Goal: Task Accomplishment & Management: Manage account settings

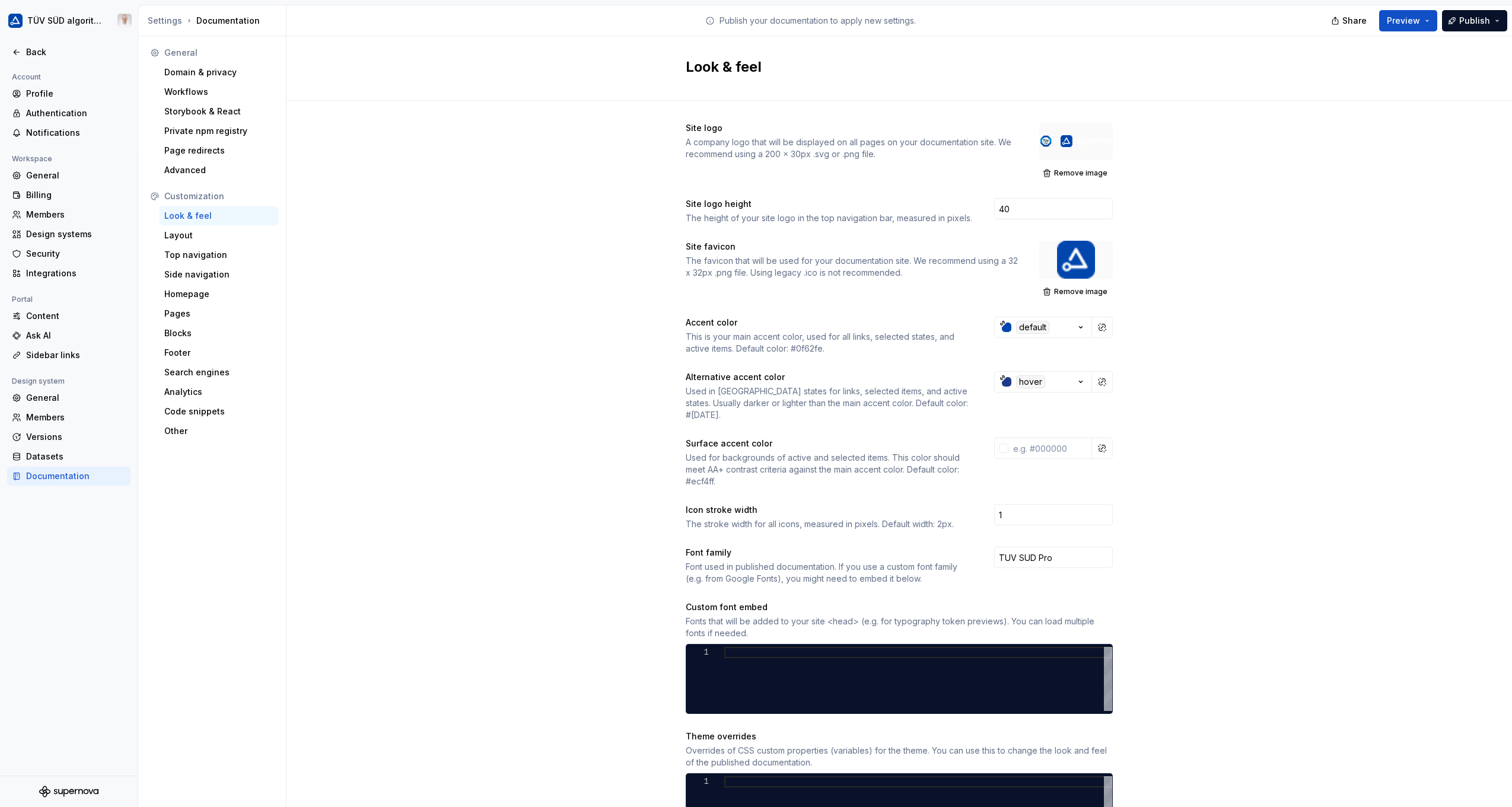
scroll to position [192, 0]
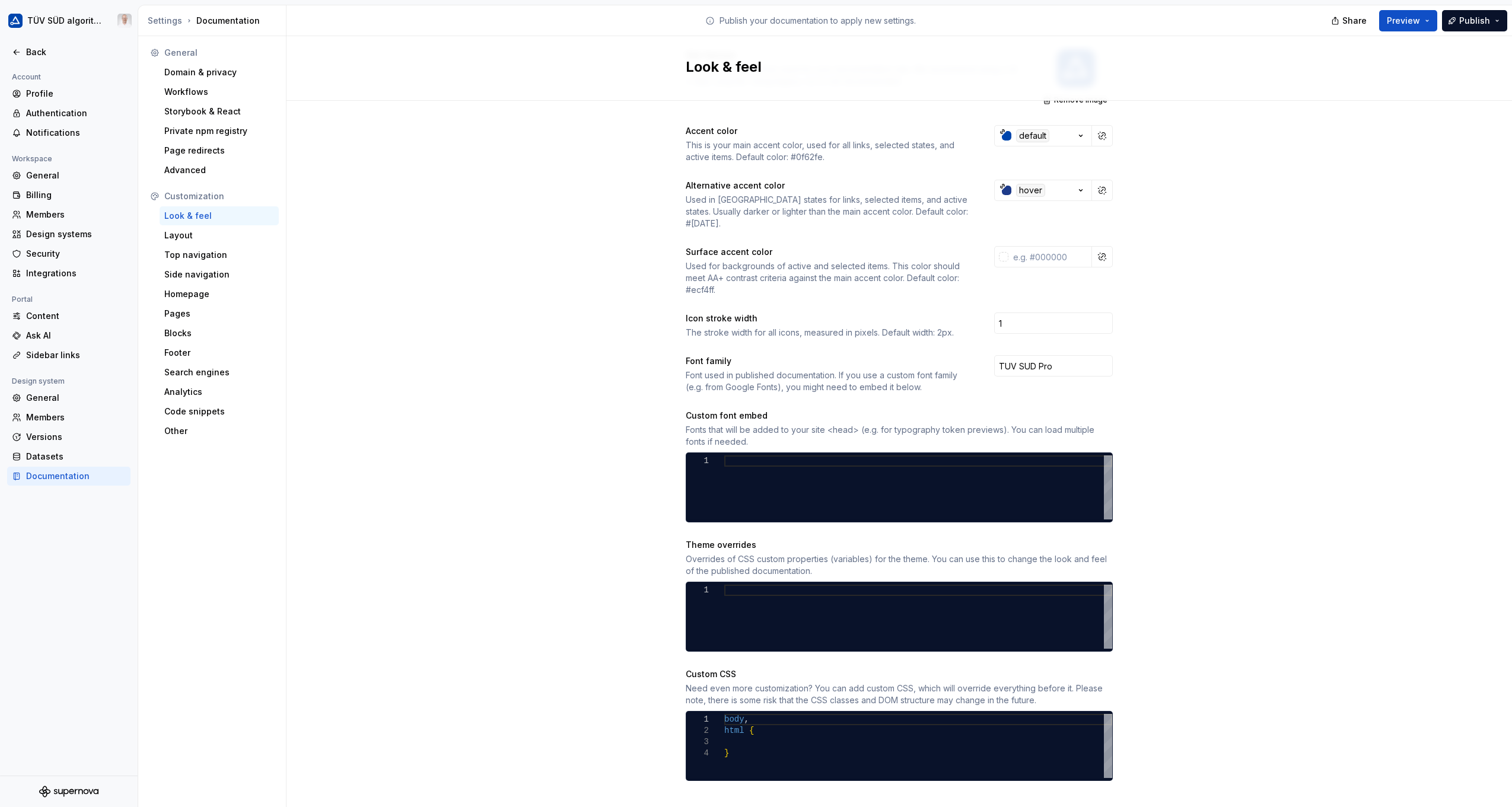
click at [525, 298] on div "Site logo A company logo that will be displayed on all pages on your documentat…" at bounding box center [899, 367] width 1225 height 917
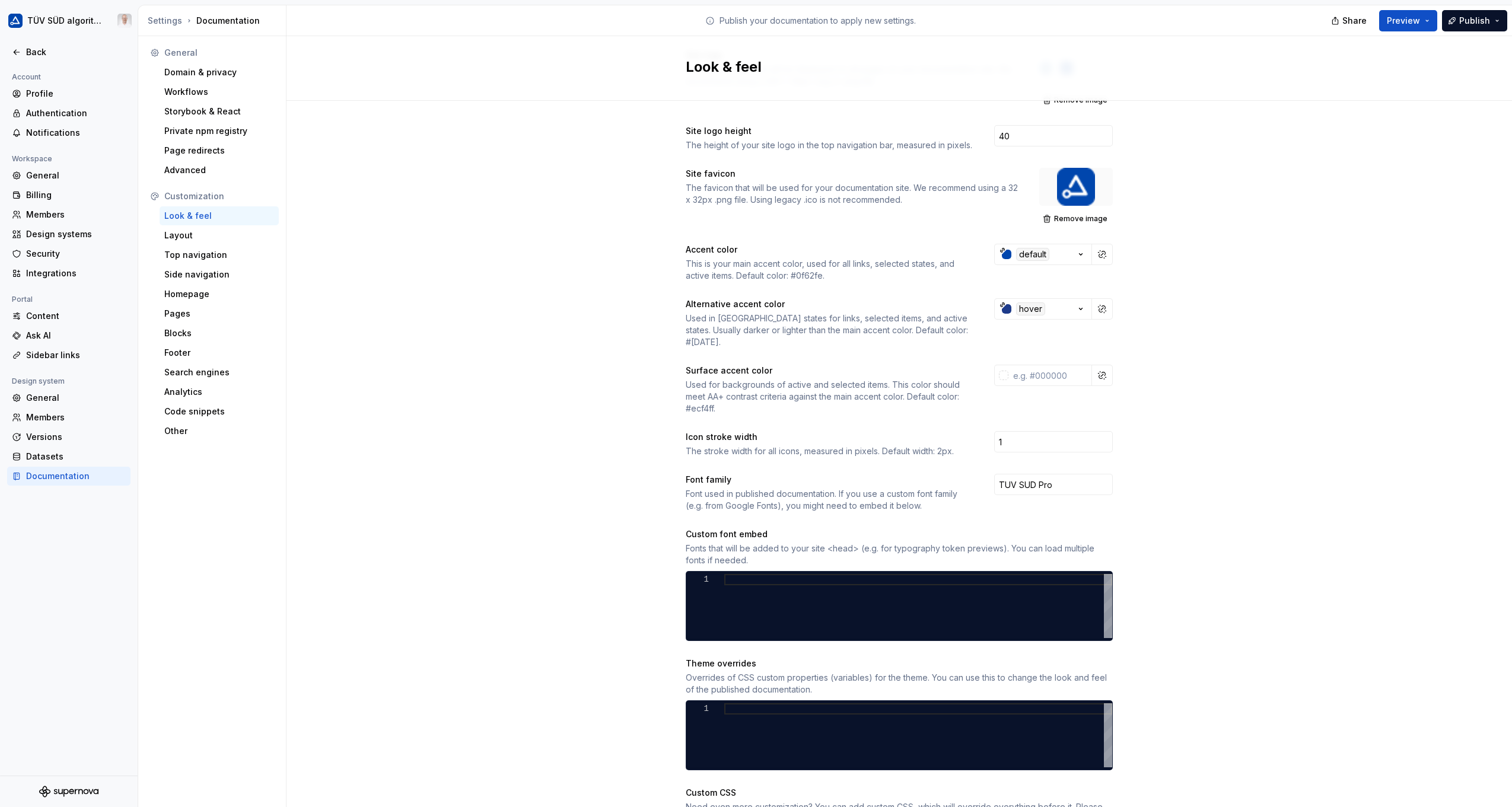
scroll to position [0, 0]
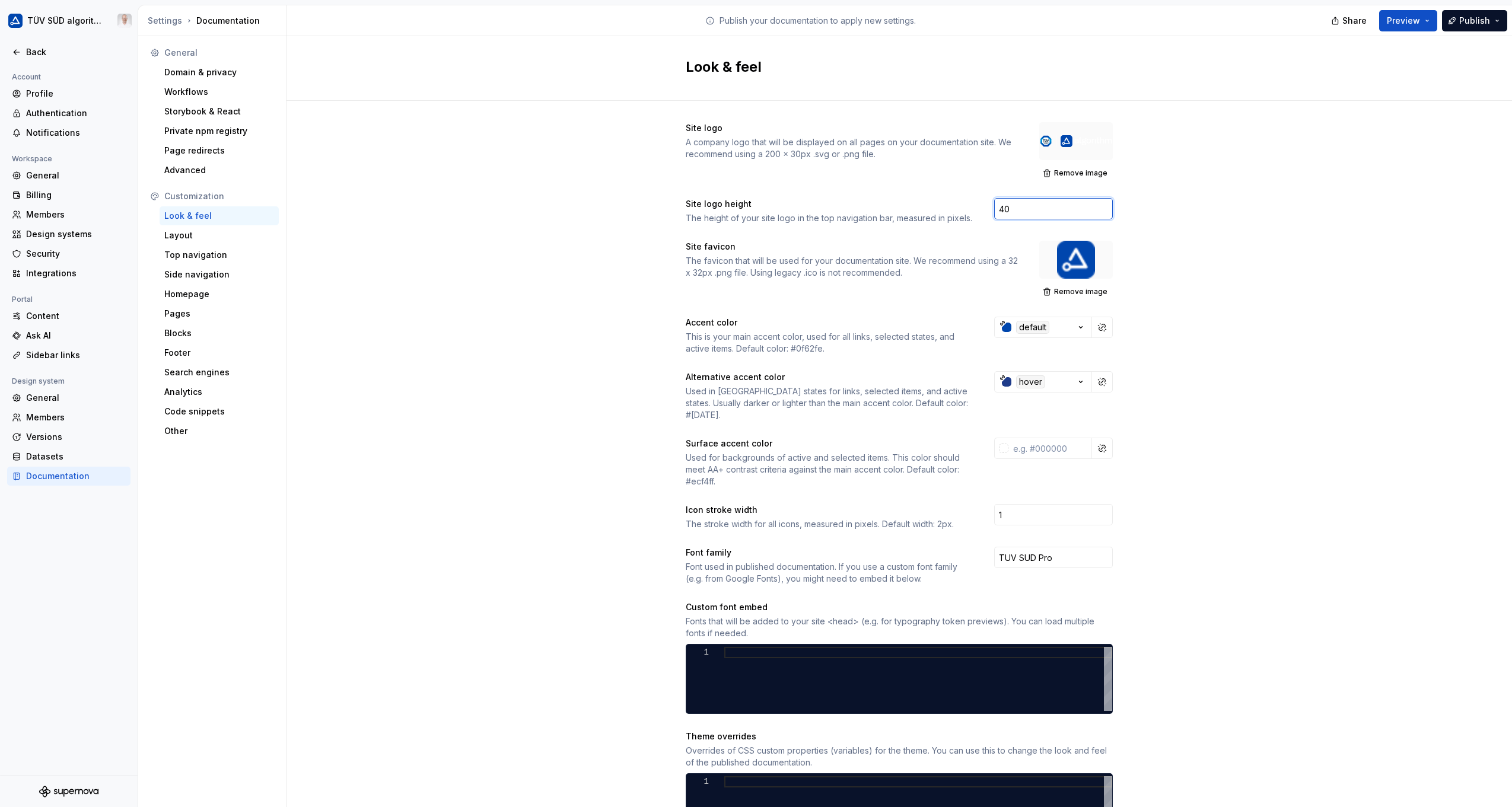
drag, startPoint x: 1009, startPoint y: 208, endPoint x: 926, endPoint y: 214, distance: 83.2
click at [926, 214] on div "Site logo height The height of your site logo in the top navigation bar, measur…" at bounding box center [899, 211] width 427 height 26
click at [523, 291] on div "Site logo A company logo that will be displayed on all pages on your documentat…" at bounding box center [899, 559] width 1225 height 917
click at [1483, 25] on span "Publish" at bounding box center [1474, 21] width 31 height 12
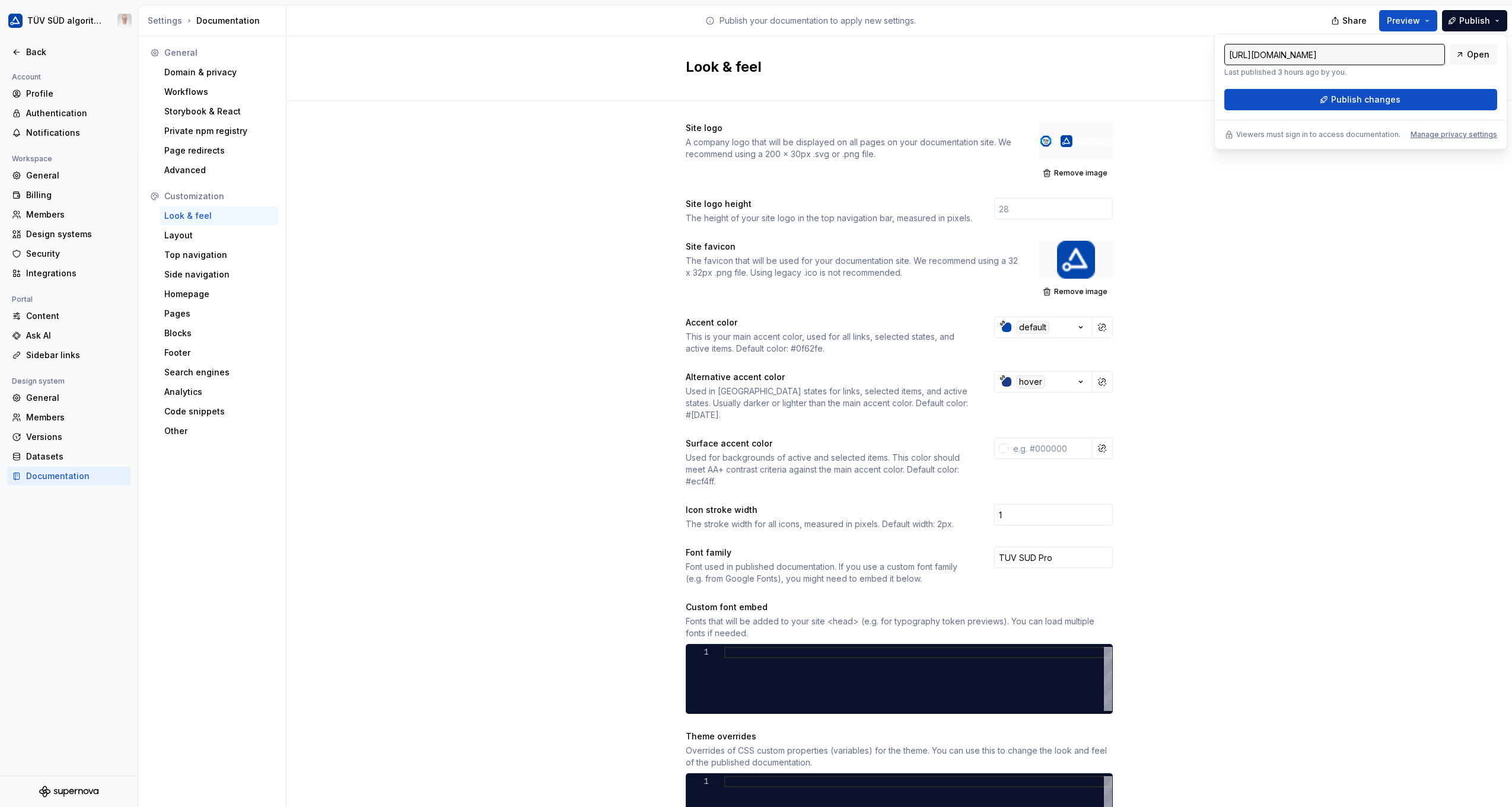
drag, startPoint x: 1482, startPoint y: 26, endPoint x: 1422, endPoint y: 98, distance: 93.7
click at [1422, 98] on button "Publish changes" at bounding box center [1361, 99] width 273 height 21
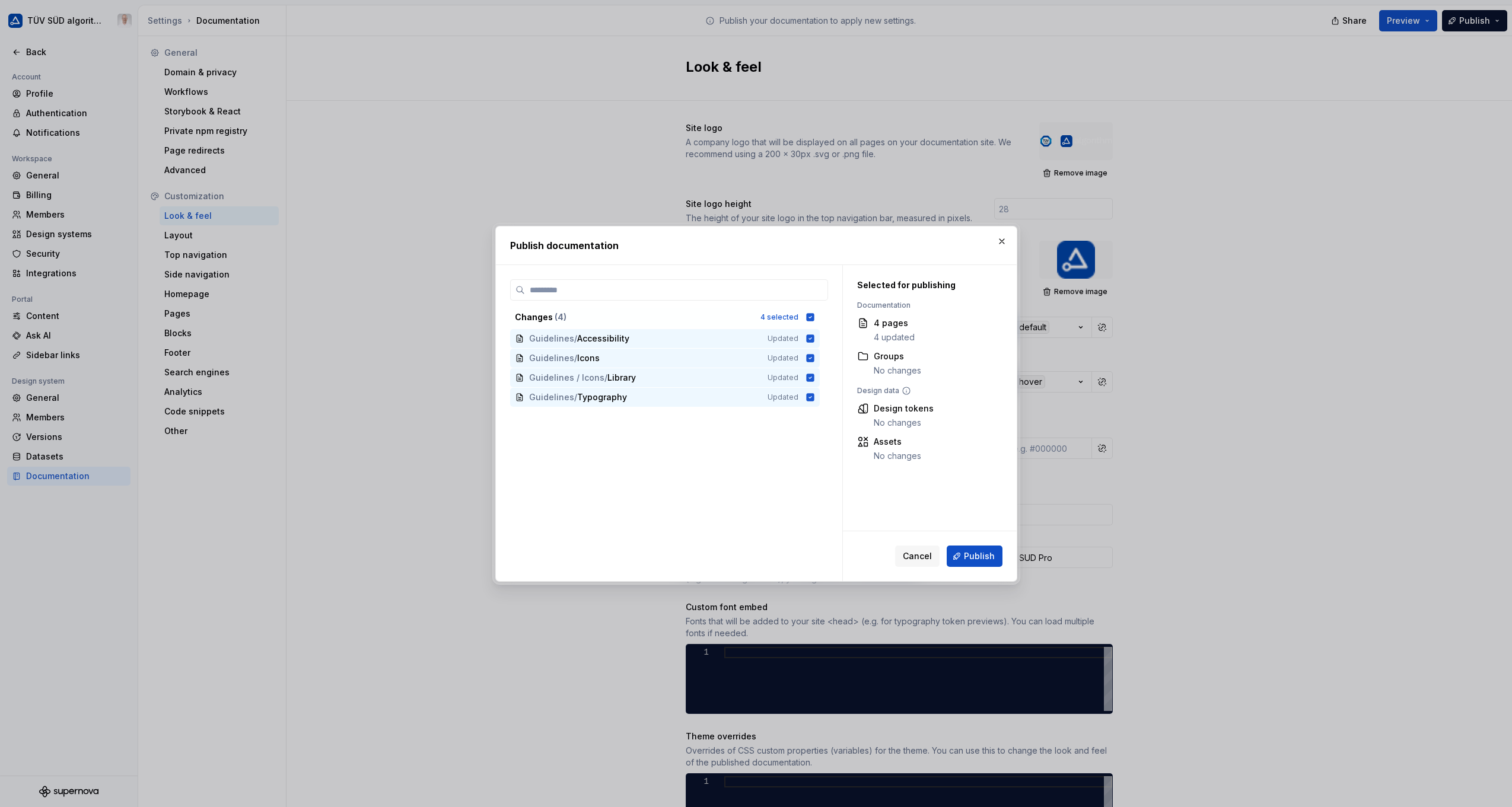
click at [984, 561] on span "Publish" at bounding box center [979, 556] width 31 height 12
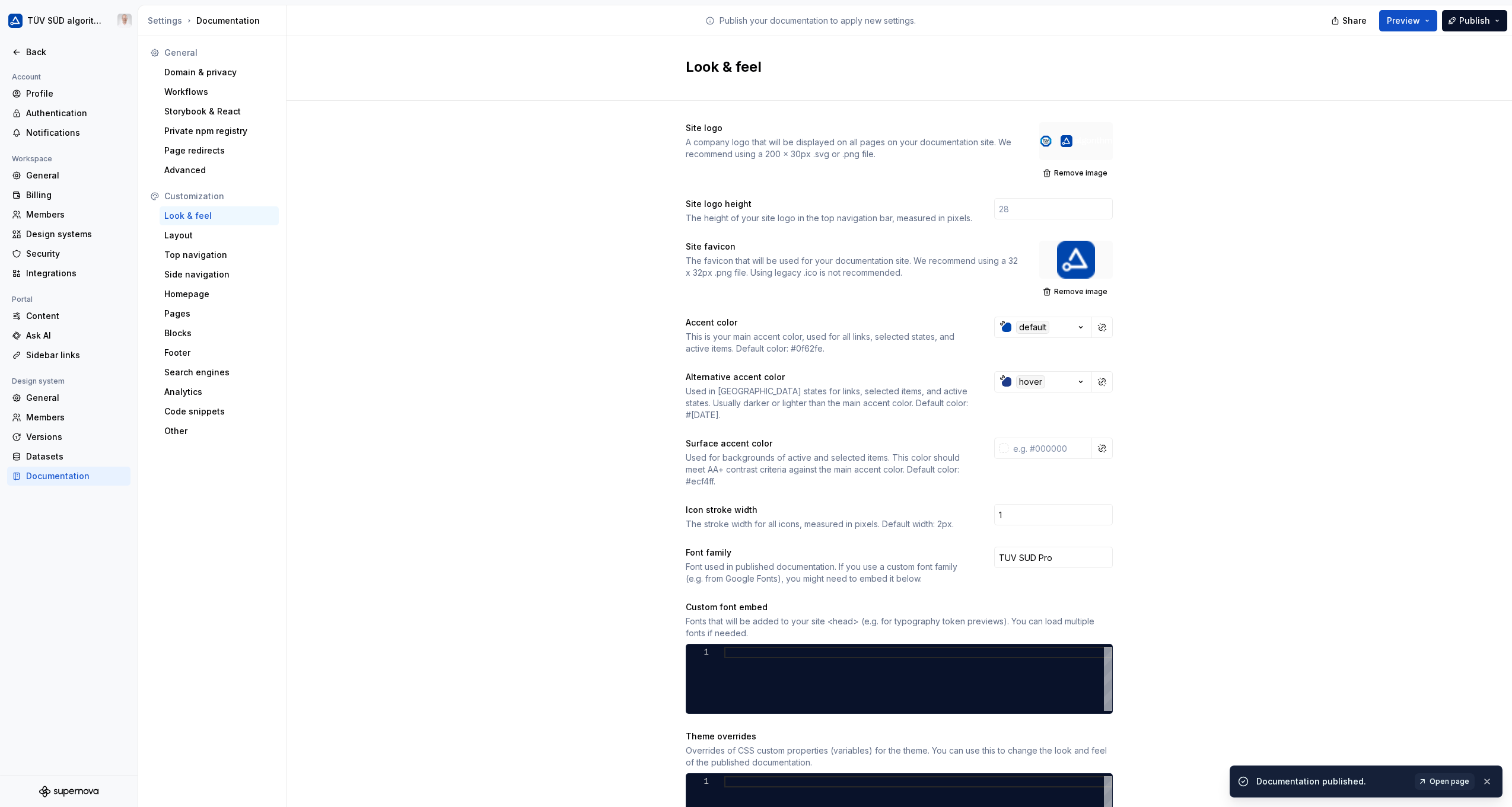
click at [1448, 783] on span "Open page" at bounding box center [1449, 781] width 40 height 9
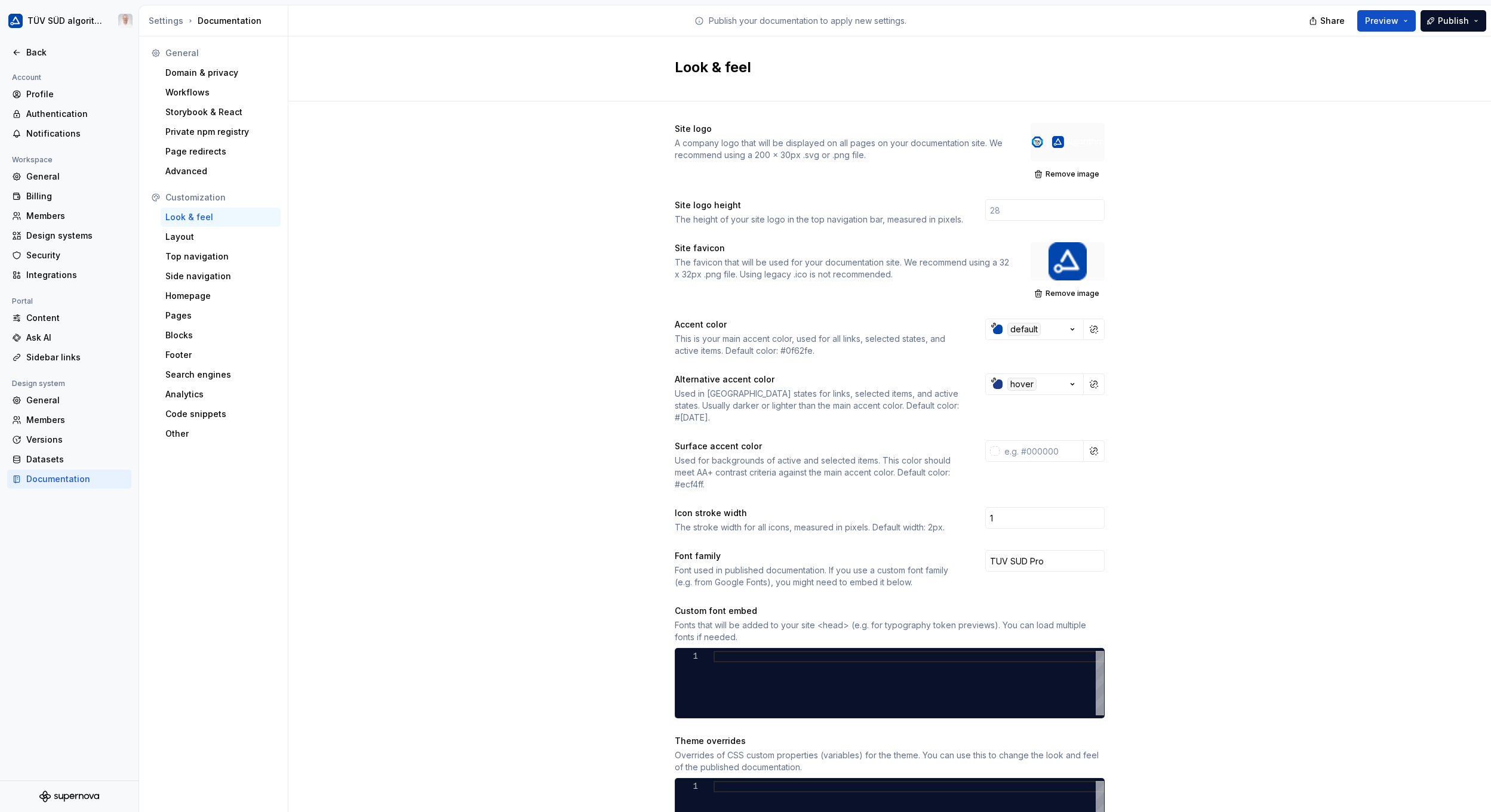
click at [208, 250] on div "Top navigation" at bounding box center [221, 256] width 120 height 19
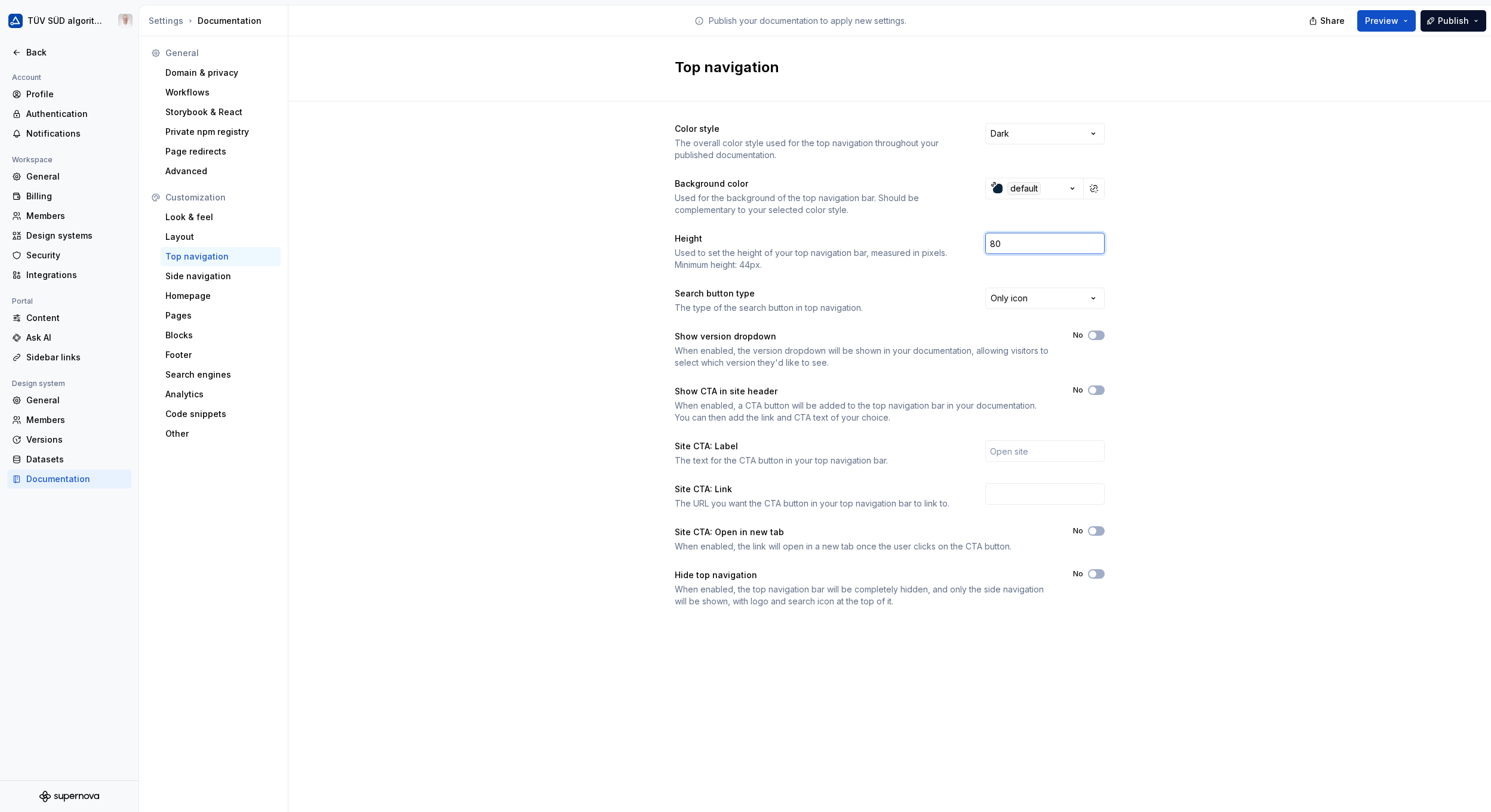
drag, startPoint x: 1003, startPoint y: 246, endPoint x: 967, endPoint y: 242, distance: 36.2
click at [967, 242] on div "Height Used to set the height of your top navigation bar, measured in pixels. M…" at bounding box center [889, 251] width 430 height 38
type input "60"
drag, startPoint x: 563, startPoint y: 247, endPoint x: 544, endPoint y: 62, distance: 186.0
click at [563, 247] on div "Color style The overall color style used for the top navigation throughout your…" at bounding box center [889, 377] width 1202 height 551
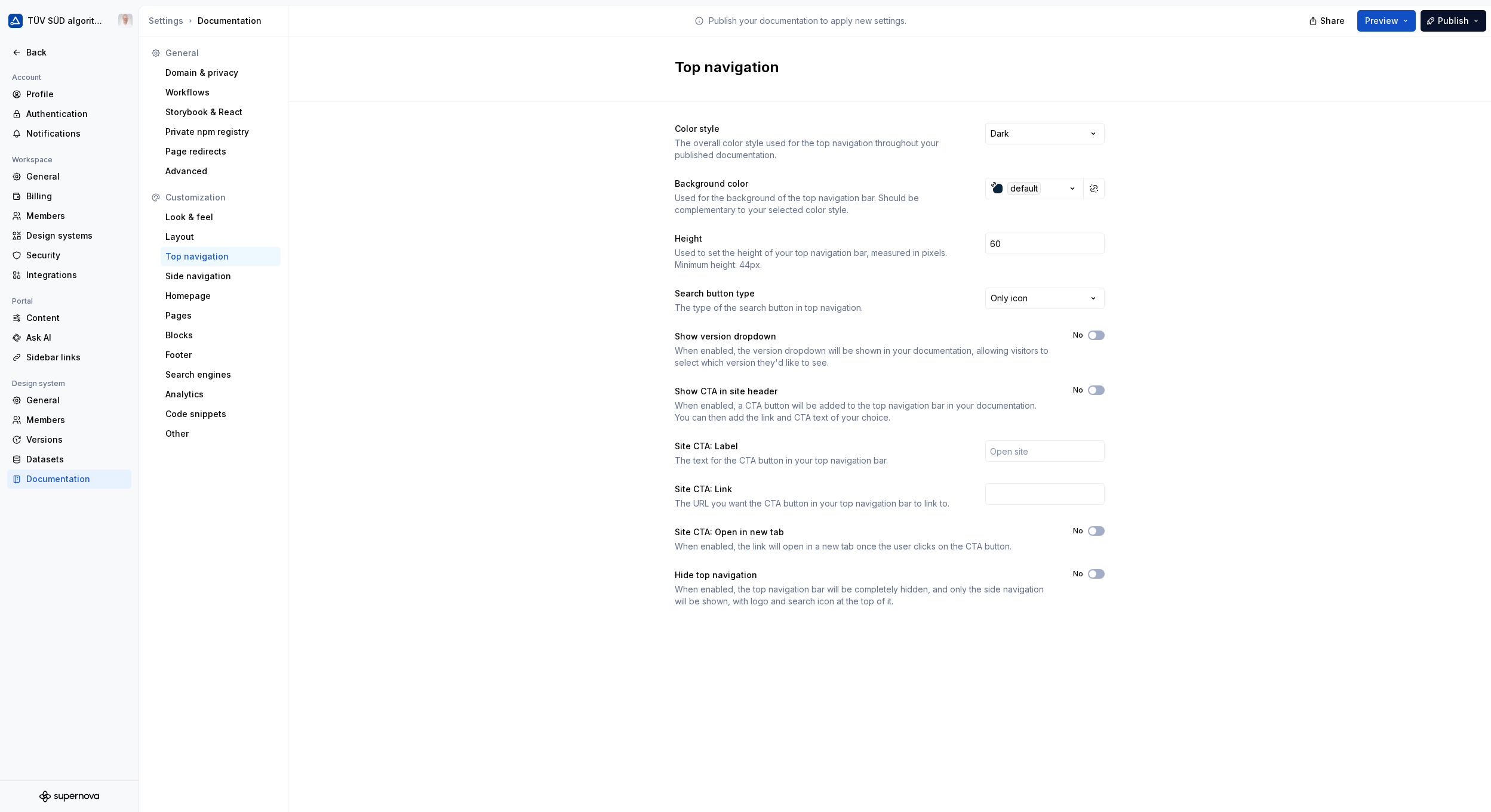
click at [179, 240] on div "Layout" at bounding box center [220, 237] width 111 height 12
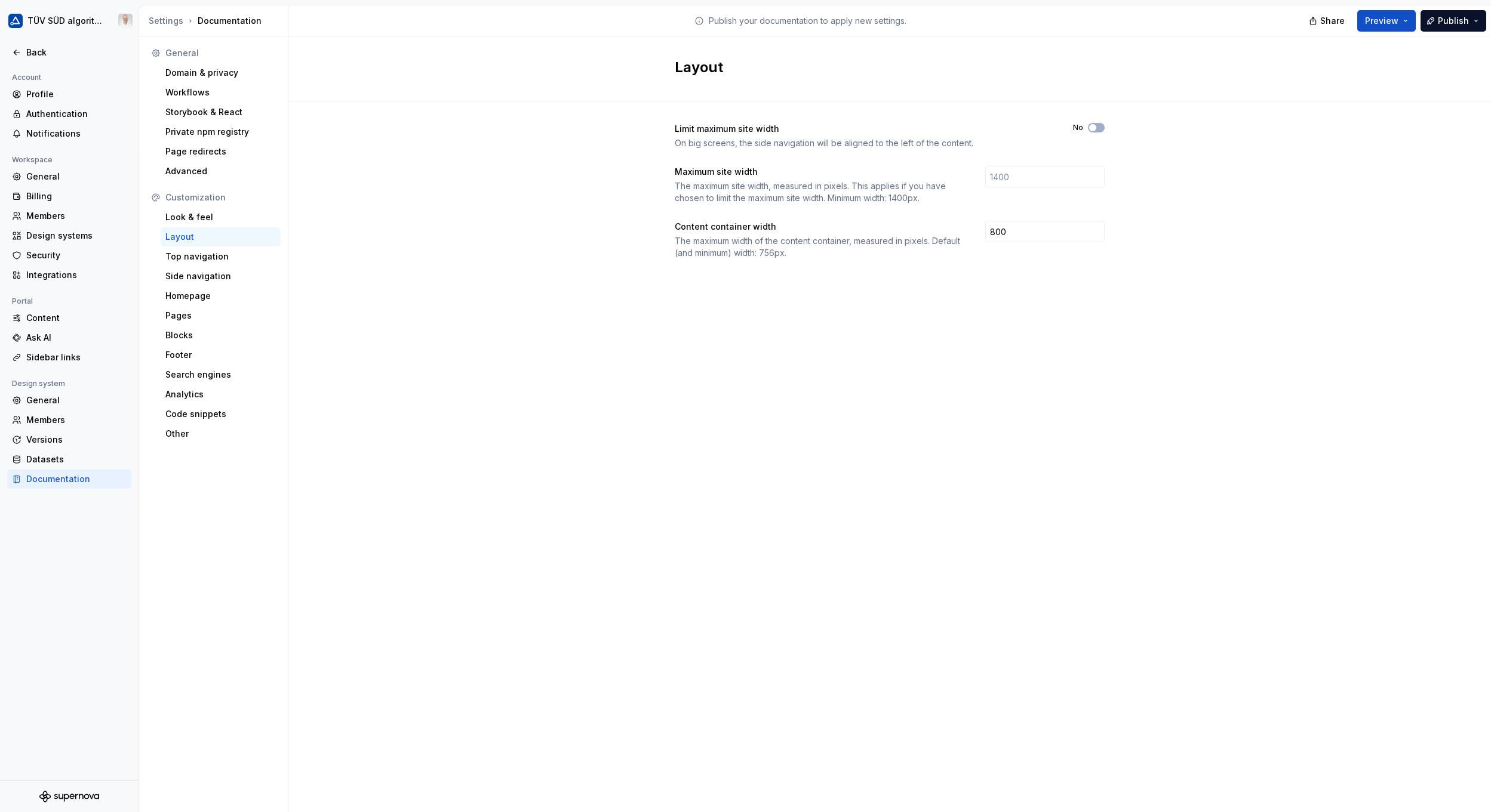
click at [194, 223] on div "Look & feel" at bounding box center [221, 217] width 120 height 19
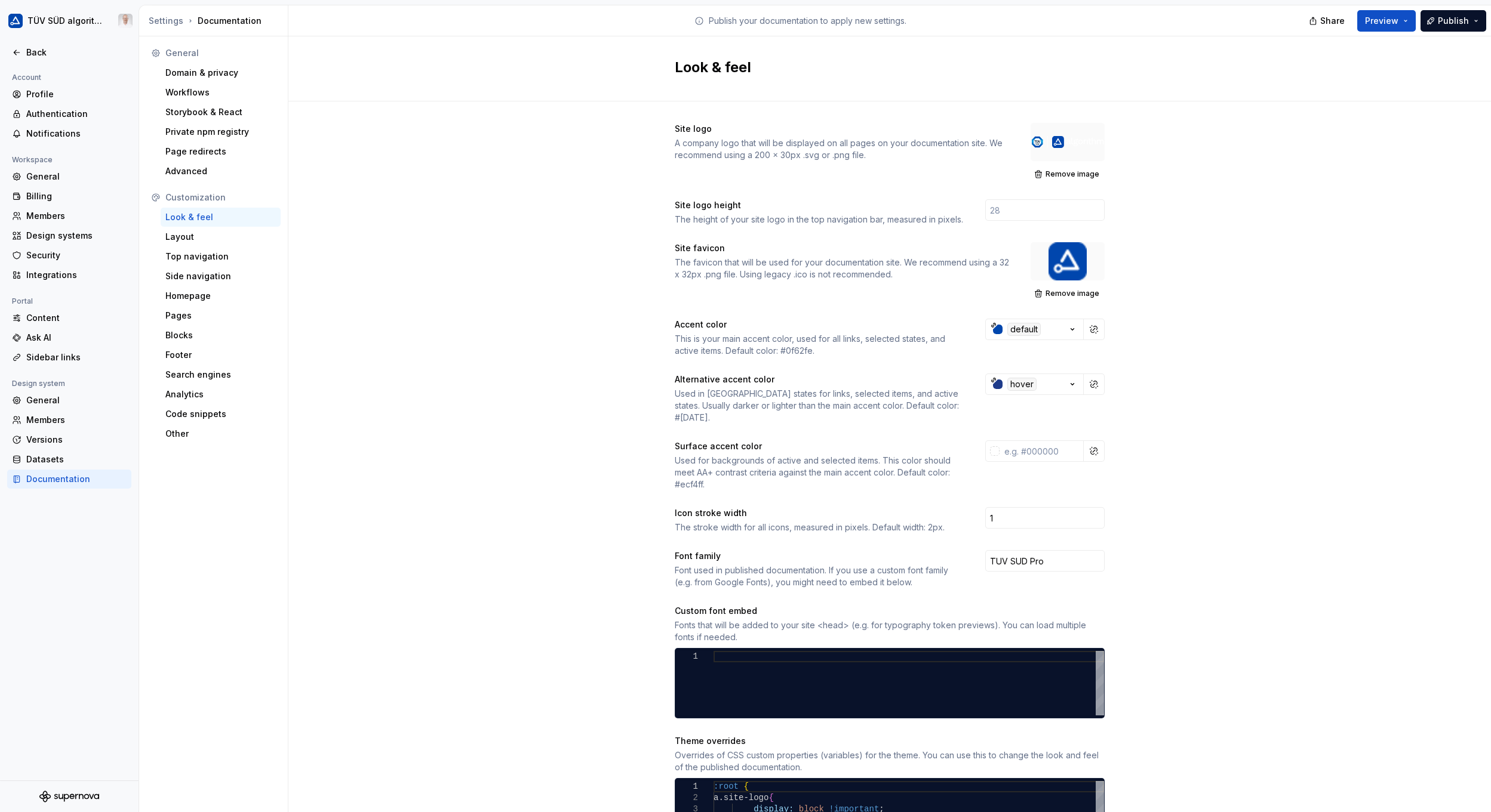
click at [190, 297] on div "Homepage" at bounding box center [220, 296] width 111 height 12
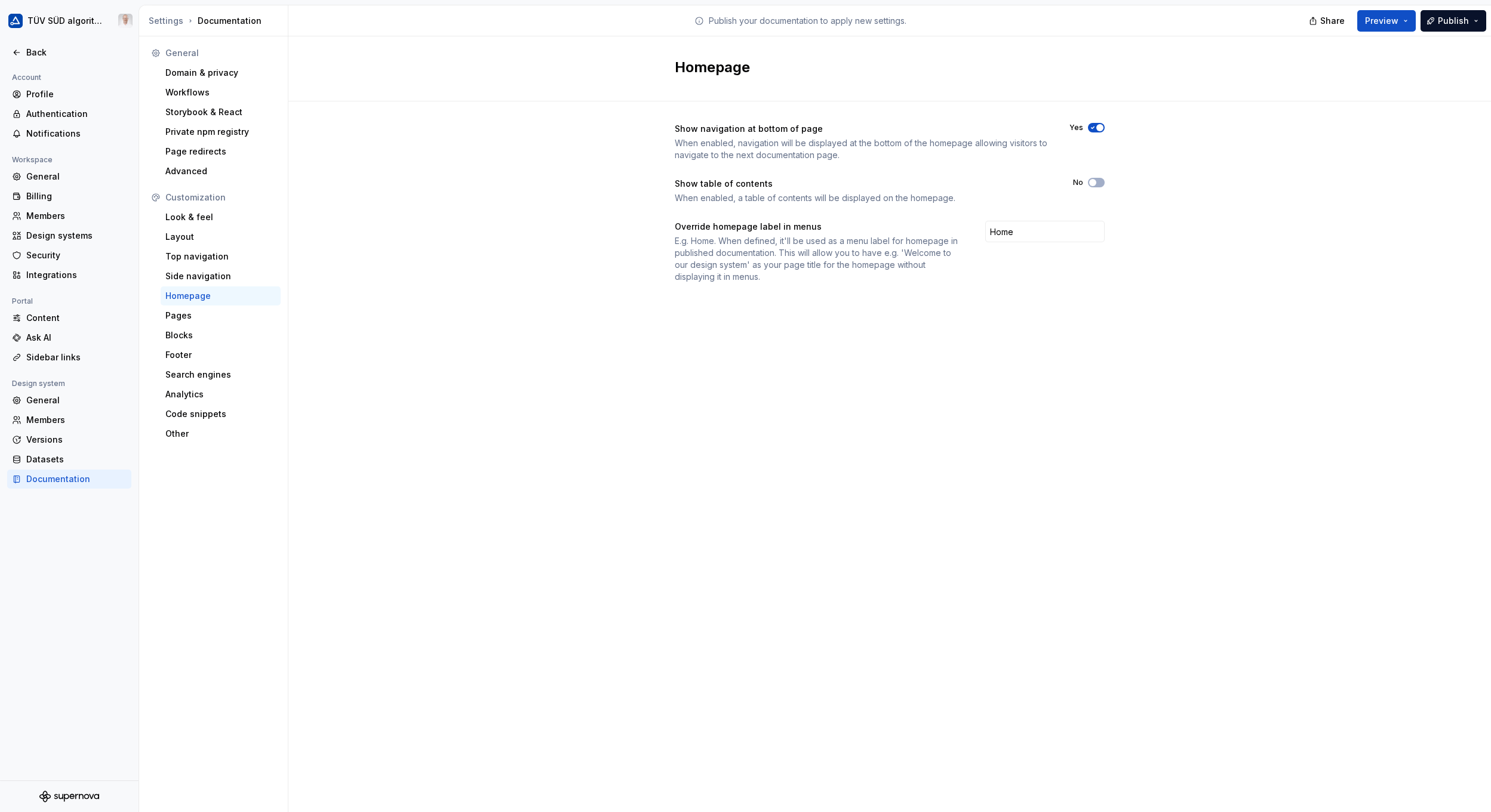
click at [192, 221] on div "Look & feel" at bounding box center [220, 217] width 111 height 12
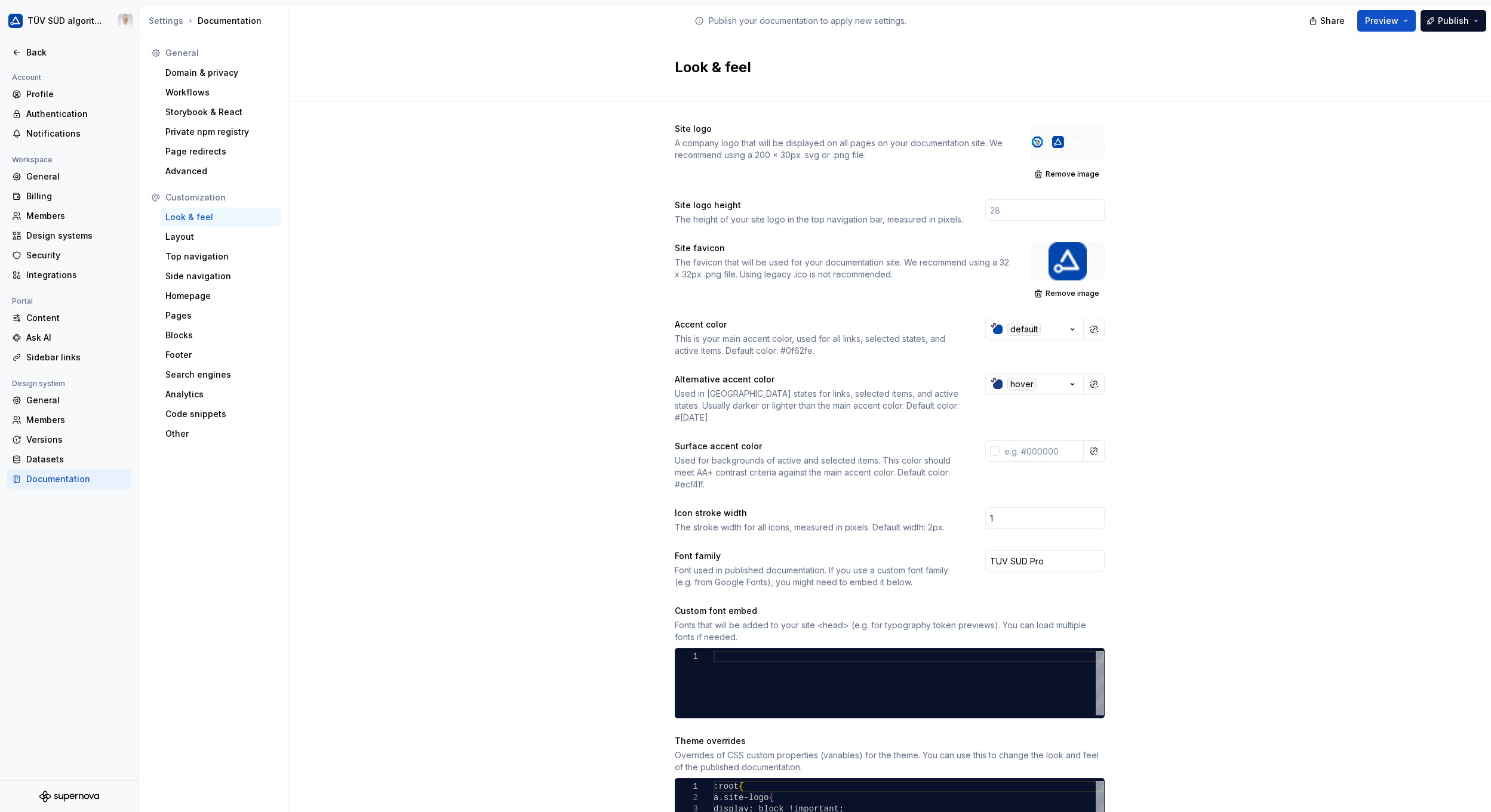
scroll to position [179, 0]
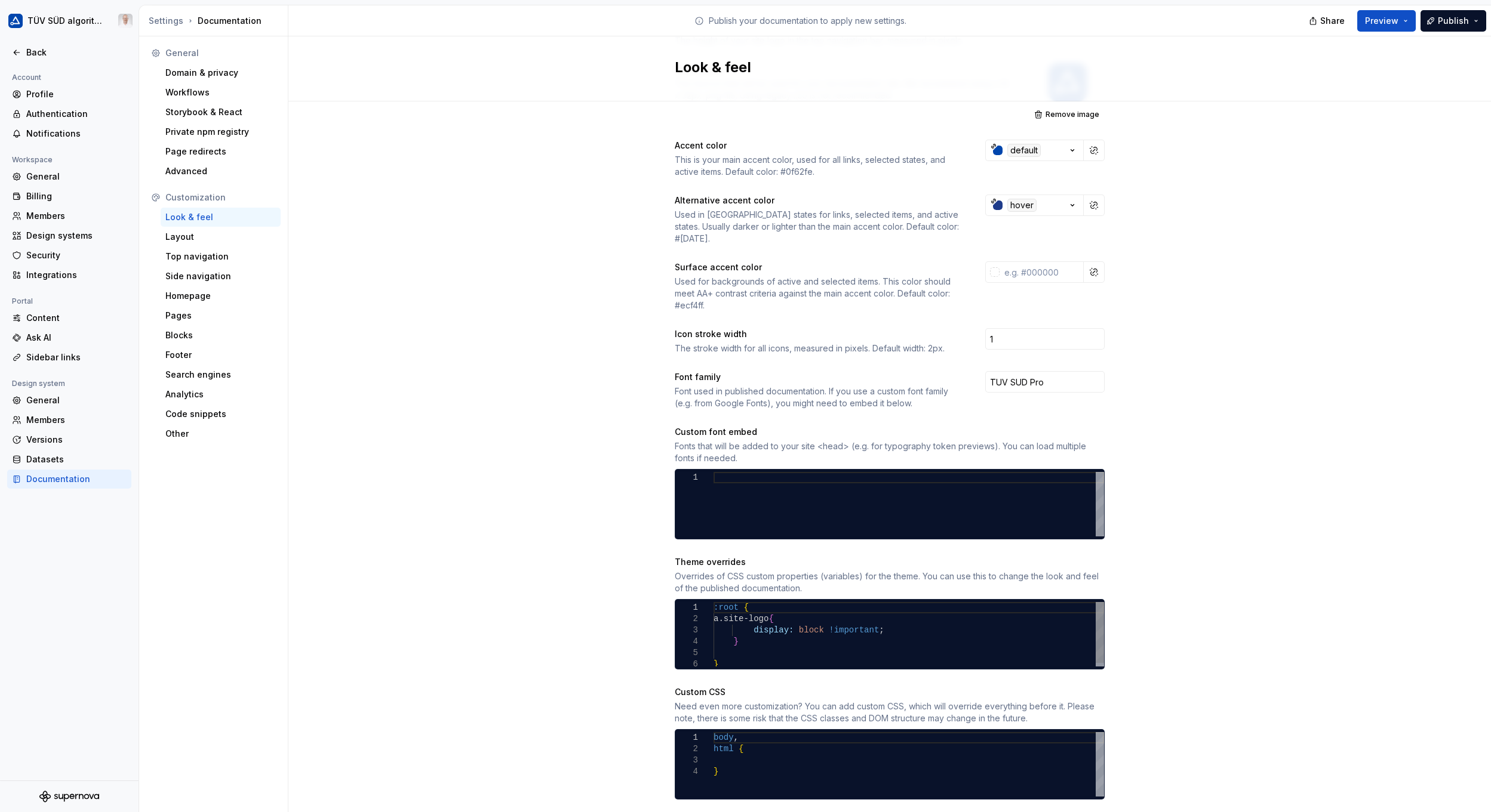
type textarea "**********"
click at [779, 636] on div ":root { a.site-logo { display: block !important ; } }" at bounding box center [909, 636] width 391 height 68
click at [569, 252] on div "Site logo A company logo that will be displayed on all pages on your documentat…" at bounding box center [889, 383] width 1202 height 923
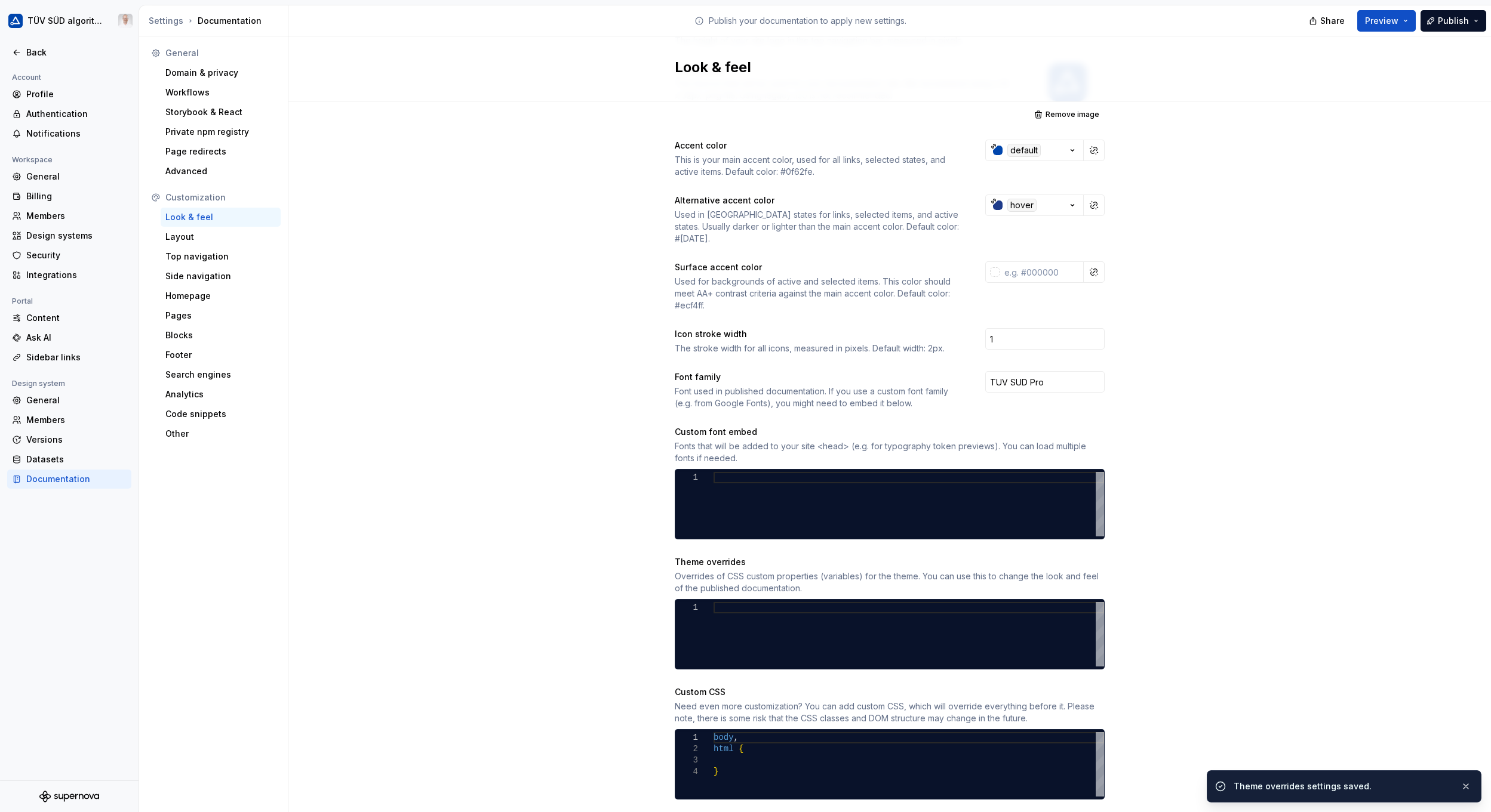
click at [205, 301] on div "Homepage" at bounding box center [220, 296] width 111 height 12
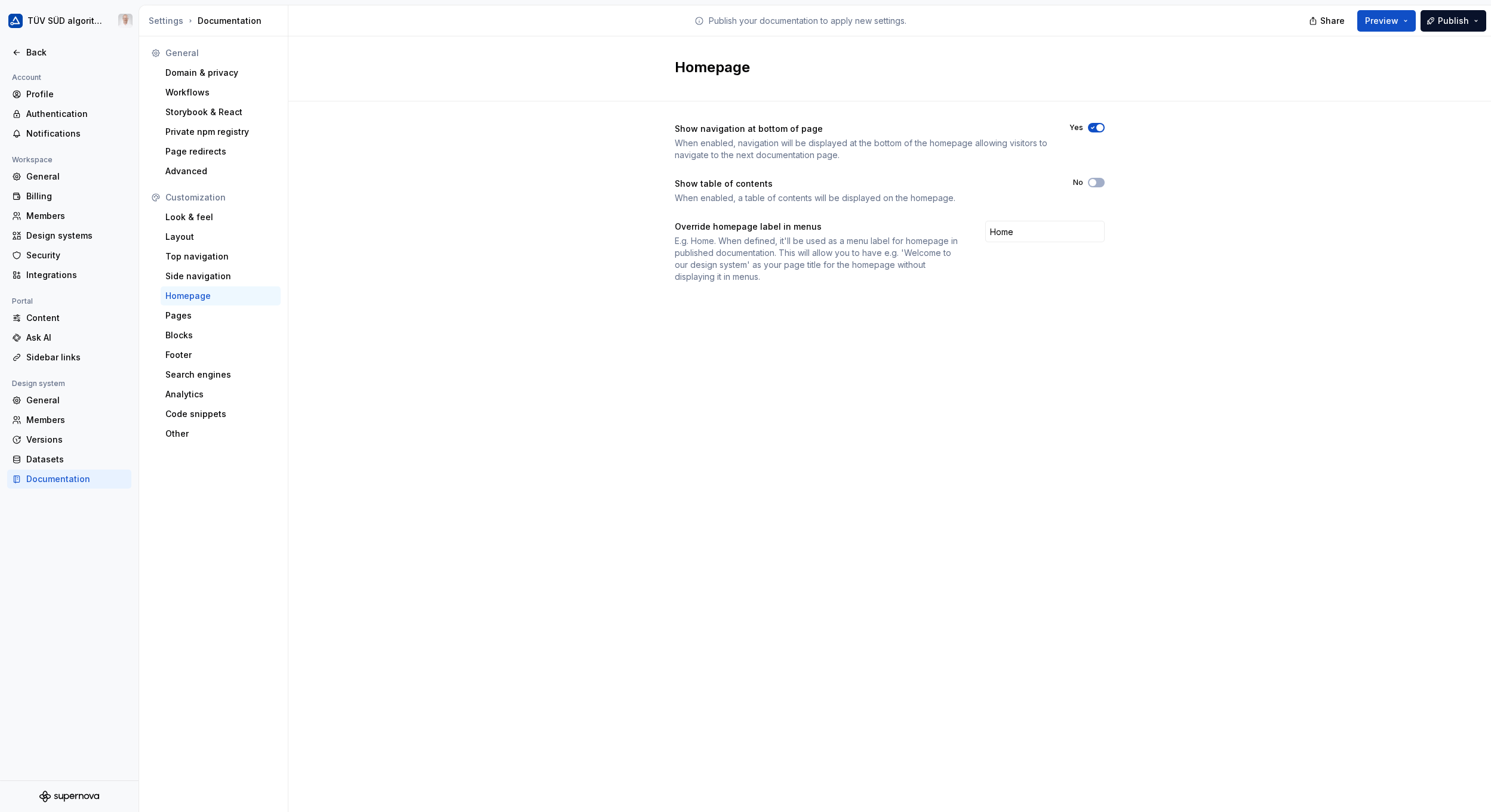
click at [513, 266] on div "Show navigation at bottom of page When enabled, navigation will be displayed at…" at bounding box center [889, 215] width 1202 height 227
click at [220, 312] on div "Pages" at bounding box center [220, 315] width 111 height 12
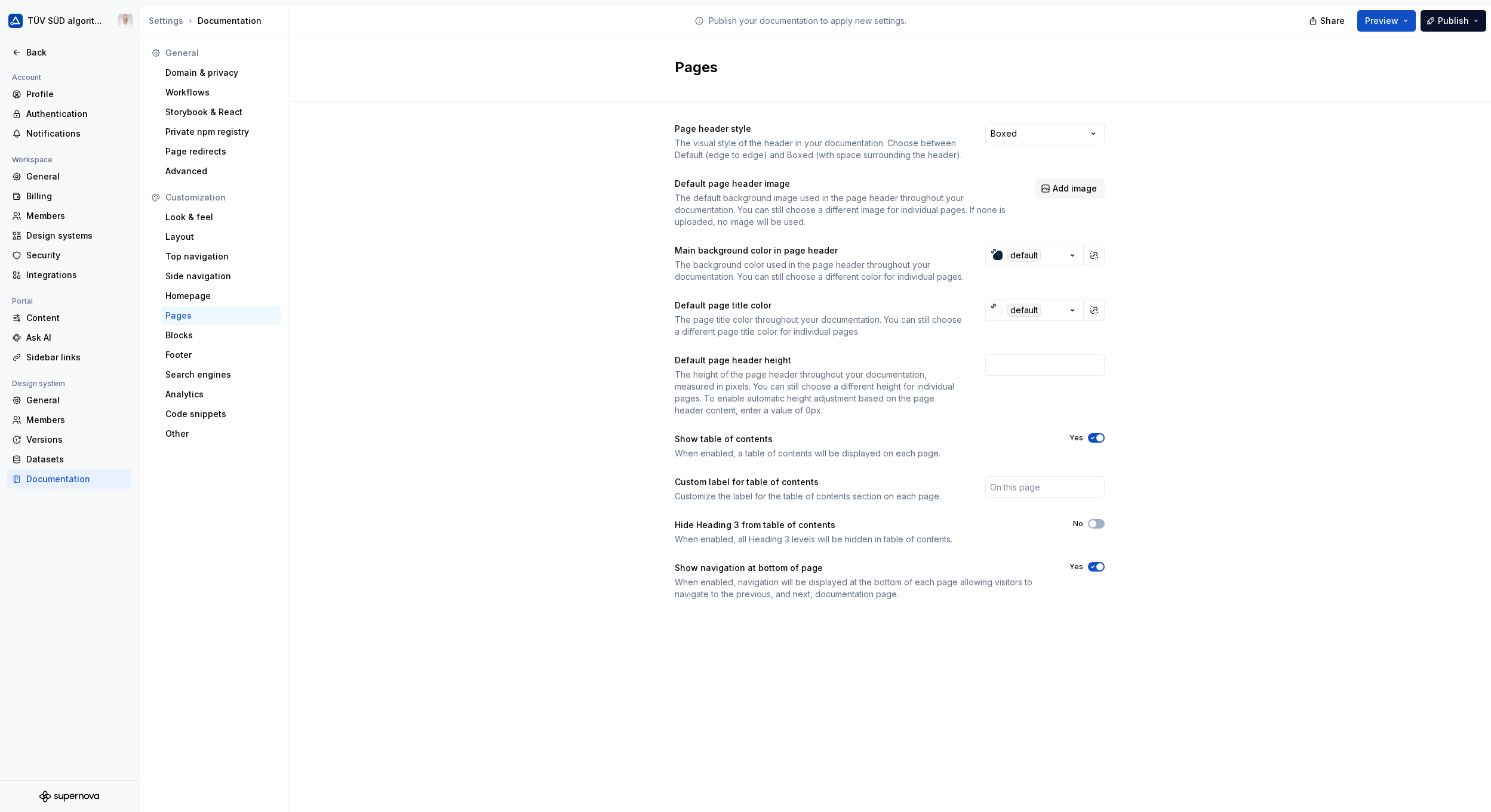
click at [1081, 131] on html "TÜV SÜD algorithm Back Account Profile Authentication Notifications Workspace G…" at bounding box center [746, 406] width 1491 height 812
click at [1137, 129] on html "TÜV SÜD algorithm Back Account Profile Authentication Notifications Workspace G…" at bounding box center [746, 406] width 1491 height 812
click at [1076, 135] on html "TÜV SÜD algorithm Back Account Profile Authentication Notifications Workspace G…" at bounding box center [746, 406] width 1491 height 812
click at [1158, 153] on div "Page header style The visual style of the header in your documentation. Choose …" at bounding box center [889, 374] width 1202 height 545
click at [1075, 256] on icon "button" at bounding box center [1072, 255] width 12 height 12
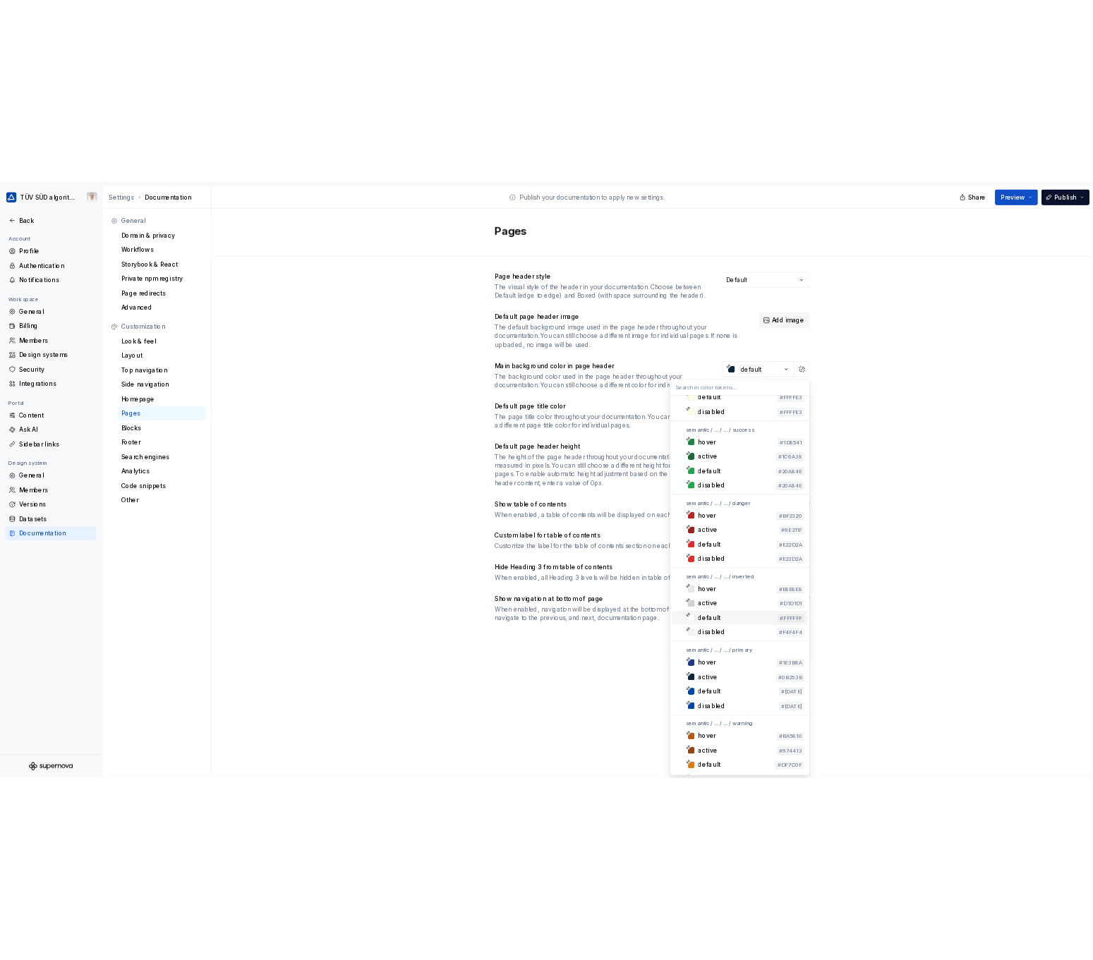
scroll to position [1482, 0]
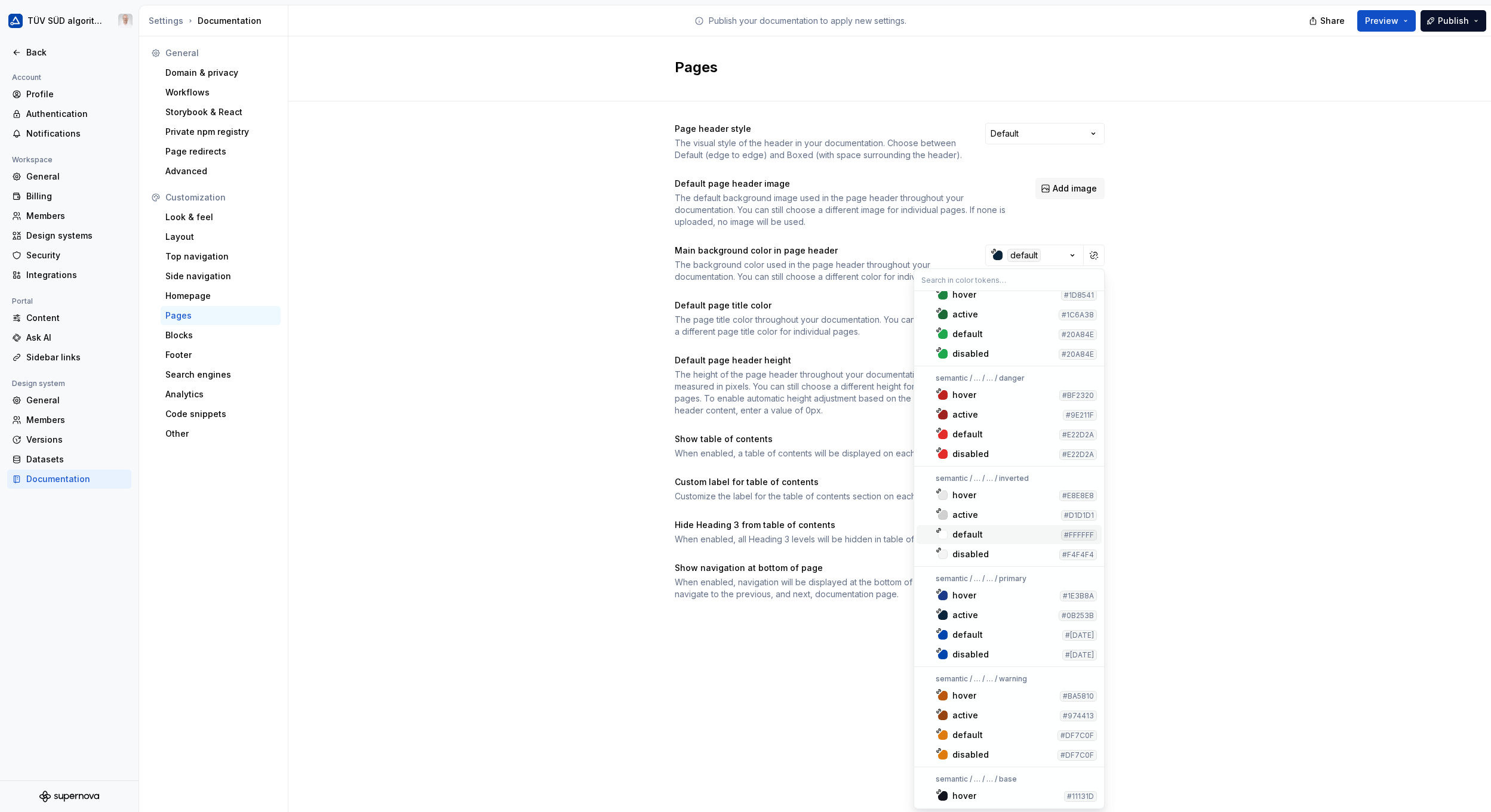
click at [968, 532] on div "default" at bounding box center [968, 535] width 30 height 12
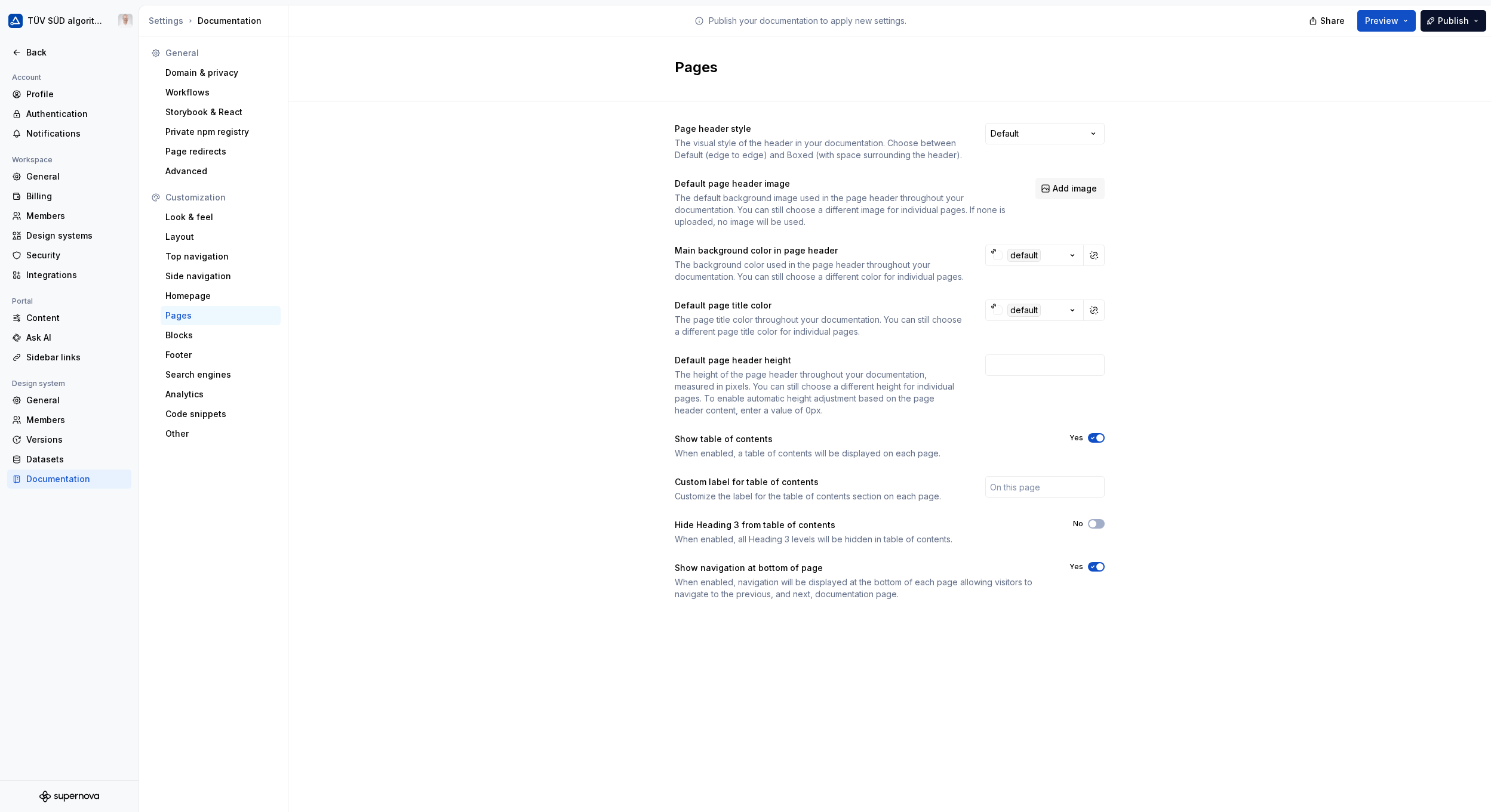
click at [1075, 316] on icon "button" at bounding box center [1072, 310] width 12 height 12
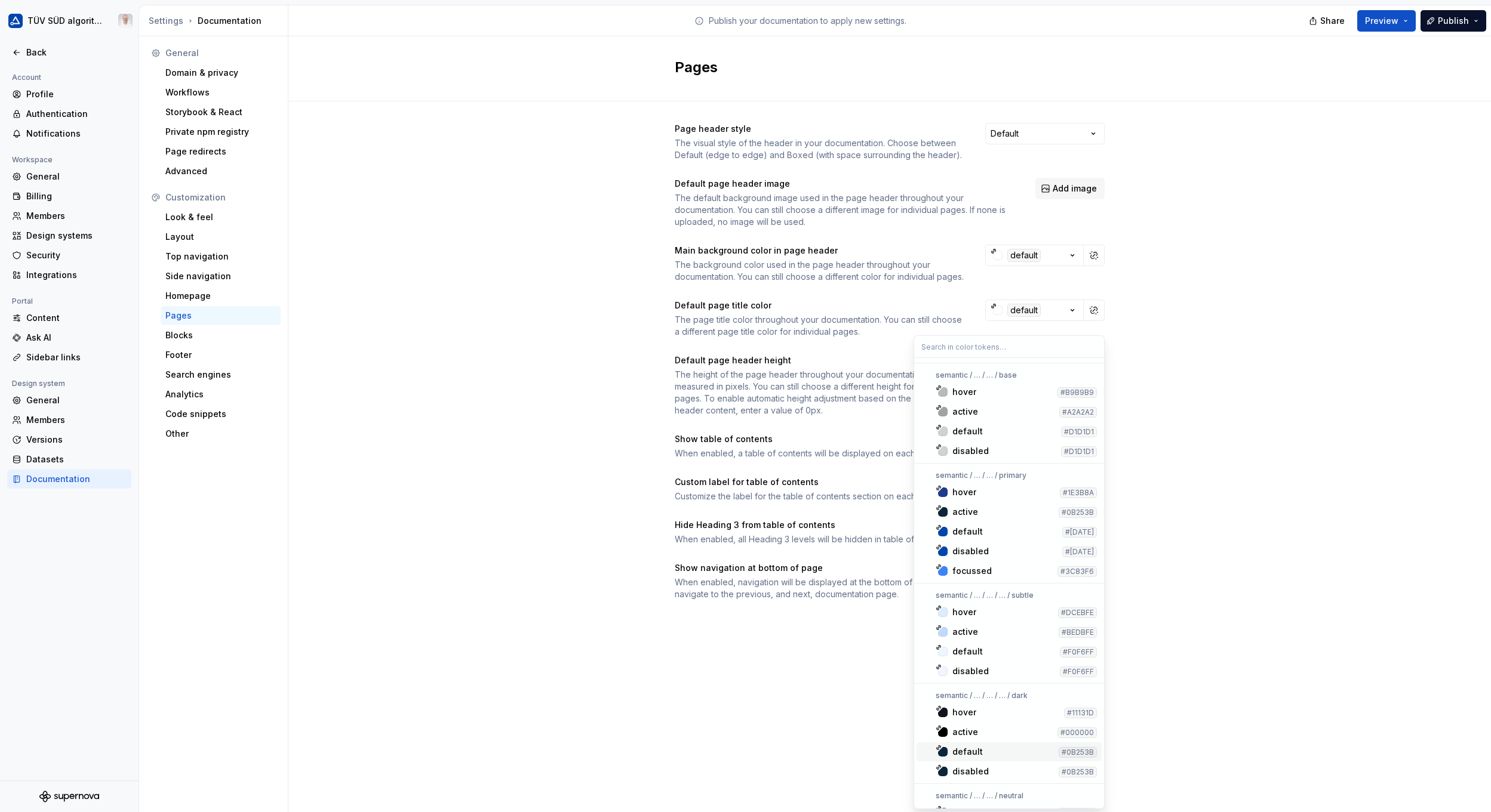
click at [977, 751] on div "default" at bounding box center [968, 752] width 30 height 12
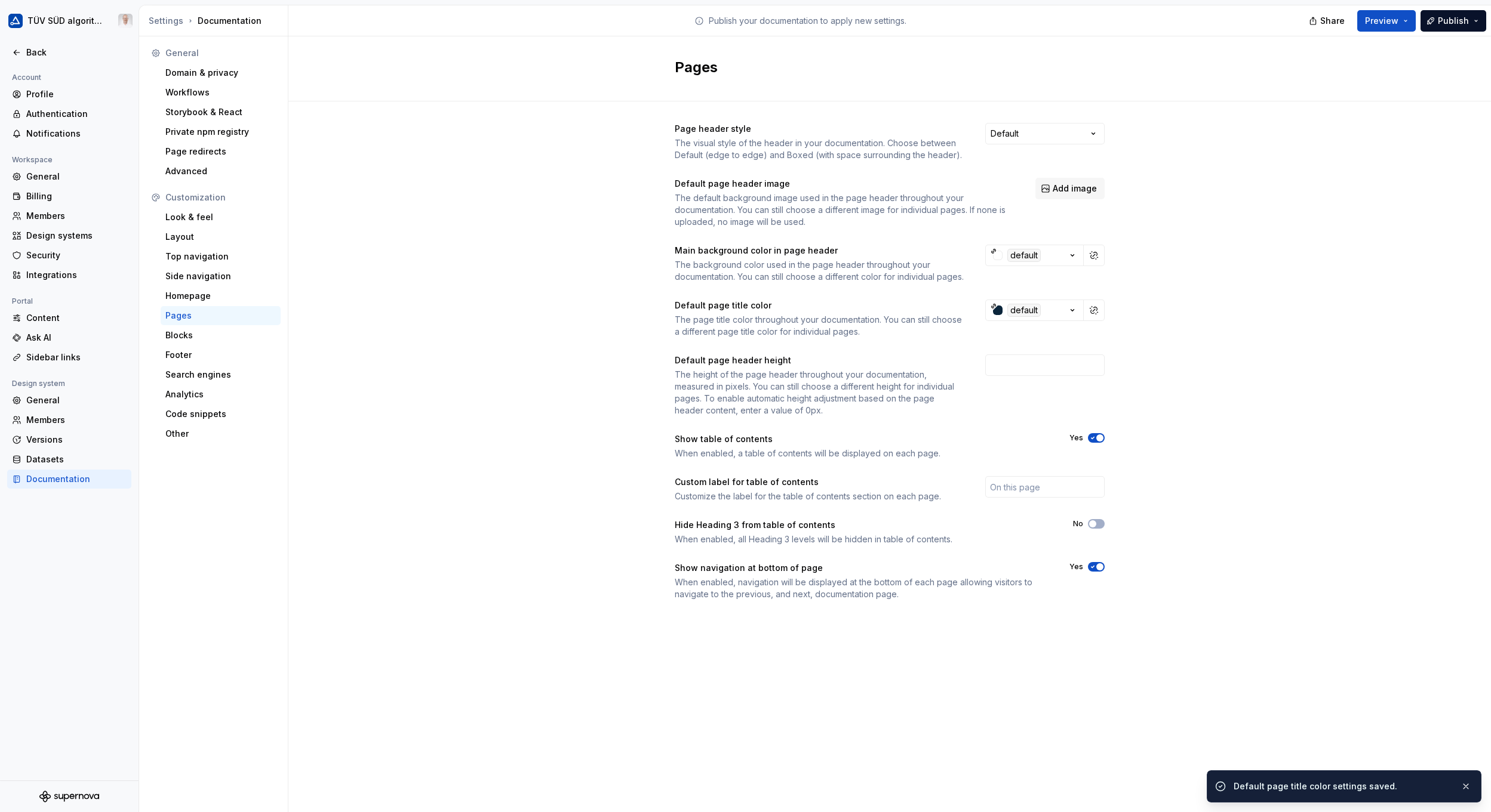
click at [1091, 528] on span "button" at bounding box center [1092, 524] width 7 height 7
click at [1096, 528] on icon "button" at bounding box center [1092, 524] width 9 height 7
click at [211, 337] on div "Blocks" at bounding box center [220, 336] width 111 height 12
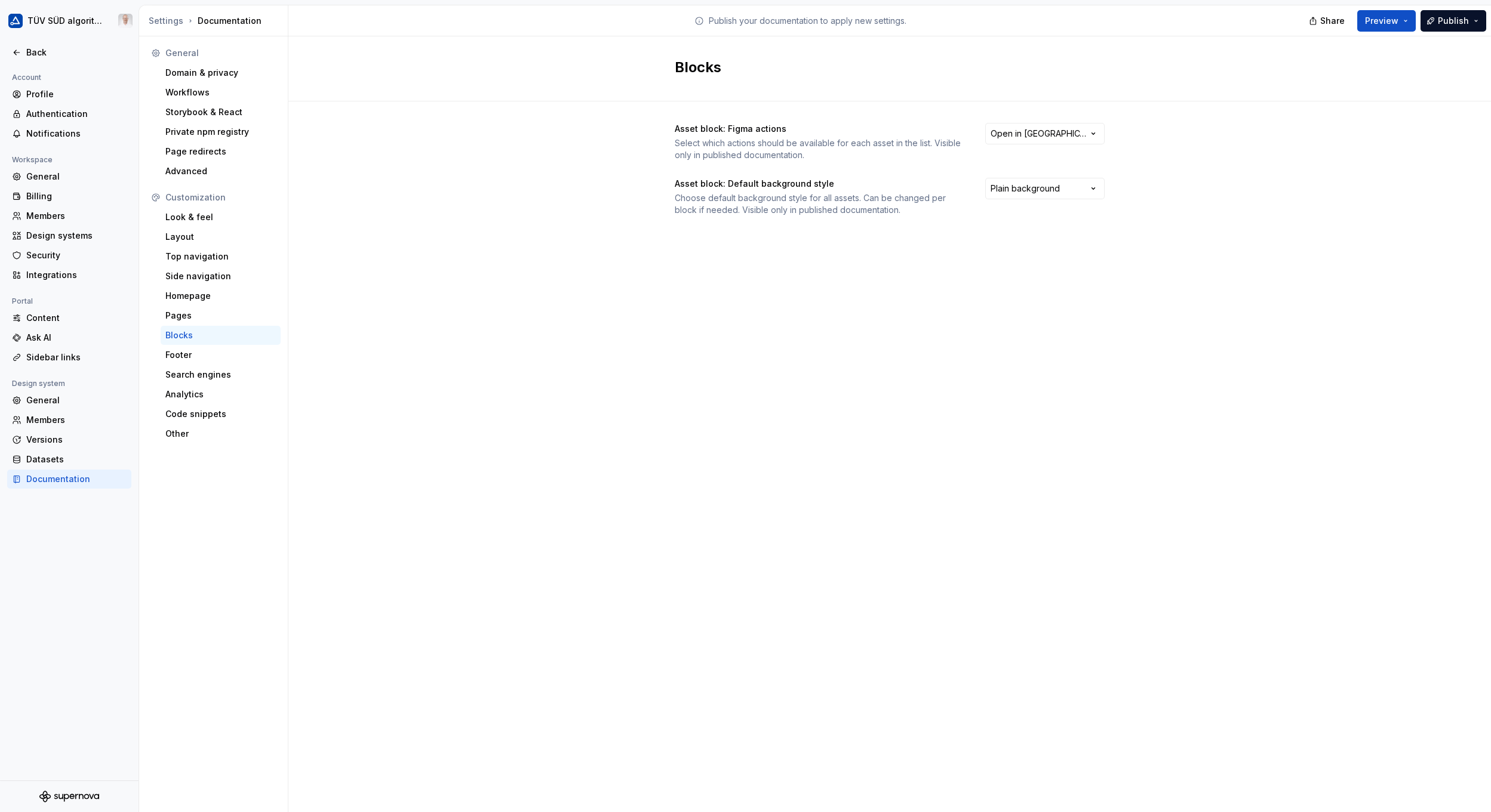
click at [1461, 15] on span "Publish" at bounding box center [1453, 21] width 31 height 12
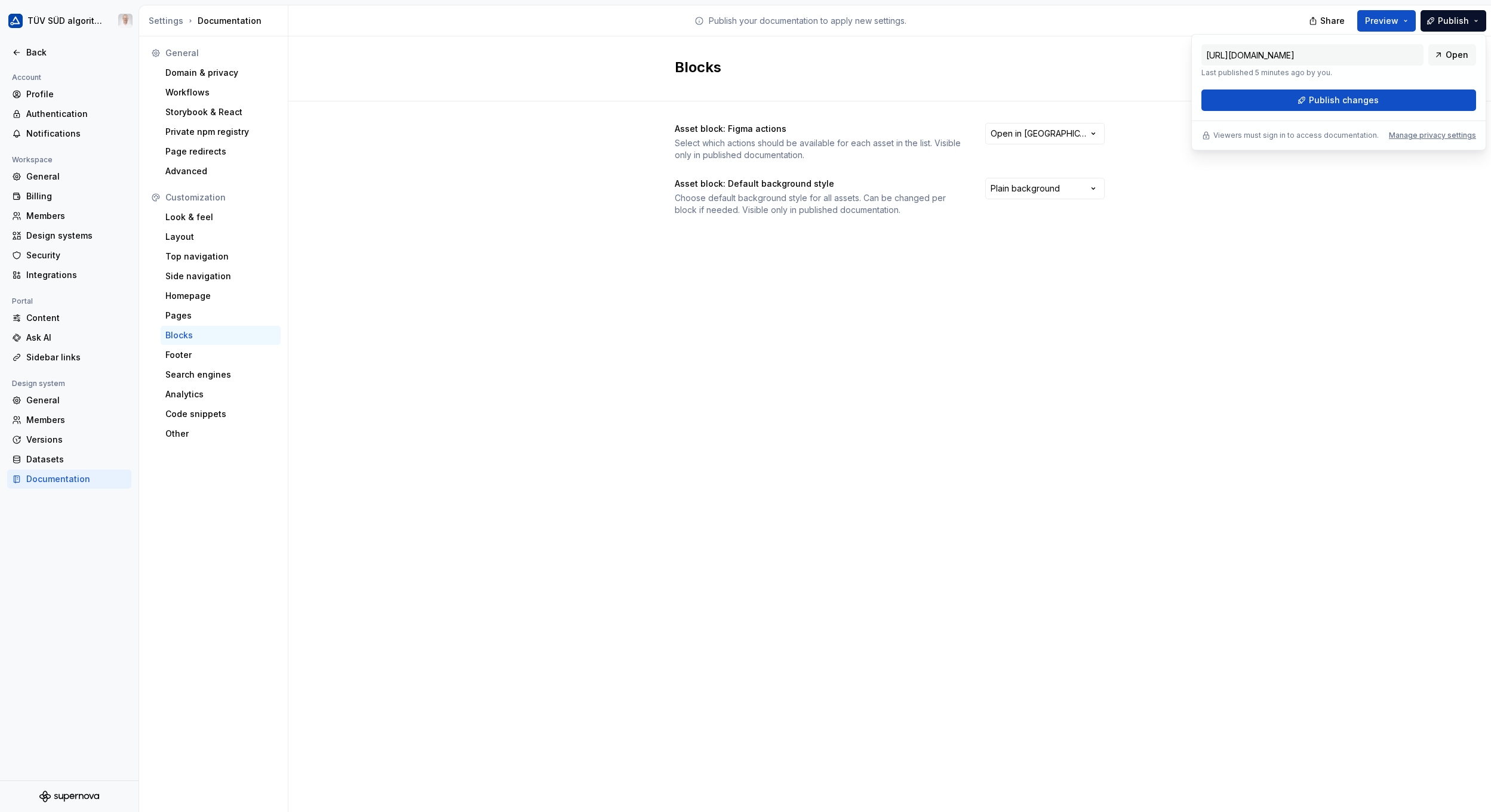
click at [1346, 96] on span "Publish changes" at bounding box center [1344, 101] width 70 height 12
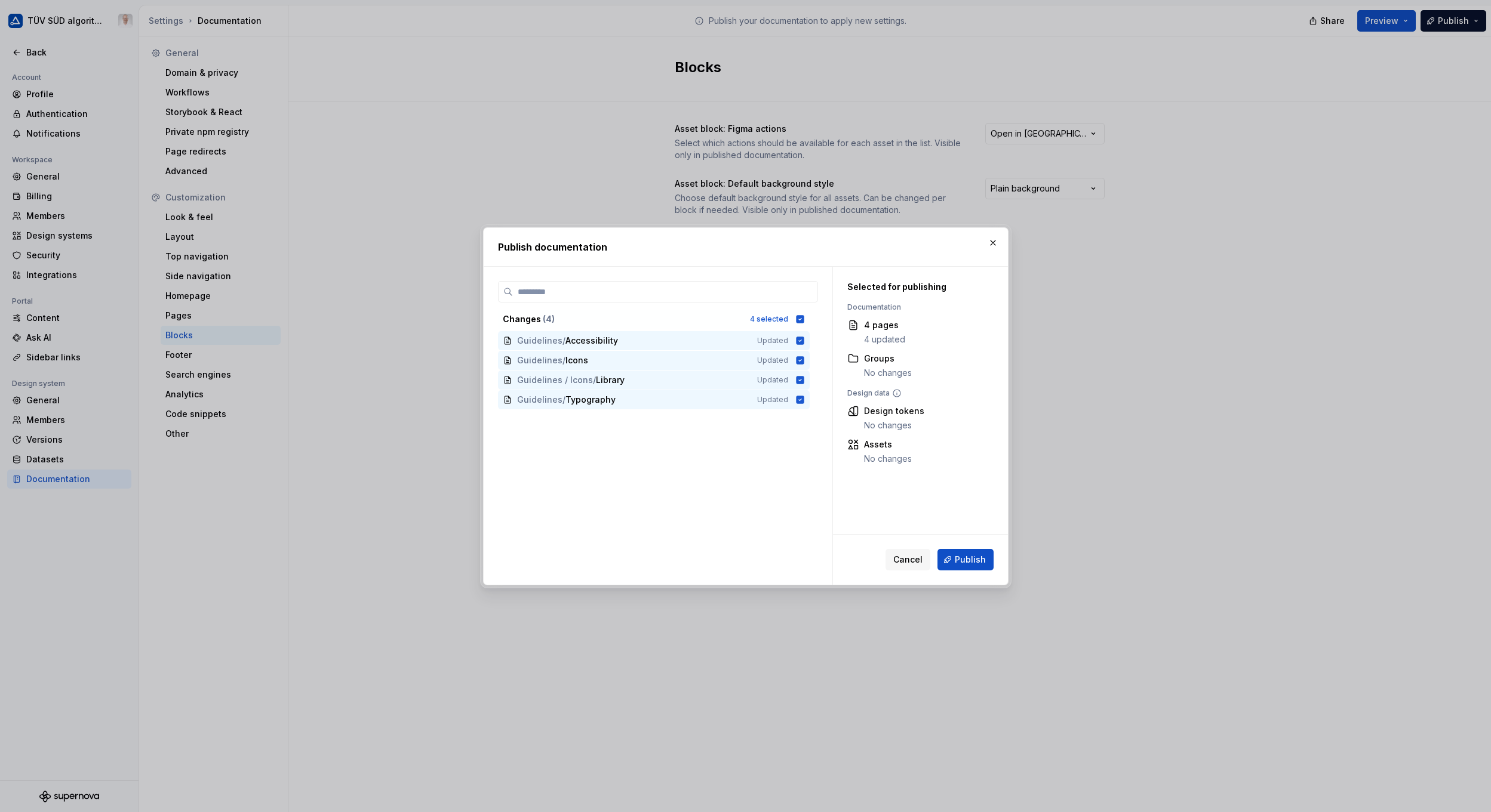
click at [969, 552] on button "Publish" at bounding box center [966, 559] width 56 height 21
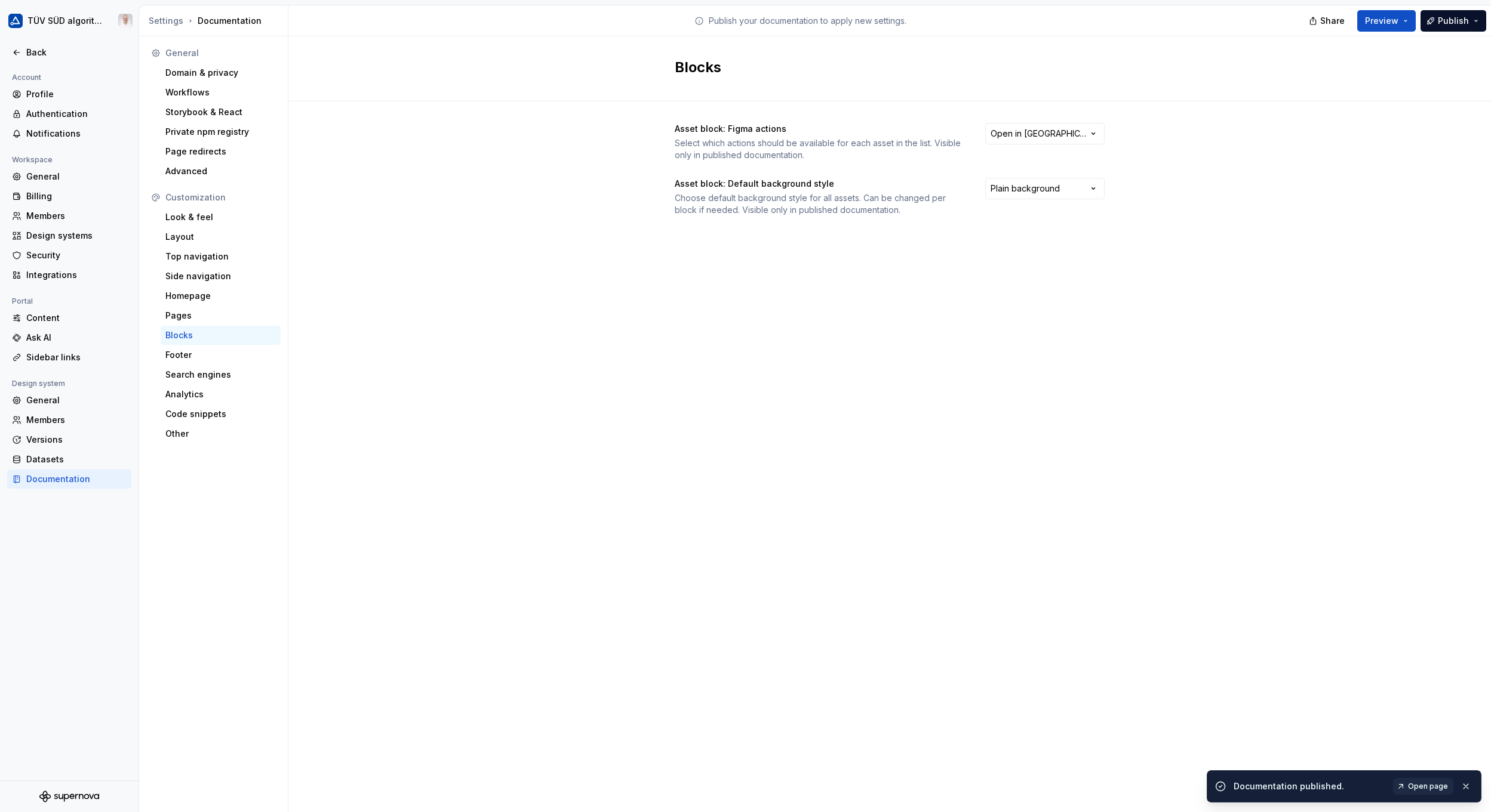
drag, startPoint x: 1429, startPoint y: 789, endPoint x: 1415, endPoint y: 776, distance: 19.1
click at [1429, 788] on span "Open page" at bounding box center [1428, 786] width 40 height 9
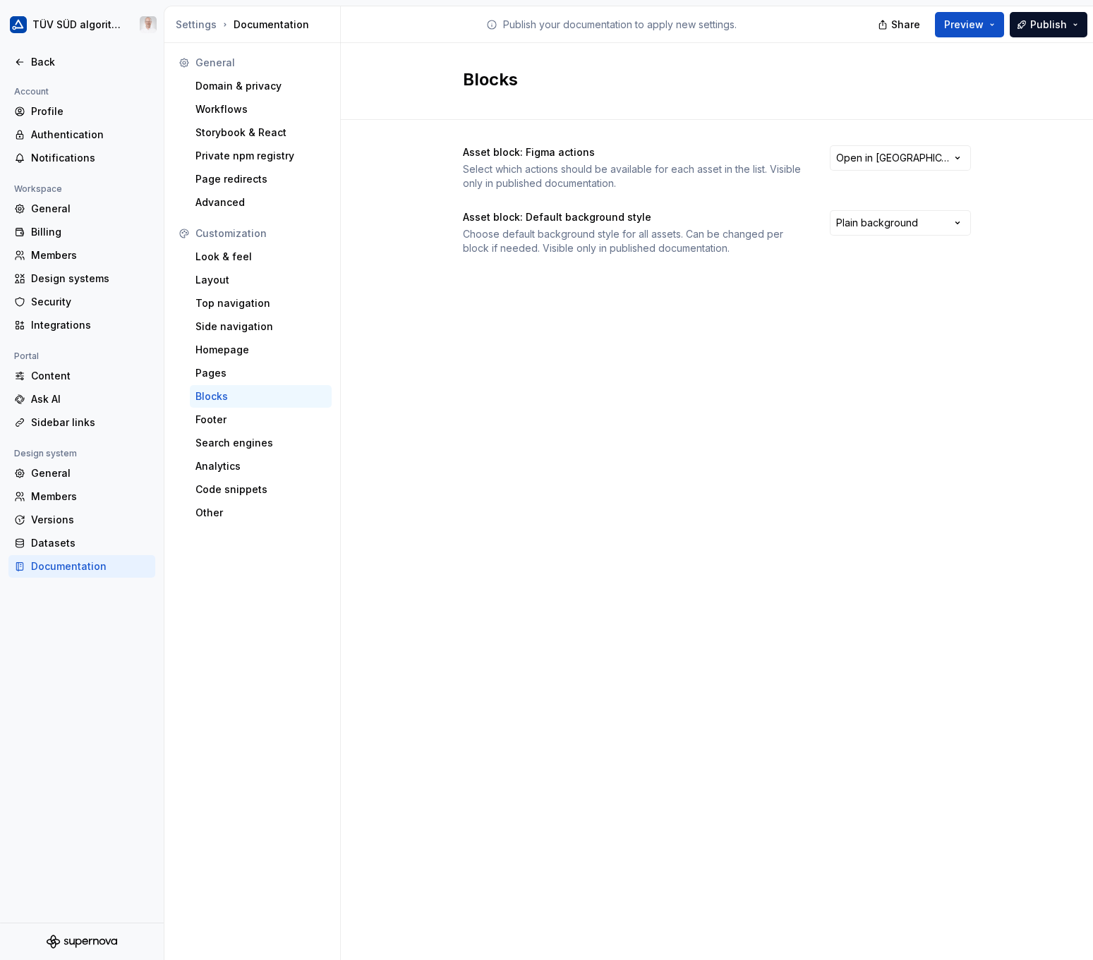
click at [216, 331] on div "Side navigation" at bounding box center [260, 327] width 131 height 14
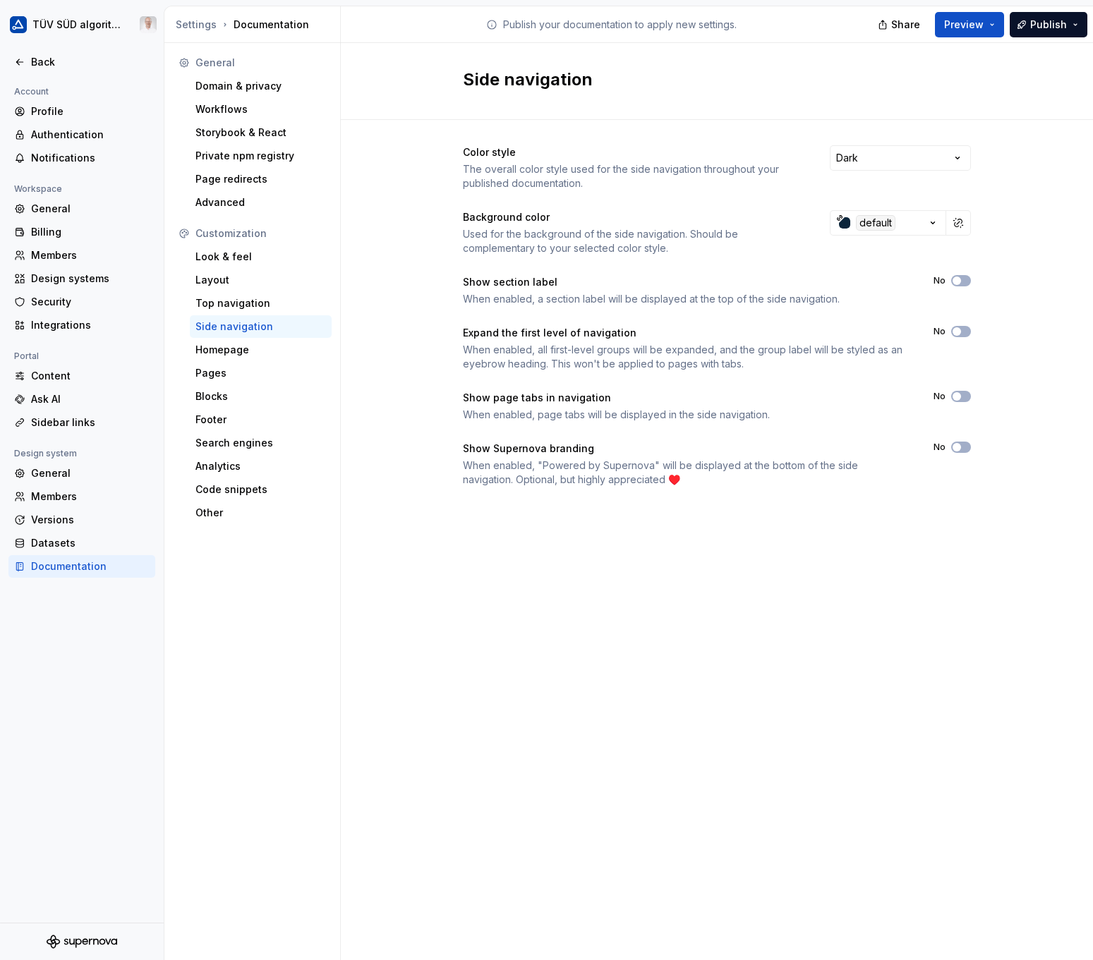
click at [962, 157] on html "TÜV SÜD algorithm Back Account Profile Authentication Notifications Workspace G…" at bounding box center [546, 480] width 1093 height 960
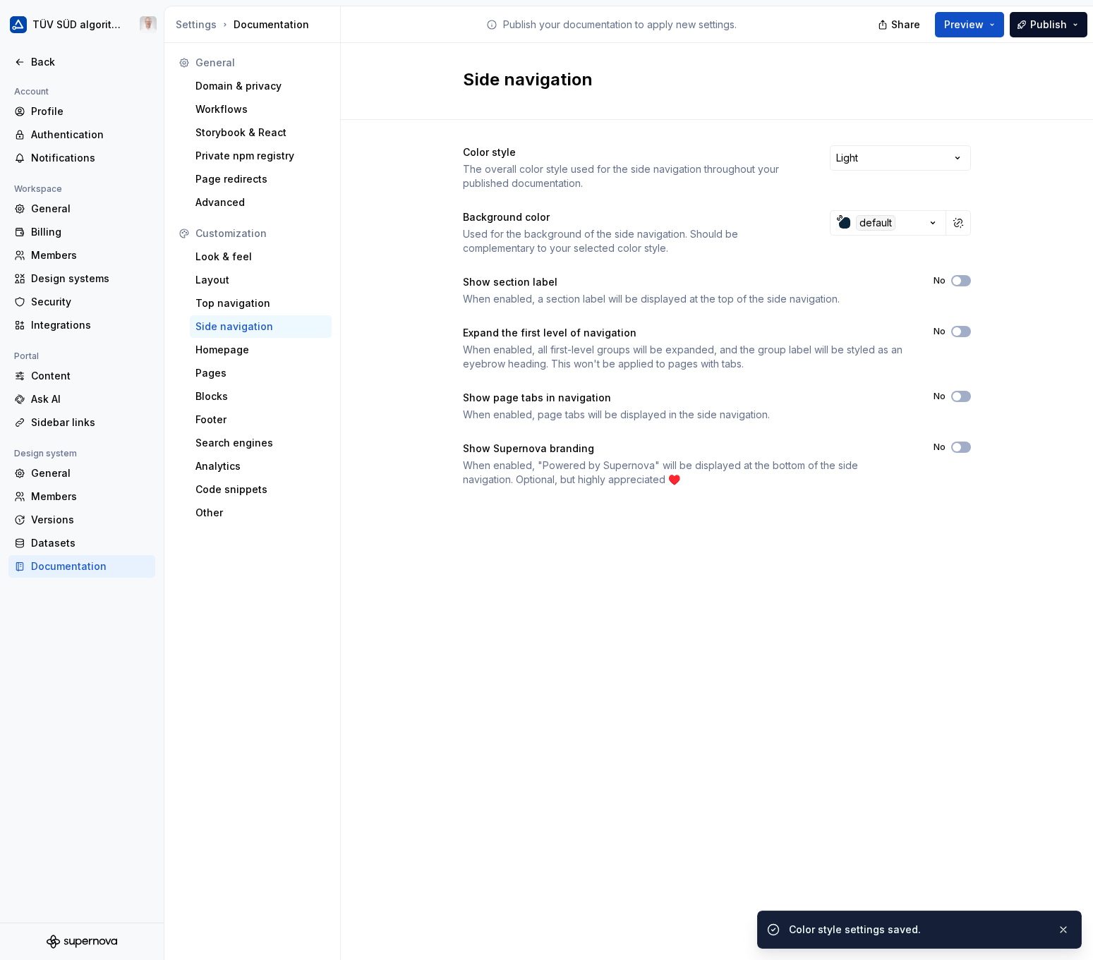
click at [931, 223] on icon "button" at bounding box center [933, 223] width 14 height 14
click at [931, 227] on html "TÜV SÜD algorithm Back Account Profile Authentication Notifications Workspace G…" at bounding box center [546, 480] width 1093 height 960
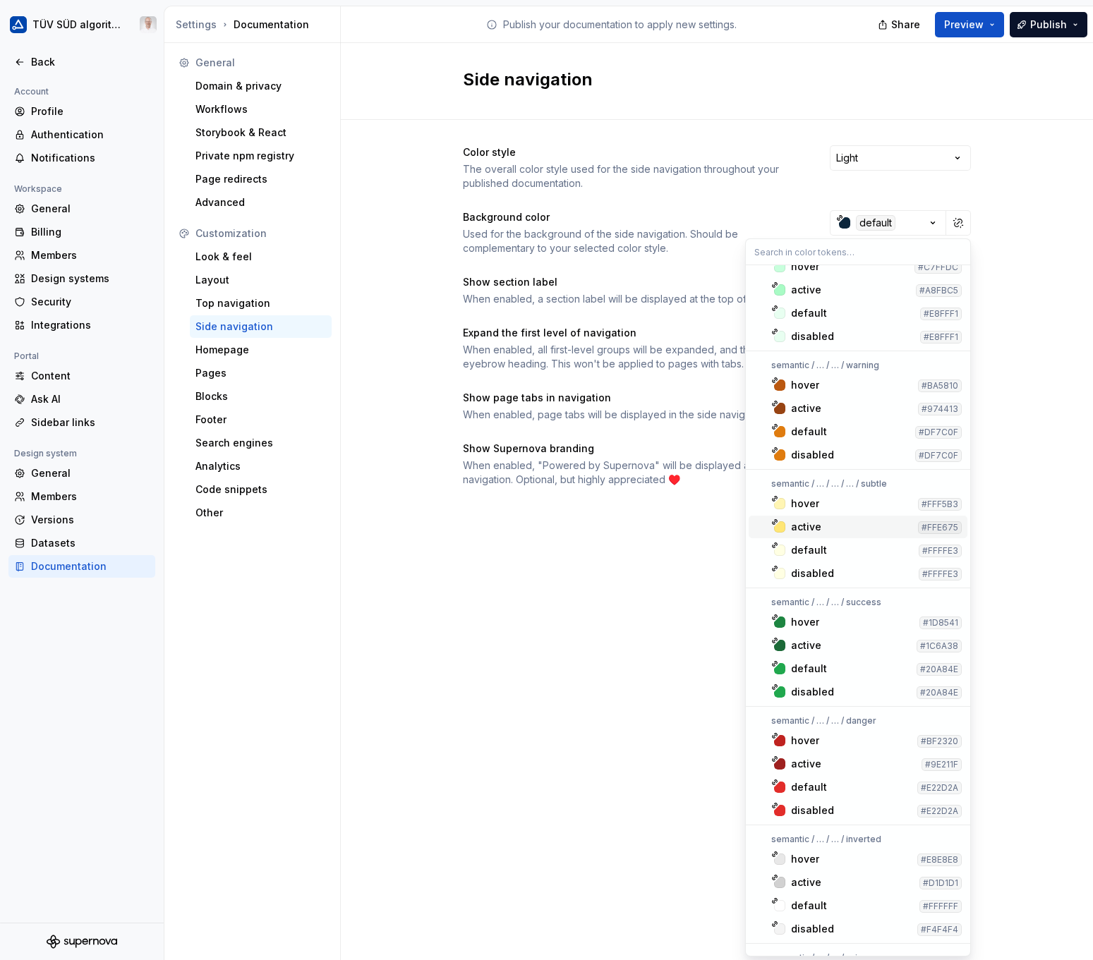
scroll to position [1200, 0]
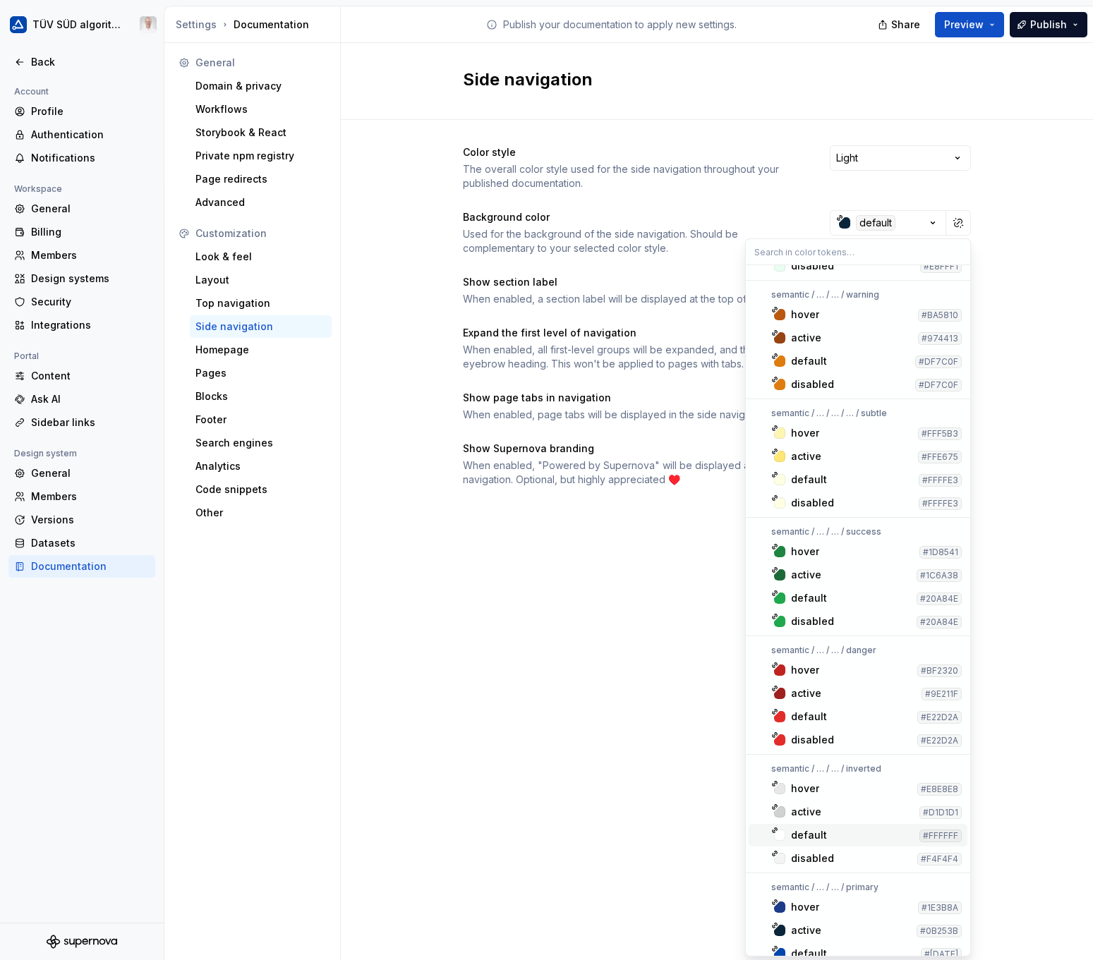
click at [819, 829] on div "default" at bounding box center [809, 836] width 36 height 14
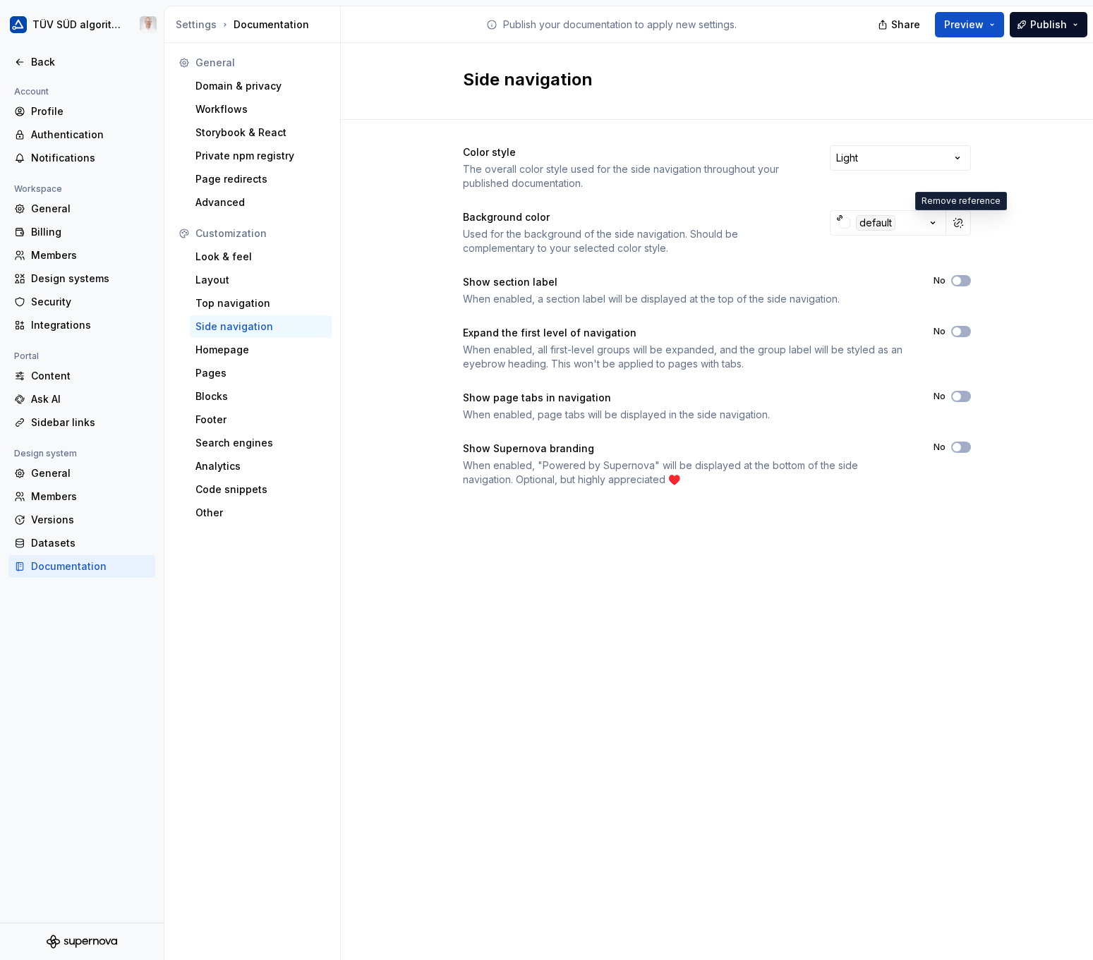
click at [238, 349] on div "Homepage" at bounding box center [260, 350] width 131 height 14
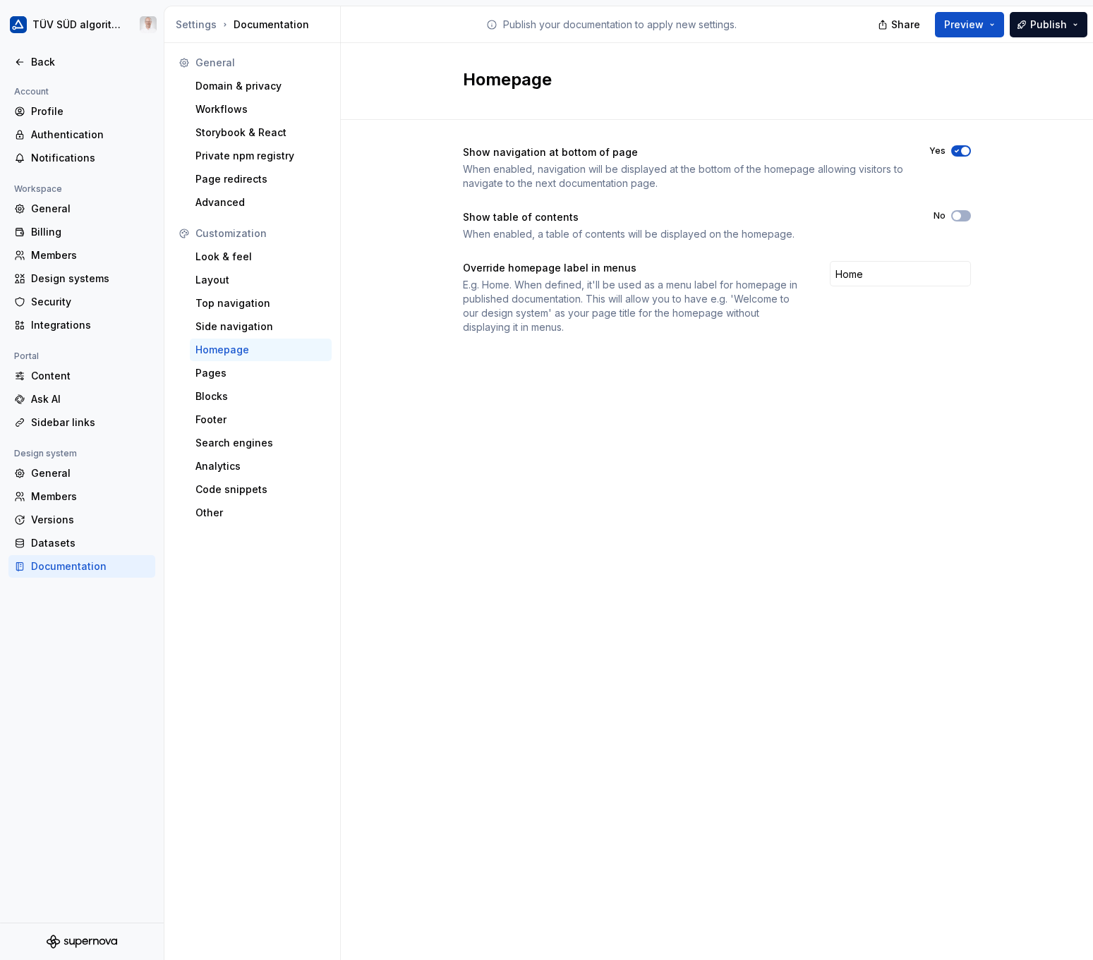
click at [37, 65] on div "Back" at bounding box center [90, 62] width 119 height 14
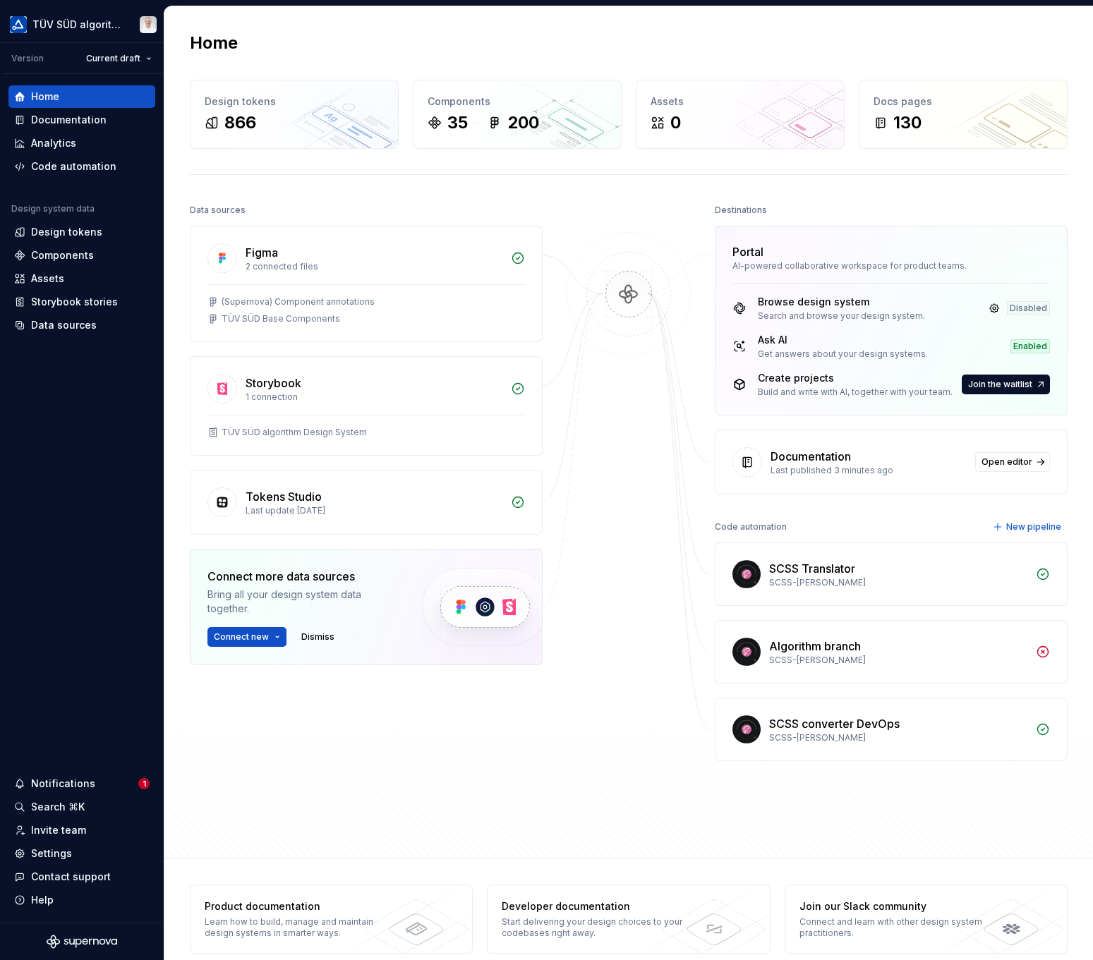
click at [83, 121] on div "Documentation" at bounding box center [69, 120] width 76 height 14
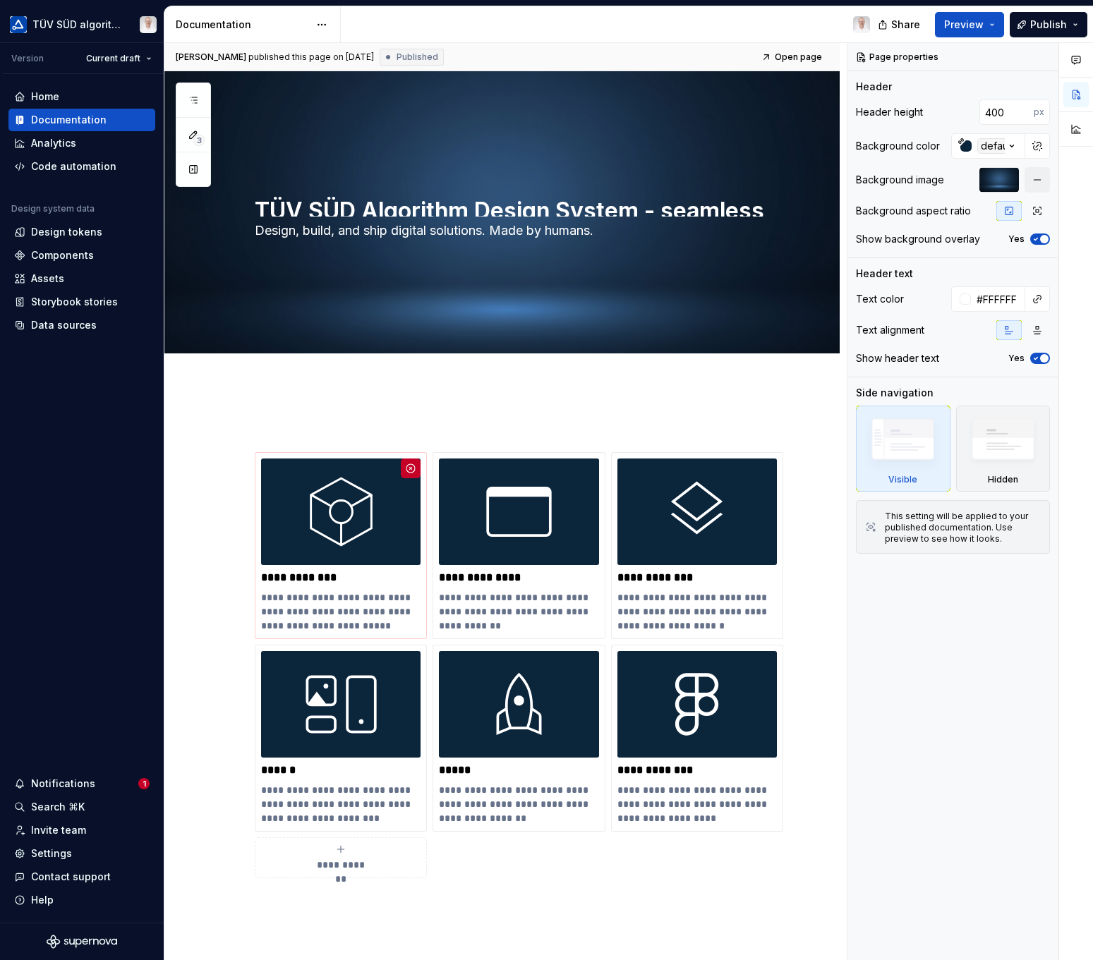
click at [80, 784] on div "Notifications" at bounding box center [63, 784] width 64 height 14
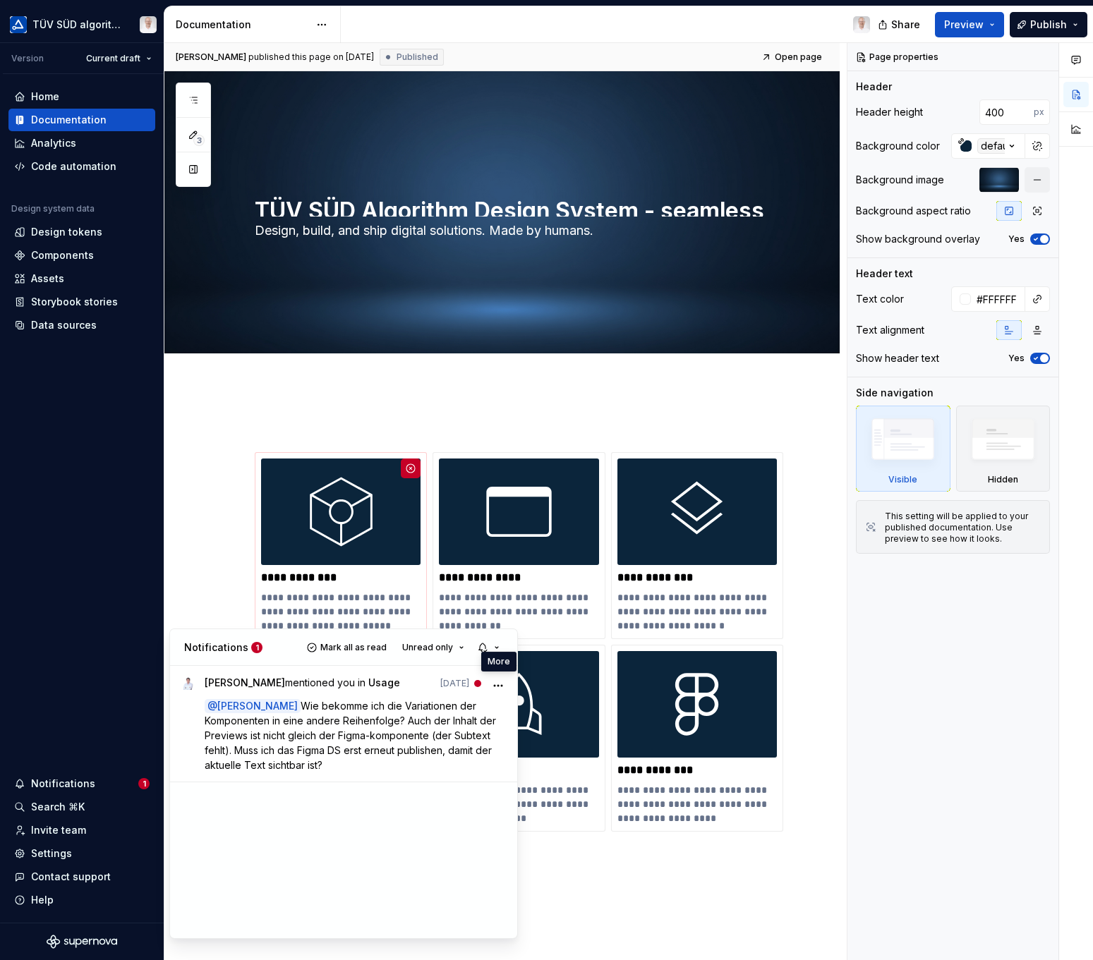
click at [496, 687] on icon "More" at bounding box center [498, 686] width 14 height 14
click at [471, 709] on span "Mark as read" at bounding box center [445, 712] width 65 height 14
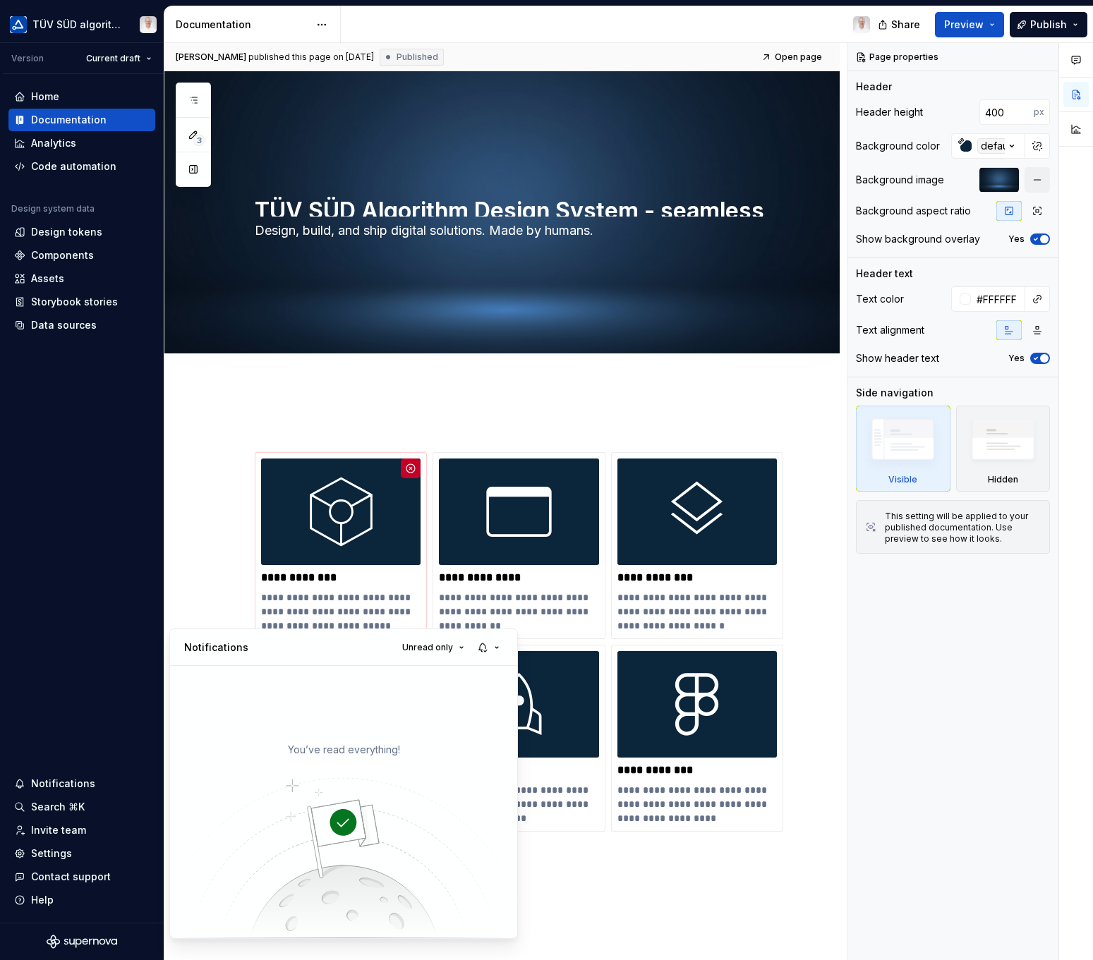
click at [182, 569] on html "TÜV SÜD algorithm Version Current draft Home Documentation Analytics Code autom…" at bounding box center [546, 480] width 1093 height 960
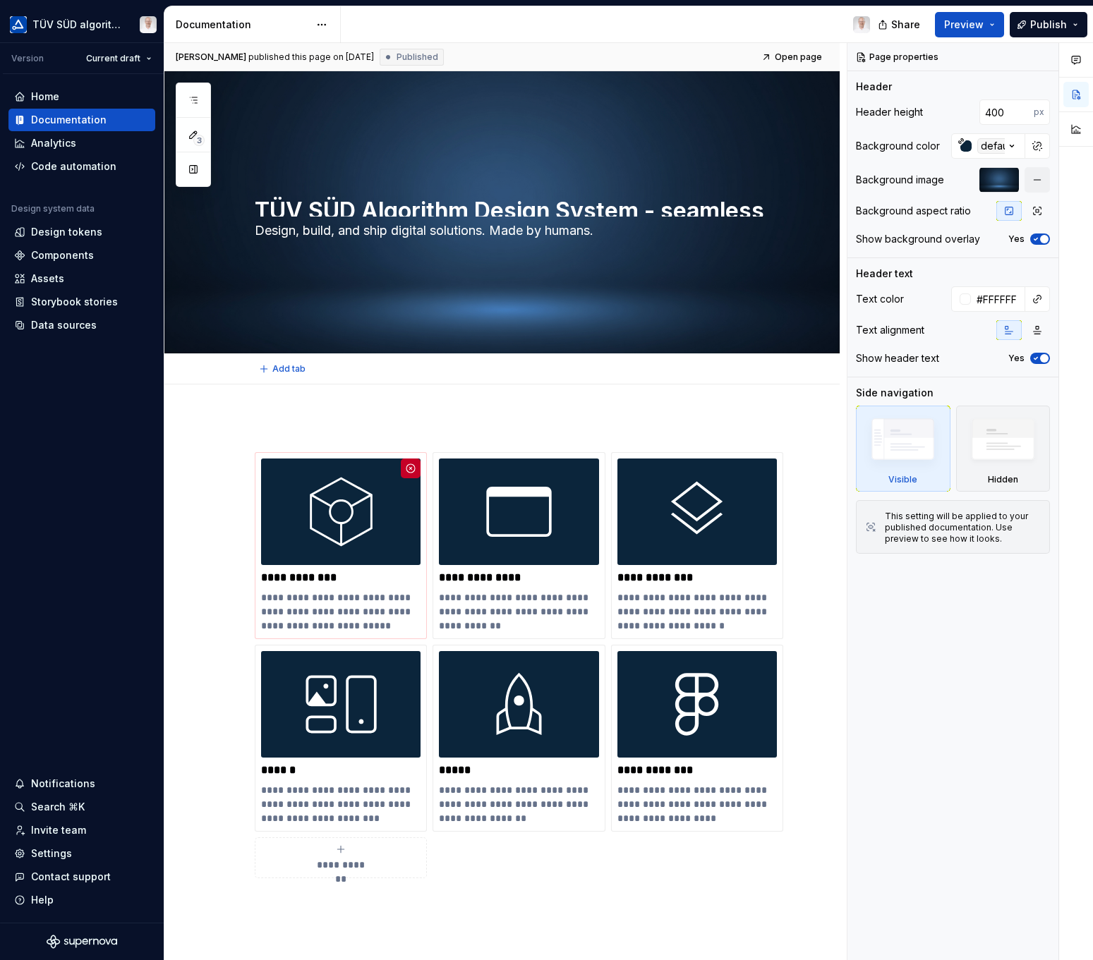
click at [793, 91] on span "Edit header" at bounding box center [791, 95] width 56 height 14
click at [1042, 180] on button "button" at bounding box center [1037, 179] width 25 height 25
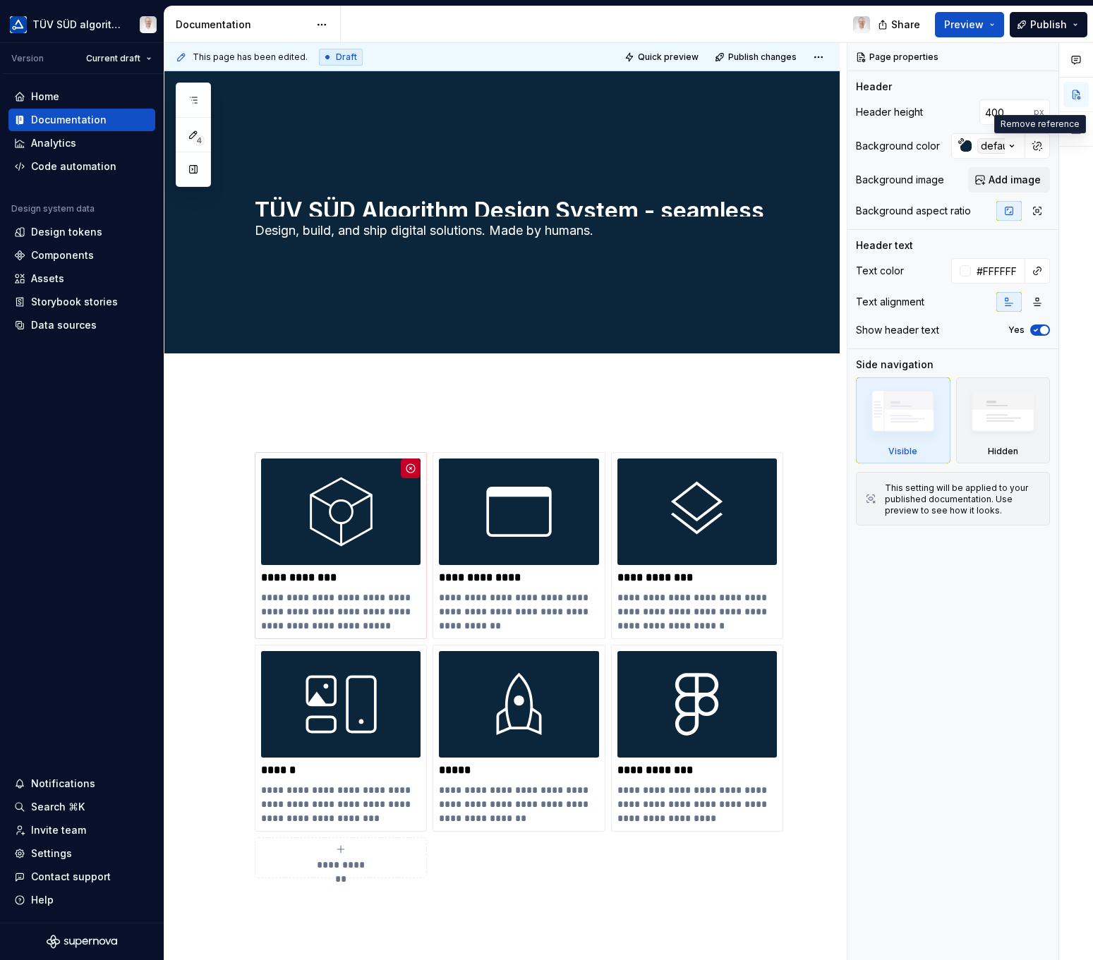
click at [1035, 145] on button "button" at bounding box center [1038, 146] width 20 height 20
type textarea "*"
click at [1003, 145] on input "#0b253bff" at bounding box center [998, 145] width 54 height 25
click at [987, 275] on input "#FFFFFF" at bounding box center [998, 270] width 54 height 25
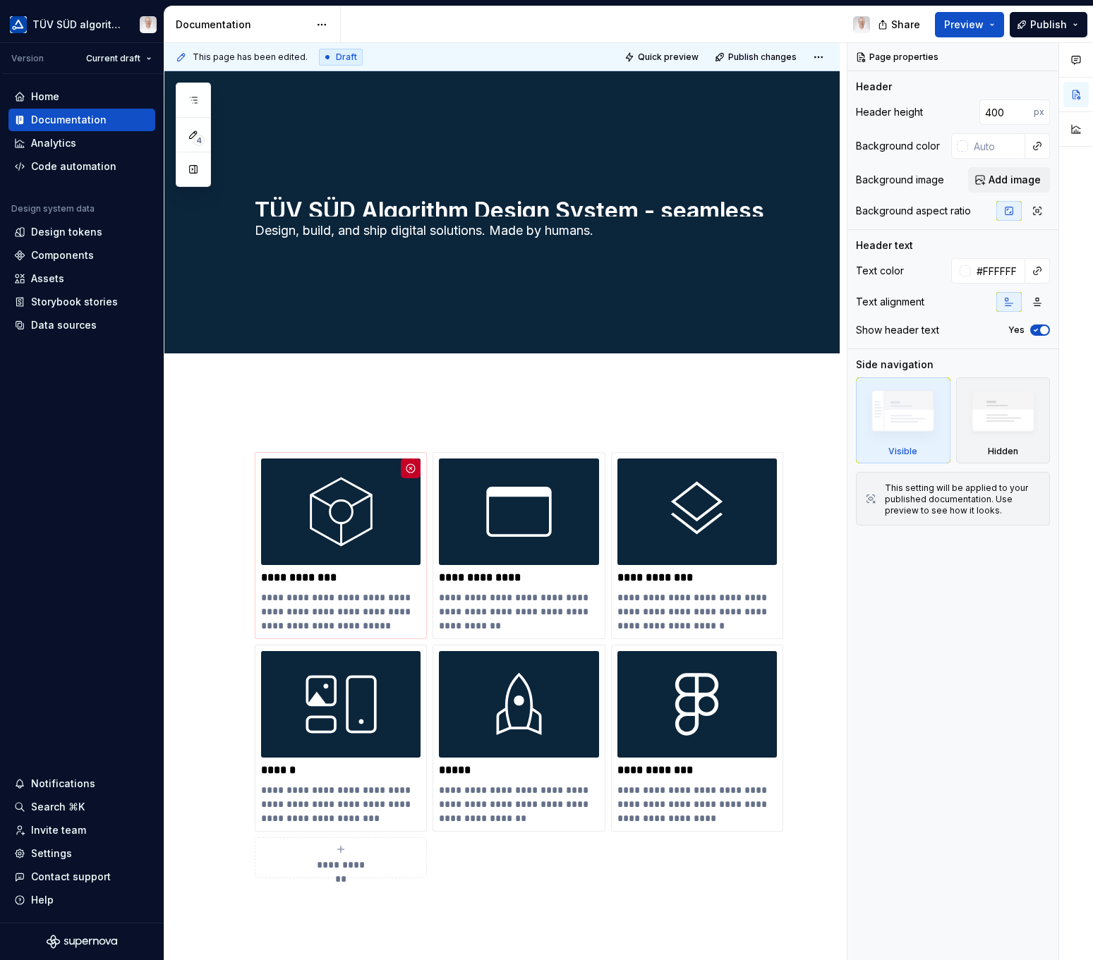
click at [987, 275] on input "#FFFFFF" at bounding box center [998, 270] width 54 height 25
type textarea "*"
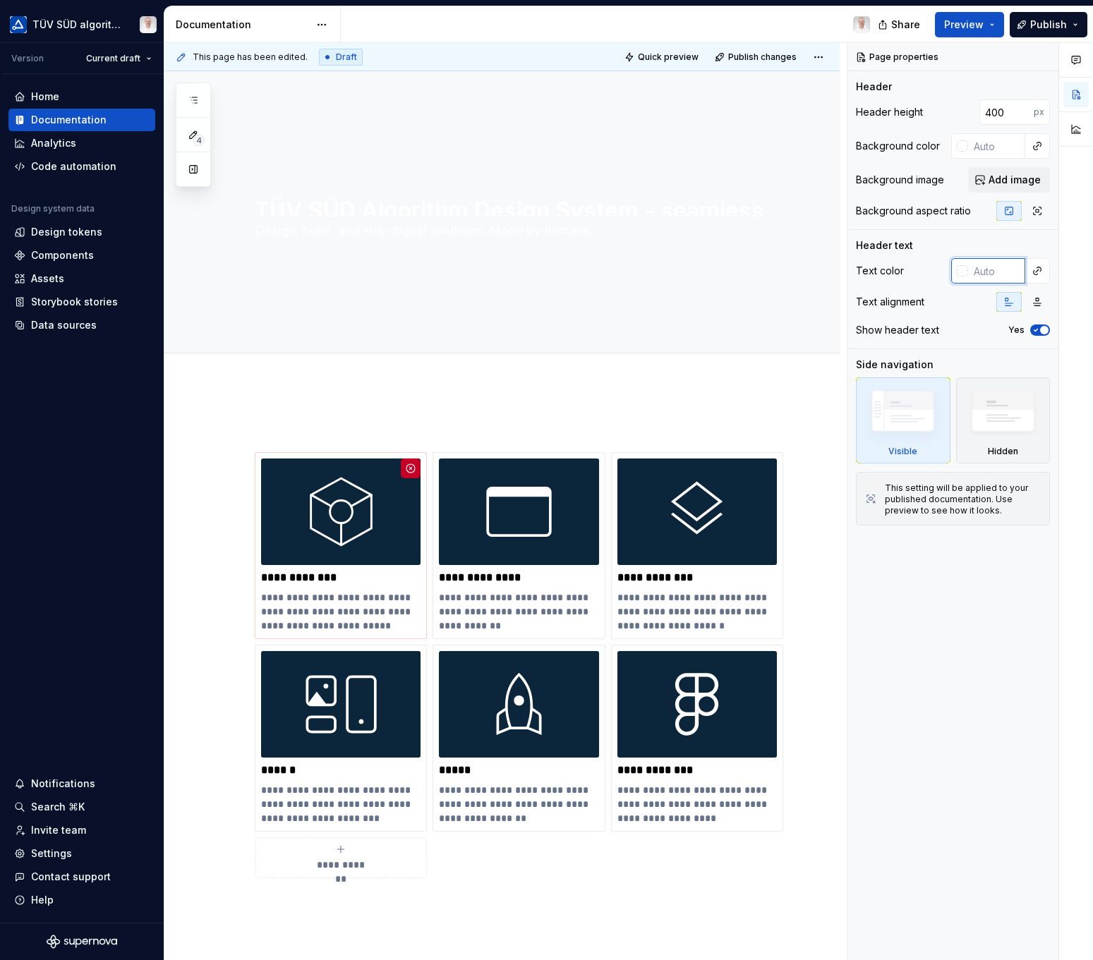
type textarea "*"
click at [947, 653] on div "Page properties Header Header height 400 px Background color Background image A…" at bounding box center [953, 502] width 211 height 918
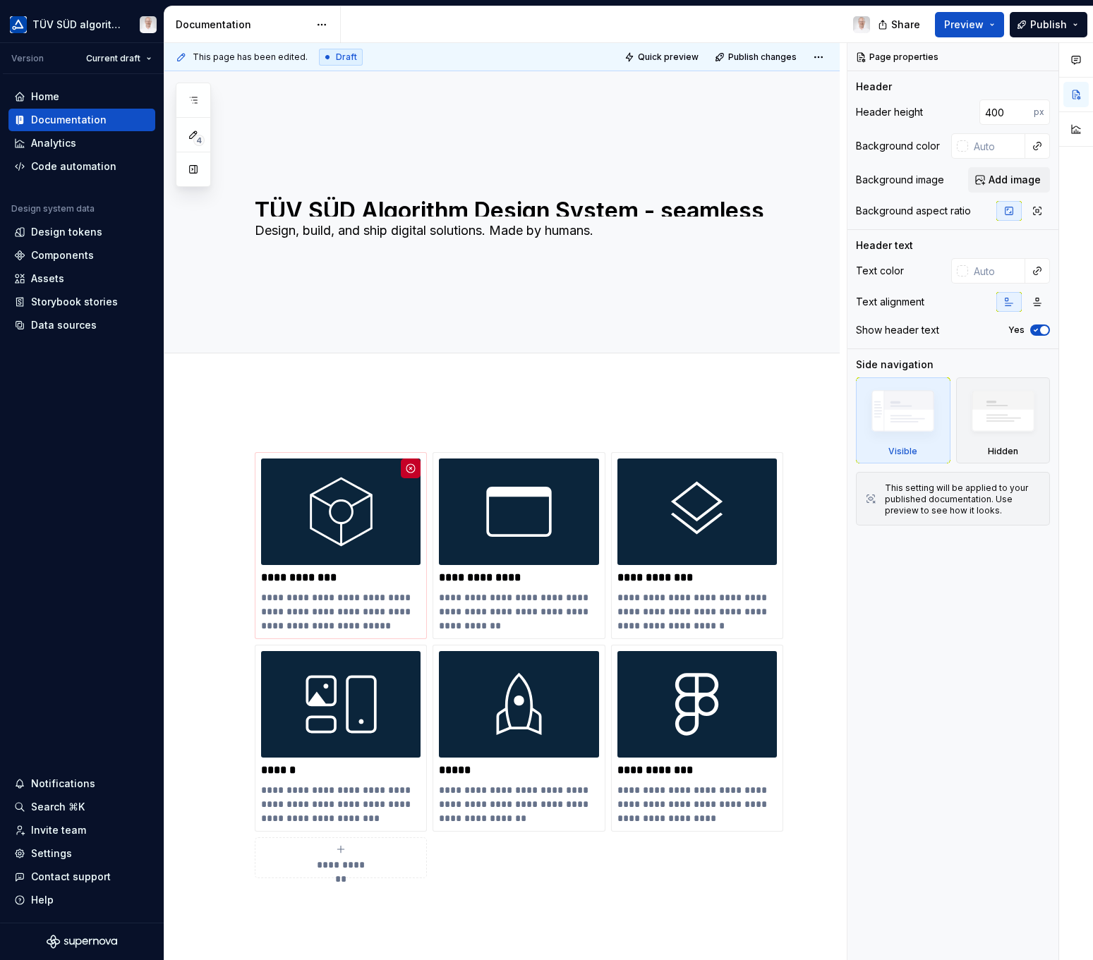
click at [1036, 24] on span "Publish" at bounding box center [1048, 25] width 37 height 14
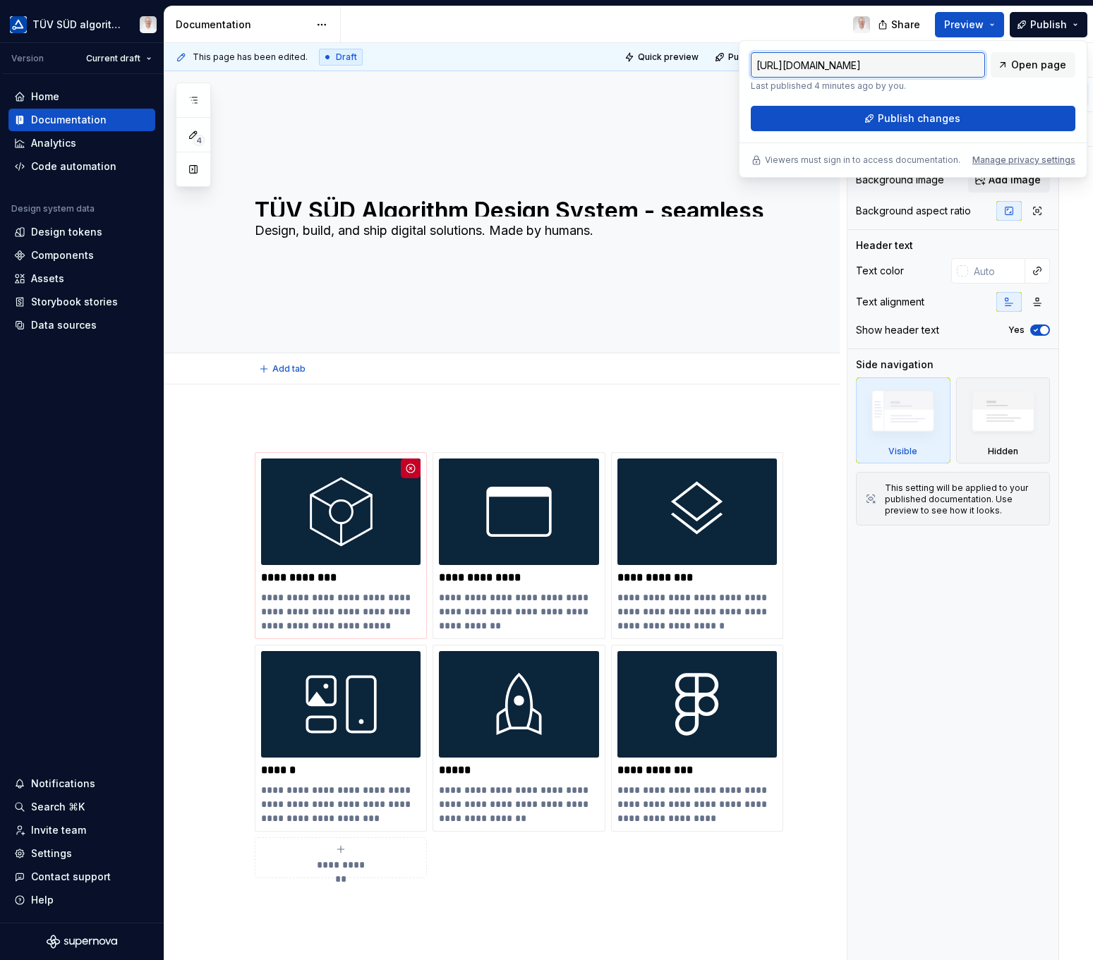
type textarea "*"
click at [927, 587] on div "Page properties Header Header height 400 px Background color Background image A…" at bounding box center [953, 502] width 211 height 918
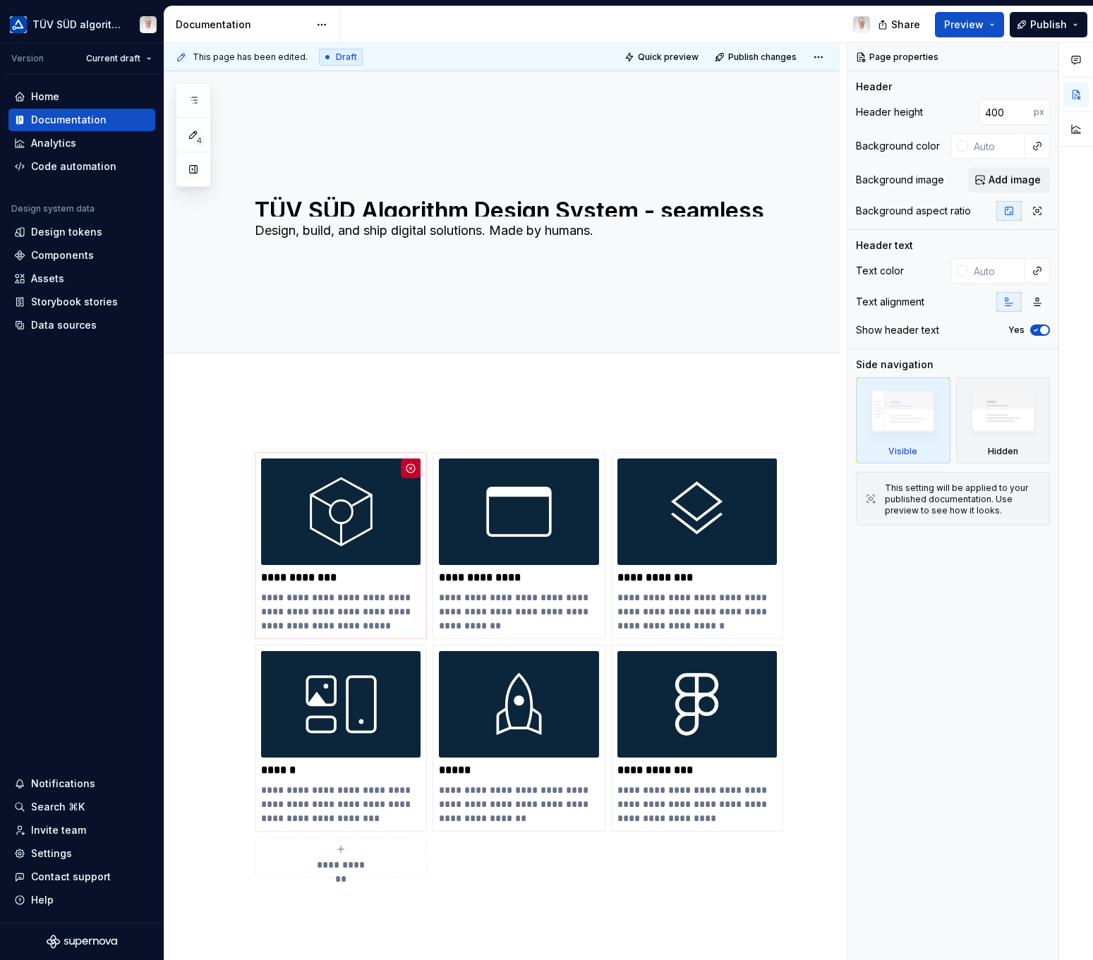
click at [1035, 145] on button "button" at bounding box center [1038, 146] width 20 height 20
drag, startPoint x: 876, startPoint y: 174, endPoint x: 817, endPoint y: 170, distance: 58.7
click at [817, 170] on html "TÜV SÜD algorithm Version Current draft Home Documentation Analytics Code autom…" at bounding box center [546, 480] width 1093 height 960
click at [912, 158] on div "Comments Open comments No comments yet Select ‘Comment’ from the block context …" at bounding box center [971, 502] width 246 height 918
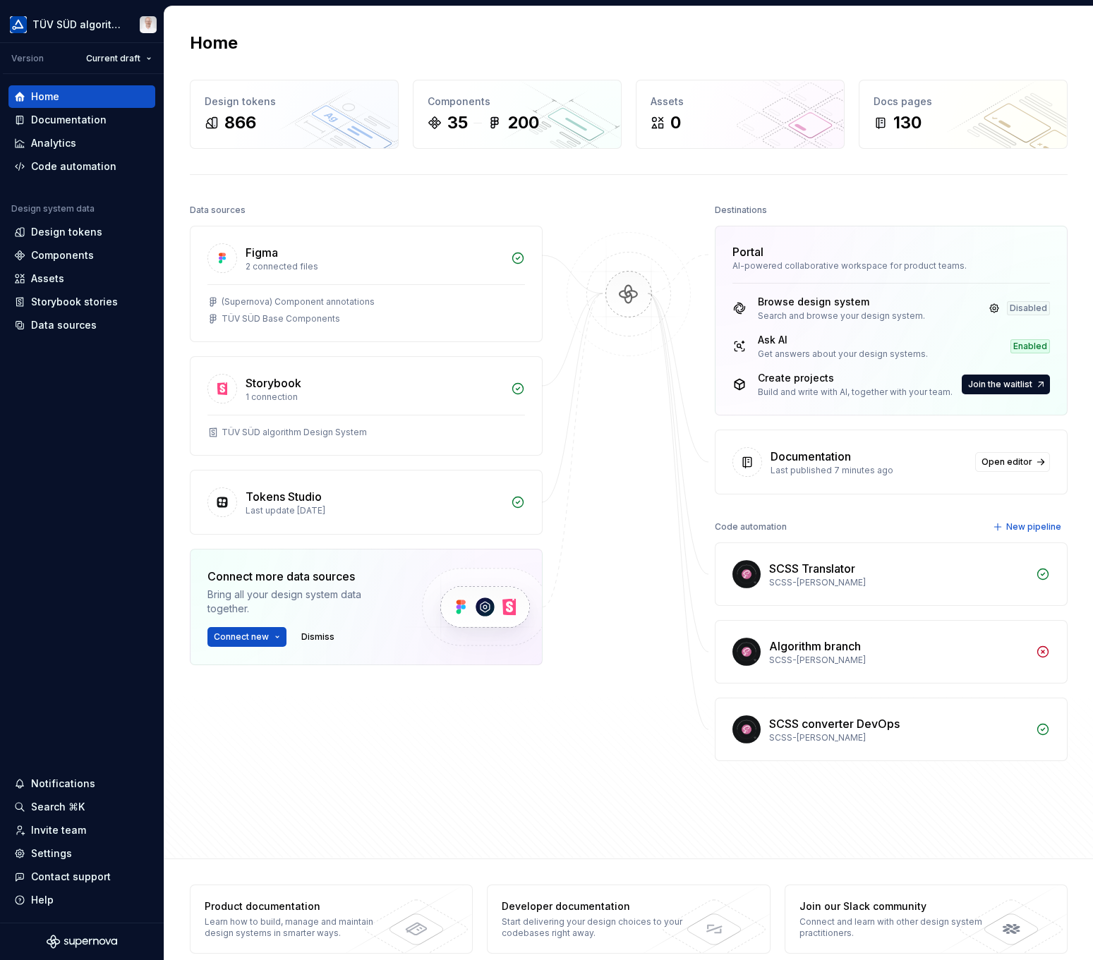
click at [95, 124] on div "Documentation" at bounding box center [69, 120] width 76 height 14
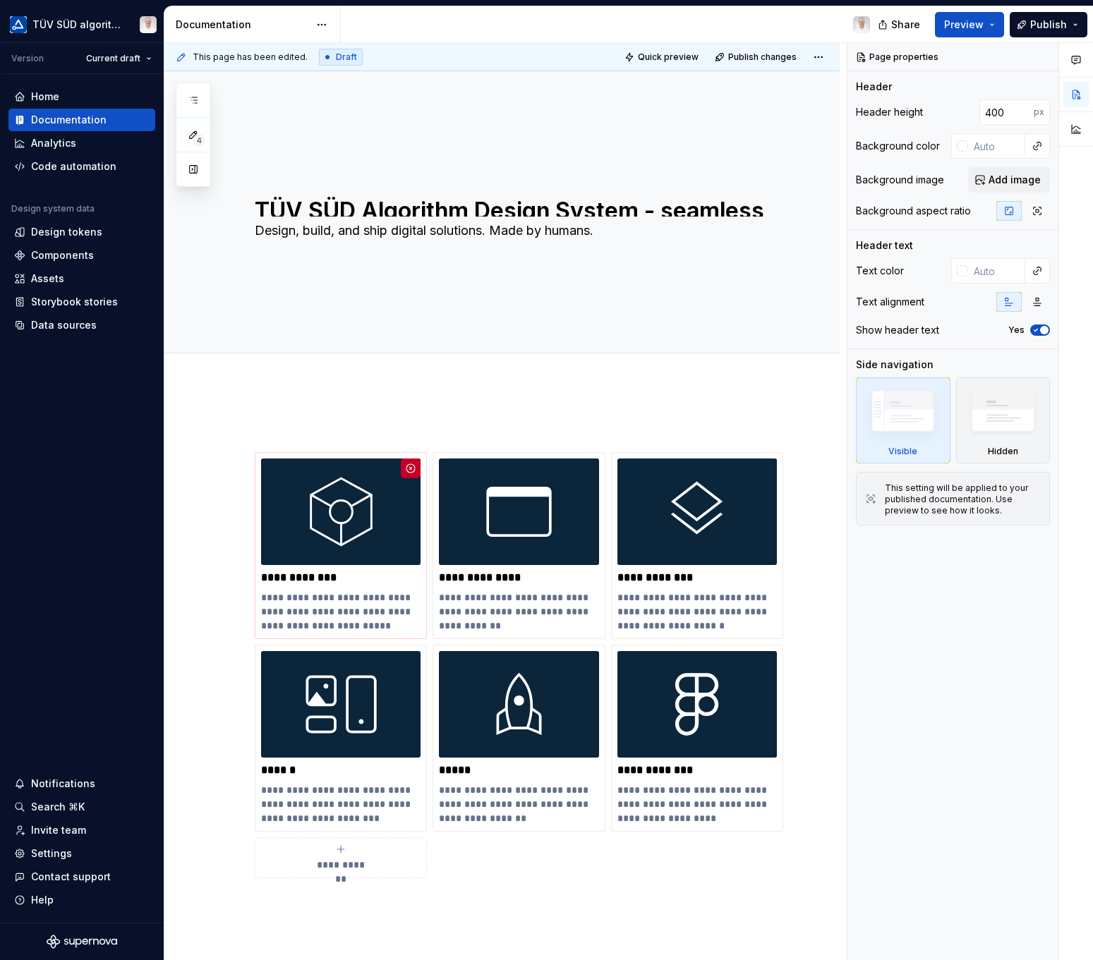
click at [962, 110] on button "button" at bounding box center [964, 112] width 20 height 20
type textarea "*"
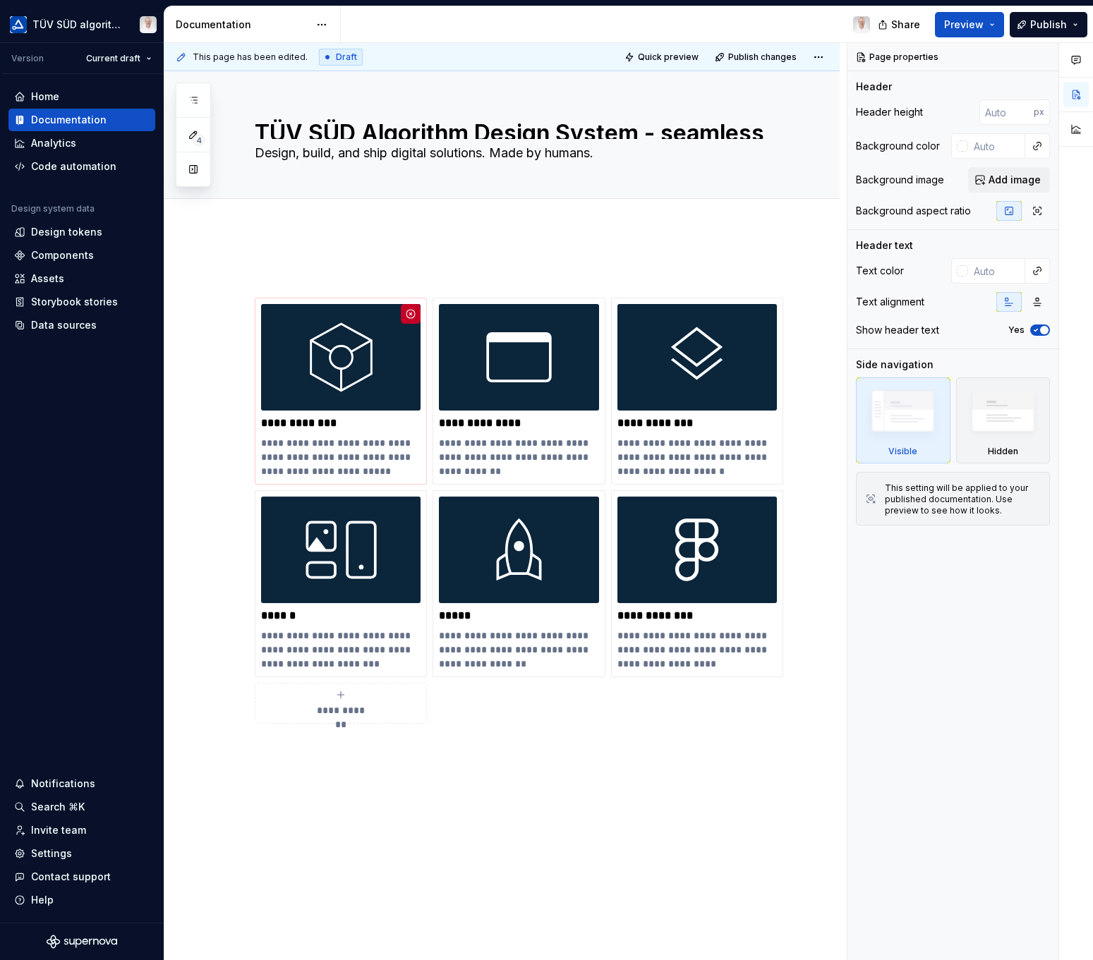
click at [1061, 26] on span "Publish" at bounding box center [1048, 25] width 37 height 14
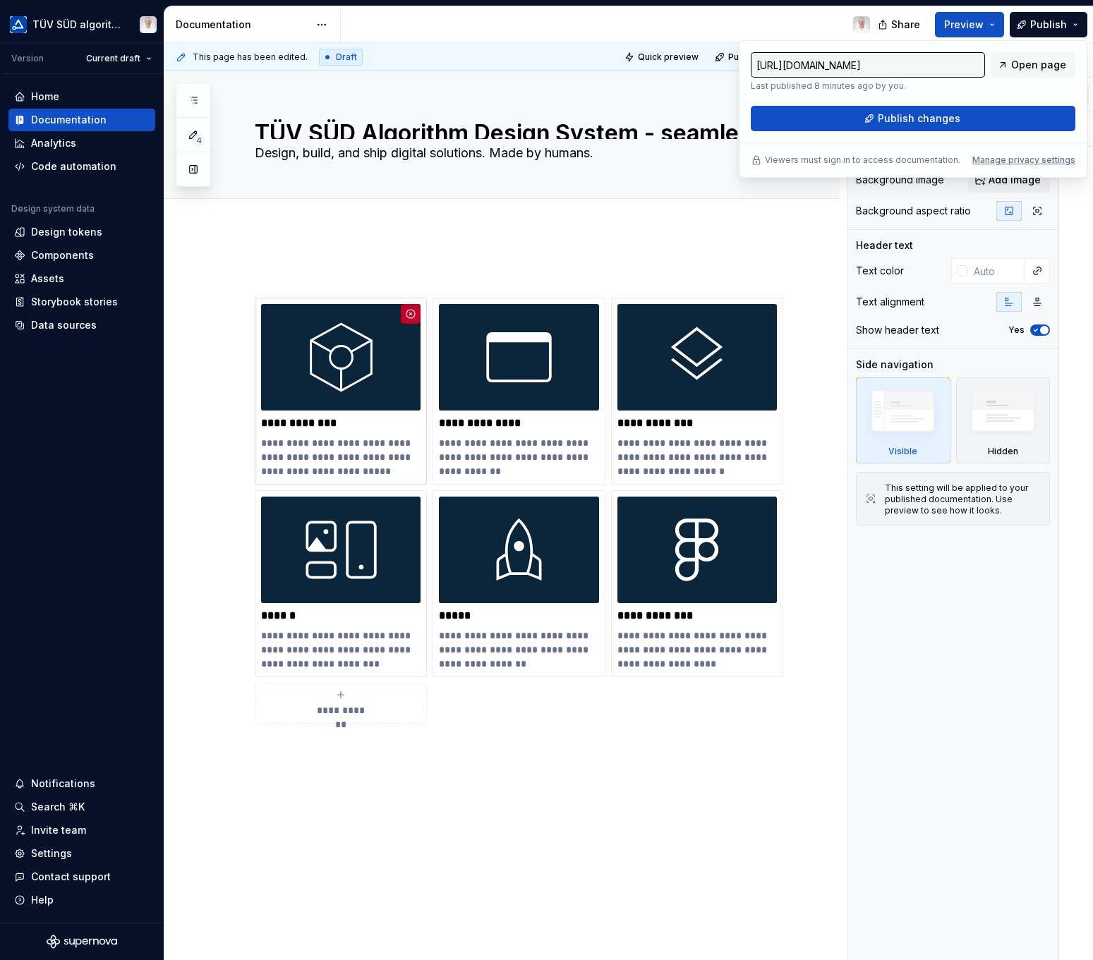
drag, startPoint x: 1061, startPoint y: 26, endPoint x: 968, endPoint y: 120, distance: 132.2
click at [968, 120] on button "Publish changes" at bounding box center [913, 118] width 325 height 25
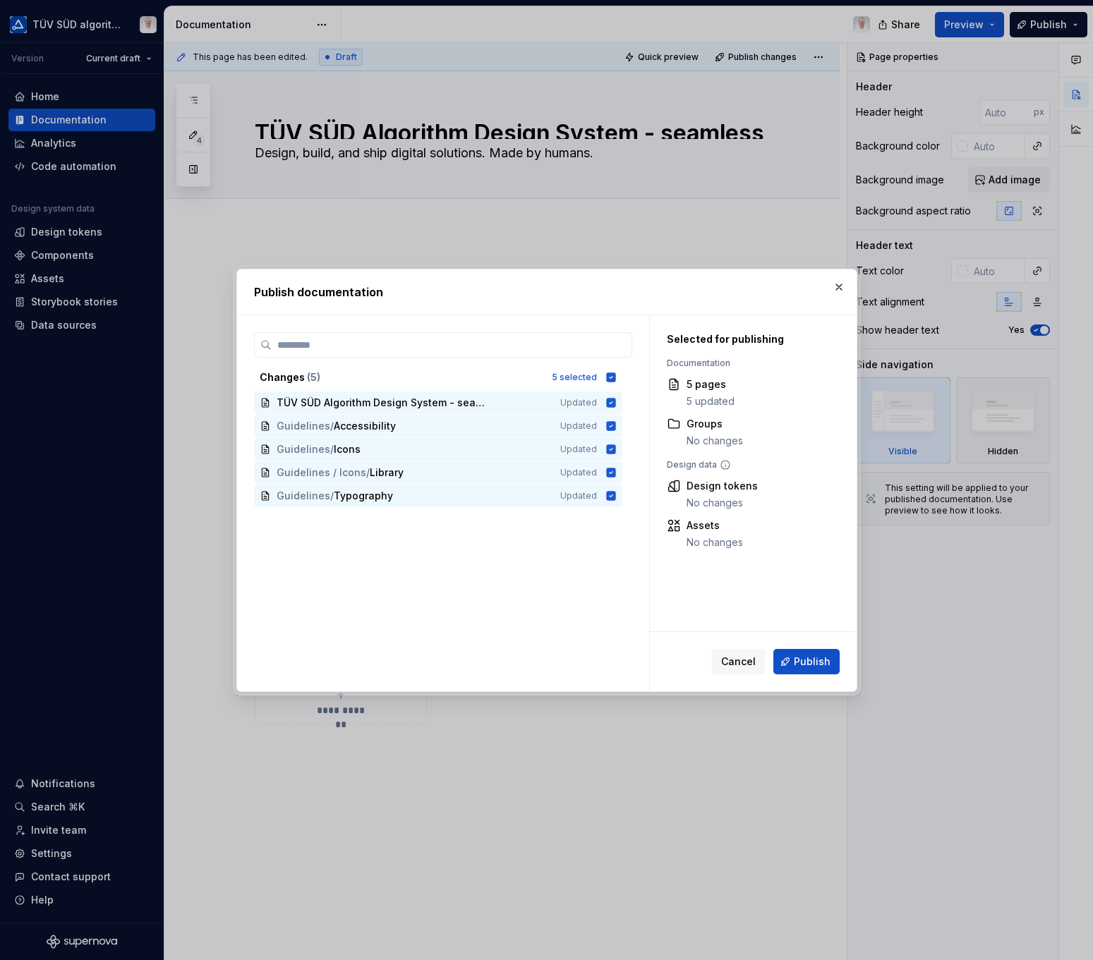
click at [819, 663] on span "Publish" at bounding box center [812, 662] width 37 height 14
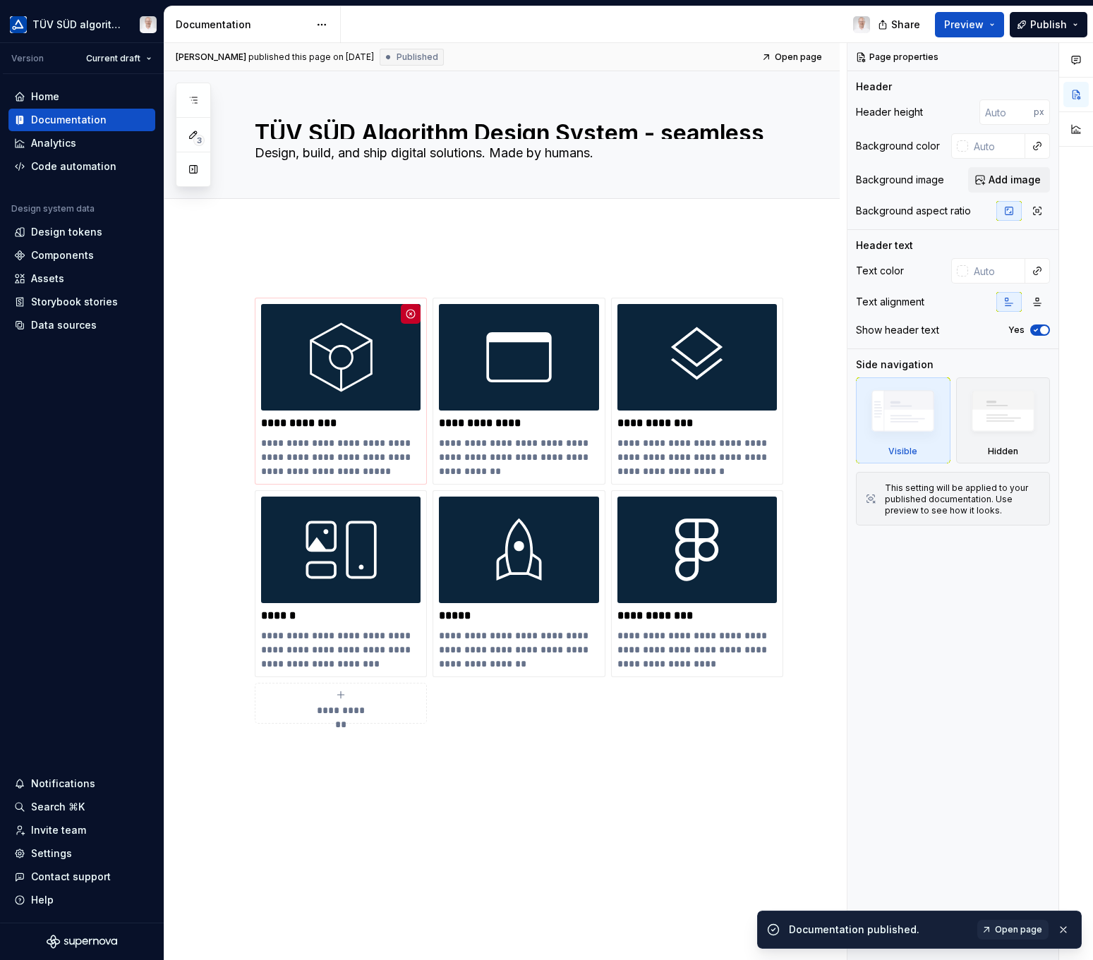
click at [1016, 928] on span "Open page" at bounding box center [1018, 929] width 47 height 11
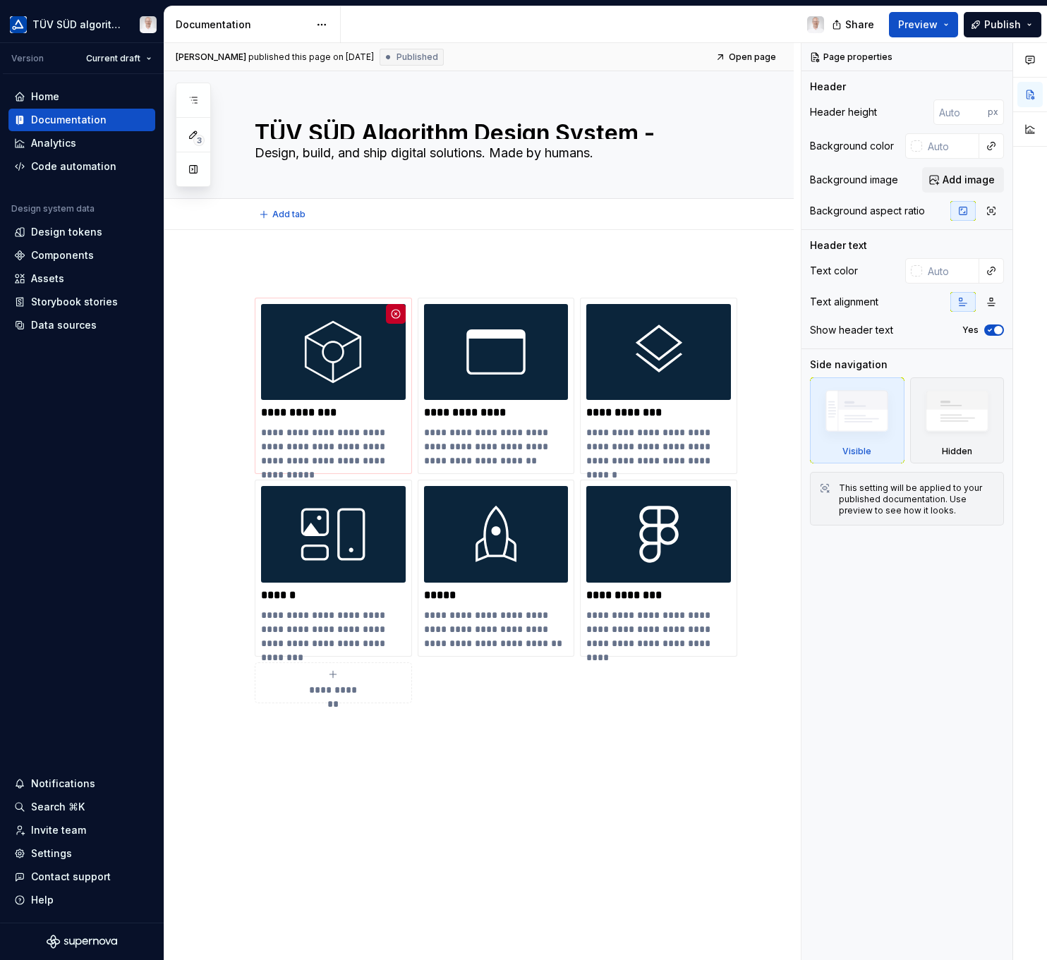
type textarea "*"
click at [52, 857] on div "Settings" at bounding box center [51, 854] width 41 height 14
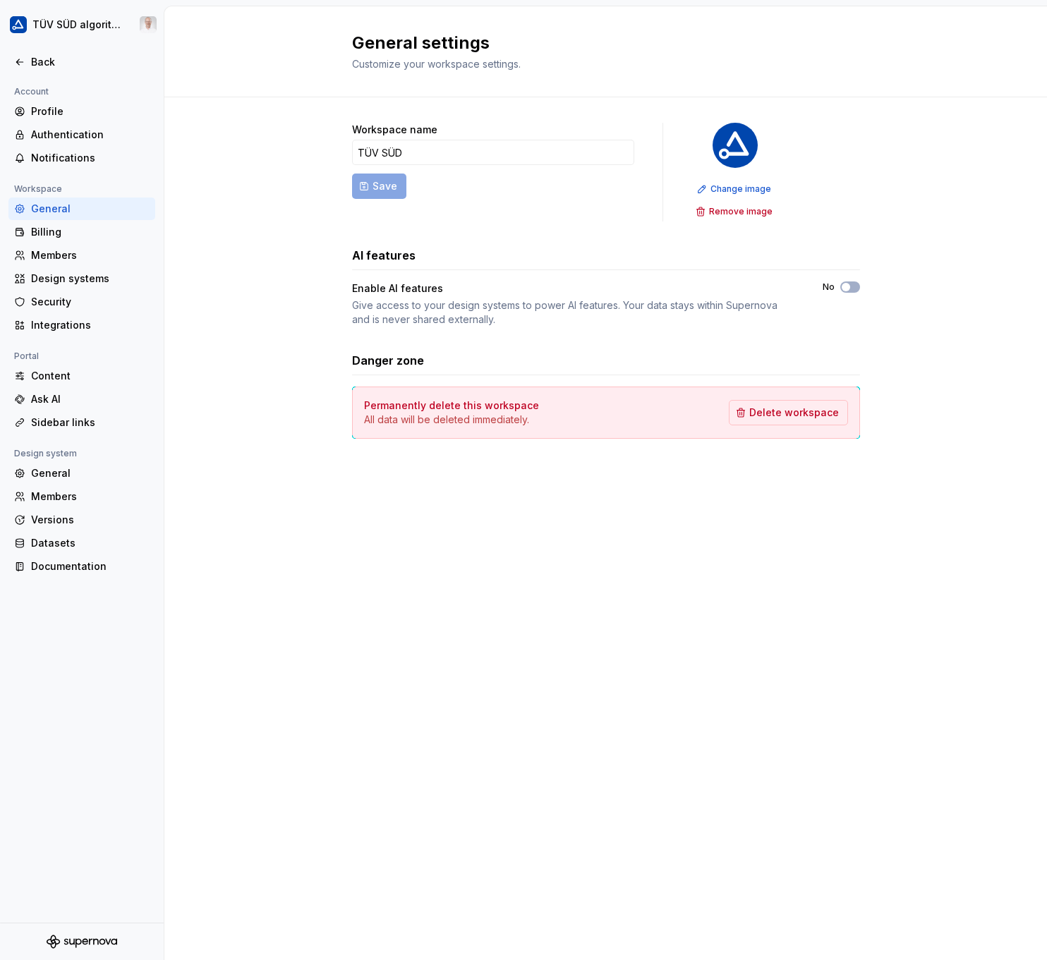
click at [76, 567] on div "Documentation" at bounding box center [90, 567] width 119 height 14
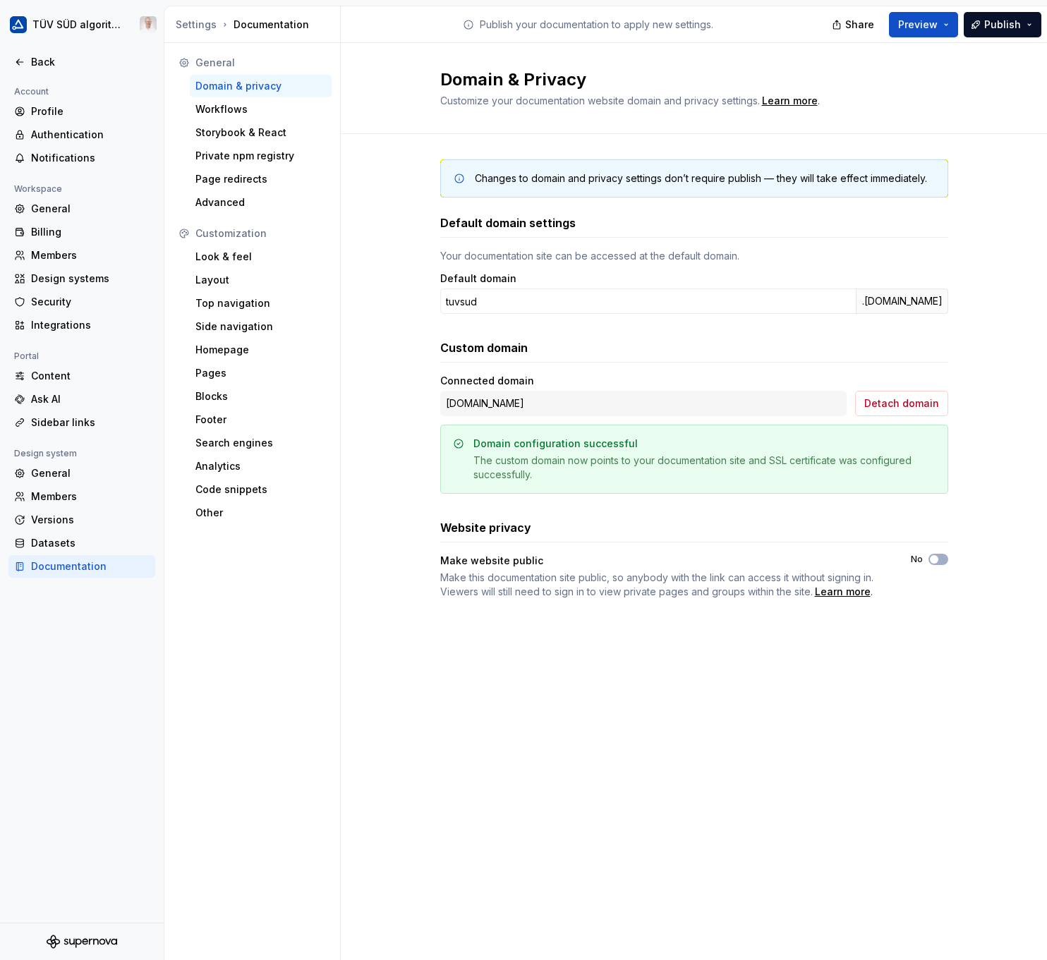
click at [241, 308] on div "Top navigation" at bounding box center [260, 303] width 131 height 14
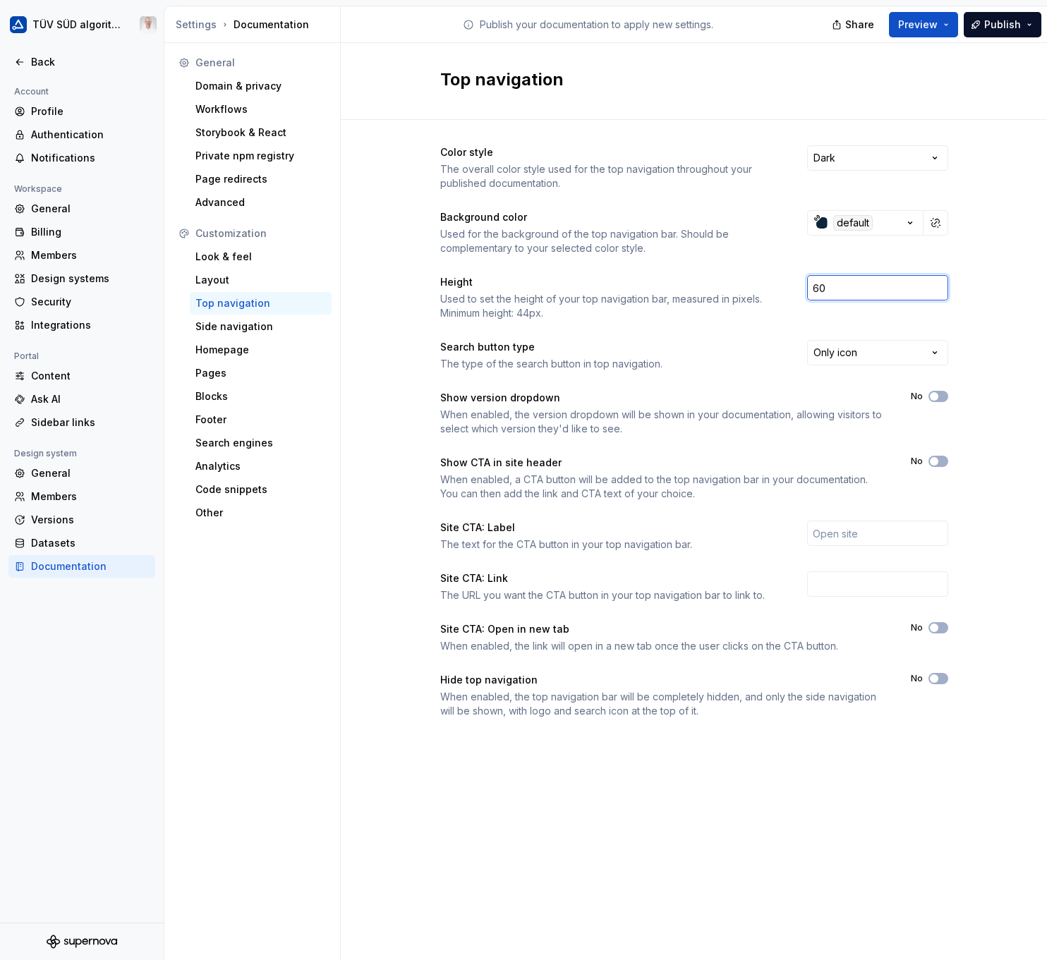
drag, startPoint x: 871, startPoint y: 294, endPoint x: 715, endPoint y: 288, distance: 156.1
click at [715, 288] on div "Height Used to set the height of your top navigation bar, measured in pixels. M…" at bounding box center [694, 297] width 508 height 45
type input "70"
click at [384, 366] on div "Color style The overall color style used for the top navigation throughout your…" at bounding box center [694, 446] width 706 height 652
click at [245, 256] on div "Look & feel" at bounding box center [260, 257] width 131 height 14
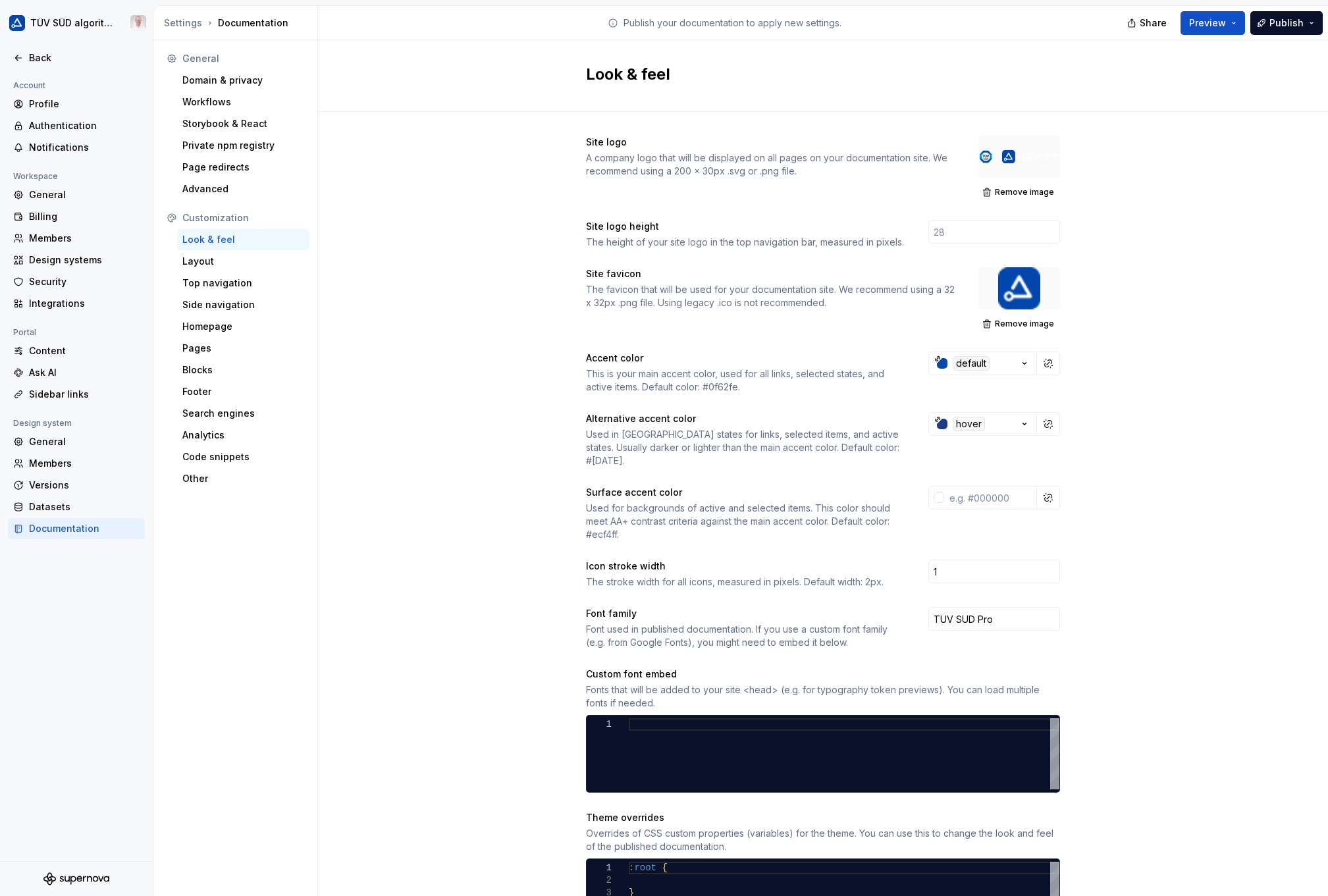
click at [1019, 18] on span "Publish" at bounding box center [1287, 23] width 35 height 13
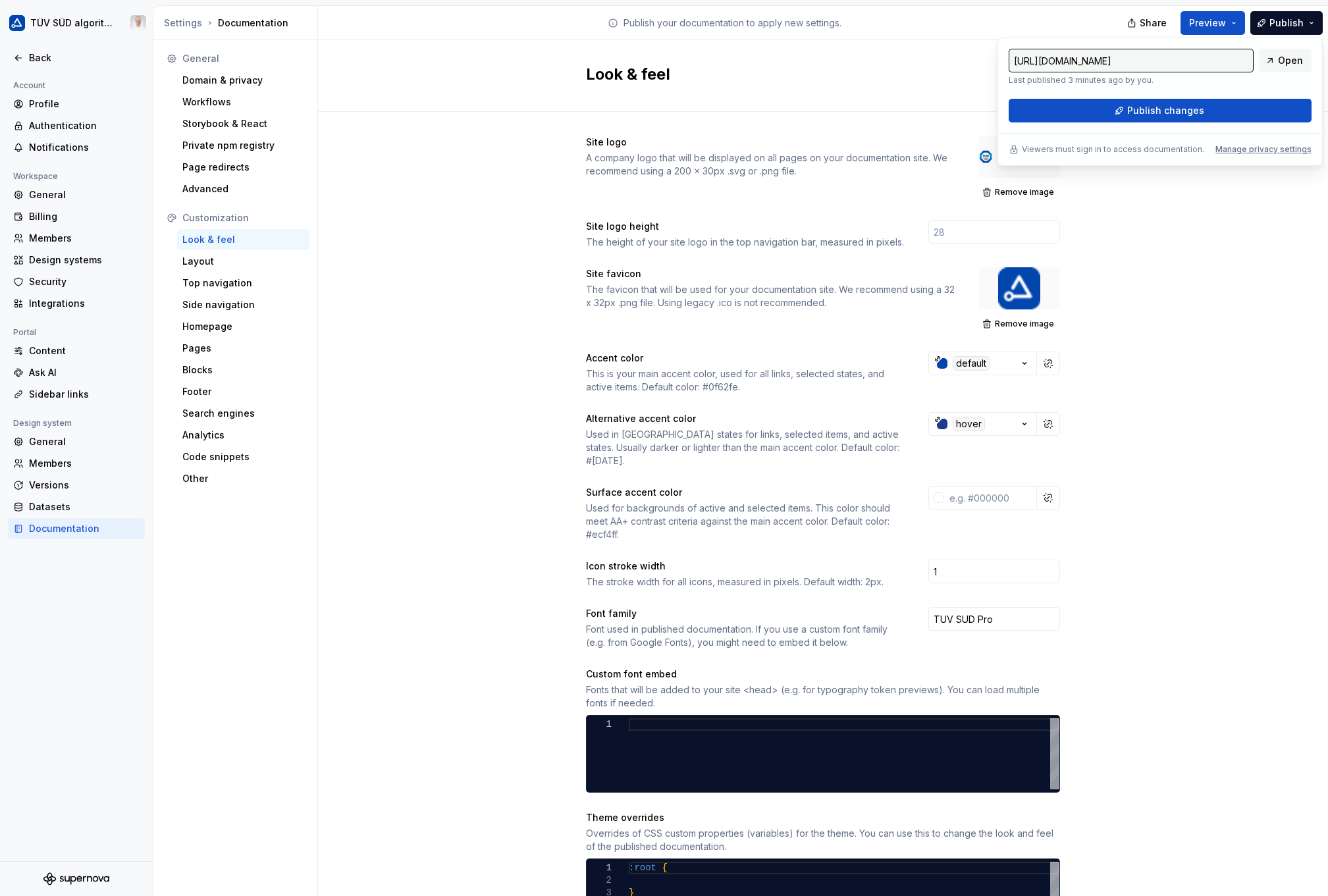
click at [1019, 111] on span "Publish changes" at bounding box center [1166, 111] width 77 height 13
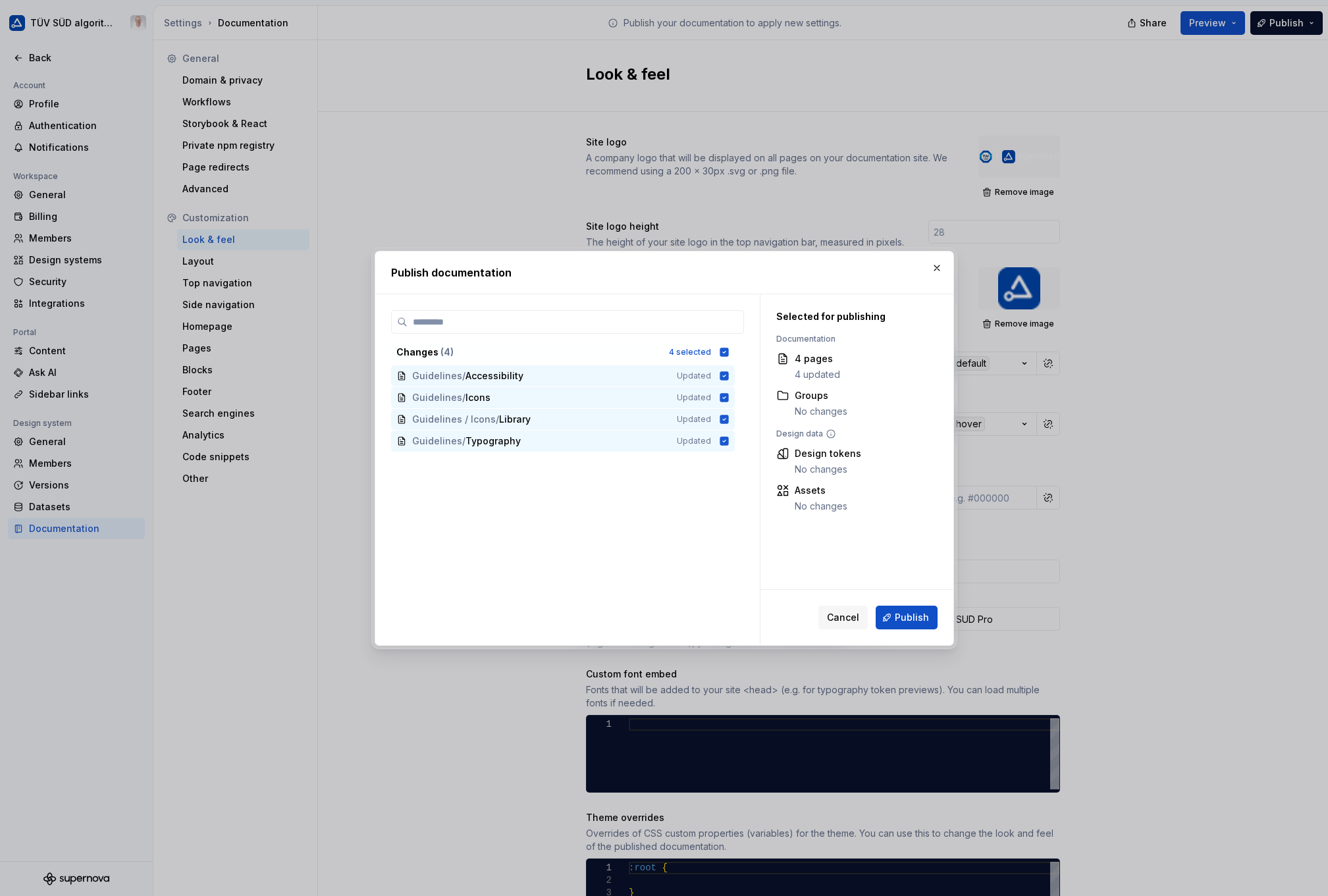
click at [920, 617] on span "Publish" at bounding box center [912, 618] width 35 height 13
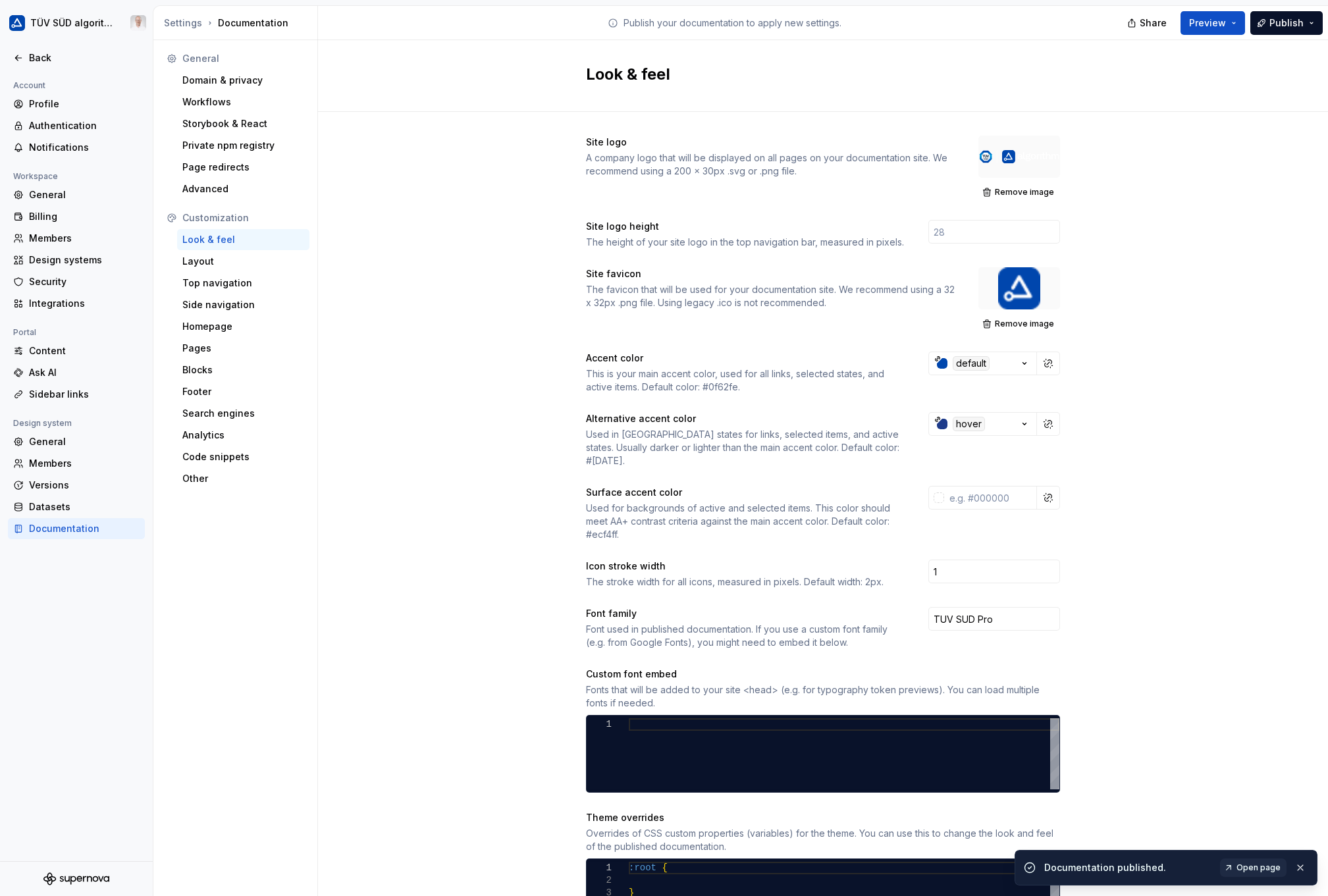
click at [1019, 864] on span "Open page" at bounding box center [1258, 867] width 44 height 10
click at [60, 505] on div "Datasets" at bounding box center [84, 507] width 111 height 13
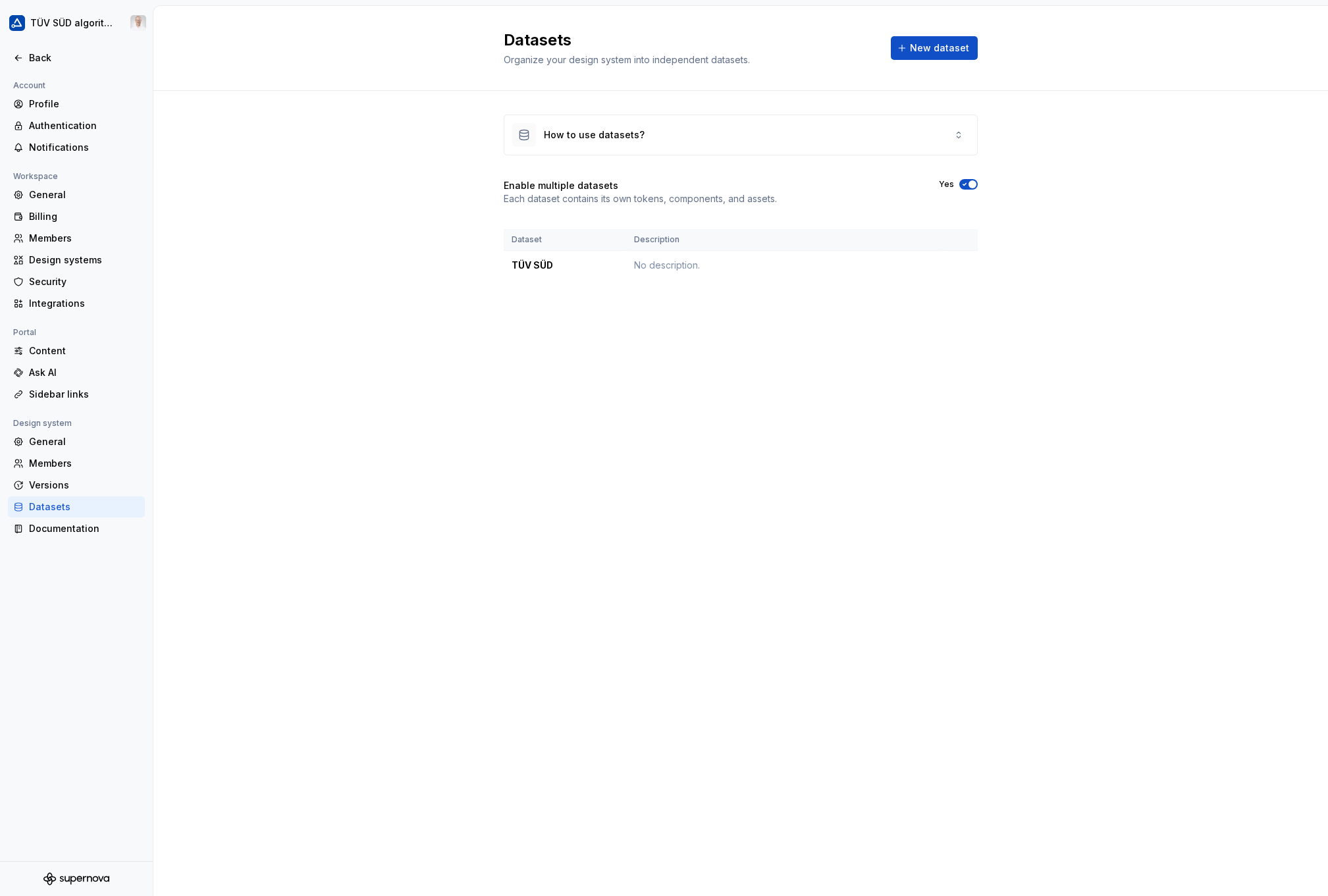
click at [30, 52] on div "Back" at bounding box center [84, 58] width 111 height 13
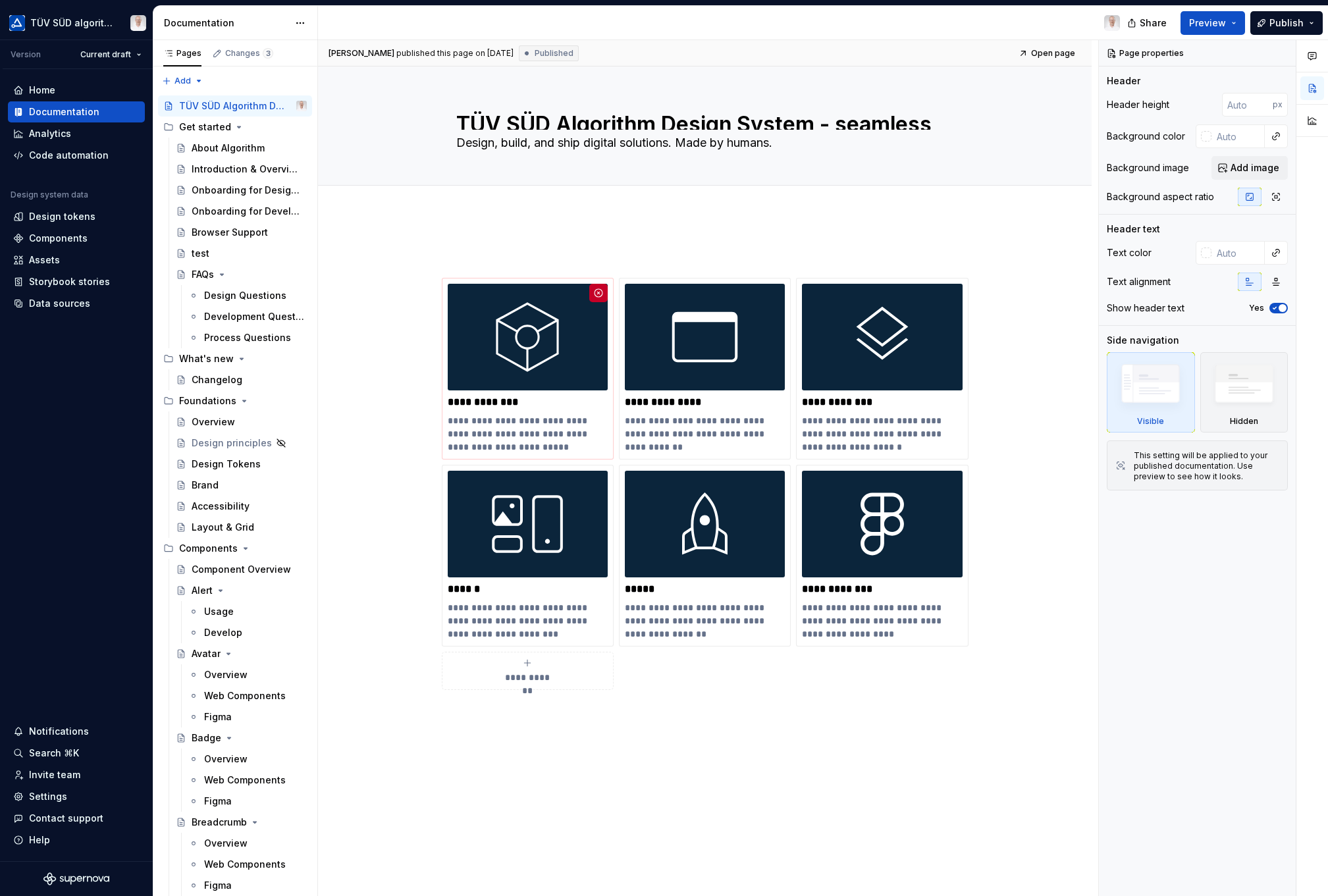
click at [60, 259] on div "Assets" at bounding box center [76, 260] width 126 height 13
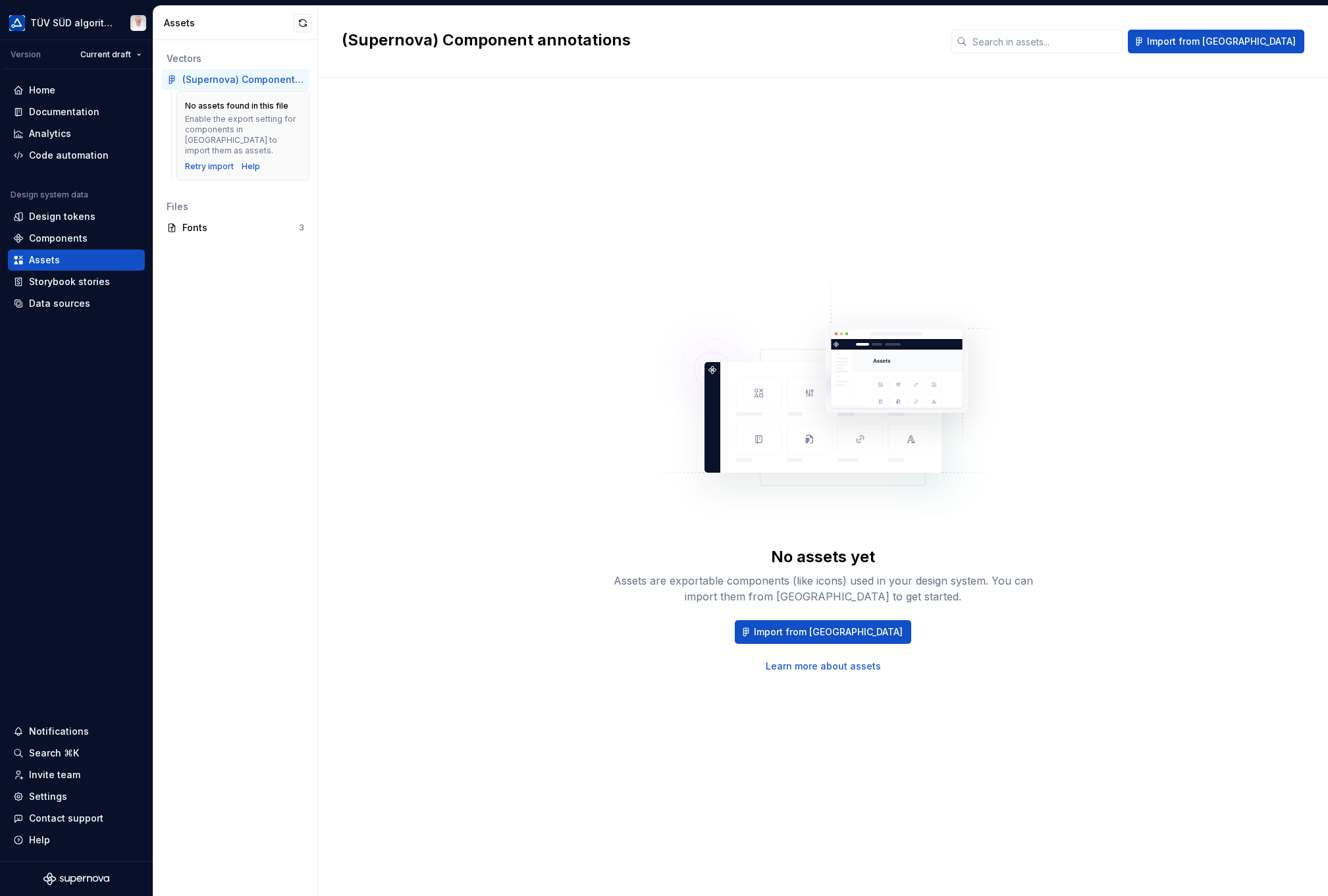
click at [213, 310] on div "Vectors (Supernova) Component annotations No assets found in this file Enable t…" at bounding box center [235, 468] width 164 height 856
click at [203, 221] on div "Fonts" at bounding box center [240, 228] width 117 height 13
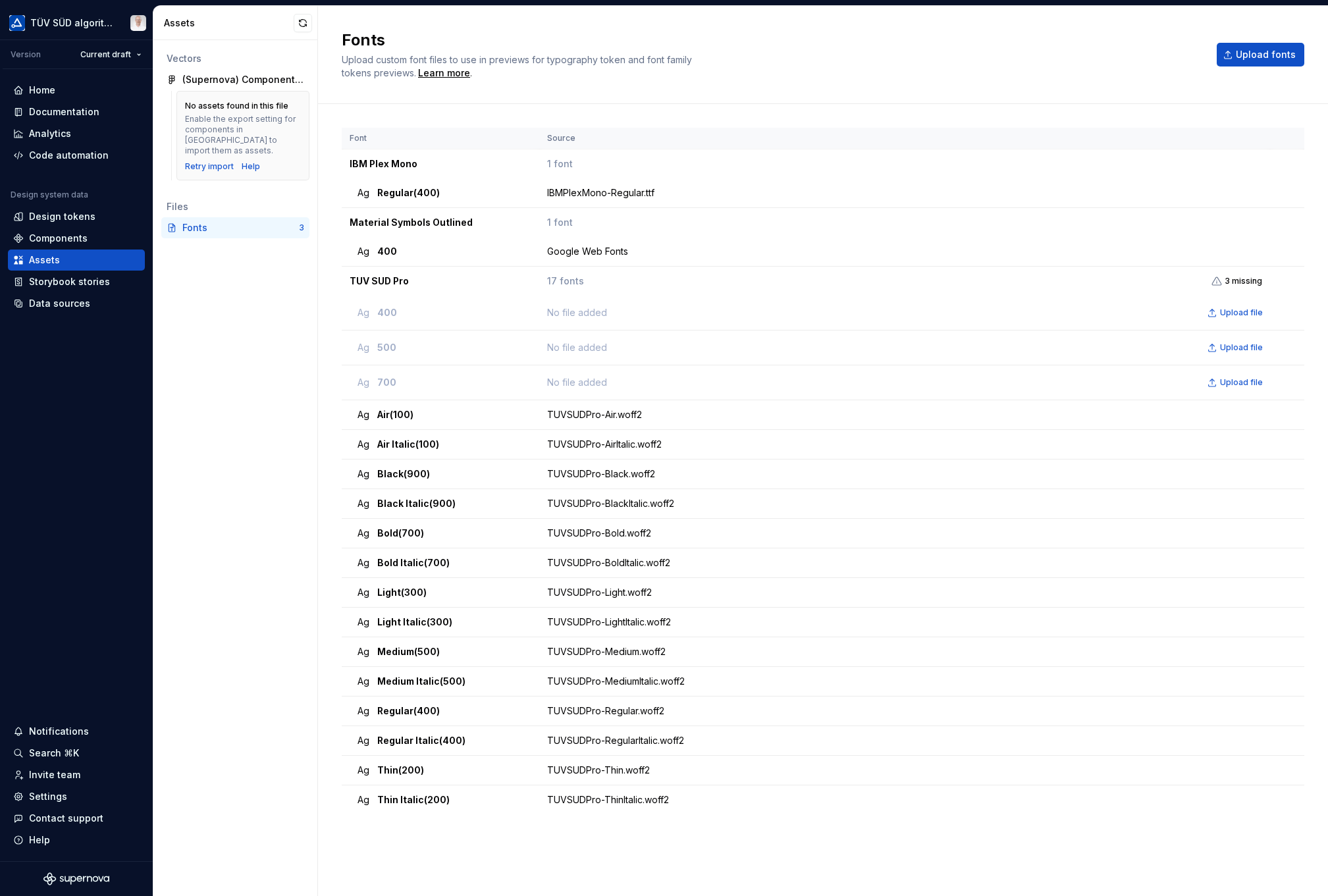
click at [1019, 279] on button "button" at bounding box center [1288, 281] width 19 height 19
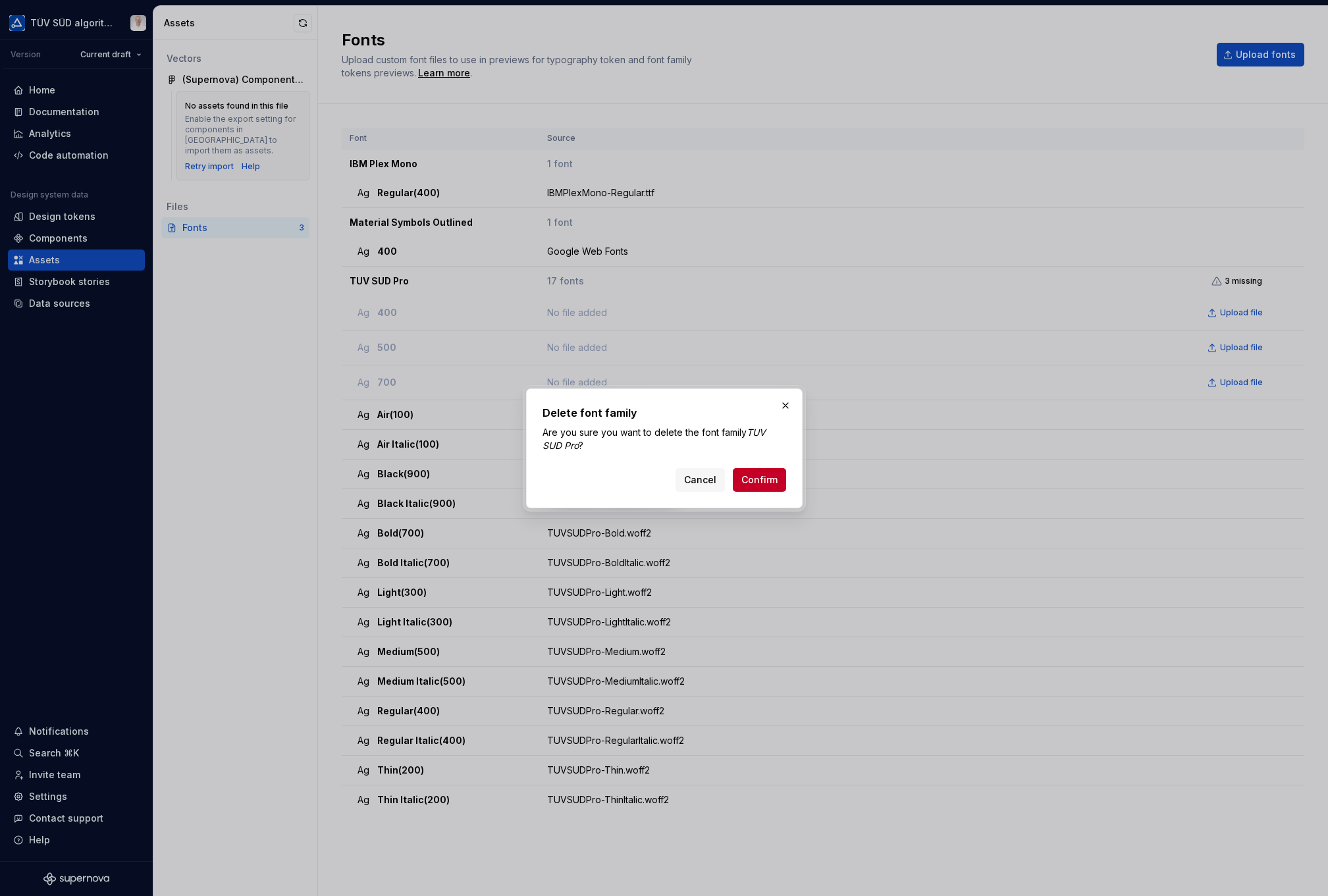
click at [762, 480] on span "Confirm" at bounding box center [760, 480] width 36 height 13
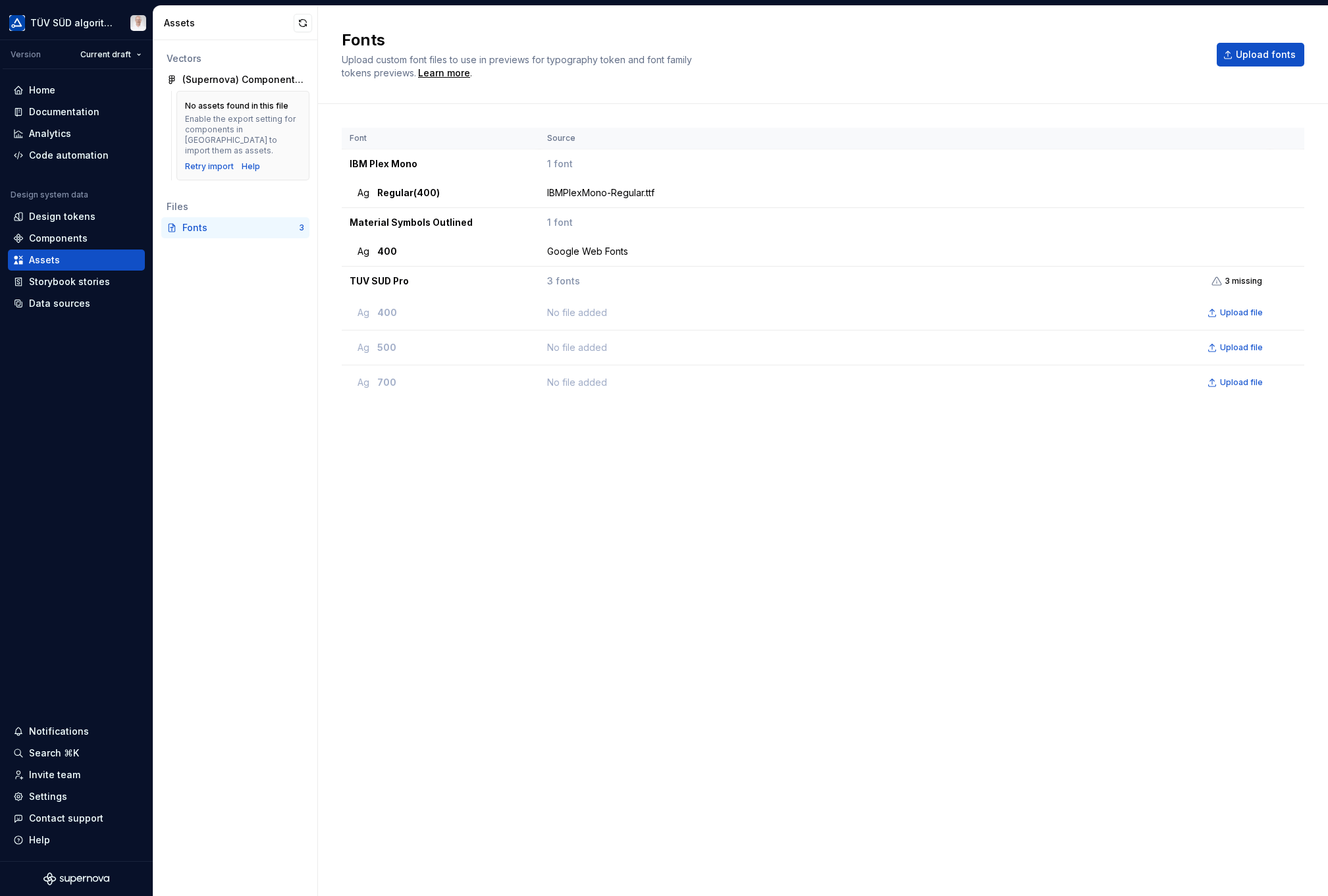
click at [1019, 308] on span "Upload file" at bounding box center [1242, 313] width 43 height 10
click at [1019, 55] on span "Upload fonts" at bounding box center [1266, 55] width 60 height 13
click at [1019, 310] on span "Upload file" at bounding box center [1242, 313] width 43 height 10
click at [1019, 314] on span "Upload file" at bounding box center [1242, 313] width 43 height 10
click at [1019, 52] on span "Upload fonts" at bounding box center [1266, 55] width 60 height 13
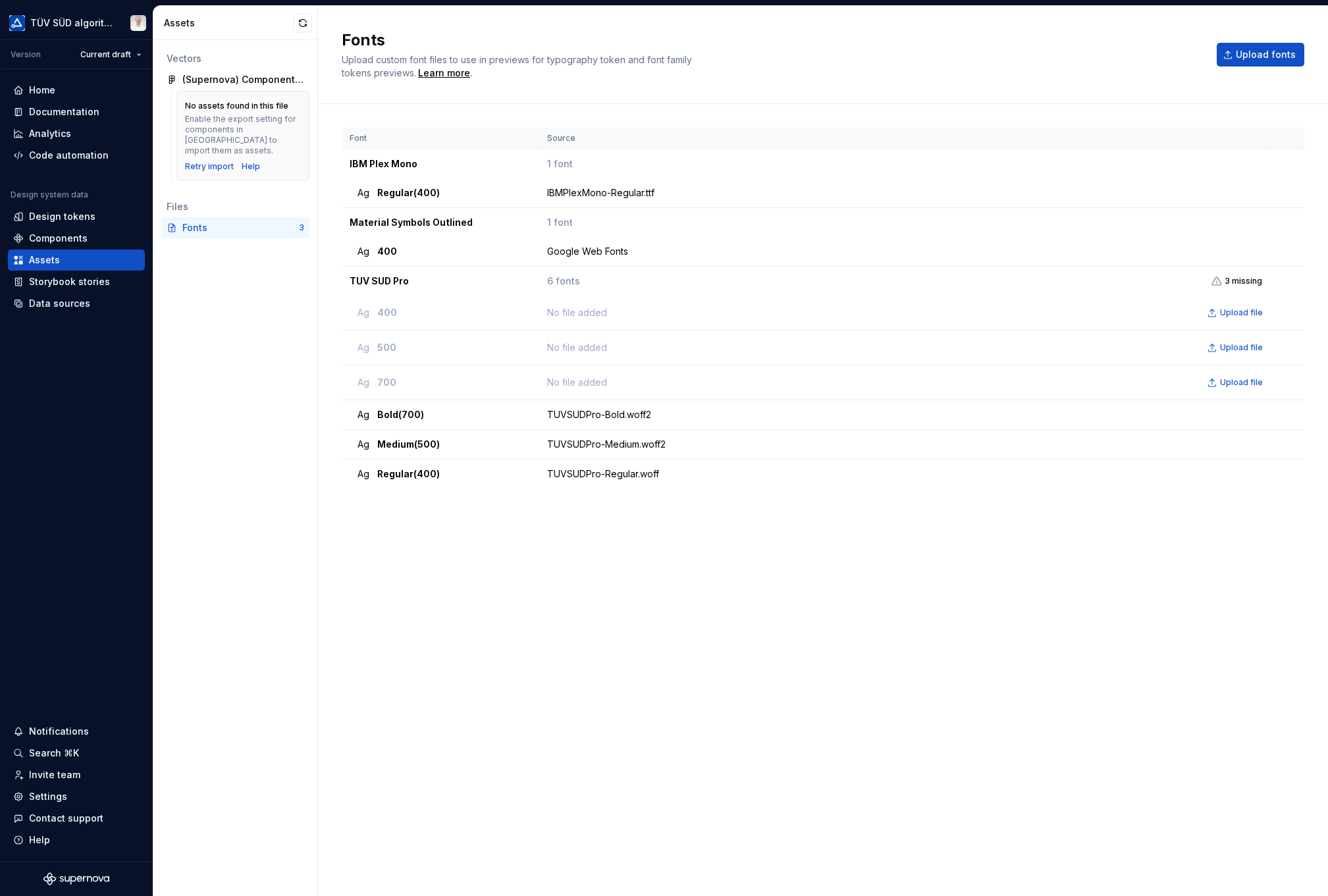
click at [1019, 309] on span "Upload file" at bounding box center [1242, 313] width 43 height 10
click at [1019, 345] on span "Upload file" at bounding box center [1242, 347] width 43 height 10
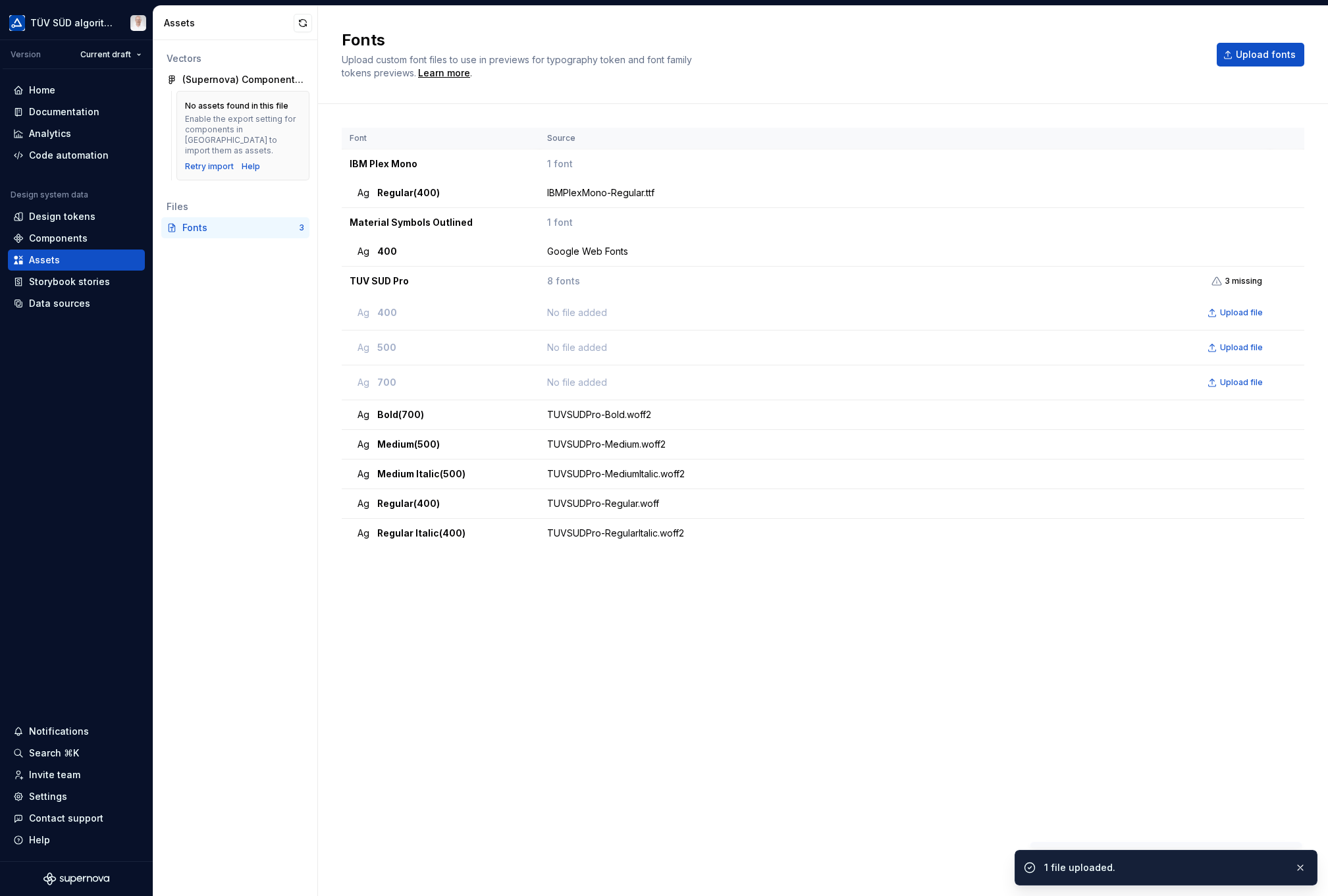
click at [1019, 383] on span "Upload file" at bounding box center [1242, 382] width 43 height 10
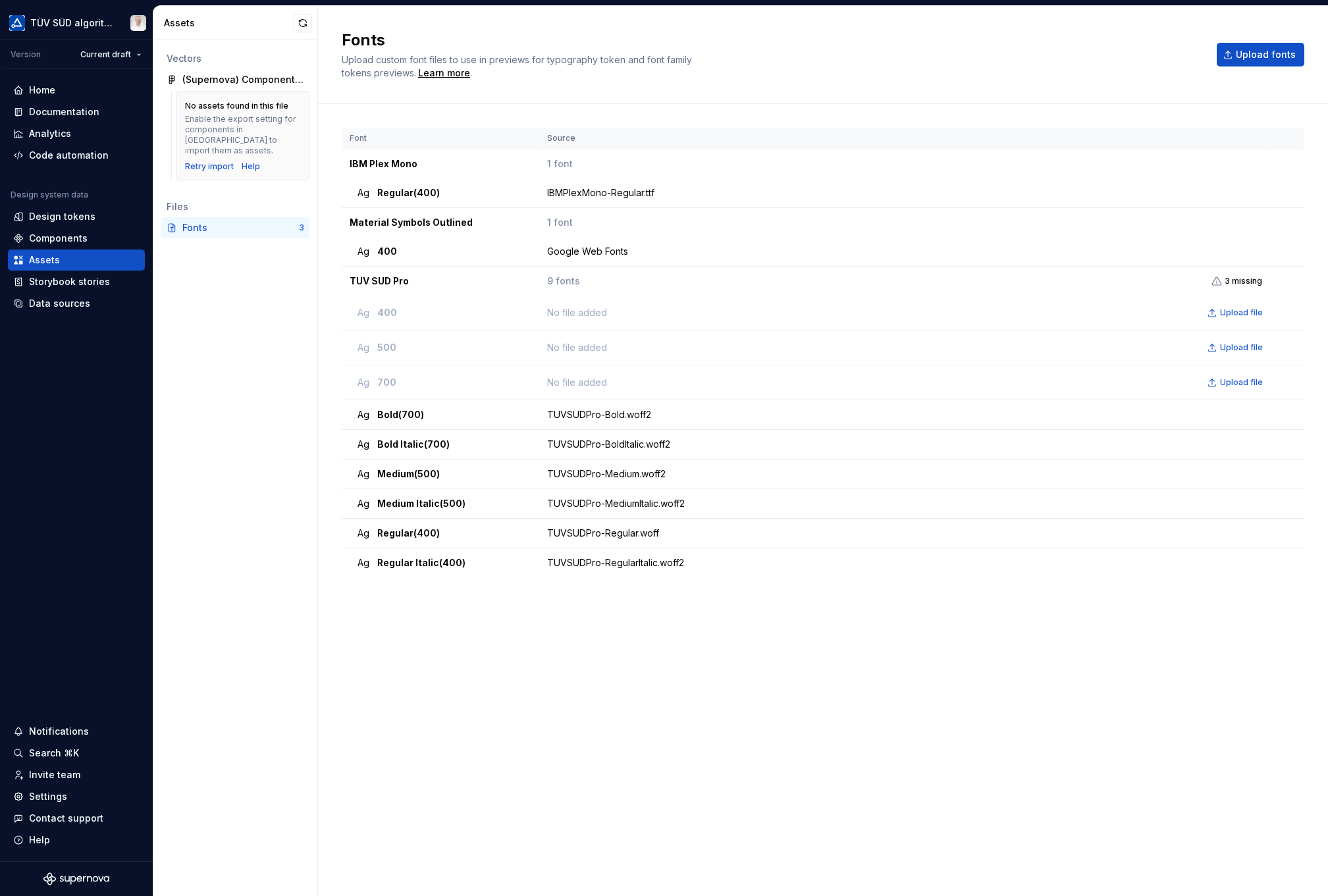
drag, startPoint x: 583, startPoint y: 311, endPoint x: 498, endPoint y: 308, distance: 85.1
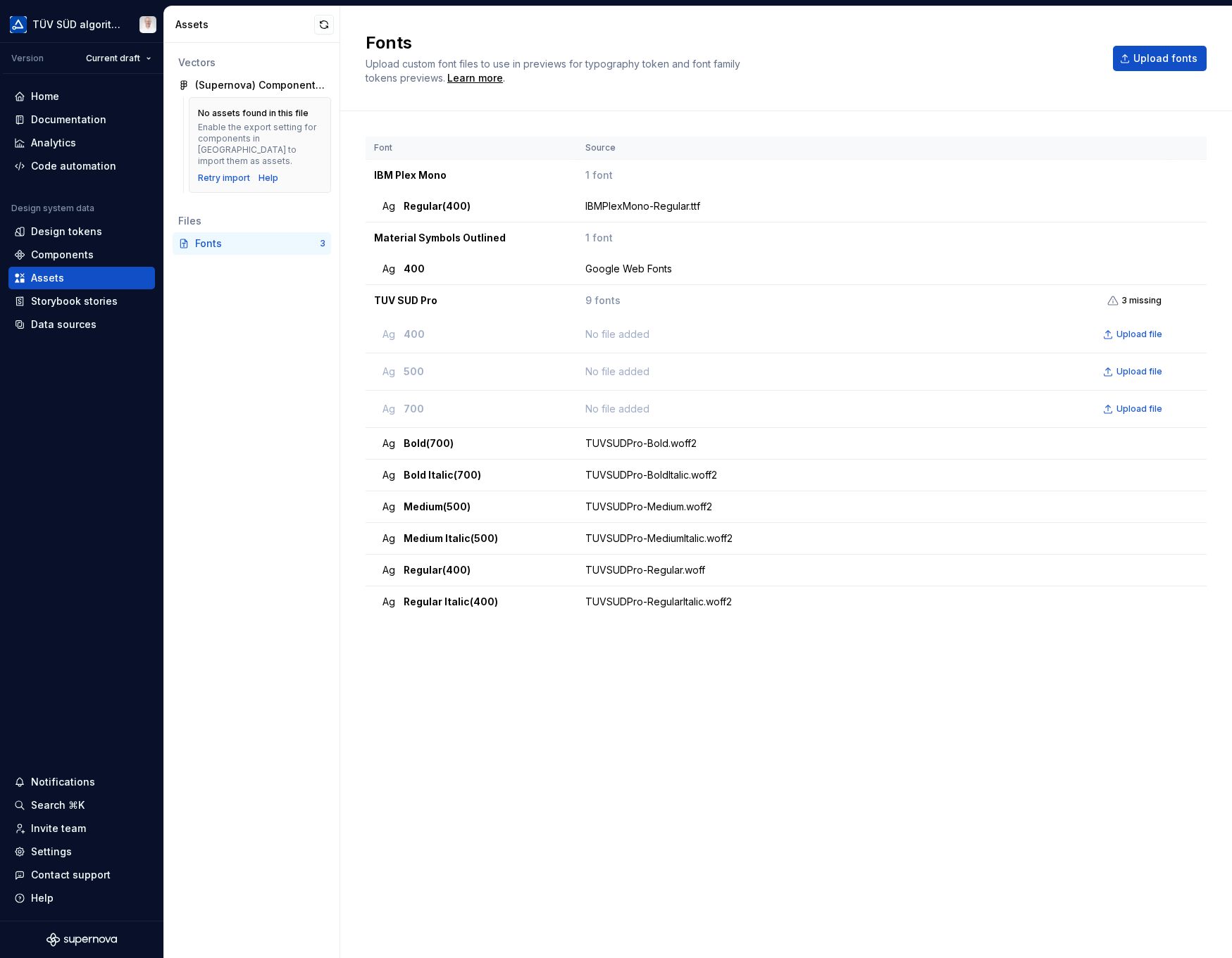
click at [661, 819] on div "Font Source IBM Plex Mono 1 font Ag Regular (400) IBMPlexMono-Regular.ttf Mater…" at bounding box center [786, 521] width 842 height 768
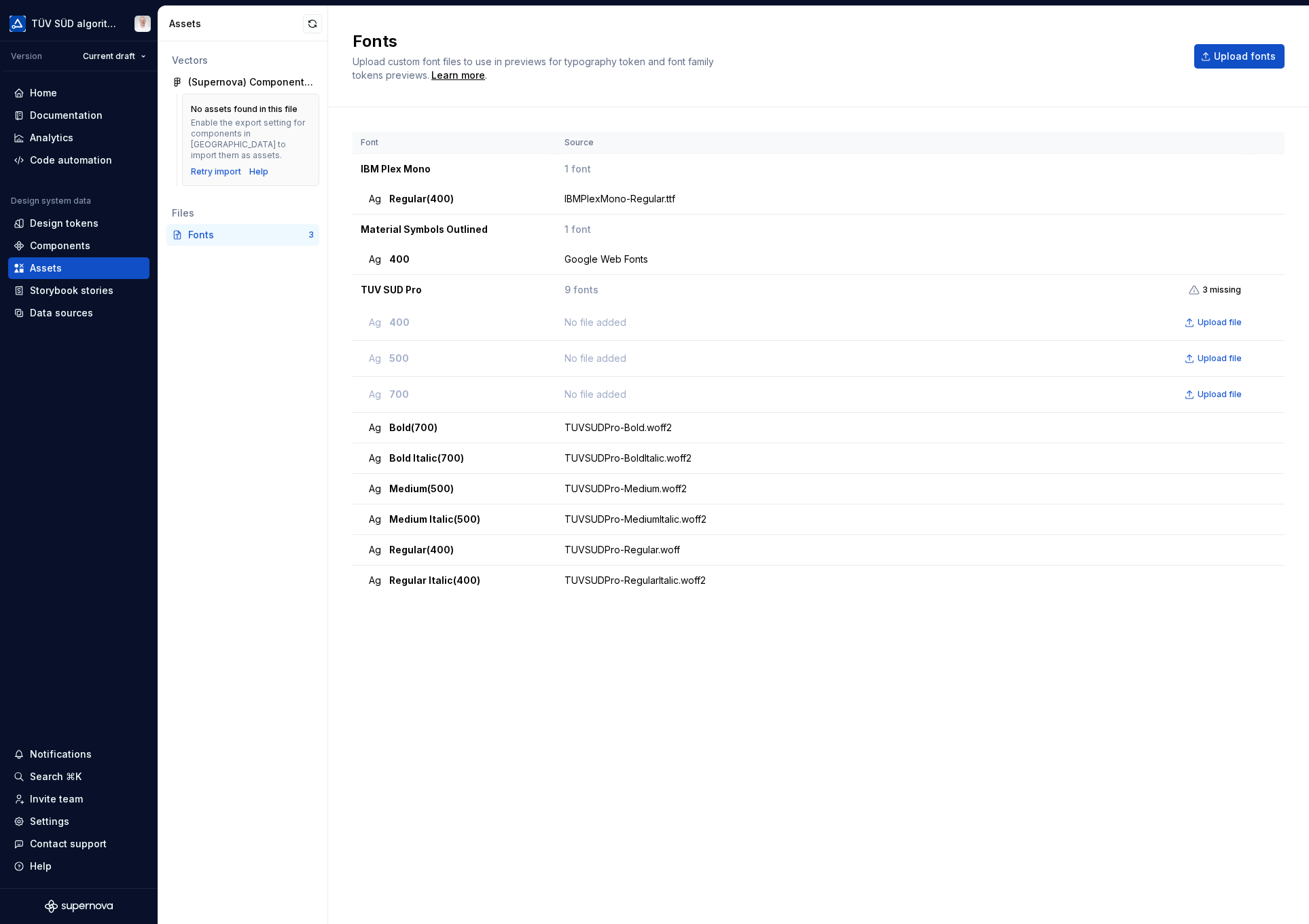
click at [50, 112] on div "Documentation" at bounding box center [66, 116] width 73 height 13
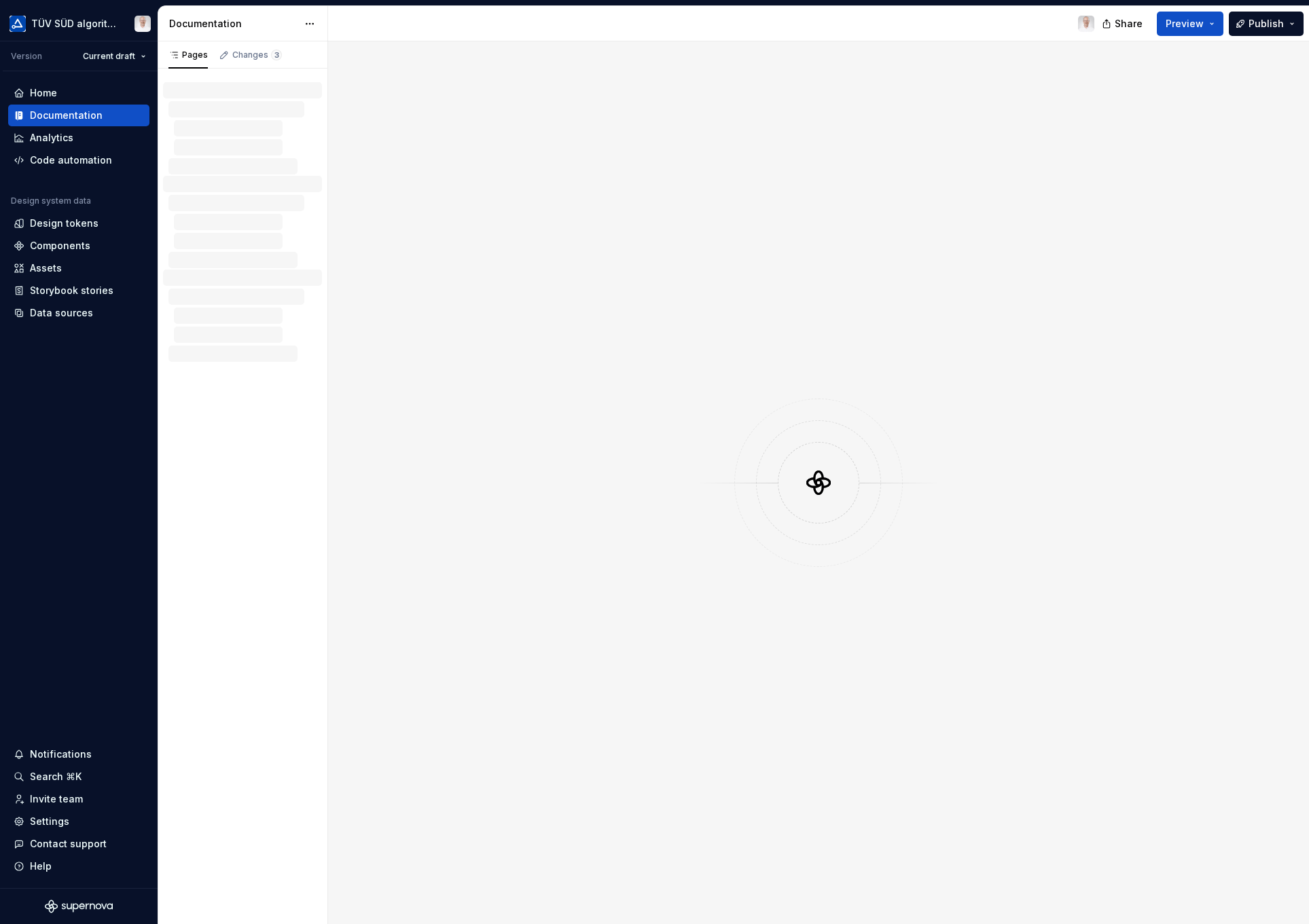
click at [52, 826] on div "Settings" at bounding box center [49, 822] width 39 height 13
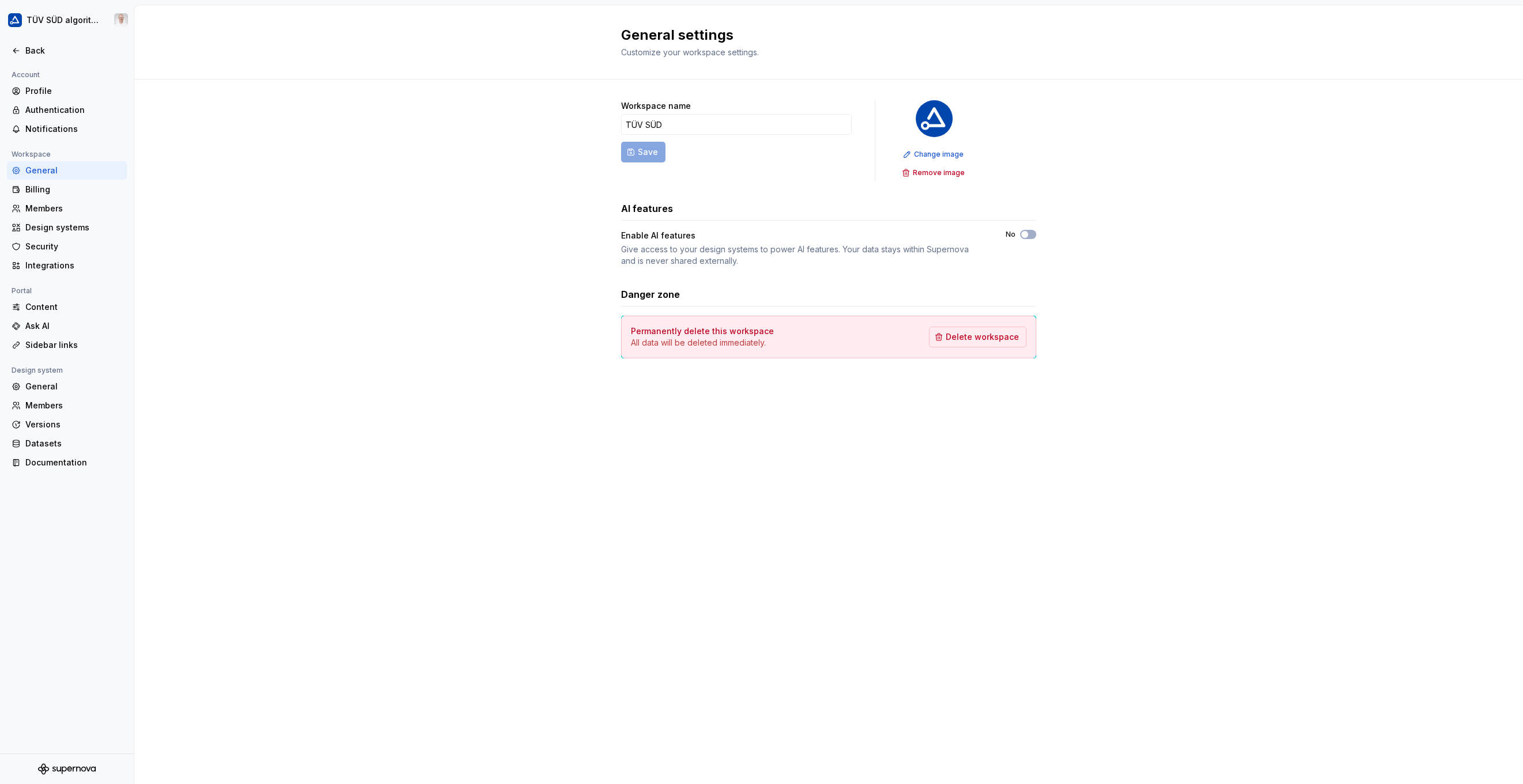
click at [42, 699] on div "Account Profile Authentication Notifications Workspace General Billing Members …" at bounding box center [67, 411] width 134 height 686
click at [56, 459] on div "Documentation" at bounding box center [74, 463] width 97 height 11
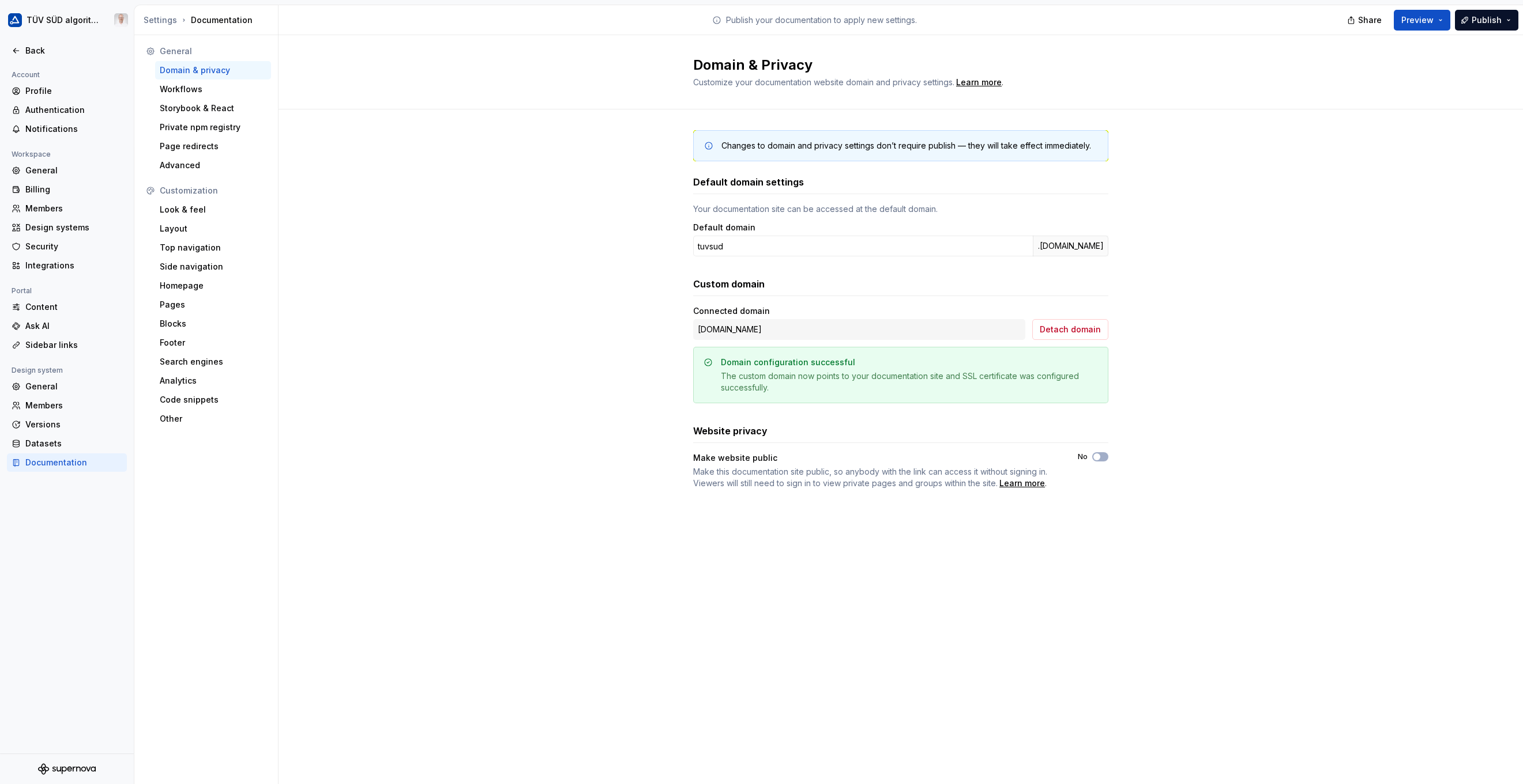
click at [203, 211] on div "Look & feel" at bounding box center [212, 210] width 107 height 11
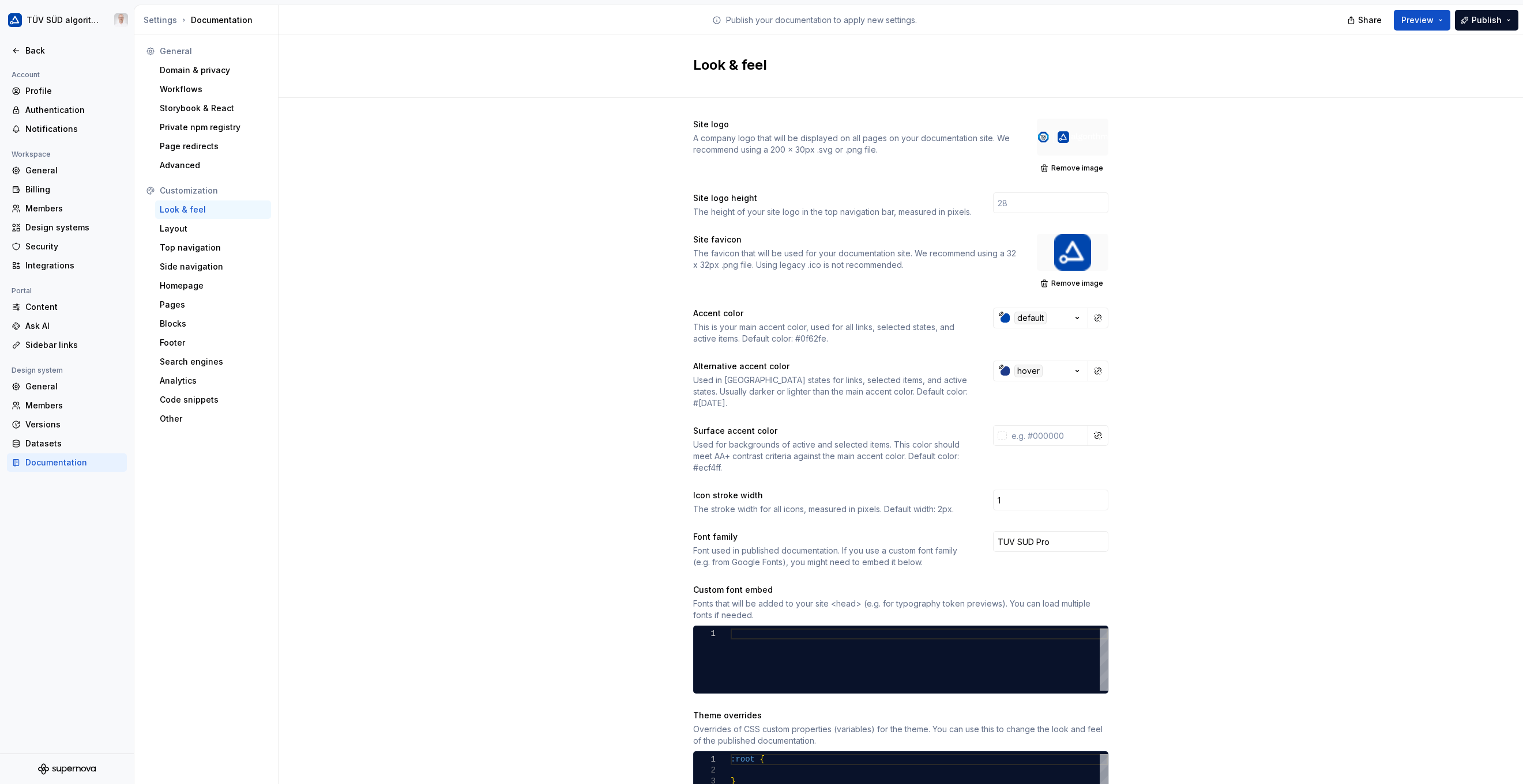
click at [892, 168] on span "Remove image" at bounding box center [1078, 167] width 52 height 9
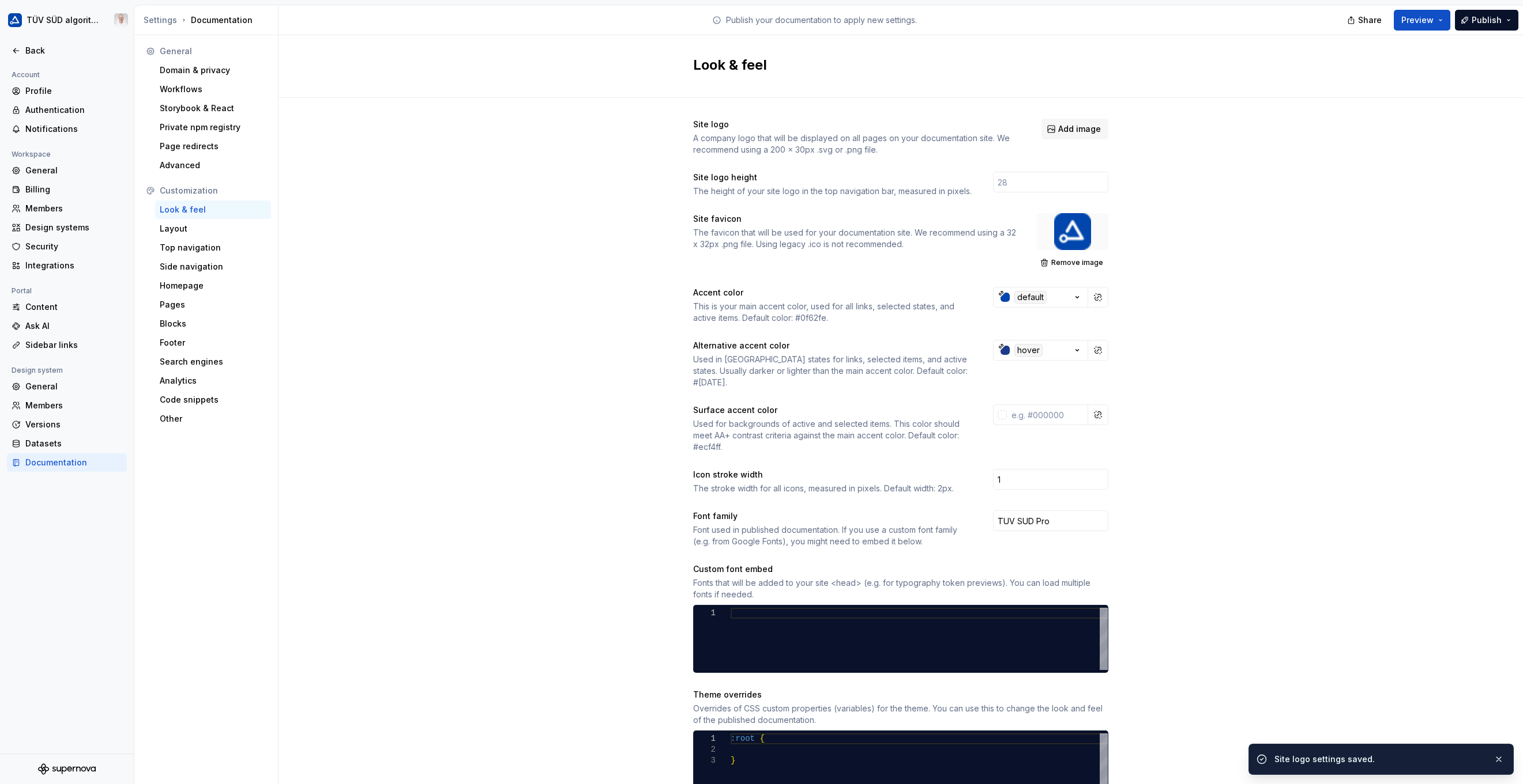
click at [892, 130] on span "Add image" at bounding box center [1079, 129] width 42 height 11
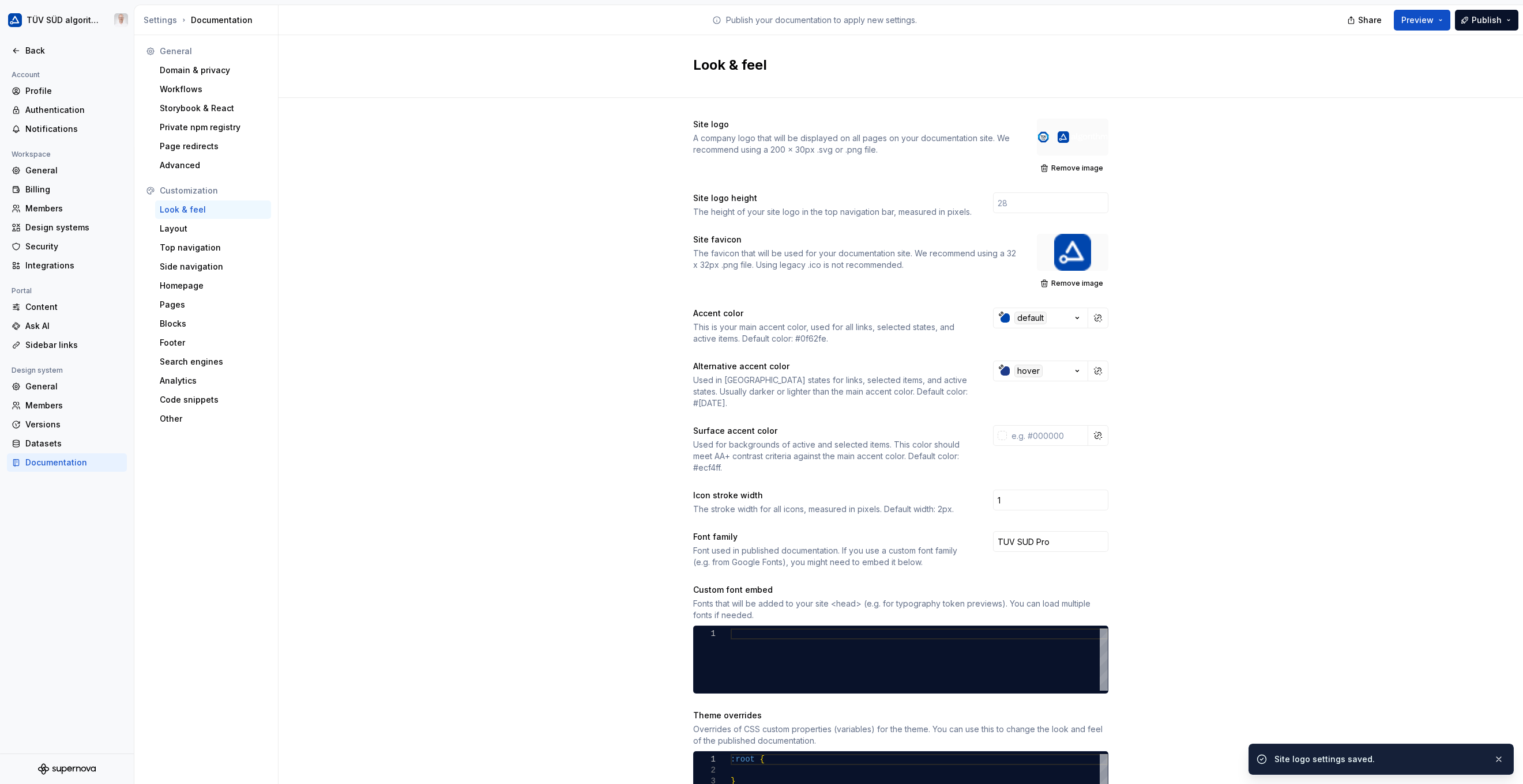
click at [892, 17] on span "Publish" at bounding box center [1486, 20] width 30 height 11
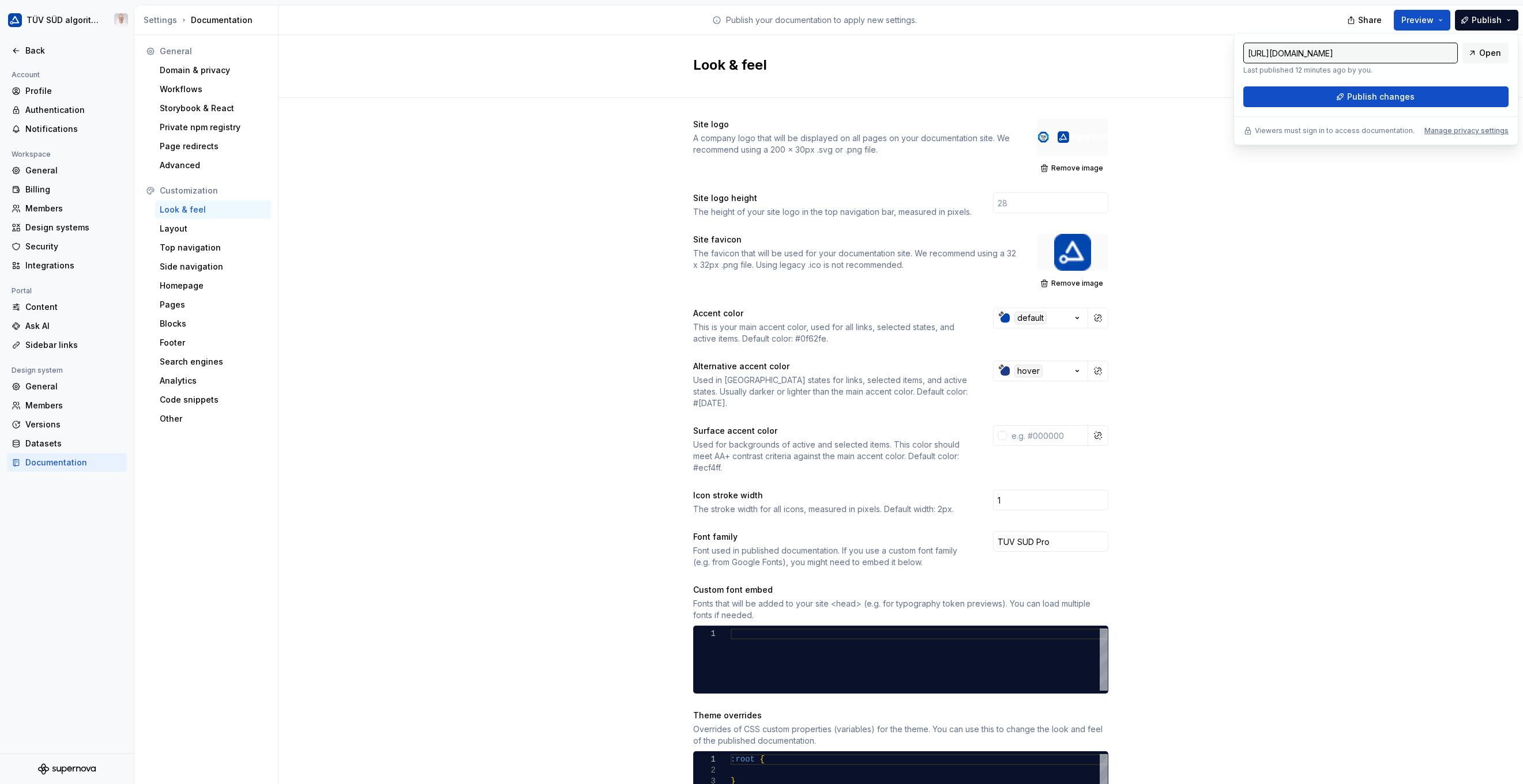
click at [892, 97] on button "Publish changes" at bounding box center [1376, 96] width 266 height 20
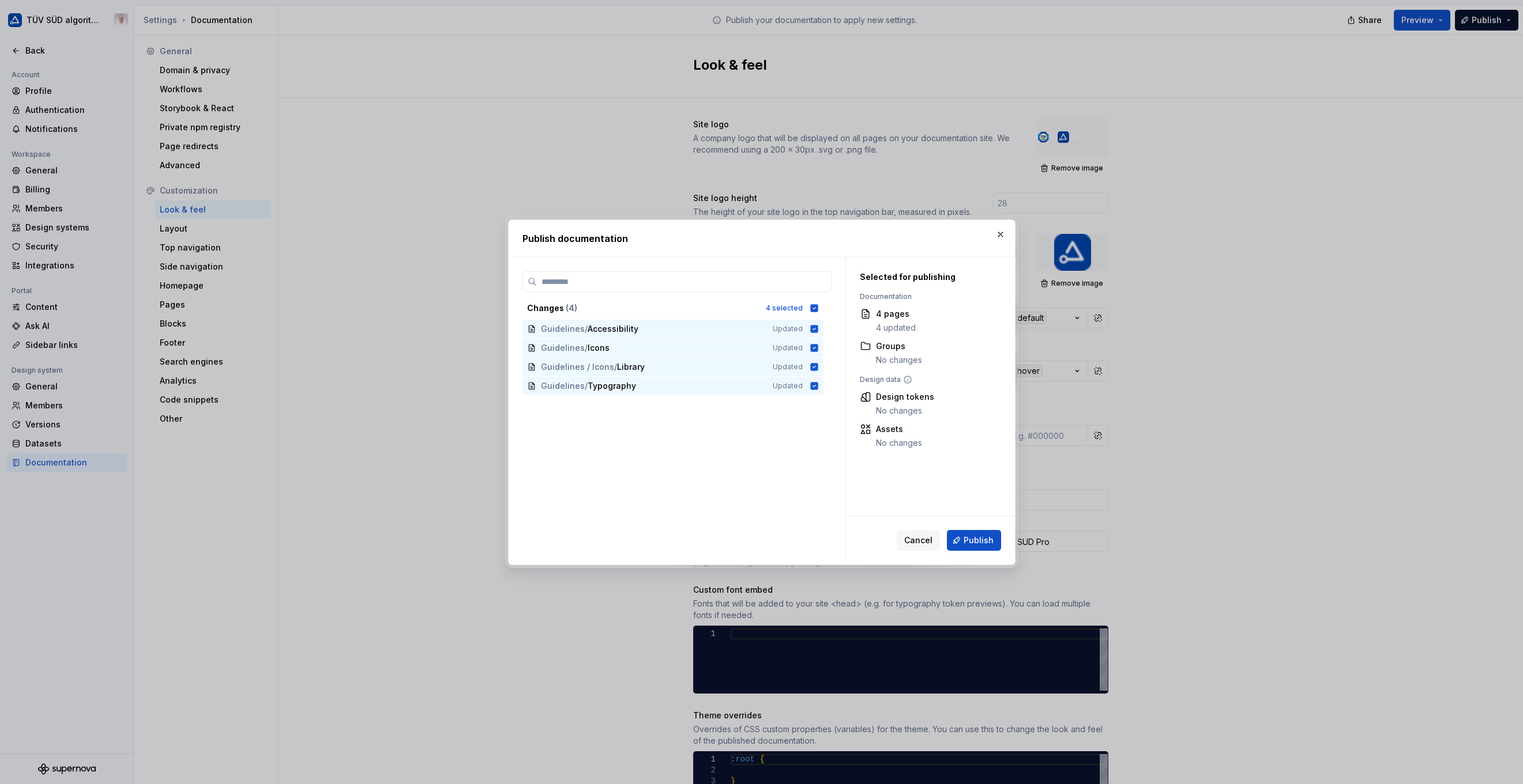
click at [892, 537] on span "Publish" at bounding box center [978, 541] width 30 height 11
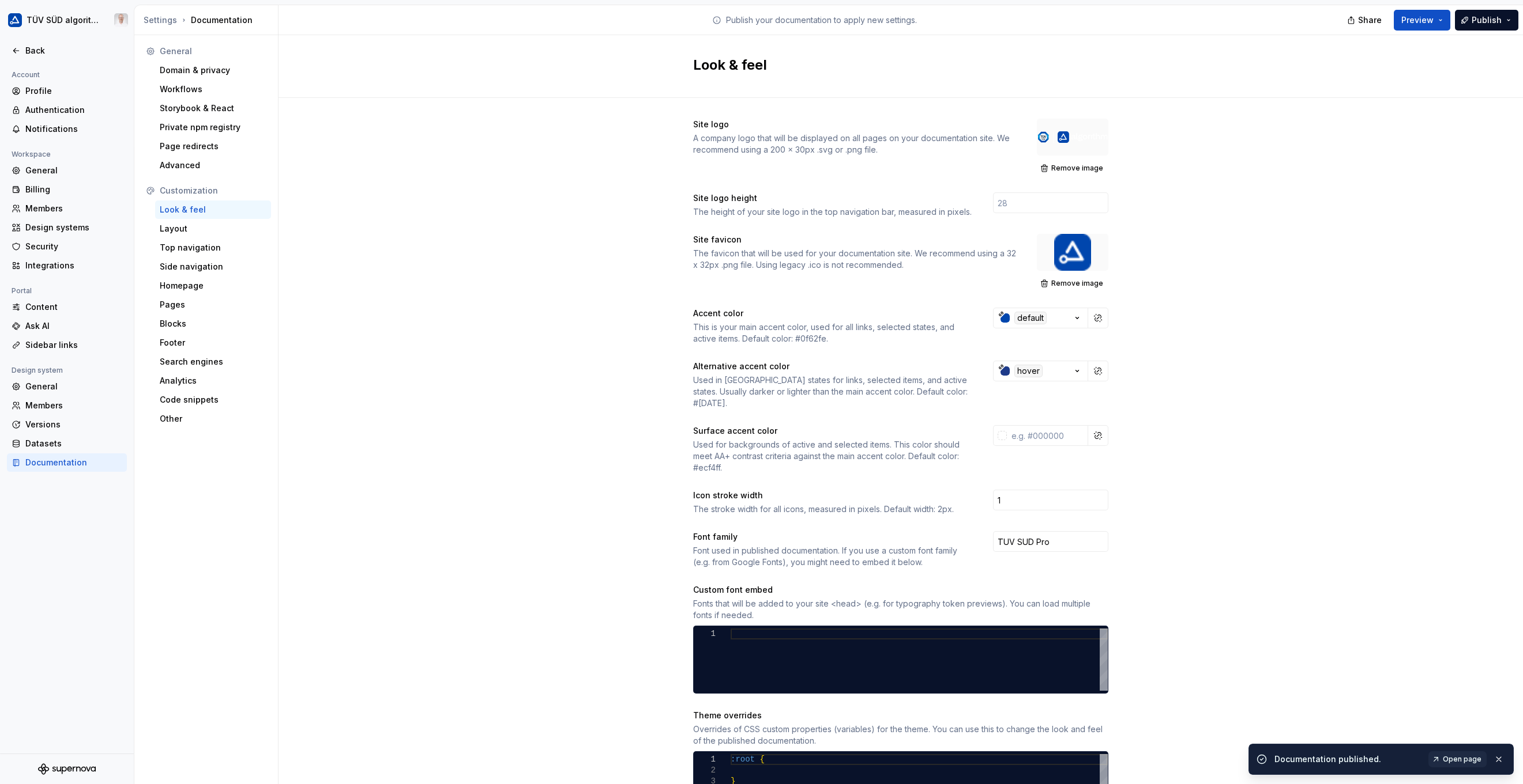
click at [892, 755] on span "Open page" at bounding box center [1462, 759] width 38 height 9
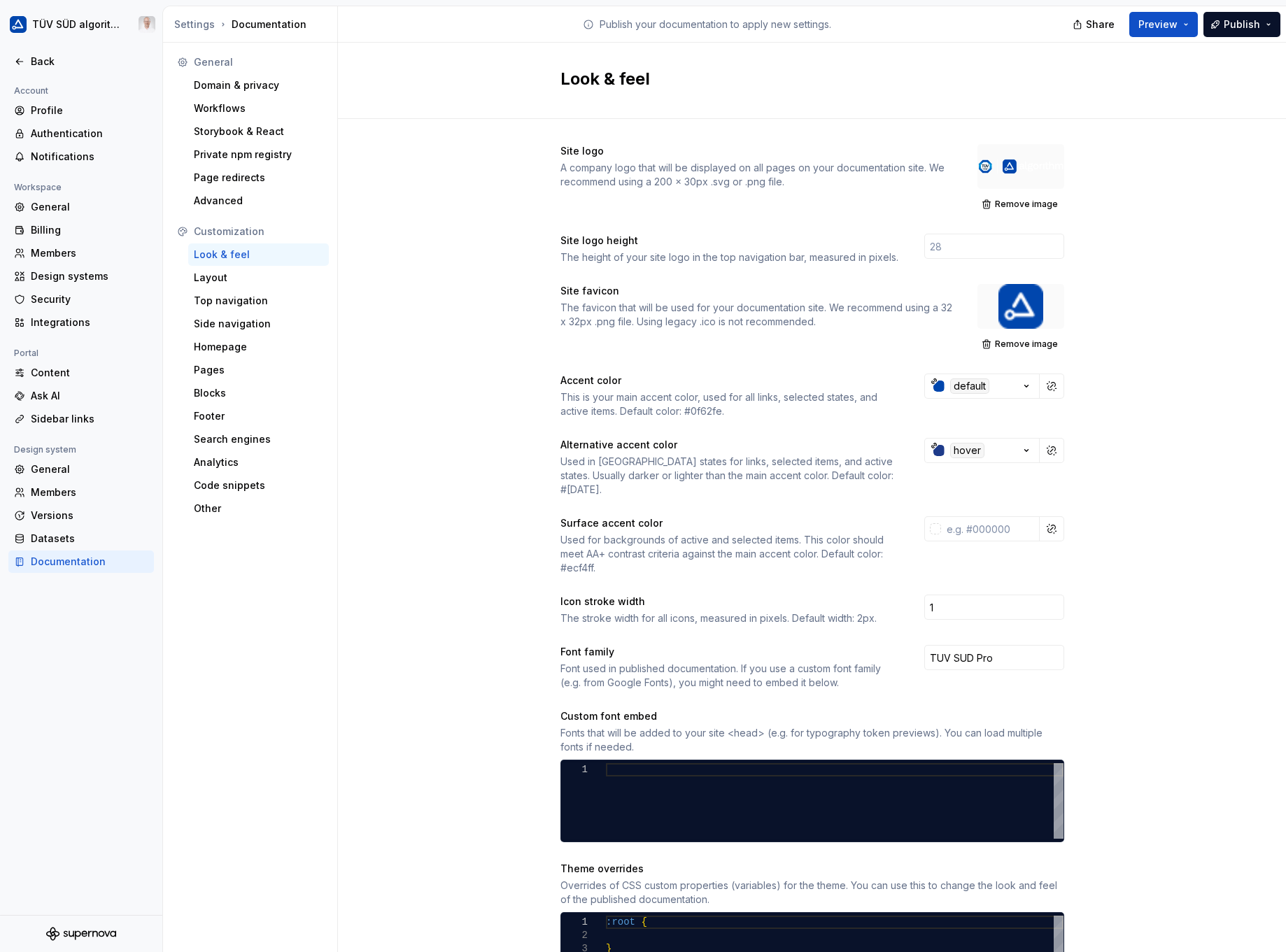
click at [222, 356] on div "Homepage" at bounding box center [259, 347] width 141 height 23
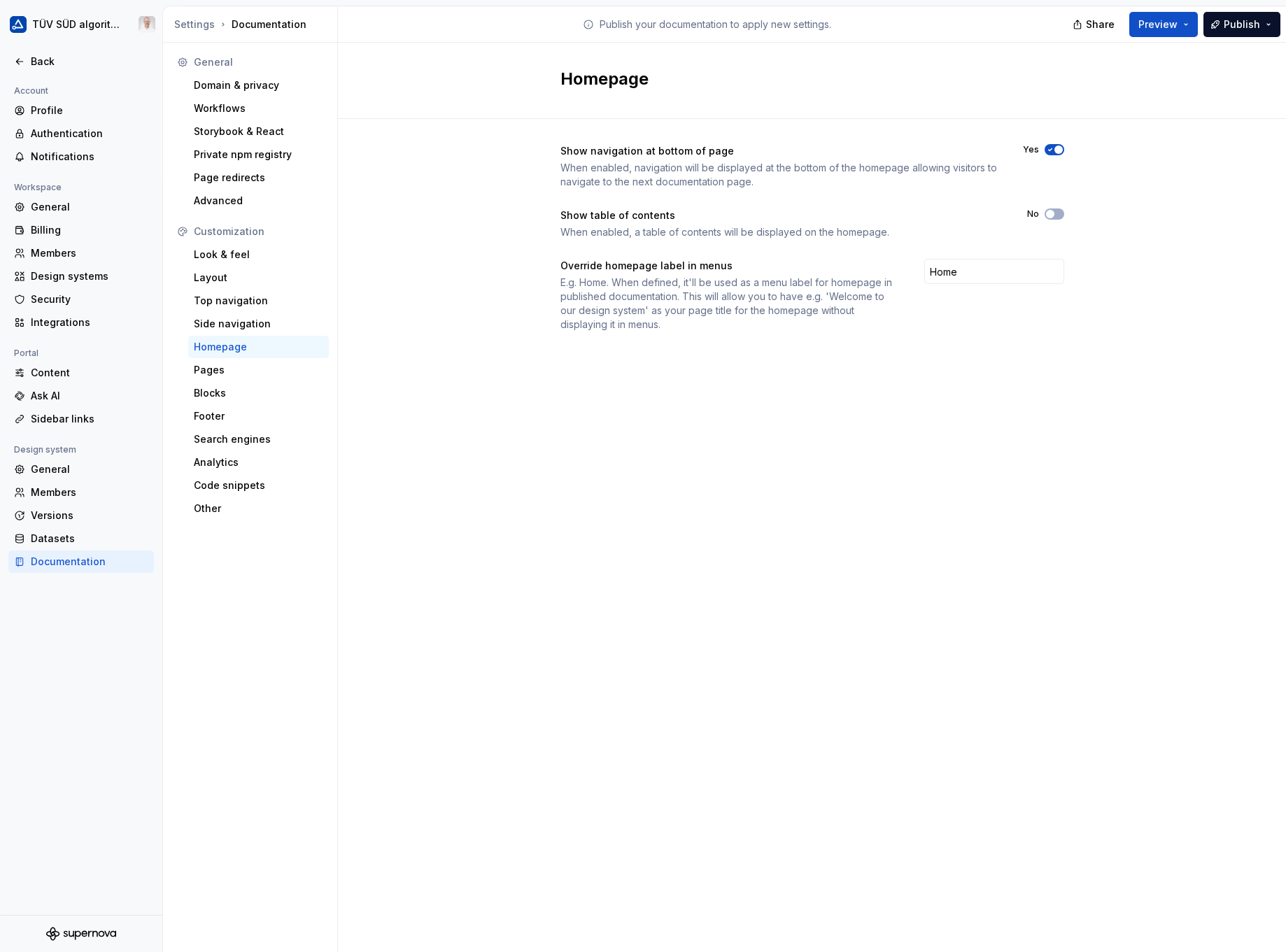
click at [232, 271] on div "Layout" at bounding box center [258, 278] width 130 height 14
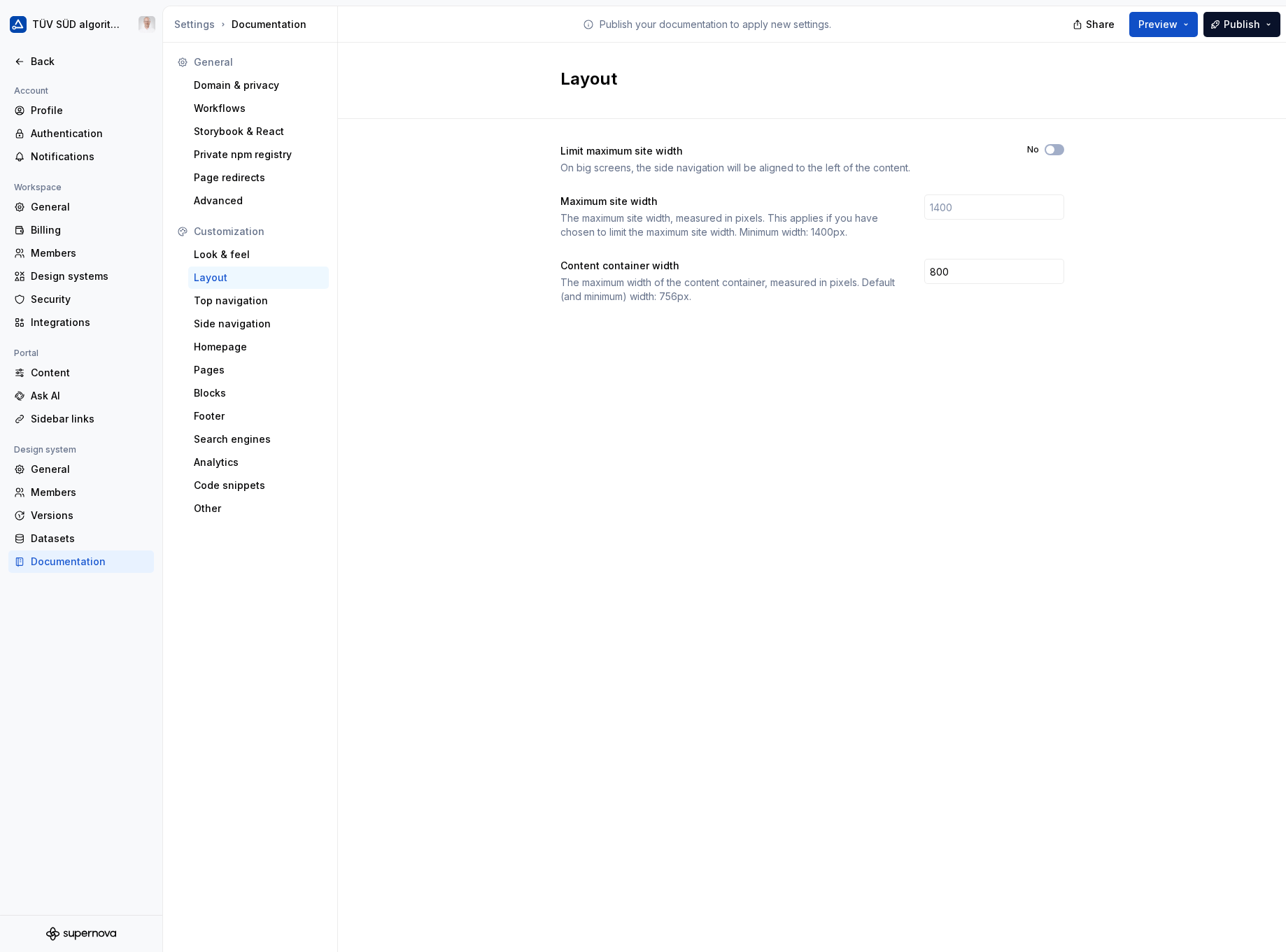
click at [36, 57] on div "Back" at bounding box center [89, 61] width 118 height 14
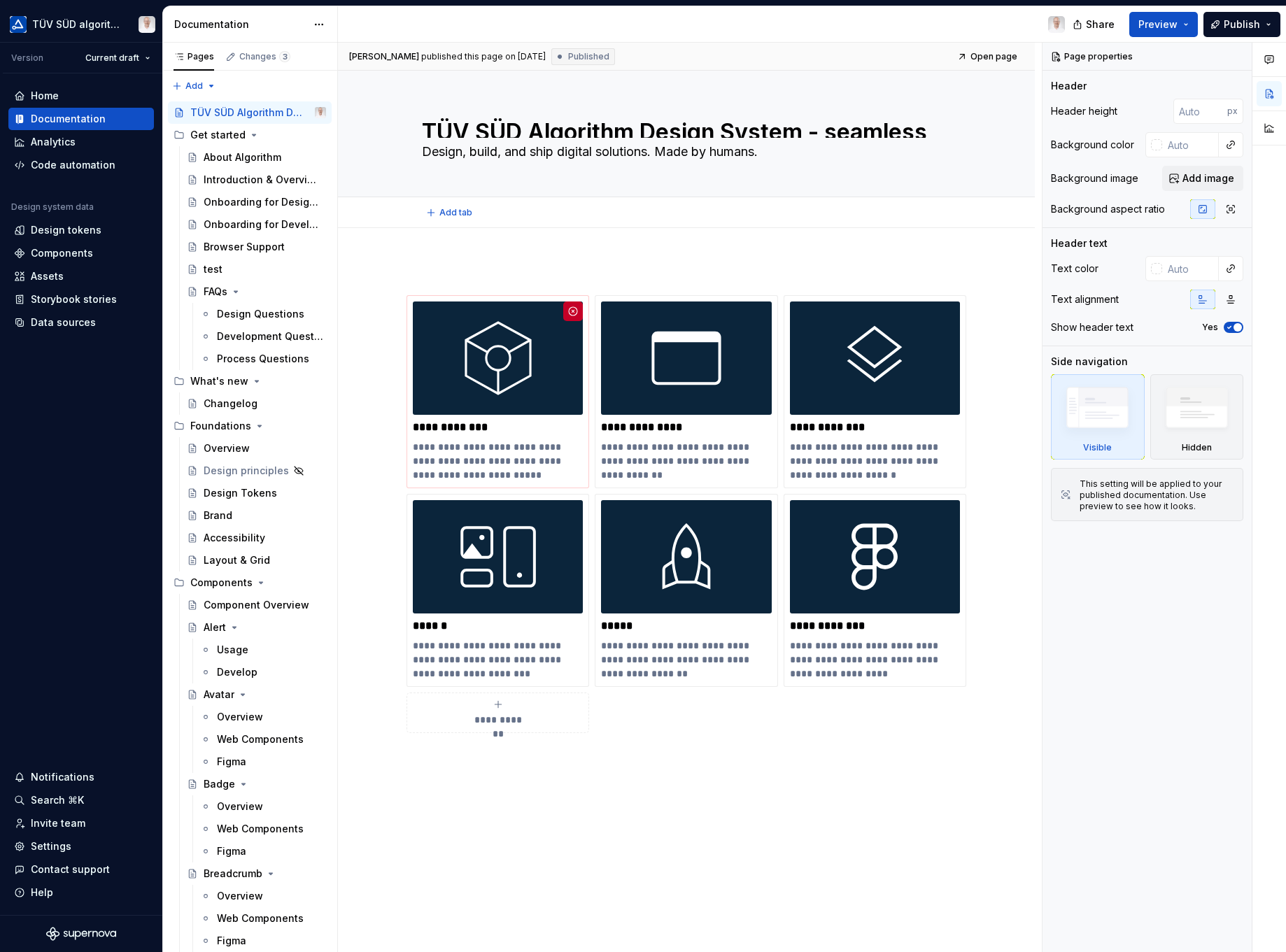
click at [993, 94] on span "Edit header" at bounding box center [987, 94] width 56 height 14
click at [982, 106] on button "Edit header" at bounding box center [987, 94] width 74 height 25
click at [748, 154] on textarea "Design, build, and ship digital solutions. Made by humans." at bounding box center [684, 152] width 529 height 23
click at [747, 154] on textarea "Design, build, and ship digital solutions. Made by humans." at bounding box center [684, 152] width 529 height 23
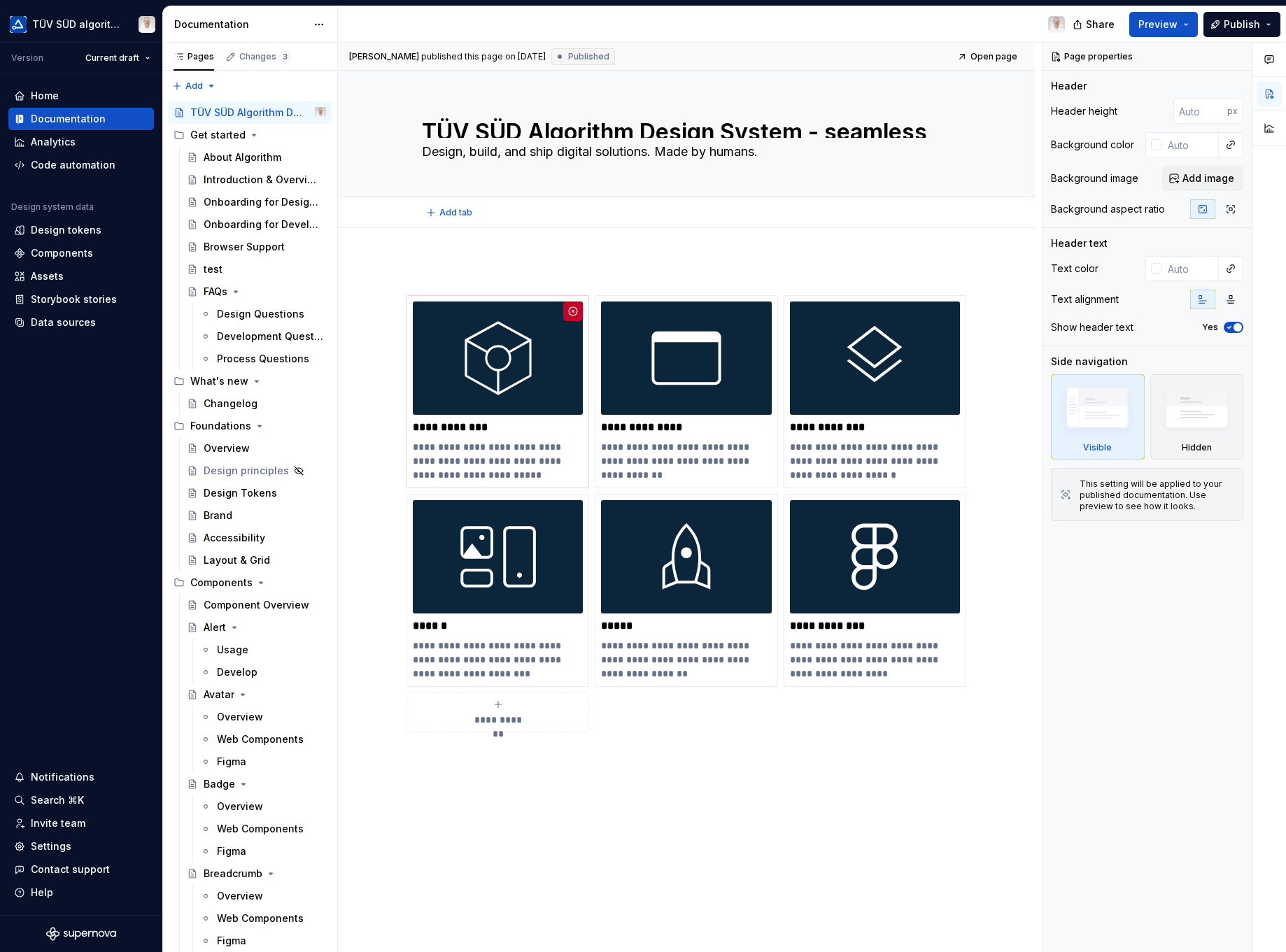
click at [747, 154] on textarea "Design, build, and ship digital solutions. Made by humans." at bounding box center [684, 152] width 529 height 23
click at [746, 154] on textarea "Design, build, and ship digital solutions. Made by humans." at bounding box center [684, 152] width 529 height 23
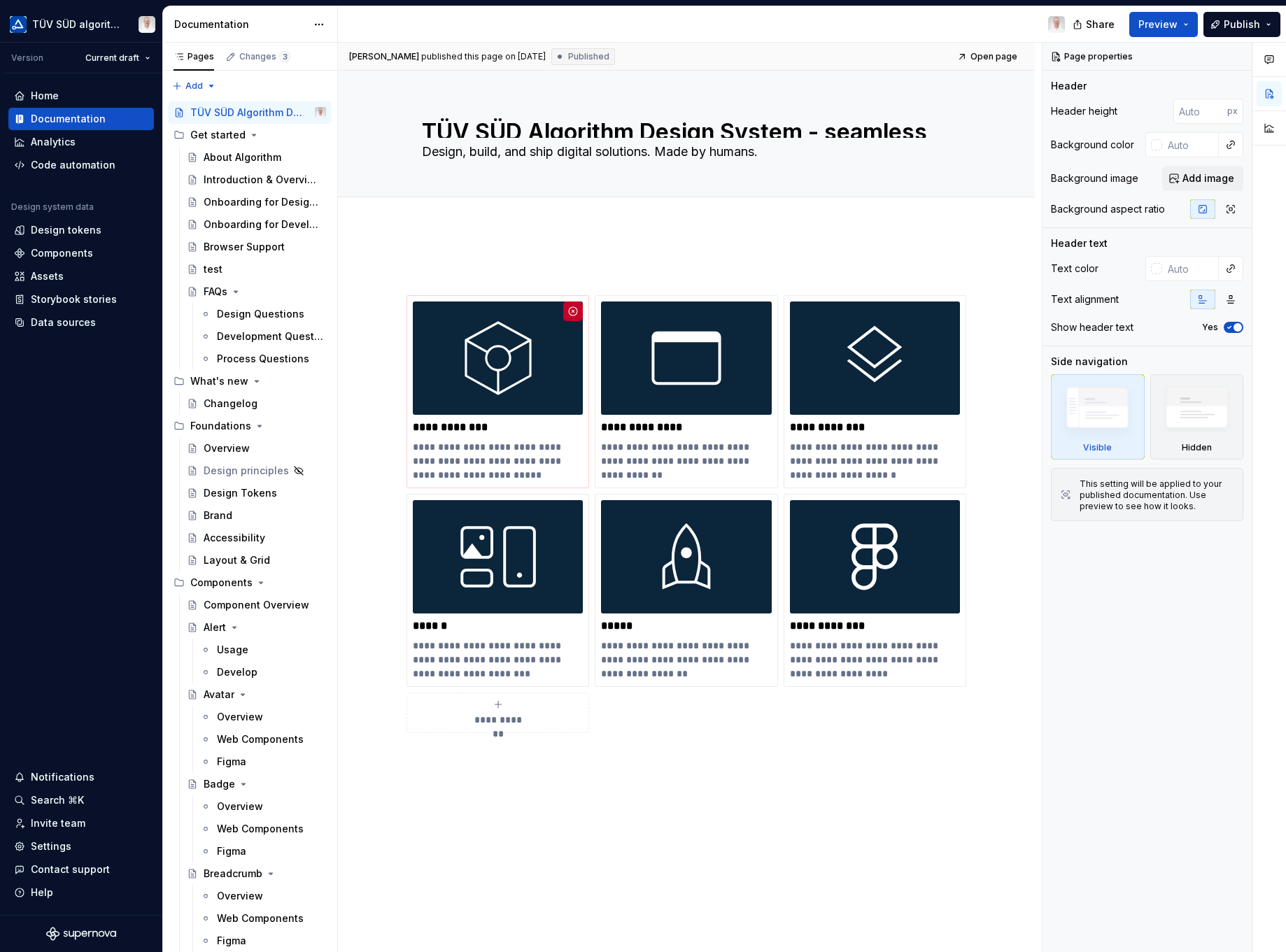
click at [1083, 214] on icon "button" at bounding box center [1230, 208] width 11 height 11
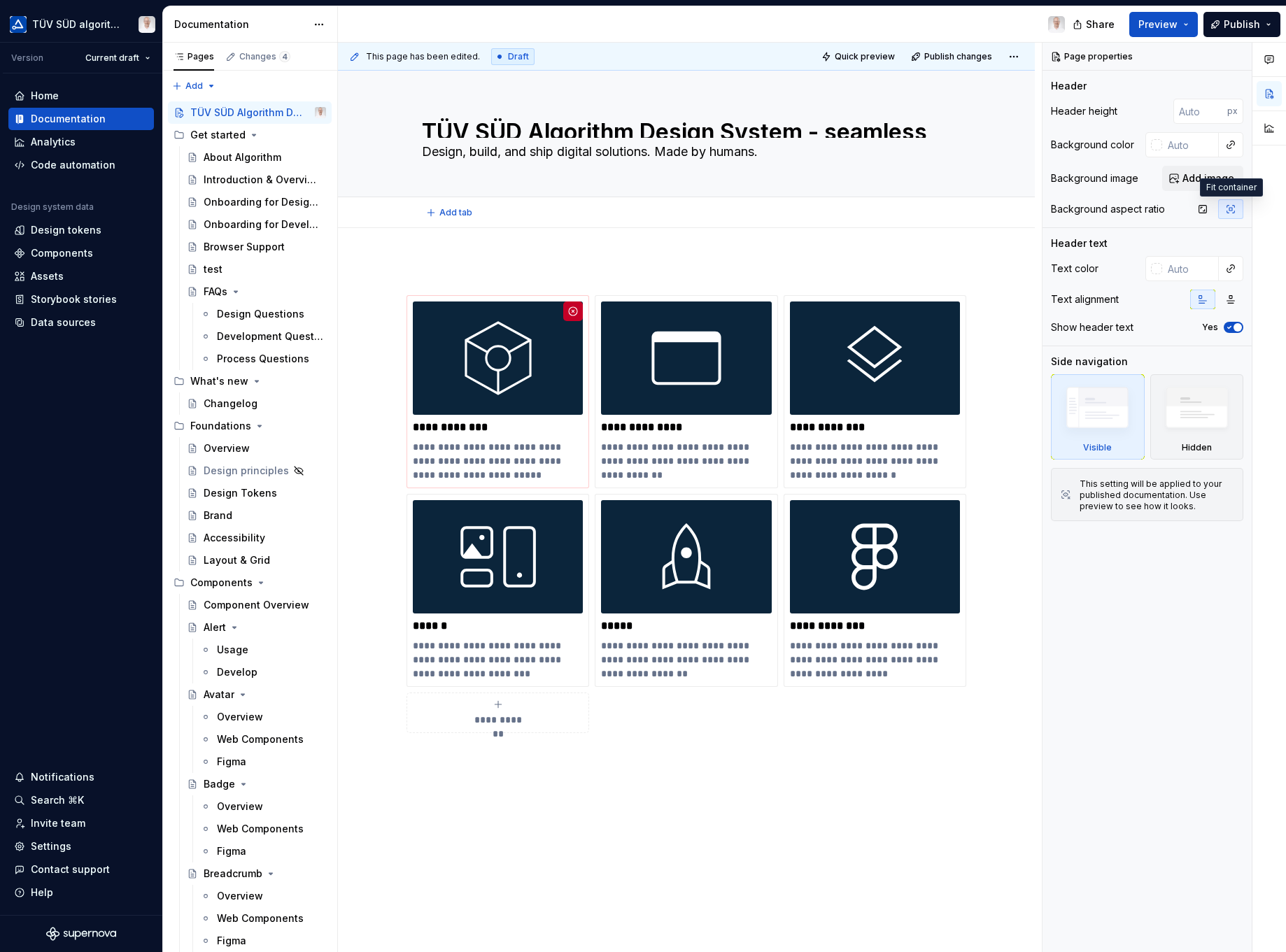
click at [557, 122] on textarea "TÜV SÜD Algorithm Design System - seamless solutions, unified experiences." at bounding box center [684, 126] width 529 height 23
click at [711, 143] on textarea "Design, build, and ship digital solutions. Made by humans." at bounding box center [684, 152] width 529 height 23
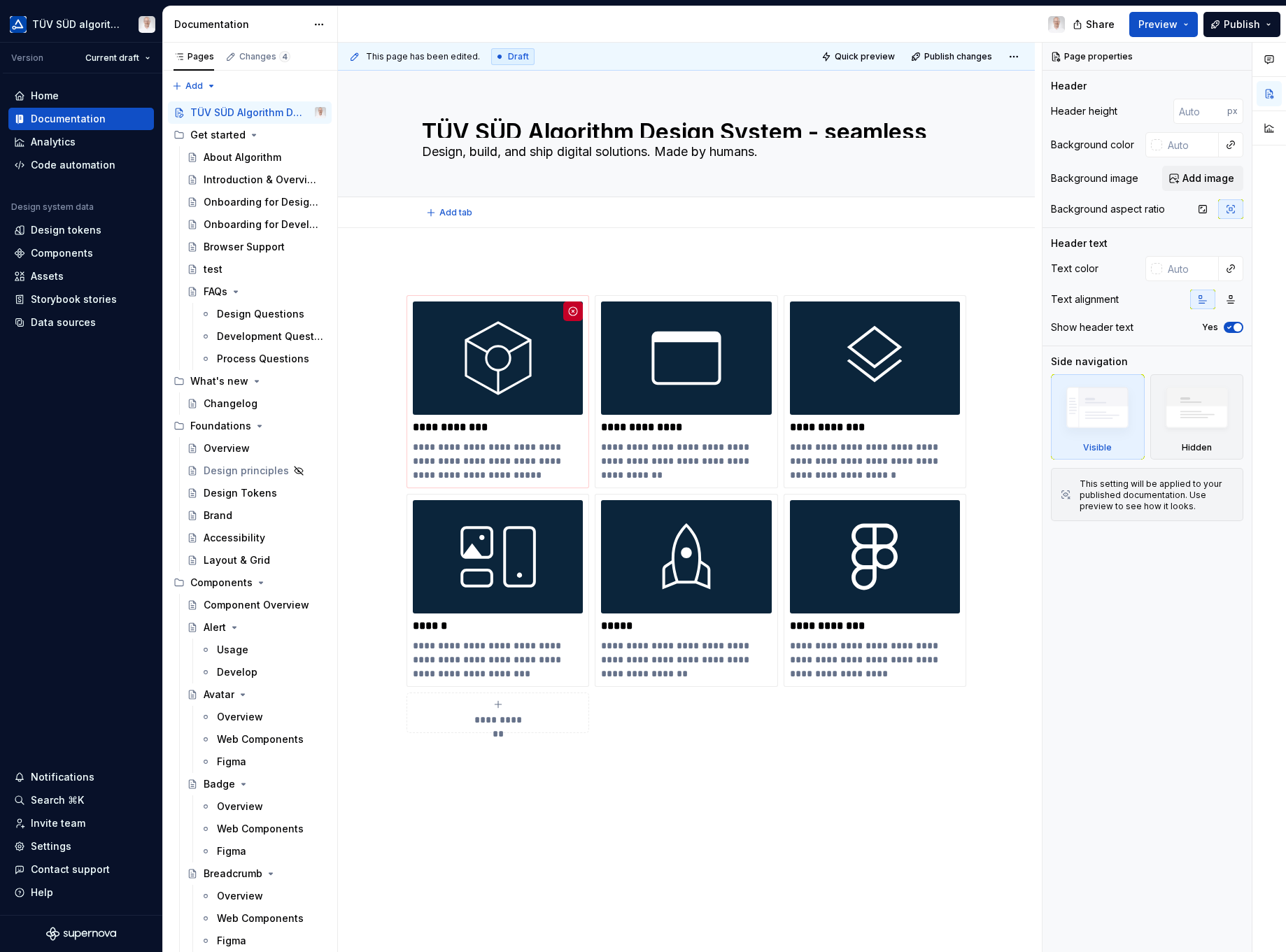
click at [711, 143] on textarea "Design, build, and ship digital solutions. Made by humans." at bounding box center [684, 152] width 529 height 23
drag, startPoint x: 689, startPoint y: 193, endPoint x: 692, endPoint y: 205, distance: 12.4
click at [689, 208] on div "TÜV SÜD Algorithm Design System - seamless solutions, unified experiences. Desi…" at bounding box center [686, 149] width 697 height 158
click at [1004, 261] on div "**********" at bounding box center [686, 649] width 697 height 842
type textarea "*"
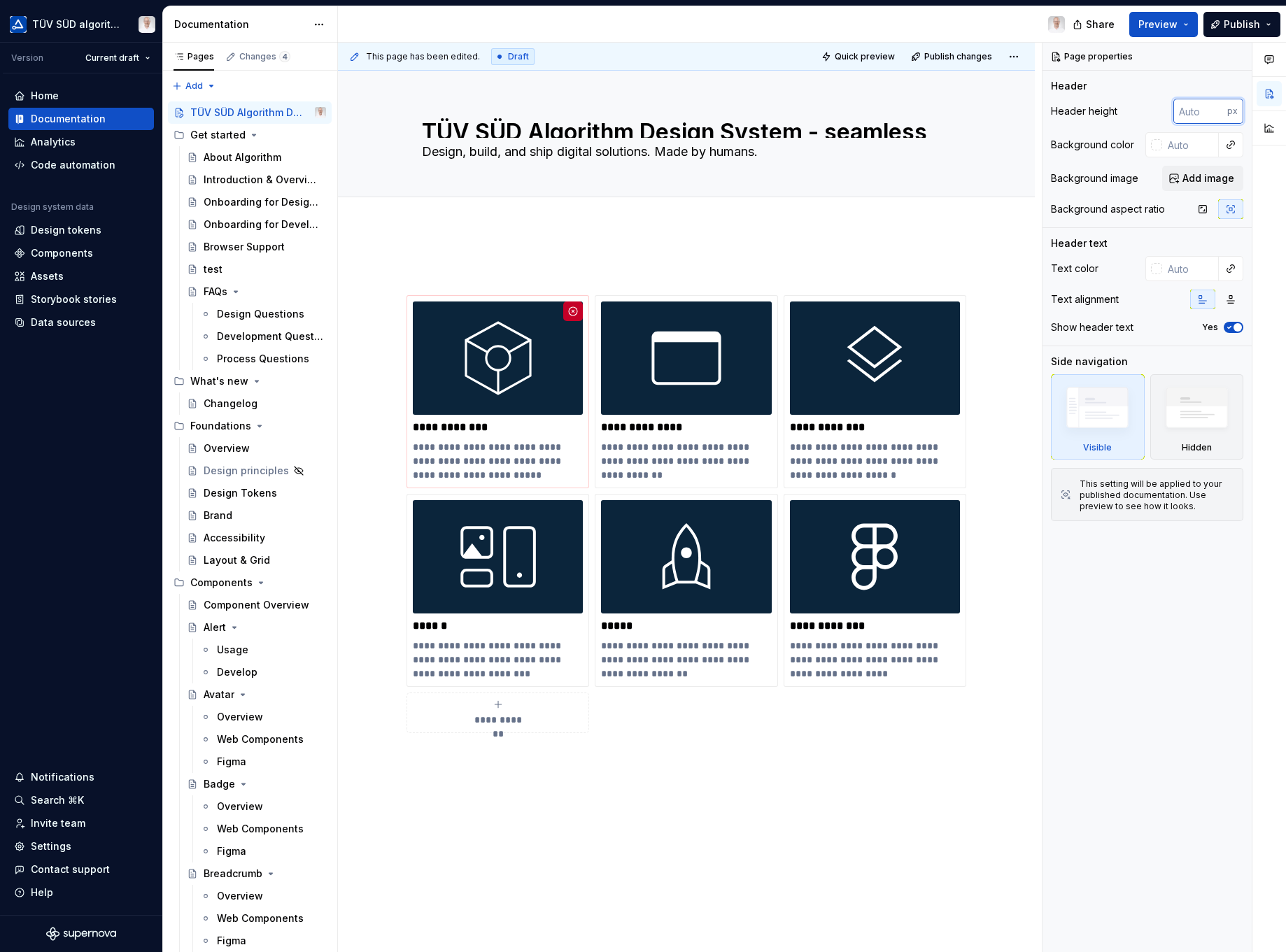
click at [1083, 107] on input "number" at bounding box center [1200, 111] width 54 height 25
type input "230"
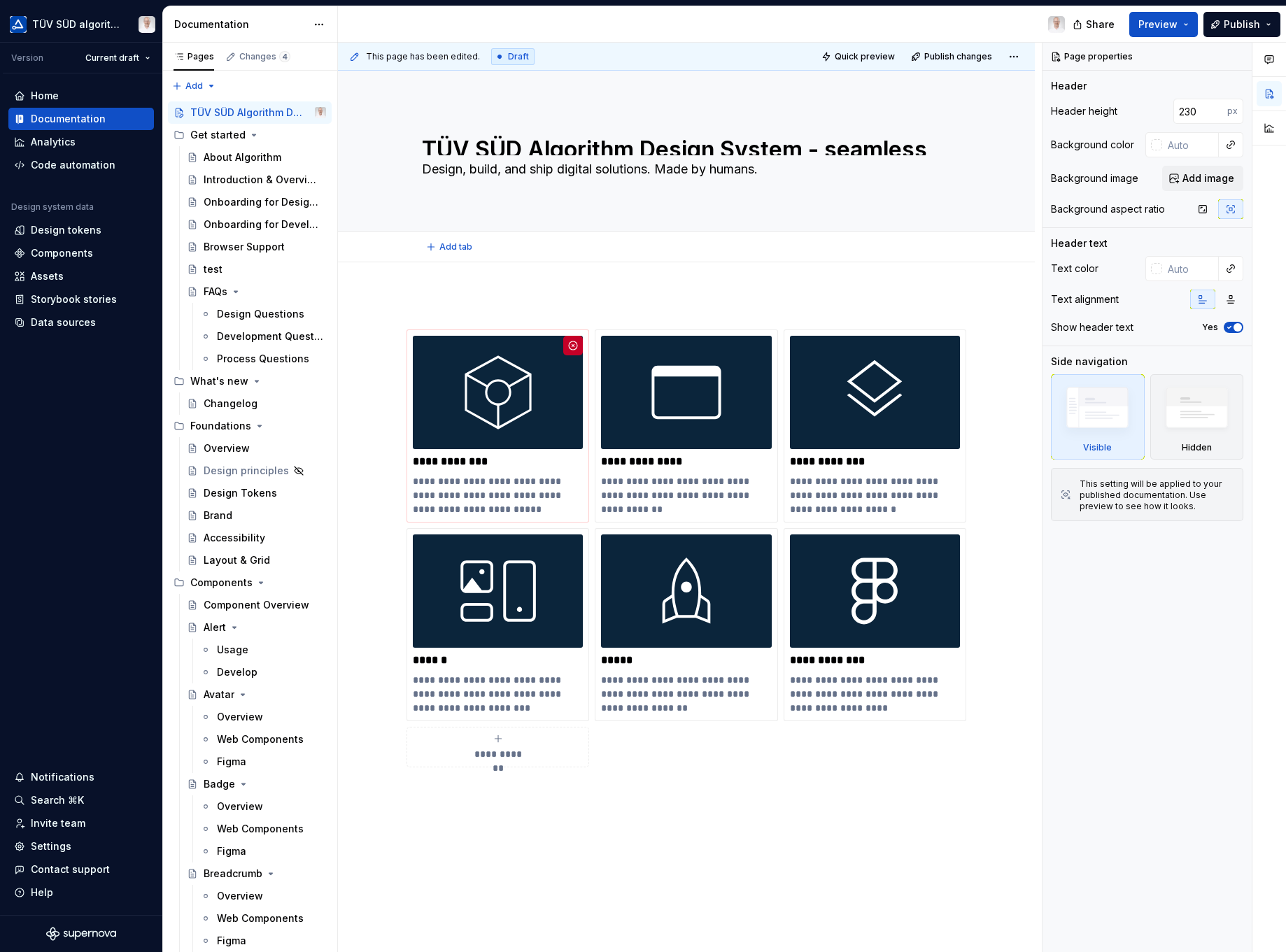
click at [807, 172] on textarea "Design, build, and ship digital solutions. Made by humans." at bounding box center [684, 169] width 529 height 23
click at [785, 168] on textarea "Design, build, and ship digital solutions. Made by humans." at bounding box center [684, 169] width 529 height 23
click at [1083, 25] on span "Publish" at bounding box center [1241, 25] width 37 height 14
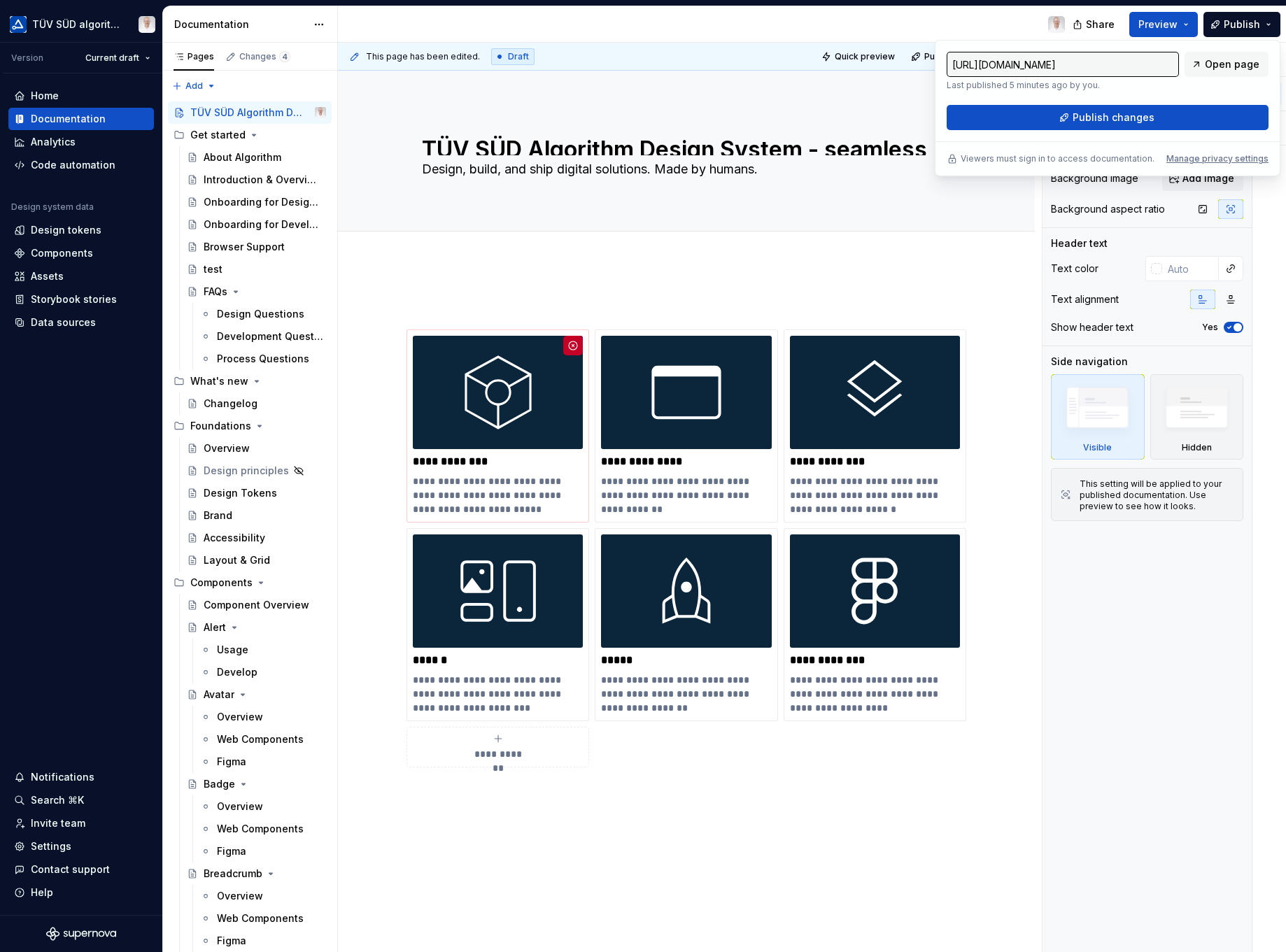
click at [1083, 118] on span "Publish changes" at bounding box center [1113, 118] width 82 height 14
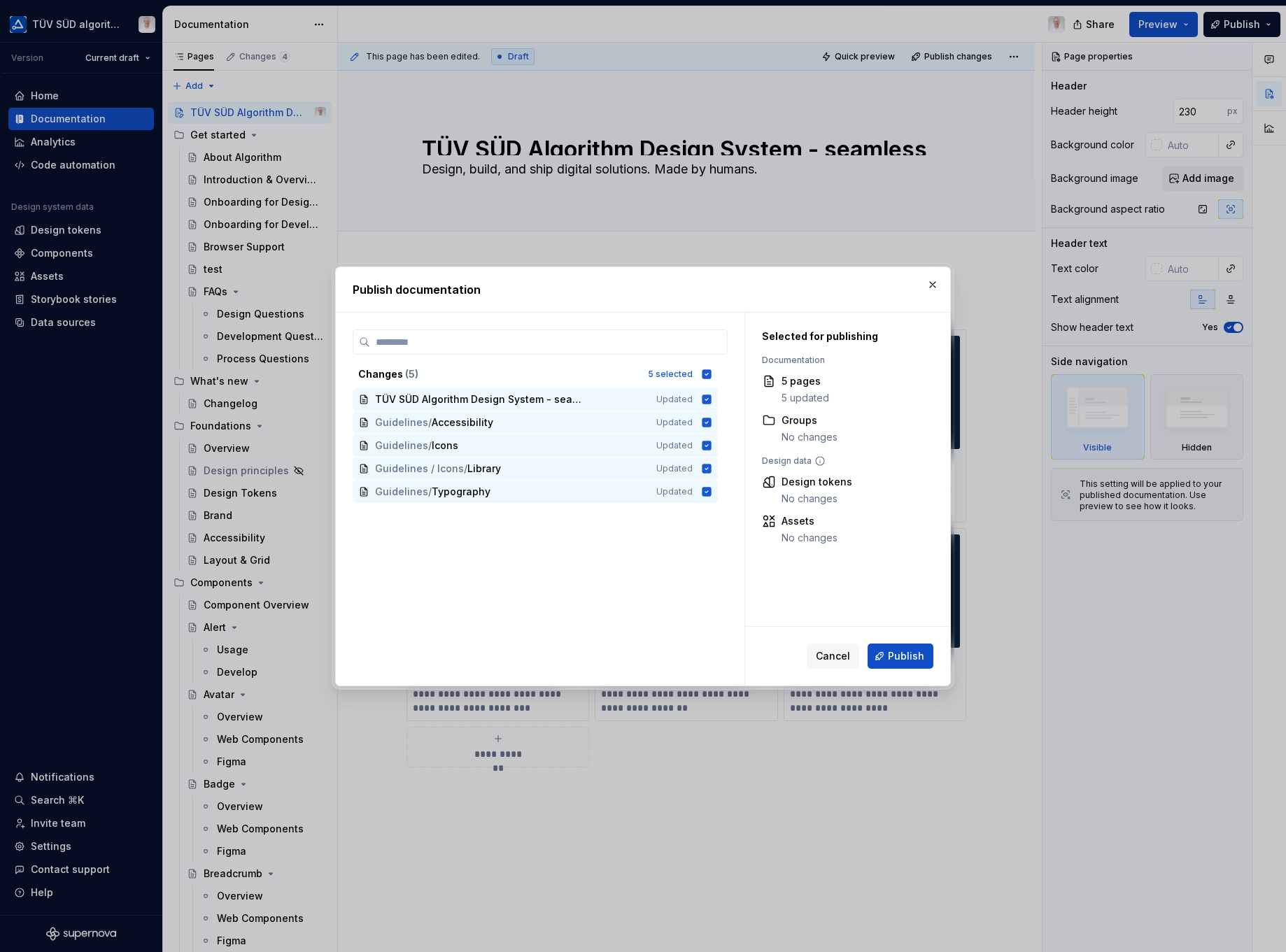
click at [892, 651] on span "Publish" at bounding box center [906, 656] width 37 height 14
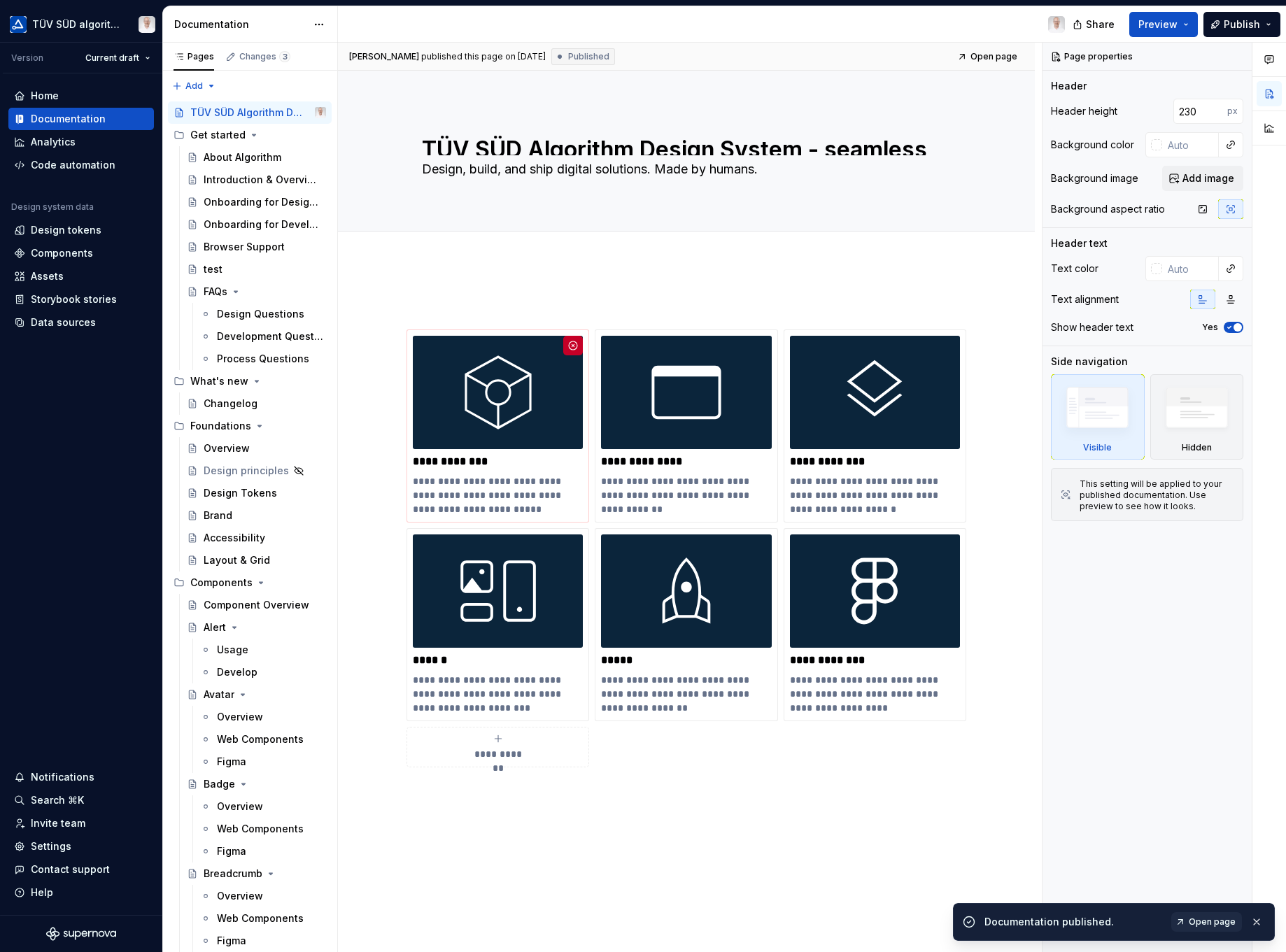
click at [1083, 921] on span "Open page" at bounding box center [1212, 921] width 47 height 11
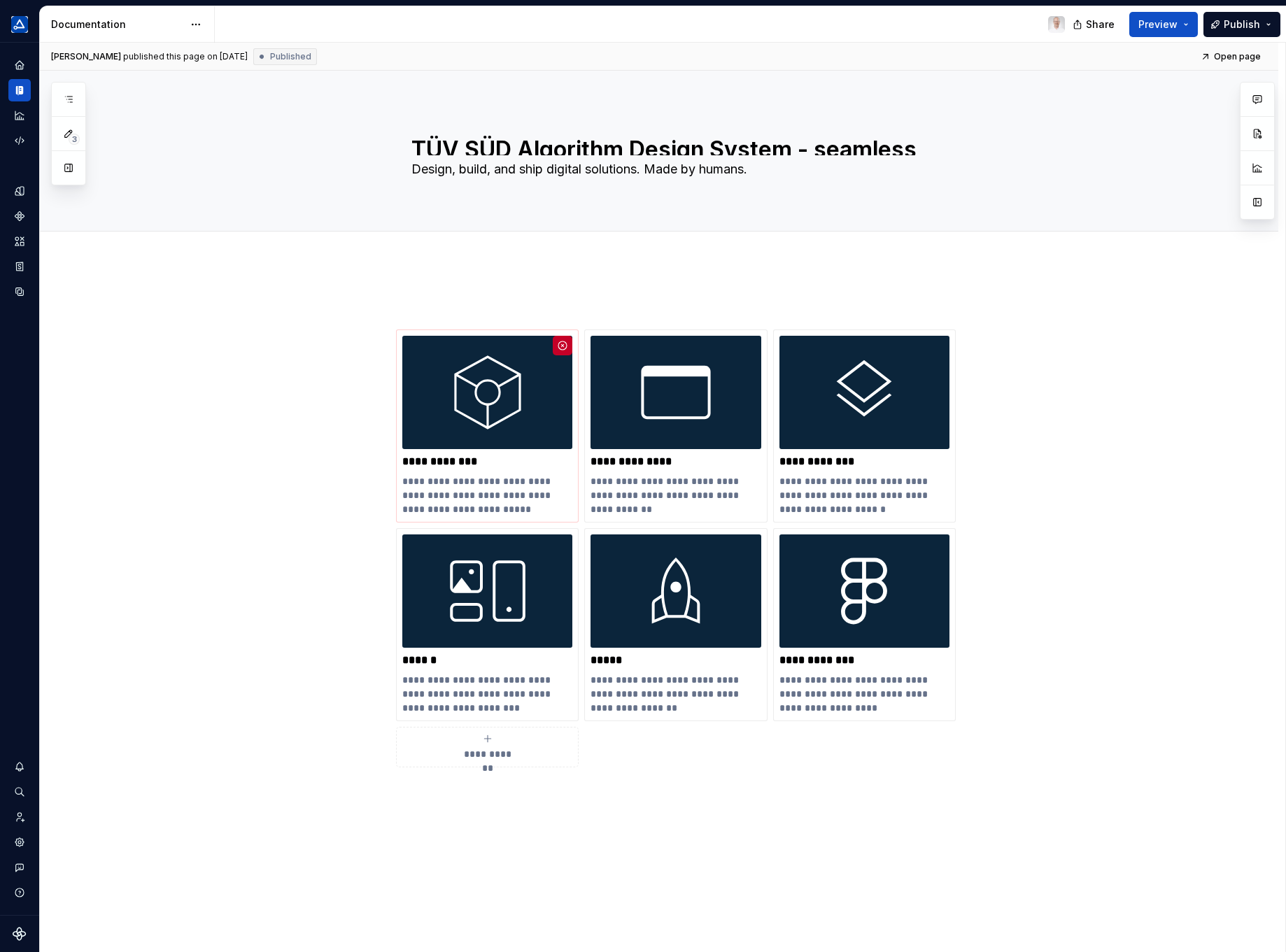
click at [261, 187] on div "TÜV SÜD Algorithm Design System - seamless solutions, unified experiences. Desi…" at bounding box center [676, 151] width 1093 height 126
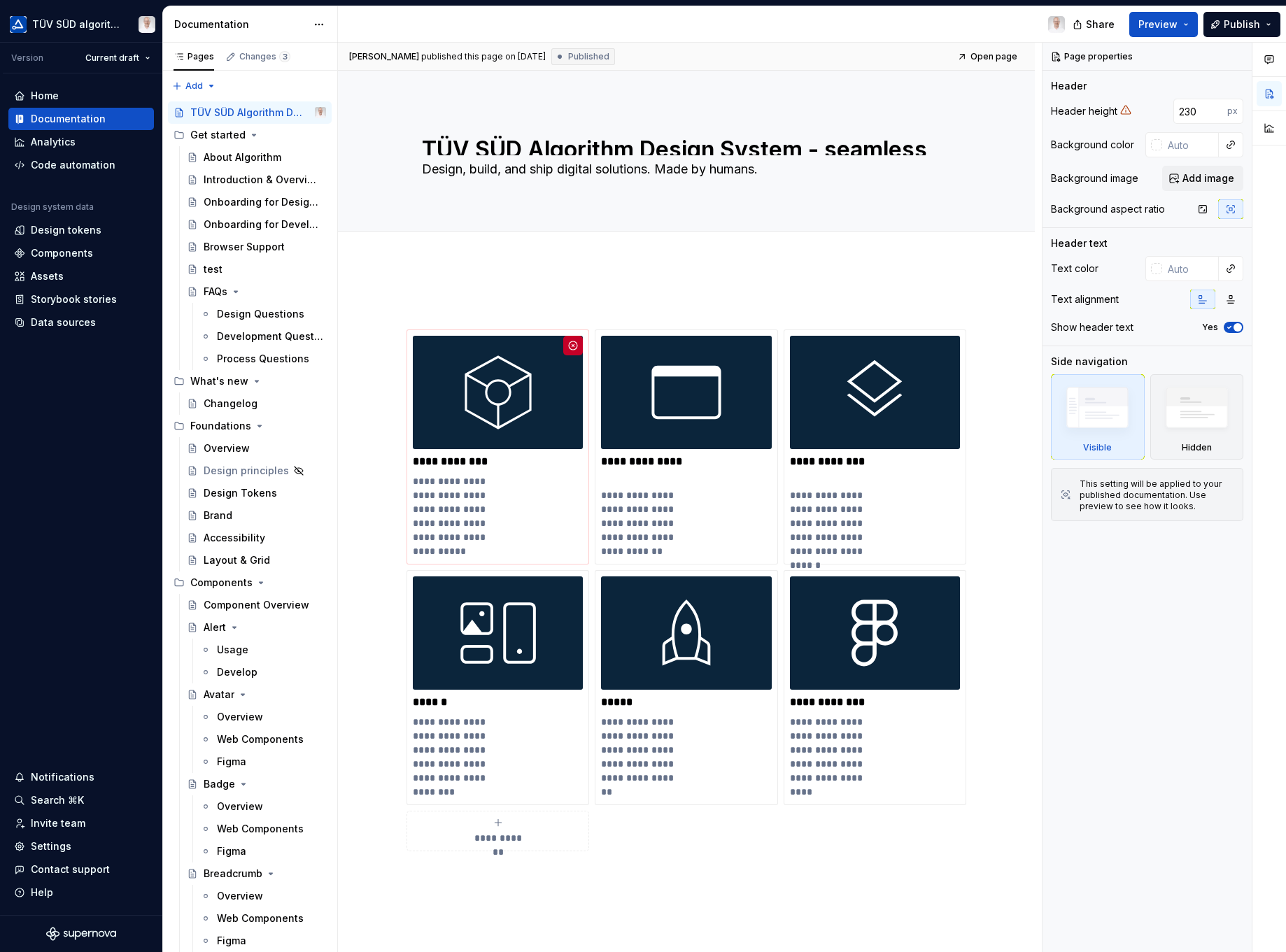
click at [47, 842] on div "Settings" at bounding box center [51, 847] width 41 height 14
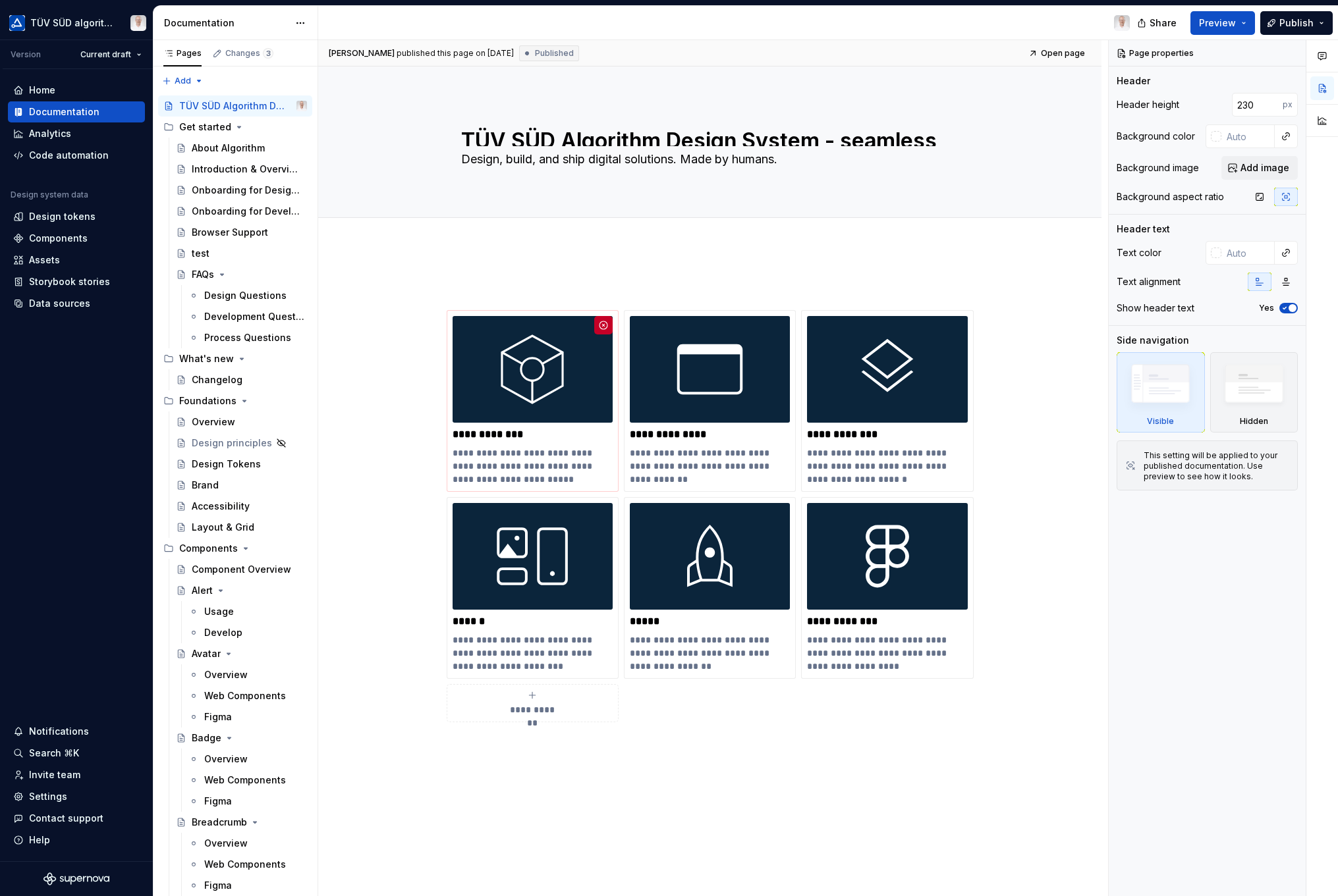
type textarea "*"
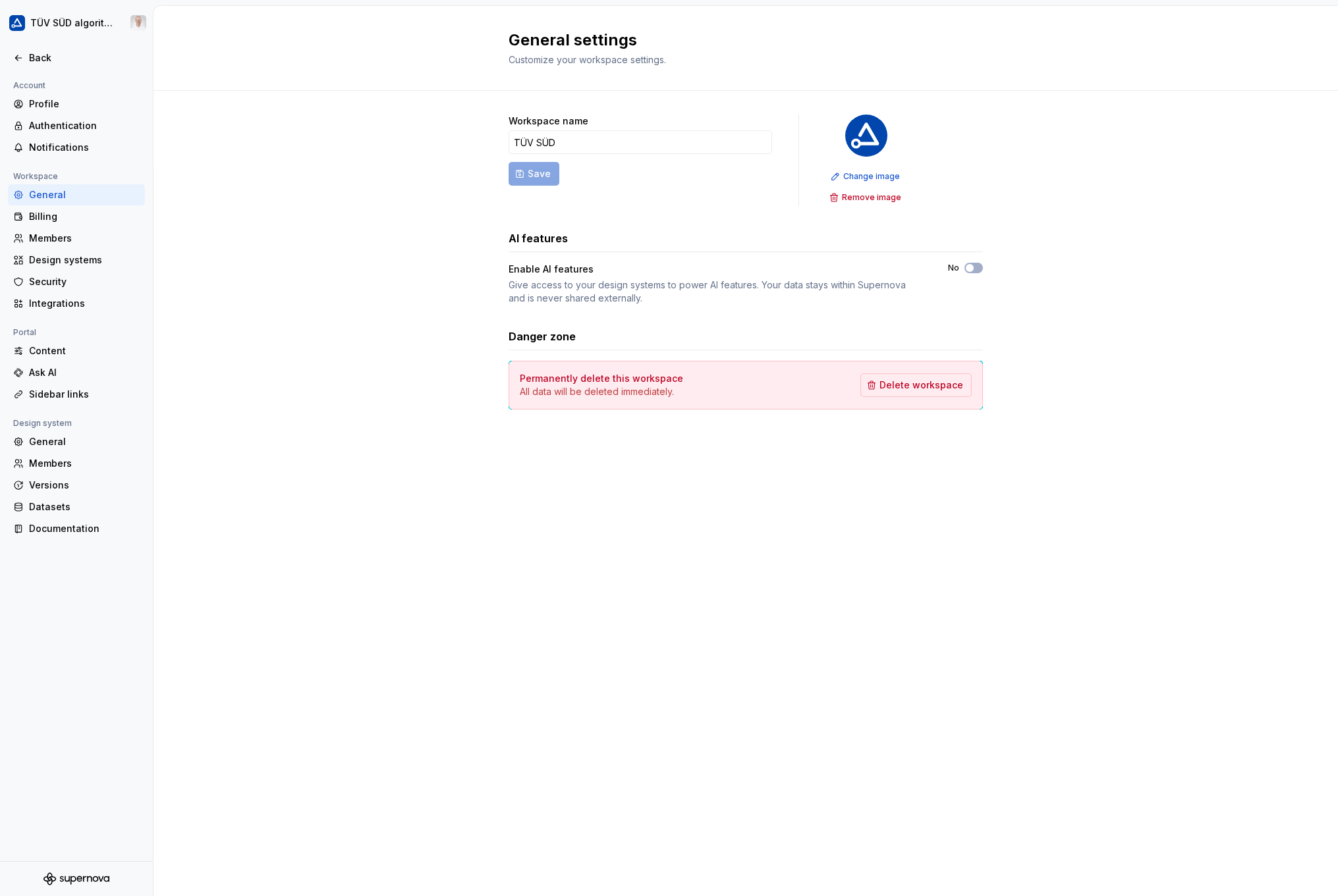
click at [68, 527] on div "Documentation" at bounding box center [84, 529] width 111 height 13
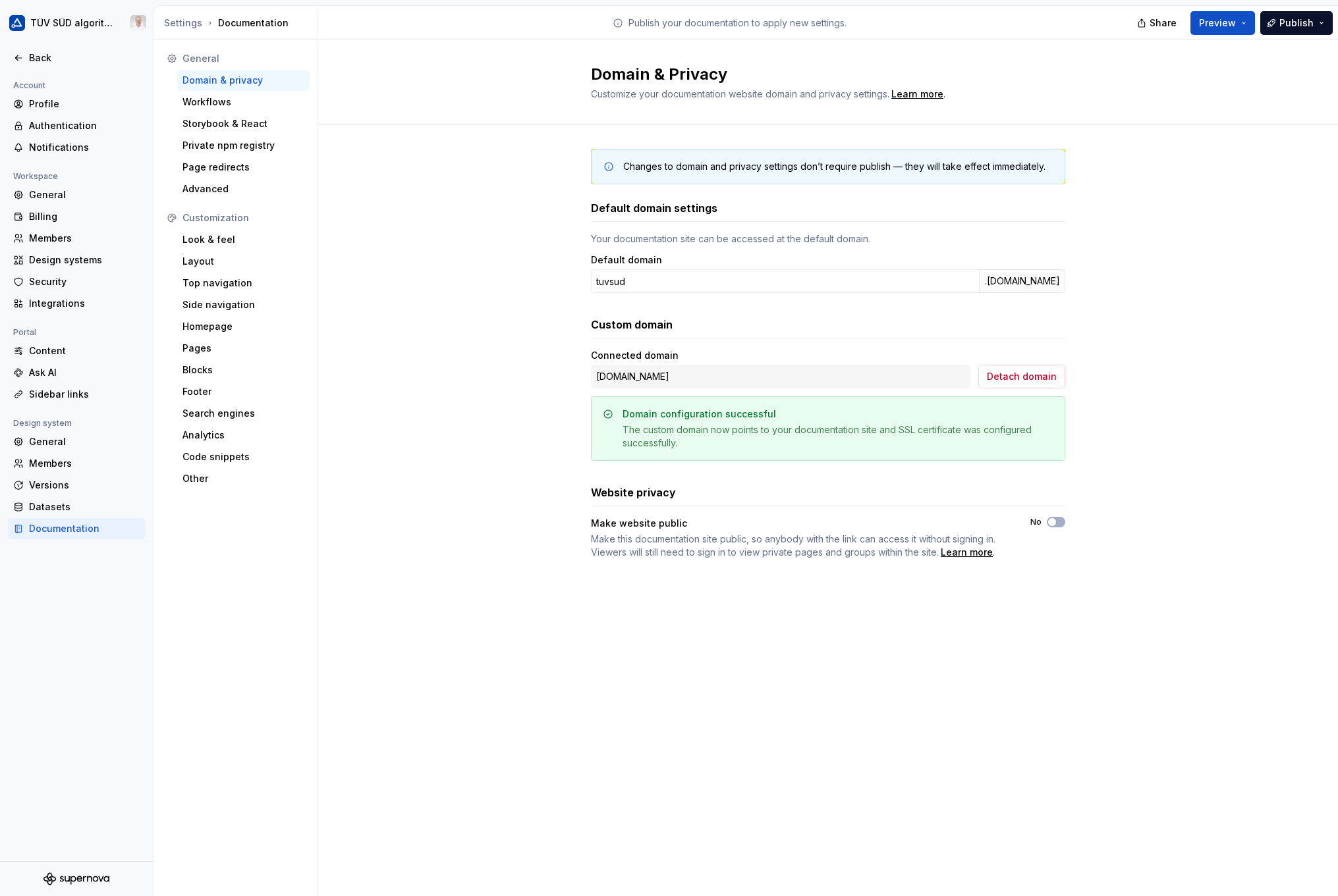
click at [232, 242] on div "Look & feel" at bounding box center [243, 240] width 122 height 13
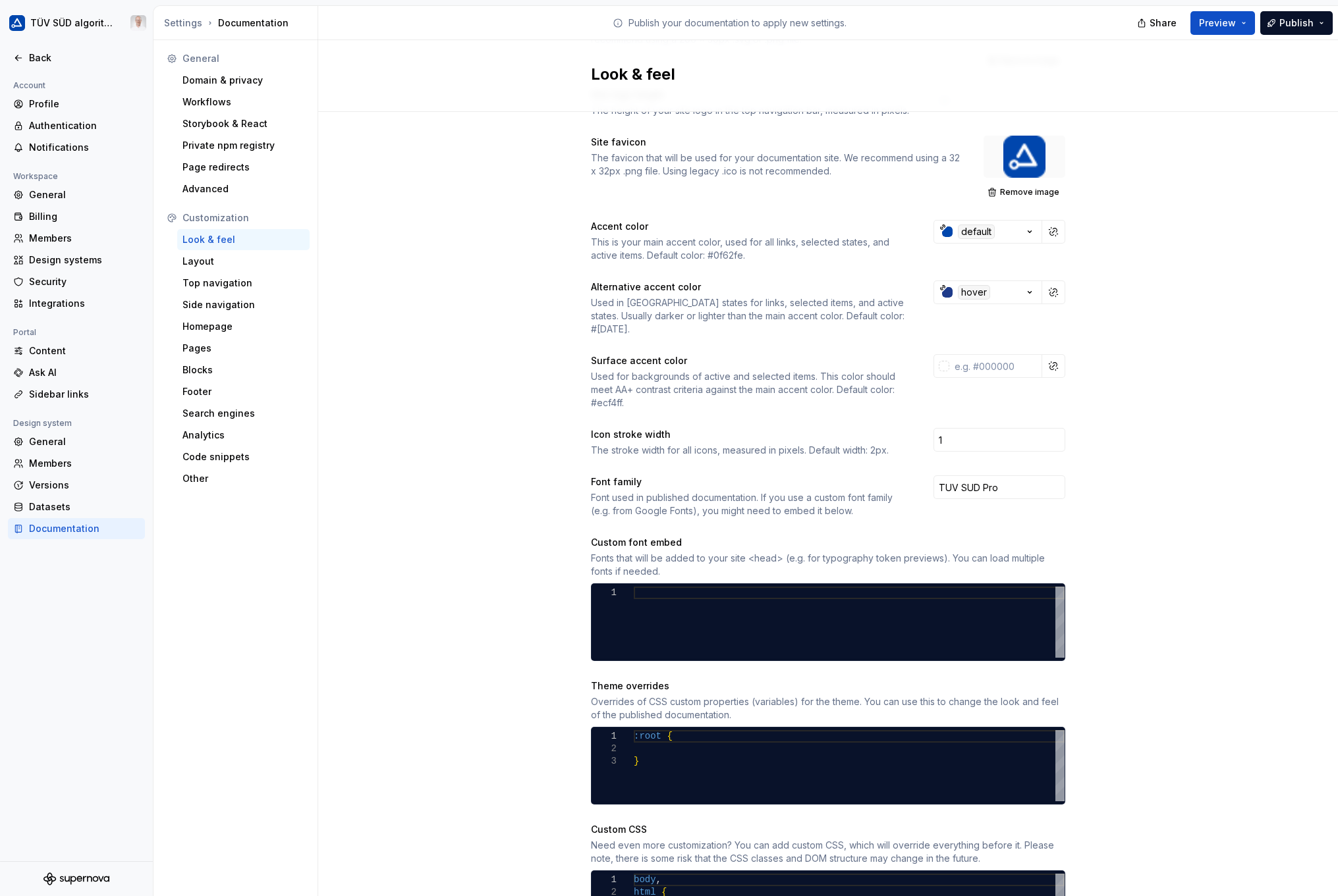
scroll to position [215, 0]
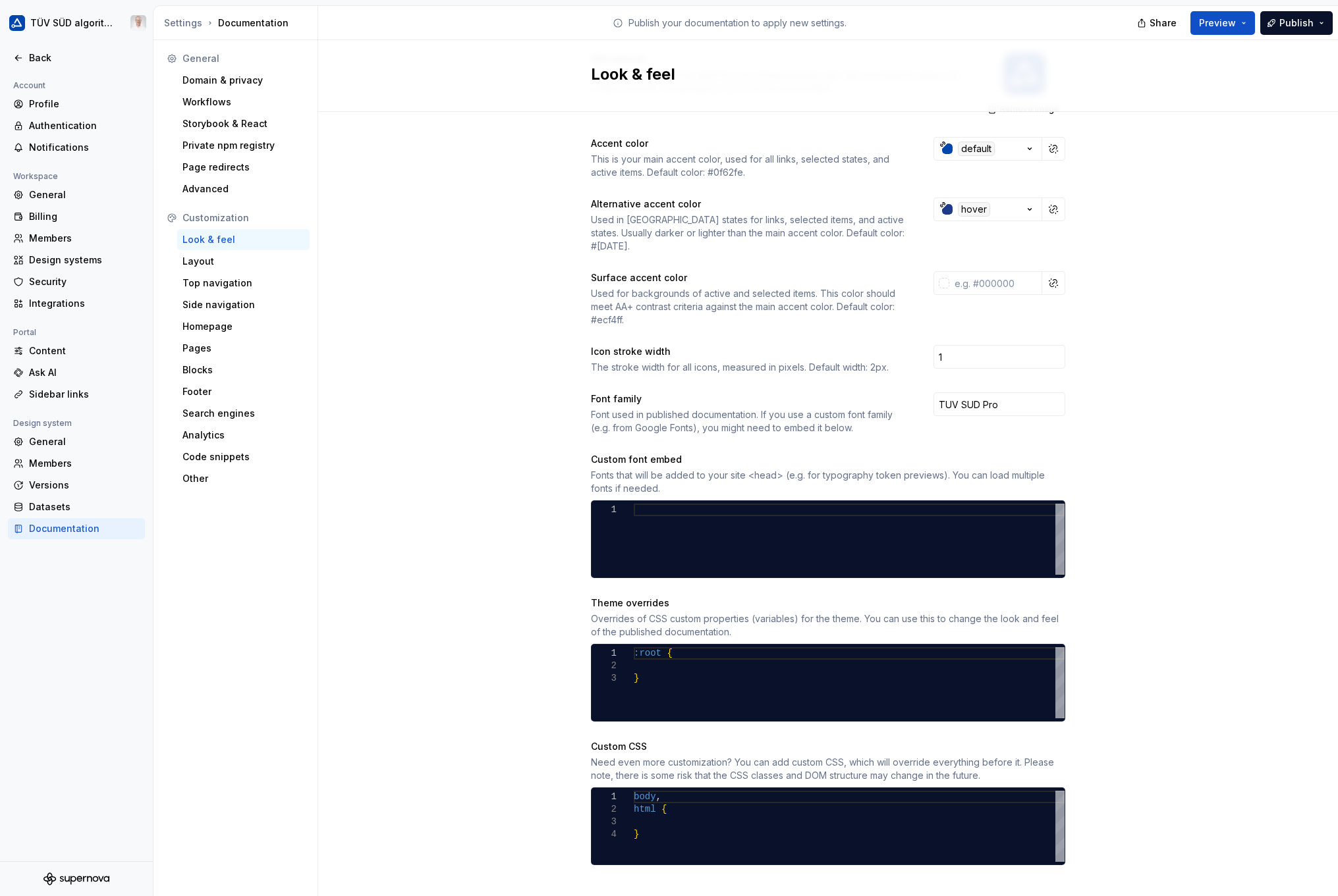
click at [625, 660] on div "2" at bounding box center [613, 665] width 42 height 12
click at [653, 653] on div ":root { }" at bounding box center [850, 683] width 431 height 71
type textarea "**********"
click at [1020, 572] on div "Site logo A company logo that will be displayed on all pages on your documentat…" at bounding box center [828, 406] width 1020 height 1018
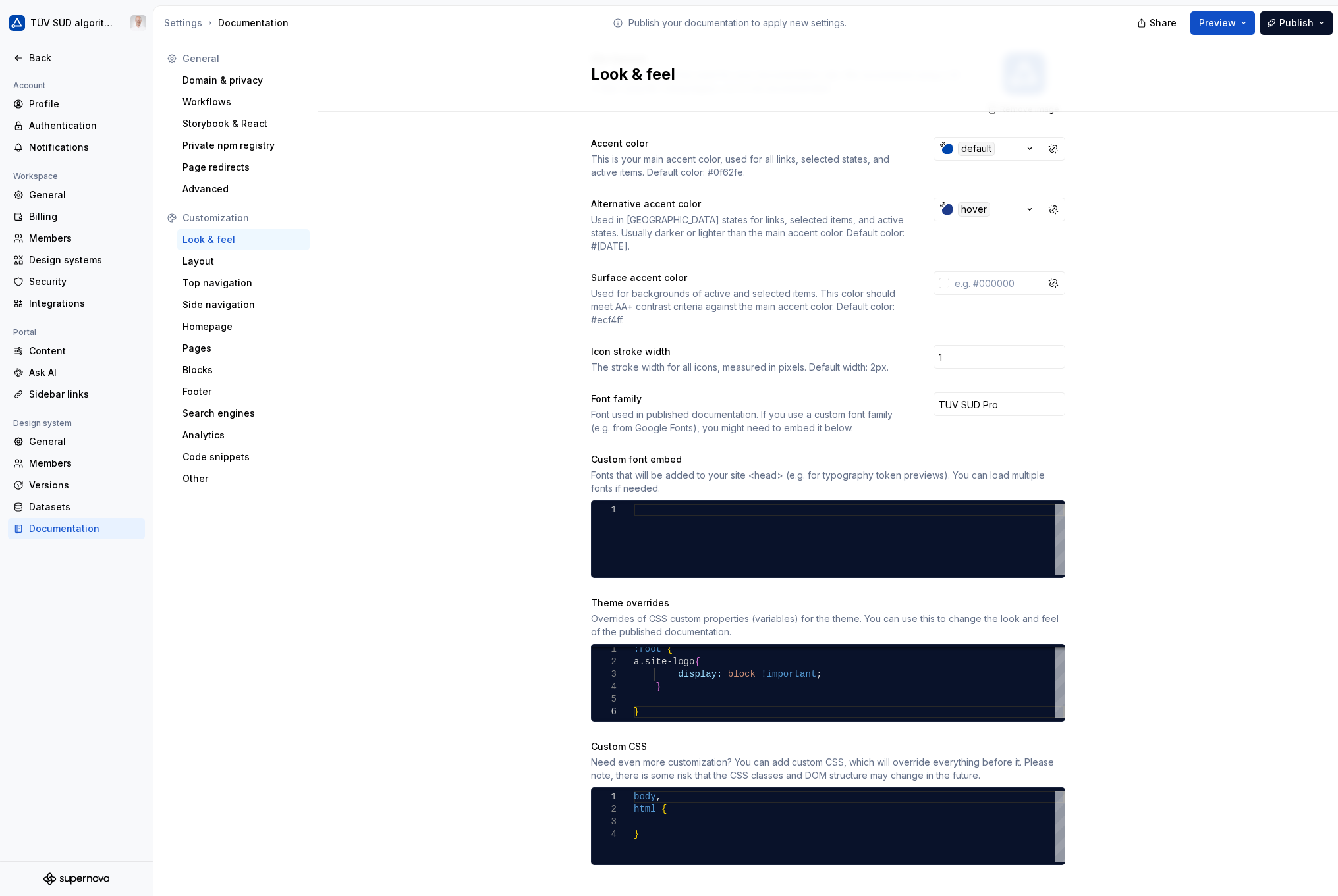
scroll to position [0, 39]
click at [672, 504] on div at bounding box center [850, 539] width 431 height 71
click at [41, 49] on div "Back" at bounding box center [76, 58] width 137 height 21
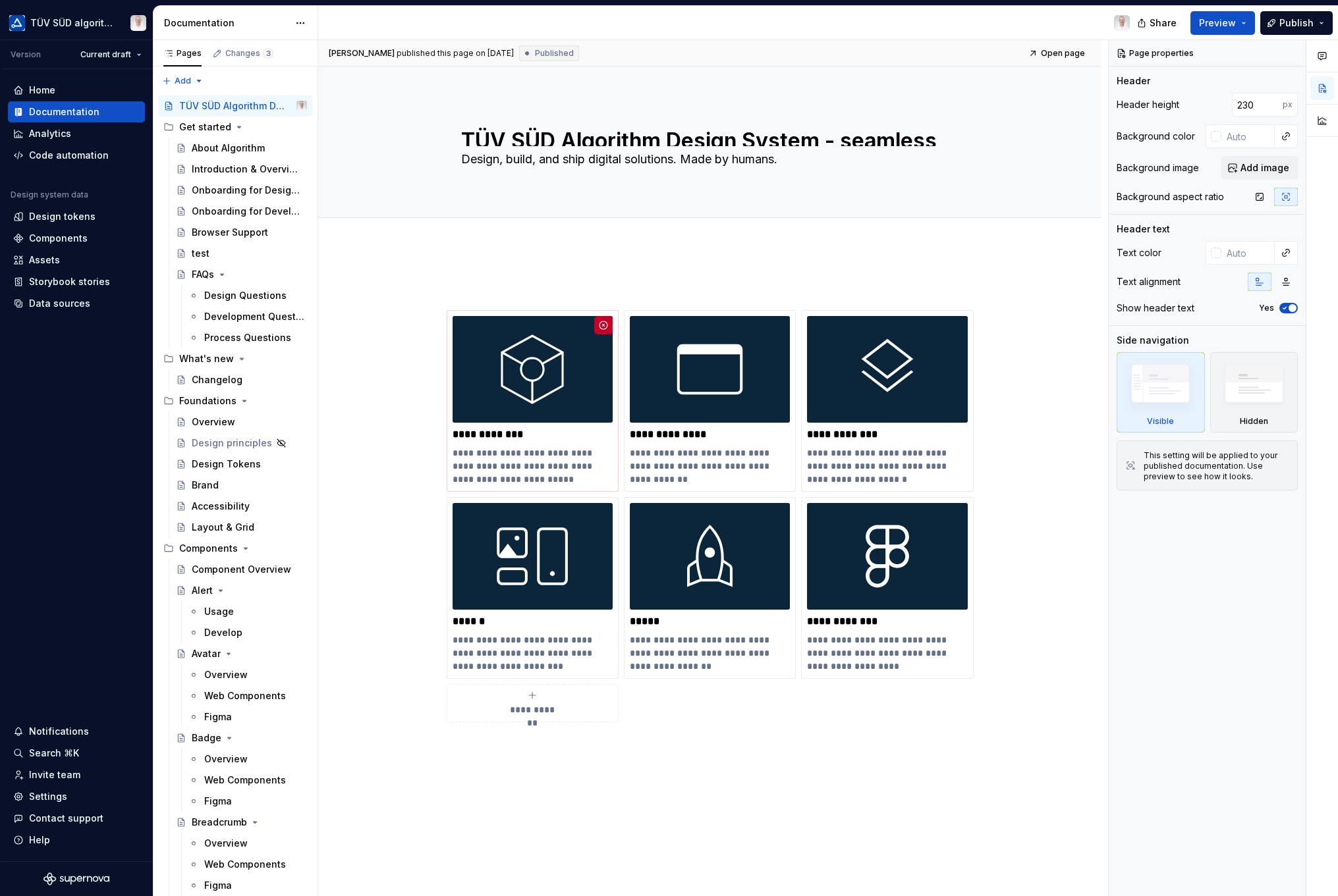
click at [44, 263] on div "Assets" at bounding box center [44, 260] width 31 height 13
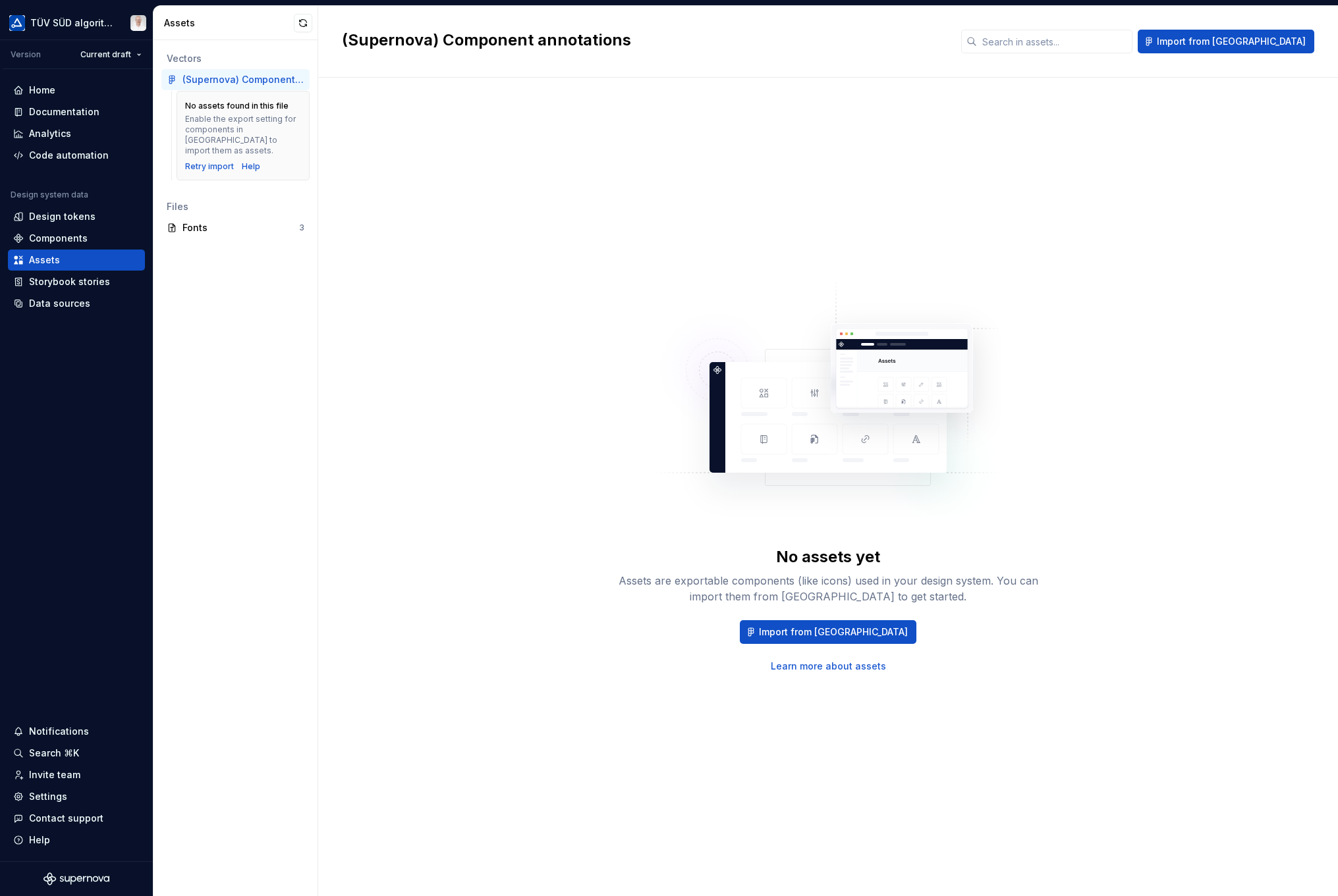
click at [205, 221] on div "Fonts" at bounding box center [240, 228] width 117 height 13
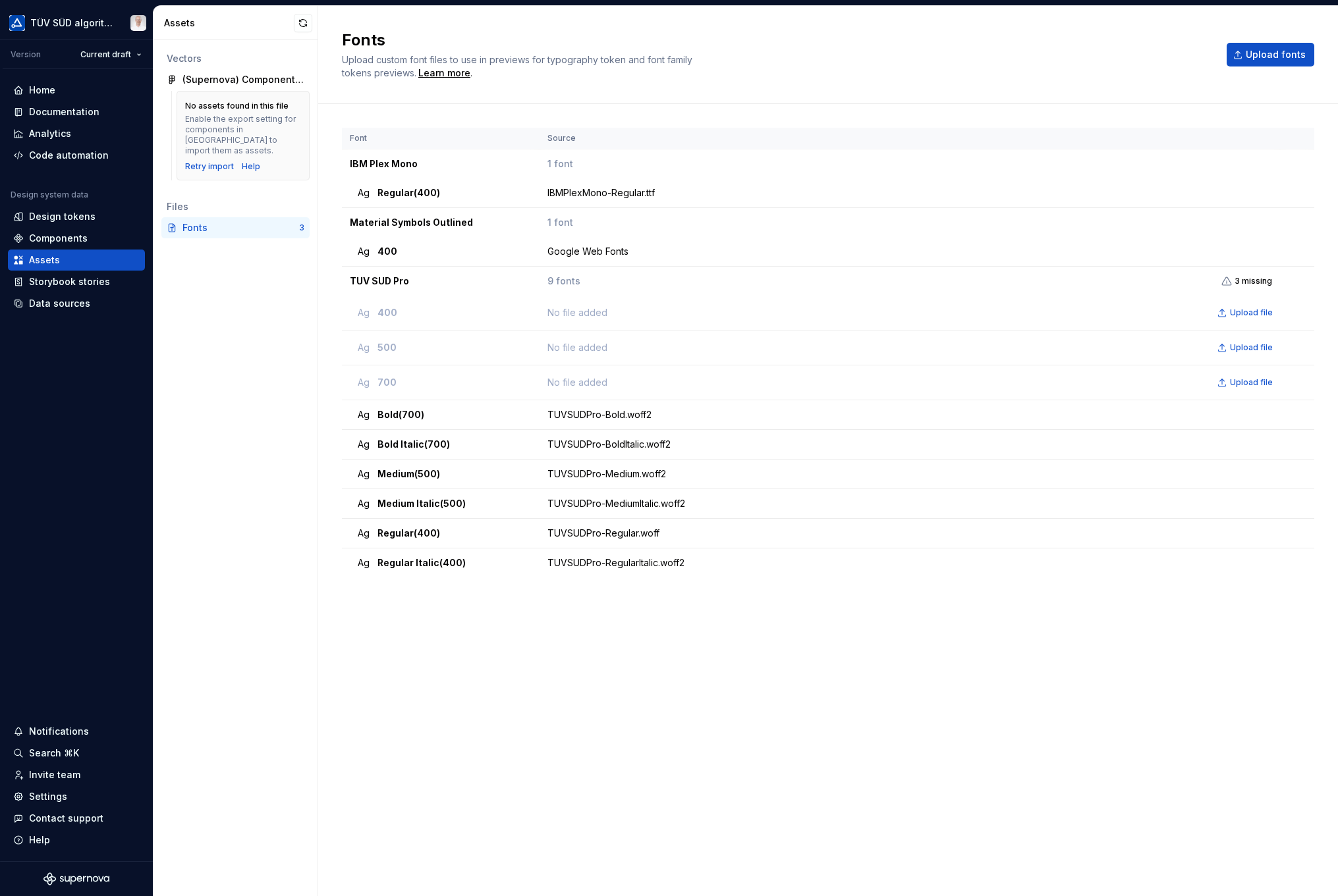
click at [1020, 311] on span "Upload file" at bounding box center [1252, 313] width 43 height 10
click at [1020, 534] on button "button" at bounding box center [1298, 534] width 19 height 19
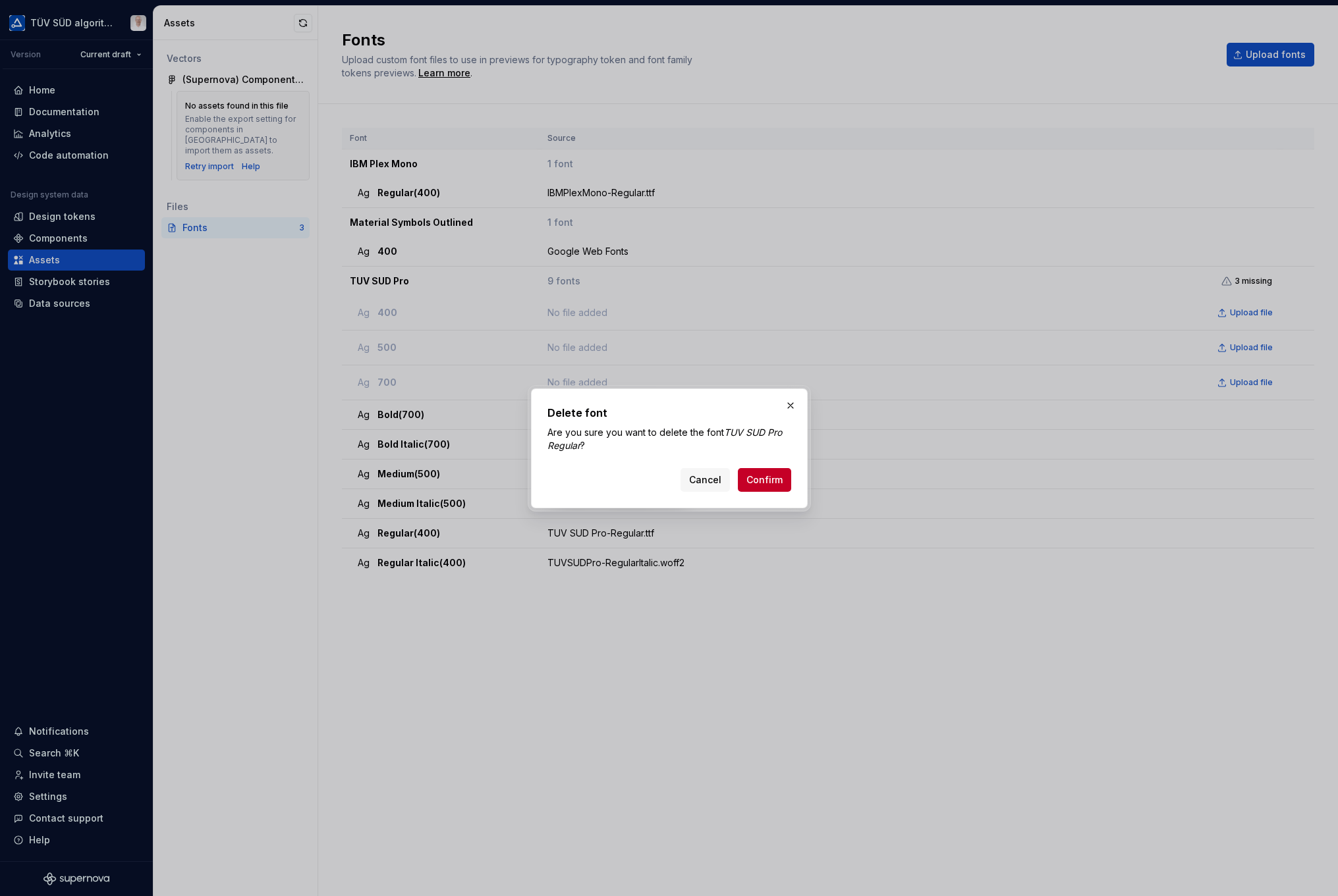
click at [757, 482] on span "Confirm" at bounding box center [765, 480] width 36 height 13
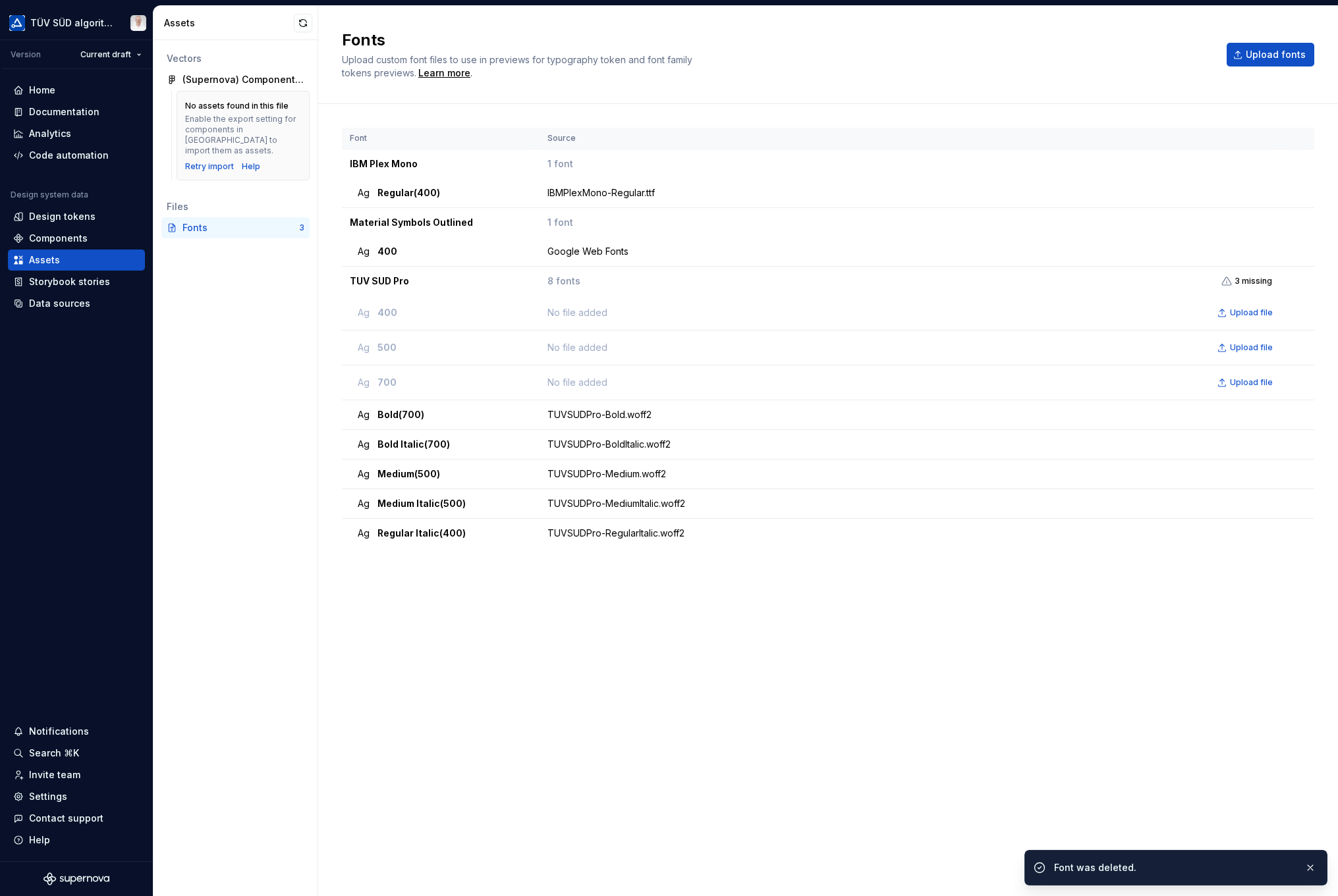
click at [643, 635] on div "Font Source IBM Plex Mono 1 font Ag Regular (400) IBMPlexMono-Regular.ttf Mater…" at bounding box center [828, 487] width 973 height 719
click at [86, 217] on div "Design tokens" at bounding box center [62, 217] width 66 height 13
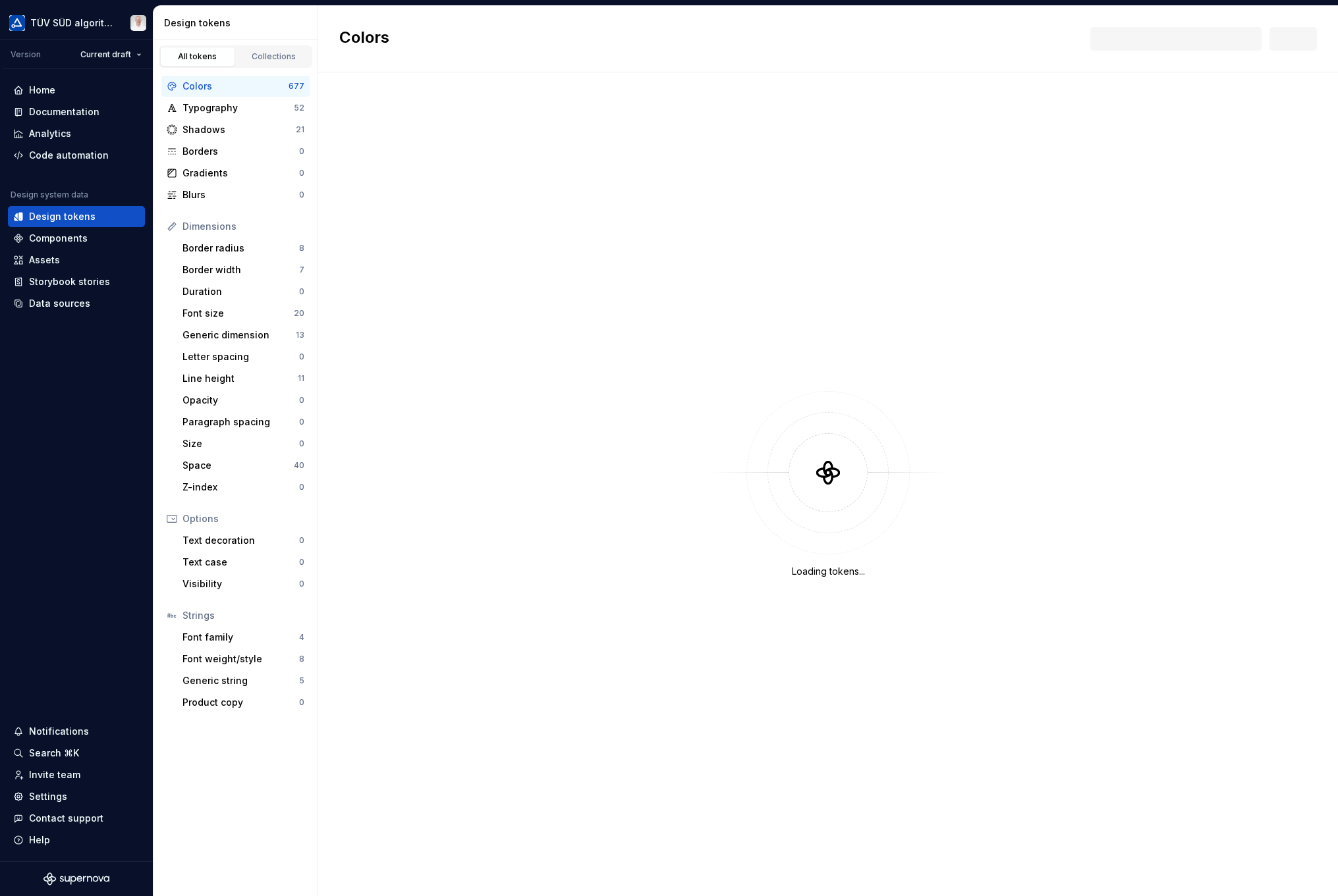
click at [216, 108] on div "Typography" at bounding box center [237, 108] width 111 height 13
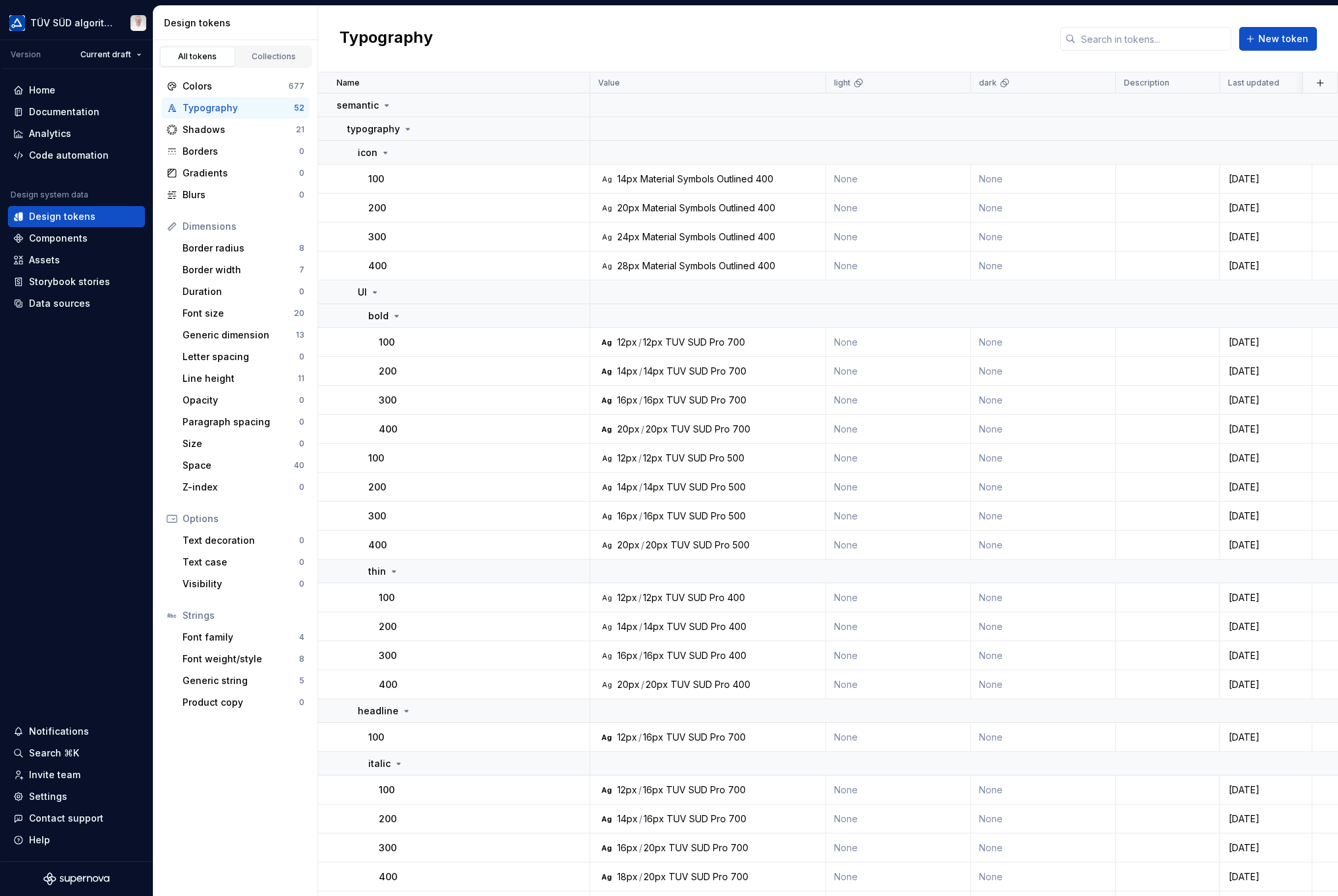
click at [398, 314] on icon at bounding box center [396, 315] width 10 height 10
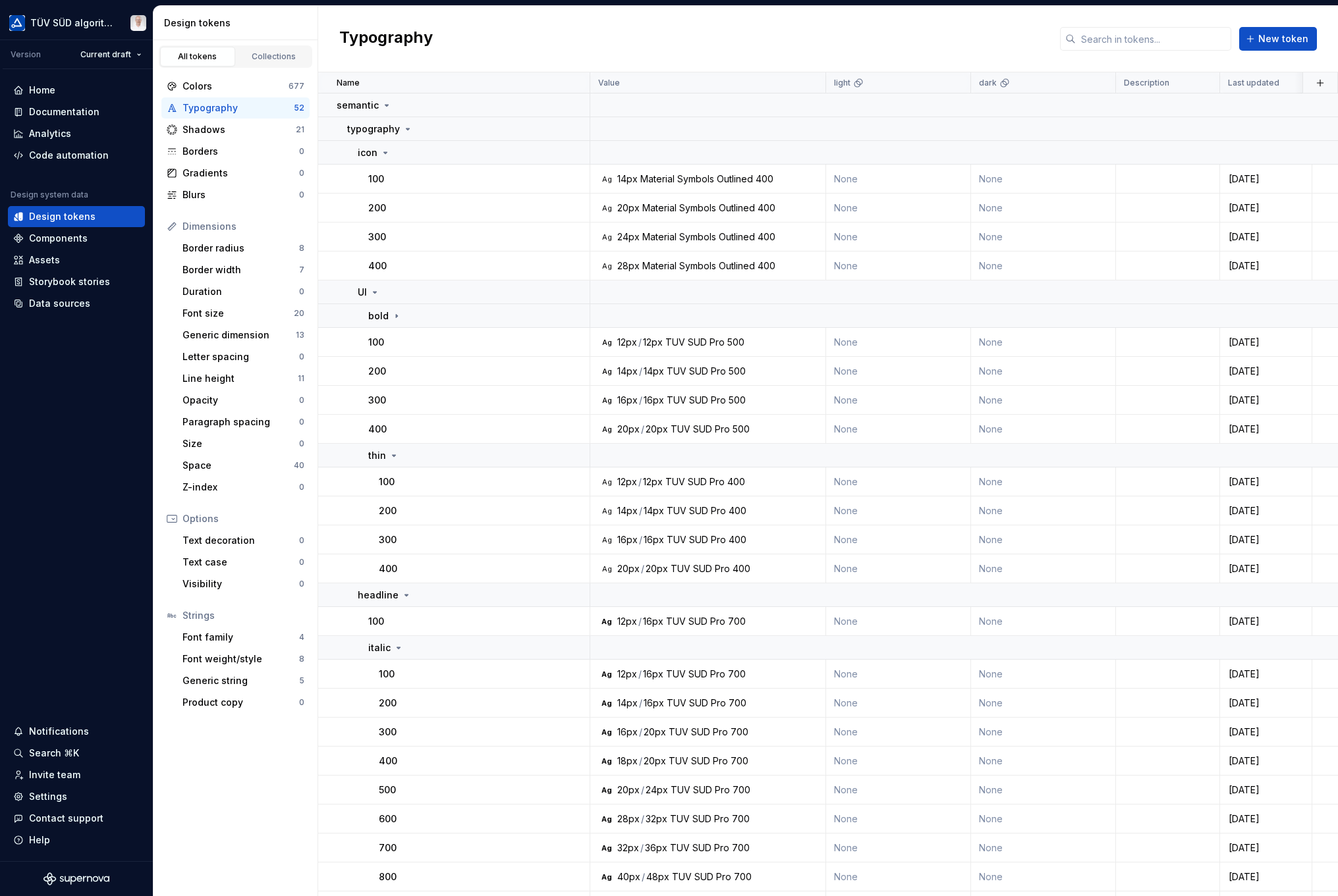
click at [398, 314] on icon at bounding box center [396, 315] width 10 height 10
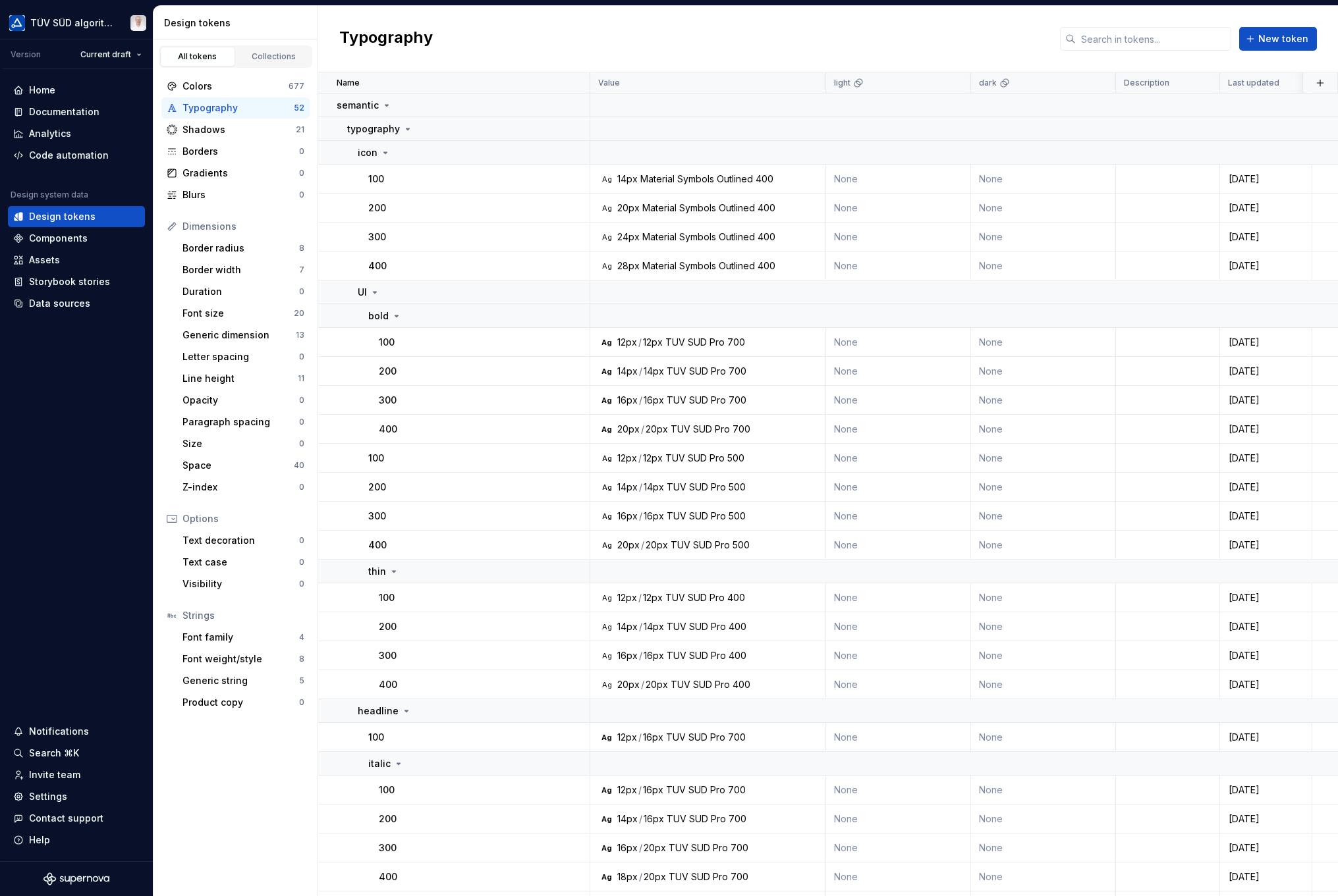
click at [41, 86] on div "Home" at bounding box center [42, 91] width 26 height 13
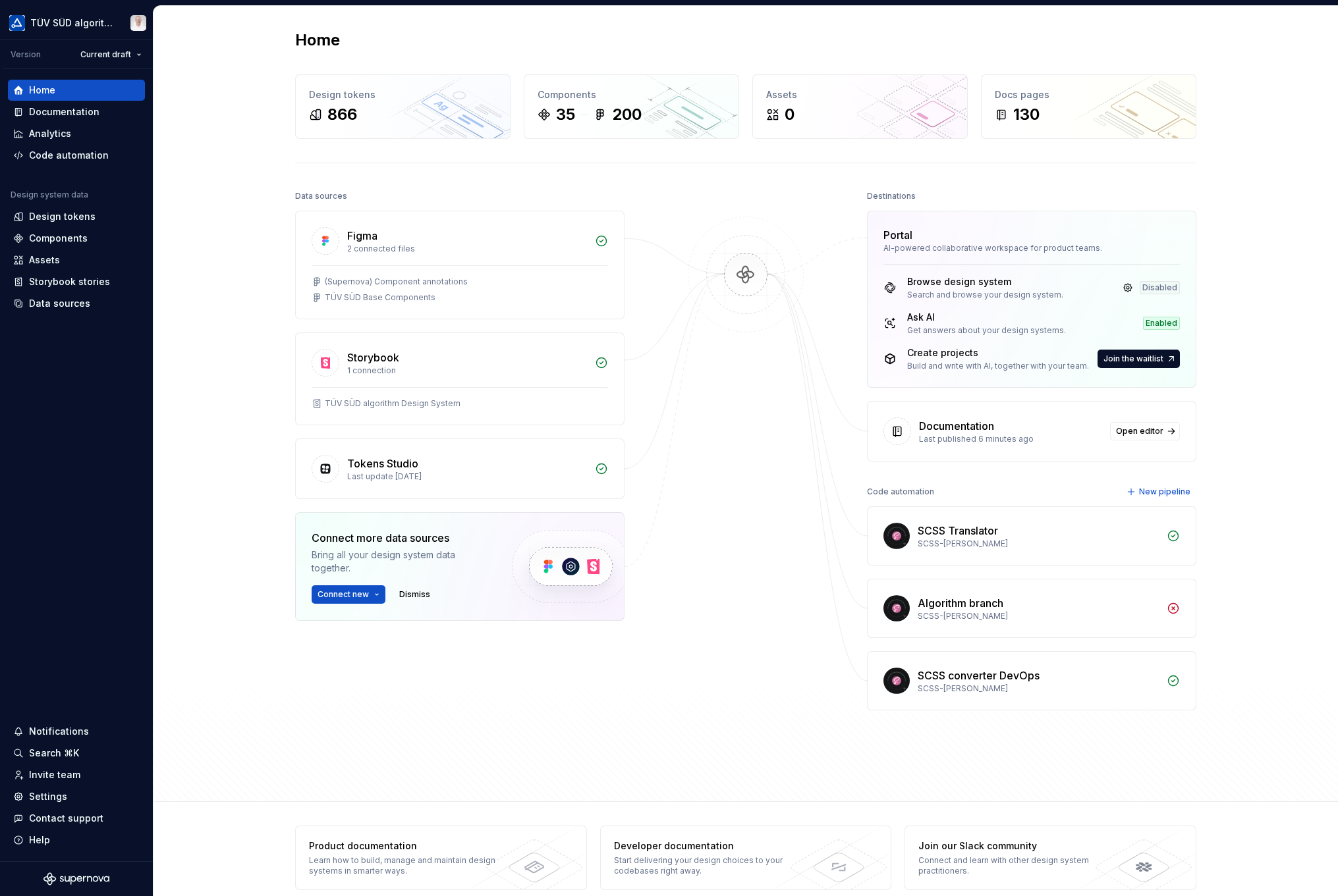
click at [430, 465] on div "Tokens Studio" at bounding box center [467, 463] width 240 height 16
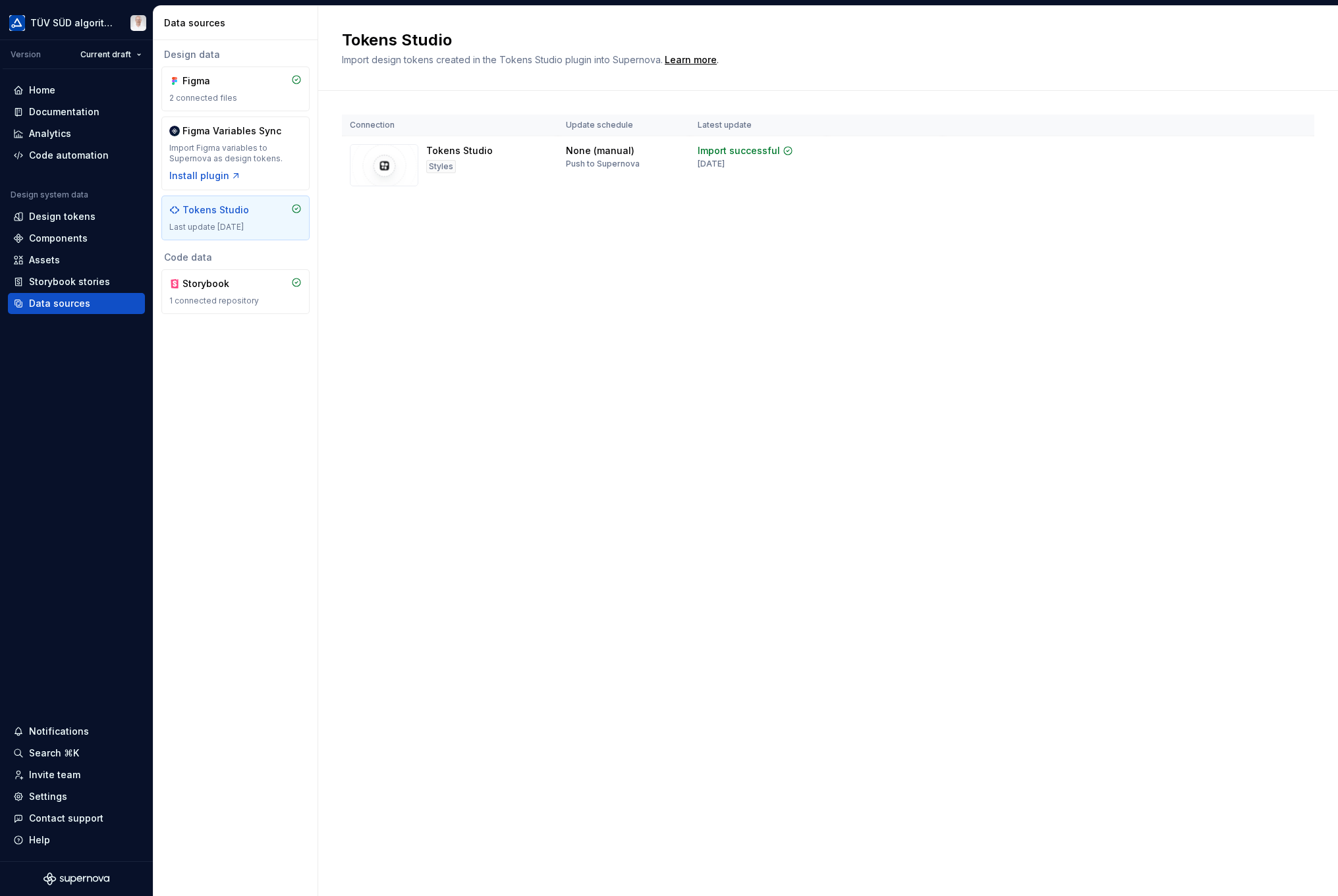
click at [1020, 156] on html "TÜV SÜD algorithm Version Current draft Home Documentation Analytics Code autom…" at bounding box center [669, 448] width 1338 height 896
click at [835, 309] on html "TÜV SÜD algorithm Version Current draft Home Documentation Analytics Code autom…" at bounding box center [669, 448] width 1338 height 896
click at [249, 286] on div "Storybook" at bounding box center [235, 284] width 133 height 13
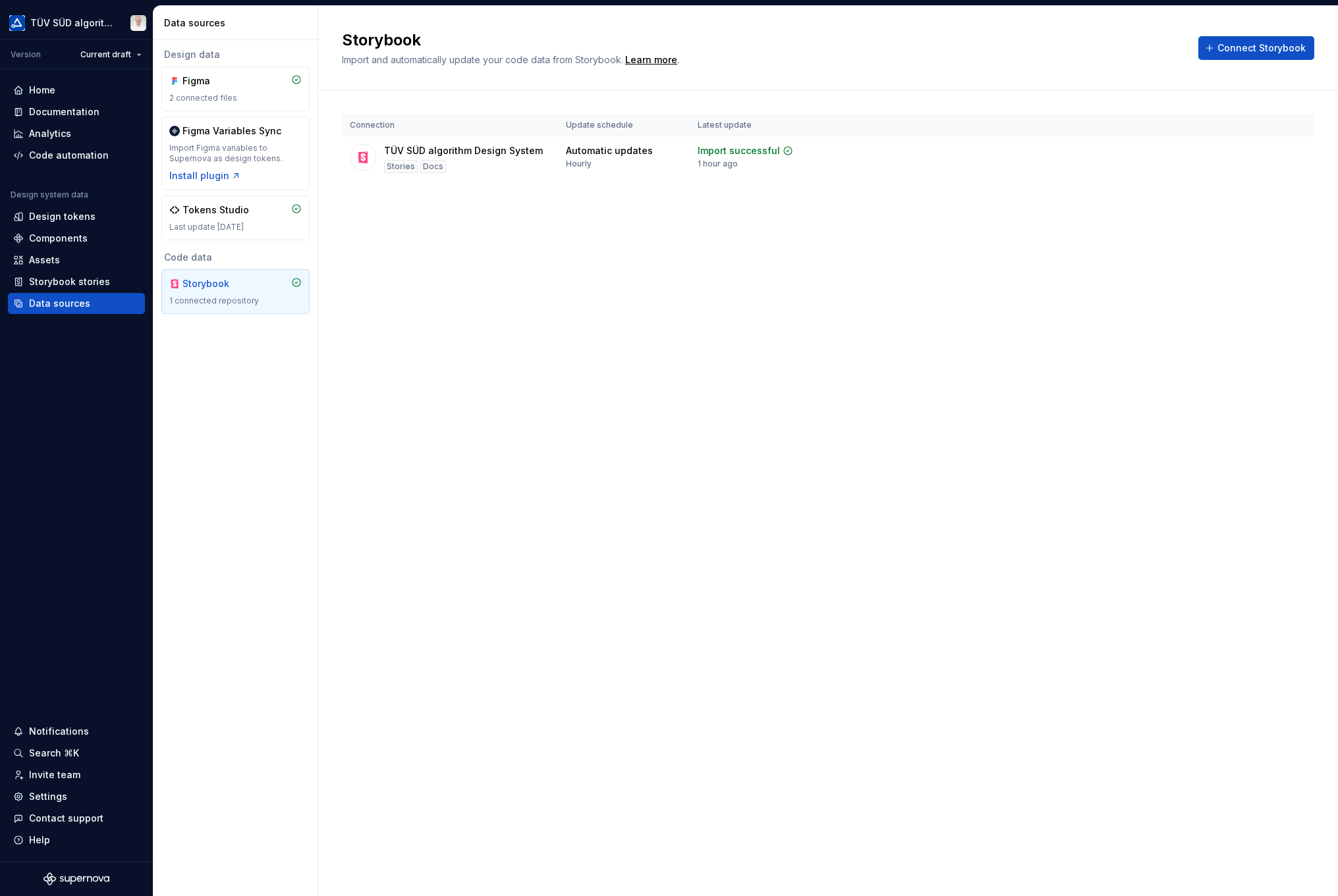
click at [62, 87] on div "Home" at bounding box center [76, 91] width 126 height 13
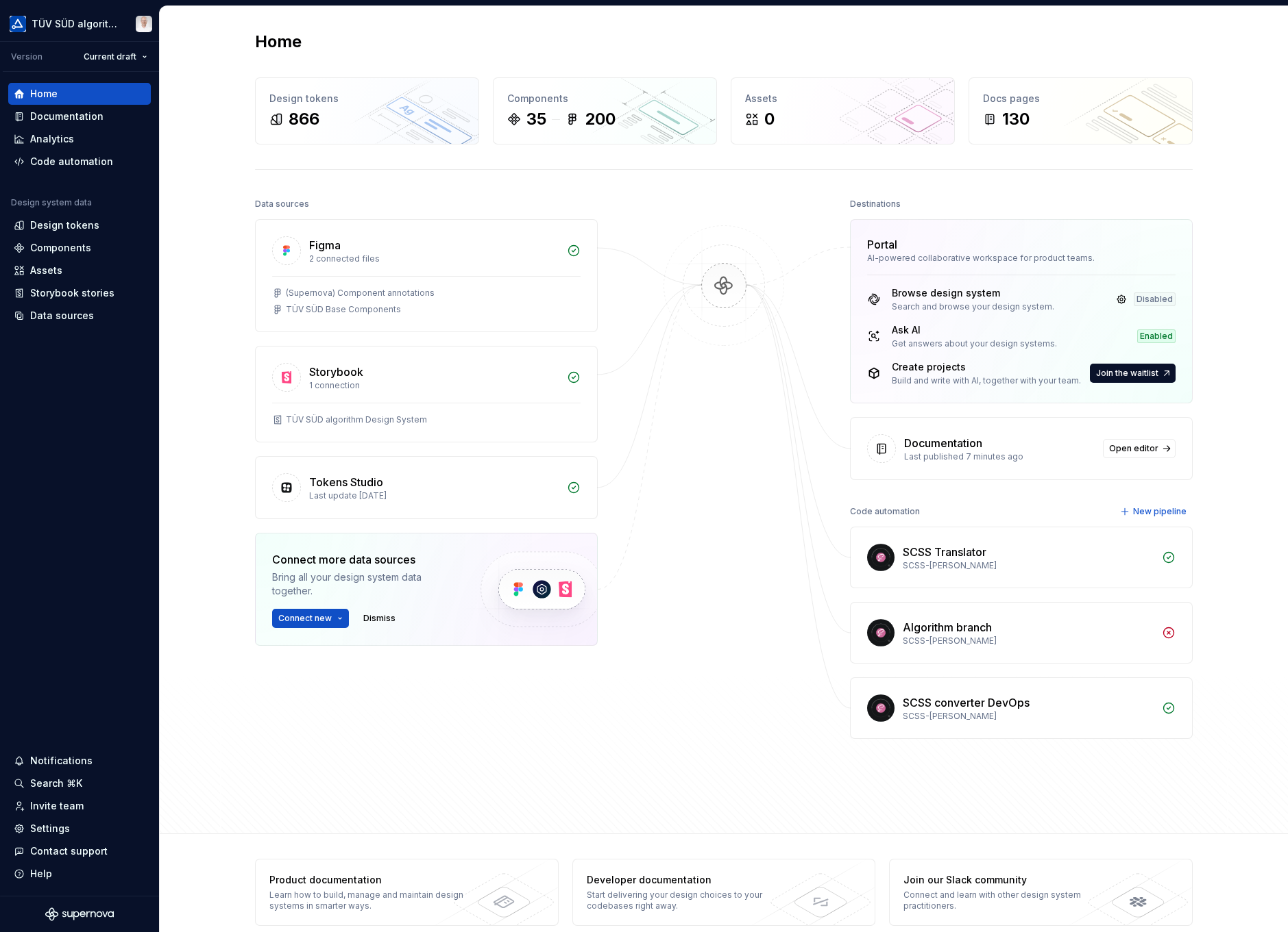
click at [1061, 304] on link at bounding box center [1122, 300] width 19 height 19
click at [1061, 338] on link at bounding box center [1125, 337] width 19 height 19
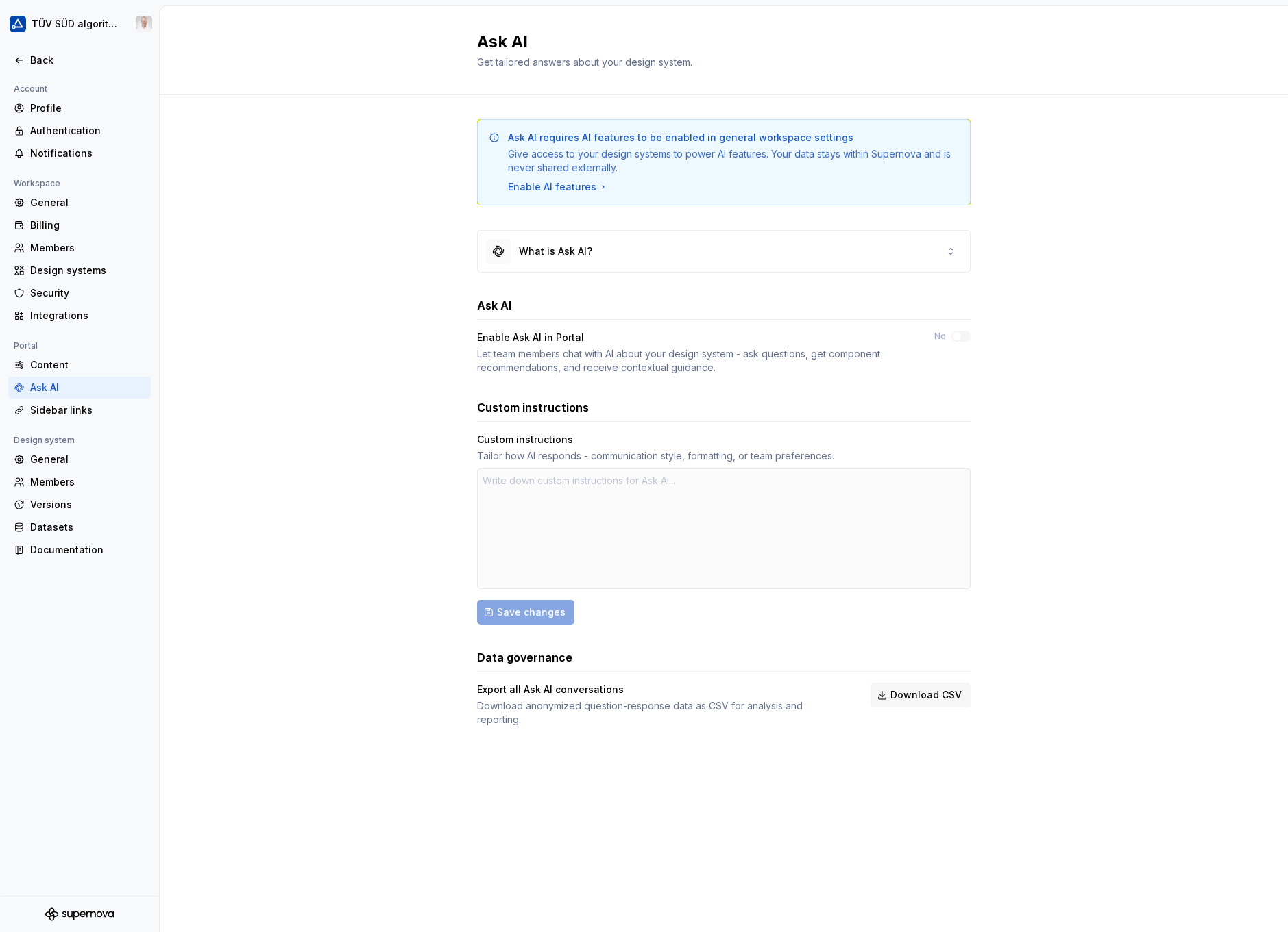
type textarea "*"
click at [39, 60] on div "Back" at bounding box center [87, 60] width 116 height 14
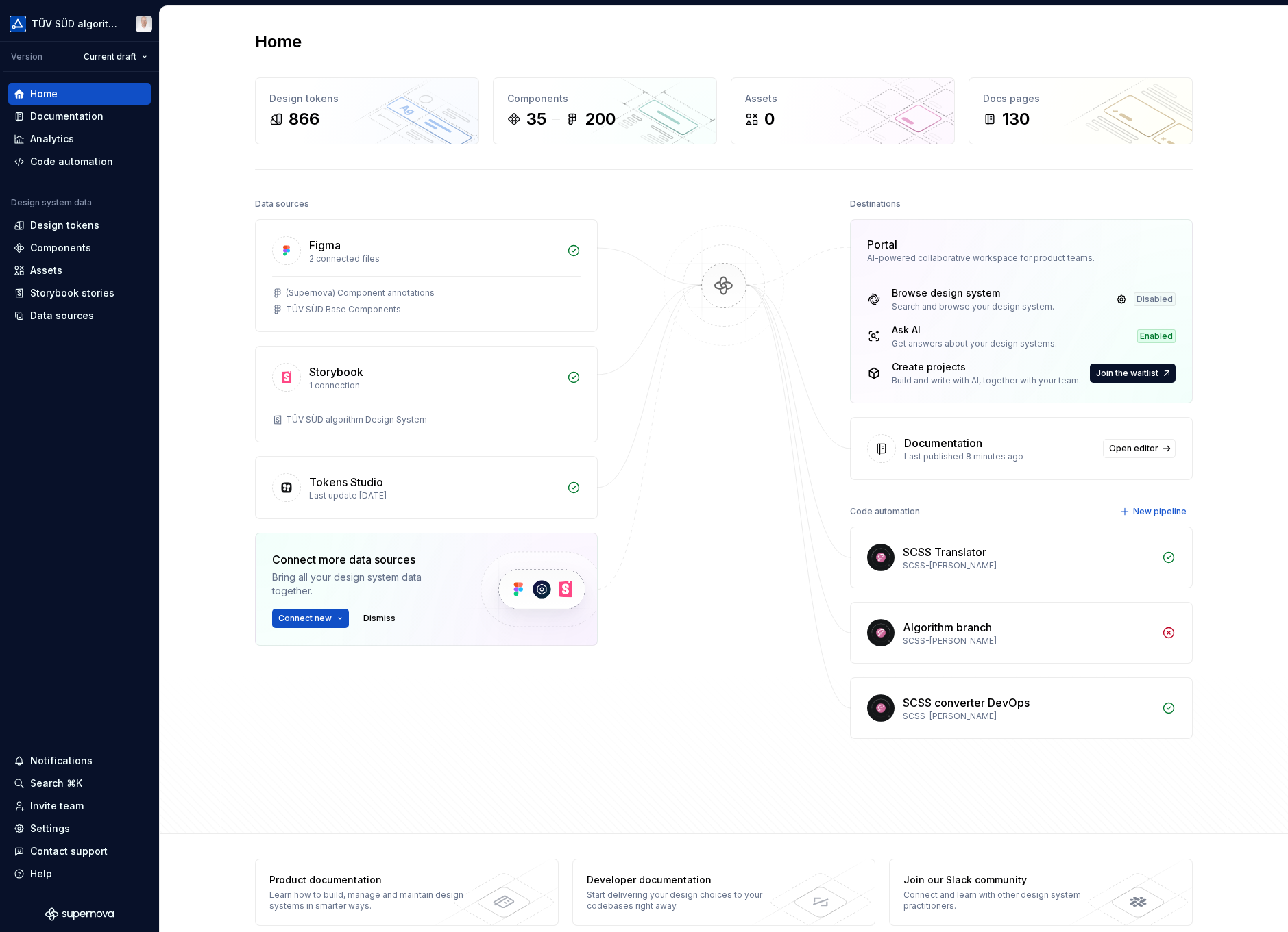
click at [332, 618] on button "Connect new" at bounding box center [310, 618] width 77 height 19
click at [786, 646] on div at bounding box center [724, 474] width 137 height 560
click at [60, 829] on div "Settings" at bounding box center [50, 829] width 40 height 14
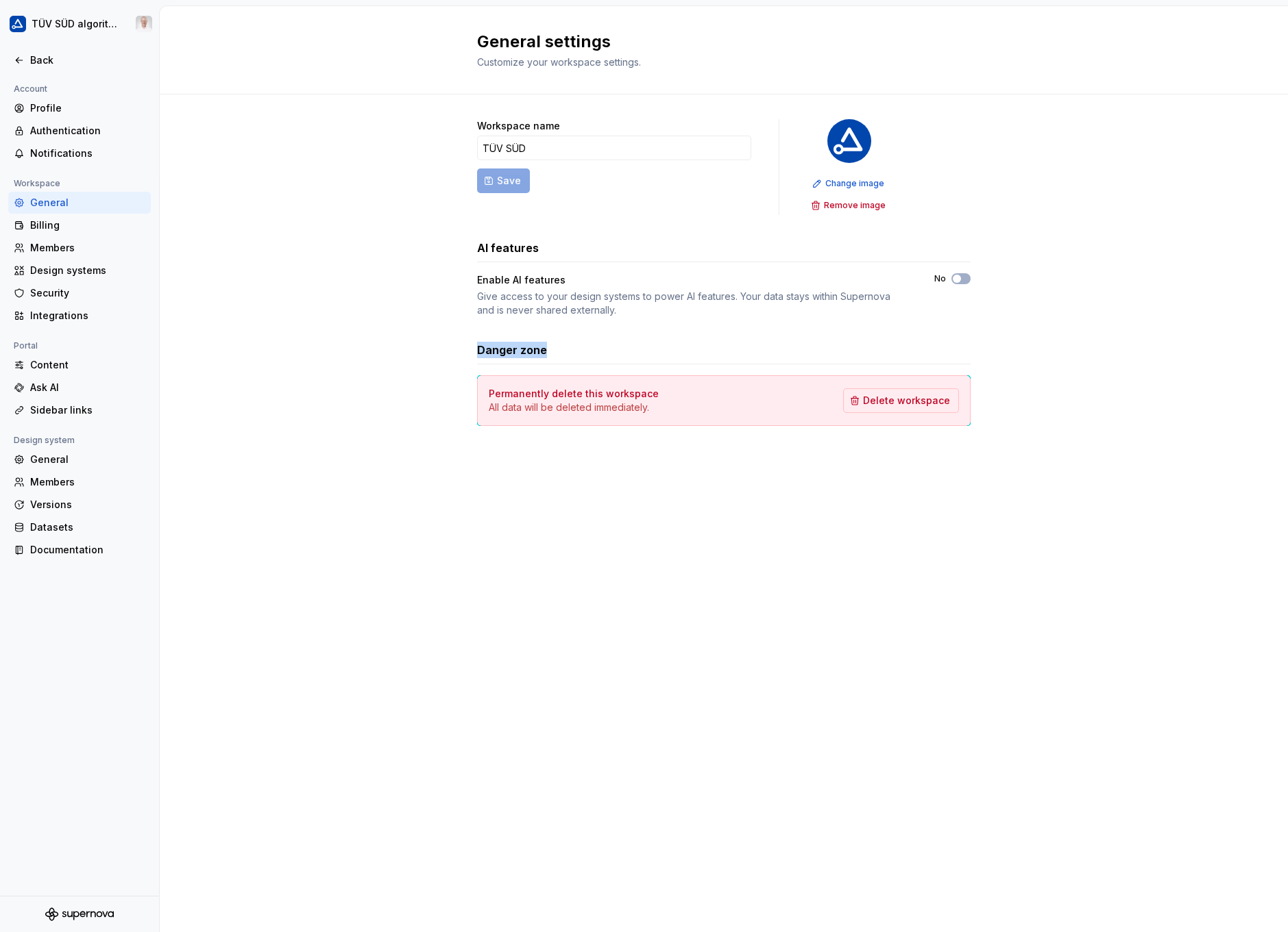
click at [295, 360] on div "Workspace name TÜV SÜD Save Change image Remove image AI features Enable AI fea…" at bounding box center [724, 285] width 1129 height 383
click at [224, 241] on div "Workspace name TÜV SÜD Save Change image Remove image AI features Enable AI fea…" at bounding box center [724, 285] width 1129 height 383
click at [64, 544] on div "Documentation" at bounding box center [87, 550] width 116 height 14
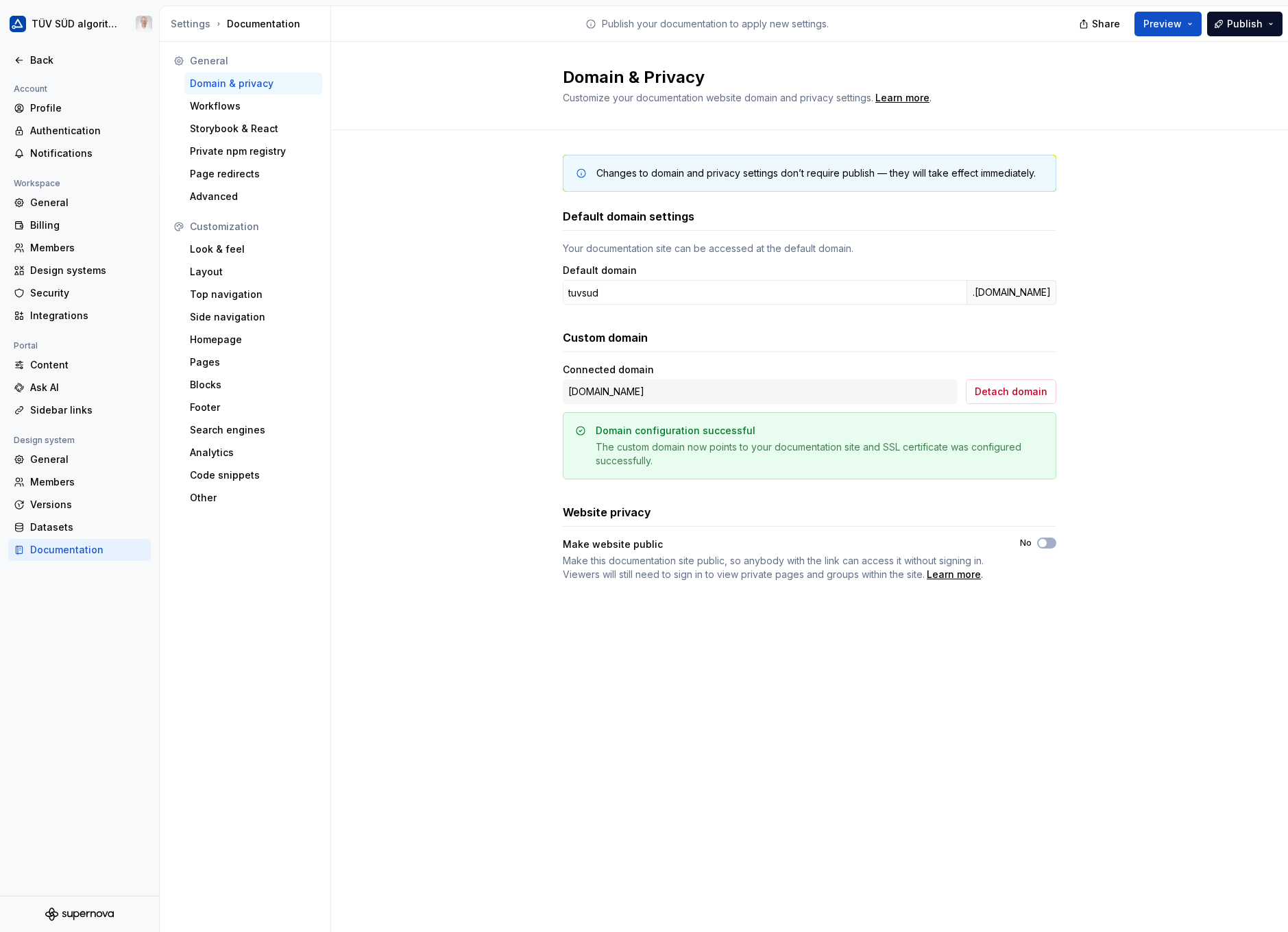
click at [253, 254] on div "Look & feel" at bounding box center [253, 250] width 127 height 14
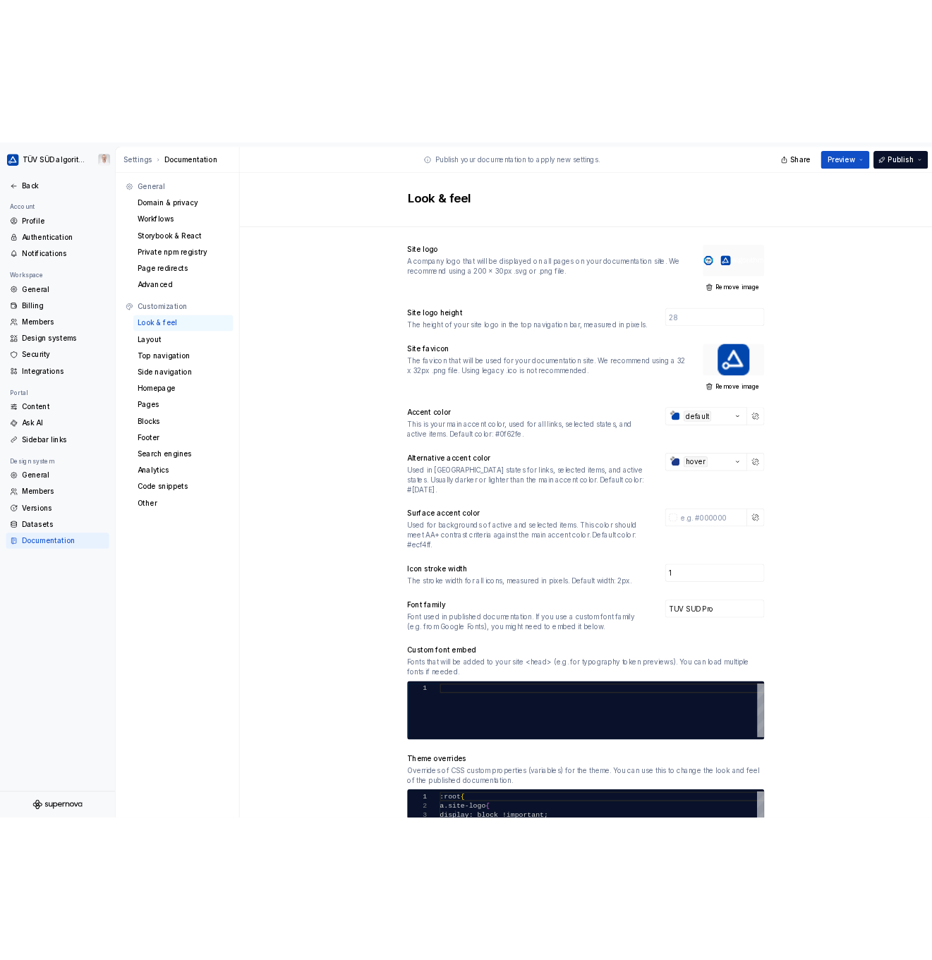
scroll to position [212, 0]
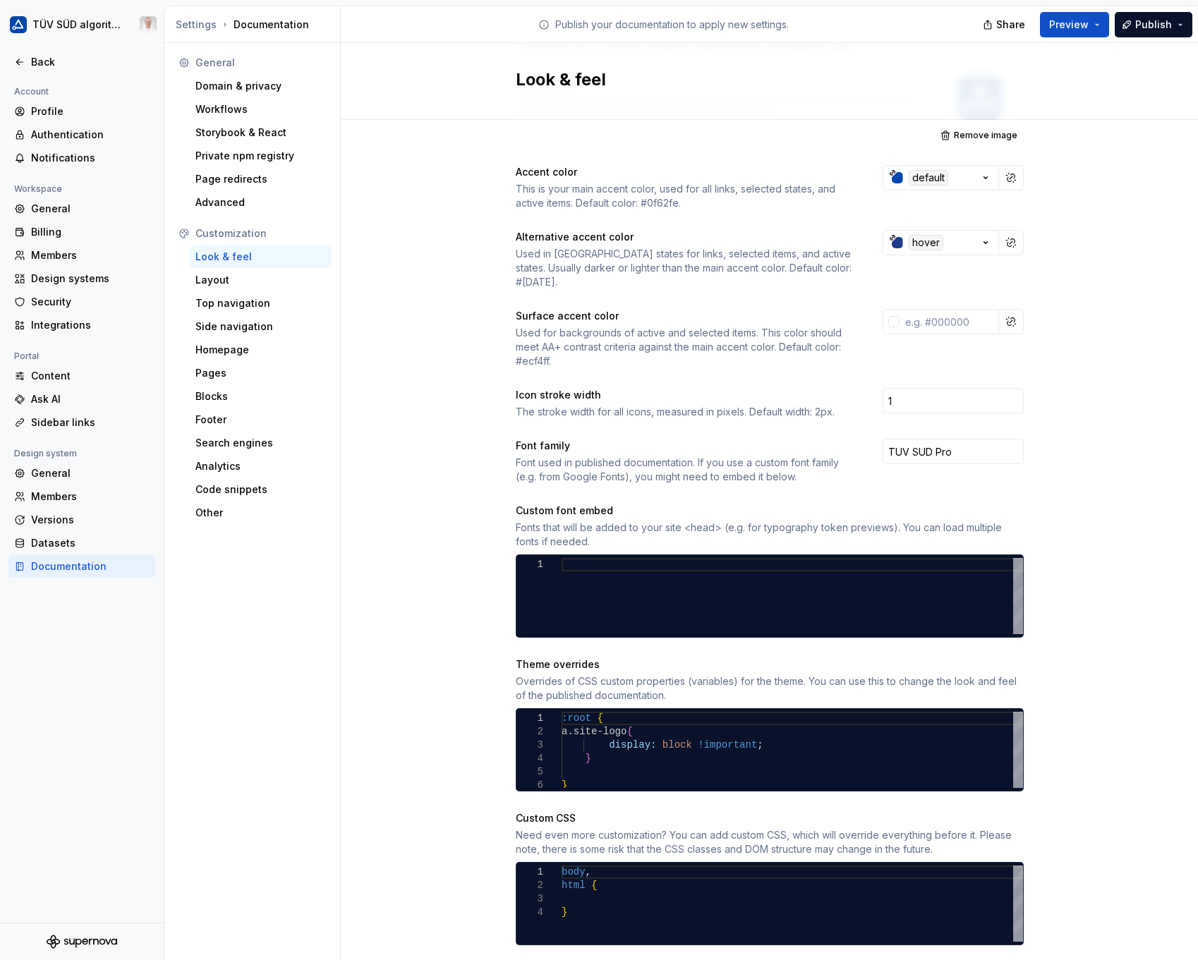
click at [1092, 16] on button "Publish" at bounding box center [1154, 24] width 78 height 25
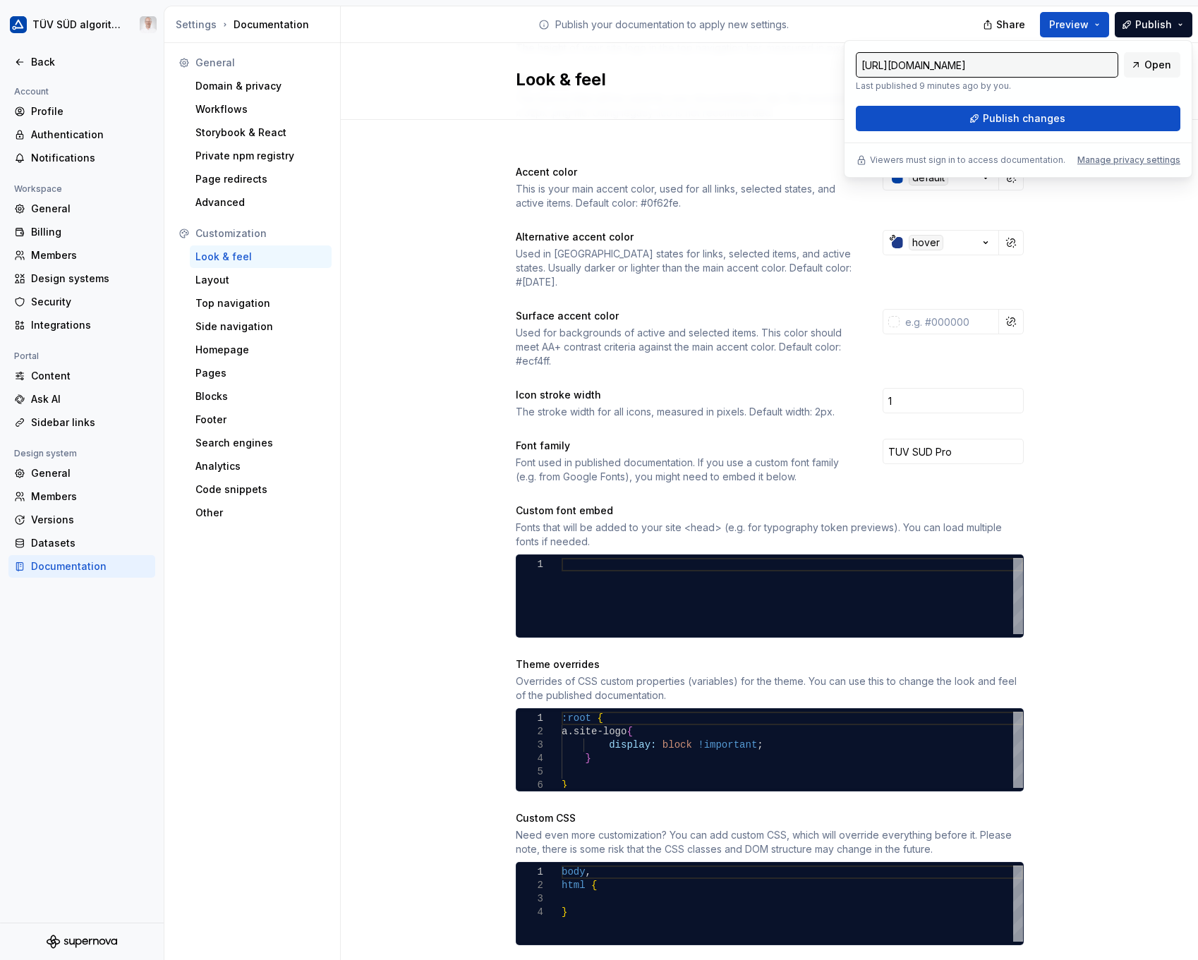
drag, startPoint x: 1123, startPoint y: 88, endPoint x: 1080, endPoint y: 119, distance: 53.5
click at [1080, 119] on button "Publish changes" at bounding box center [1018, 118] width 325 height 25
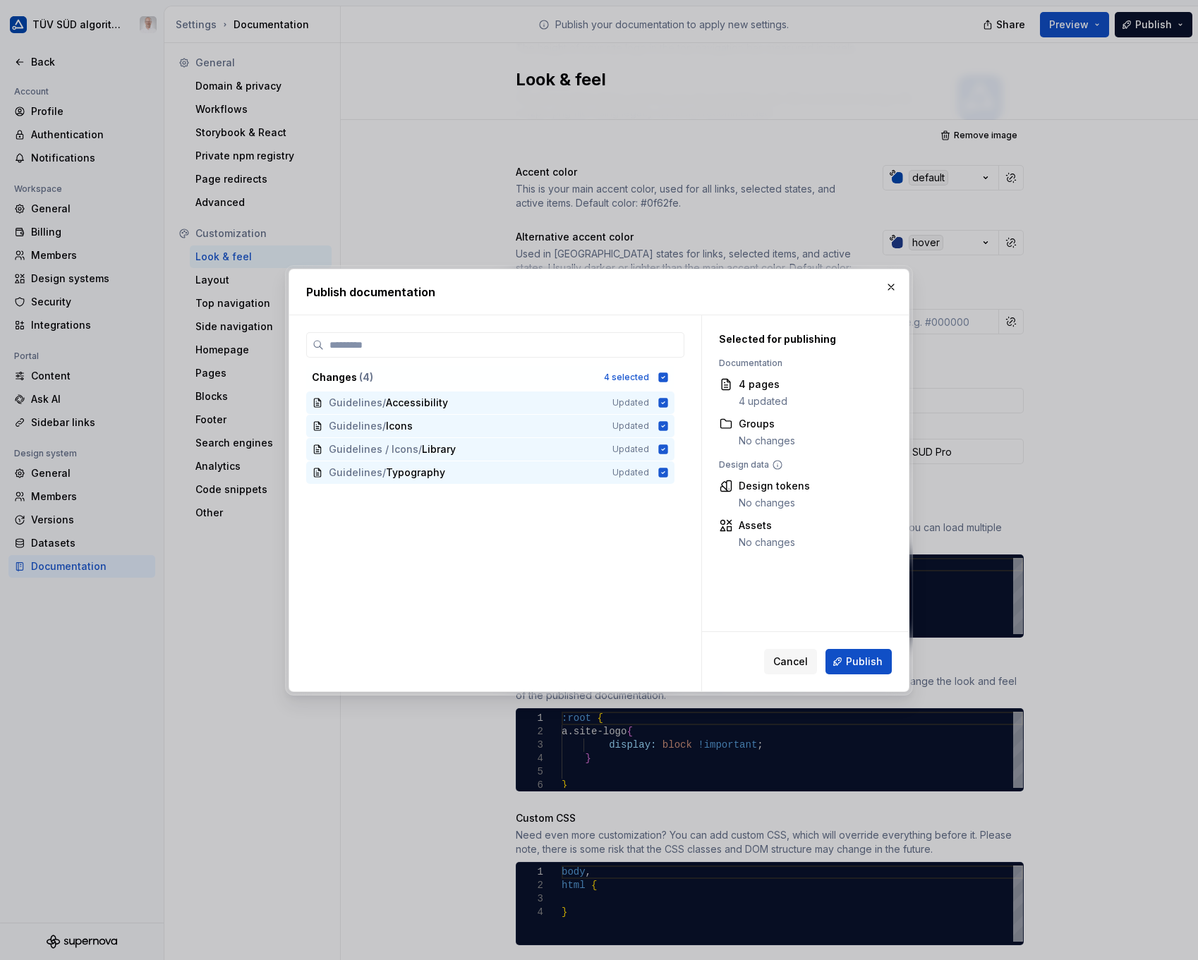
click at [859, 658] on span "Publish" at bounding box center [864, 662] width 37 height 14
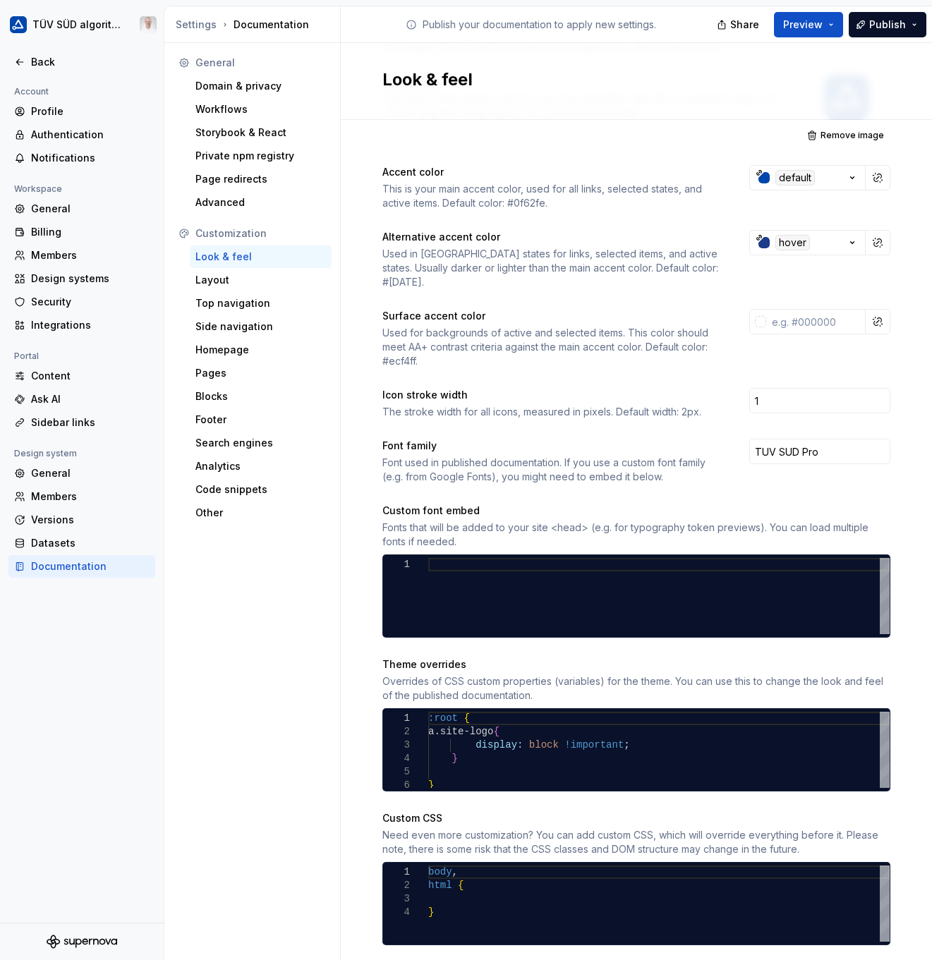
click at [233, 421] on div "Footer" at bounding box center [260, 420] width 131 height 14
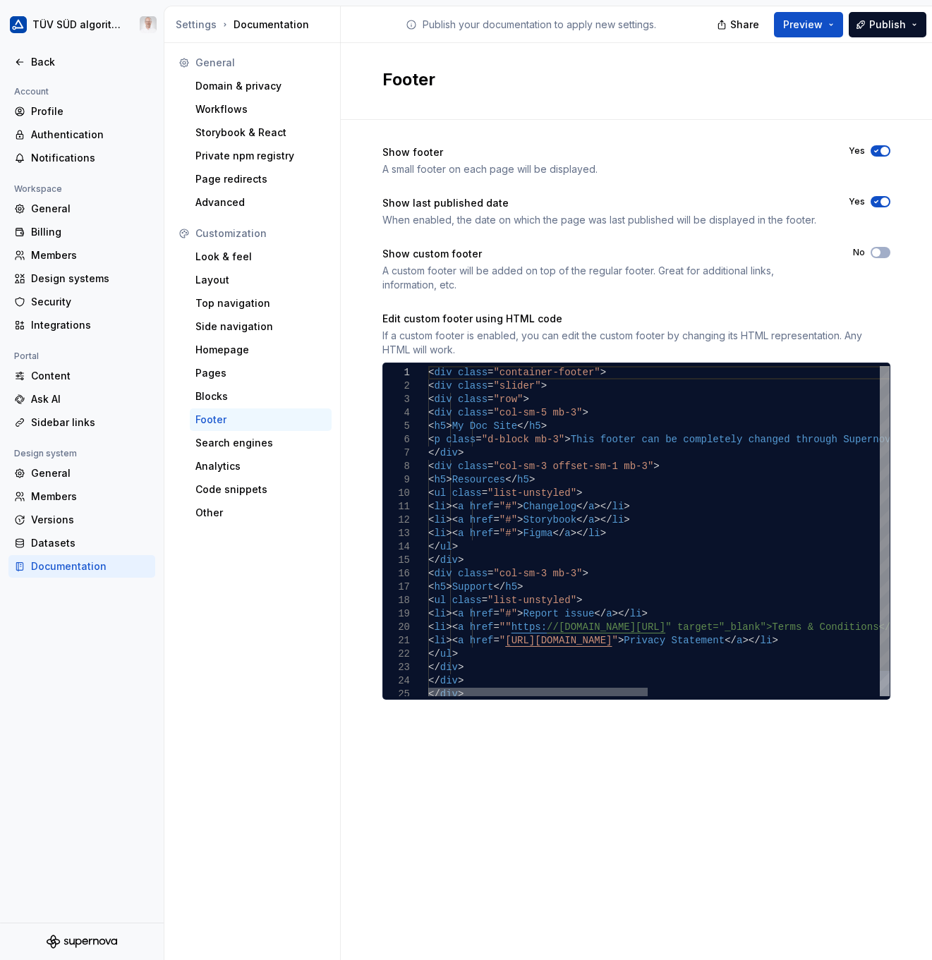
click at [543, 688] on div at bounding box center [537, 692] width 219 height 8
click at [508, 375] on div "< div class = "row" > < div class = "col-sm-5 mb-3" > < h5 > My Doc Site </ h5 …" at bounding box center [902, 544] width 949 height 357
click at [589, 489] on div "< div class = "row" > < div class = "col-sm-5 mb-3" > < h5 > My Doc Site </ h5 …" at bounding box center [902, 544] width 949 height 357
click at [599, 509] on div "< div class = "row" > < div class = "col-sm-5 mb-3" > < h5 > My Doc Site </ h5 …" at bounding box center [902, 544] width 949 height 357
click at [606, 532] on div "< div class = "row" > < div class = "col-sm-5 mb-3" > < h5 > My Doc Site </ h5 …" at bounding box center [902, 544] width 949 height 357
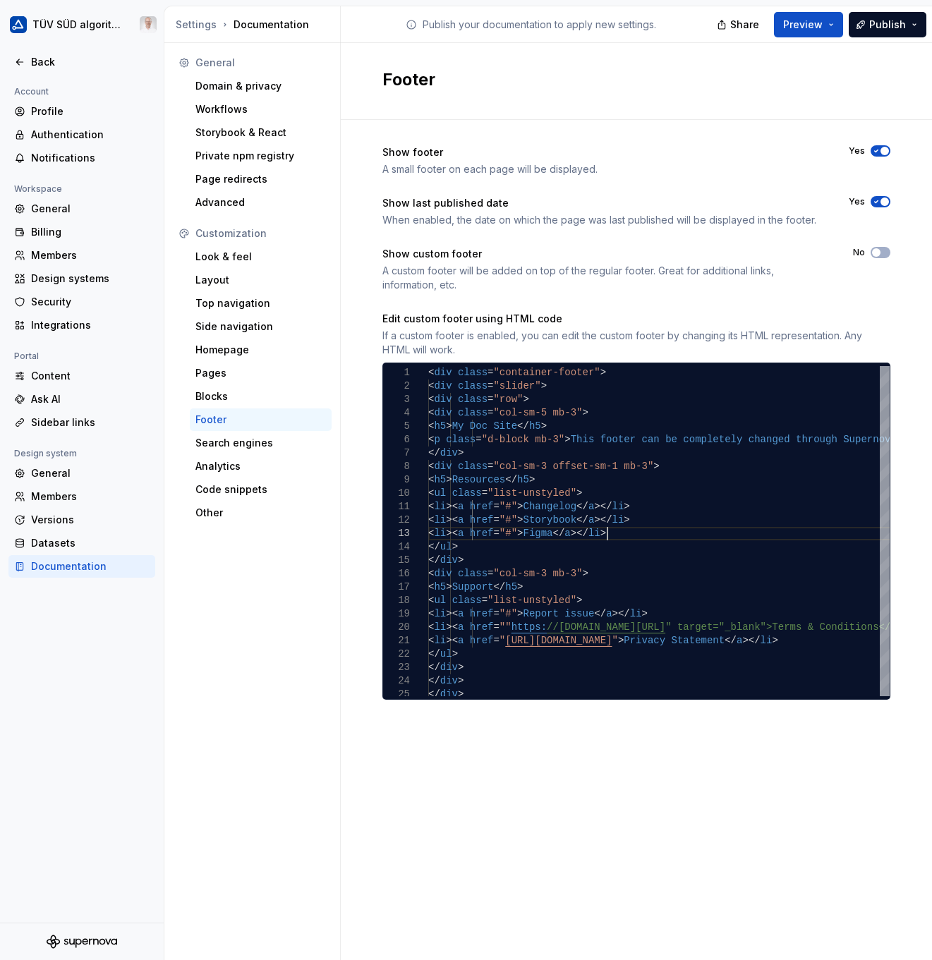
click at [369, 581] on div "Show footer A small footer on each page will be displayed. Yes Show last publis…" at bounding box center [636, 437] width 591 height 634
click at [884, 248] on button "No" at bounding box center [881, 252] width 20 height 11
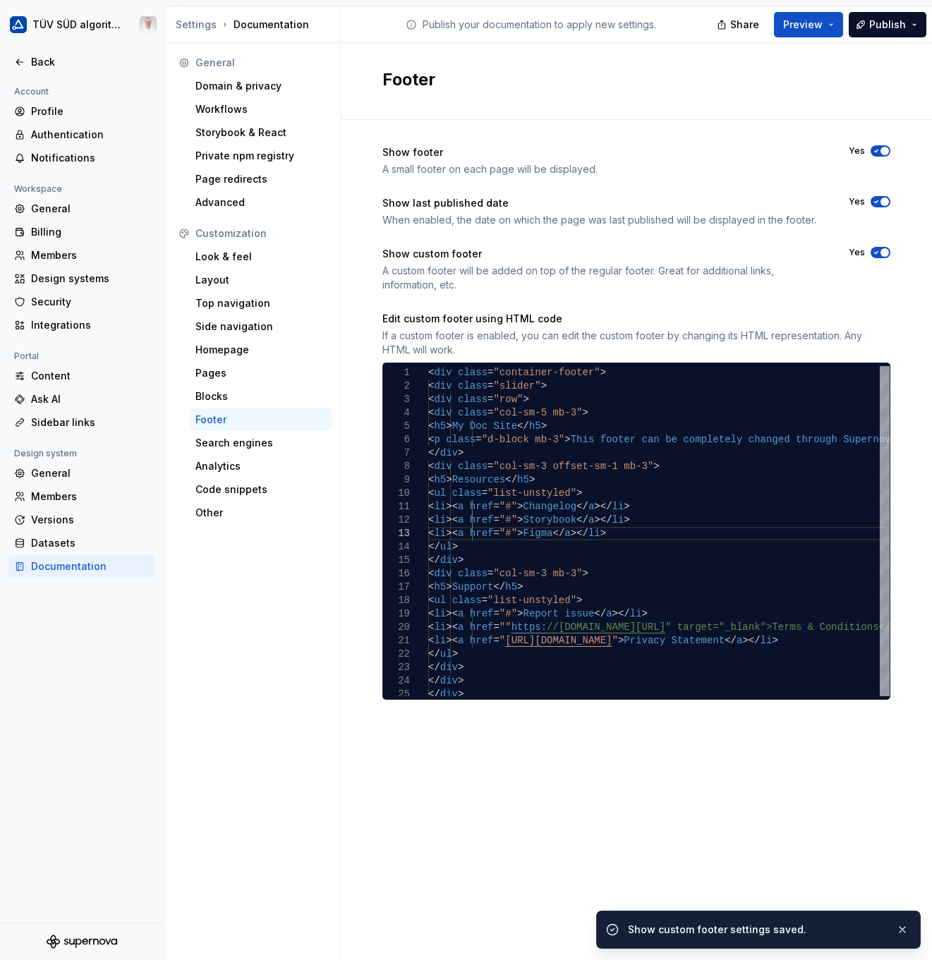
click at [889, 28] on span "Publish" at bounding box center [887, 25] width 37 height 14
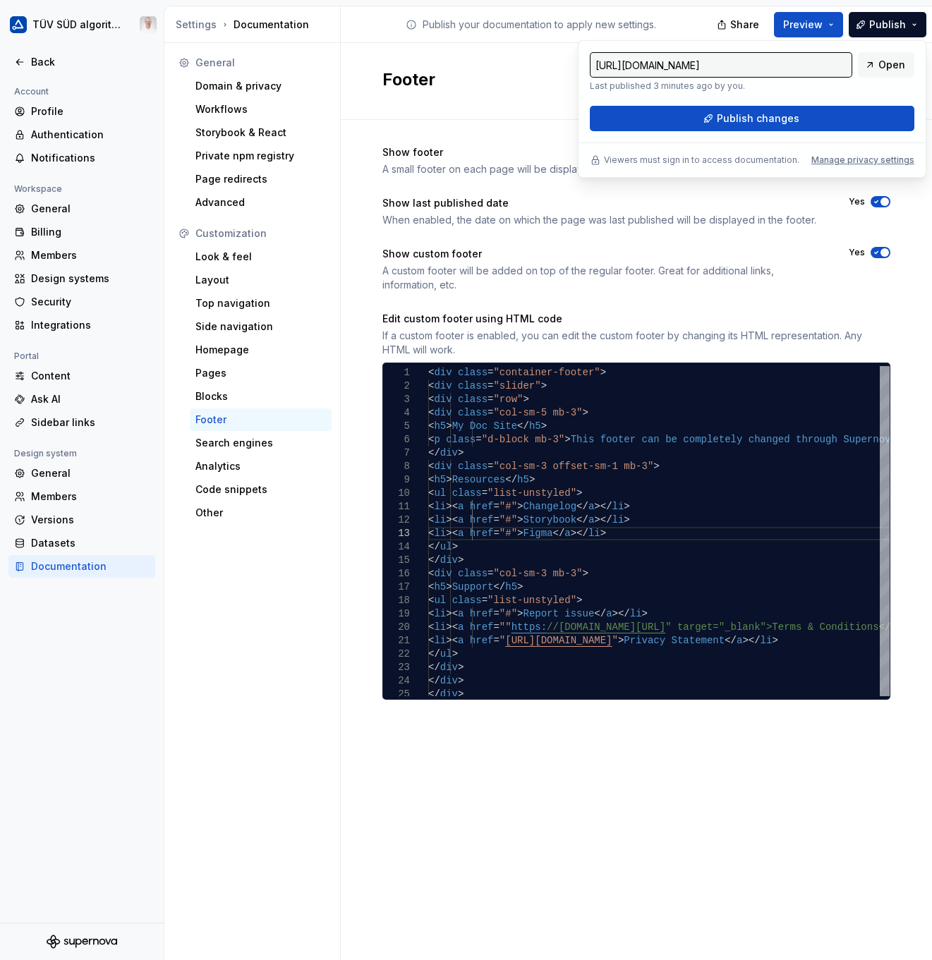
drag, startPoint x: 859, startPoint y: 89, endPoint x: 781, endPoint y: 121, distance: 83.9
click at [781, 121] on span "Publish changes" at bounding box center [758, 119] width 83 height 14
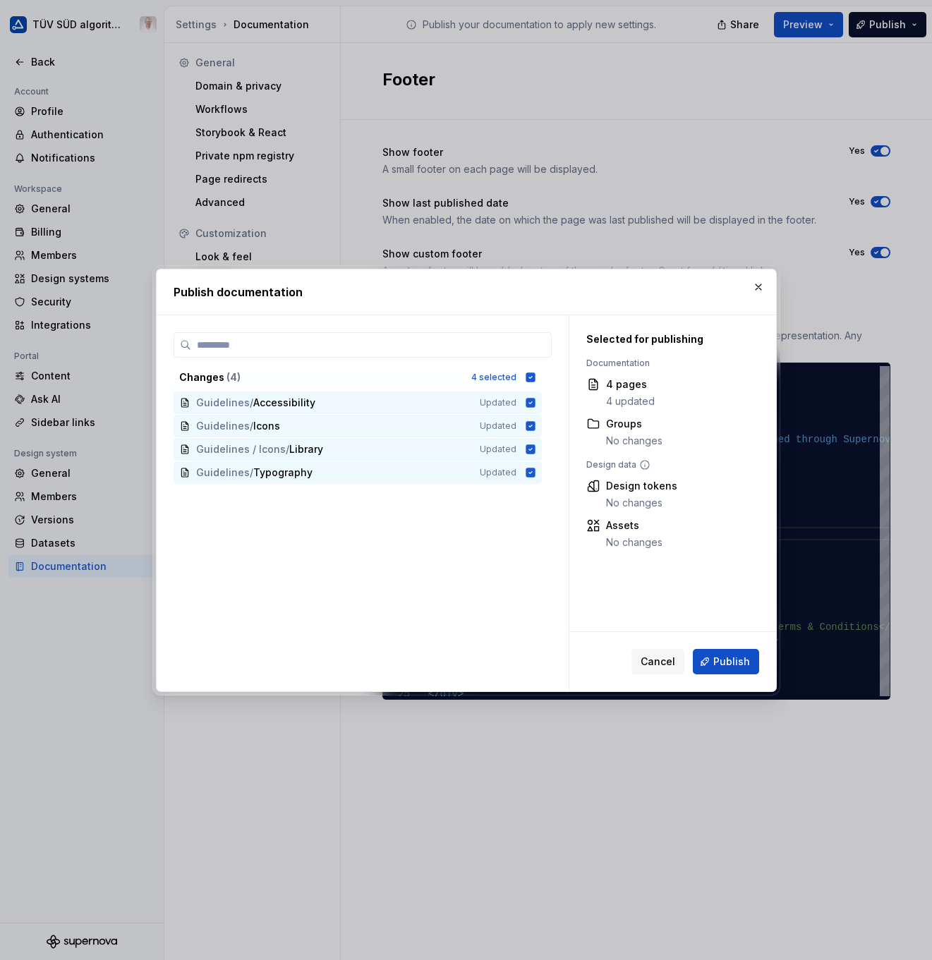
click at [735, 663] on span "Publish" at bounding box center [731, 662] width 37 height 14
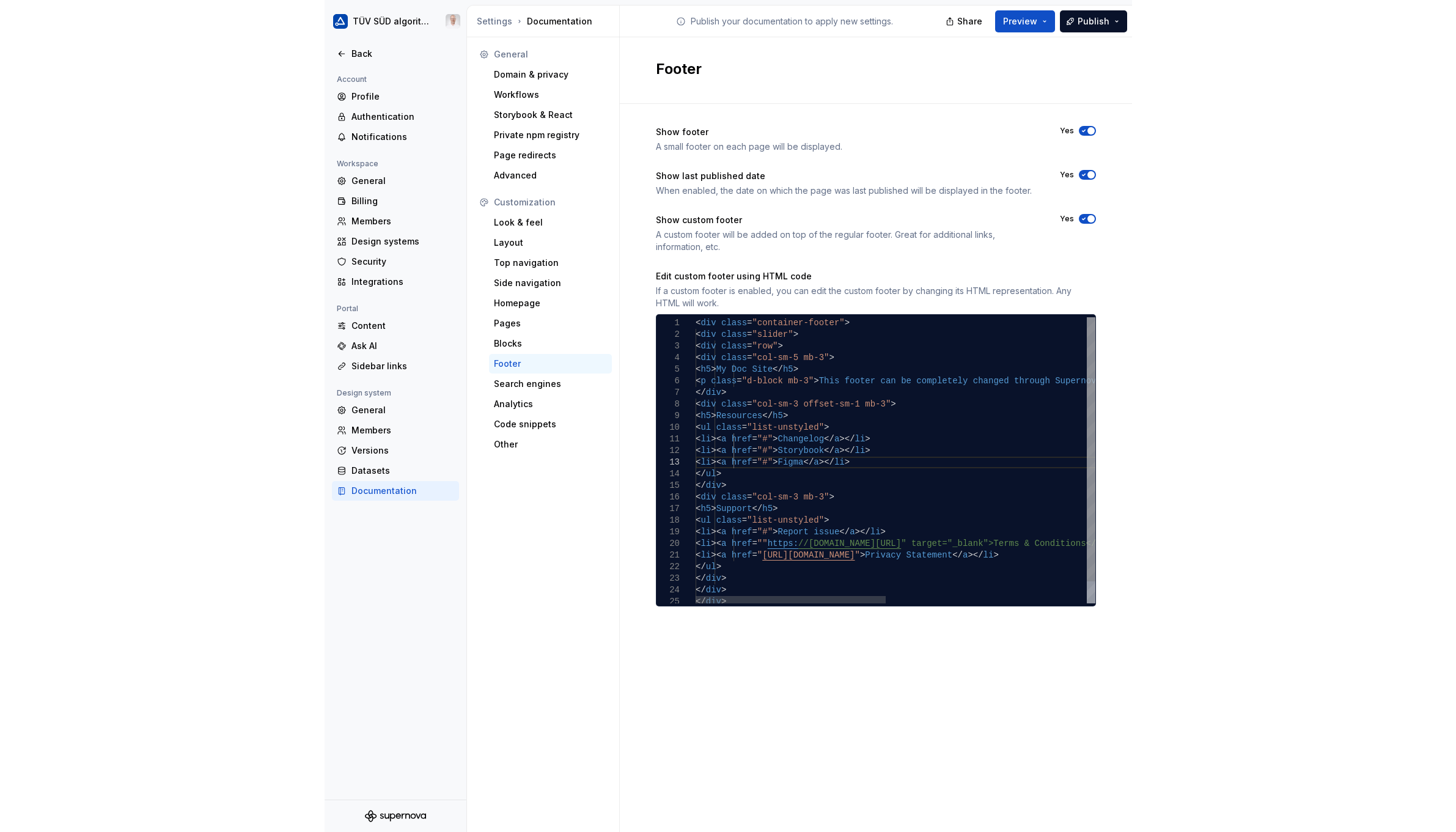
scroll to position [0, 155]
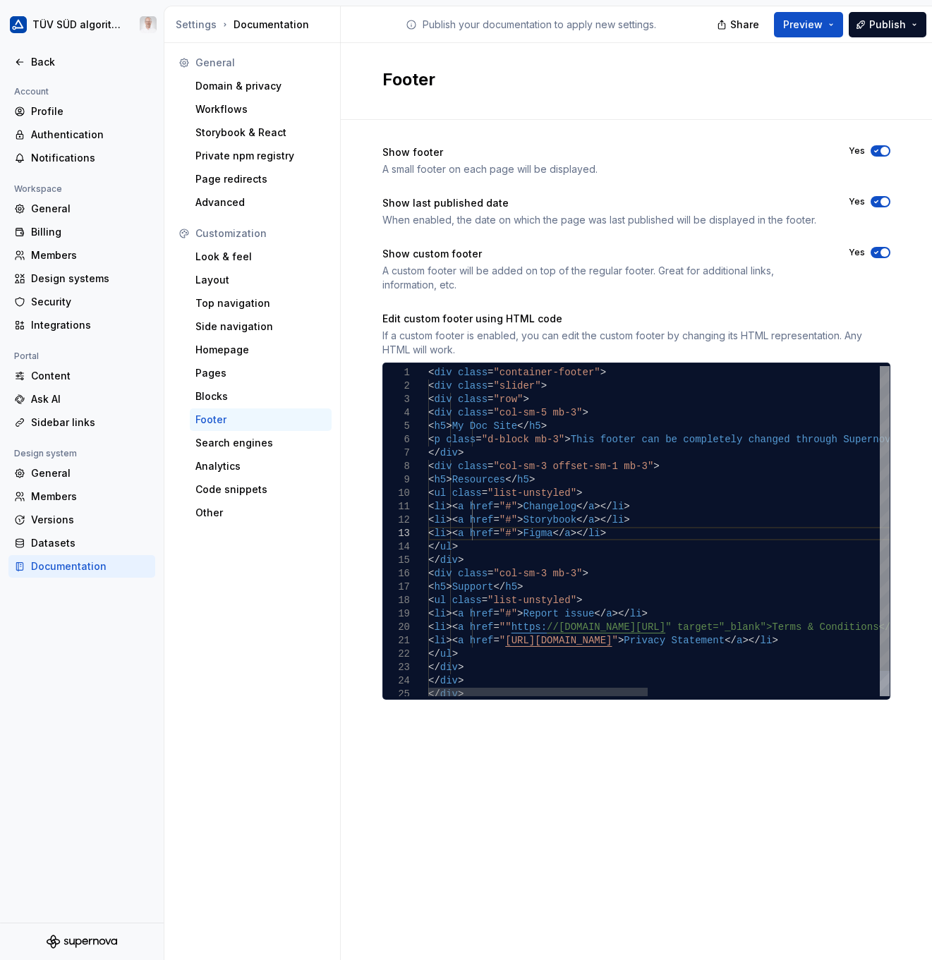
click at [612, 538] on div "< div class = "row" > < div class = "col-sm-5 mb-3" > < h5 > My Doc Site </ h5 …" at bounding box center [902, 544] width 949 height 357
click at [718, 558] on div "< div class = "row" > < div class = "col-sm-5 mb-3" > < h5 > My Doc Site </ h5 …" at bounding box center [902, 544] width 949 height 357
click at [790, 501] on div "< div class = "row" > < div class = "col-sm-5 mb-3" > < h5 > My Doc Site </ h5 …" at bounding box center [902, 544] width 949 height 357
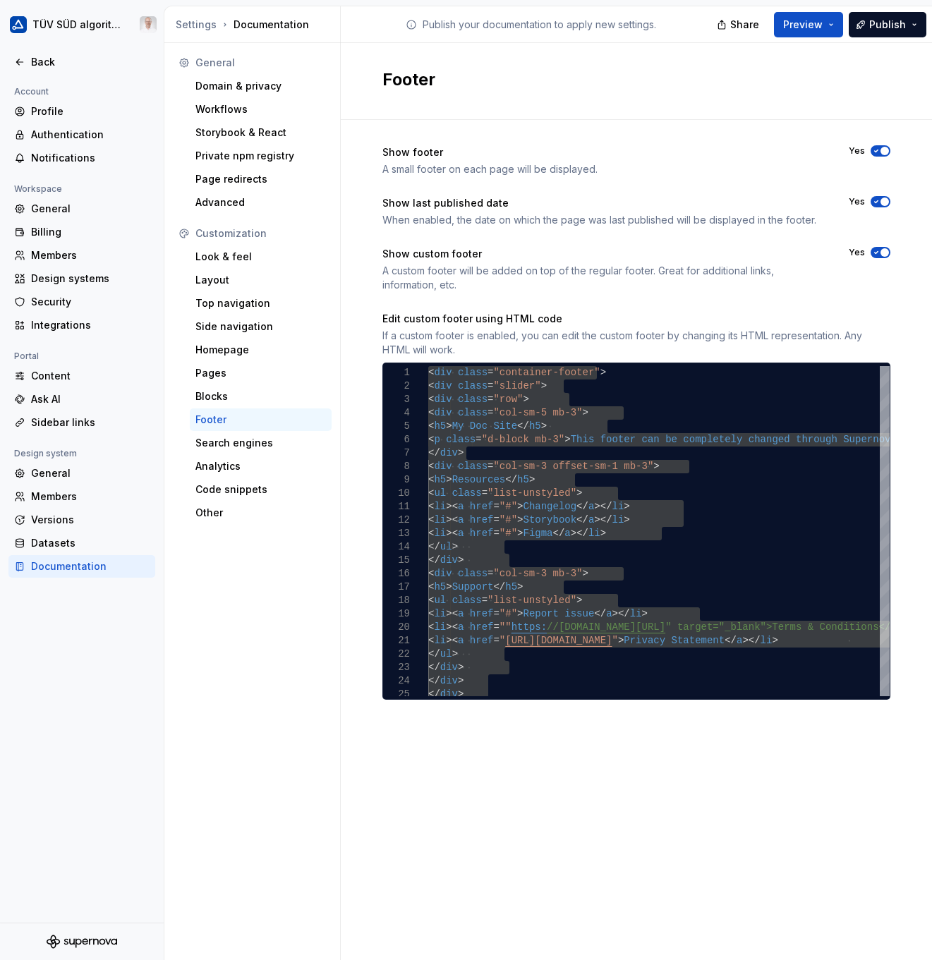
click at [234, 832] on div "General Domain & privacy Workflows Storybook & React Private npm registry Page …" at bounding box center [252, 501] width 176 height 917
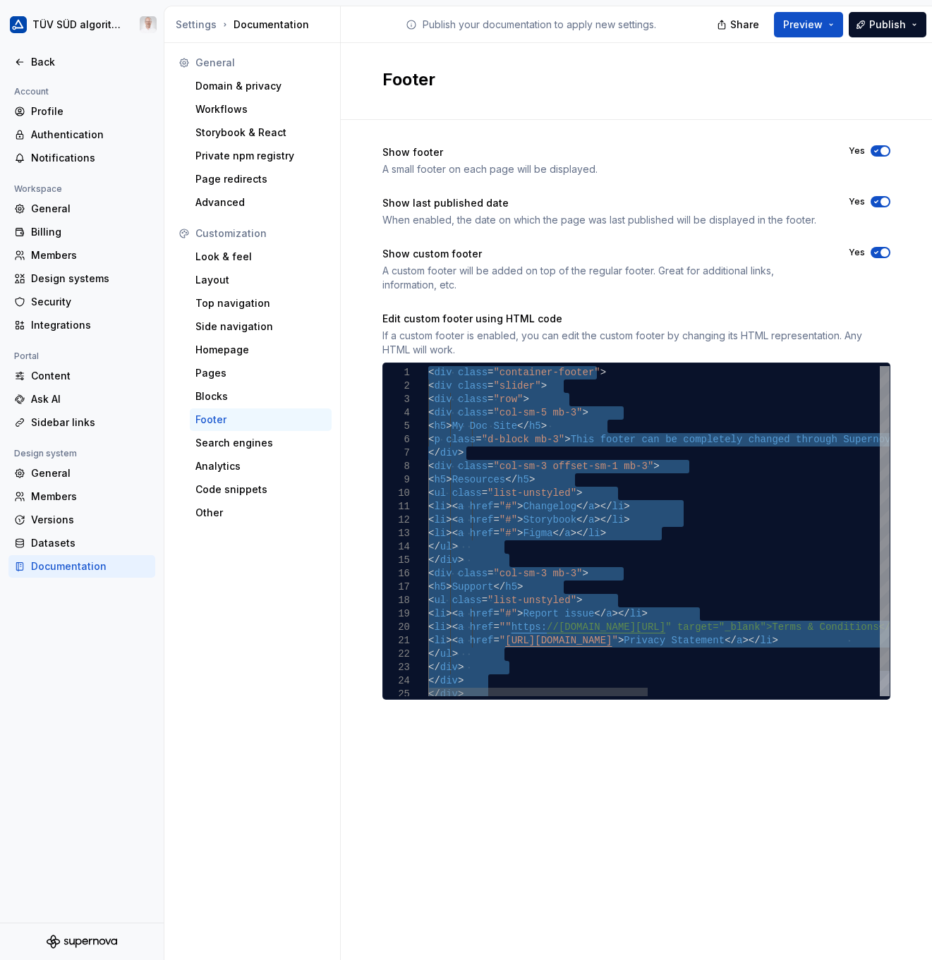
click at [536, 411] on div "< div class = "row" > < div class = "col-sm-5 mb-3" > < h5 > My Doc Site </ h5 …" at bounding box center [902, 544] width 949 height 357
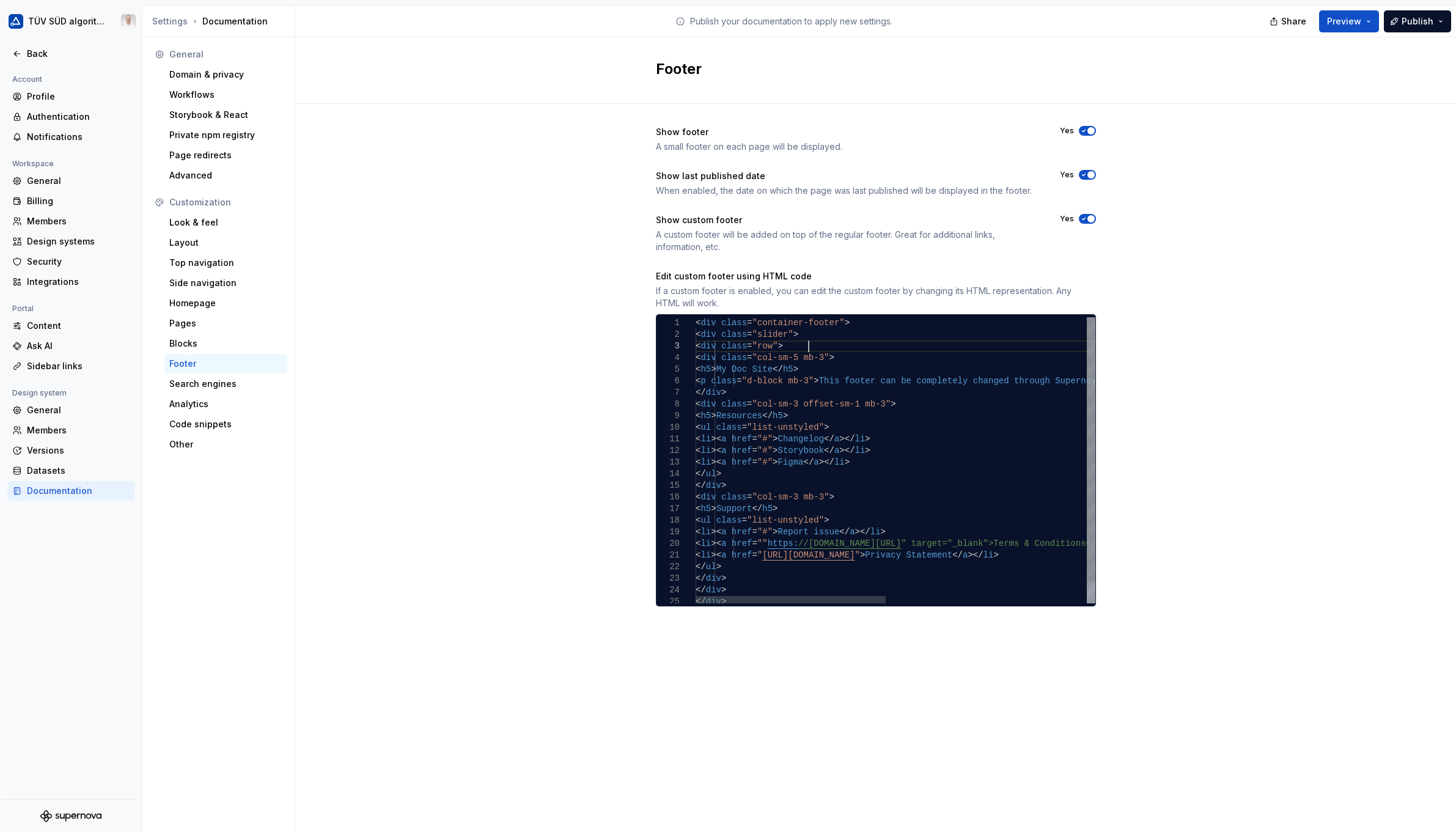
click at [809, 346] on div "< div class = "row" > < div class = "col-sm-5 mb-3" > < h5 > My Doc Site </ h5 …" at bounding box center [1106, 471] width 822 height 309
drag, startPoint x: 734, startPoint y: 346, endPoint x: 870, endPoint y: 360, distance: 136.7
click at [870, 360] on div "< div class = "row" > < div class = "col-sm-5 mb-3" > < h5 > My Doc Site </ h5 …" at bounding box center [1106, 471] width 822 height 309
click at [831, 417] on div "< div class = "row" > < div class = "col-sm-5 mb-3" > < h5 > My Doc Site </ h5 …" at bounding box center [1106, 471] width 822 height 309
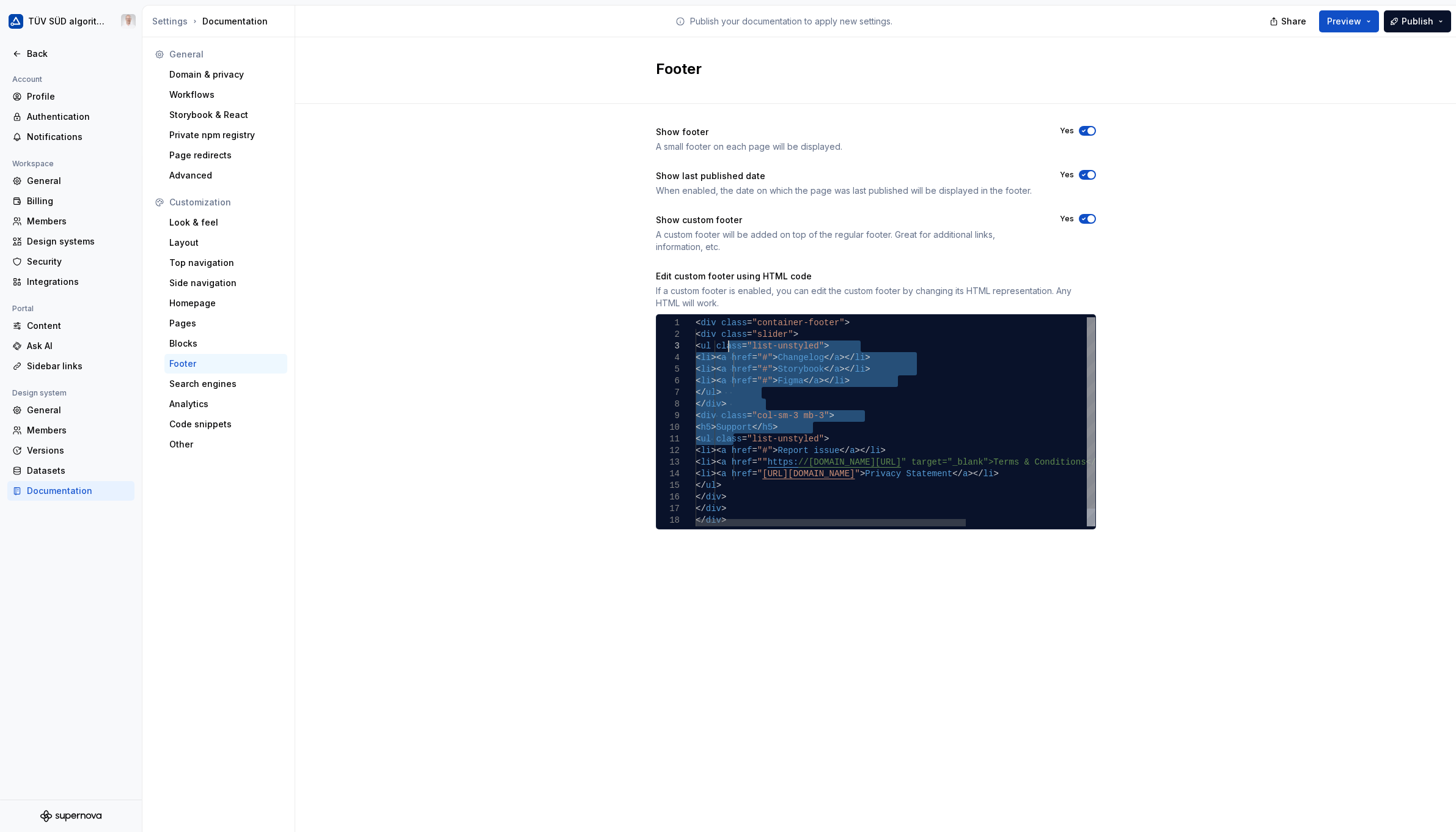
drag, startPoint x: 732, startPoint y: 439, endPoint x: 728, endPoint y: 348, distance: 91.1
click at [728, 348] on div "< ul class = "list-unstyled" > < li > < a href = "#" > Changelog </ a > </ li >…" at bounding box center [984, 431] width 578 height 228
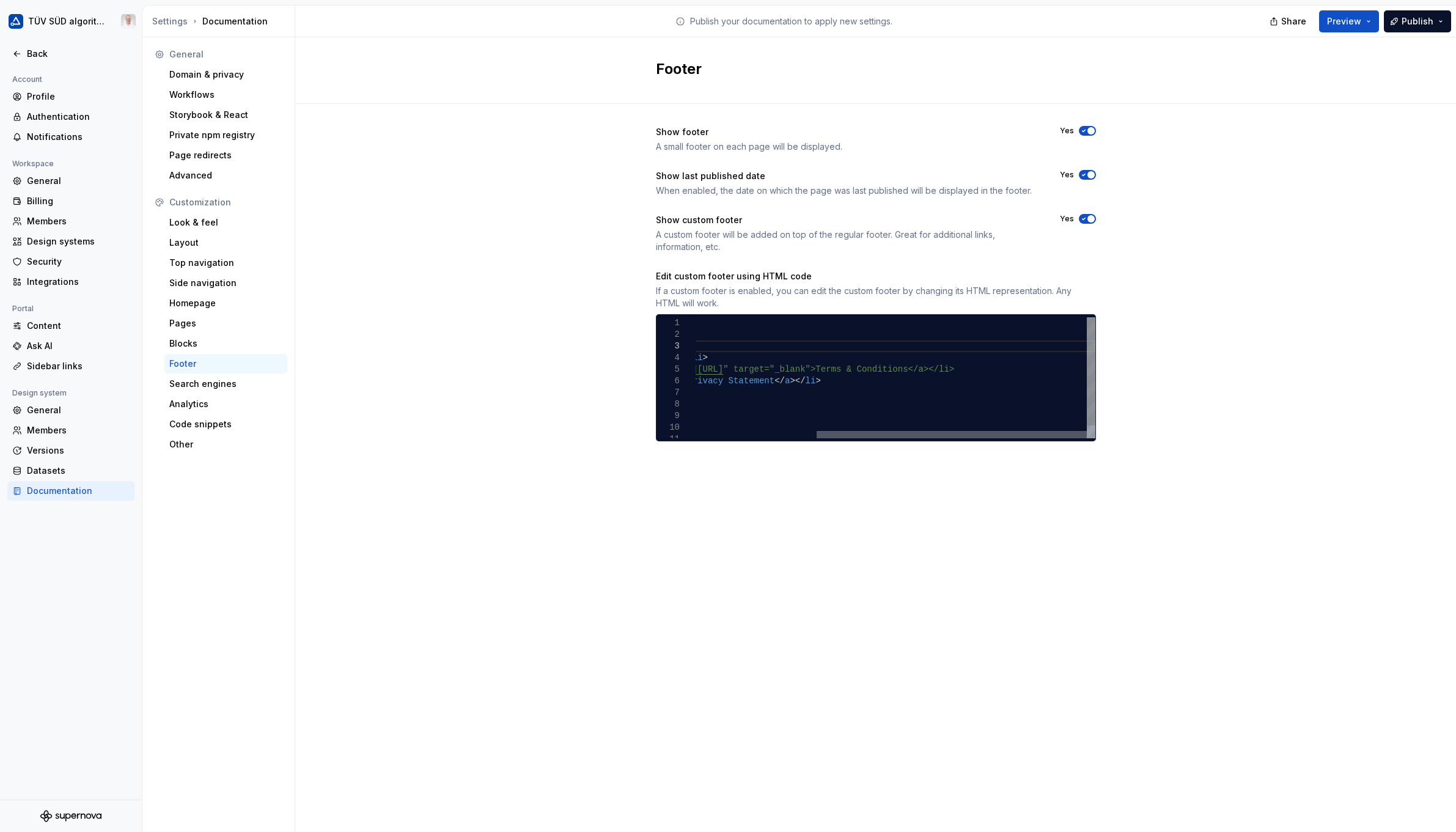
click at [946, 432] on div at bounding box center [952, 435] width 270 height 7
click at [894, 369] on div "< ul class = "list-unstyled" > < li > < a href = "#" > Report issue </ a > </ l…" at bounding box center [806, 385] width 578 height 135
click at [903, 367] on div "< ul class = "list-unstyled" > < li > < a href = "#" > Report issue </ a > </ l…" at bounding box center [806, 385] width 578 height 135
click at [776, 433] on div at bounding box center [861, 435] width 270 height 7
drag, startPoint x: 1101, startPoint y: 375, endPoint x: 1039, endPoint y: 386, distance: 63.0
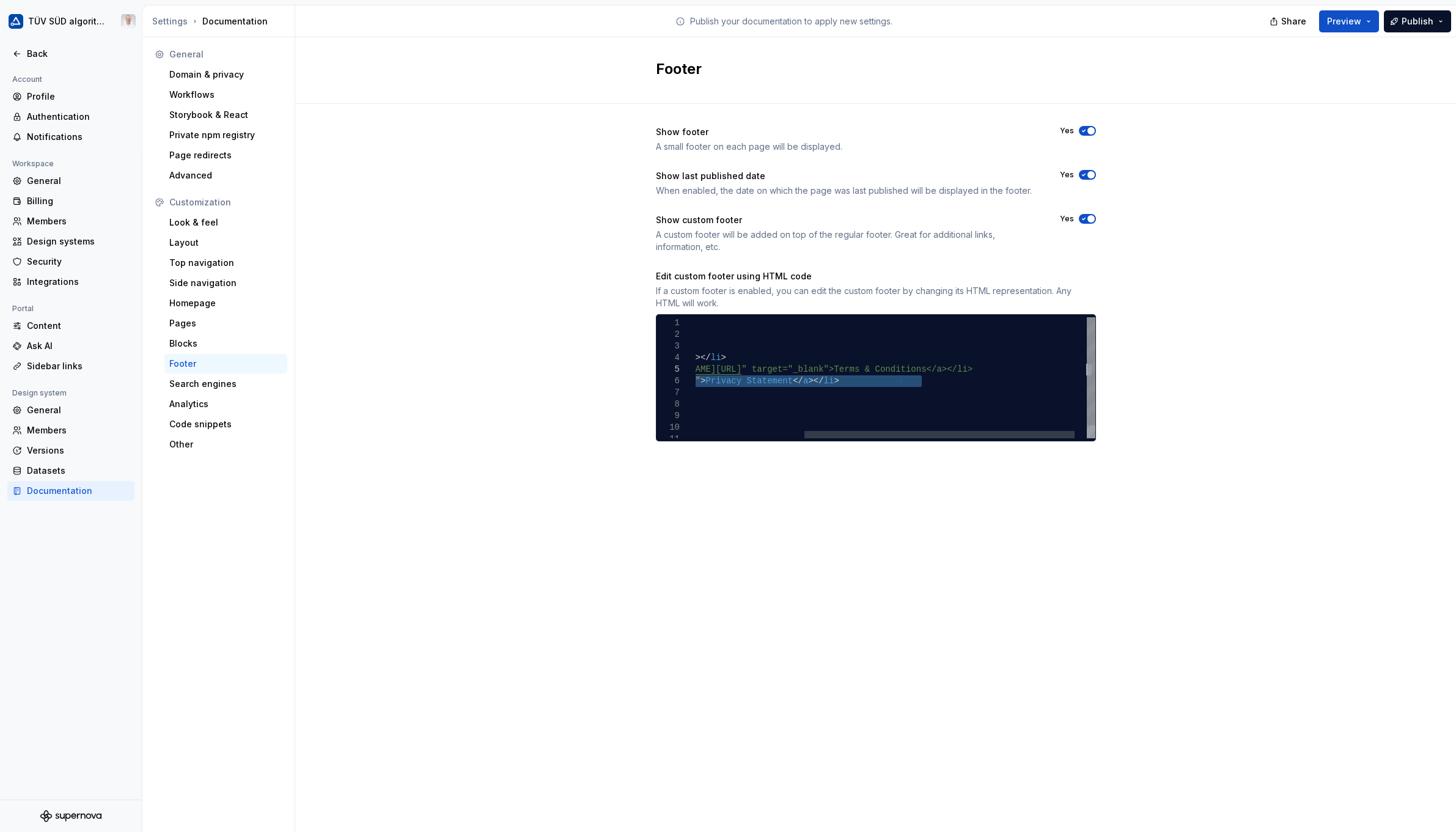
click at [946, 375] on div "< ul class = "list-unstyled" > < li > < a href = "#" > Report issue </ a > </ l…" at bounding box center [825, 385] width 578 height 135
click at [946, 395] on div "< ul class = "list-unstyled" > < li > < a href = "#" > Report issue </ a > </ l…" at bounding box center [825, 385] width 578 height 135
drag, startPoint x: 980, startPoint y: 371, endPoint x: 1052, endPoint y: 365, distance: 72.2
click at [946, 365] on div "< ul class = "list-unstyled" > < li > < a href = "#" > Report issue </ a > </ l…" at bounding box center [923, 385] width 578 height 135
click at [946, 382] on div "< ul class = "list-unstyled" > < li > < a href = "#" > Report issue </ a > </ l…" at bounding box center [923, 385] width 578 height 135
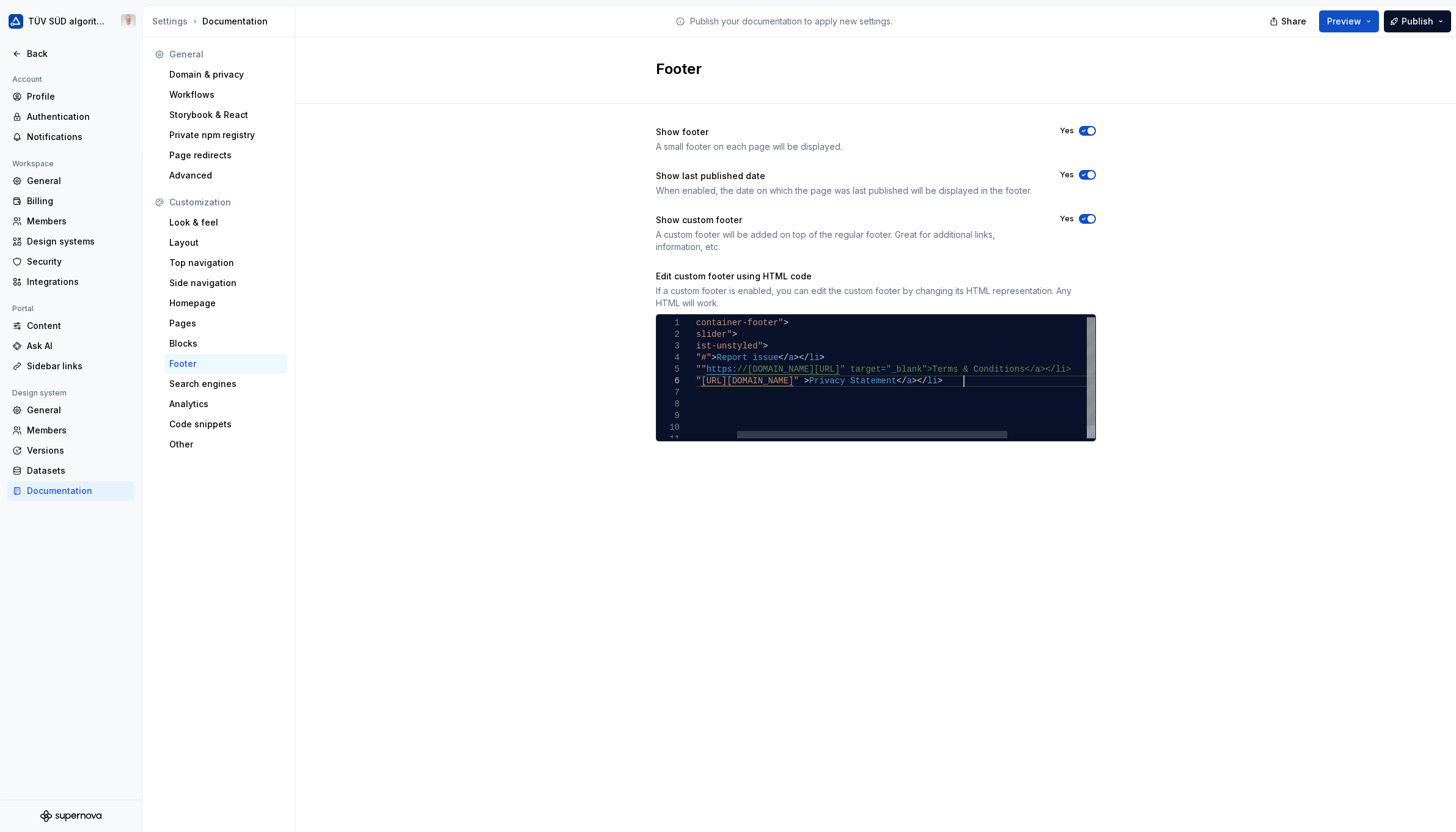
scroll to position [59, 329]
click at [946, 433] on div at bounding box center [877, 435] width 270 height 7
click at [742, 381] on div "< ul class = "list-unstyled" > < li > < a href = "#" > Report issue </ a > </ l…" at bounding box center [915, 385] width 578 height 135
click at [940, 432] on div at bounding box center [951, 435] width 270 height 7
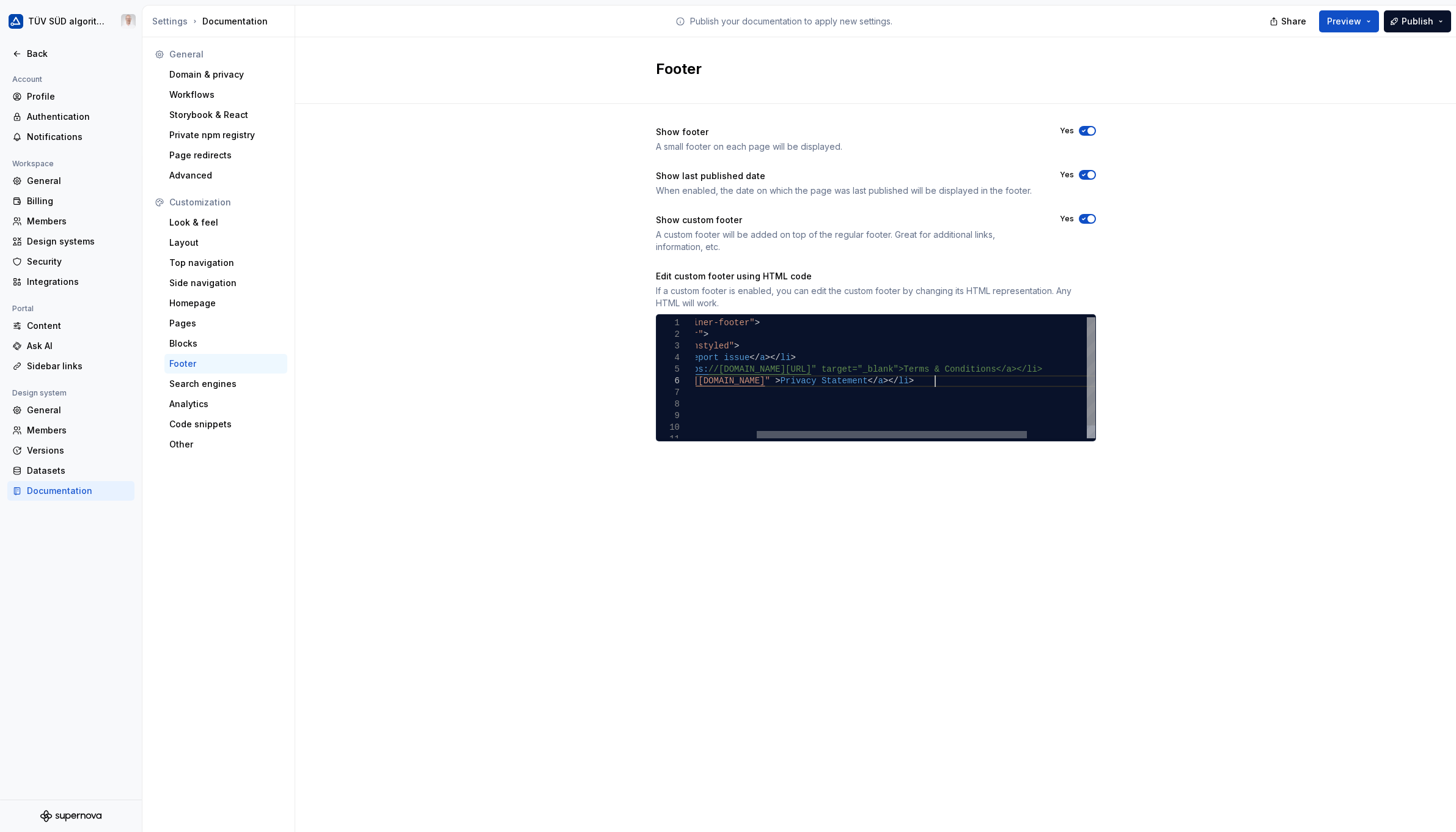
click at [818, 433] on div at bounding box center [892, 435] width 270 height 7
drag, startPoint x: 950, startPoint y: 367, endPoint x: 1023, endPoint y: 368, distance: 73.0
click at [946, 368] on div "< ul class = "list-unstyled" > < li > < a href = "#" > Report issue </ a > </ l…" at bounding box center [894, 385] width 578 height 135
click at [726, 370] on div "< ul class = "list-unstyled" > < li > < a href = "#" > Report issue </ a > </ l…" at bounding box center [857, 385] width 502 height 135
click at [946, 381] on div "< ul class = "list-unstyled" > < li > < a href = "#" > Report issue </ a > </ l…" at bounding box center [854, 385] width 497 height 135
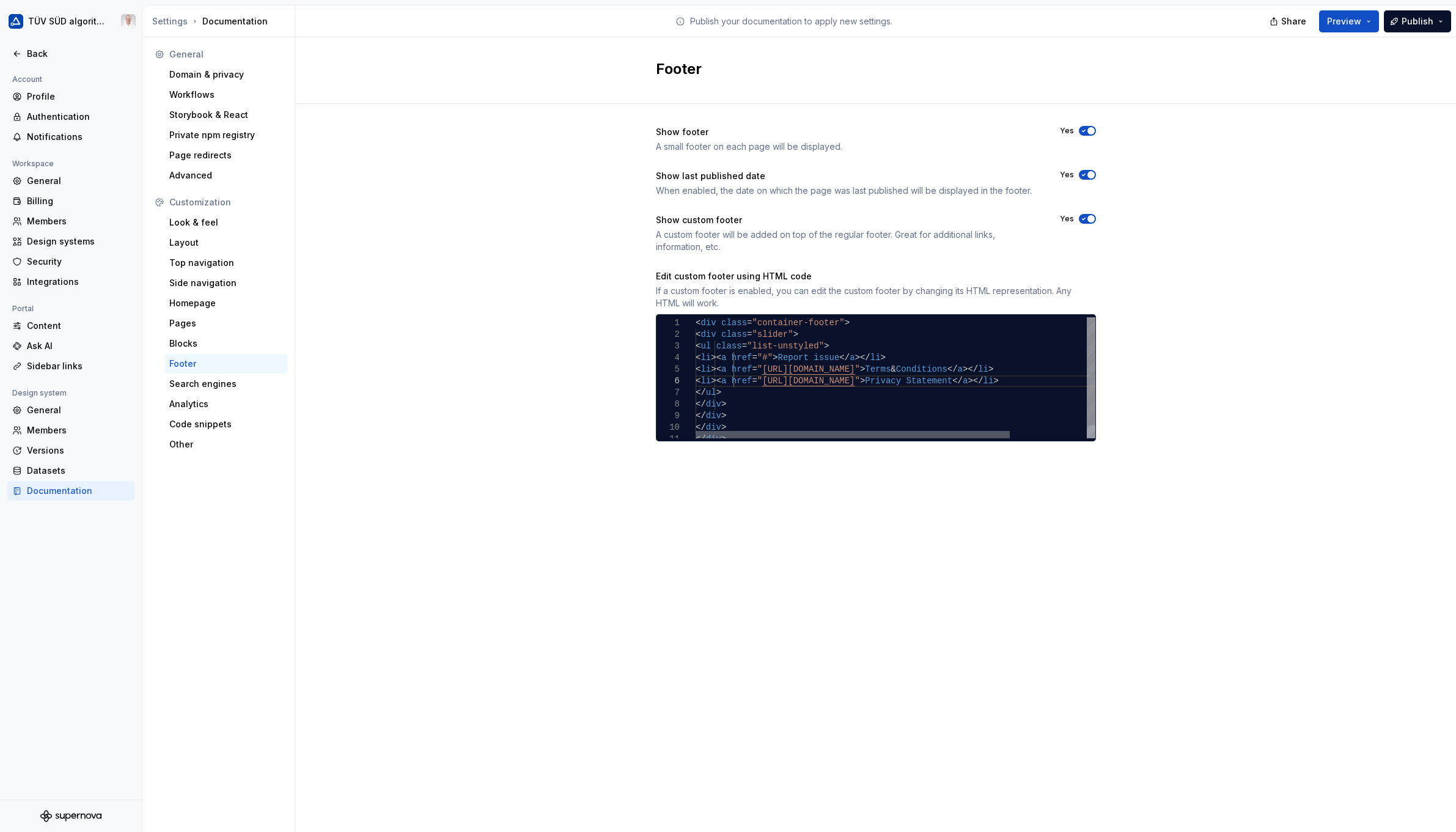
click at [696, 432] on div at bounding box center [852, 435] width 314 height 7
drag, startPoint x: 762, startPoint y: 403, endPoint x: 678, endPoint y: 404, distance: 84.0
click at [696, 404] on div "< ul class = "list-unstyled" > < li > < a href = "#" > Report issue </ a > </ l…" at bounding box center [944, 385] width 497 height 135
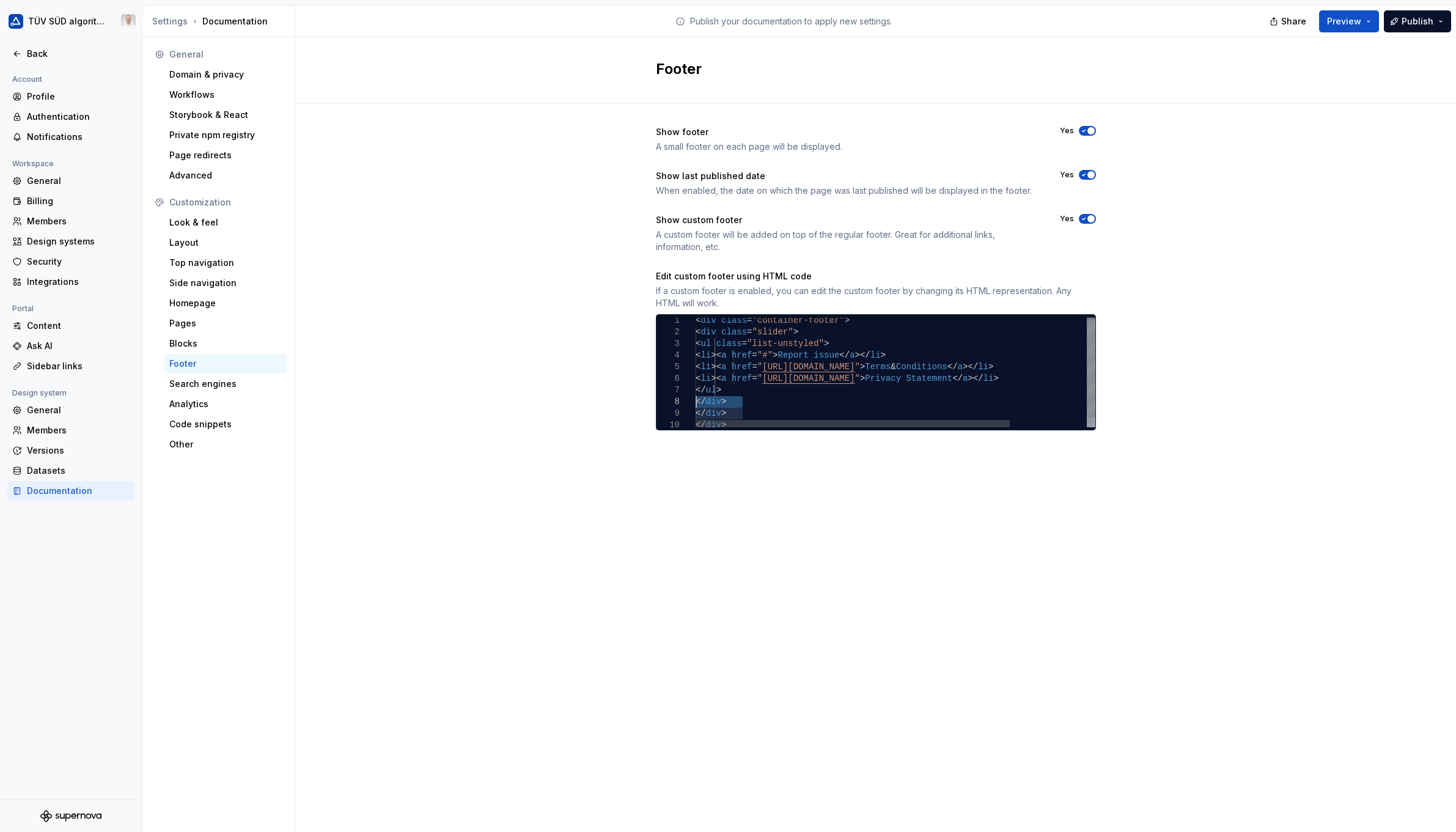
drag, startPoint x: 746, startPoint y: 400, endPoint x: 653, endPoint y: 399, distance: 93.0
click at [696, 399] on div "< ul class = "list-unstyled" > < li > < a href = "#" > Report issue </ a > </ l…" at bounding box center [944, 376] width 497 height 124
type textarea "**********"
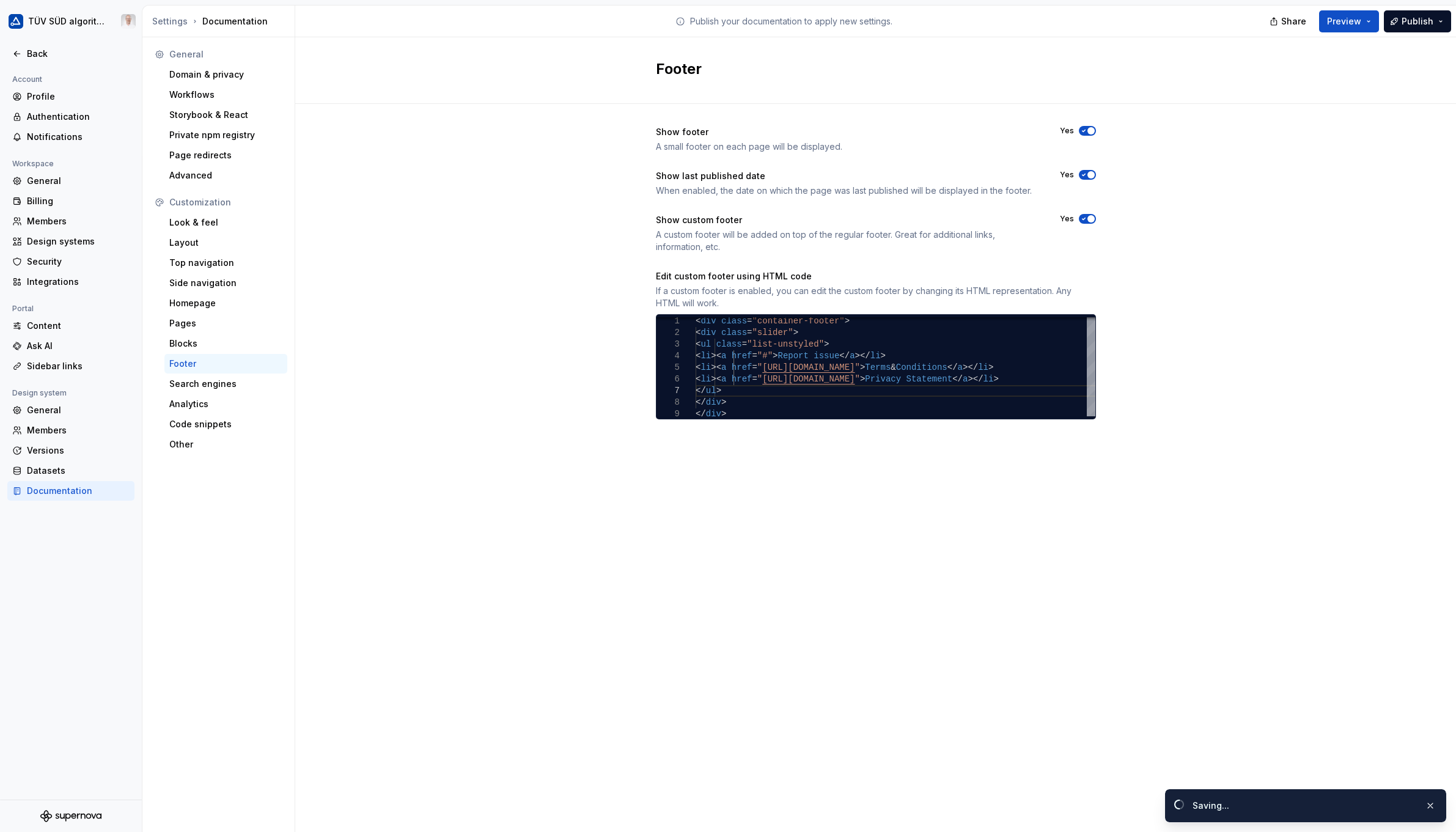
click at [946, 17] on span "Publish" at bounding box center [1417, 22] width 32 height 12
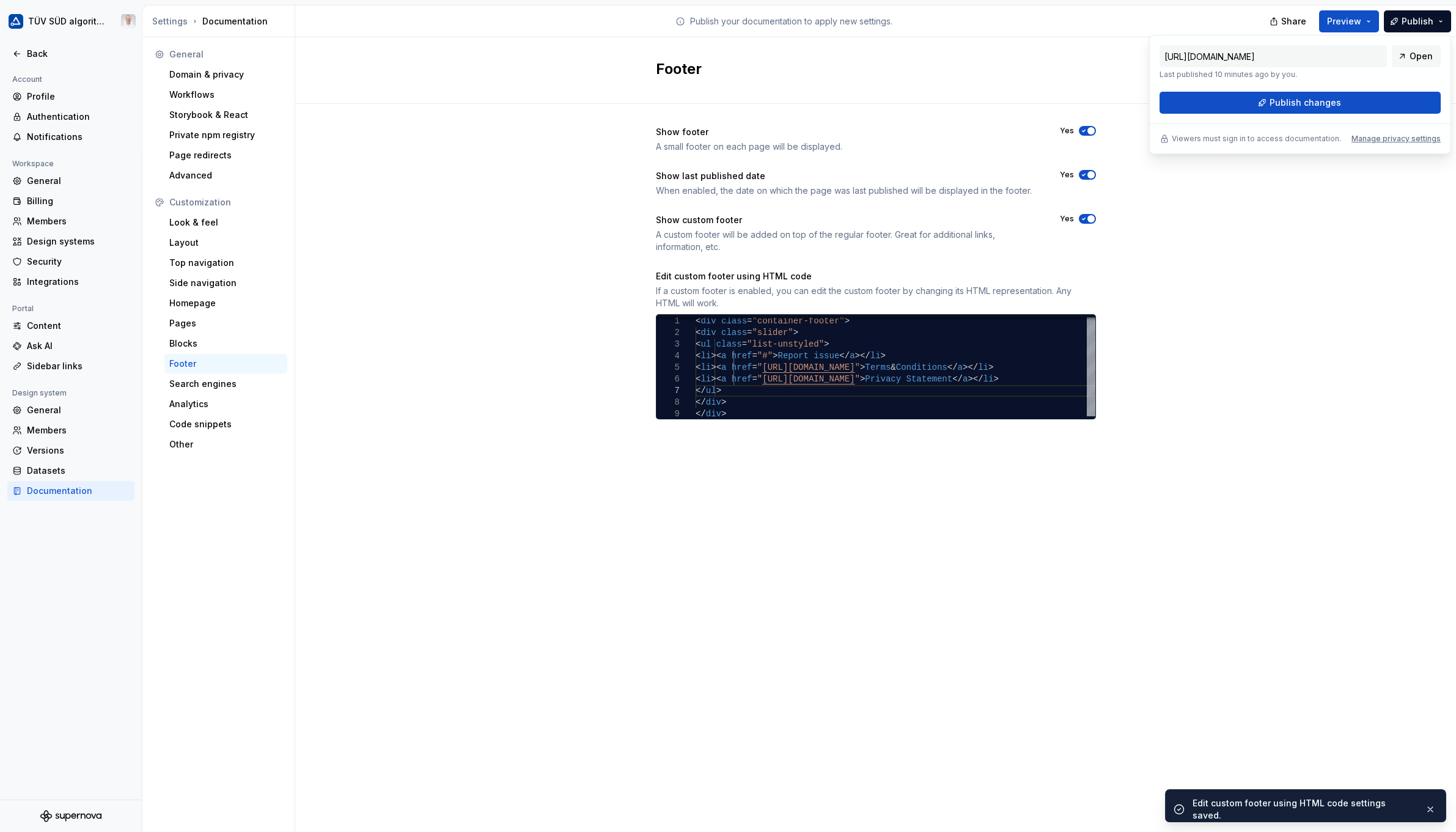
drag, startPoint x: 1410, startPoint y: 17, endPoint x: 1351, endPoint y: 99, distance: 101.0
click at [946, 99] on button "Publish changes" at bounding box center [1300, 102] width 281 height 22
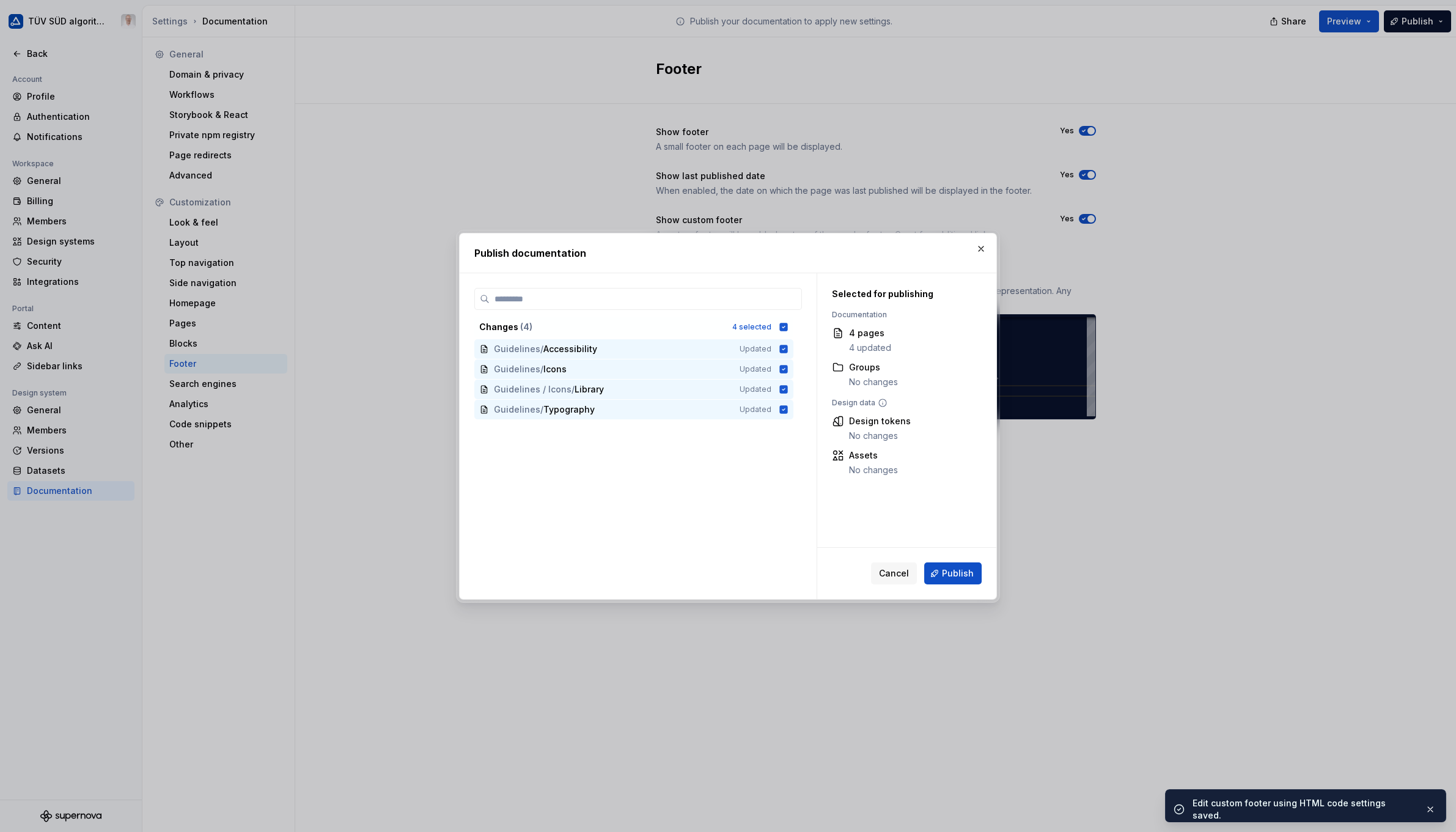
click at [946, 573] on span "Publish" at bounding box center [958, 574] width 32 height 12
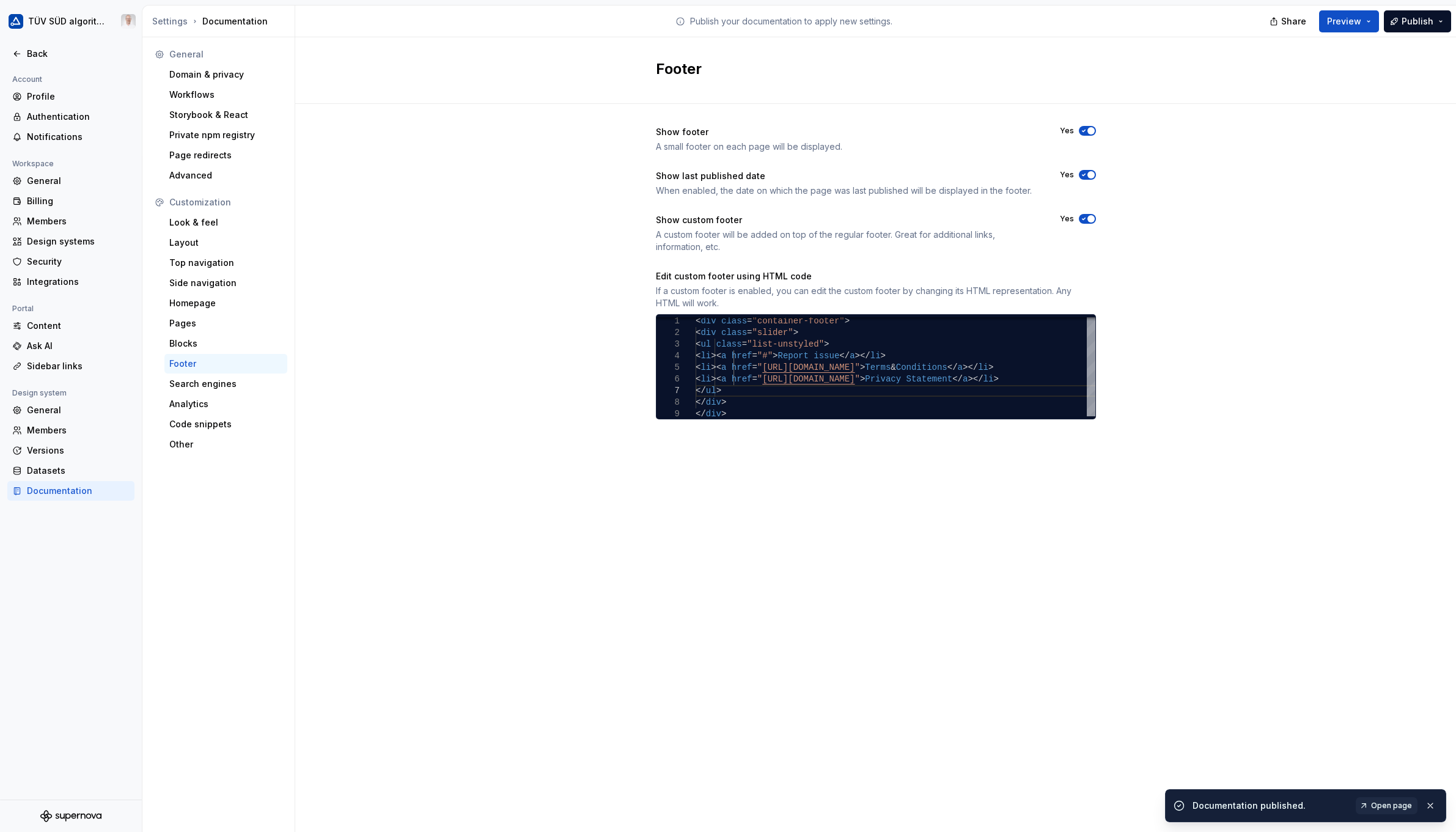
click at [946, 805] on span "Open page" at bounding box center [1391, 805] width 41 height 10
click at [198, 224] on div "Look & feel" at bounding box center [225, 223] width 113 height 12
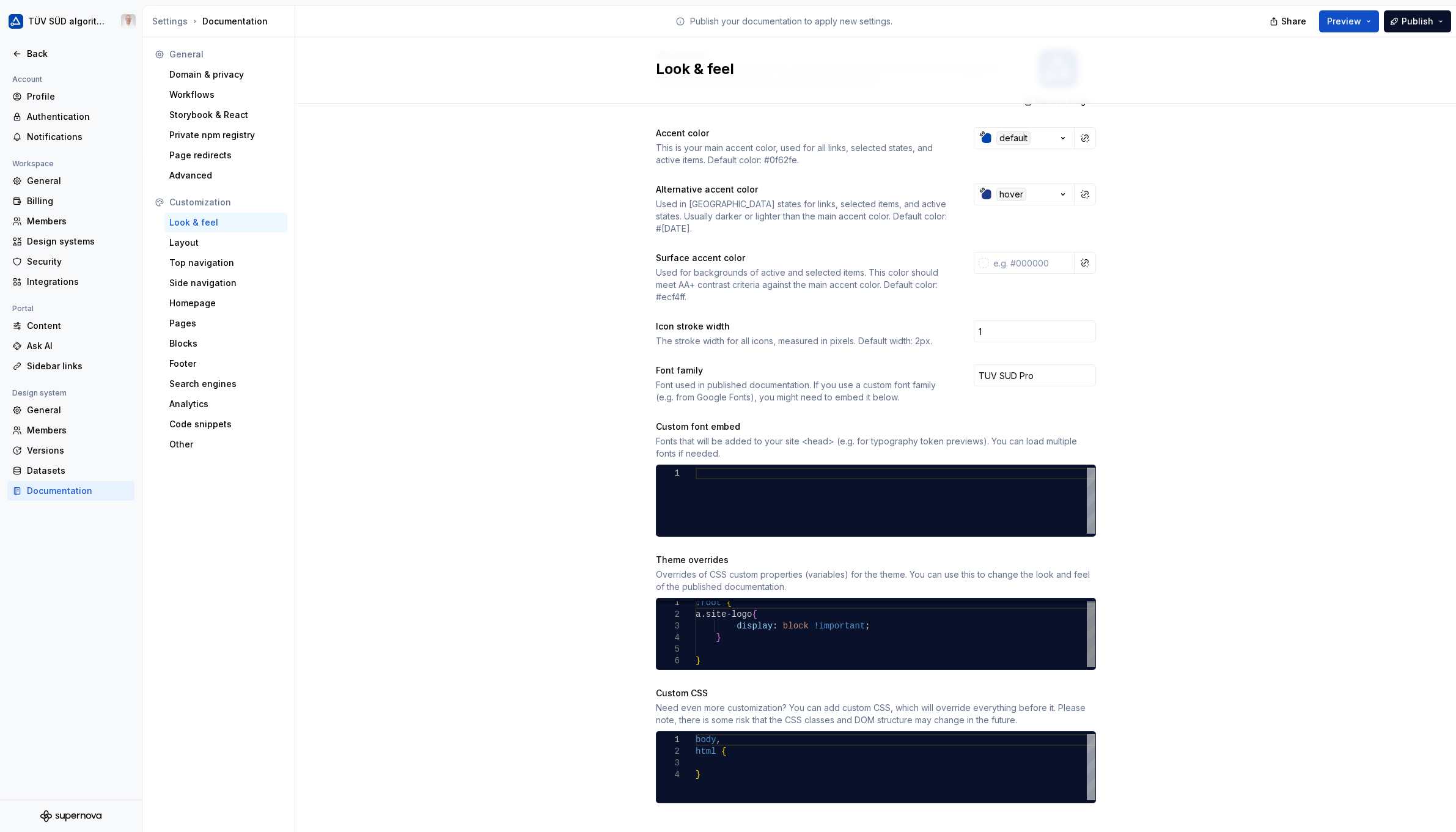
scroll to position [0, 3]
click at [717, 631] on div ":root { a.site-logo { display: block !important ; } }" at bounding box center [896, 632] width 400 height 69
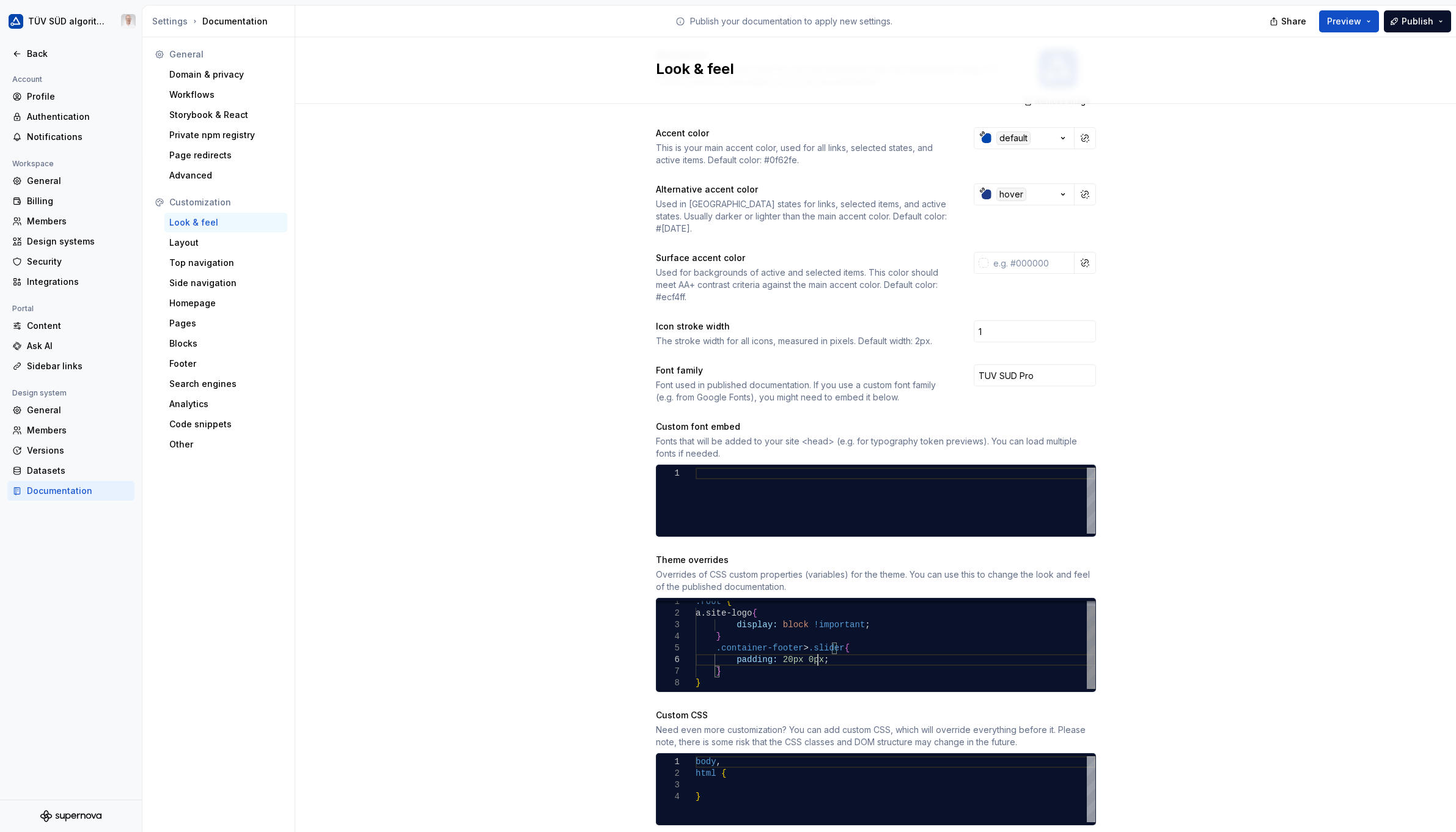
scroll to position [59, 121]
type textarea "**********"
click at [946, 18] on span "Publish" at bounding box center [1417, 22] width 32 height 12
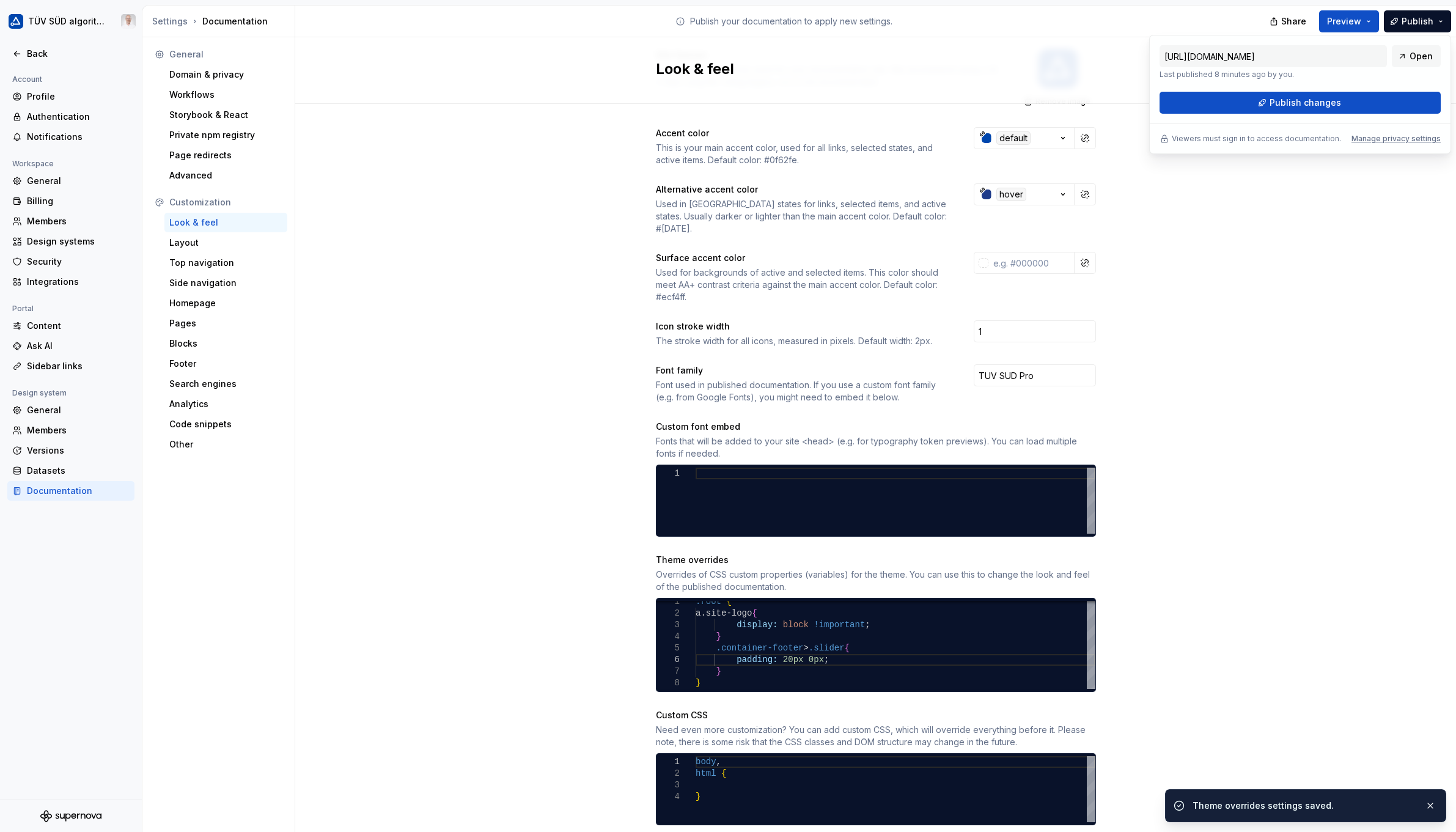
drag, startPoint x: 1405, startPoint y: 26, endPoint x: 1308, endPoint y: 105, distance: 125.1
click at [946, 105] on span "Publish changes" at bounding box center [1305, 103] width 72 height 12
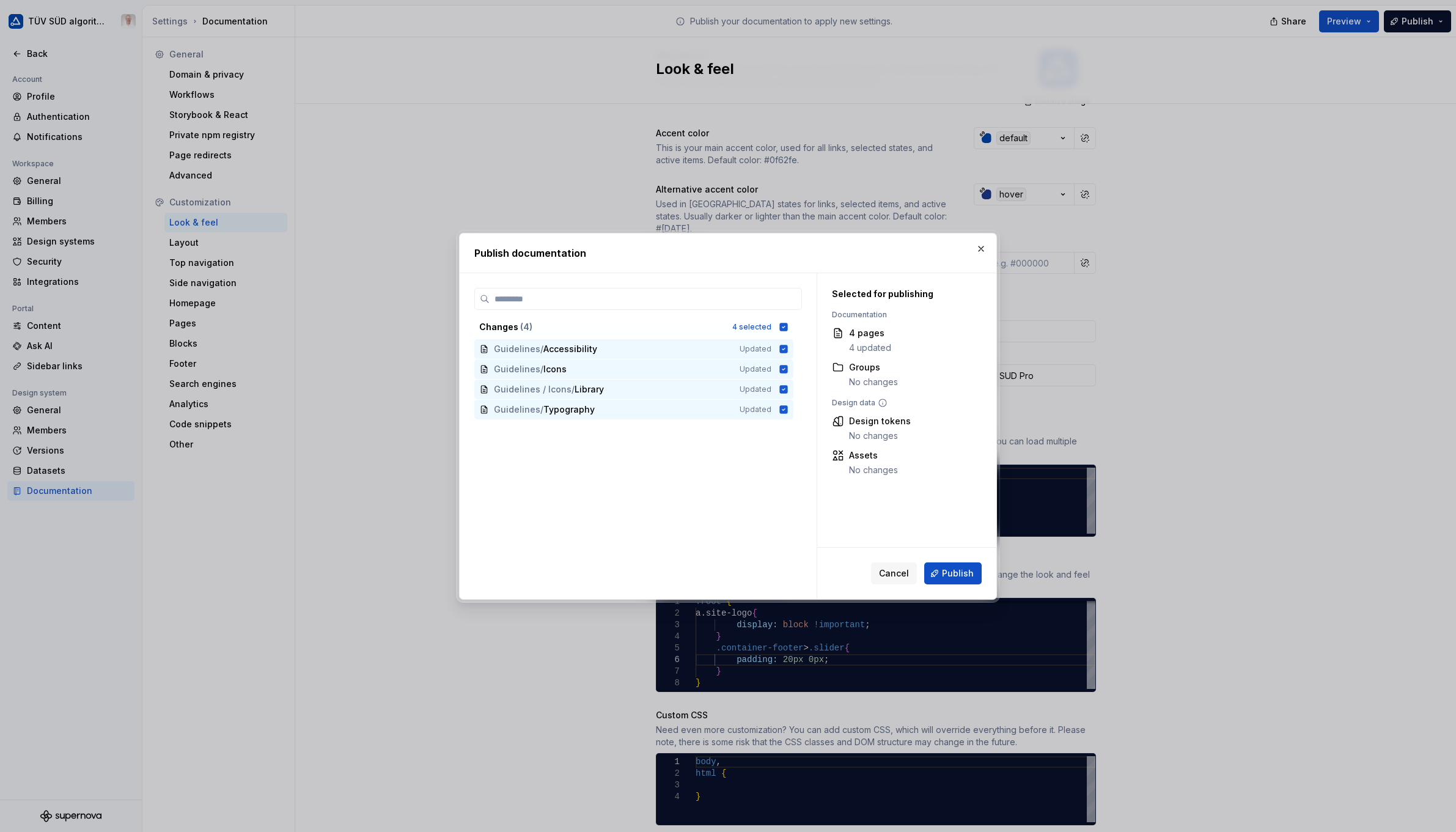
click at [946, 569] on span "Publish" at bounding box center [958, 574] width 32 height 12
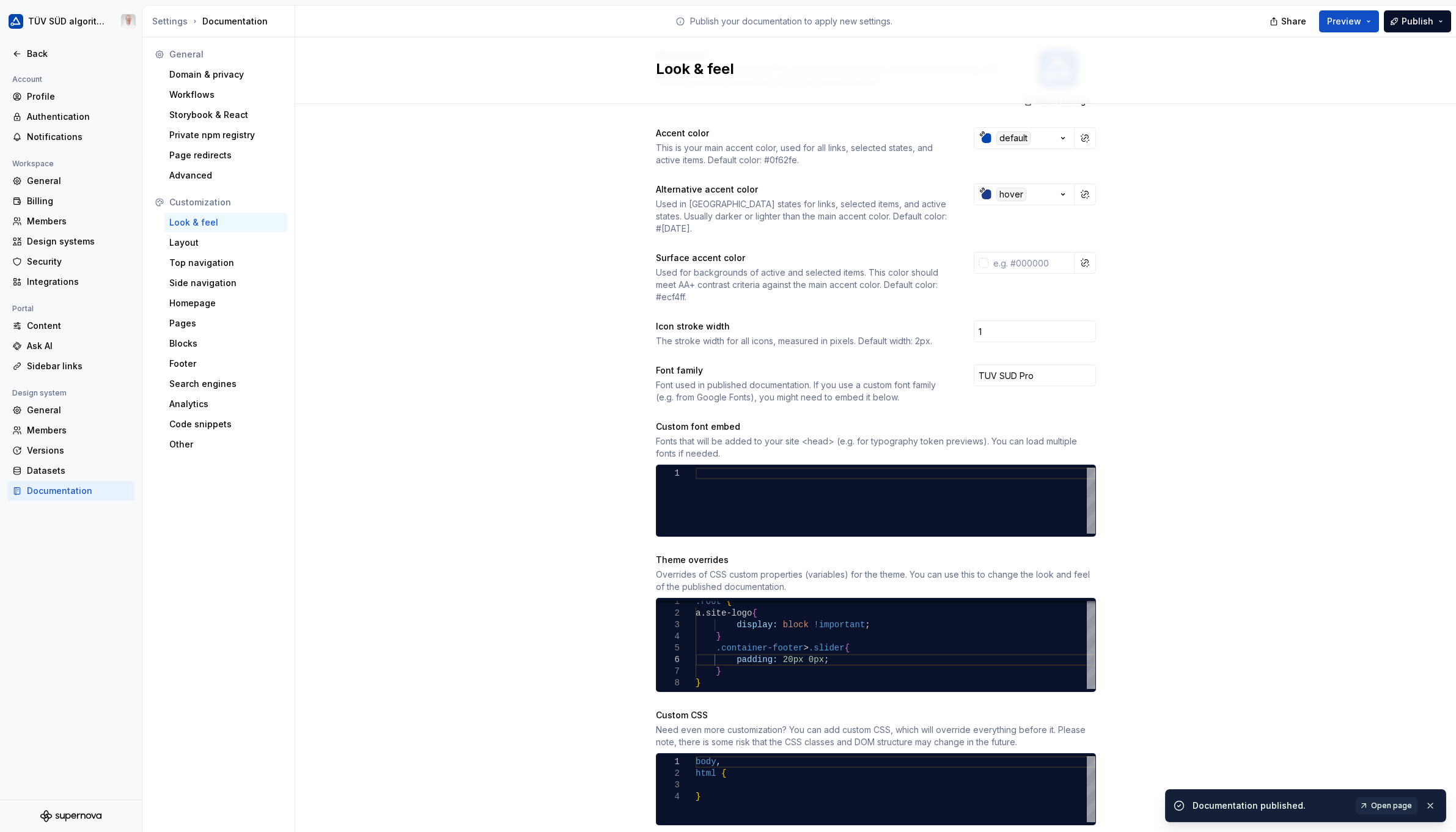
click at [946, 802] on span "Open page" at bounding box center [1391, 805] width 41 height 10
click at [184, 365] on div "Footer" at bounding box center [225, 364] width 113 height 12
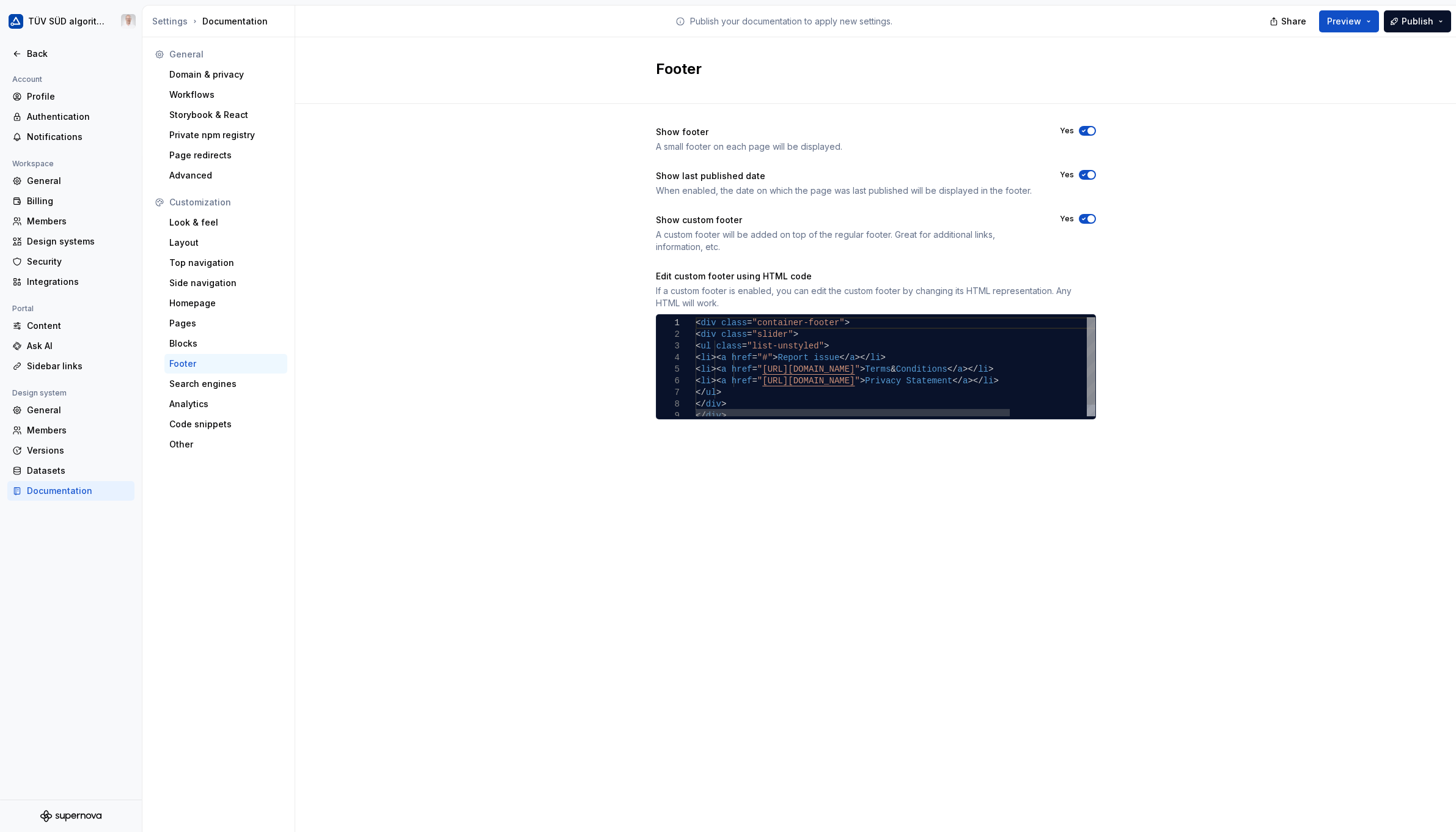
click at [828, 322] on div "< div class = "container-footer" > < div class = "slider" > < ul class = "list-…" at bounding box center [944, 373] width 497 height 112
type textarea "**********"
click at [209, 218] on div "Look & feel" at bounding box center [225, 223] width 113 height 12
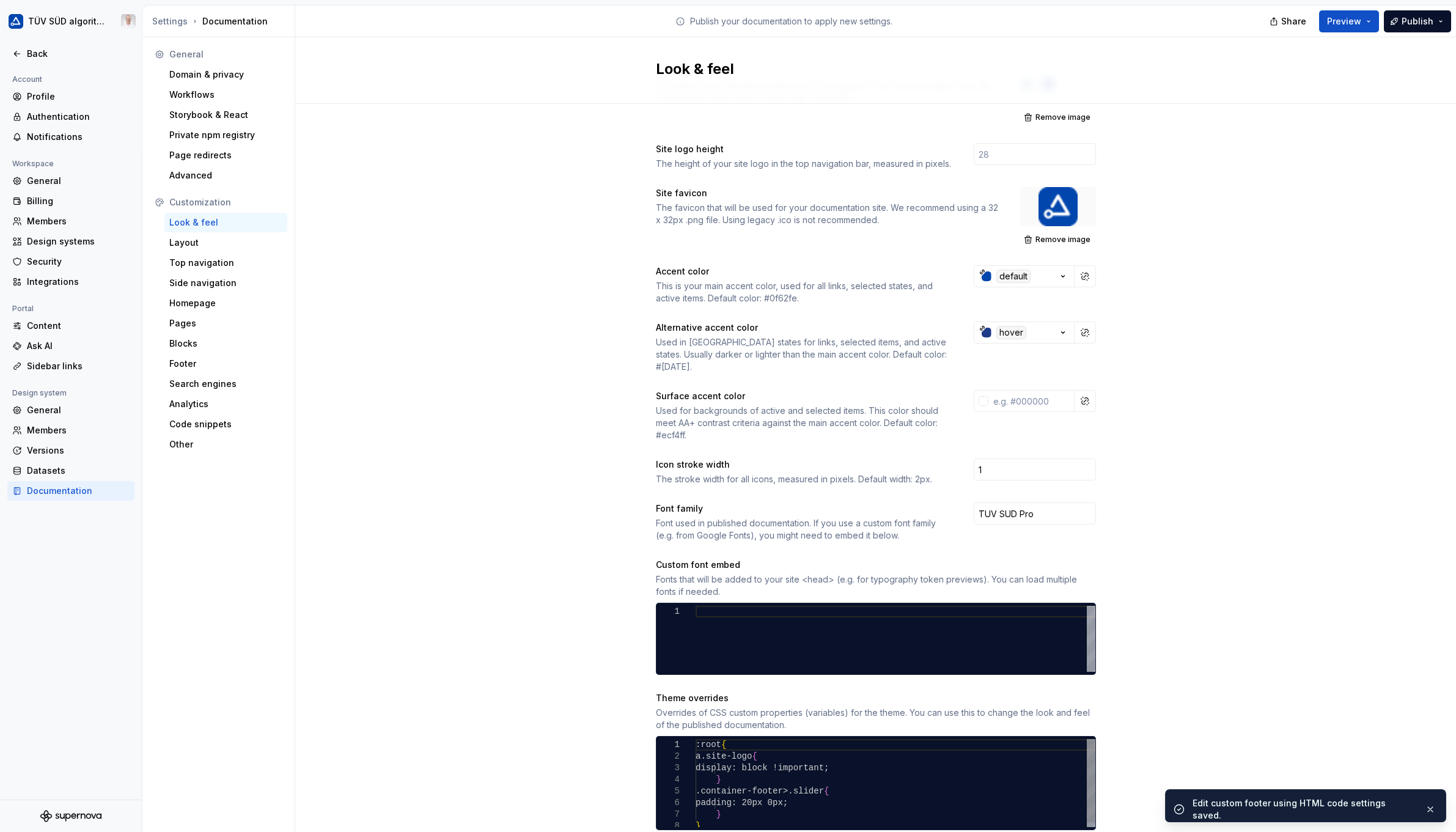
scroll to position [184, 0]
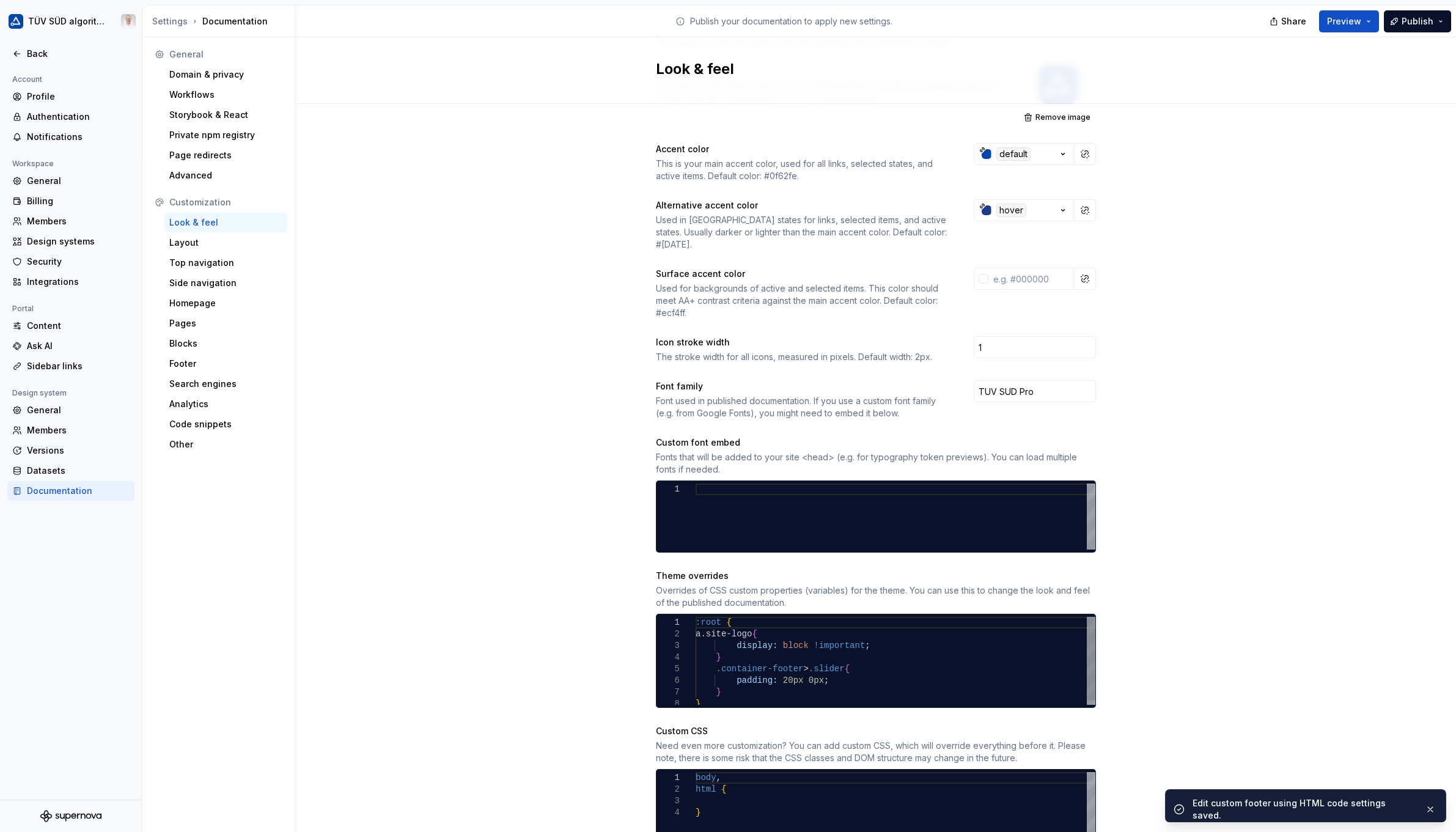
click at [789, 657] on div "1 2 3 4 5 6 7 8 :root { a.site-logo { display: block !important ; } .container-…" at bounding box center [876, 661] width 439 height 88
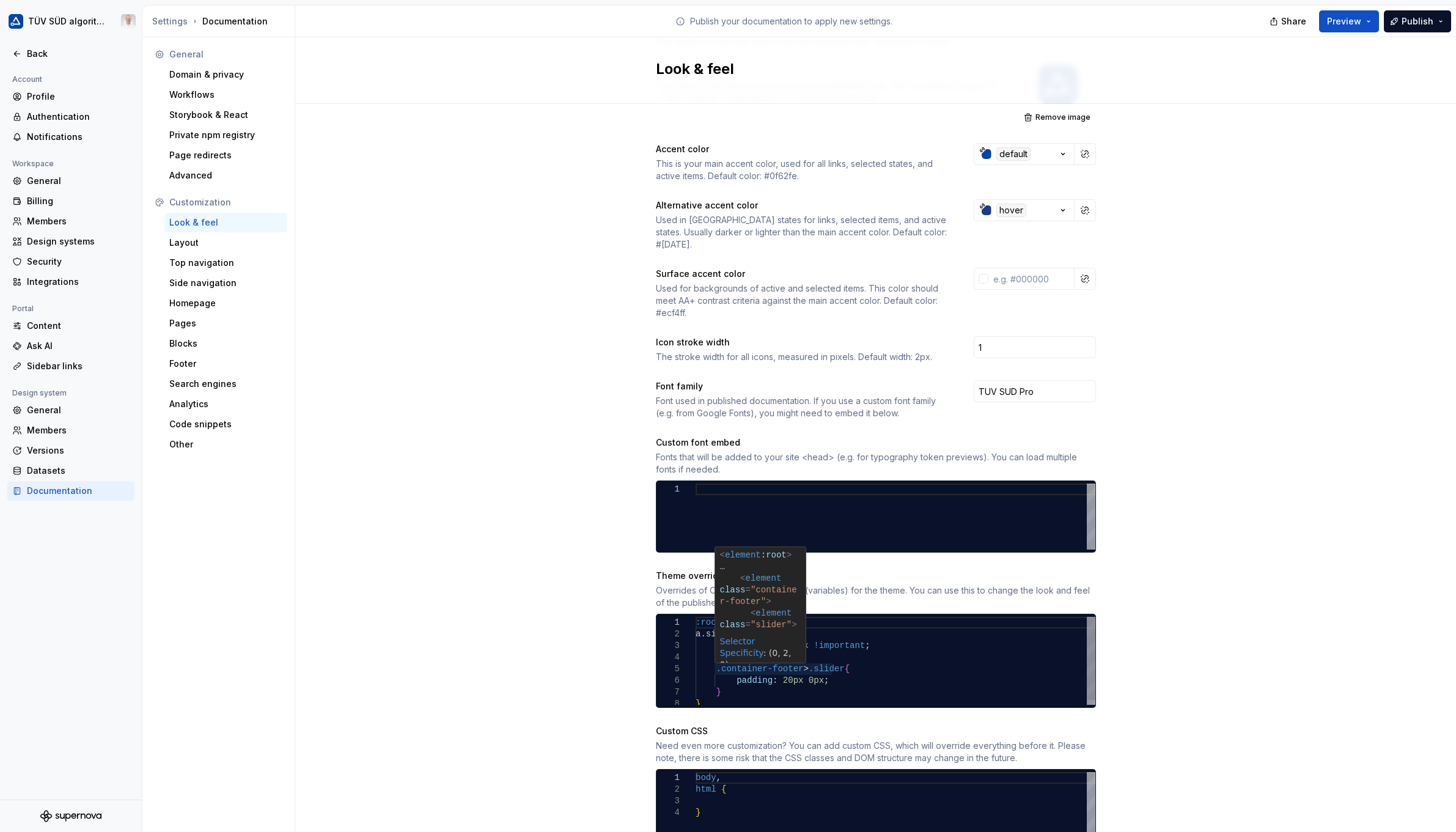
click at [789, 657] on div "1 2 3 4 5 6 7 8 :root { a.site-logo { display: block !important ; } .container-…" at bounding box center [876, 661] width 439 height 88
click at [790, 657] on div ":root { a.site-logo { display: block !important ; } .container-footer > .slider…" at bounding box center [896, 663] width 400 height 93
click at [711, 655] on div ":root { a.site-logo { display: block !important ; } .container-footer-custom > …" at bounding box center [896, 660] width 400 height 93
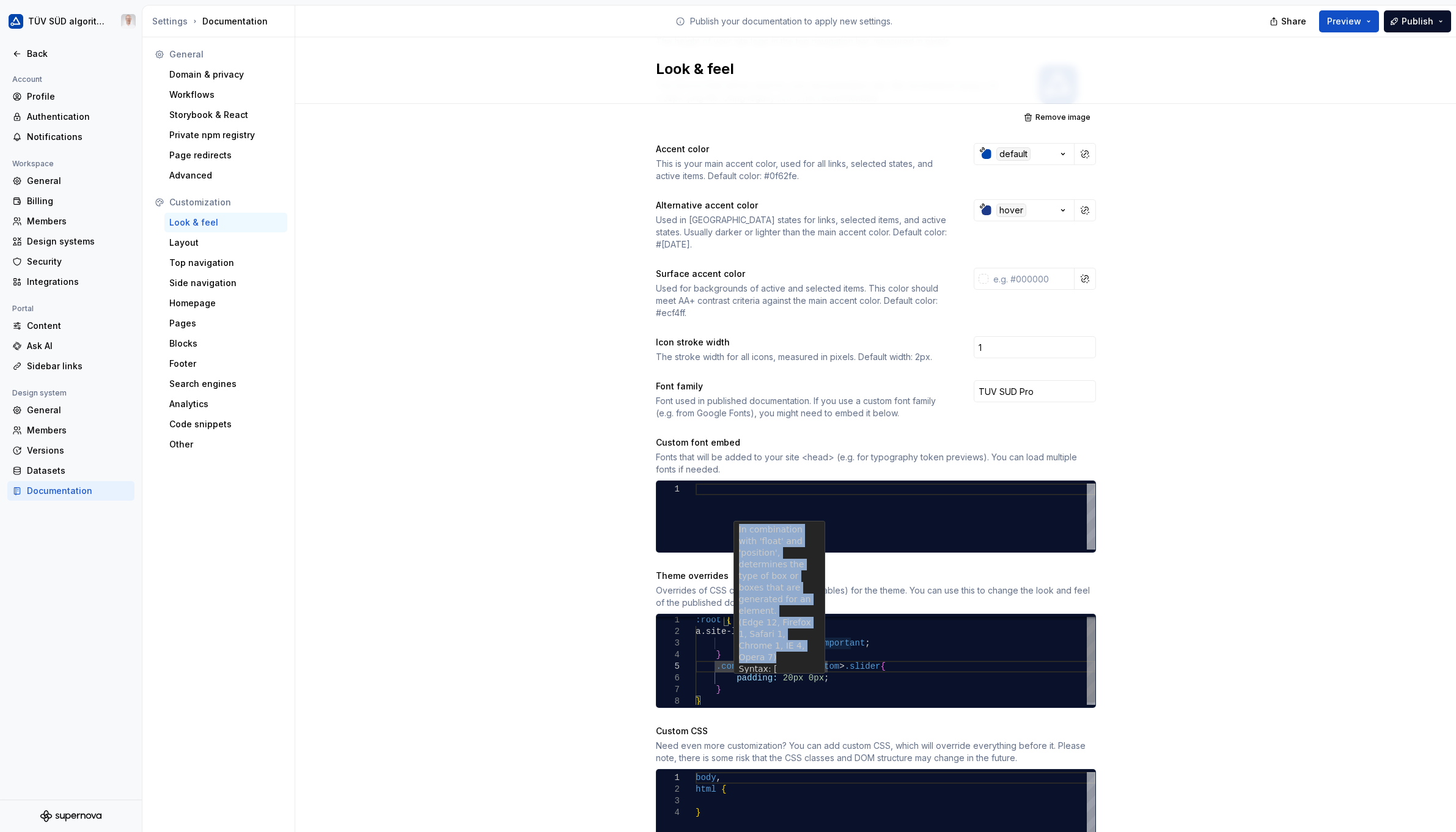
click at [844, 633] on div "**********" at bounding box center [876, 661] width 439 height 88
click at [851, 633] on div ":root { a.site-logo { display: block !important ; } .container-footer-custom > …" at bounding box center [896, 660] width 400 height 93
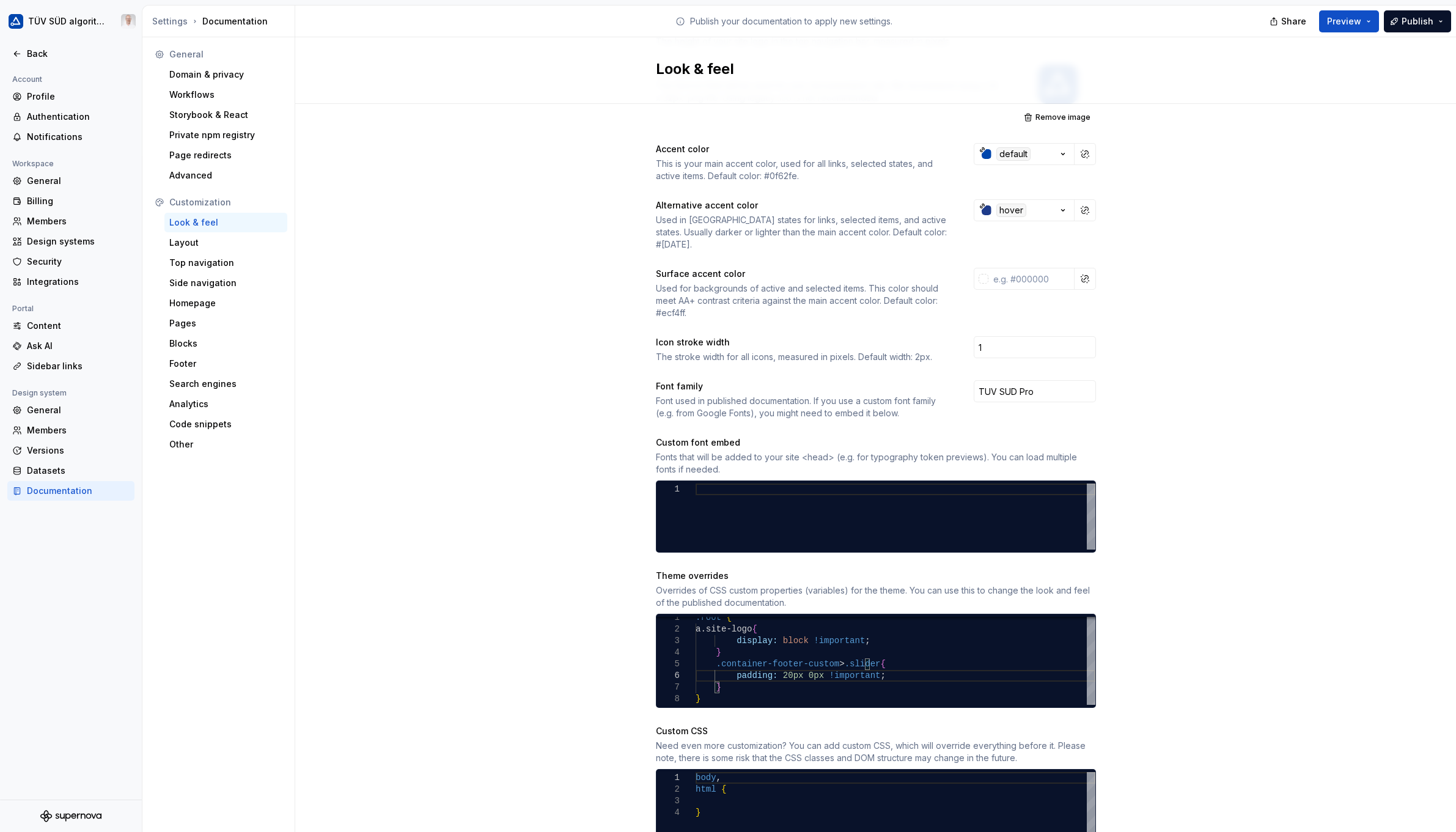
type textarea "**********"
click at [946, 22] on button "Publish" at bounding box center [1418, 21] width 68 height 22
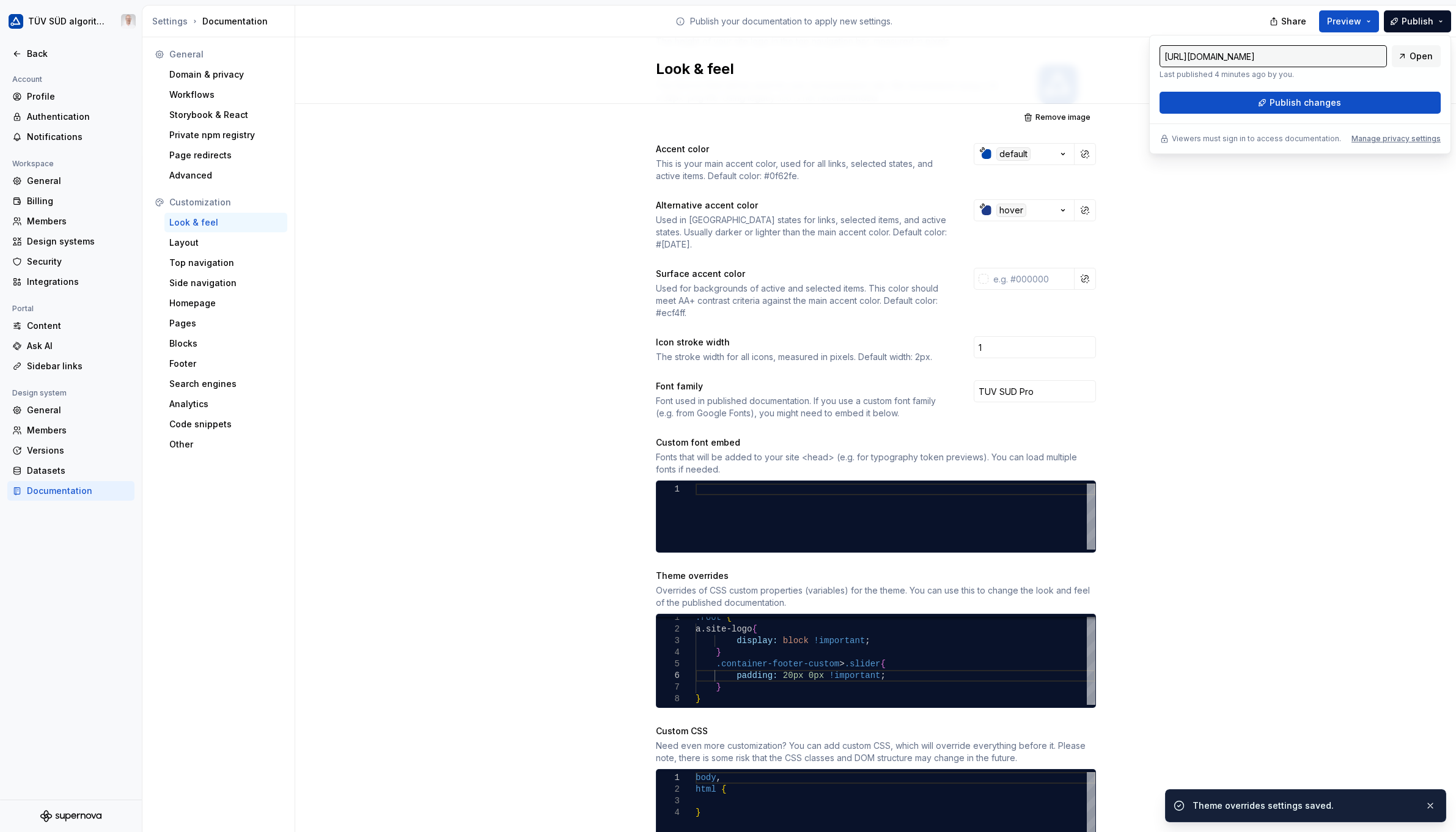
drag, startPoint x: 1388, startPoint y: 40, endPoint x: 1304, endPoint y: 100, distance: 103.2
click at [946, 100] on span "Publish changes" at bounding box center [1305, 103] width 72 height 12
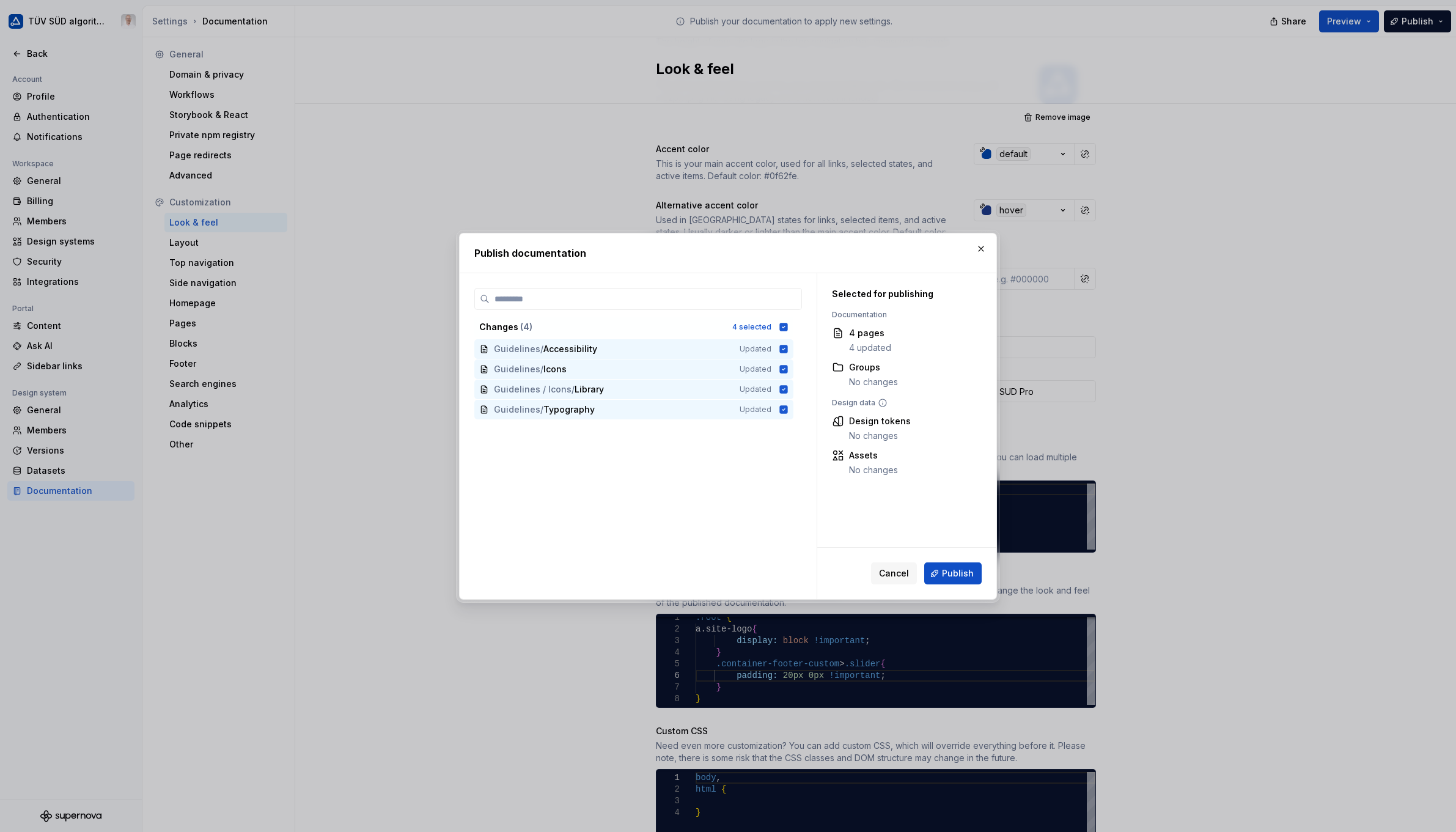
click at [946, 578] on span "Publish" at bounding box center [958, 574] width 32 height 12
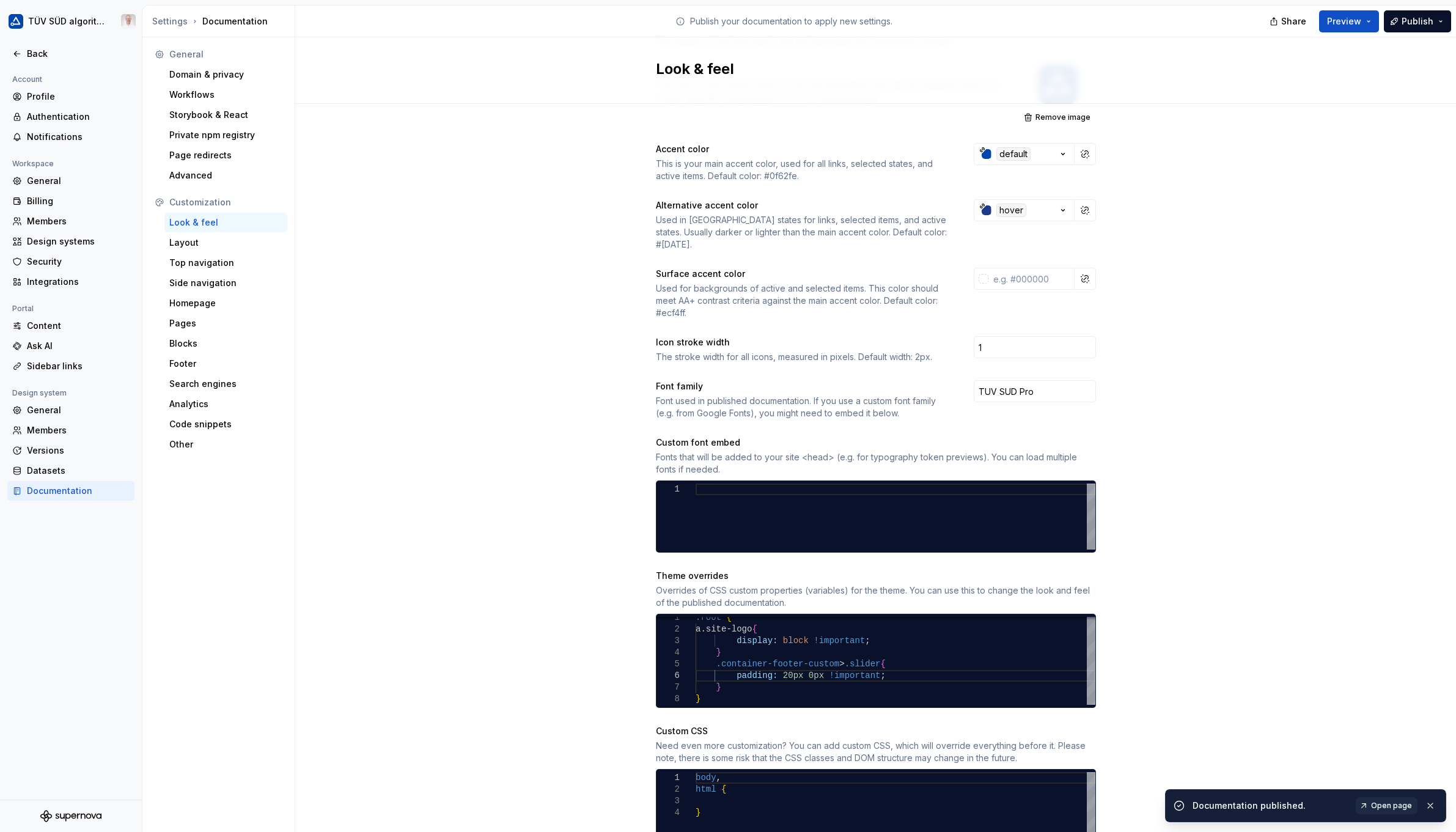
drag, startPoint x: 1393, startPoint y: 805, endPoint x: 987, endPoint y: 326, distance: 627.9
click at [946, 805] on span "Open page" at bounding box center [1391, 805] width 41 height 10
click at [780, 664] on div ":root { a.site-logo { display: block !important ; } .container-footer-custom > …" at bounding box center [896, 658] width 400 height 93
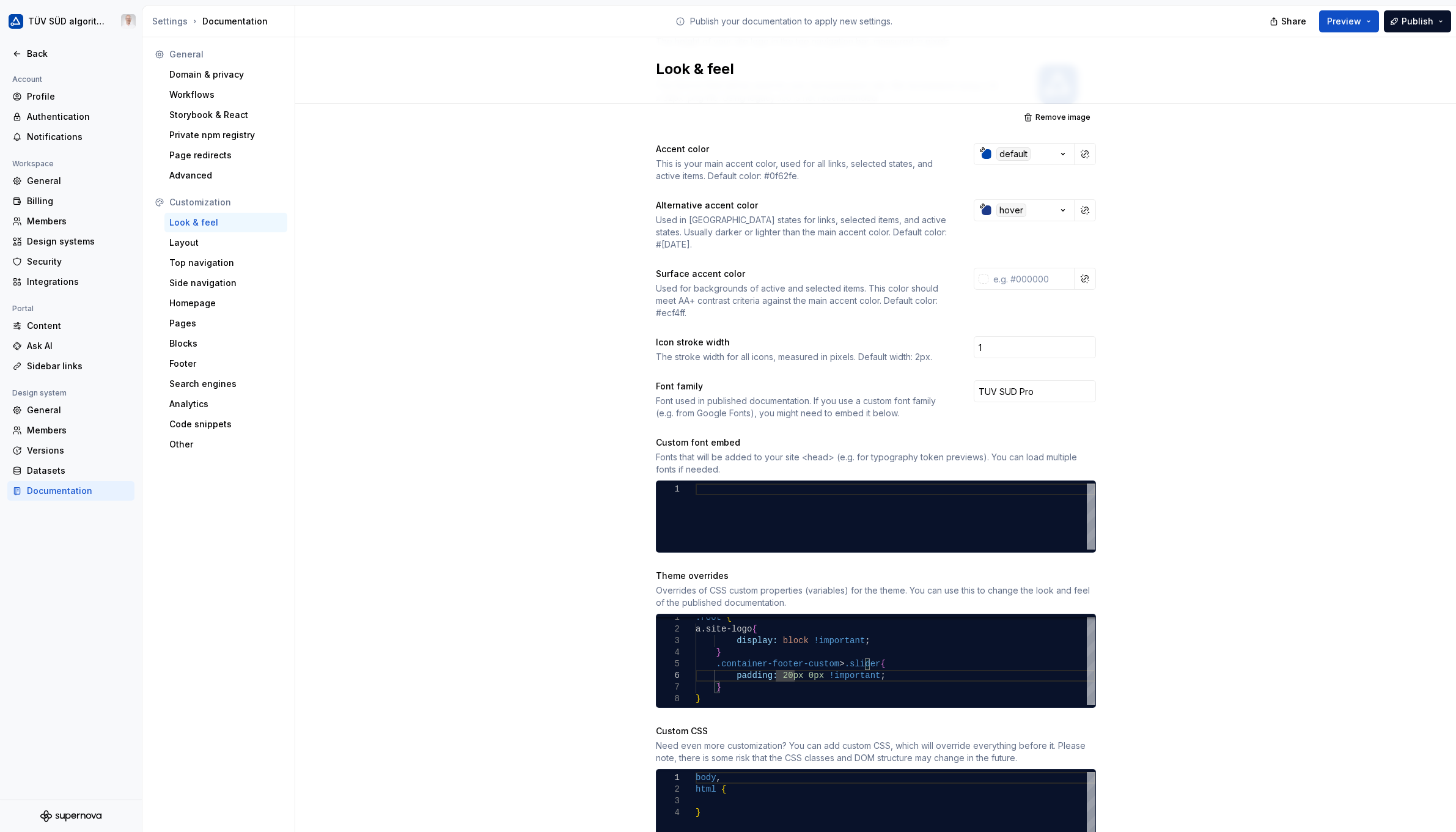
click at [194, 360] on div "Footer" at bounding box center [225, 364] width 113 height 12
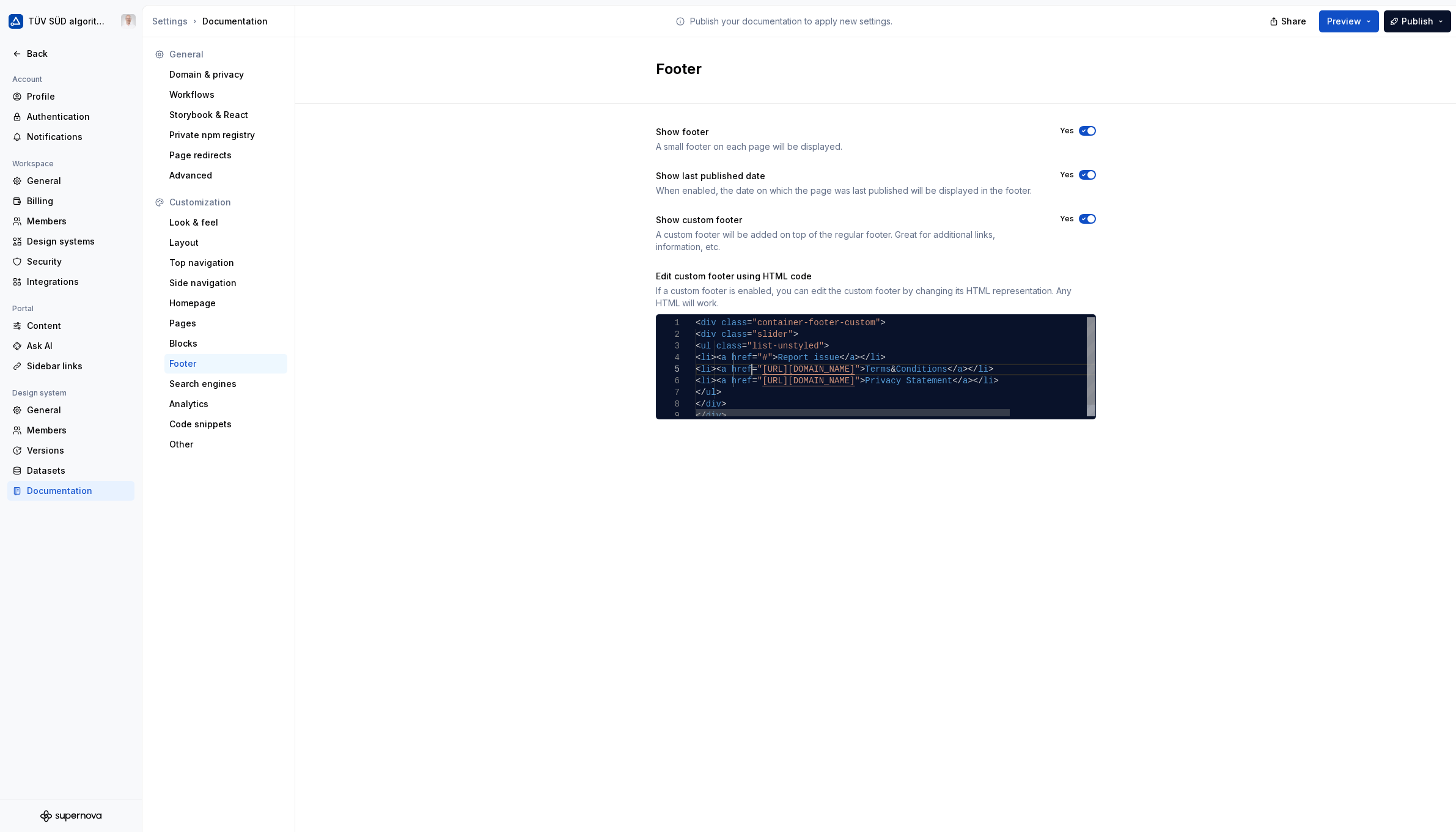
scroll to position [0, 28]
click at [749, 361] on div "< div class = "container-footer-custom" > < div class = "slider" > < ul class =…" at bounding box center [944, 373] width 497 height 112
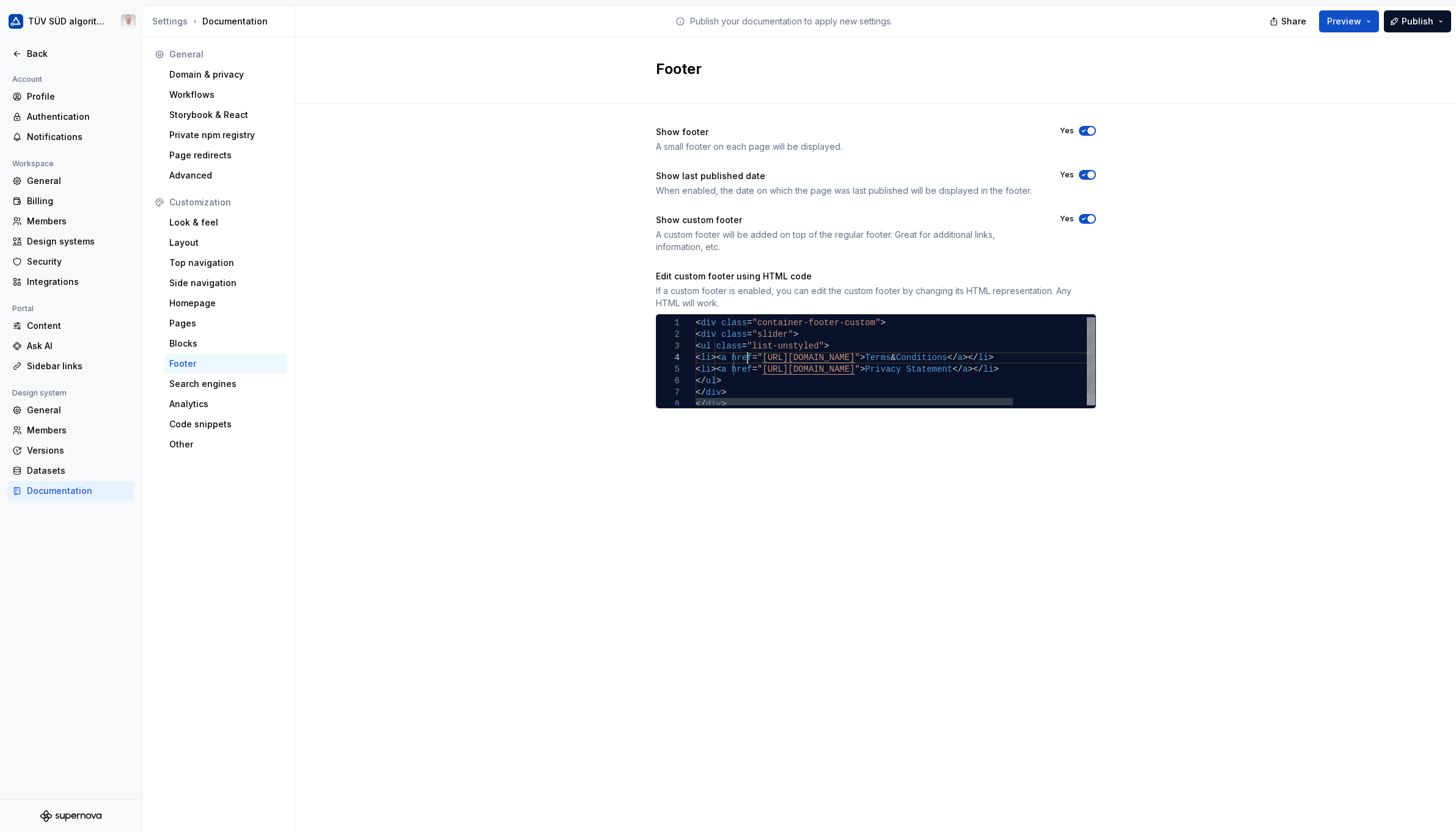
click at [826, 323] on div "< div class = "container-footer-custom" > < div class = "slider" > < ul class =…" at bounding box center [942, 367] width 493 height 101
click at [751, 368] on div "< div class = "container-footer footer-custom" > < div class = "slider" > < ul …" at bounding box center [942, 367] width 493 height 101
type textarea "**********"
click at [202, 224] on div "Look & feel" at bounding box center [225, 223] width 113 height 12
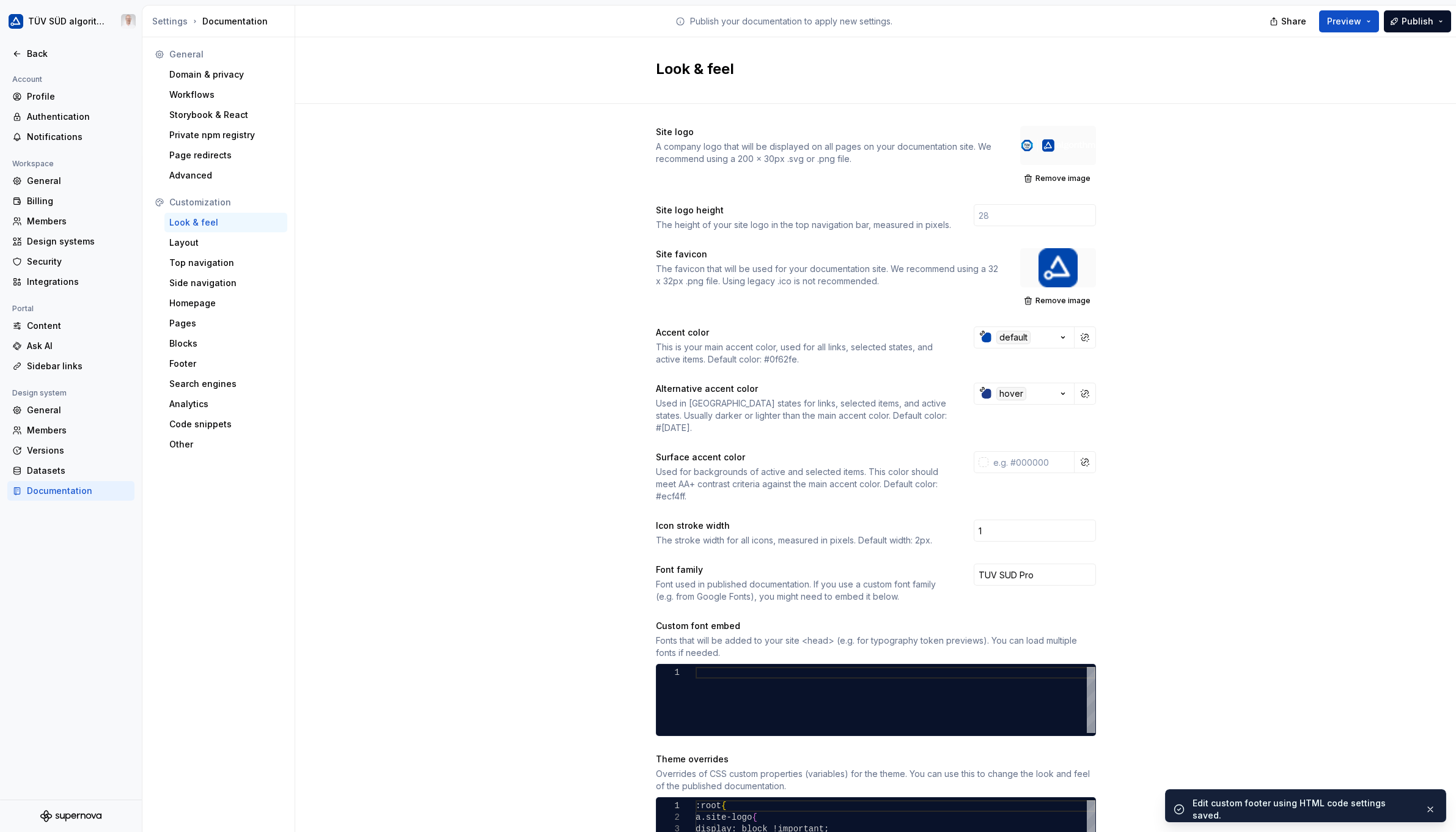
scroll to position [184, 0]
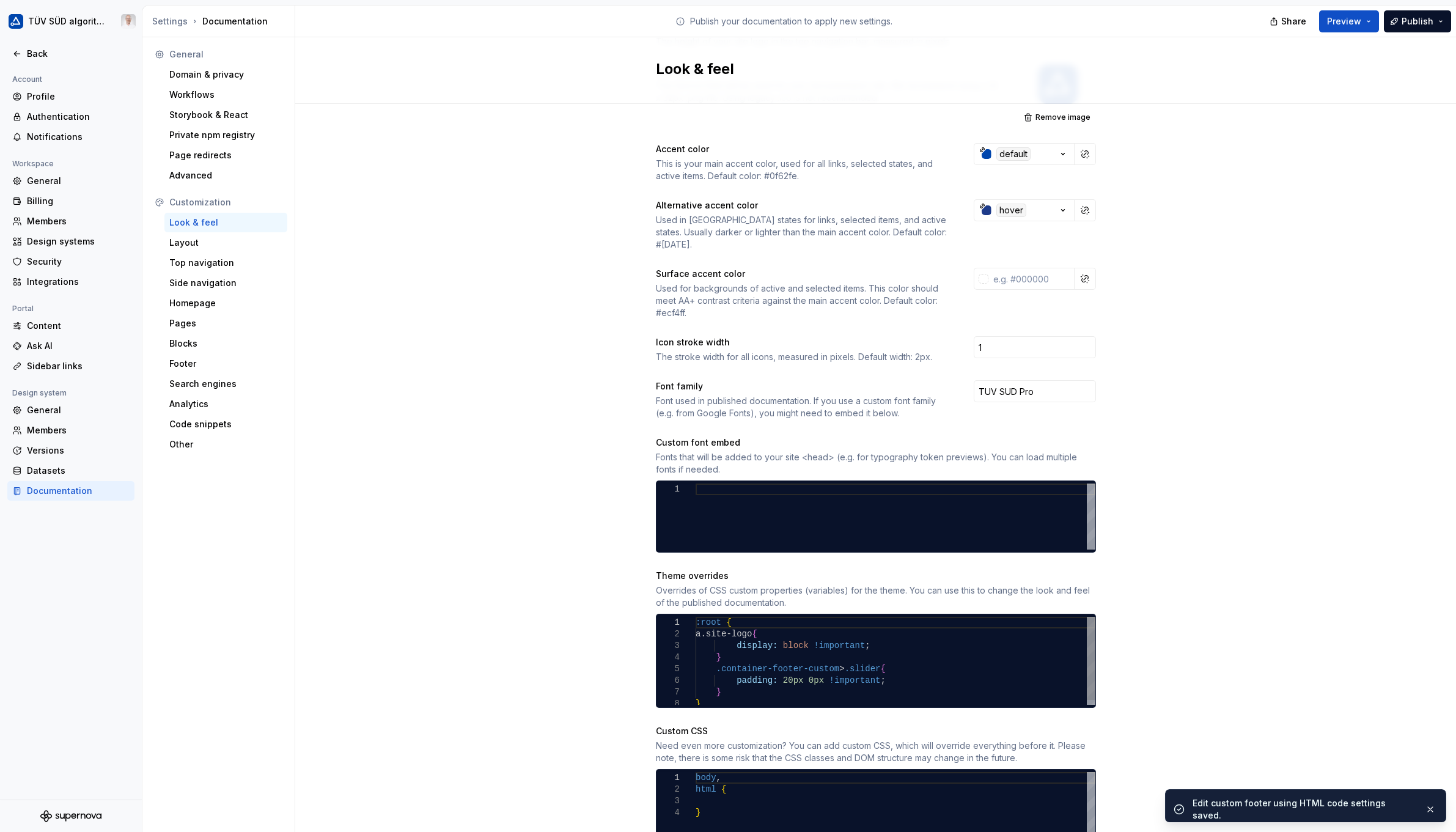
click at [825, 658] on div "1 2 3 4 5 6 7 8 :root { a.site-logo { display: block !important ; } .container-…" at bounding box center [876, 661] width 439 height 88
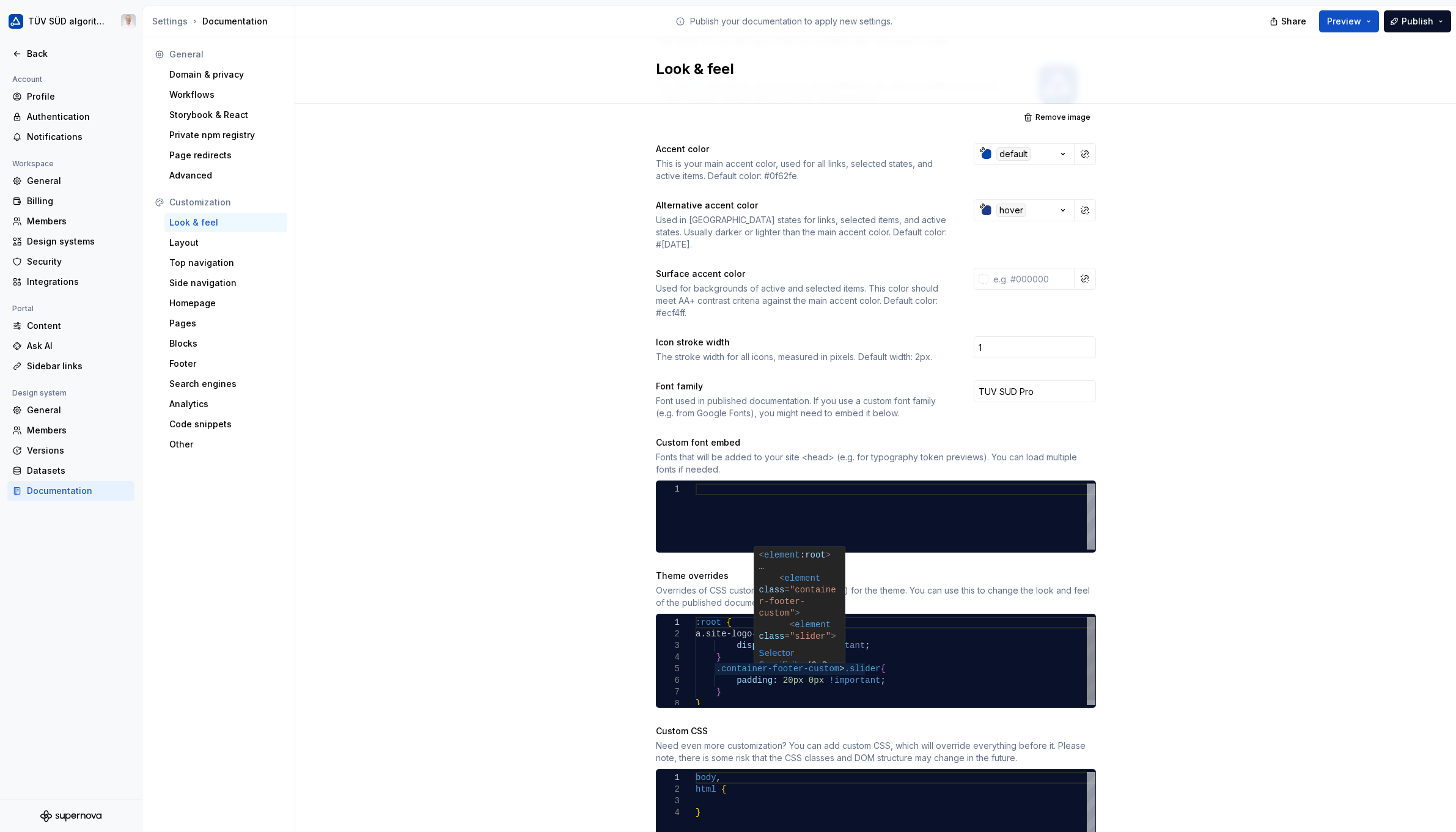
scroll to position [0, 3]
click at [822, 655] on div ":root { a.site-logo { display: block !important ; } .container-footer-custom > …" at bounding box center [896, 663] width 400 height 93
drag, startPoint x: 763, startPoint y: 657, endPoint x: 710, endPoint y: 662, distance: 53.2
click at [710, 662] on div ":root { a.site-logo { display: block !important ; } .container-footer-custom > …" at bounding box center [896, 663] width 400 height 93
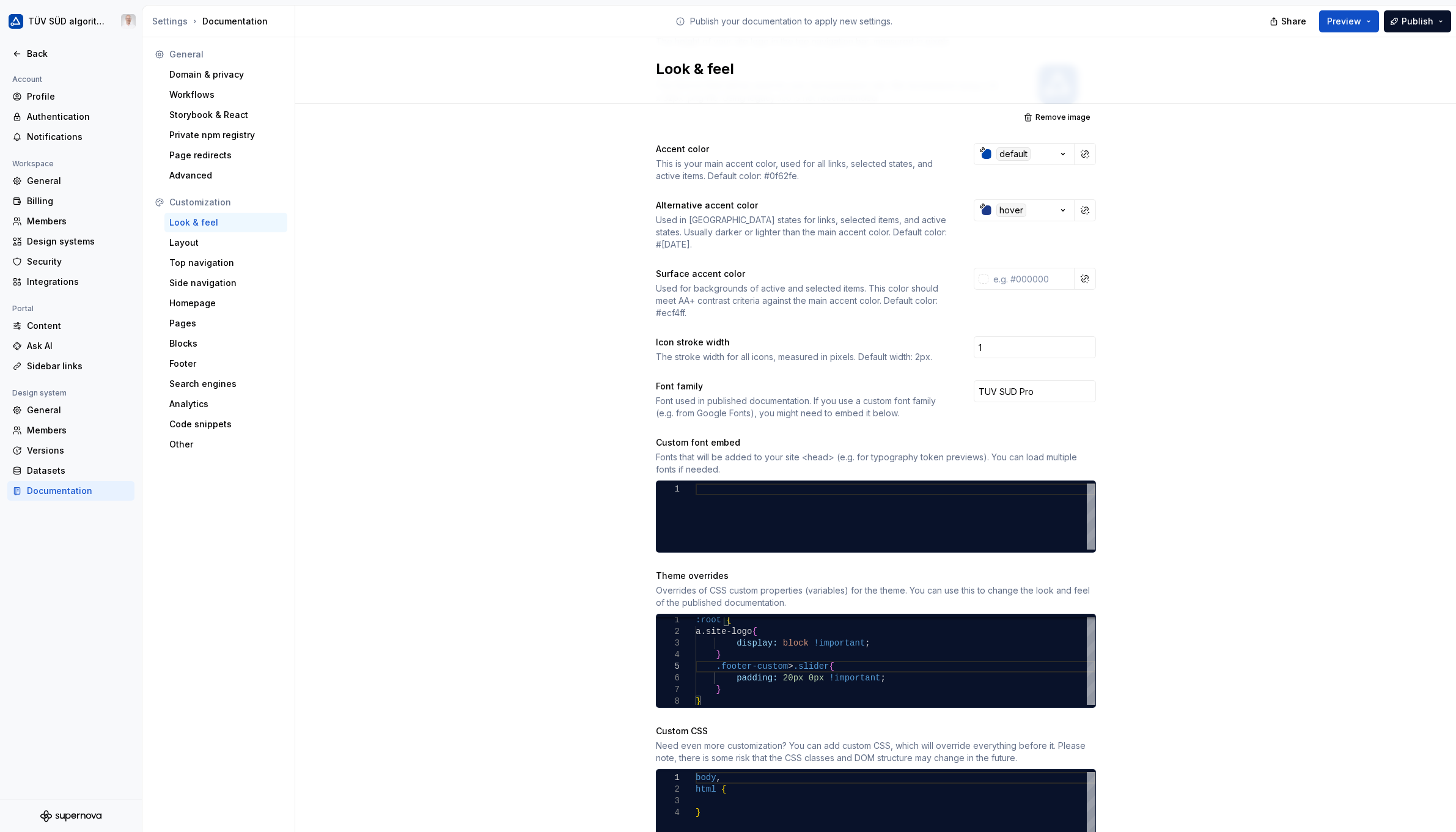
type textarea "**********"
click at [946, 636] on div "Site logo A company logo that will be displayed on all pages on your documentat…" at bounding box center [876, 404] width 1161 height 967
click at [946, 27] on span "Publish" at bounding box center [1417, 22] width 32 height 12
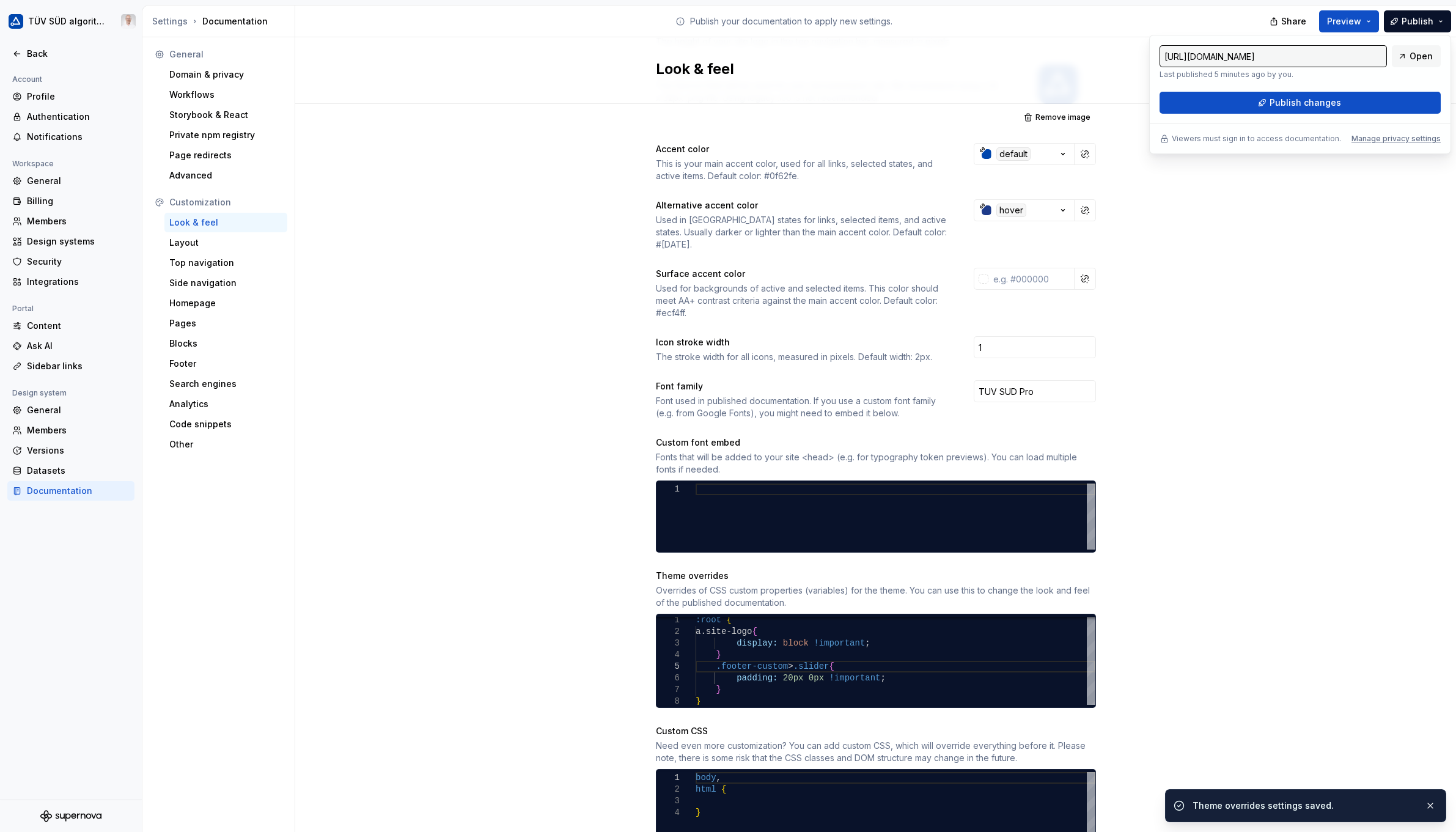
click at [946, 107] on span "Publish changes" at bounding box center [1305, 103] width 72 height 12
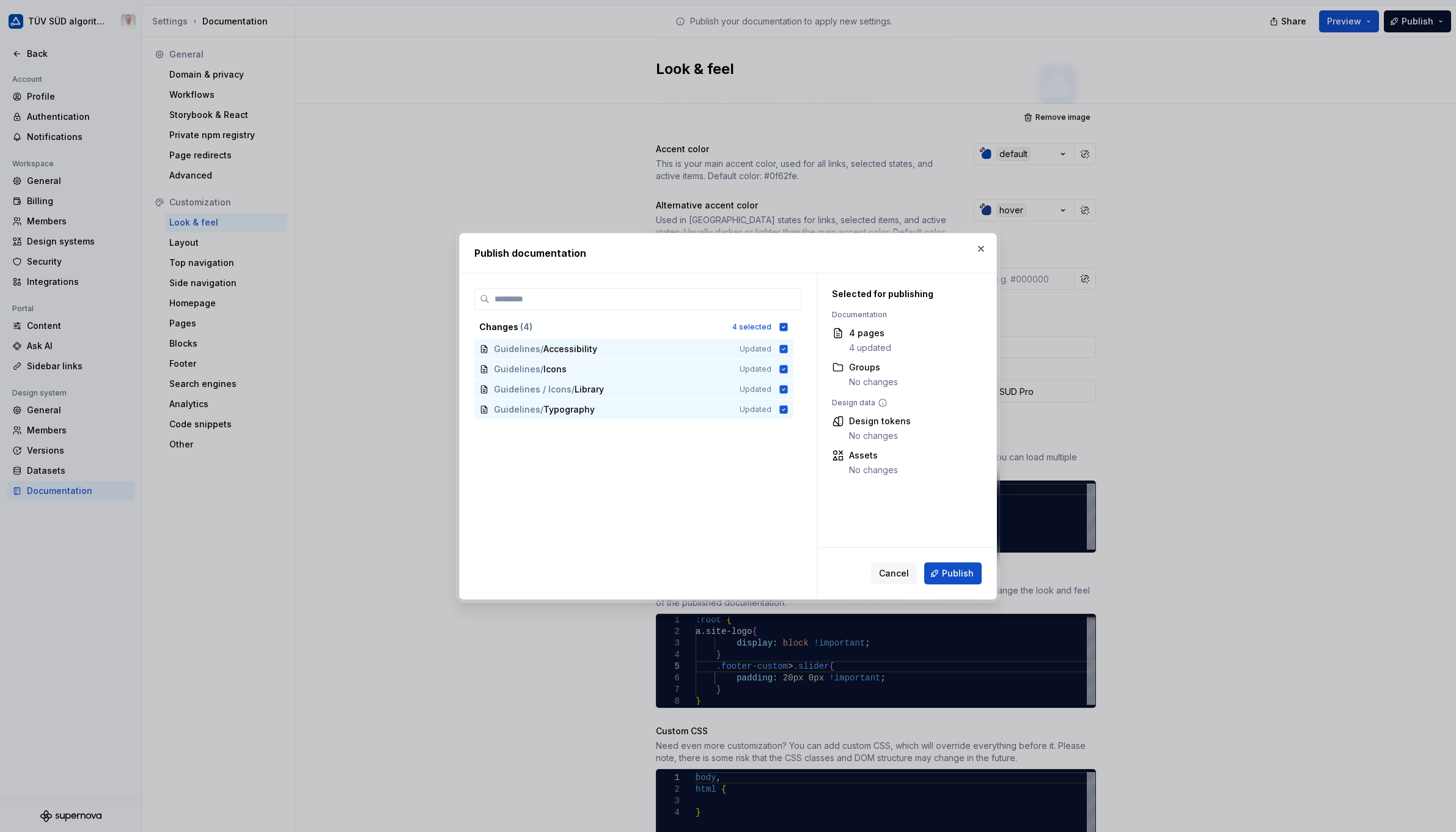
click at [946, 580] on button "Publish" at bounding box center [953, 573] width 57 height 22
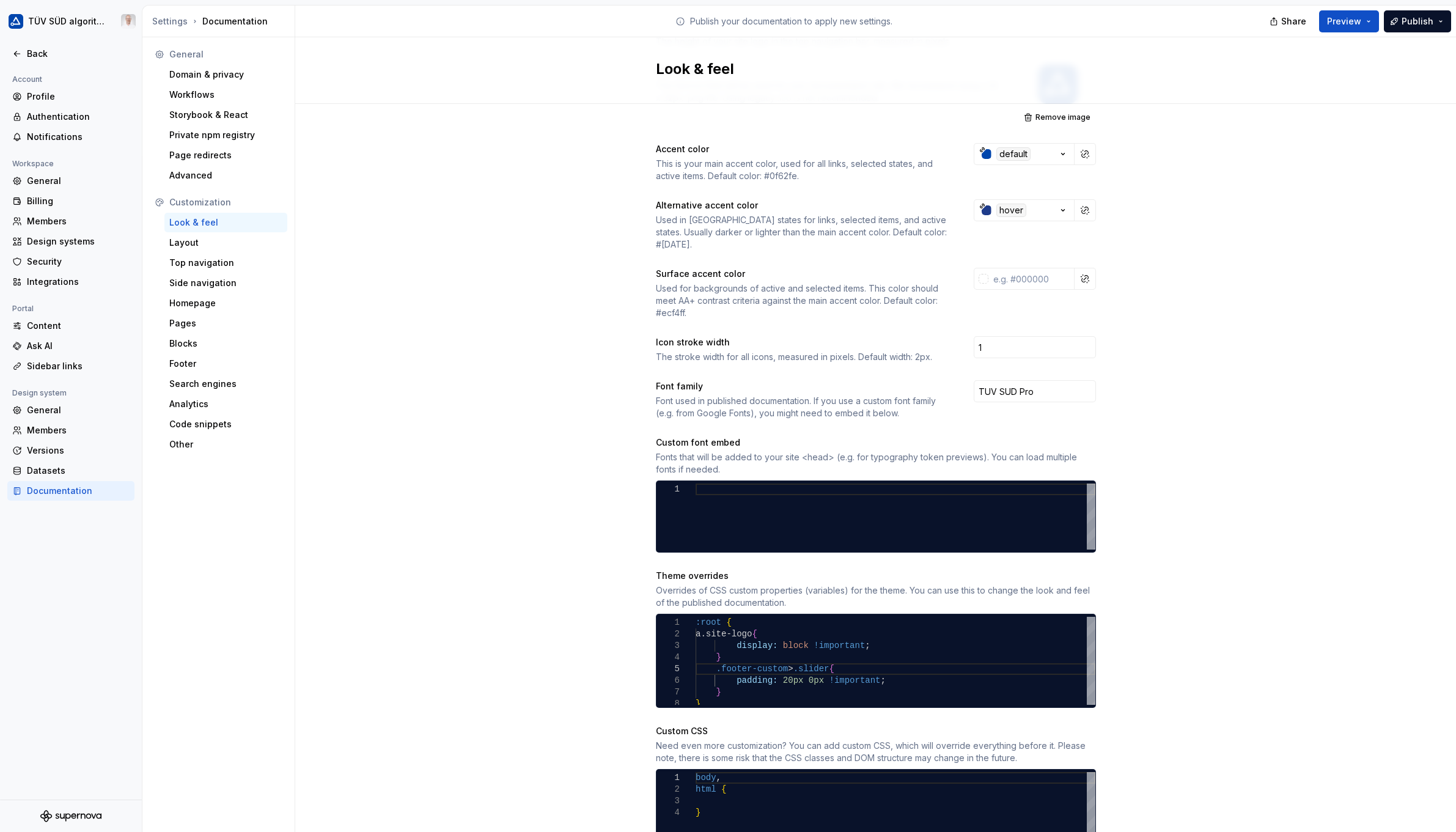
click at [444, 476] on div "Site logo A company logo that will be displayed on all pages on your documentat…" at bounding box center [876, 404] width 1161 height 967
click at [195, 361] on div "Footer" at bounding box center [225, 364] width 113 height 12
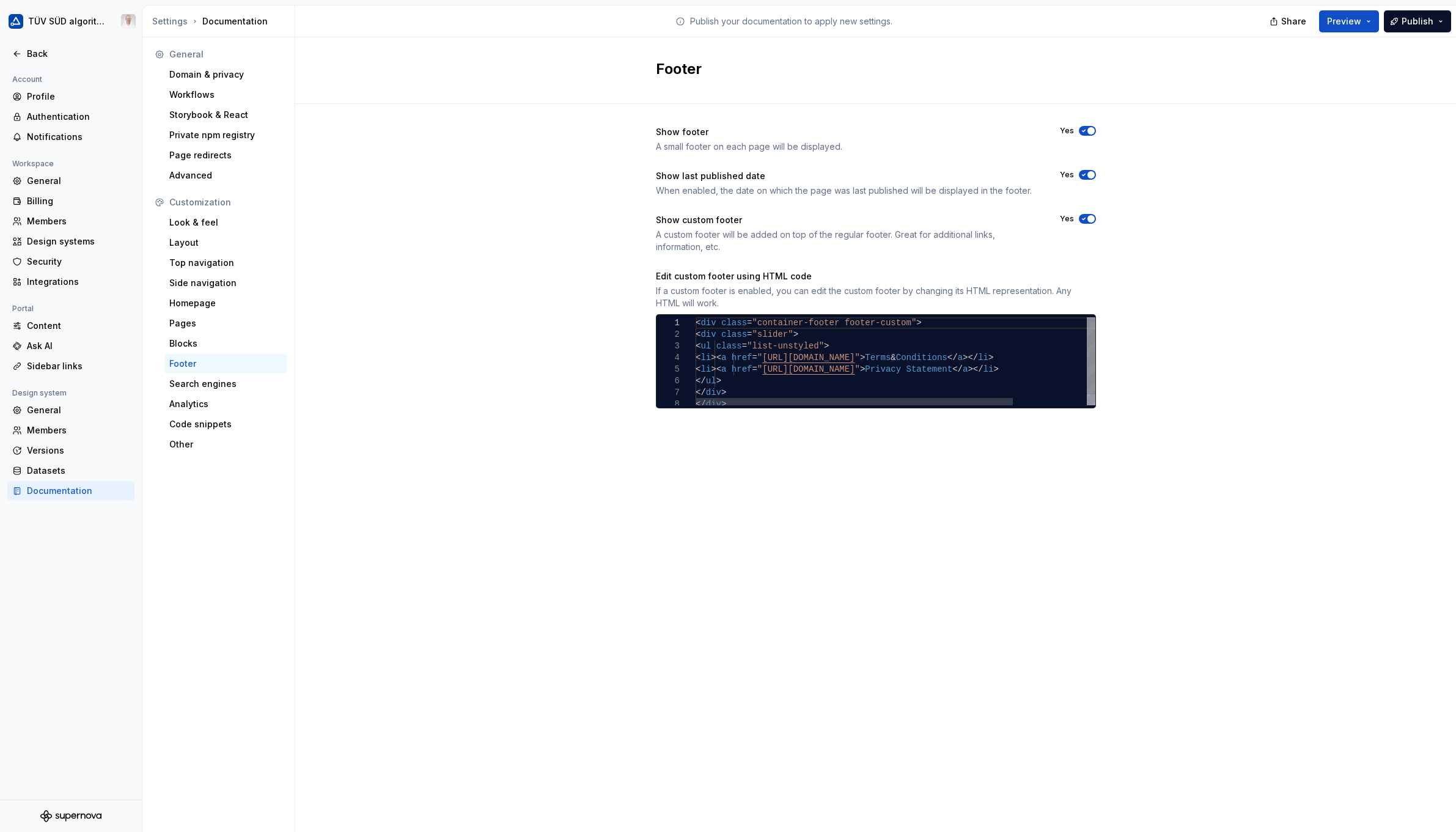
type textarea "**********"
click at [766, 348] on div "< div class = "container-footer footer-custom" > < div class = "slider" > < ul …" at bounding box center [942, 367] width 493 height 101
click at [812, 349] on div "< div class = "container-footer footer-custom" > < div class = "slider" > < ul …" at bounding box center [942, 367] width 493 height 101
click at [726, 344] on div "< div class = "container-footer footer-custom" > < div class = "slider" > < ul …" at bounding box center [942, 367] width 493 height 101
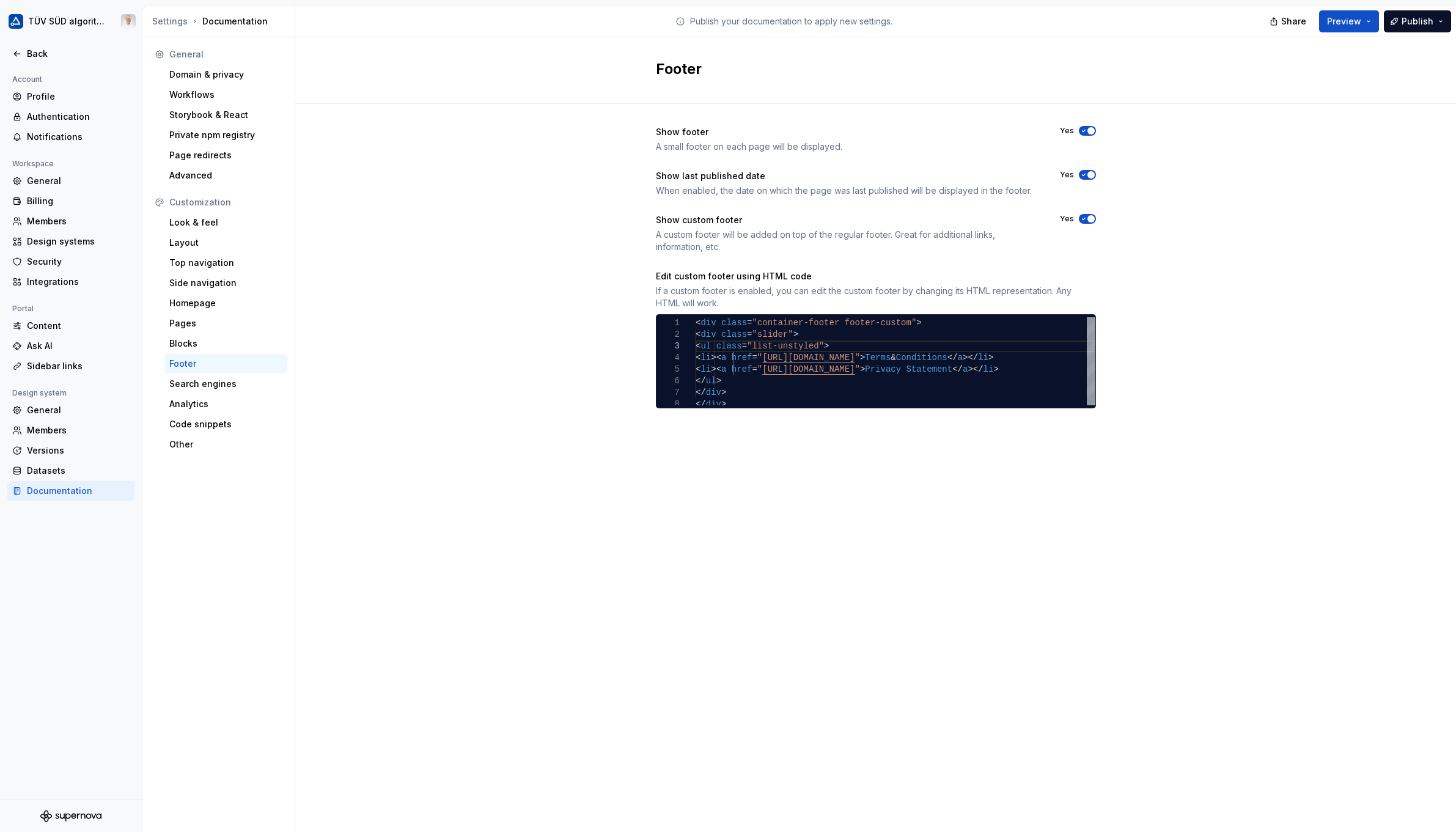
click at [208, 238] on div "Layout" at bounding box center [225, 243] width 113 height 12
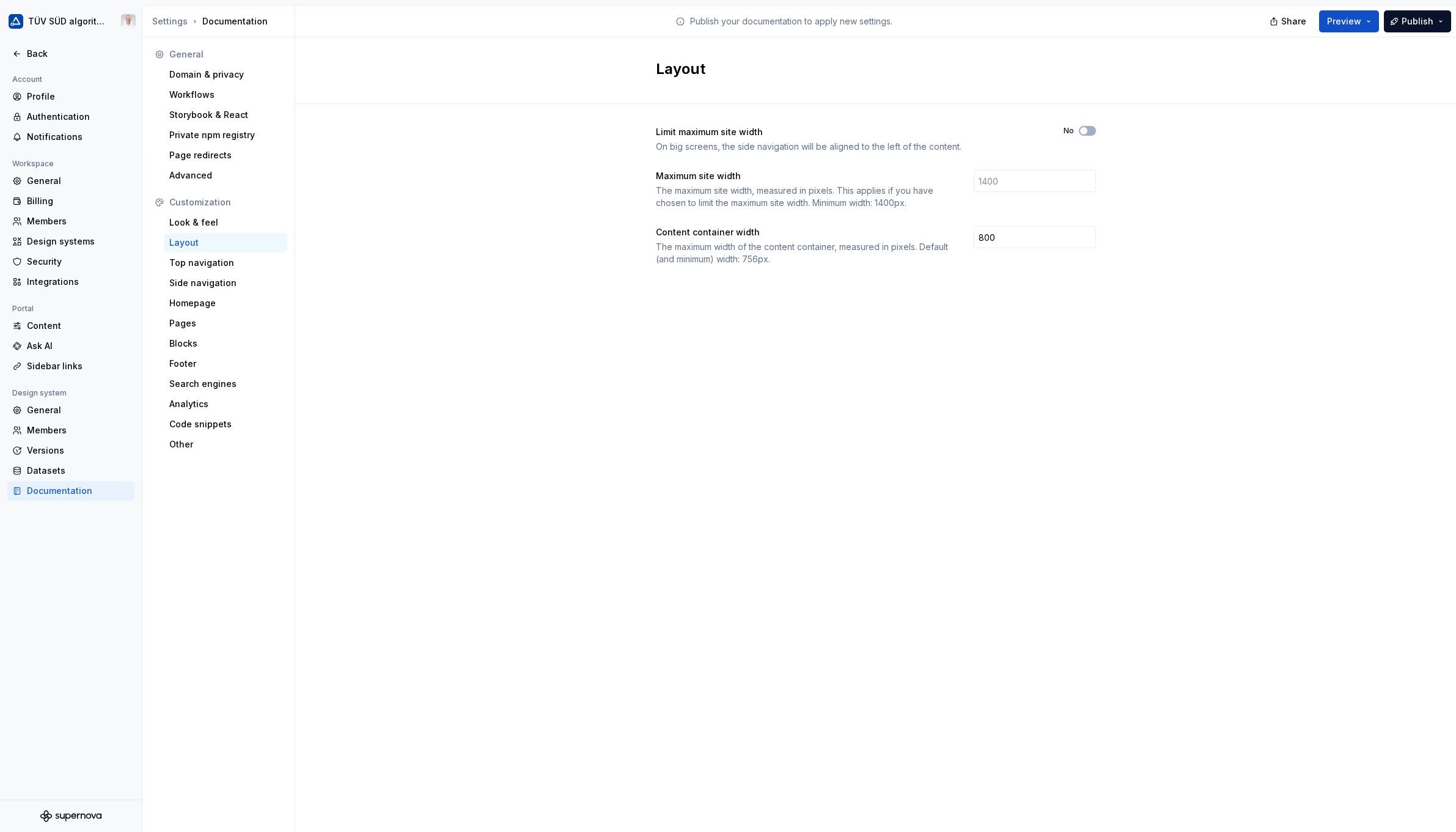
click at [198, 223] on div "Look & feel" at bounding box center [225, 223] width 113 height 12
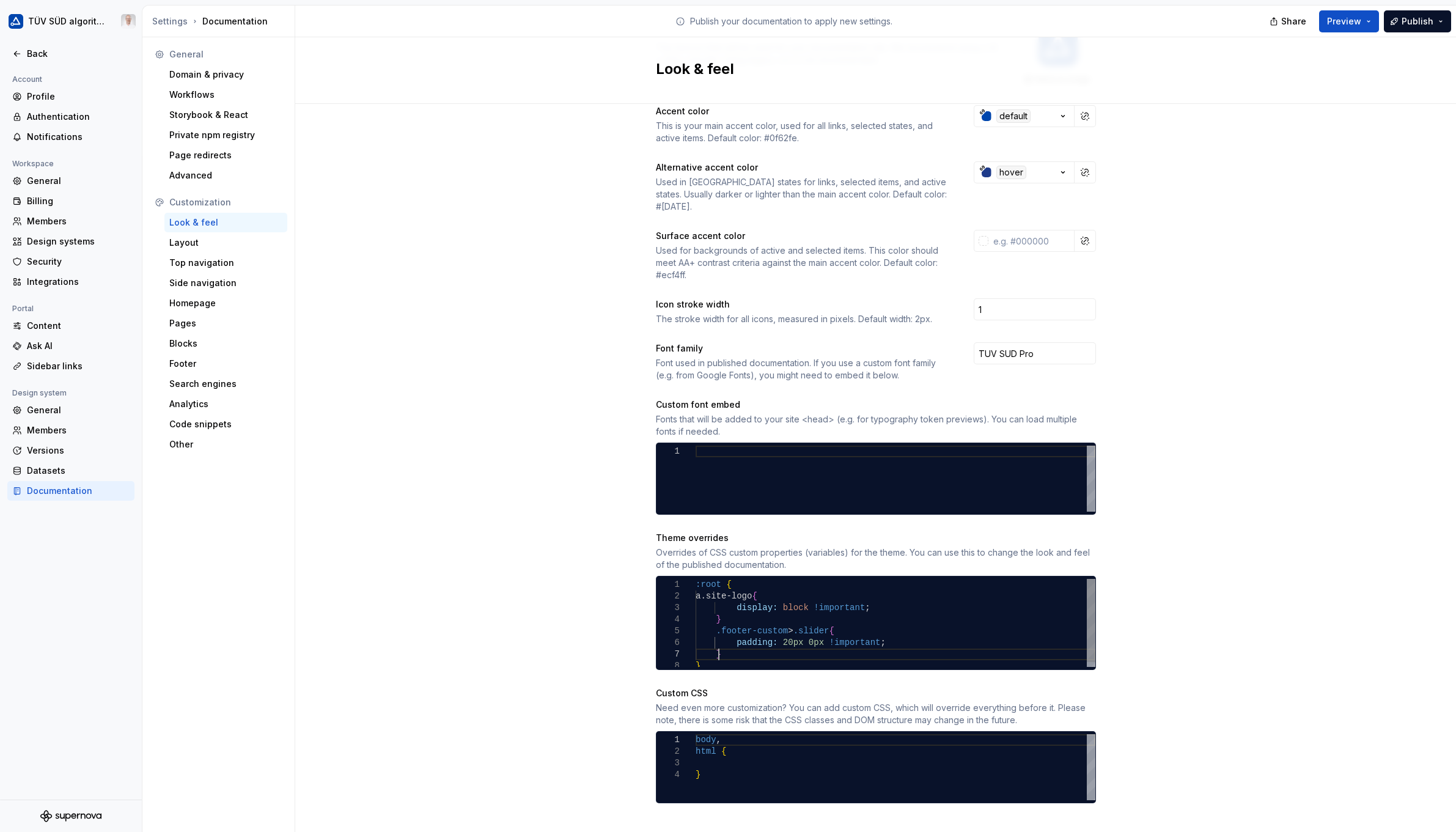
scroll to position [0, 3]
click at [725, 646] on div ":root { a.site-logo { display: block !important ; } .footer-custom > .slider { …" at bounding box center [896, 625] width 400 height 93
drag, startPoint x: 709, startPoint y: 617, endPoint x: 793, endPoint y: 638, distance: 86.6
click at [793, 638] on div ":root { a.site-logo { display: block !important ; } .footer-custom > .slider { …" at bounding box center [896, 621] width 400 height 93
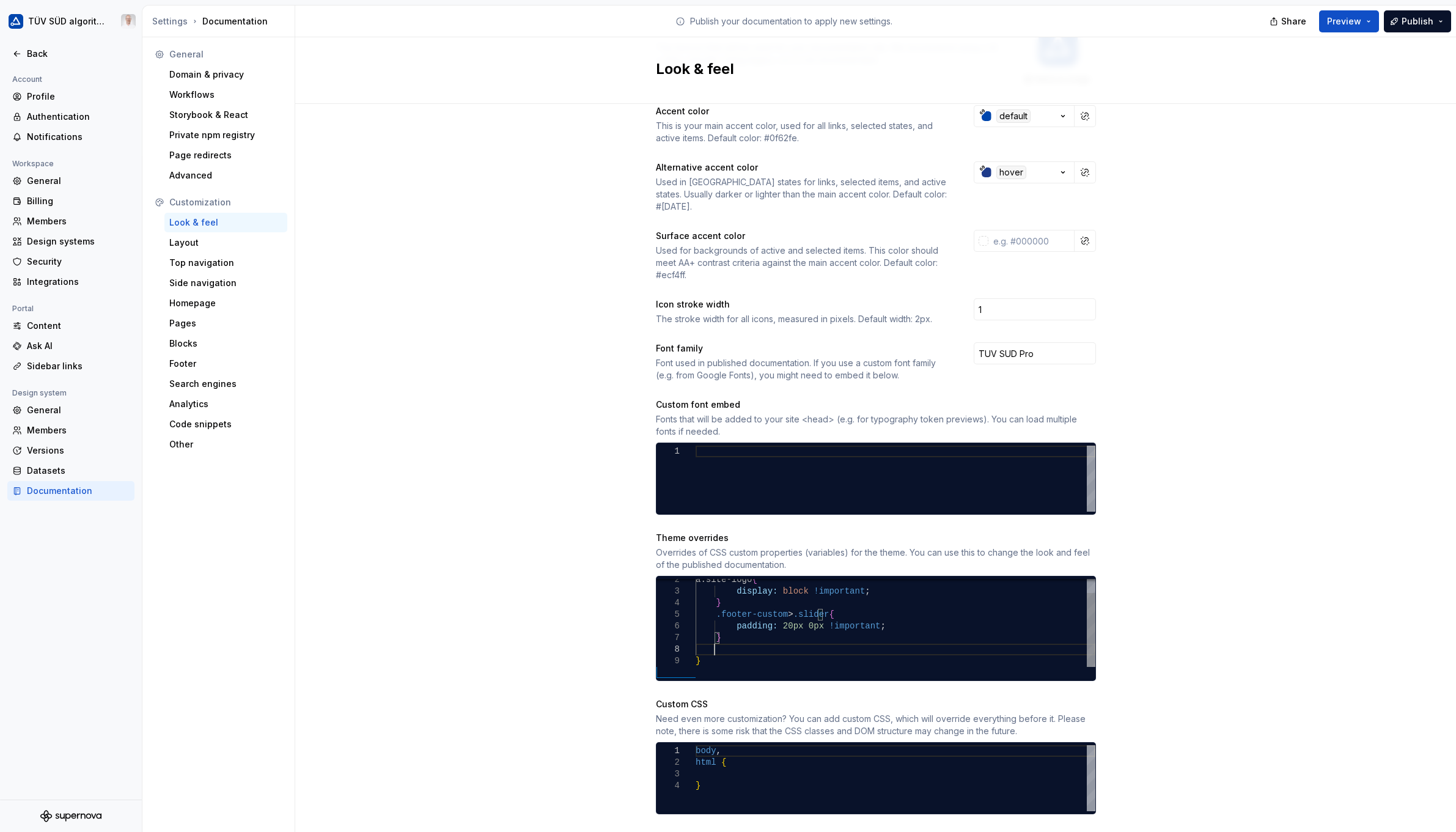
scroll to position [82, 17]
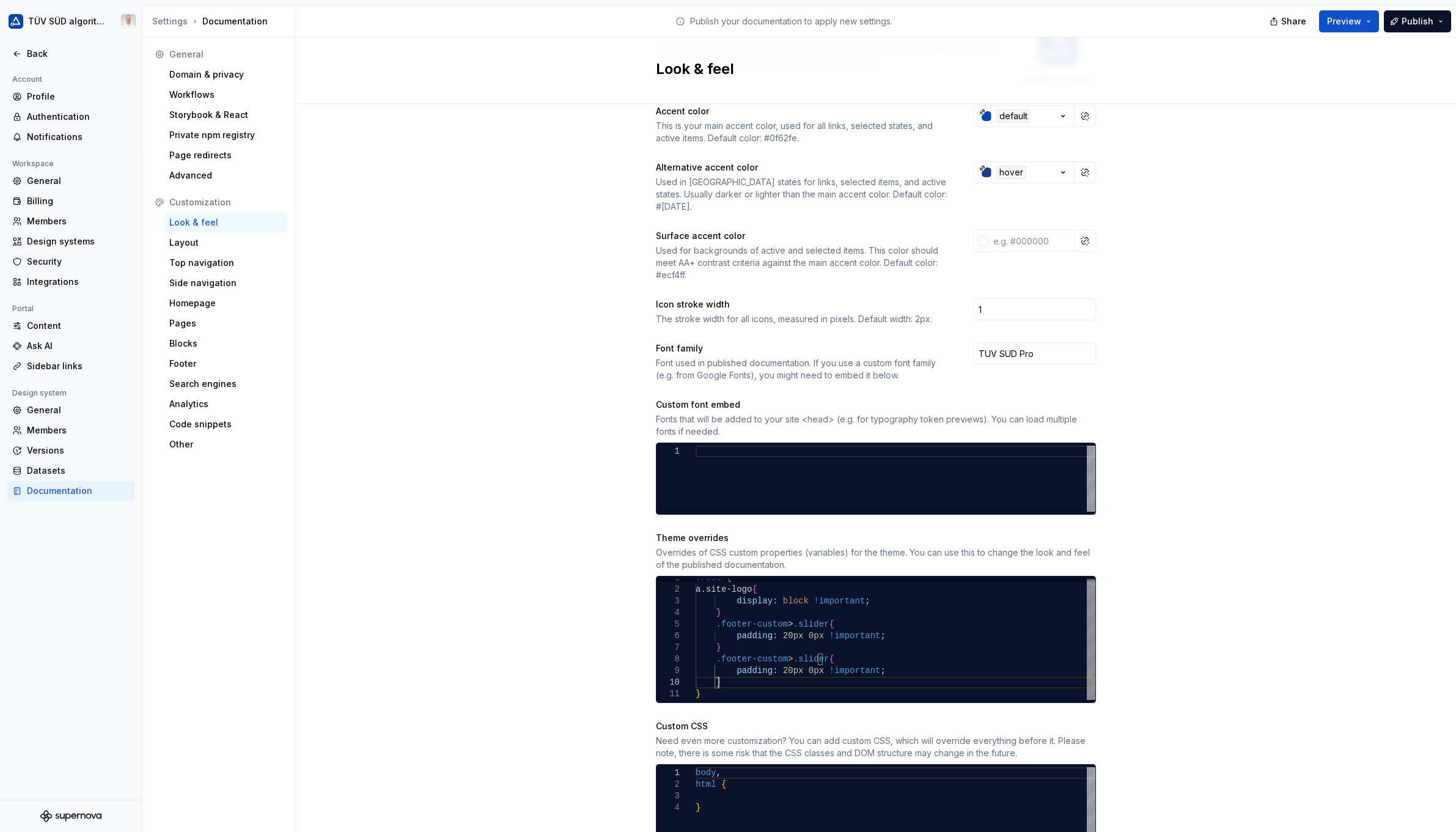
click at [774, 644] on div "display: block !important ; } .footer-custom > .slider { padding: 20px 0px !imp…" at bounding box center [896, 636] width 400 height 127
drag, startPoint x: 812, startPoint y: 646, endPoint x: 789, endPoint y: 652, distance: 23.8
click at [789, 652] on div "display: block !important ; } .footer-custom > .slider { padding: 20px 0px !imp…" at bounding box center [896, 636] width 400 height 127
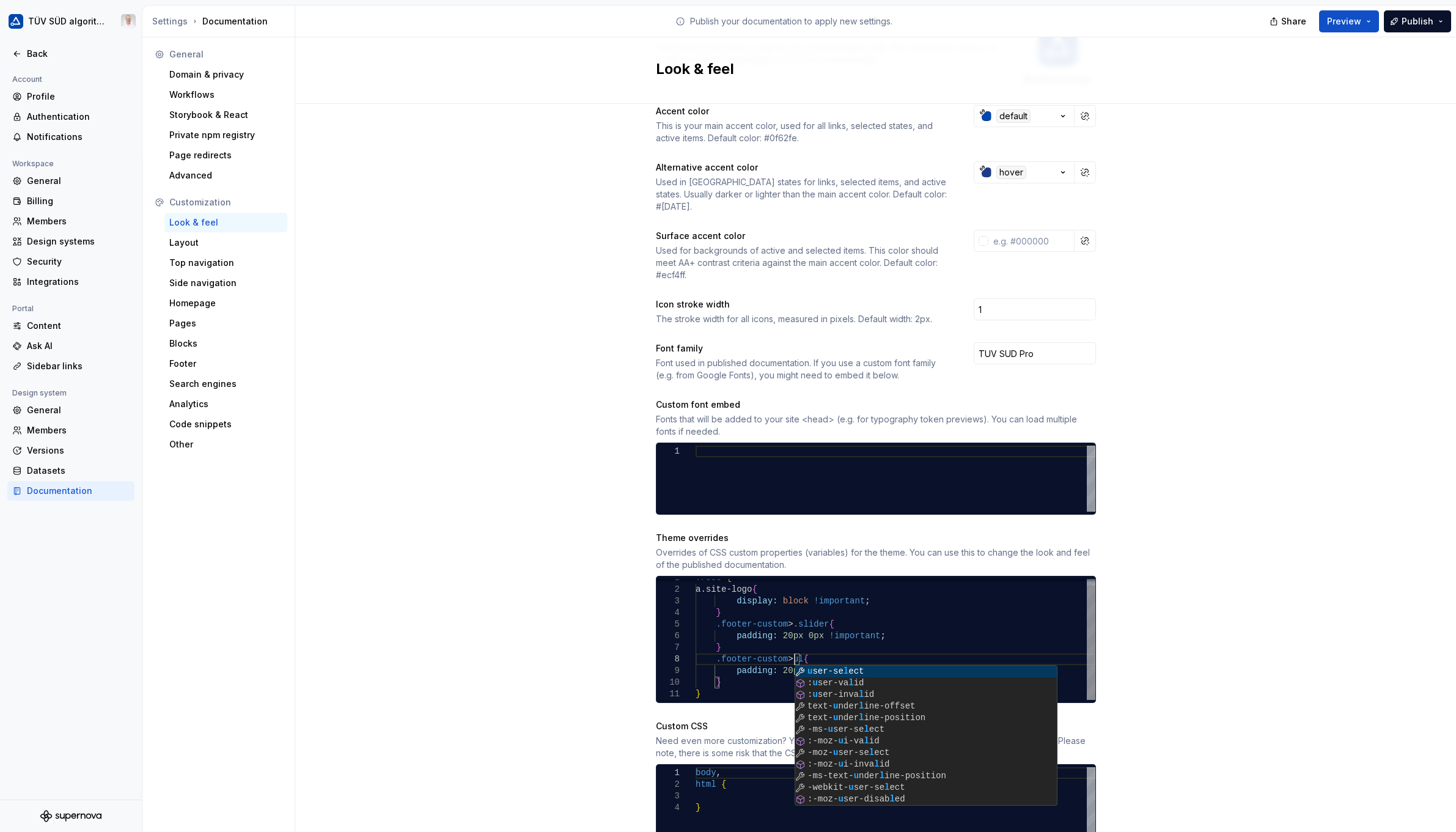
click at [738, 662] on div "display: block !important ; } .footer-custom > .slider { padding: 20px 0px !imp…" at bounding box center [896, 636] width 400 height 127
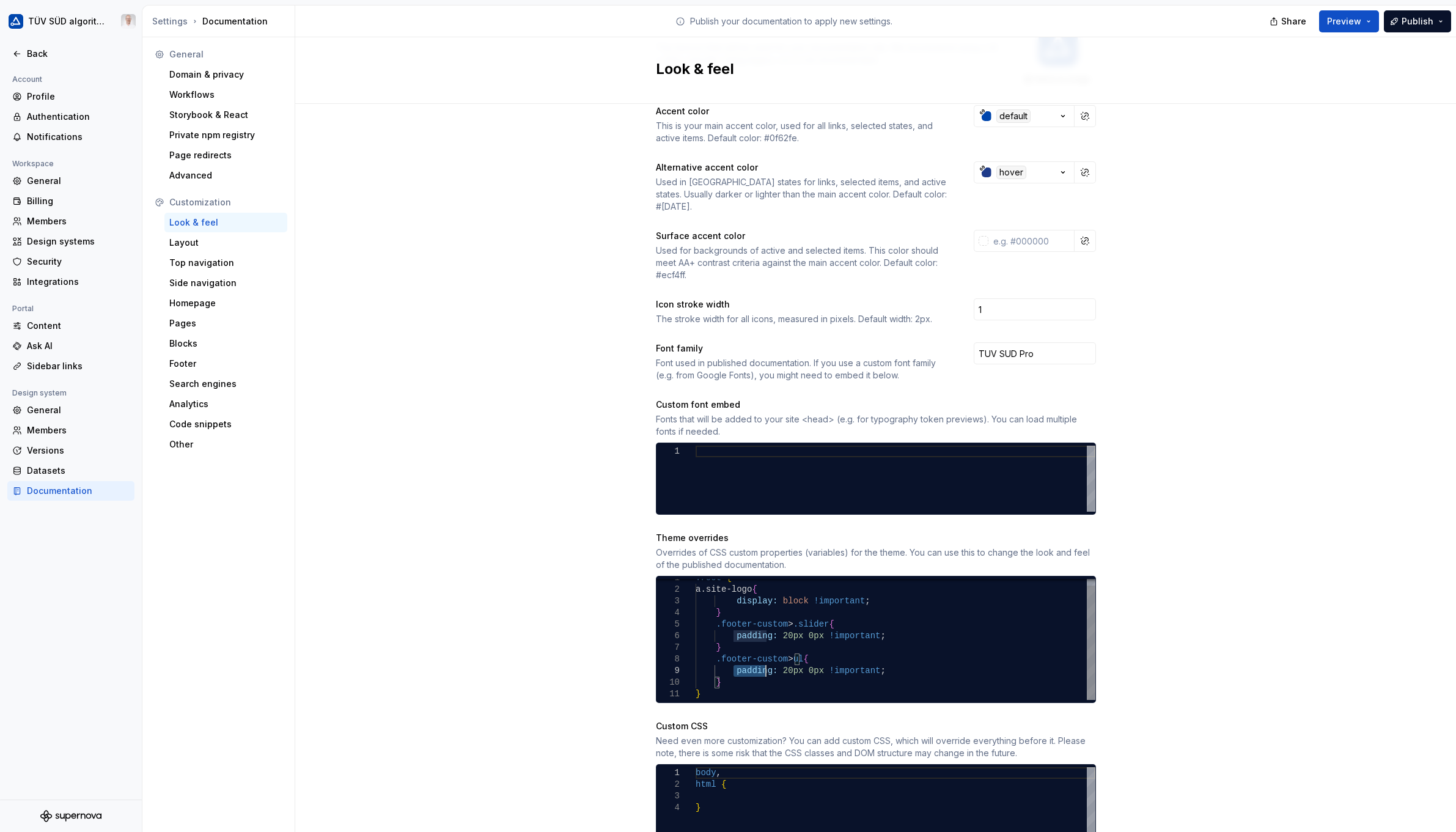
click at [738, 662] on div "display: block !important ; } .footer-custom > .slider { padding: 20px 0px !imp…" at bounding box center [896, 636] width 400 height 127
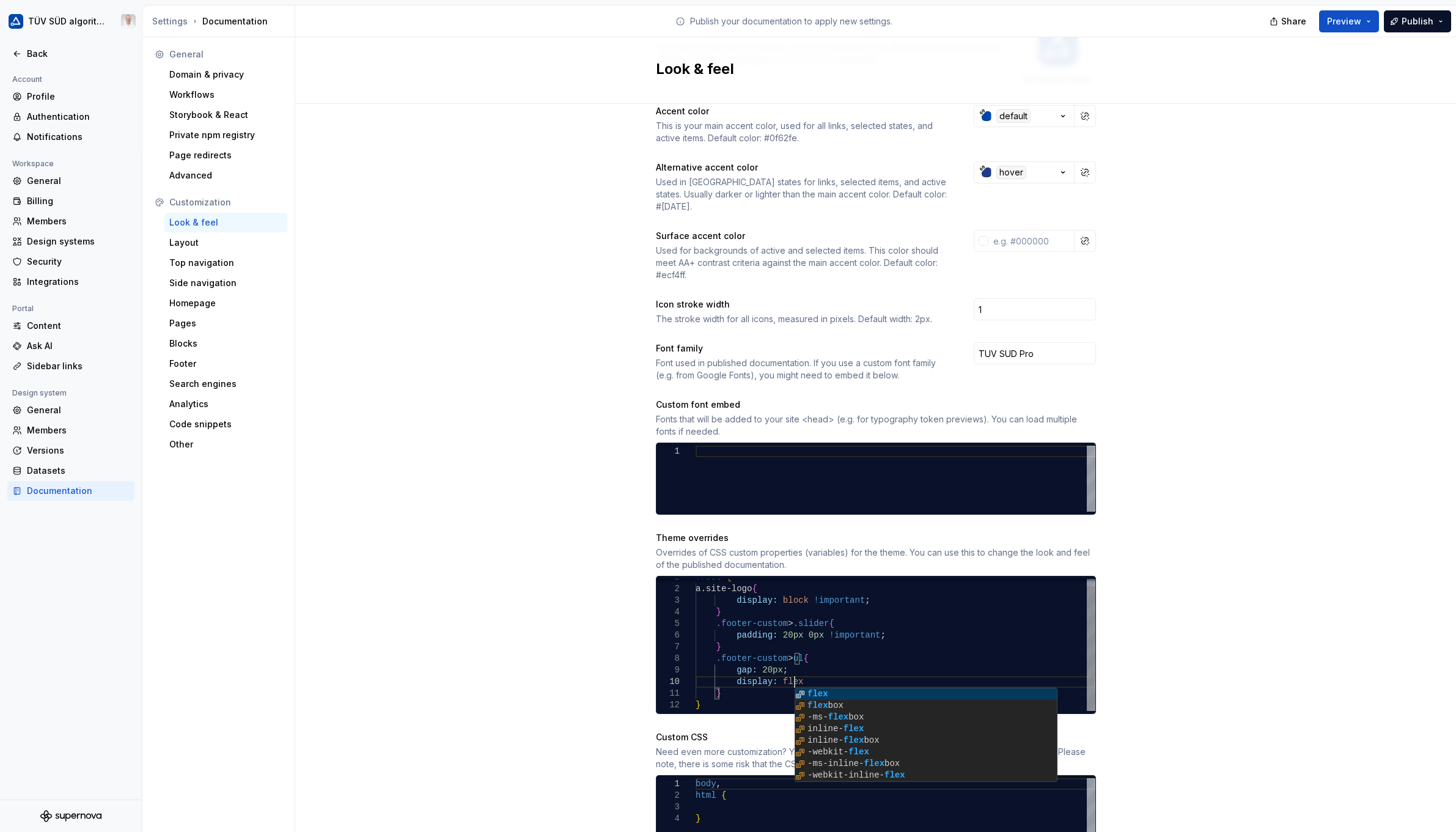
scroll to position [105, 103]
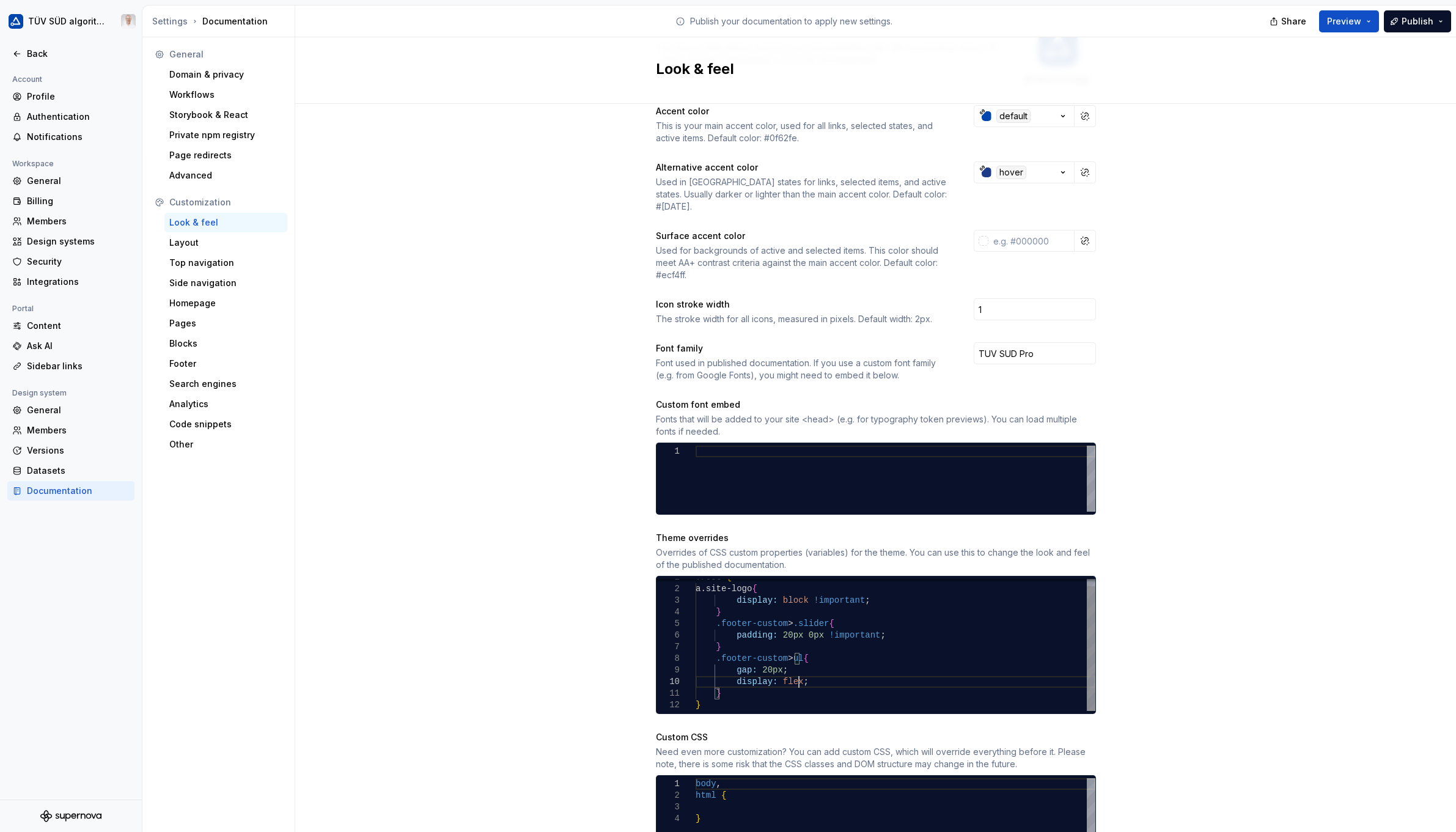
click at [745, 692] on div "display: block !important ; } .footer-custom > .slider { padding: 20px 0px !imp…" at bounding box center [896, 641] width 400 height 140
click at [946, 21] on span "Publish" at bounding box center [1417, 22] width 32 height 12
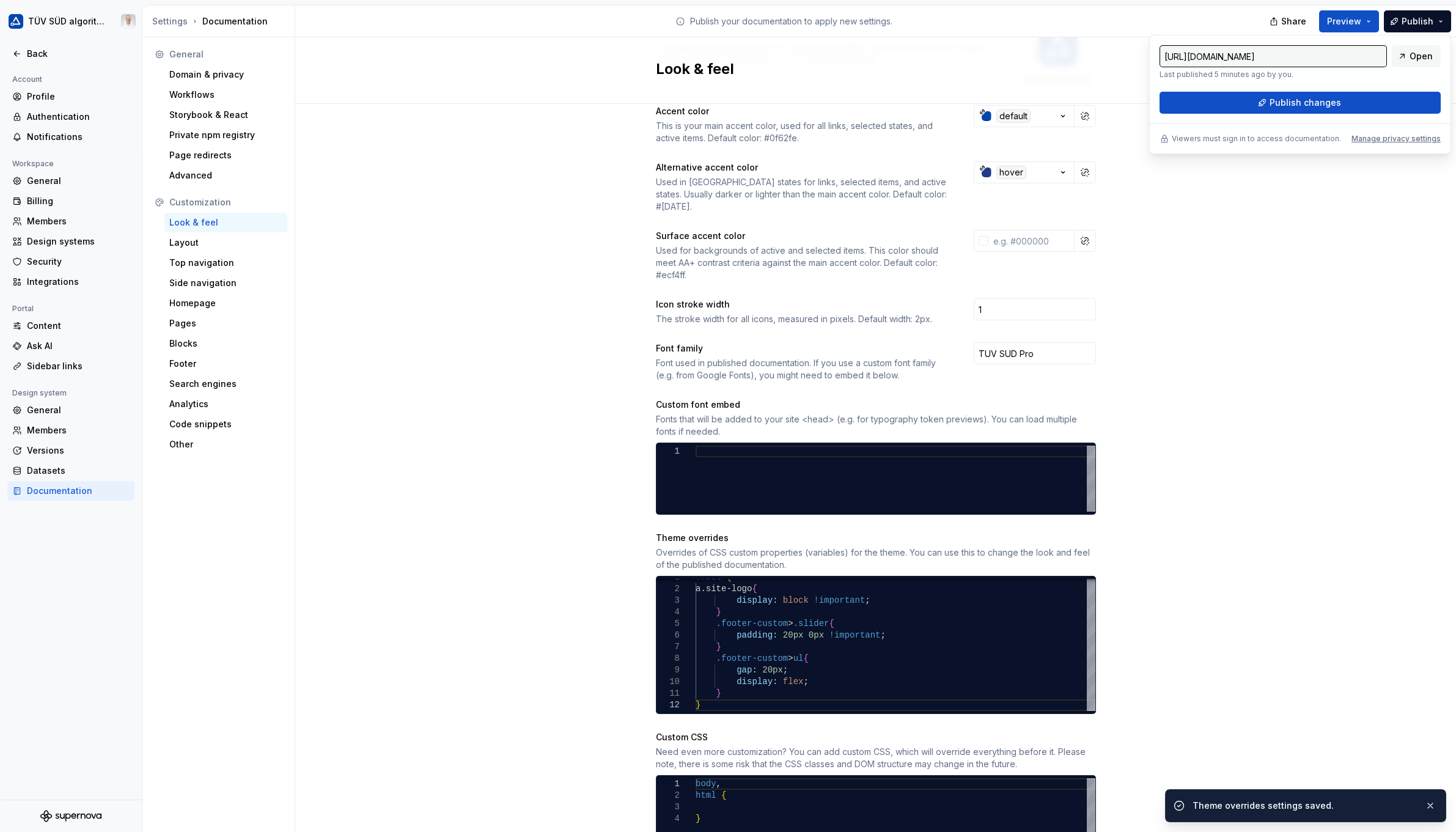
drag, startPoint x: 1403, startPoint y: 21, endPoint x: 1305, endPoint y: 104, distance: 128.4
click at [946, 104] on span "Publish changes" at bounding box center [1305, 103] width 72 height 12
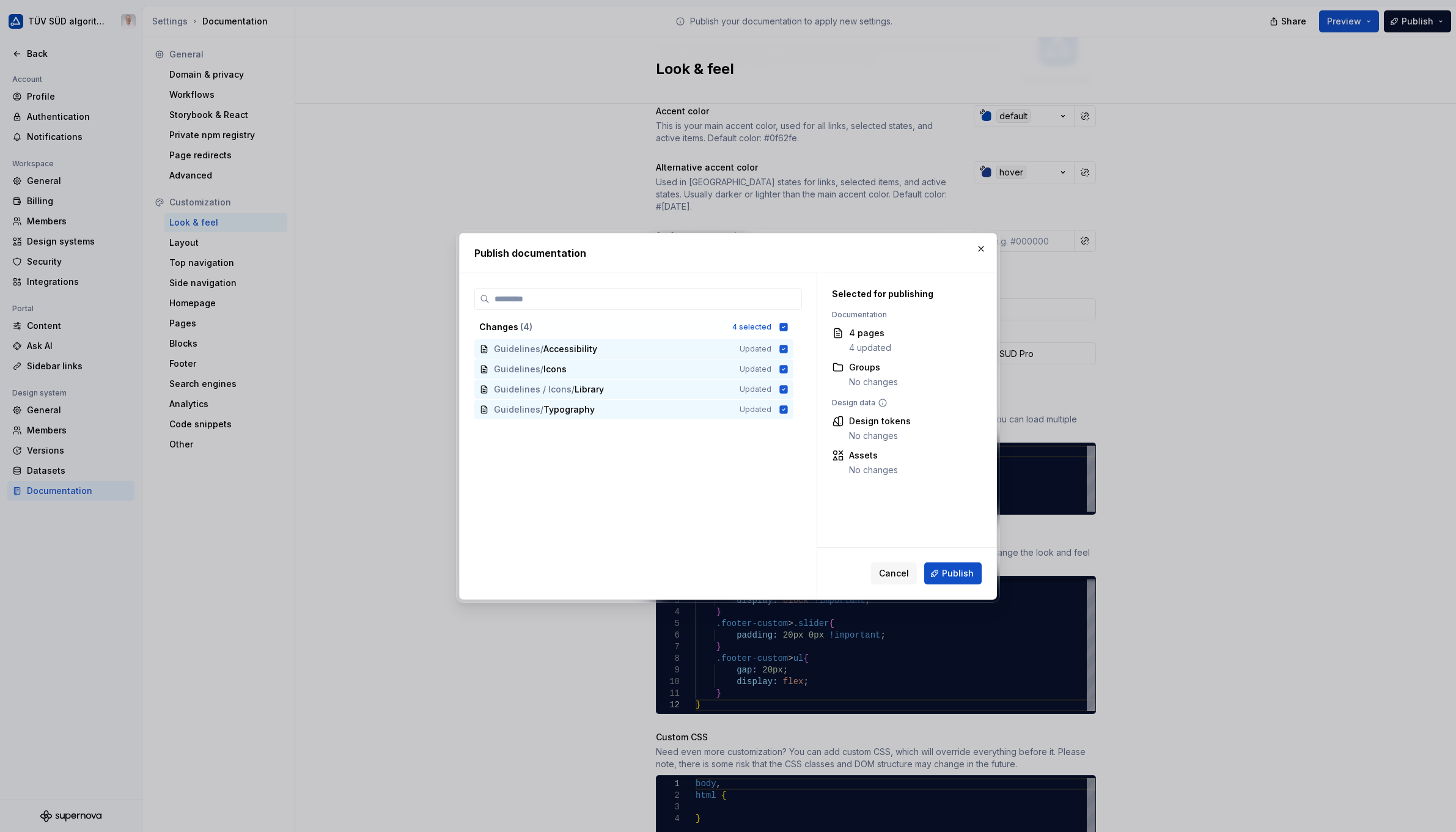
click at [946, 569] on span "Publish" at bounding box center [958, 574] width 32 height 12
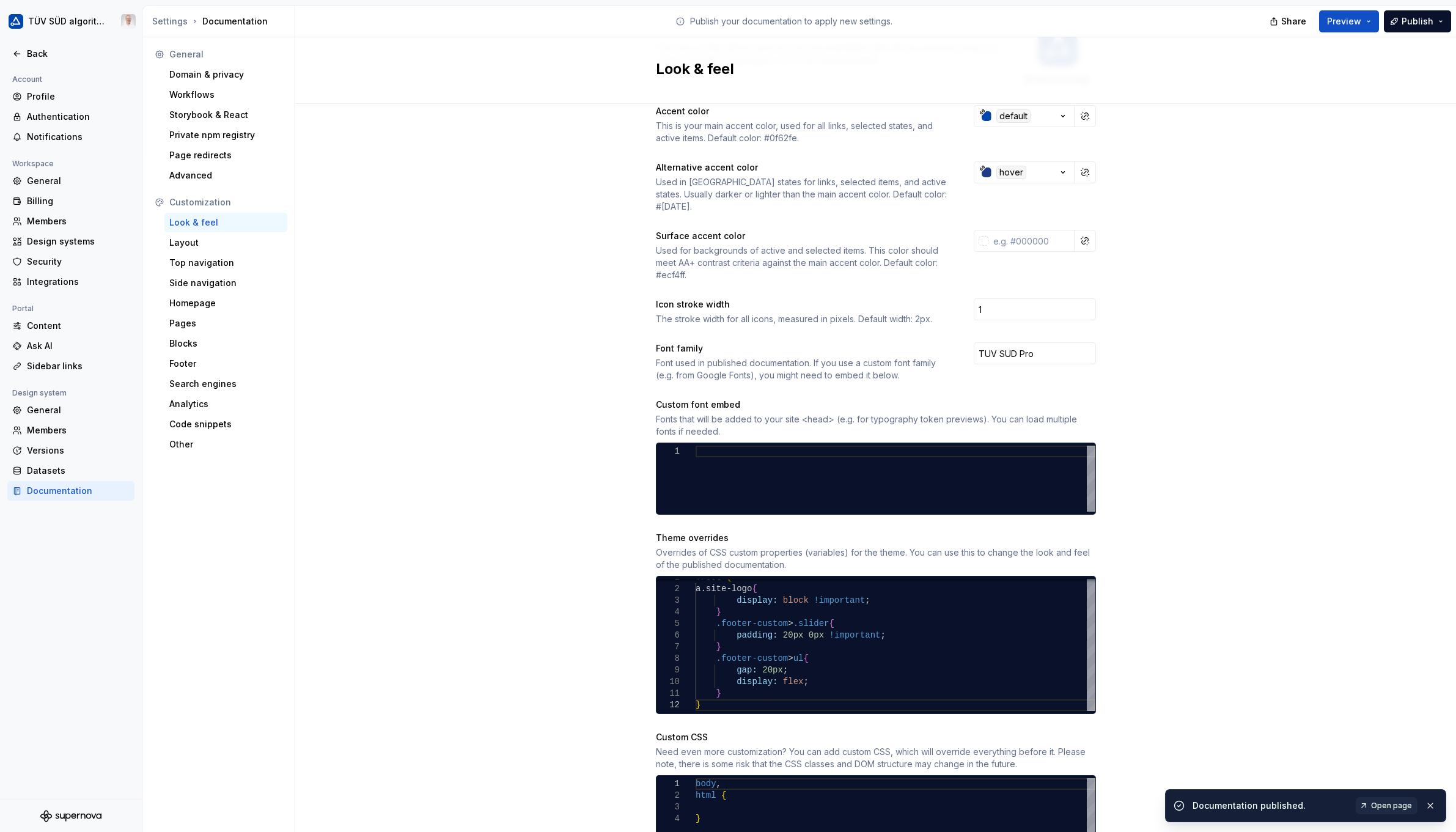
click at [946, 798] on link "Open page" at bounding box center [1386, 806] width 61 height 17
click at [780, 643] on div "display: block !important ; } .footer-custom > .slider { padding: 20px 0px !imp…" at bounding box center [896, 641] width 400 height 140
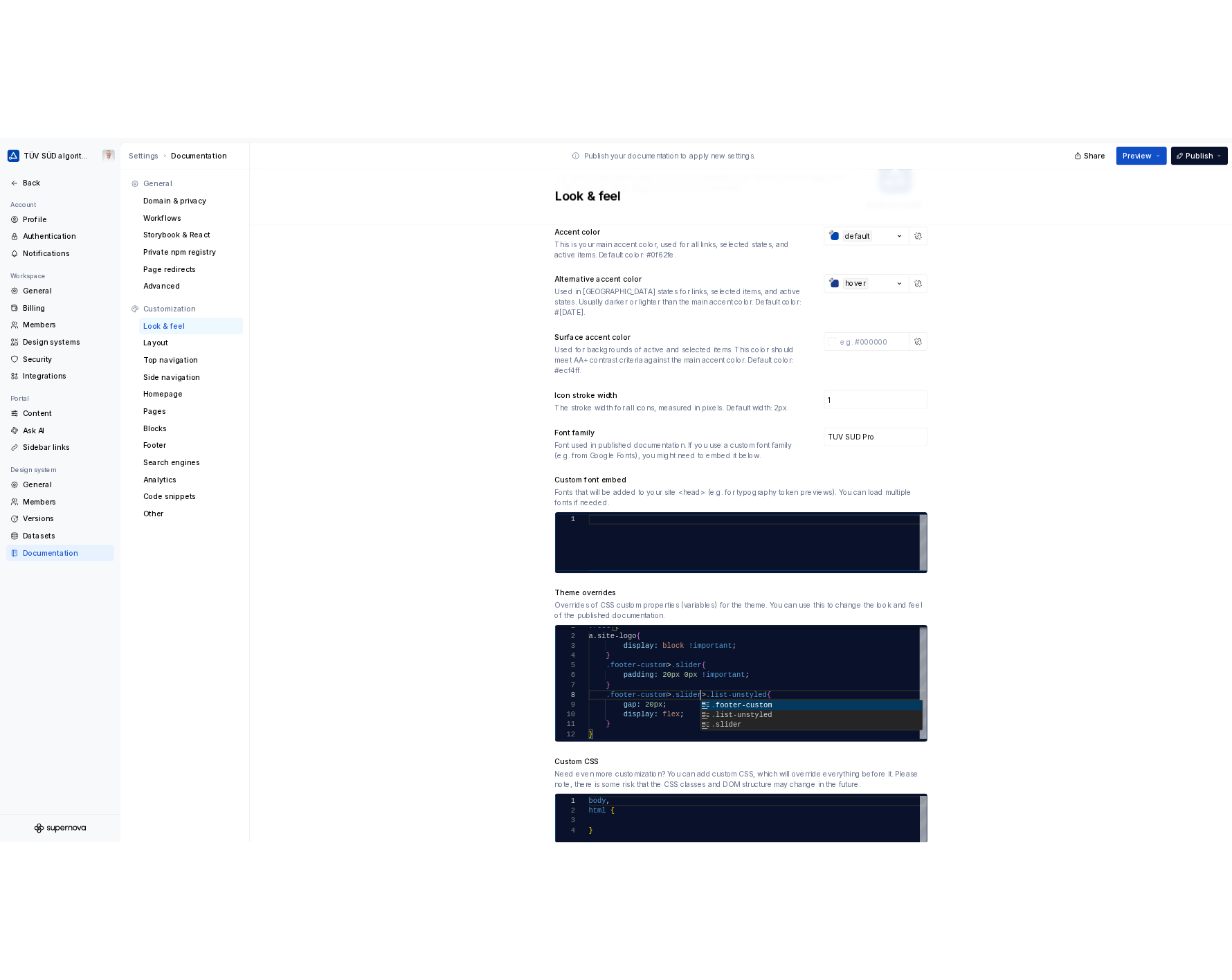
scroll to position [93, 149]
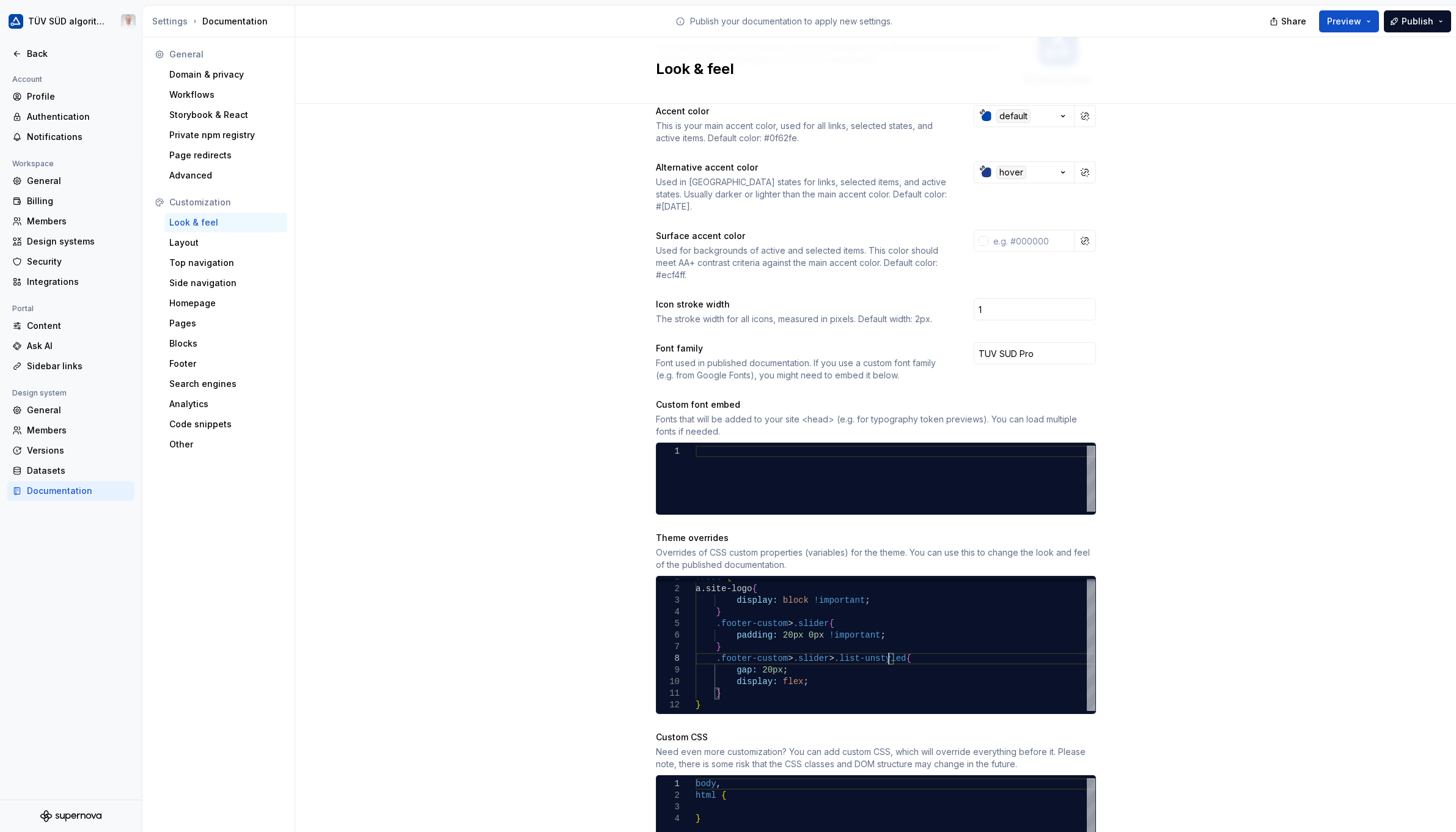
type textarea "**********"
click at [946, 26] on span "Publish" at bounding box center [1417, 22] width 32 height 12
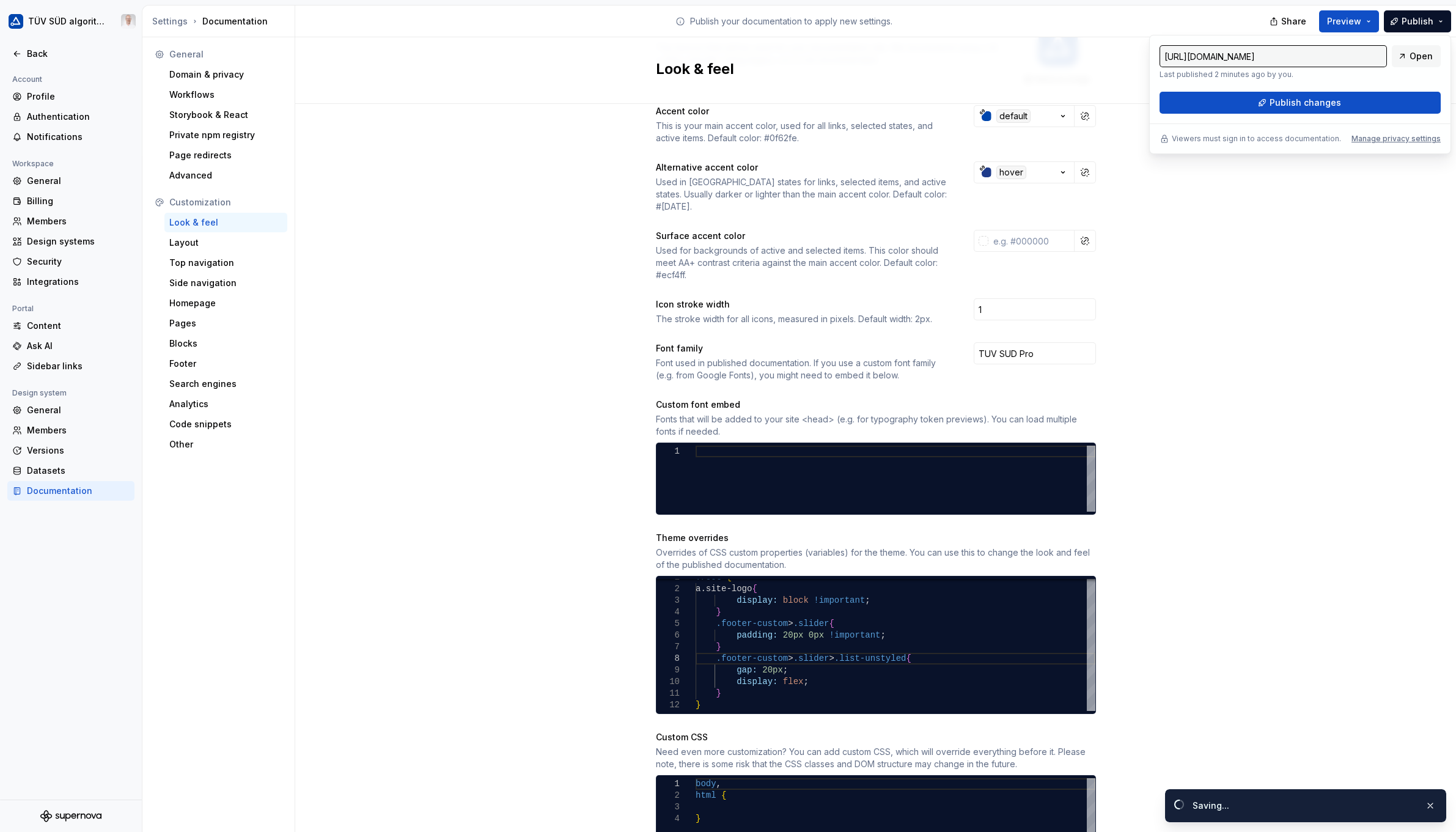
drag, startPoint x: 1387, startPoint y: 89, endPoint x: 1330, endPoint y: 104, distance: 58.9
click at [946, 104] on span "Publish changes" at bounding box center [1305, 103] width 72 height 12
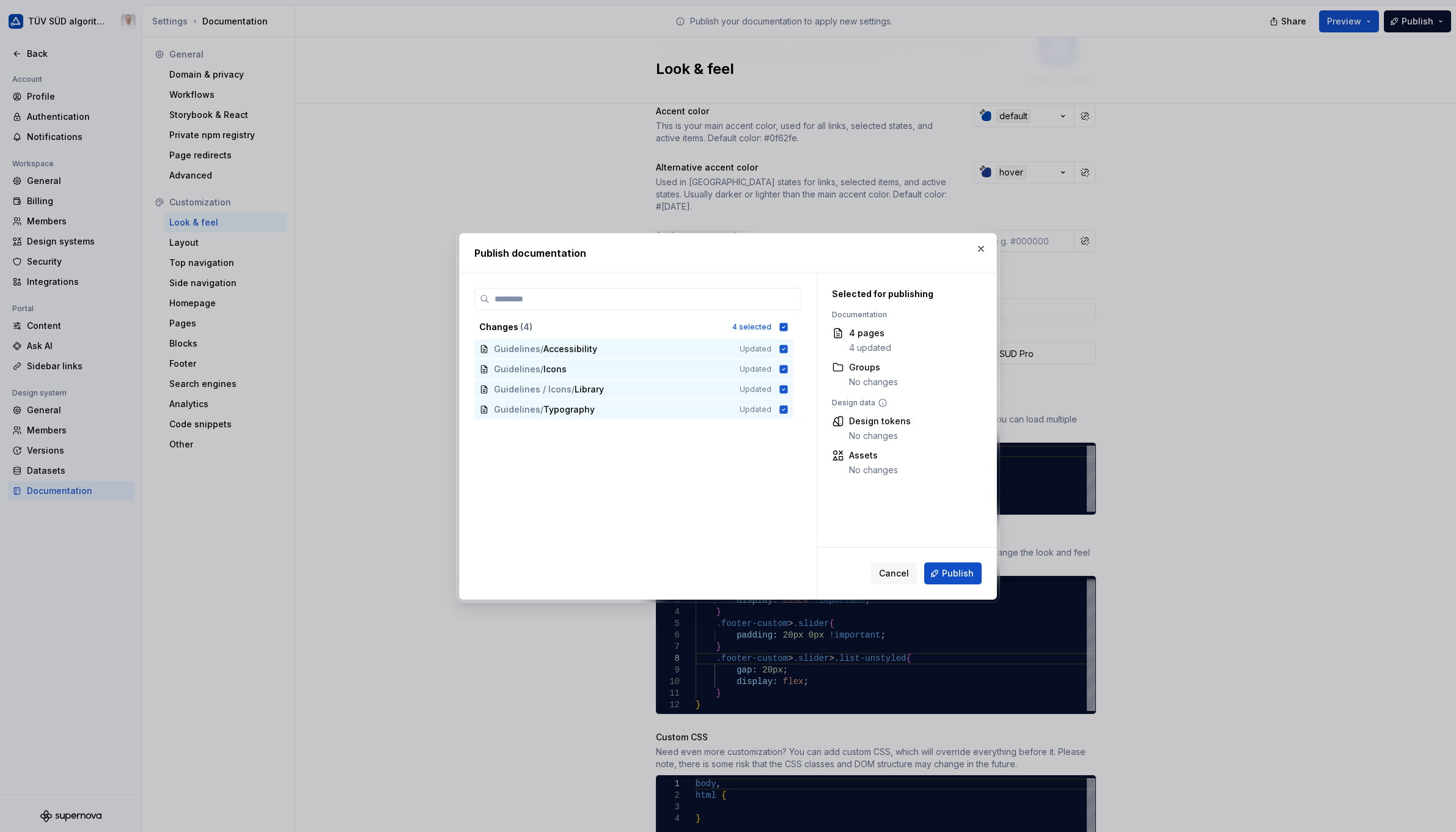
click at [946, 578] on span "Publish" at bounding box center [958, 574] width 32 height 12
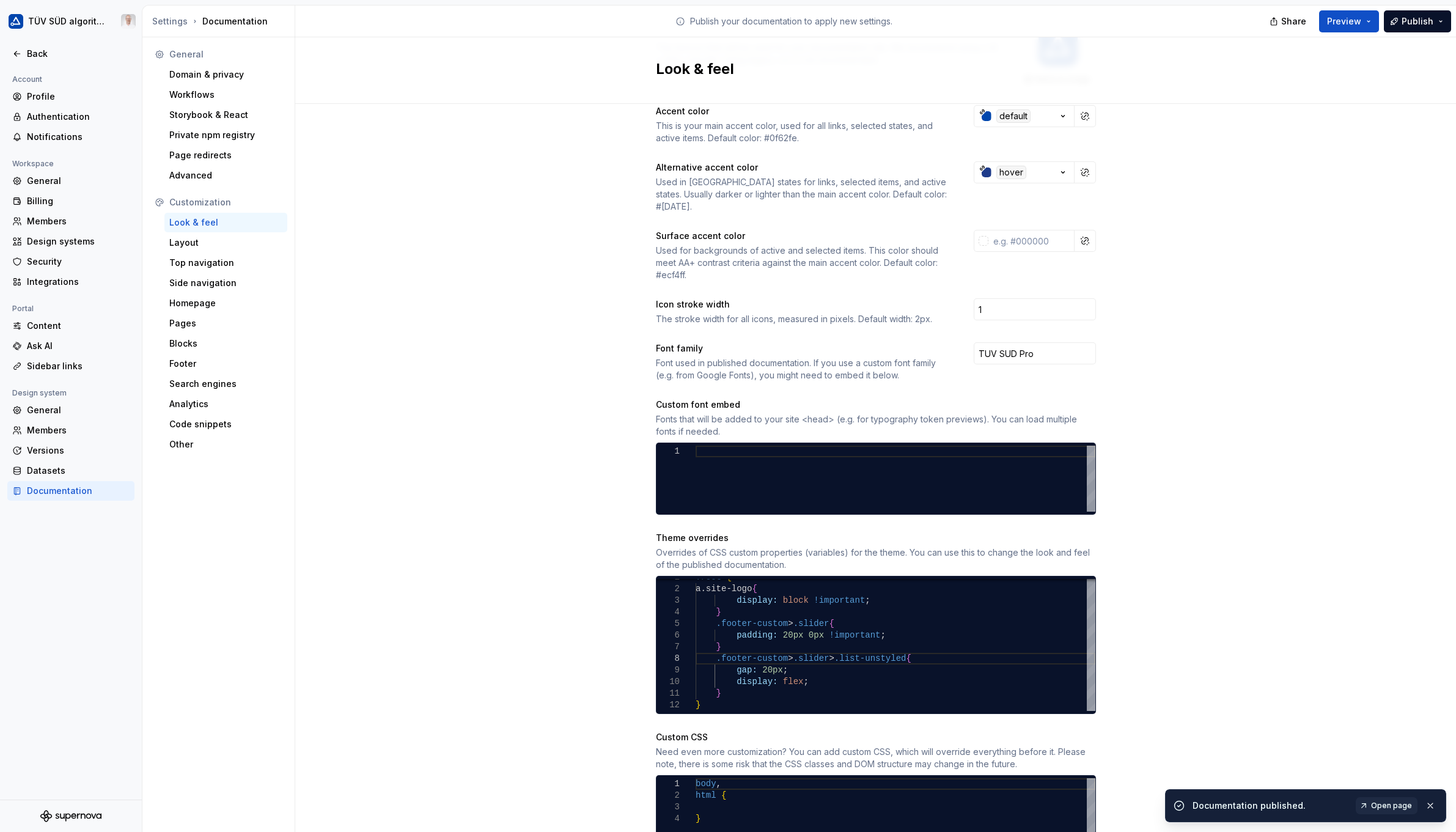
click at [946, 805] on span "Open page" at bounding box center [1391, 805] width 41 height 10
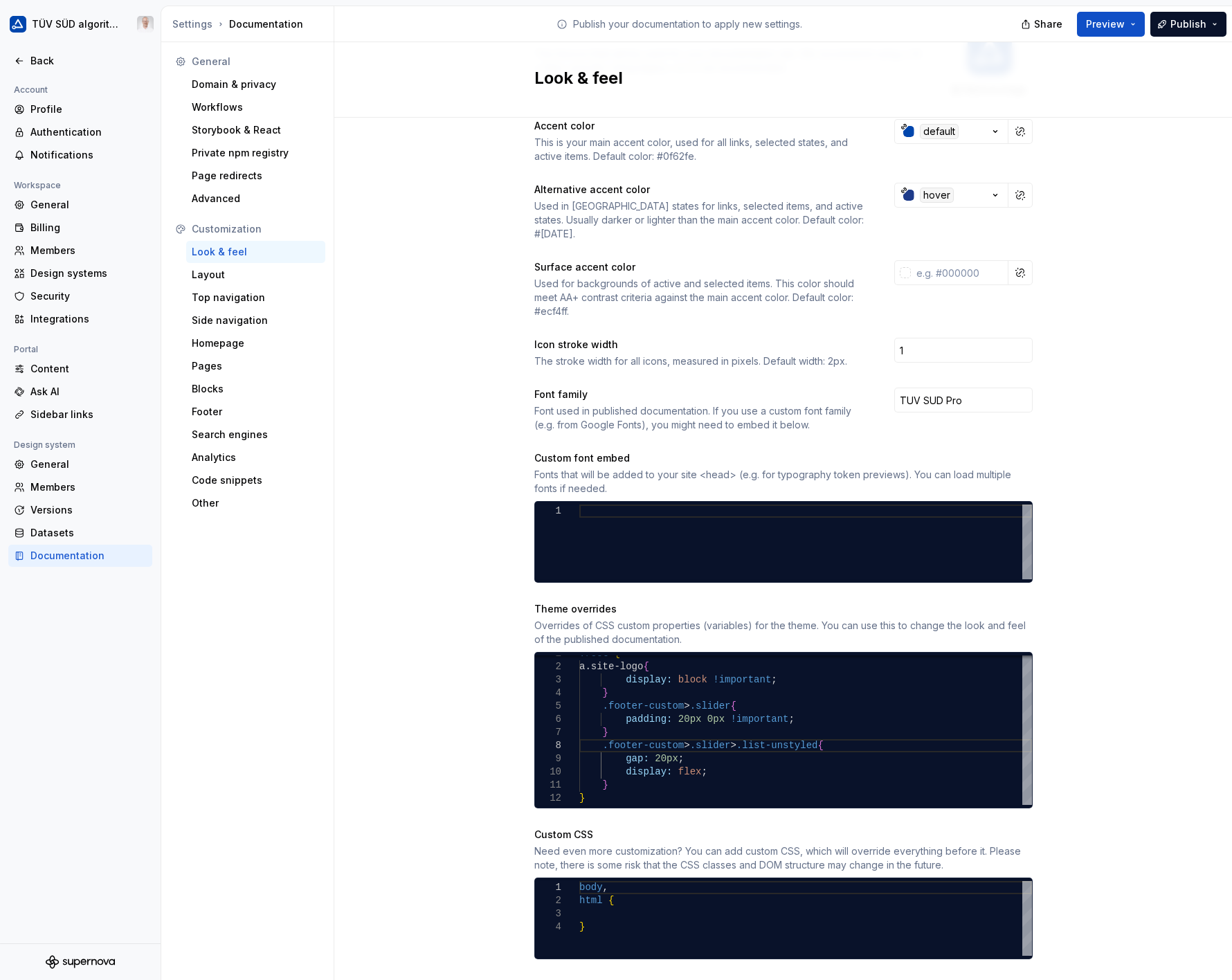
click at [226, 417] on div "Footer" at bounding box center [255, 412] width 128 height 14
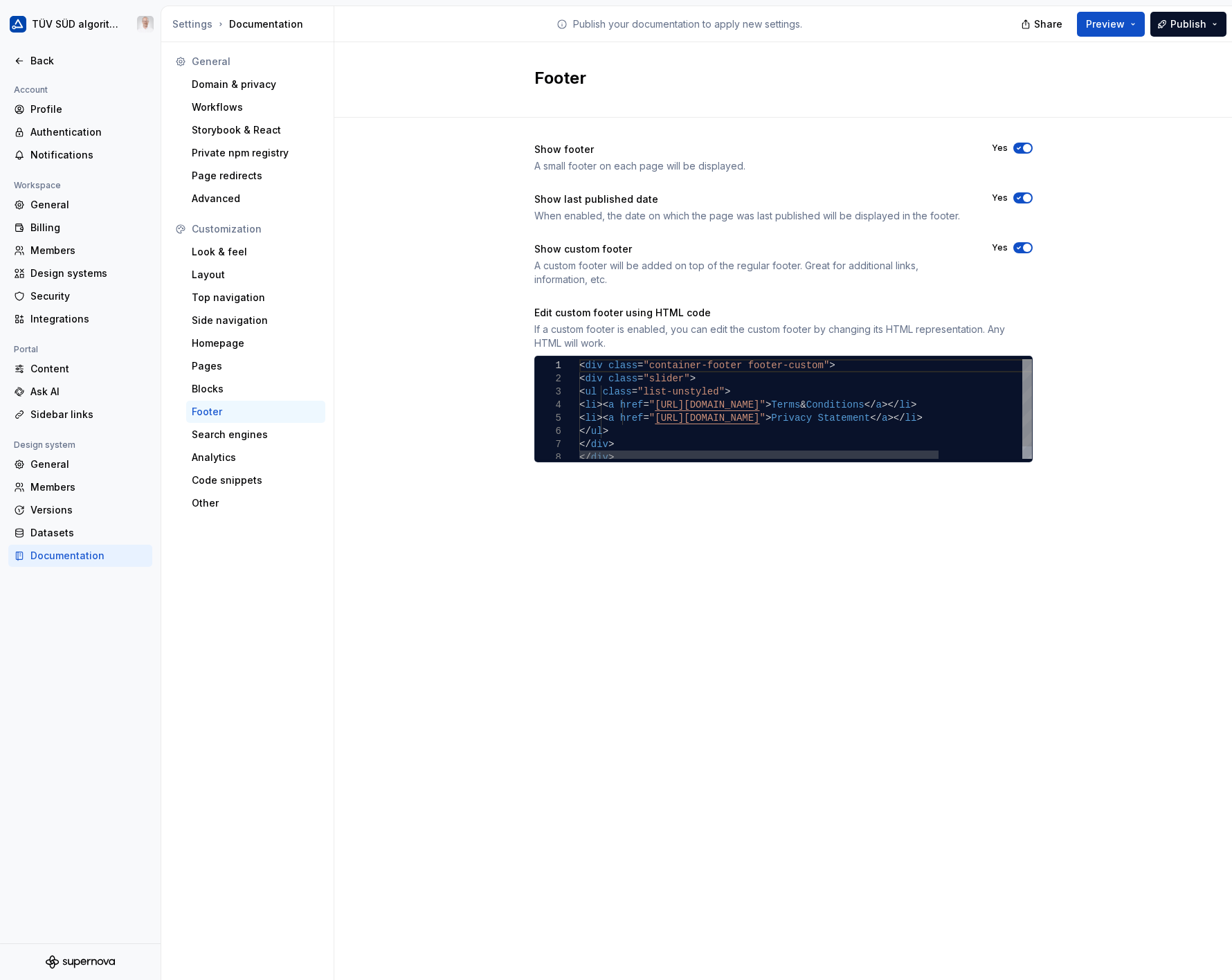
type textarea "**********"
click at [961, 404] on div "< div class = "container-footer footer-custom" > < div class = "slider" > < ul …" at bounding box center [858, 416] width 558 height 114
click at [205, 281] on div "Layout" at bounding box center [255, 275] width 128 height 14
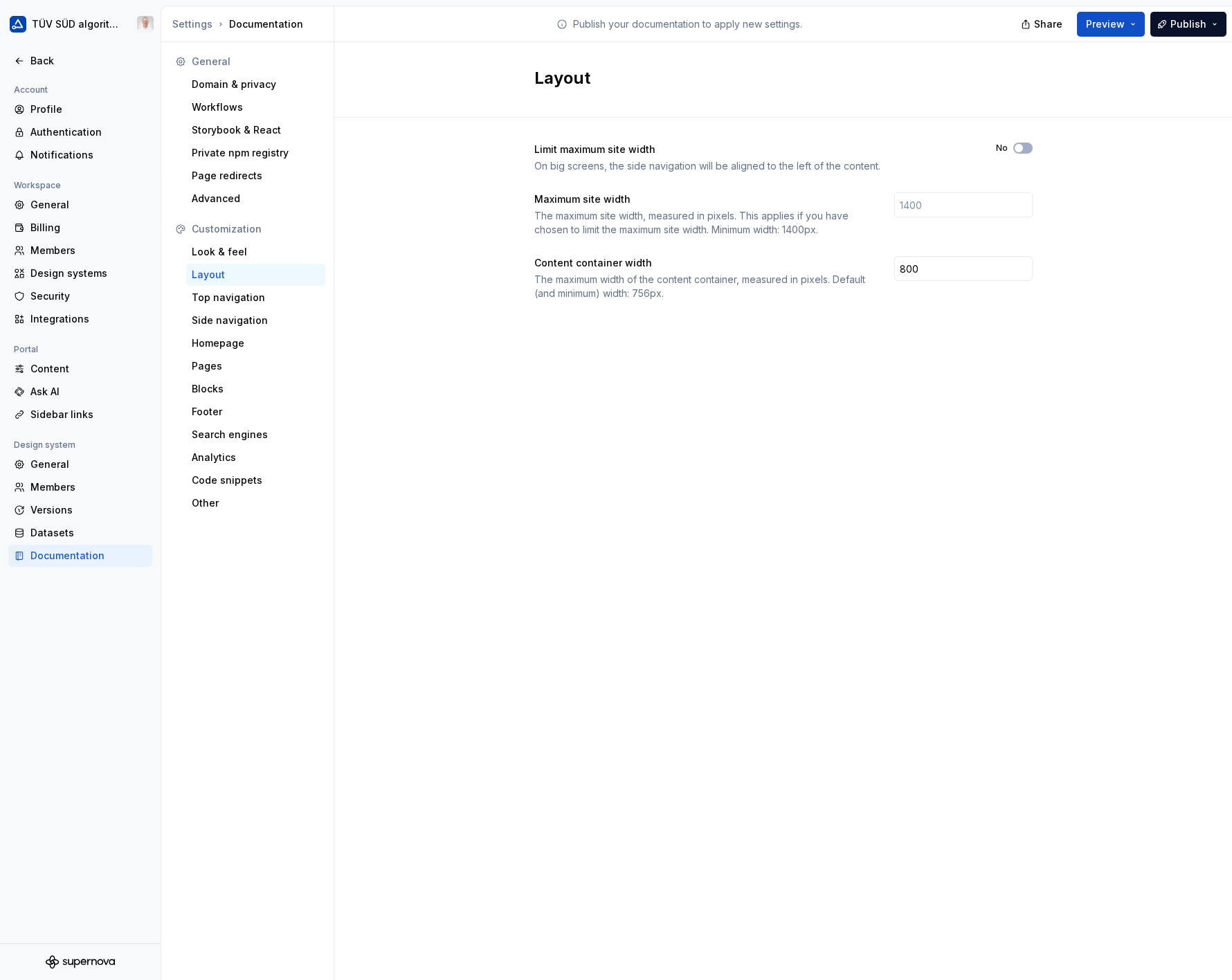
click at [226, 257] on div "Look & feel" at bounding box center [255, 252] width 128 height 14
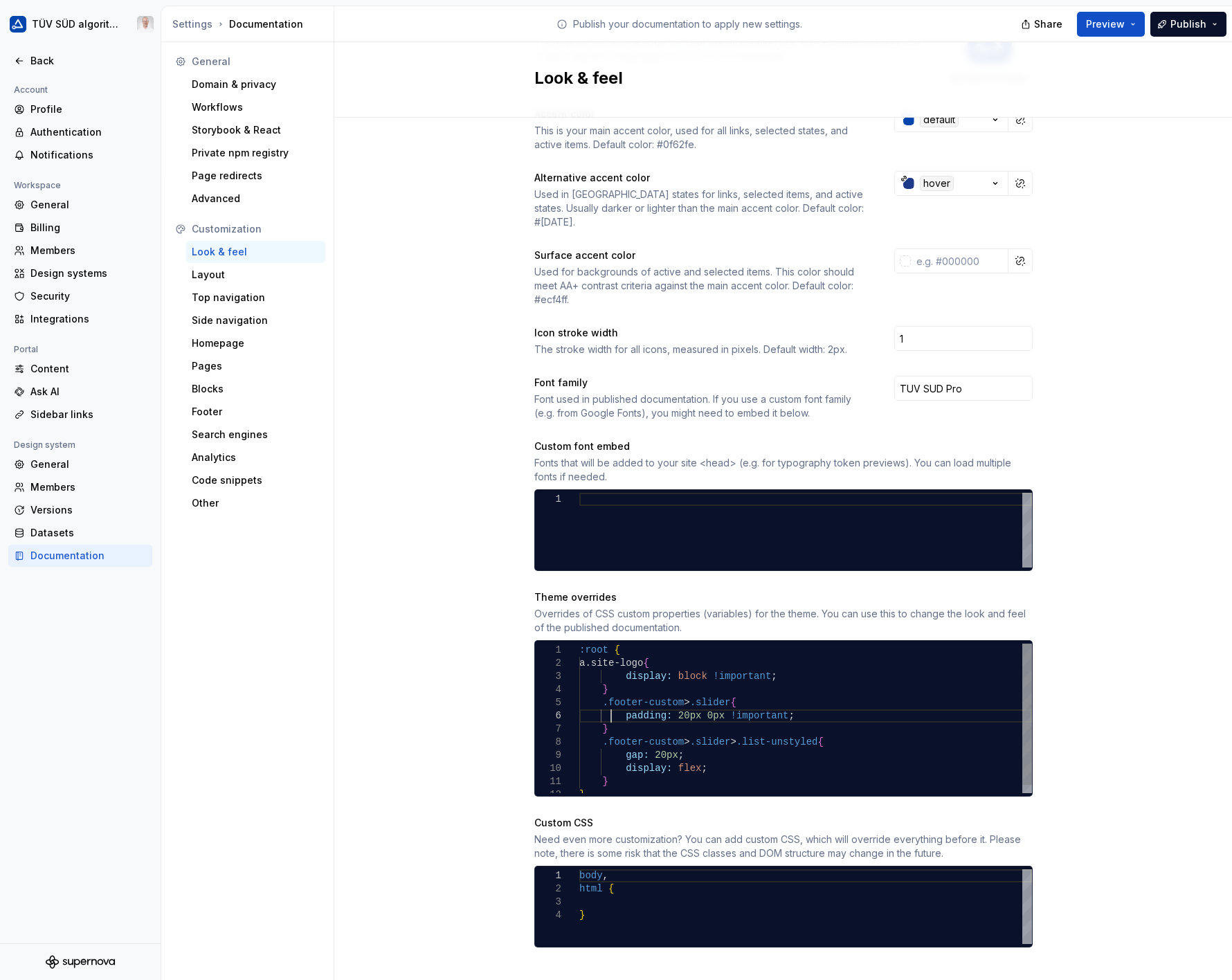
click at [608, 703] on div ":root { a.site-logo { display: block !important ; } .footer-custom > .slider { …" at bounding box center [806, 722] width 453 height 158
click at [592, 690] on div ":root { a.site-logo { display: block !important ; } .footer-custom > .slider { …" at bounding box center [806, 722] width 453 height 158
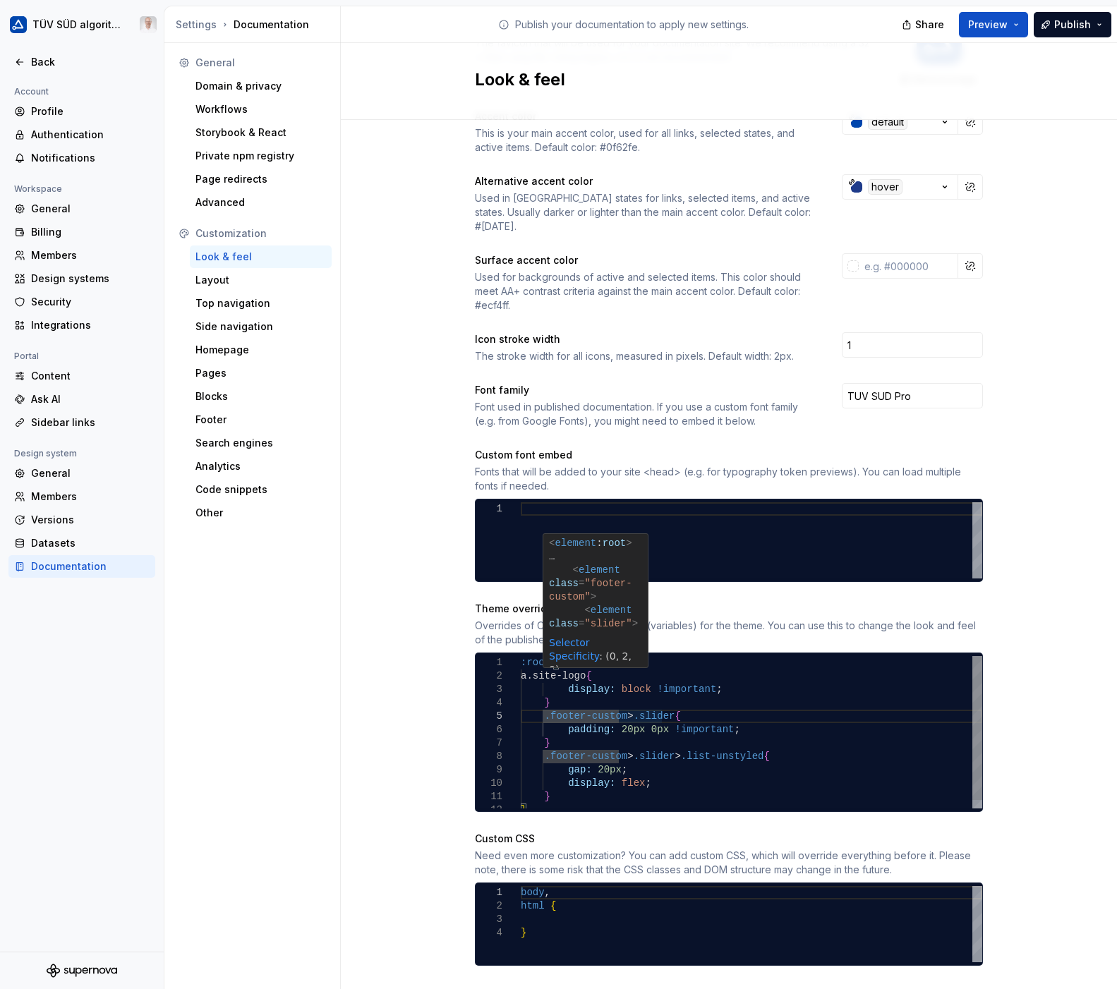
click at [539, 704] on div ":root { a.site-logo { display: block !important ; } .footer-custom > .slider { …" at bounding box center [752, 736] width 462 height 161
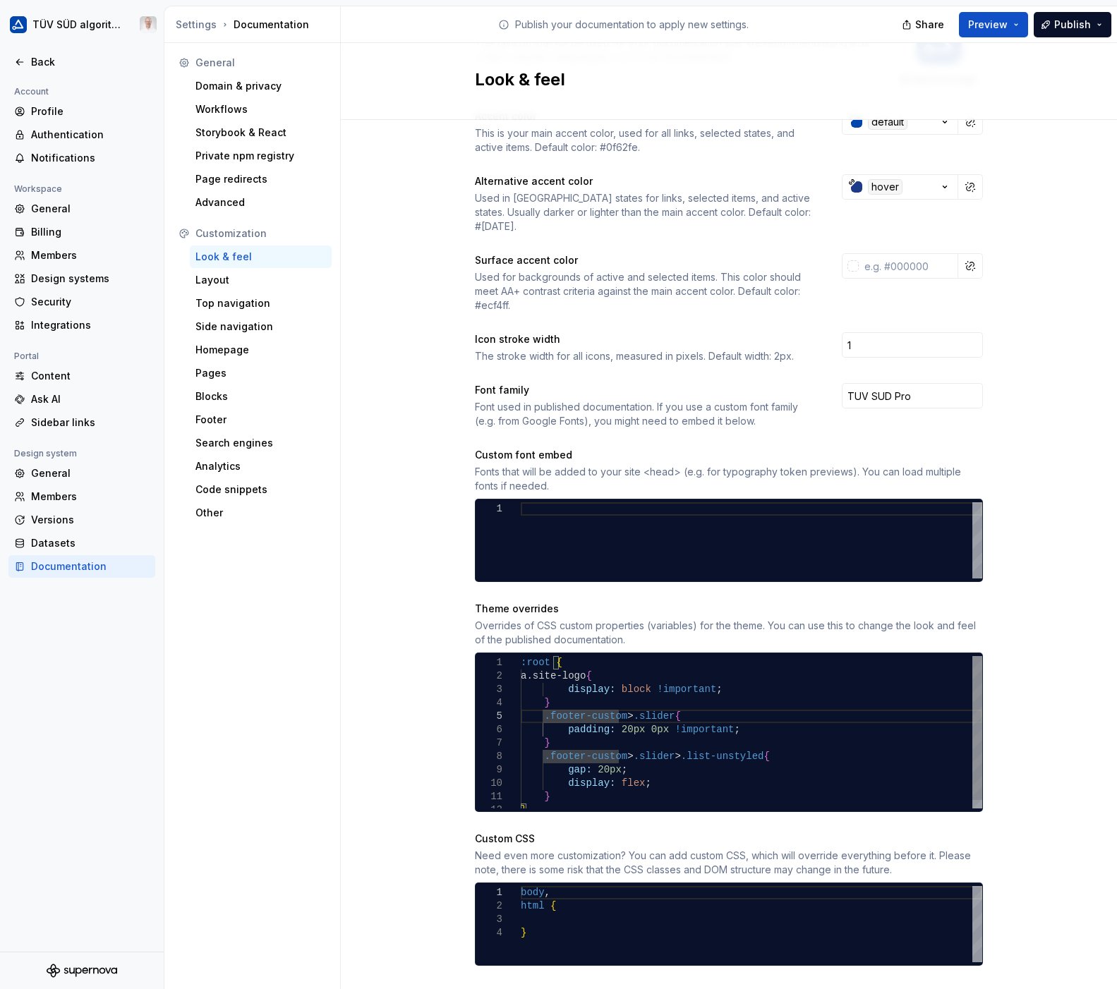
click at [538, 704] on div ":root { a.site-logo { display: block !important ; } .footer-custom > .slider { …" at bounding box center [752, 736] width 462 height 161
click at [548, 733] on div ":root { a.site-logo { display: block !important ; } .footer-custom > .slider { …" at bounding box center [752, 736] width 462 height 161
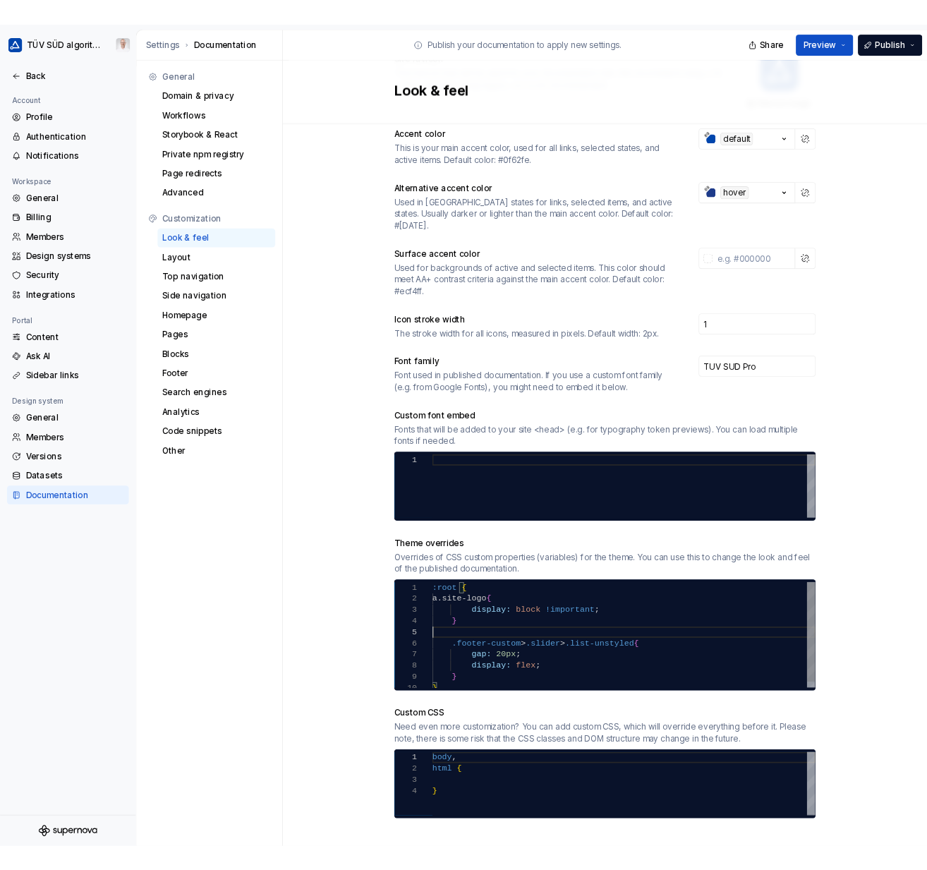
scroll to position [239, 0]
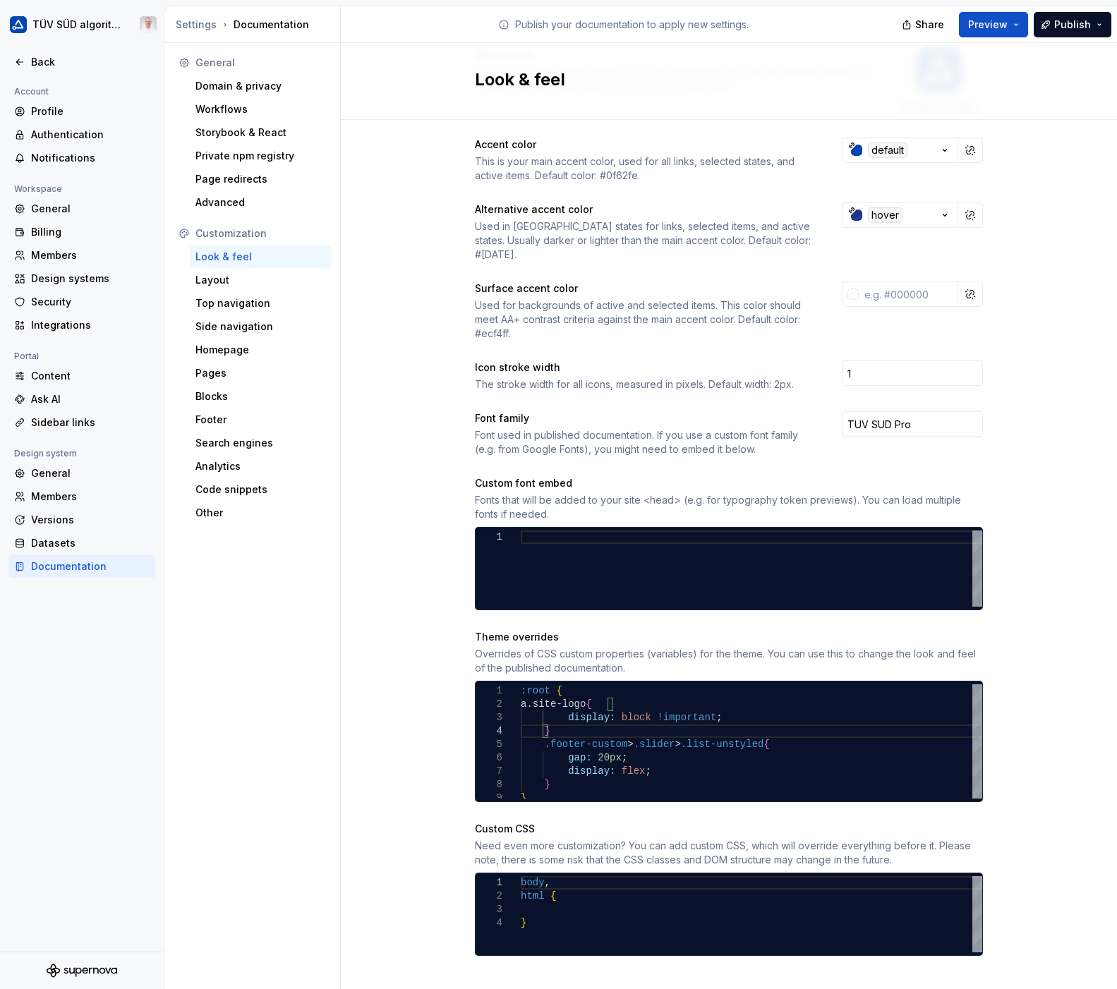
click at [1080, 18] on span "Publish" at bounding box center [1072, 25] width 37 height 14
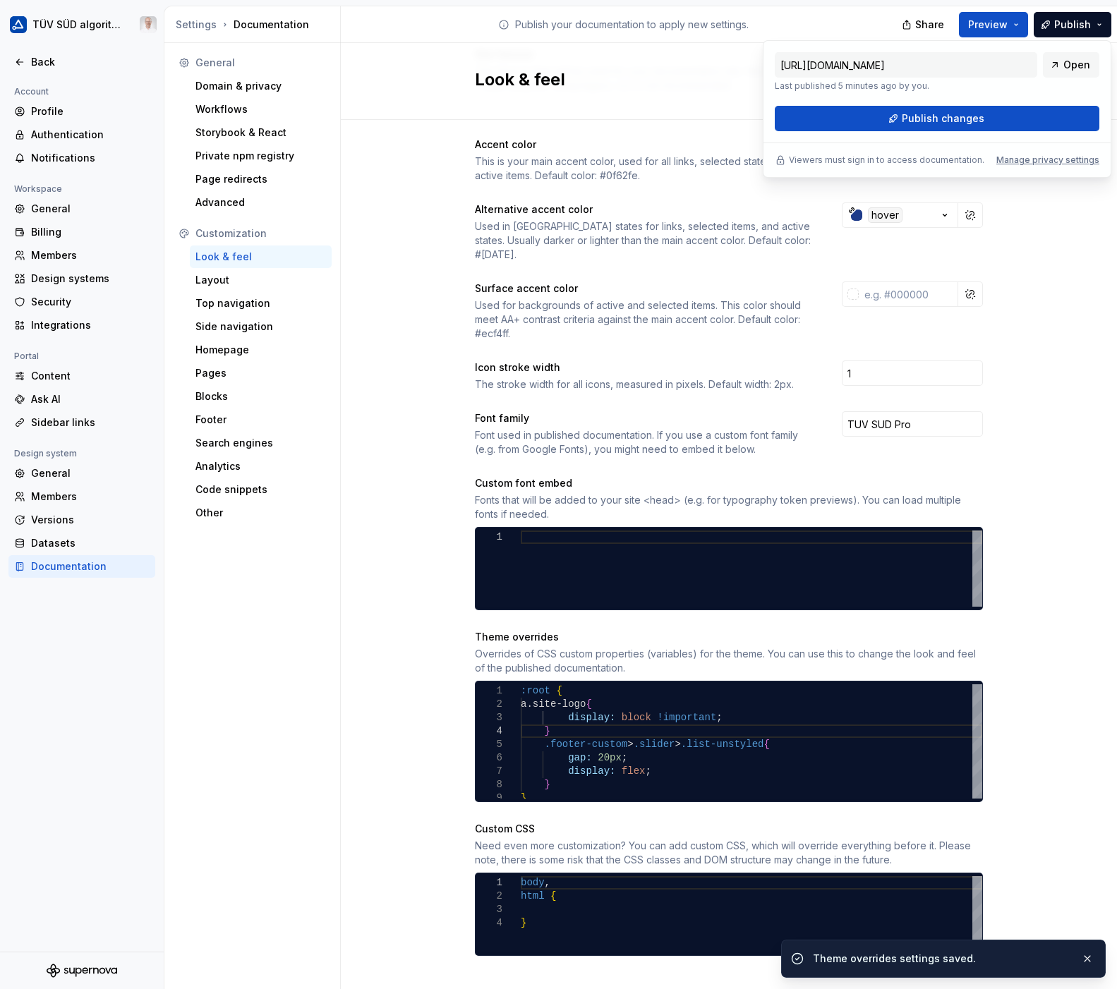
drag, startPoint x: 1073, startPoint y: 34, endPoint x: 980, endPoint y: 116, distance: 123.5
click at [980, 116] on span "Publish changes" at bounding box center [943, 119] width 83 height 14
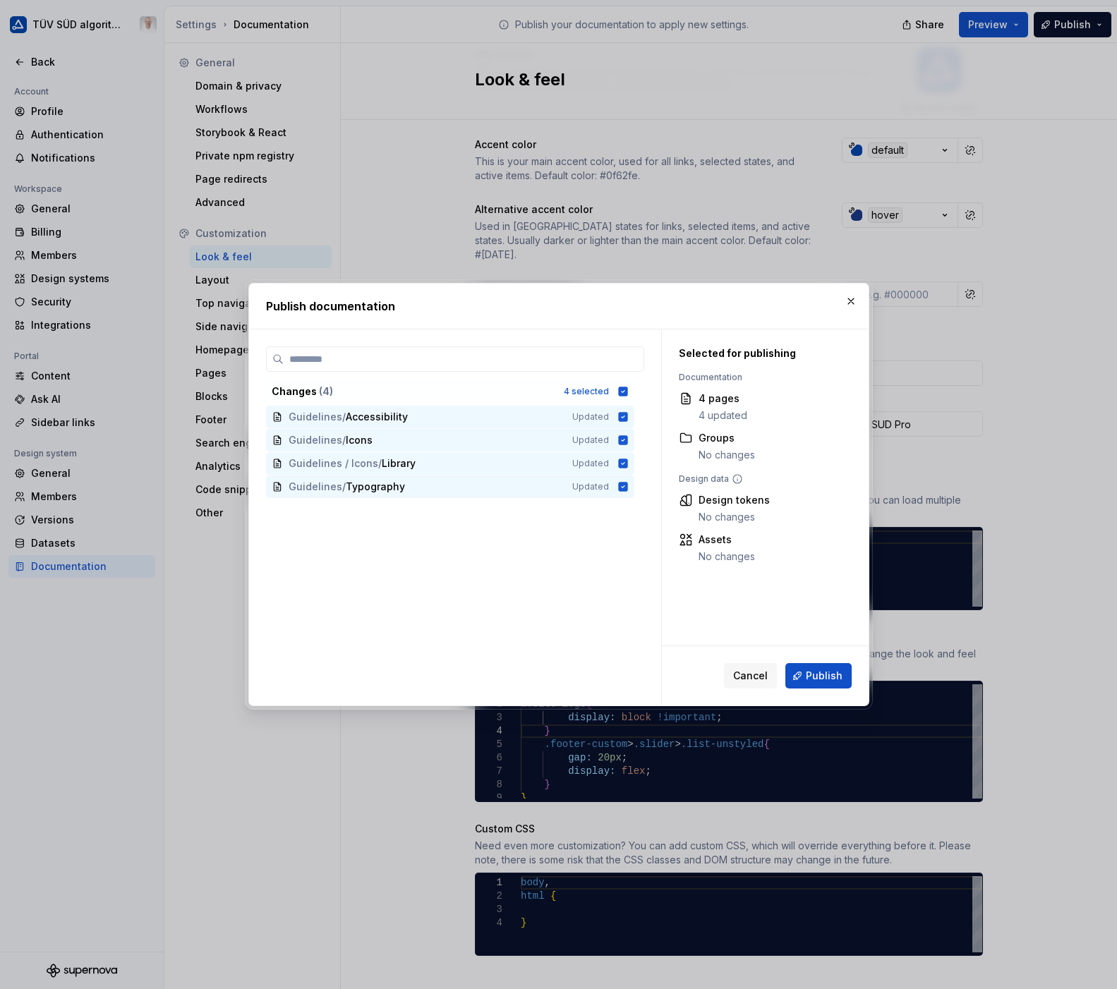
click at [814, 677] on span "Publish" at bounding box center [824, 676] width 37 height 14
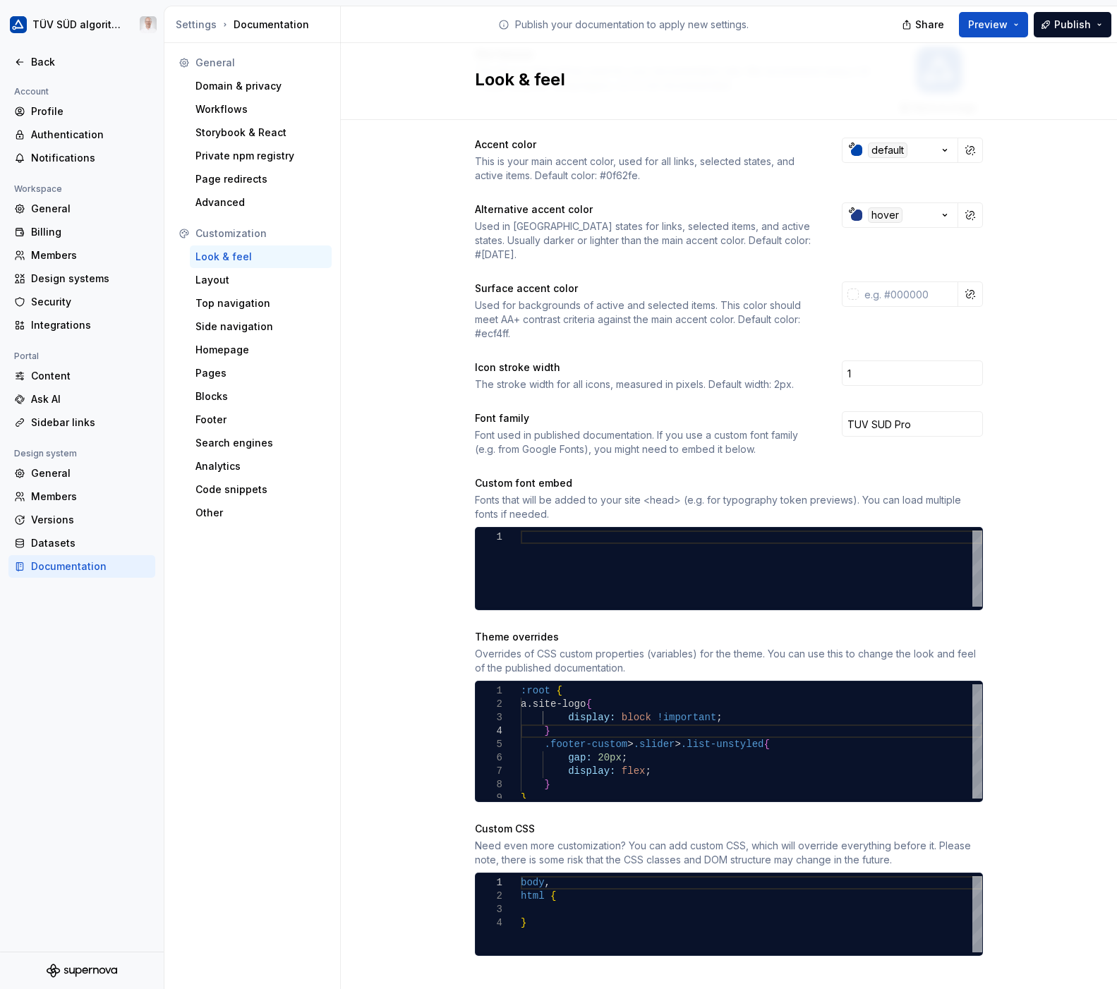
click at [1065, 24] on span "Publish" at bounding box center [1072, 25] width 37 height 14
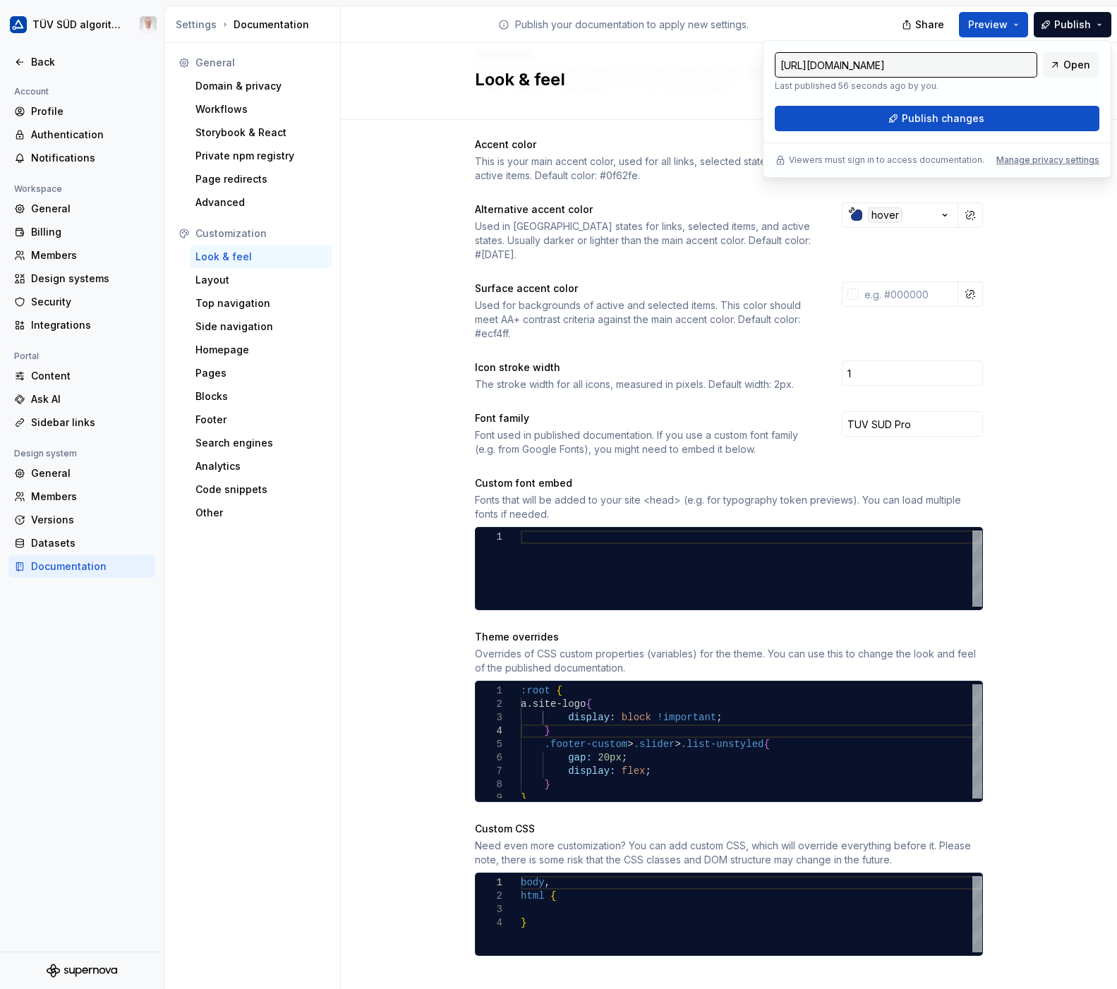
drag, startPoint x: 1065, startPoint y: 25, endPoint x: 960, endPoint y: 121, distance: 141.8
click at [960, 121] on span "Publish changes" at bounding box center [943, 119] width 83 height 14
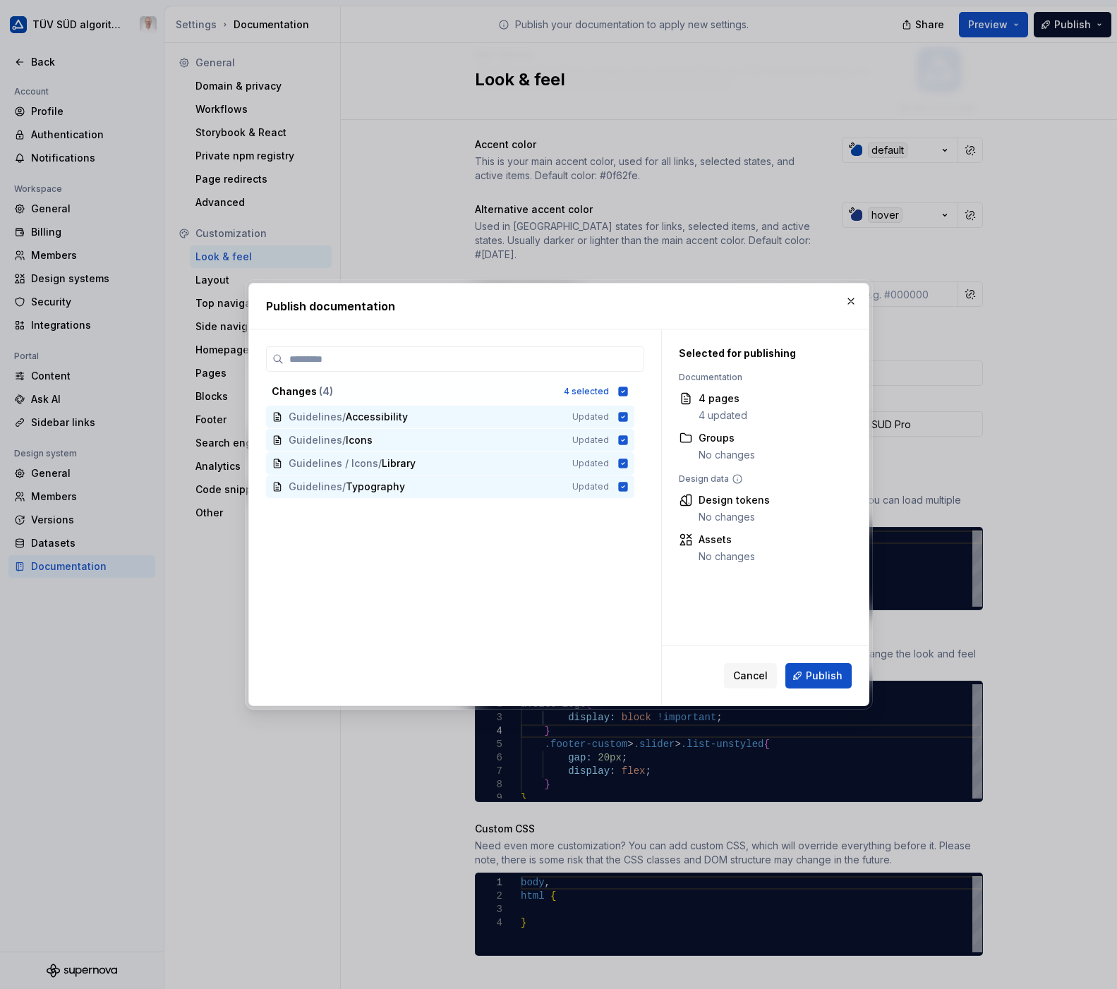
click at [800, 675] on button "Publish" at bounding box center [818, 675] width 66 height 25
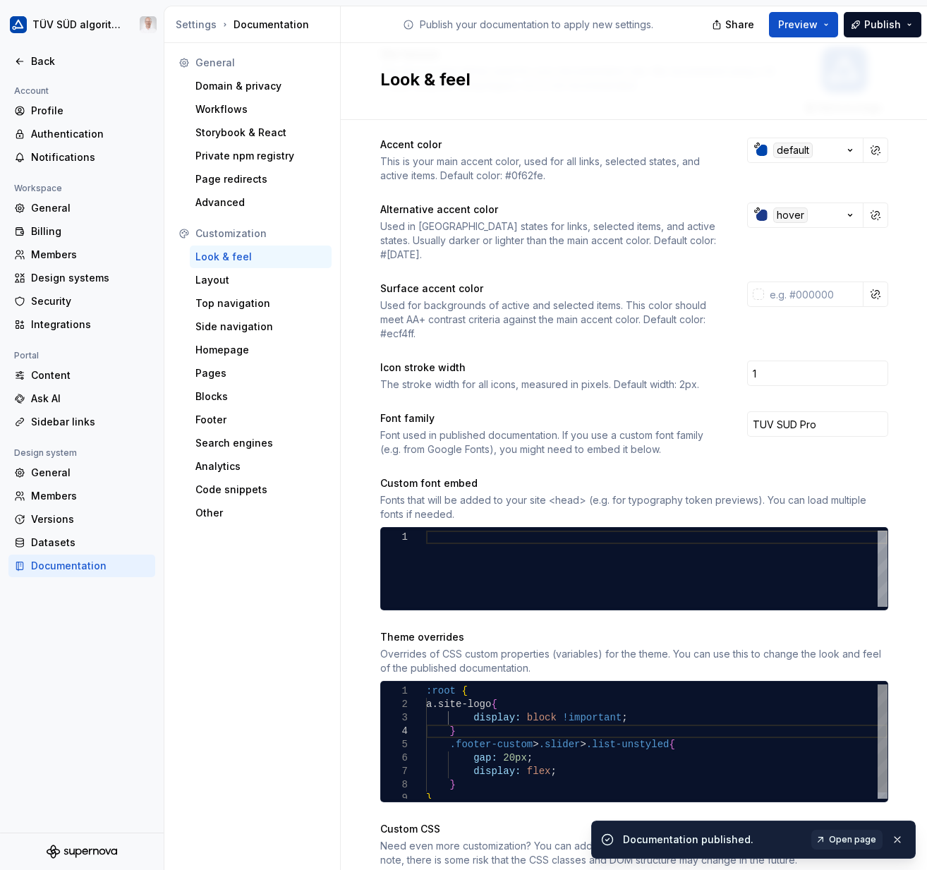
scroll to position [0, 26]
click at [445, 721] on div ":root { a.site-logo { display: block !important ; } .footer-custom > .slider > …" at bounding box center [657, 745] width 462 height 121
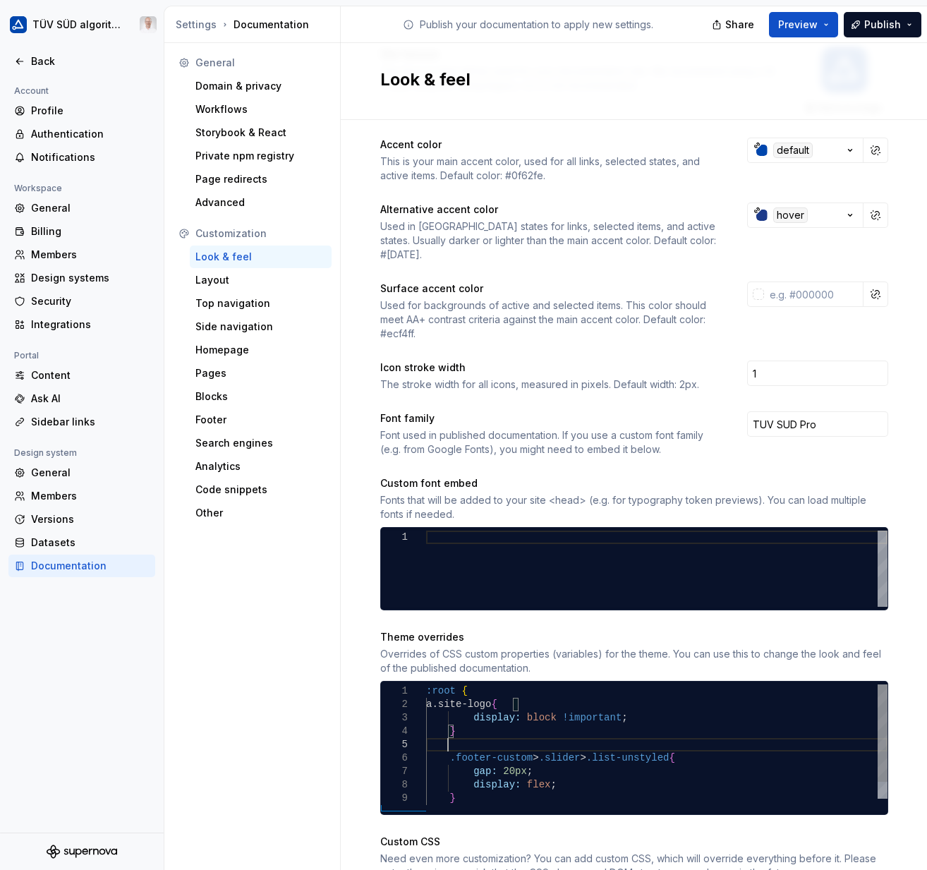
scroll to position [54, 20]
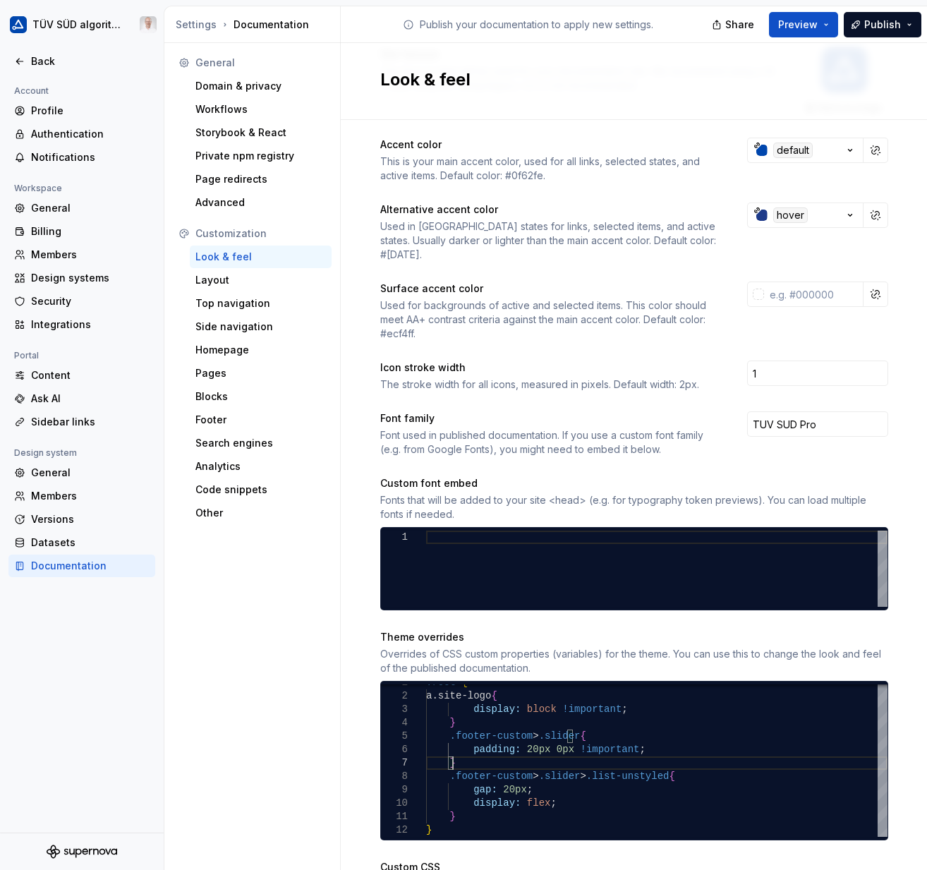
type textarea "**********"
click at [235, 420] on div "Footer" at bounding box center [260, 420] width 131 height 14
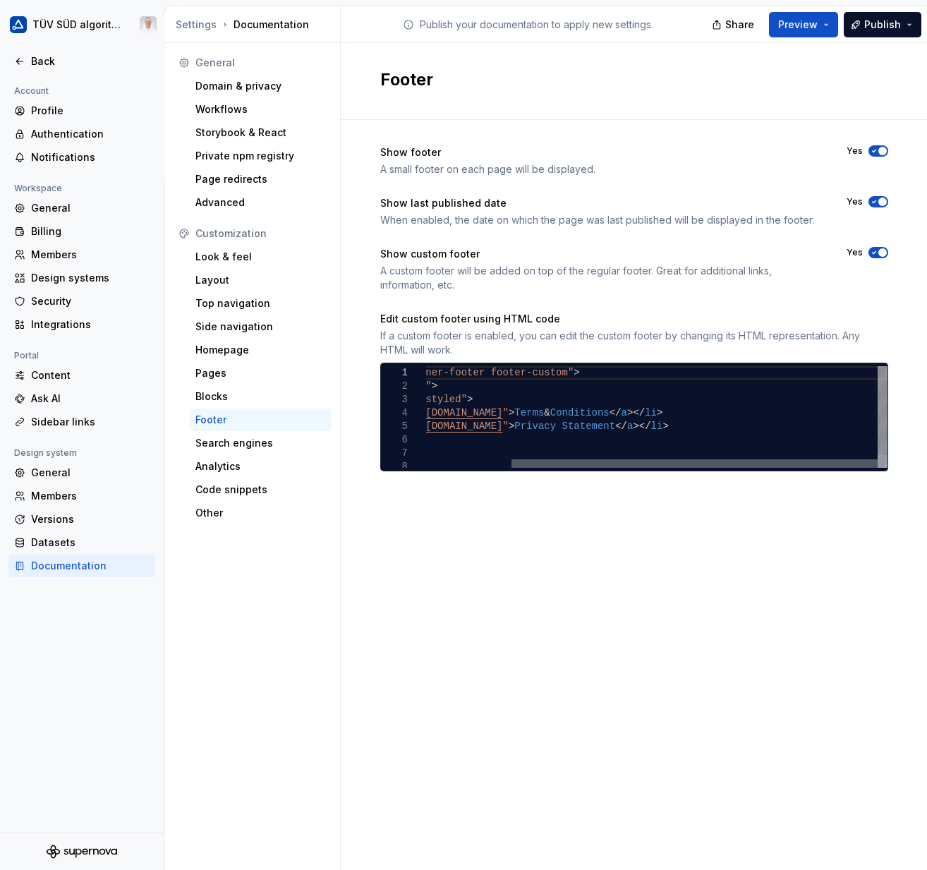
click at [869, 468] on div at bounding box center [695, 463] width 366 height 8
click at [831, 414] on div "< div class = "container-footer footer-custom" > < div class = "slider" > < ul …" at bounding box center [603, 424] width 569 height 116
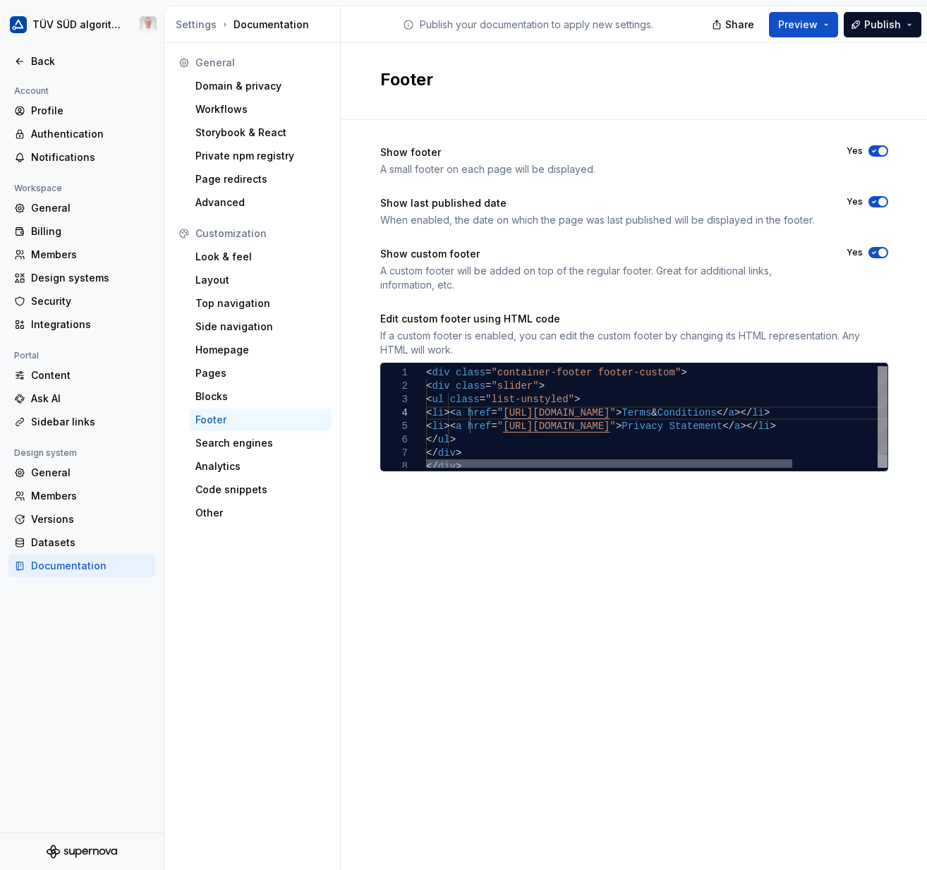
click at [426, 468] on div at bounding box center [609, 463] width 366 height 8
click at [529, 425] on div "< div class = "container-footer footer-custom" > < div class = "slider" > < ul …" at bounding box center [710, 424] width 569 height 116
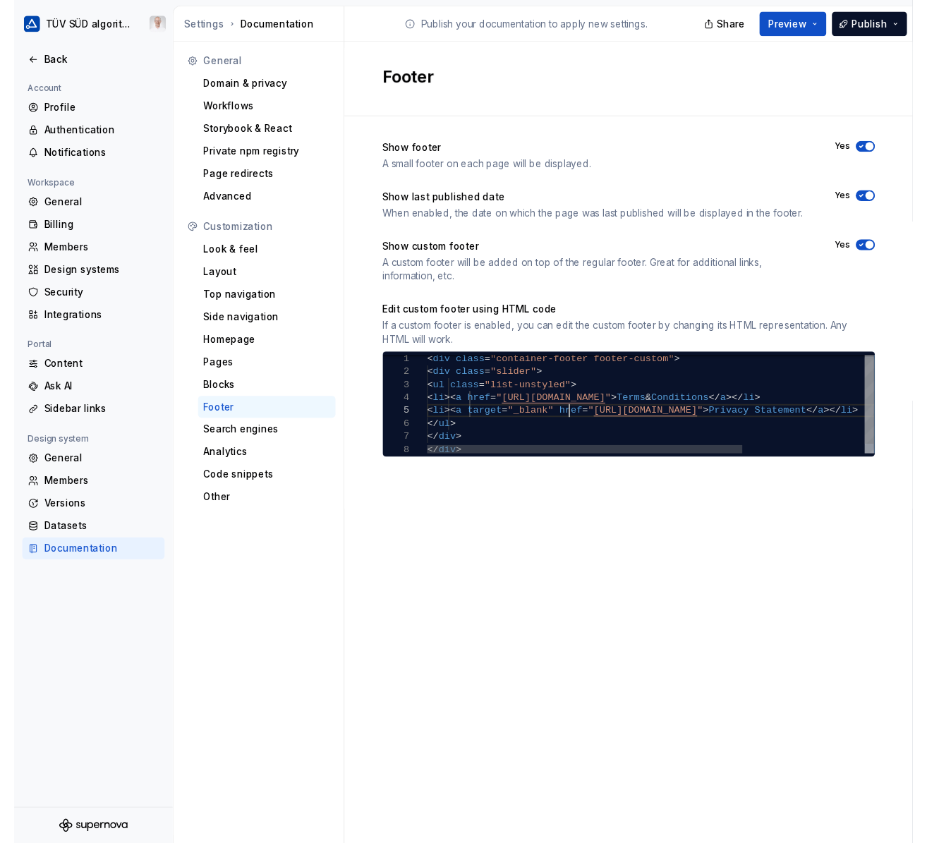
scroll to position [54, 146]
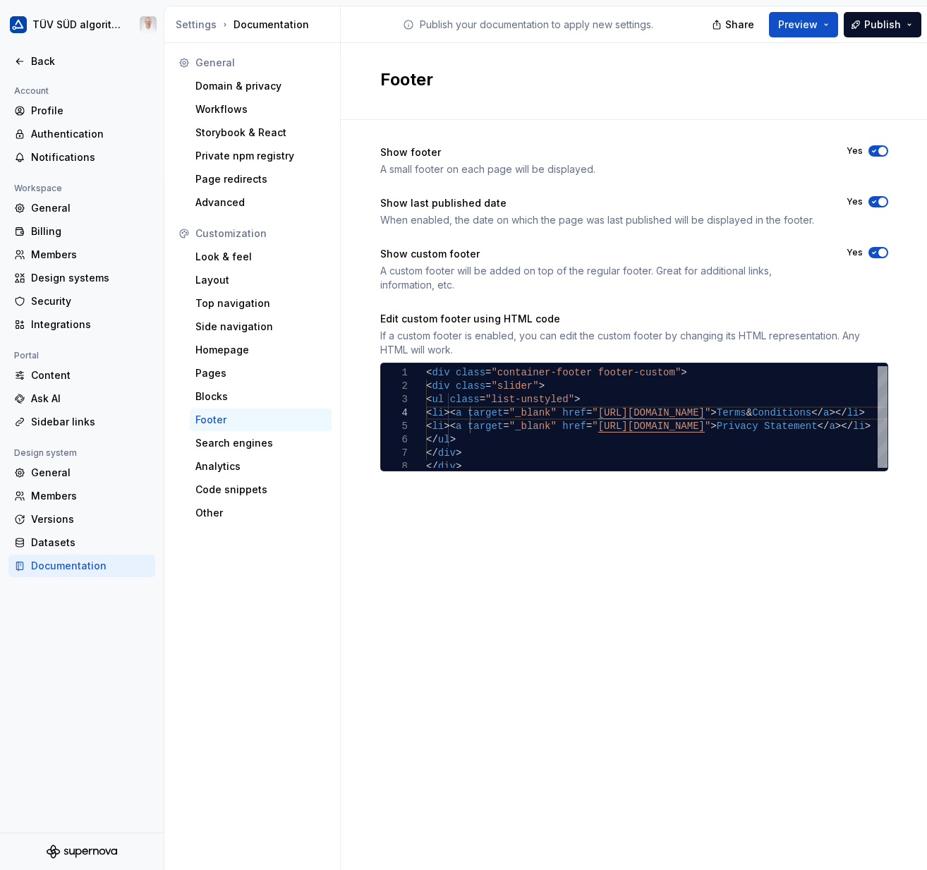
type textarea "**********"
drag, startPoint x: 878, startPoint y: 28, endPoint x: 863, endPoint y: 75, distance: 49.6
click at [878, 28] on span "Publish" at bounding box center [883, 25] width 37 height 14
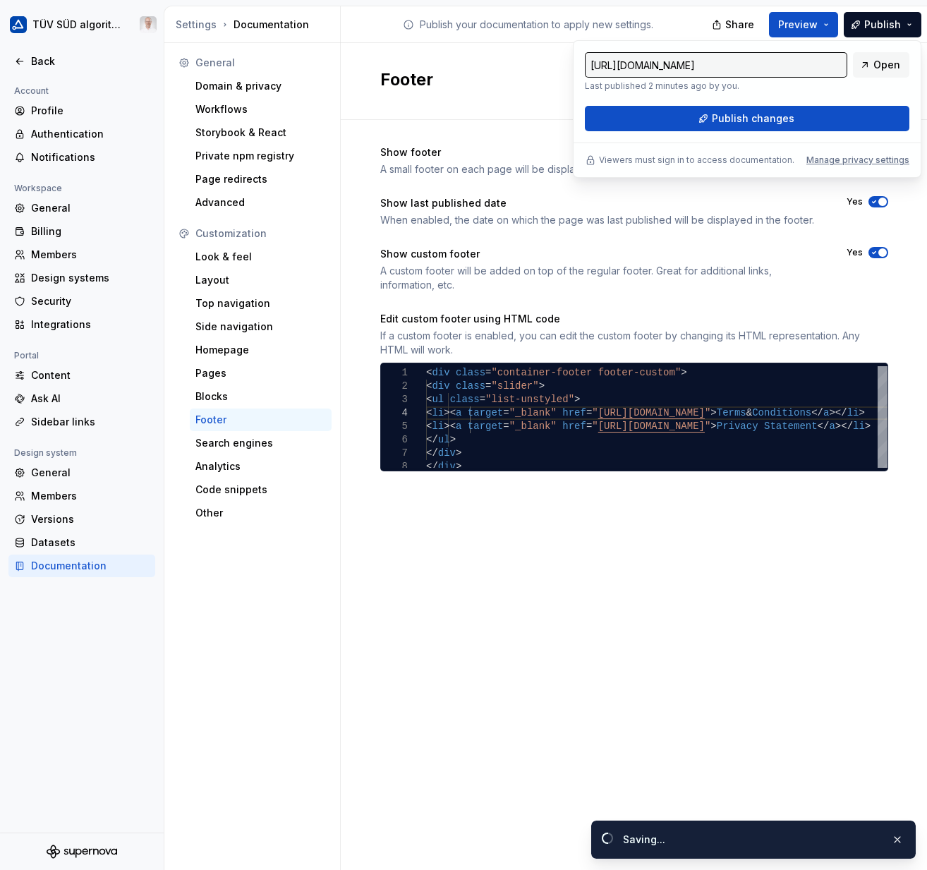
drag, startPoint x: 863, startPoint y: 75, endPoint x: 839, endPoint y: 116, distance: 47.4
click at [839, 116] on button "Publish changes" at bounding box center [747, 118] width 325 height 25
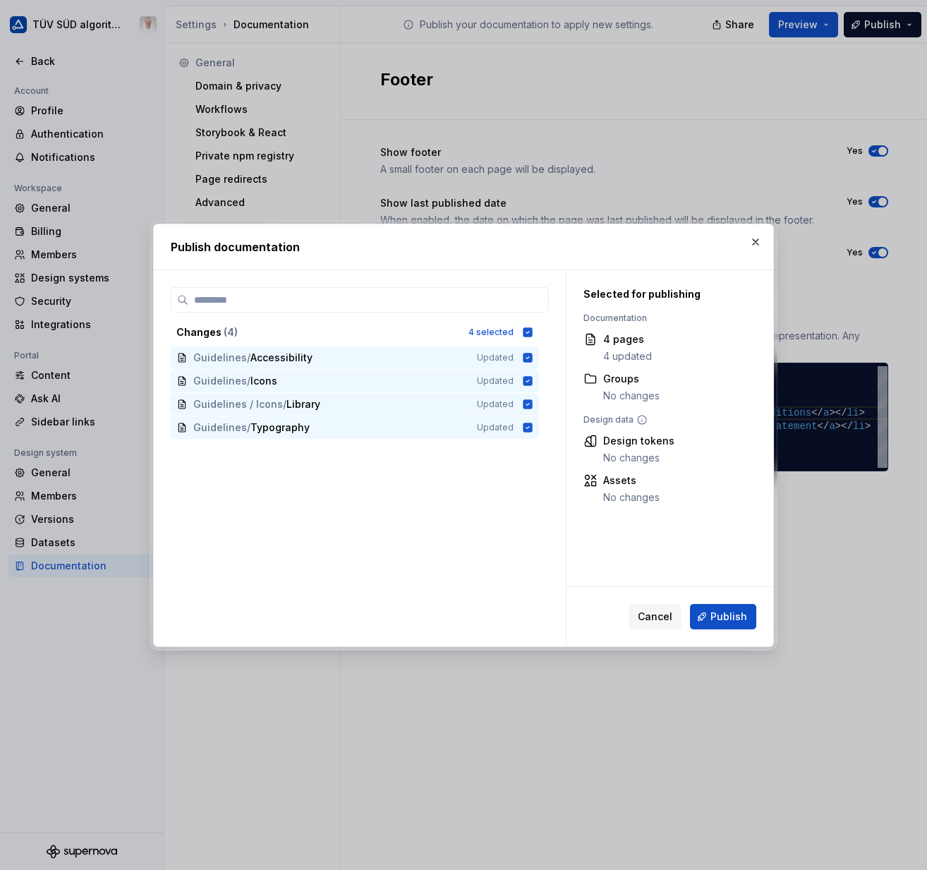
click at [740, 619] on span "Publish" at bounding box center [729, 617] width 37 height 14
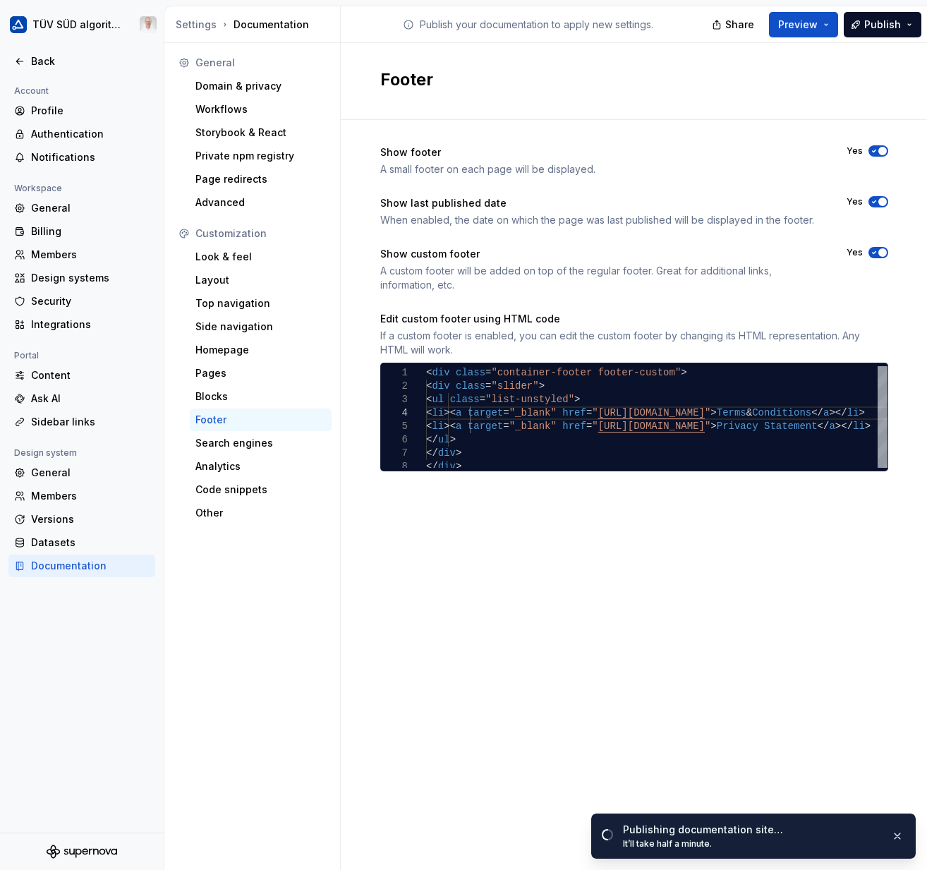
click at [337, 675] on div "General Domain & privacy Workflows Storybook & React Private npm registry Page …" at bounding box center [252, 456] width 176 height 827
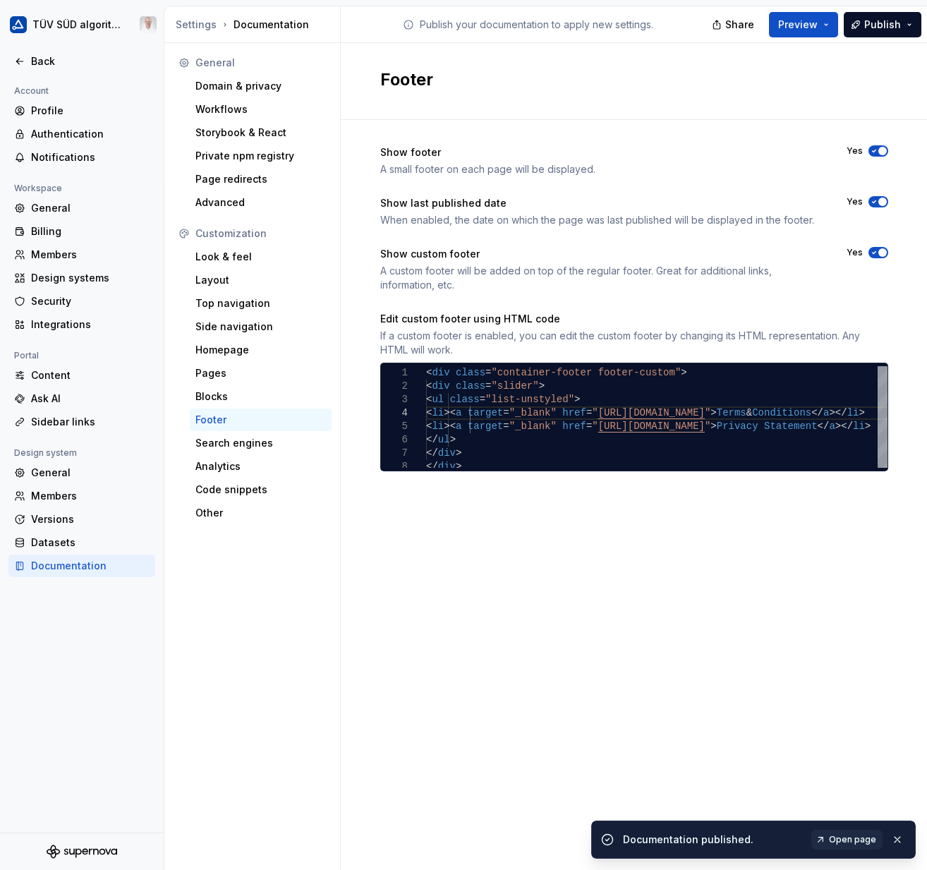
click at [850, 838] on span "Open page" at bounding box center [852, 839] width 47 height 11
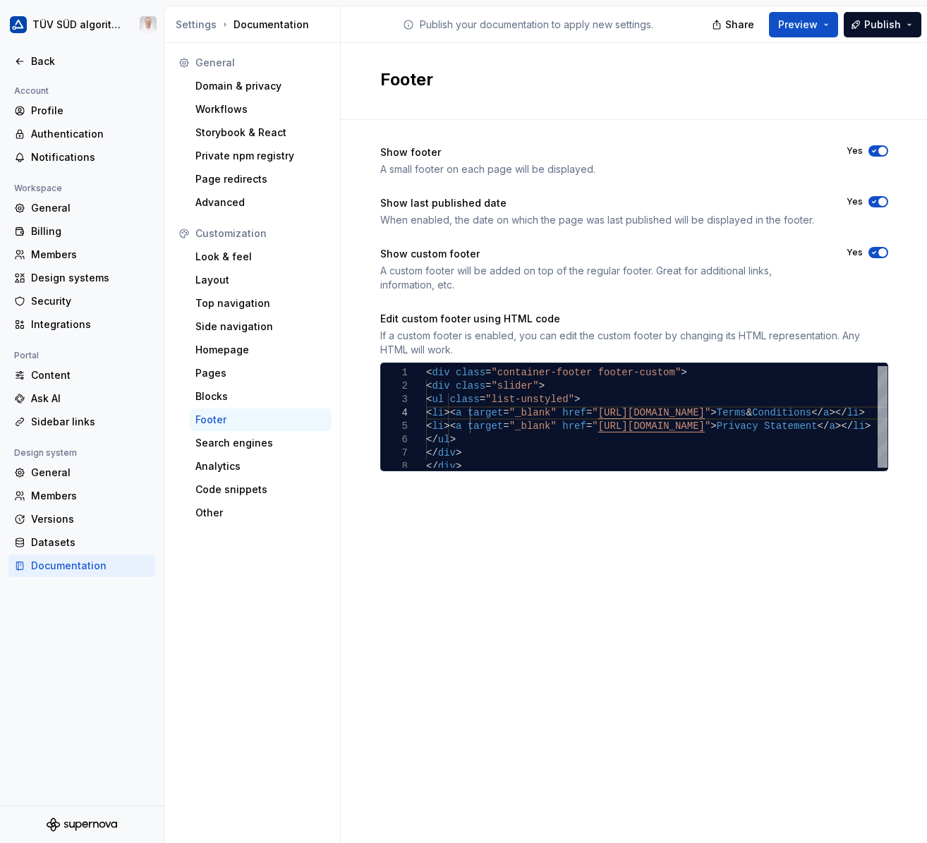
click at [232, 286] on div "Layout" at bounding box center [260, 280] width 131 height 14
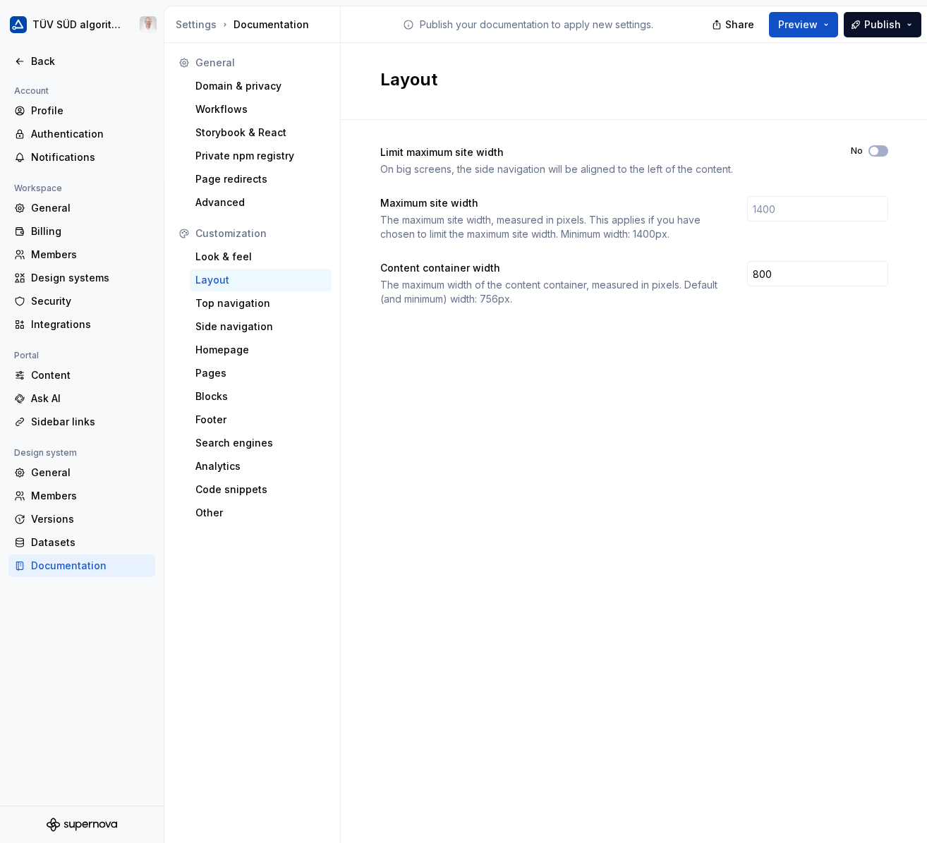
click at [241, 253] on div "Look & feel" at bounding box center [260, 257] width 131 height 14
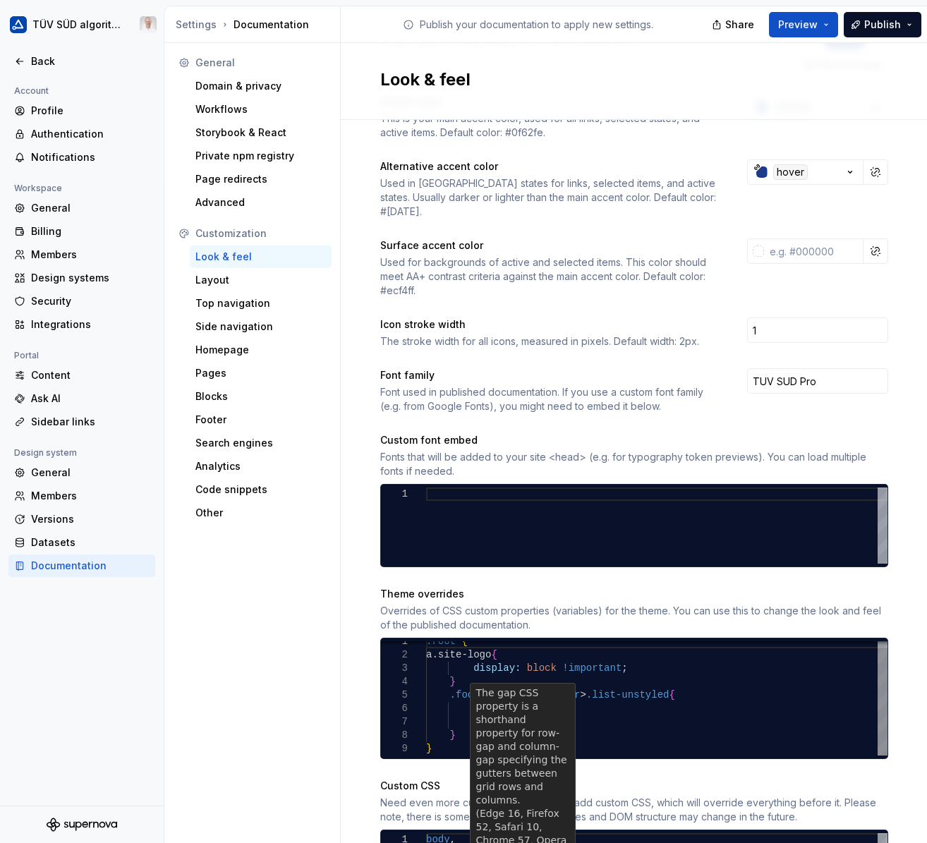
scroll to position [0, 4]
click at [454, 711] on div ":root { a.site-logo { display: block !important ; } .footer-custom > .slider > …" at bounding box center [657, 695] width 462 height 121
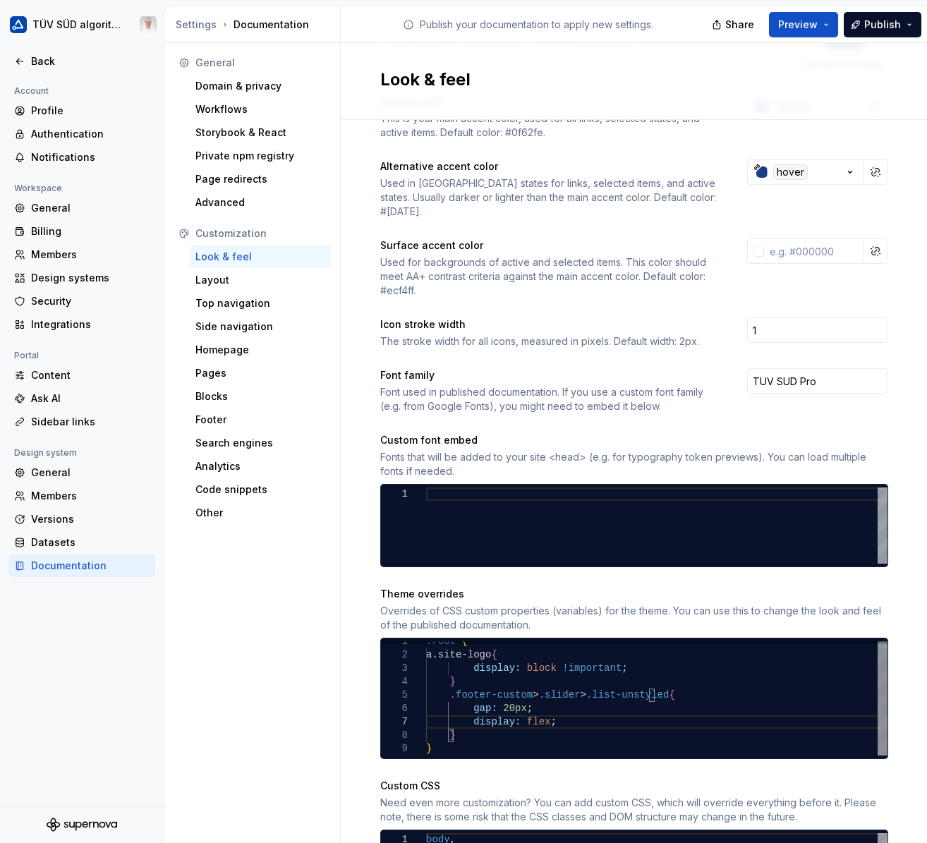
click at [686, 695] on div ":root { a.site-logo { display: block !important ; } .footer-custom > .slider > …" at bounding box center [657, 695] width 462 height 121
click at [448, 668] on div ":root { a.site-logo { display: block !important ; } .footer-custom > .slider > …" at bounding box center [657, 695] width 462 height 121
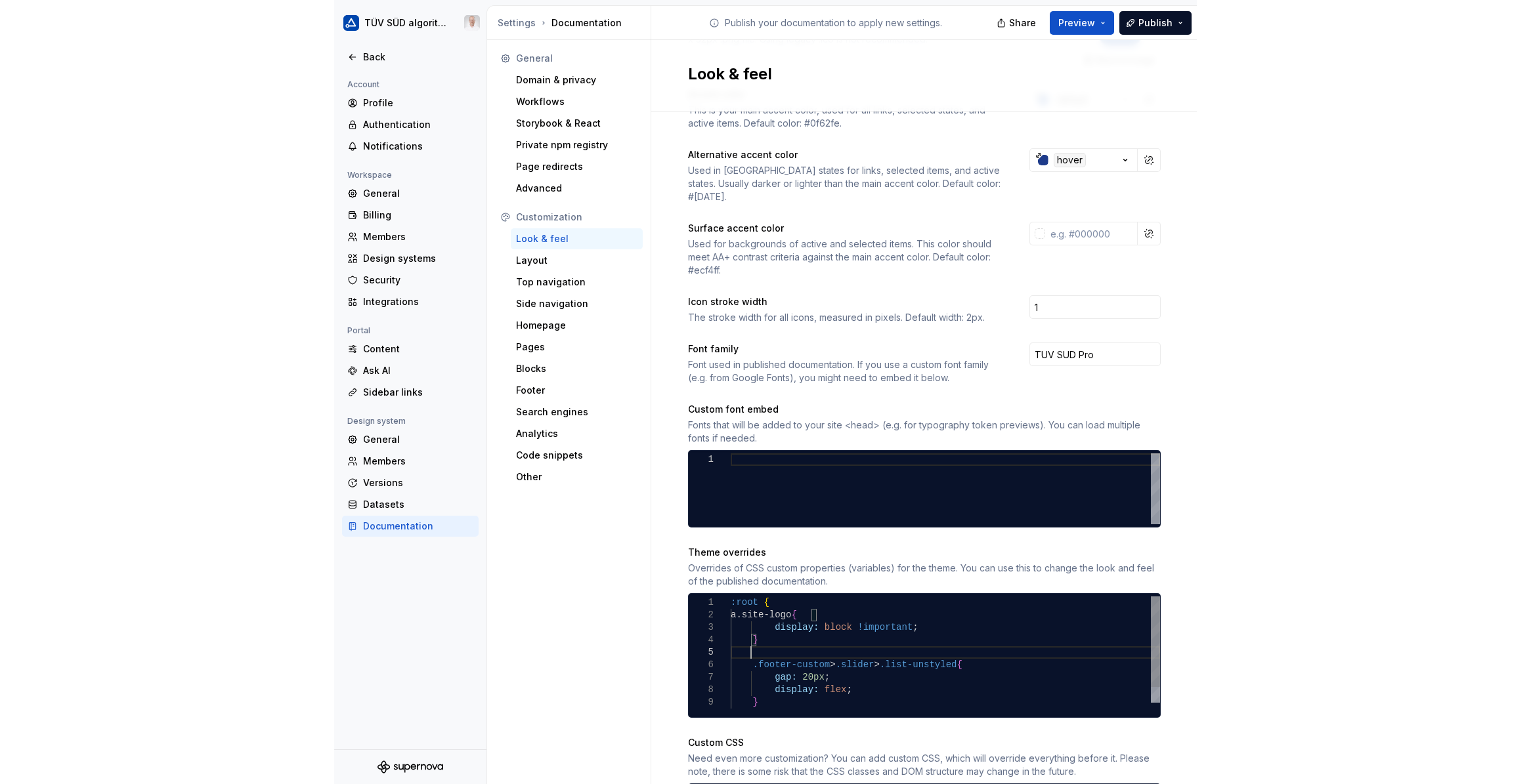
scroll to position [50, 19]
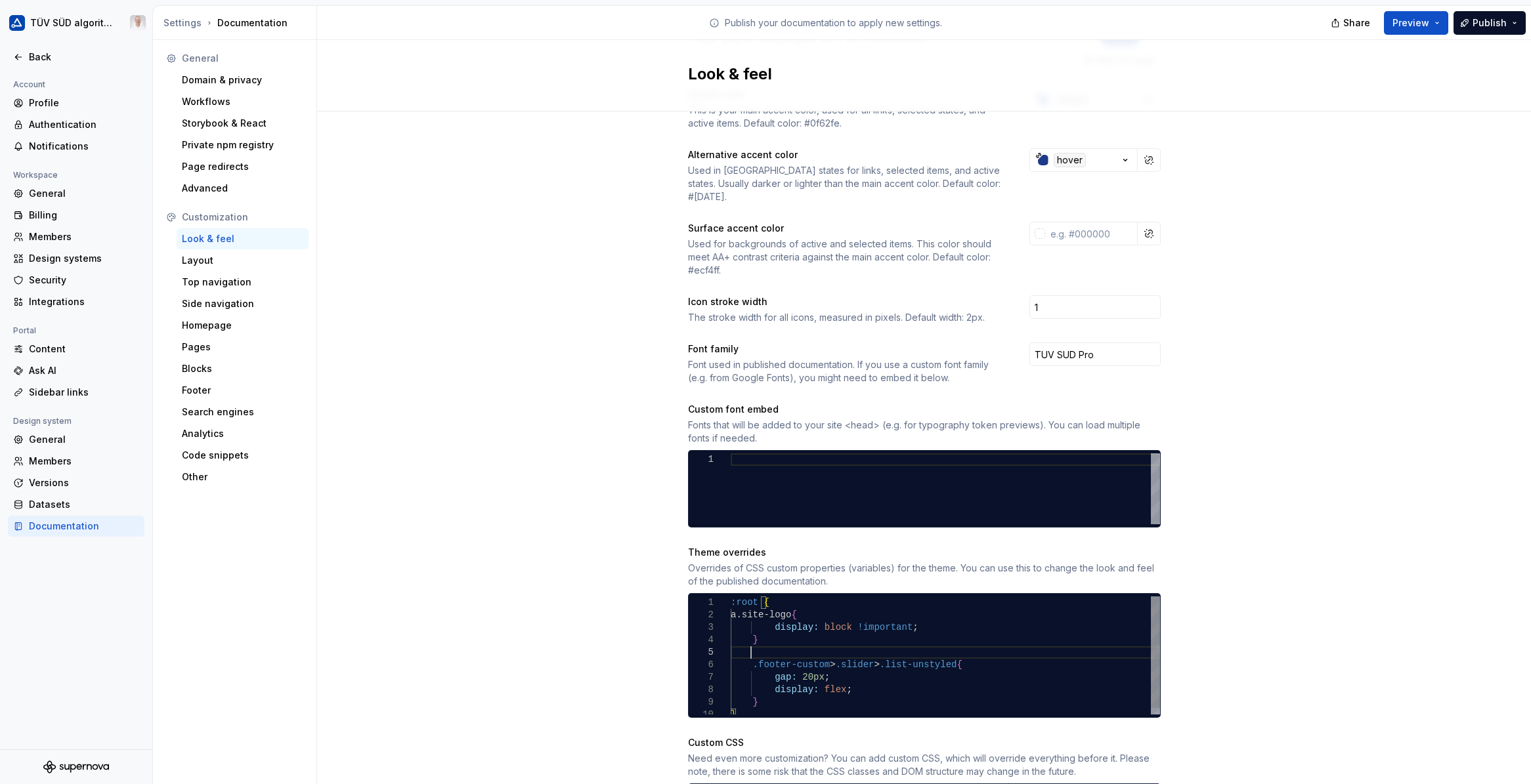
click at [767, 639] on div ":root { a.site-logo { display: block !important ; } .footer-custom > .slider > …" at bounding box center [945, 658] width 430 height 125
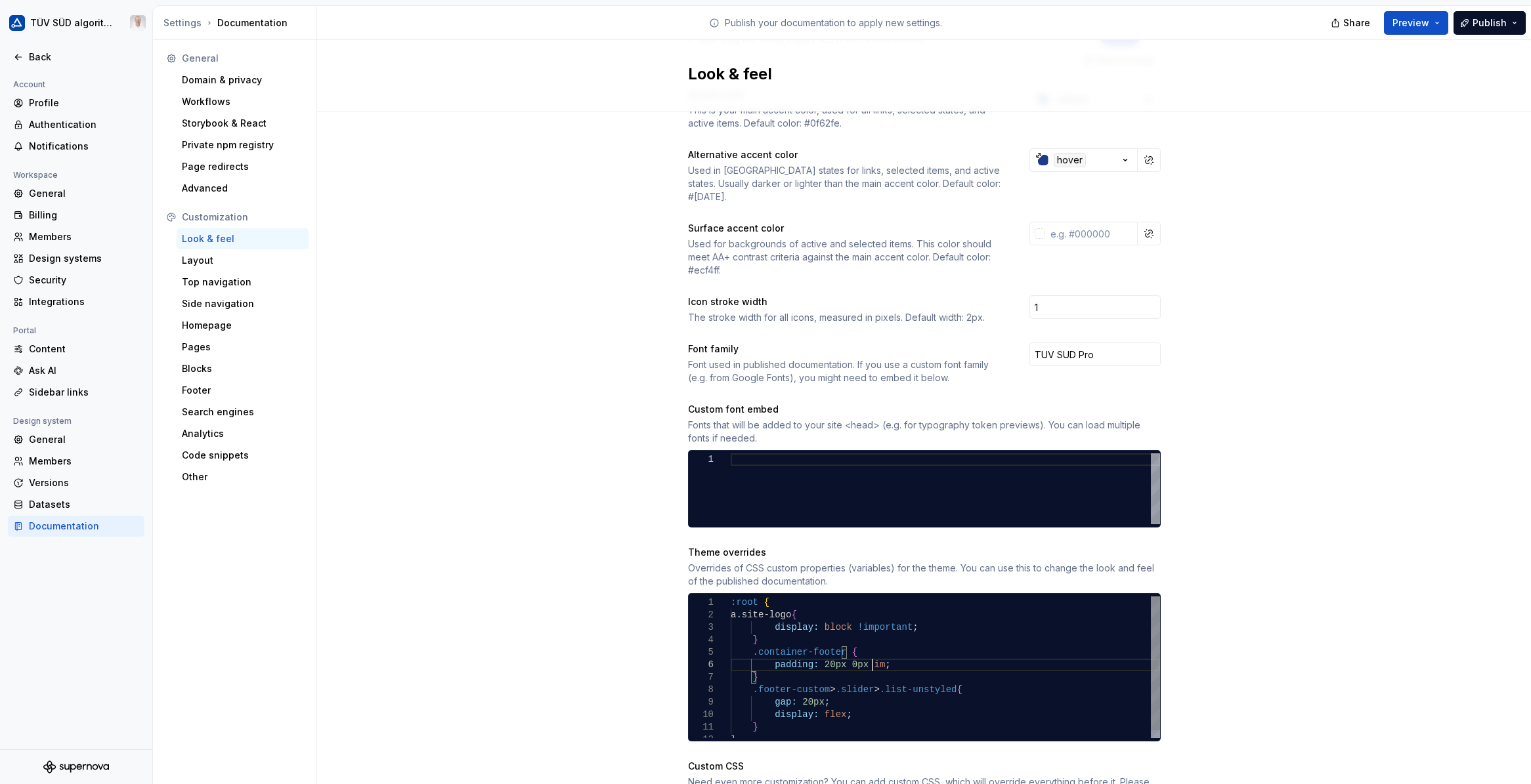
scroll to position [63, 141]
click at [1016, 21] on span "Publish" at bounding box center [1489, 23] width 34 height 13
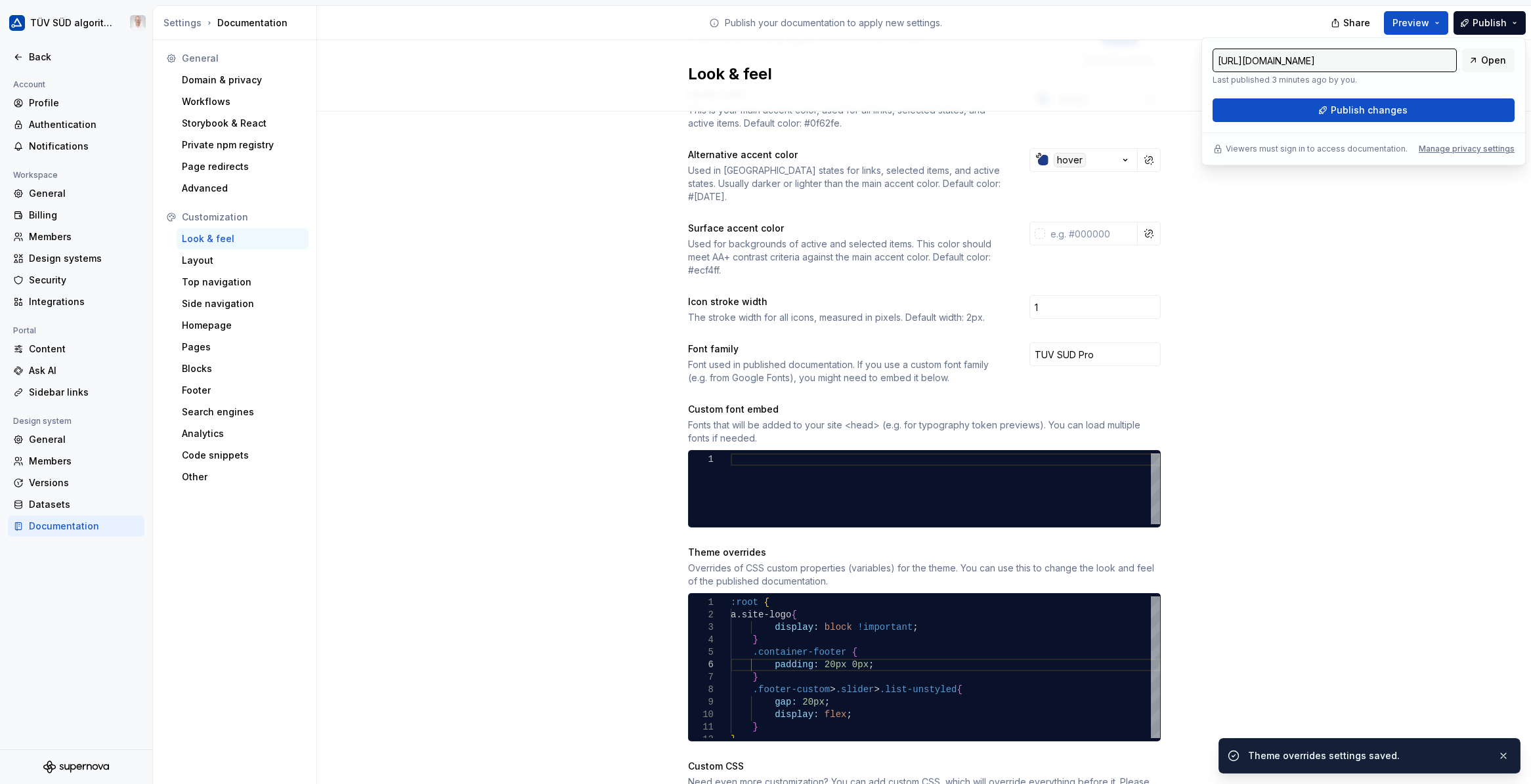
drag, startPoint x: 1422, startPoint y: 69, endPoint x: 1384, endPoint y: 111, distance: 56.6
click at [1016, 111] on span "Publish changes" at bounding box center [1368, 111] width 77 height 13
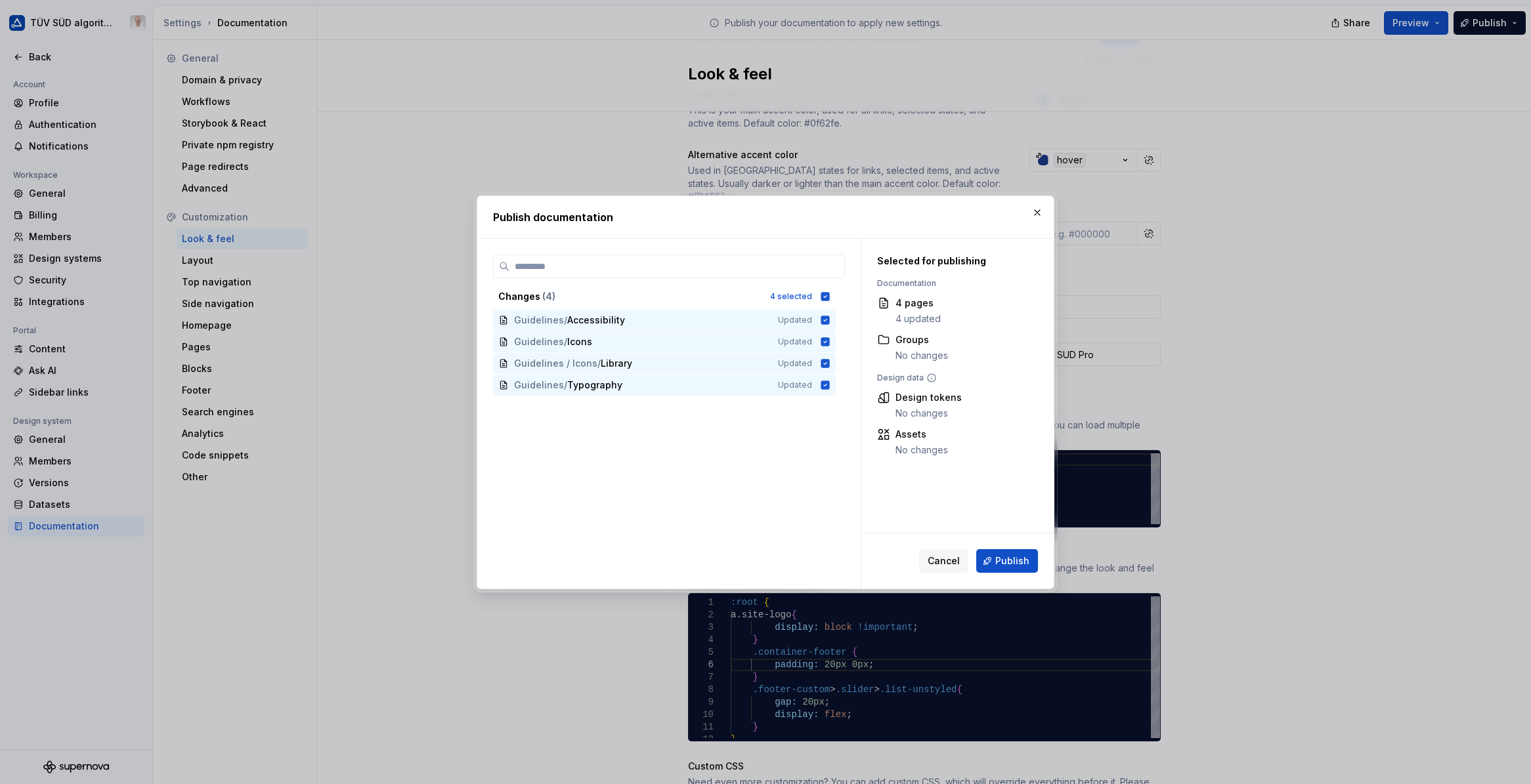
click at [1008, 552] on button "Publish" at bounding box center [1006, 561] width 61 height 23
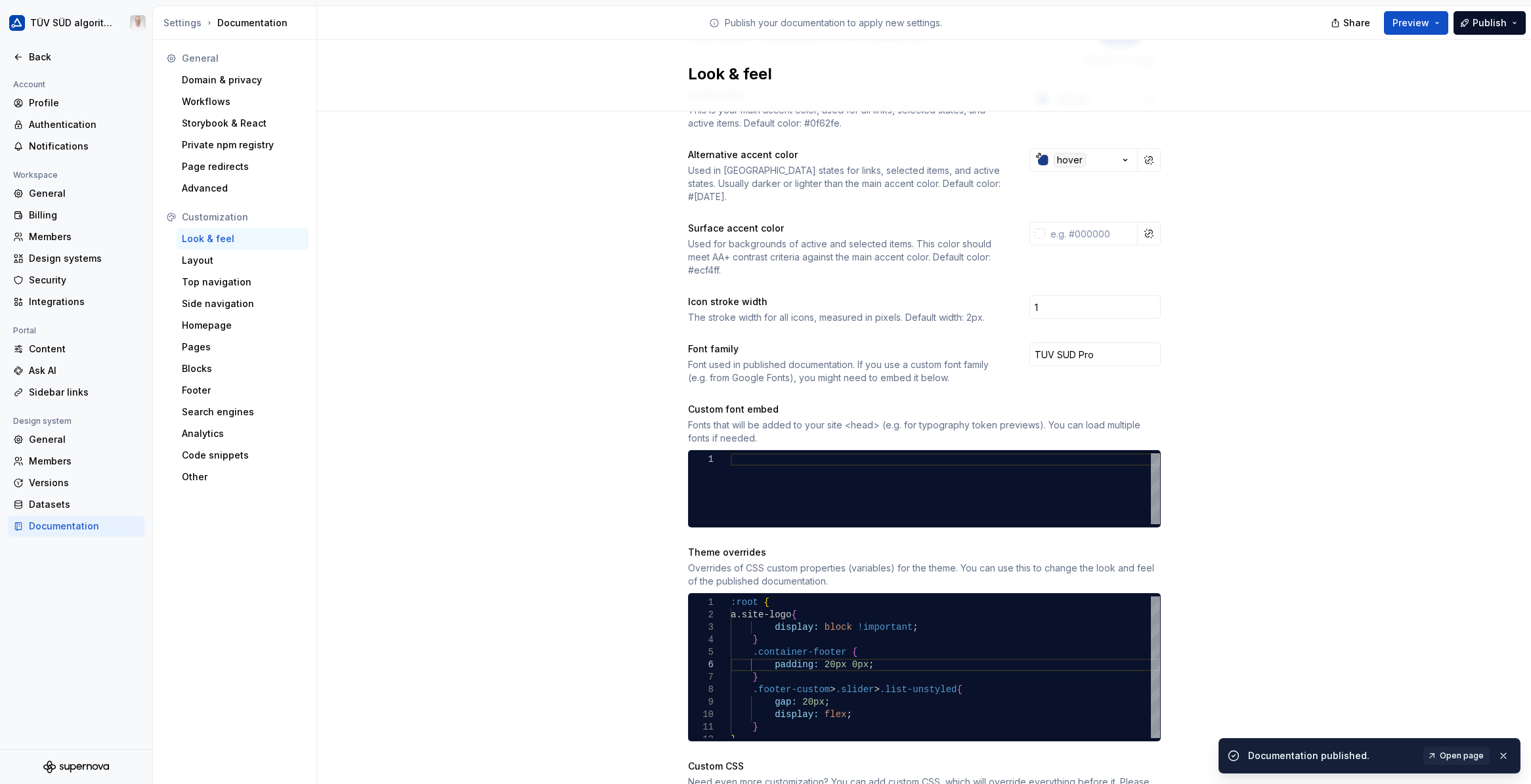
click at [1016, 752] on span "Open page" at bounding box center [1461, 755] width 44 height 10
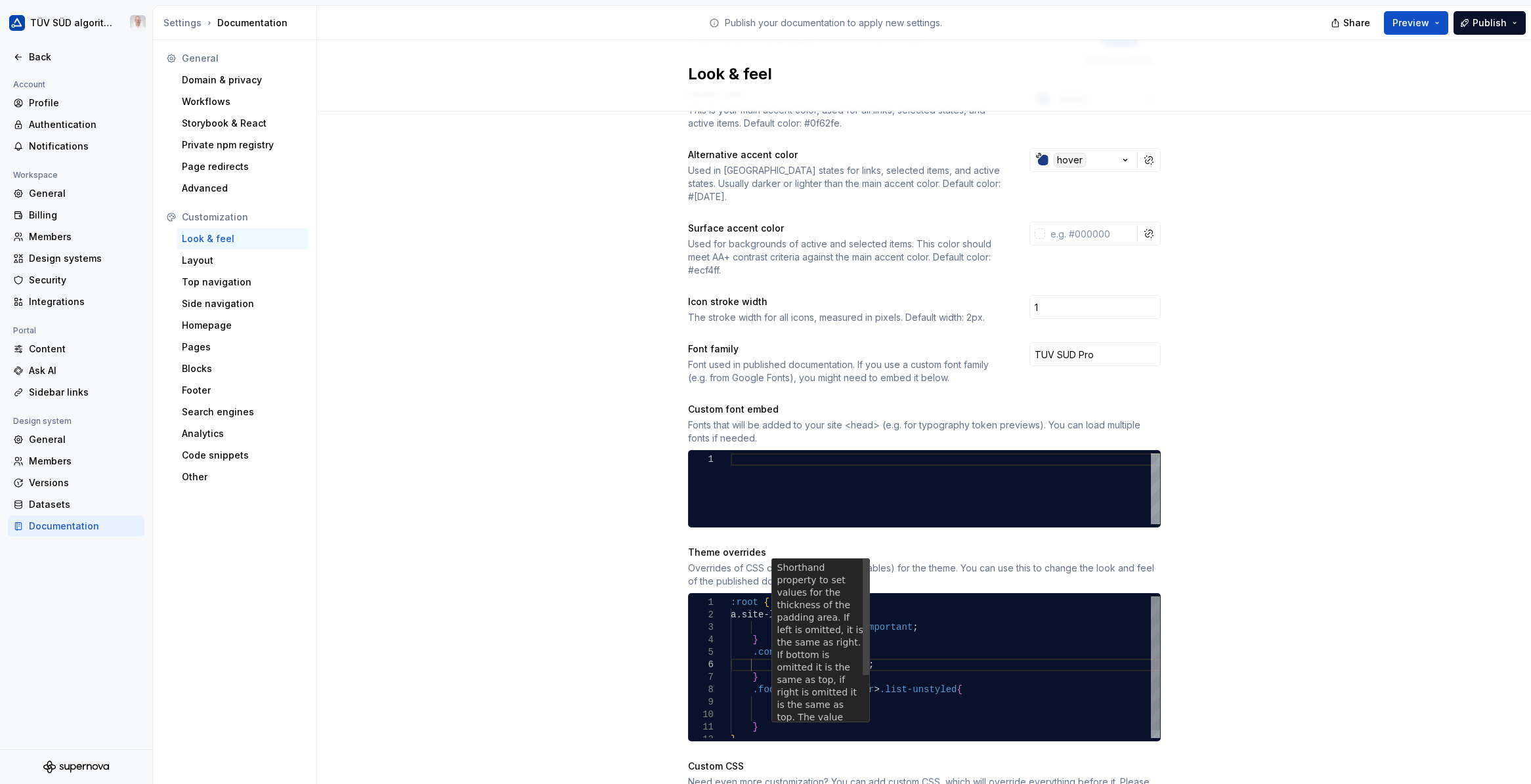
click at [851, 651] on p "Shorthand property to set values for the thickness of the padding area. If left…" at bounding box center [820, 655] width 87 height 187
click at [887, 657] on div ":root { a.site-logo { display: block !important ; } .footer-custom > .slider > …" at bounding box center [945, 671] width 430 height 150
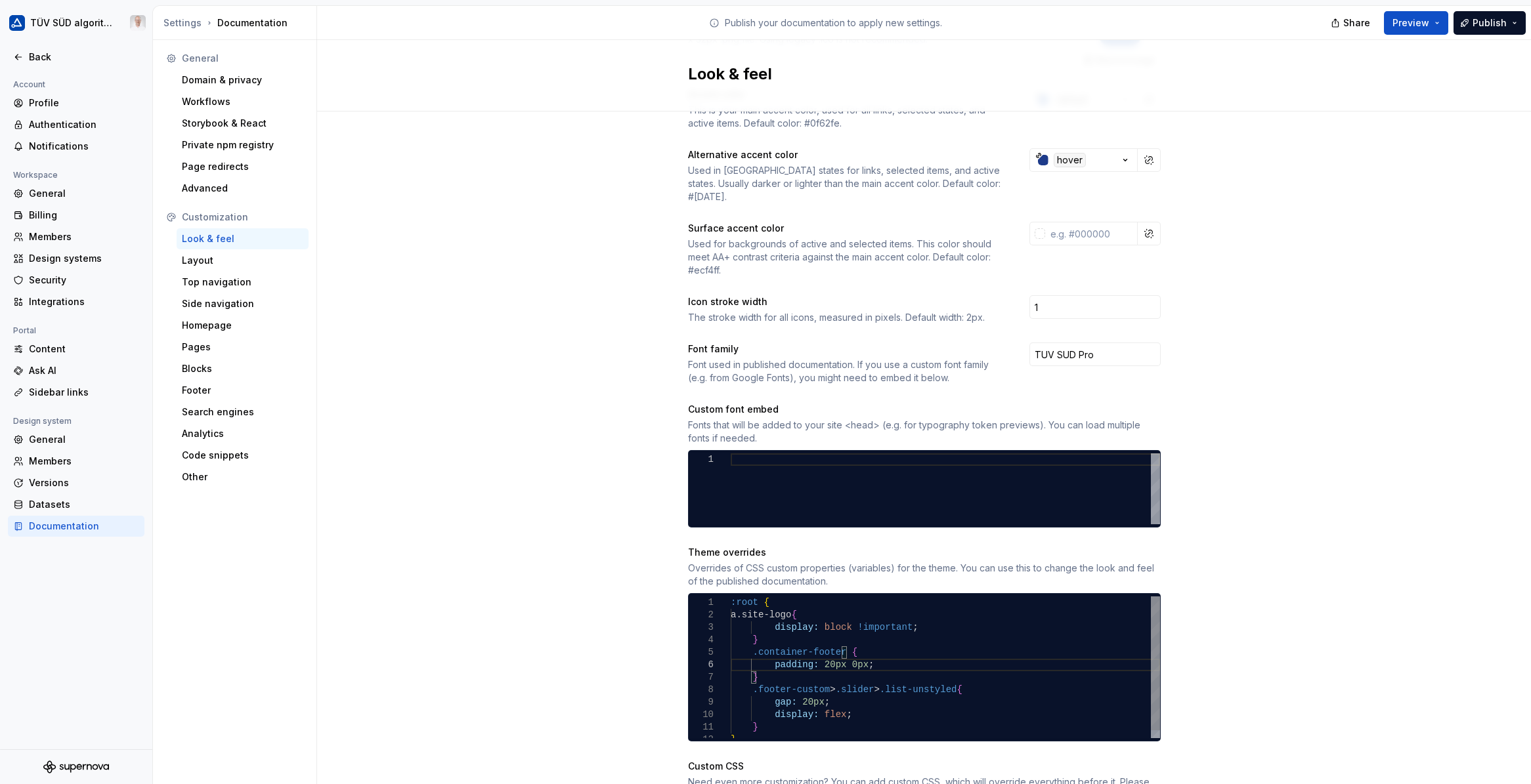
click at [851, 651] on div ":root { a.site-logo { display: block !important ; } .footer-custom > .slider > …" at bounding box center [945, 671] width 430 height 150
click at [1016, 24] on span "Publish" at bounding box center [1489, 23] width 34 height 13
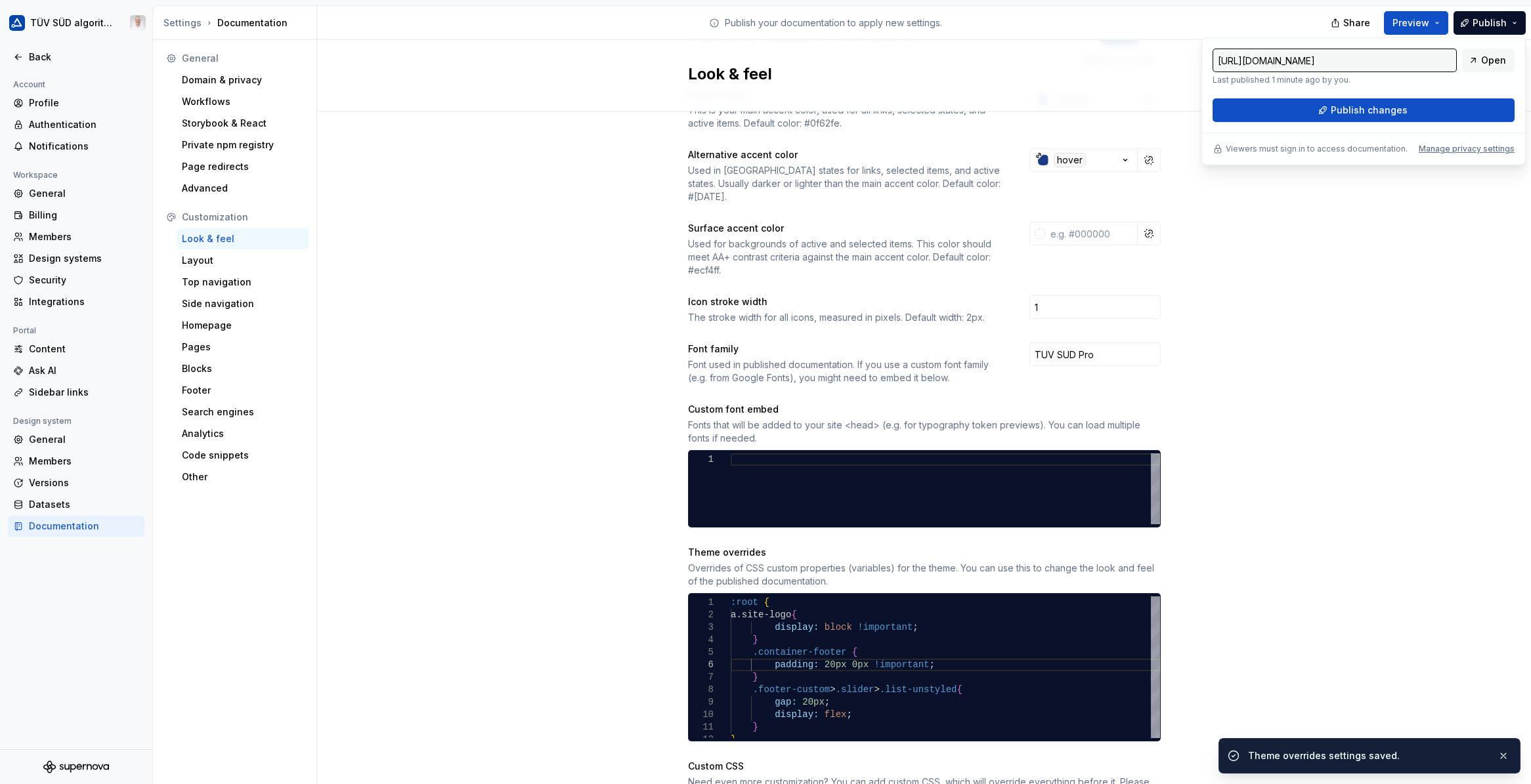
click at [1016, 339] on div "Site logo A company logo that will be displayed on all pages on your documentat…" at bounding box center [924, 392] width 1214 height 1085
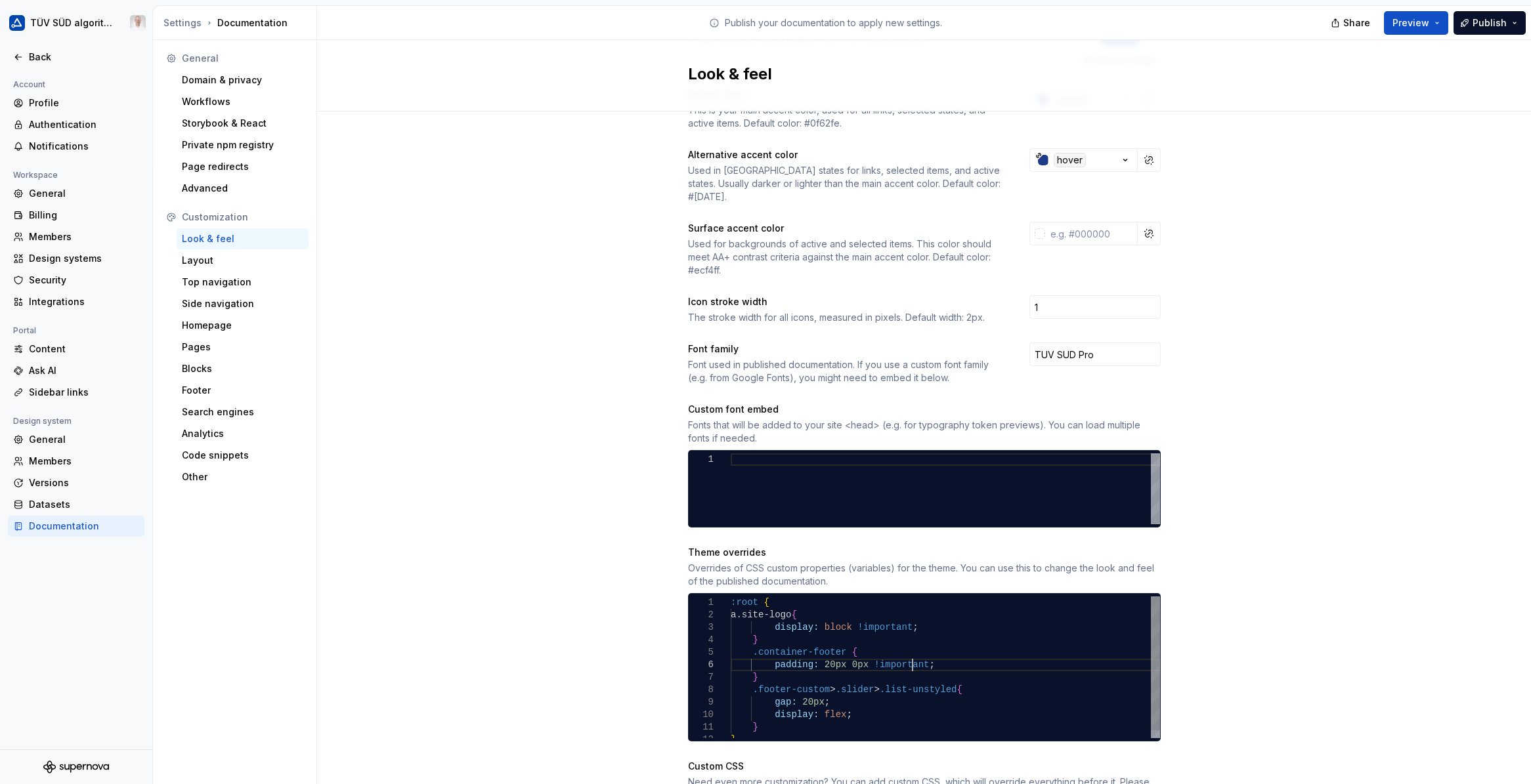
click at [904, 651] on div ":root { a.site-logo { display: block !important ; } .footer-custom > .slider > …" at bounding box center [945, 671] width 430 height 150
drag, startPoint x: 797, startPoint y: 641, endPoint x: 789, endPoint y: 641, distance: 8.0
click at [789, 641] on div ":root { a.site-logo { display: block !important ; } .footer-custom > .slider > …" at bounding box center [945, 671] width 430 height 150
click at [799, 641] on div ":root { a.site-logo { display: block !important ; } .footer-custom > .slider > …" at bounding box center [945, 671] width 430 height 150
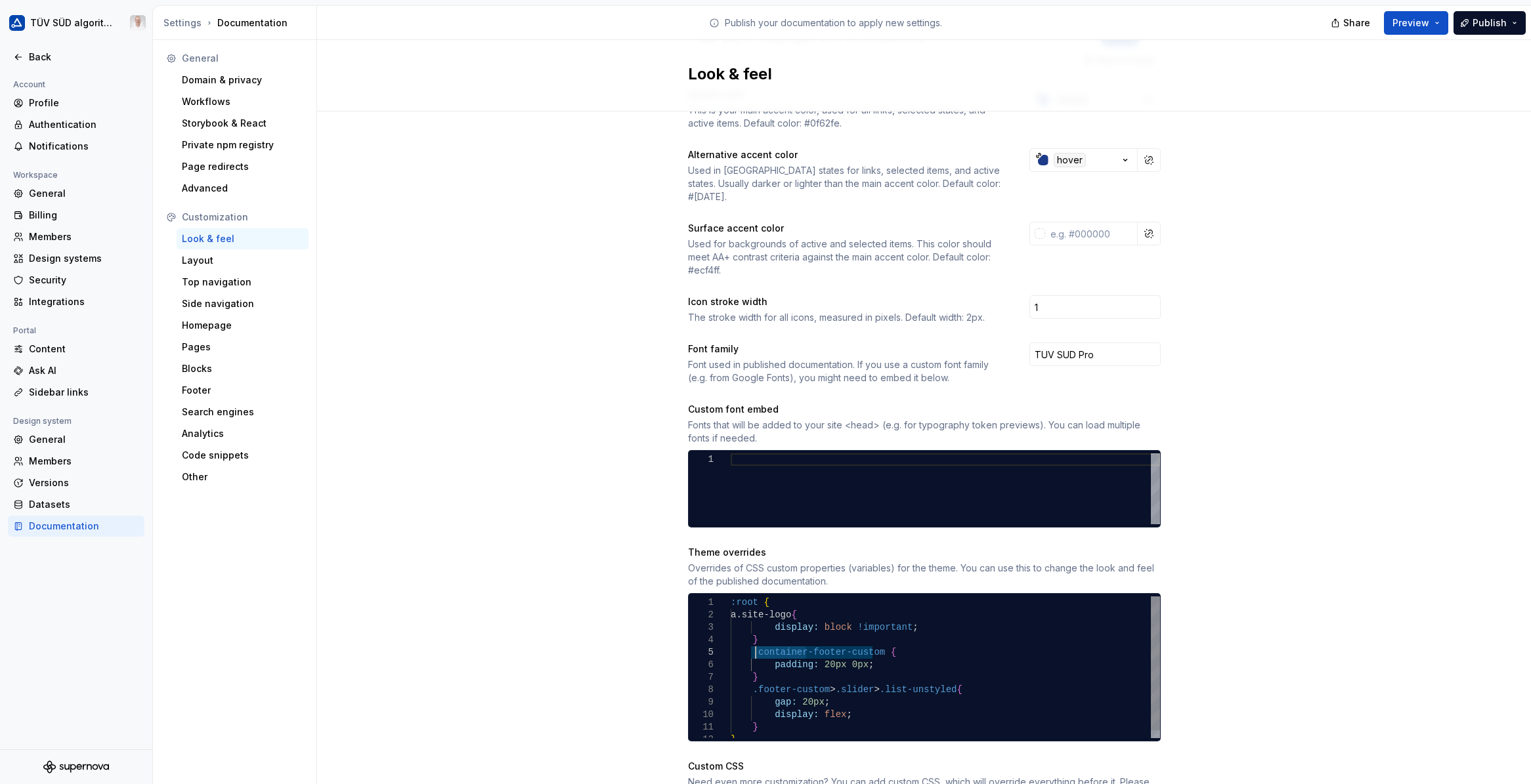
drag, startPoint x: 800, startPoint y: 641, endPoint x: 751, endPoint y: 642, distance: 49.0
click at [751, 642] on div ":root { a.site-logo { display: block !important ; } .footer-custom > .slider > …" at bounding box center [945, 671] width 430 height 150
click at [851, 654] on div ":root { a.site-logo { display: block !important ; } .footer-custom > .slider > …" at bounding box center [945, 671] width 430 height 150
type textarea "**********"
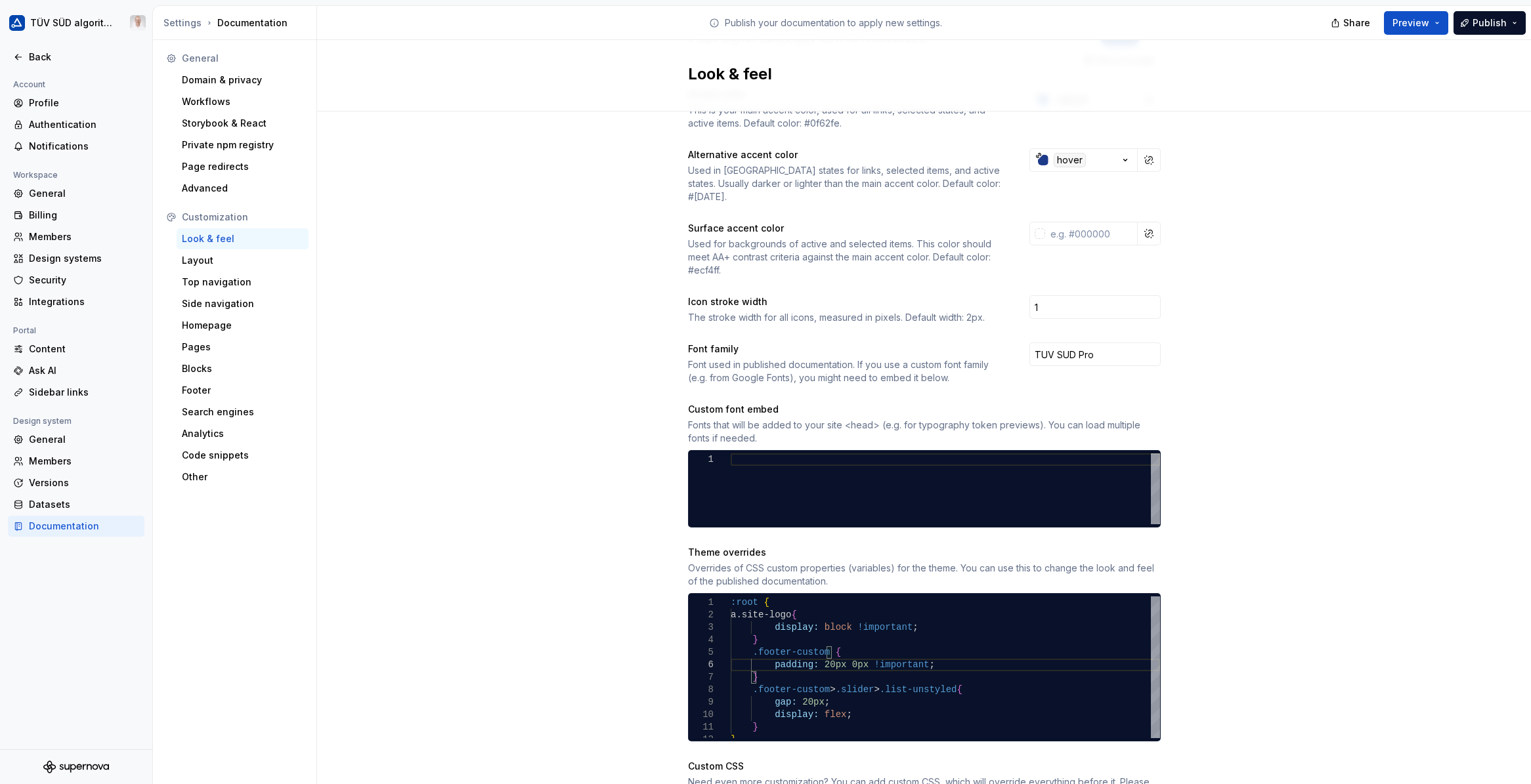
click at [1016, 17] on span "Publish" at bounding box center [1489, 23] width 34 height 13
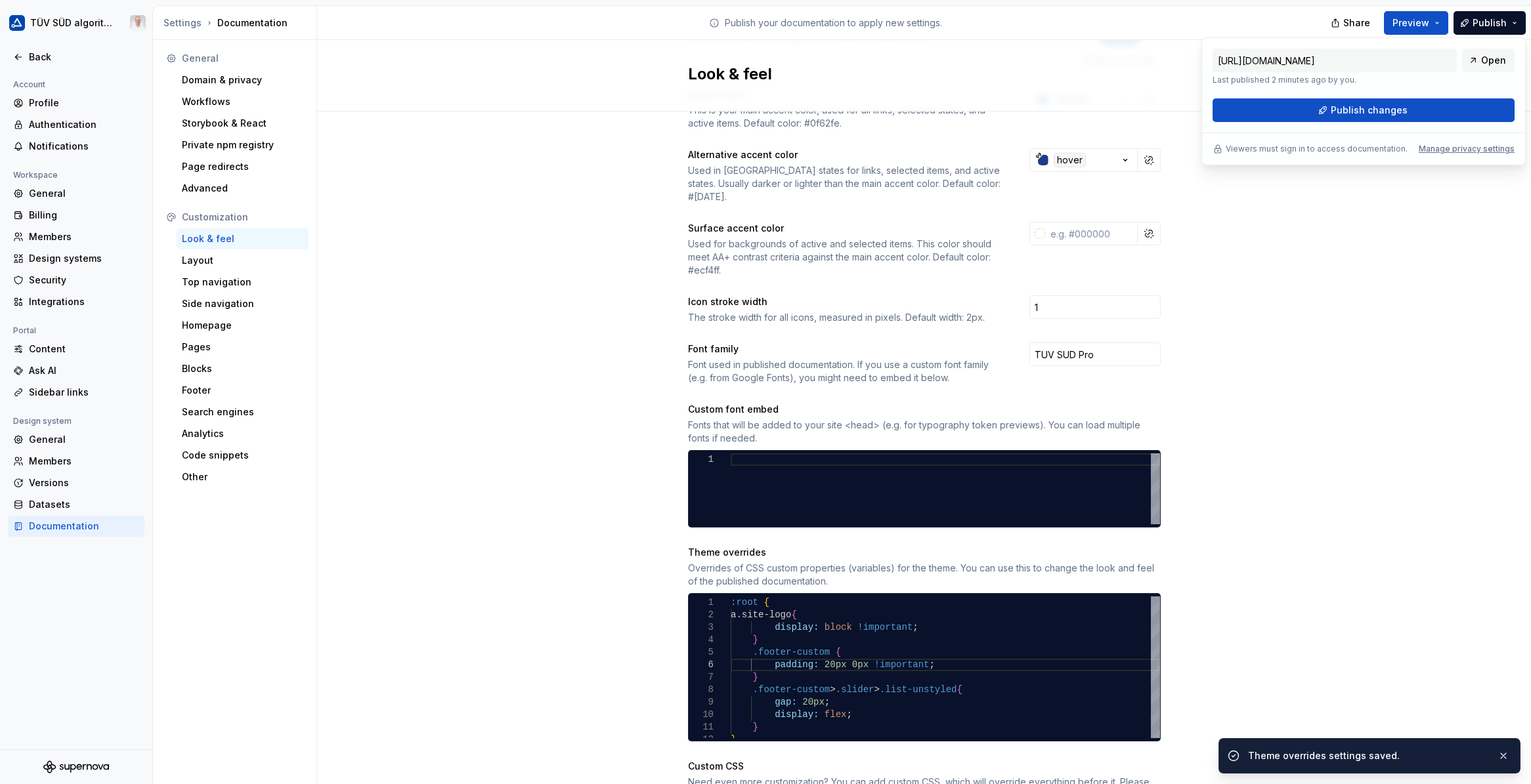
drag, startPoint x: 1412, startPoint y: 72, endPoint x: 1392, endPoint y: 111, distance: 43.8
click at [1016, 111] on span "Publish changes" at bounding box center [1368, 111] width 77 height 13
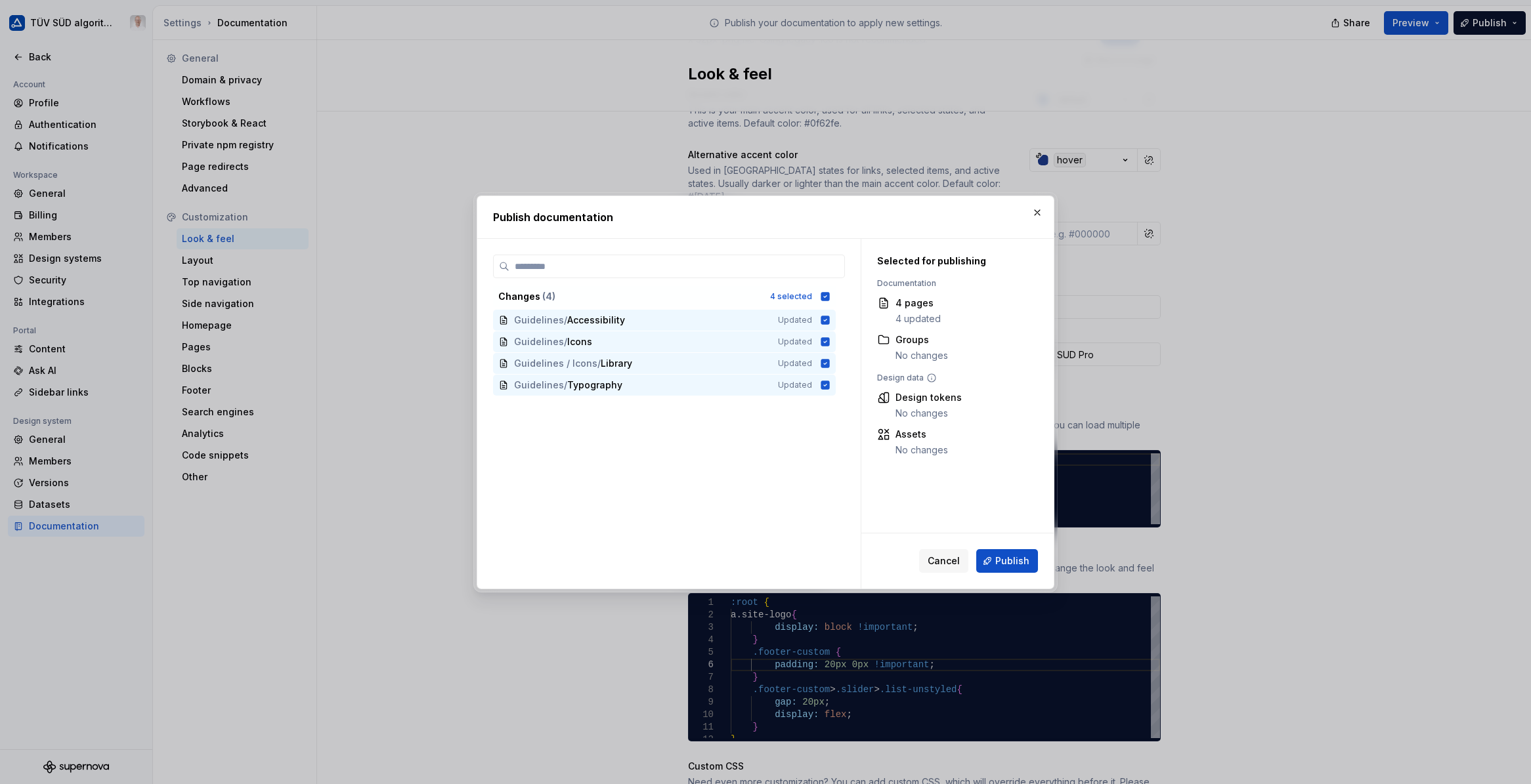
click at [1014, 561] on span "Publish" at bounding box center [1012, 561] width 34 height 13
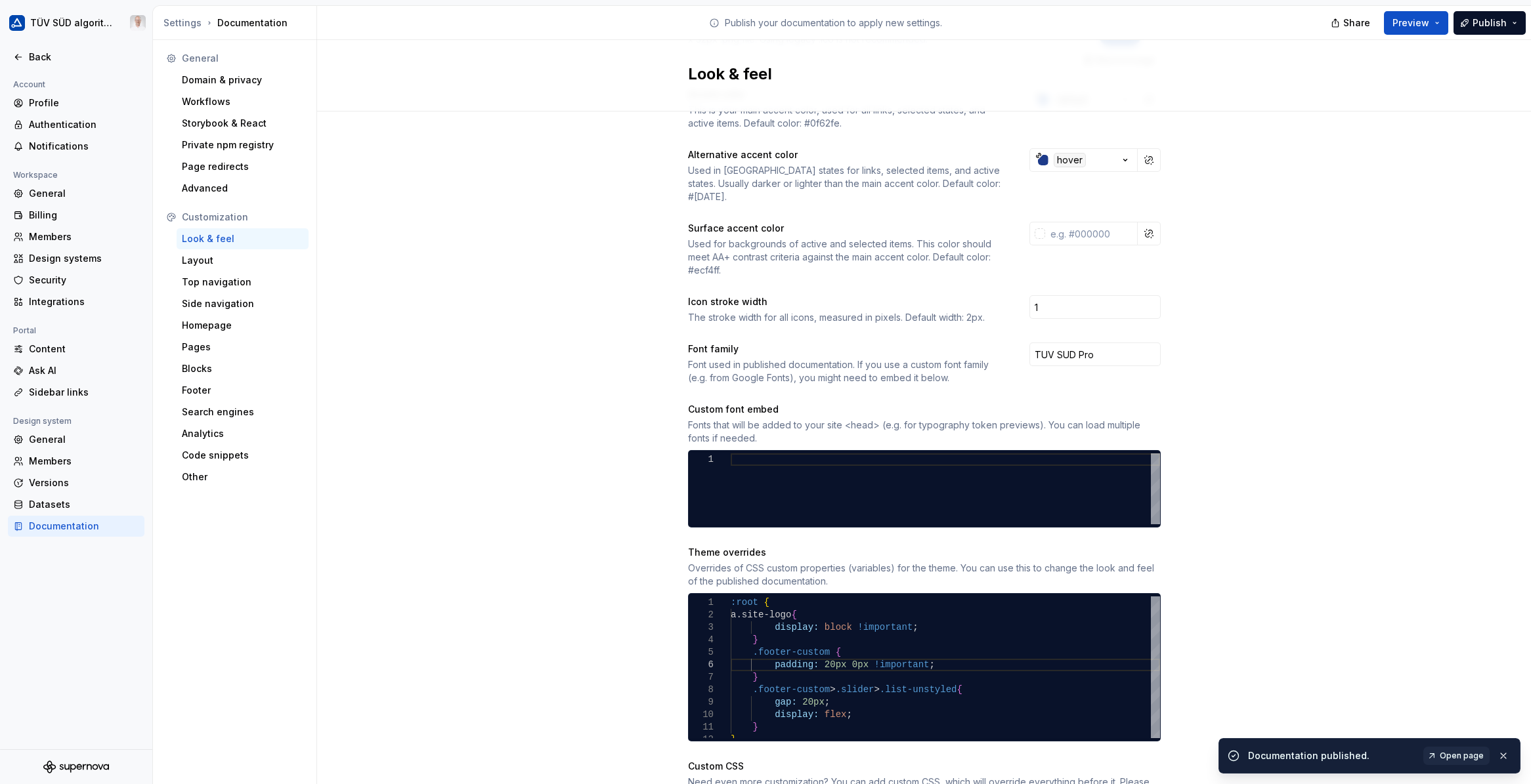
click at [1016, 750] on link "Open page" at bounding box center [1456, 756] width 66 height 19
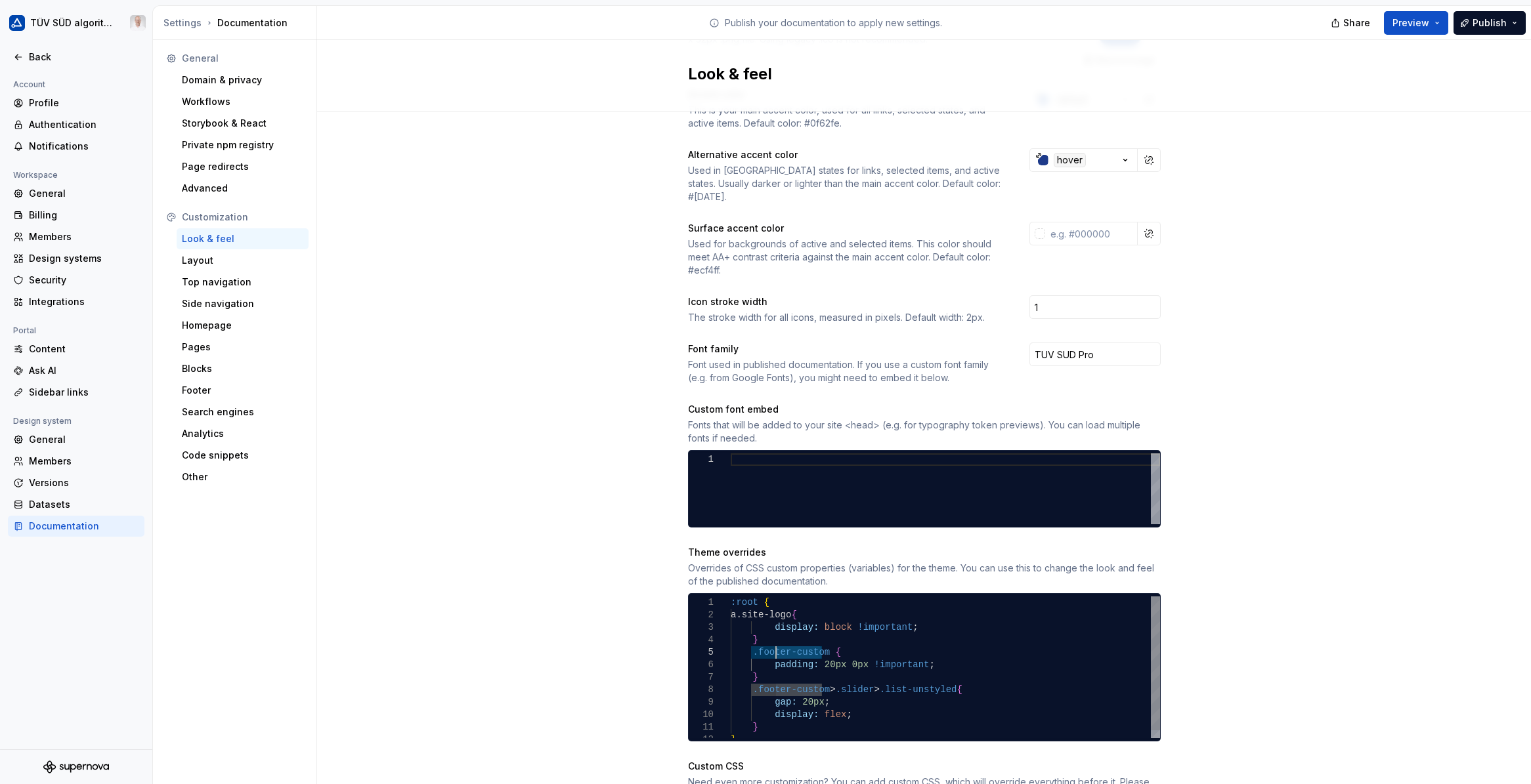
drag, startPoint x: 816, startPoint y: 639, endPoint x: 771, endPoint y: 639, distance: 45.0
click at [771, 639] on div ":root { a.site-logo { display: block !important ; } .footer-custom > .slider > …" at bounding box center [945, 671] width 430 height 150
click at [856, 639] on div ":root { a.site-logo { display: block !important ; } .footer-custom > .slider > …" at bounding box center [945, 671] width 430 height 150
click at [1016, 674] on div ":root { a.site-logo { display: block !important ; } .footer-custom > .slider > …" at bounding box center [945, 671] width 430 height 150
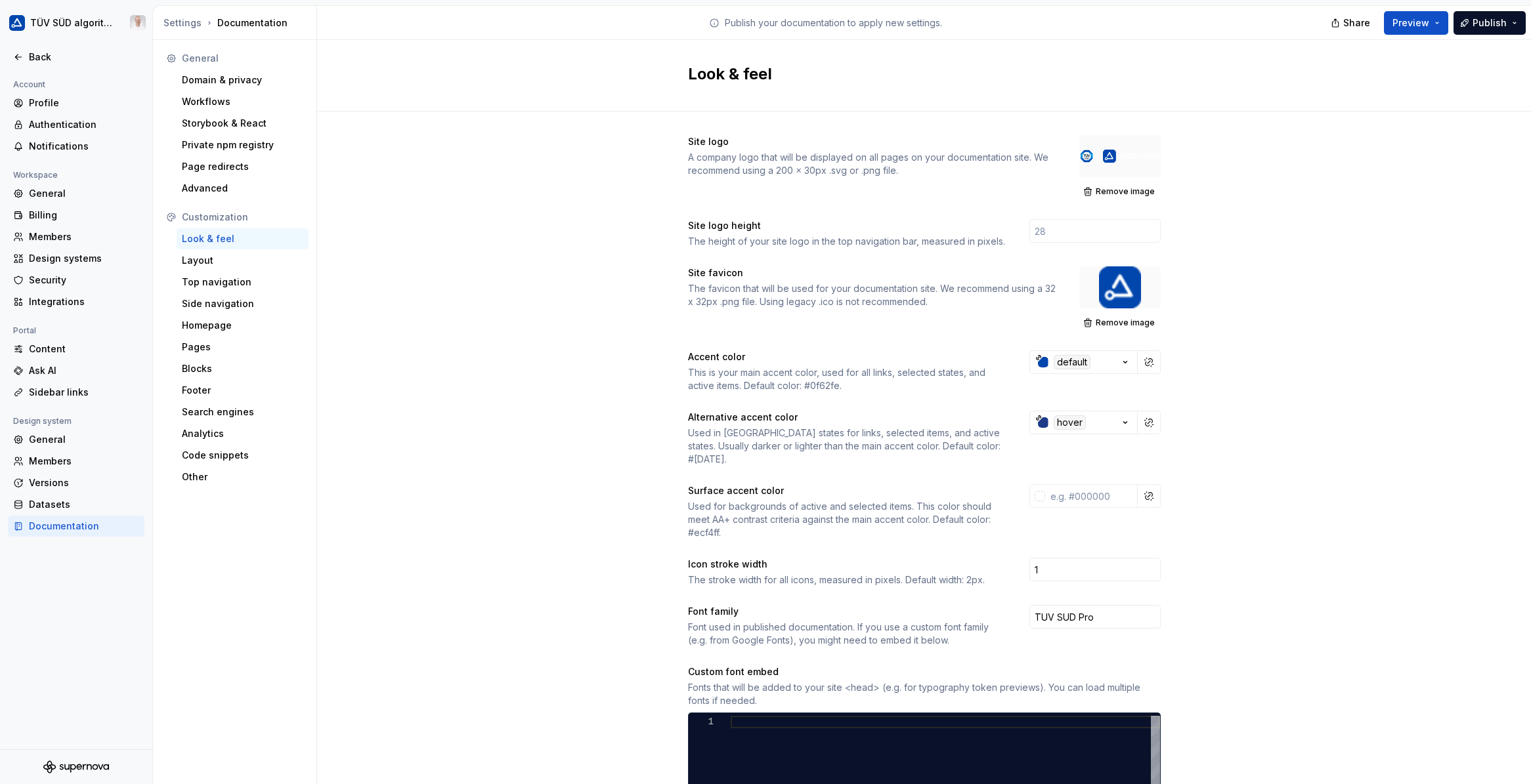
scroll to position [63, 181]
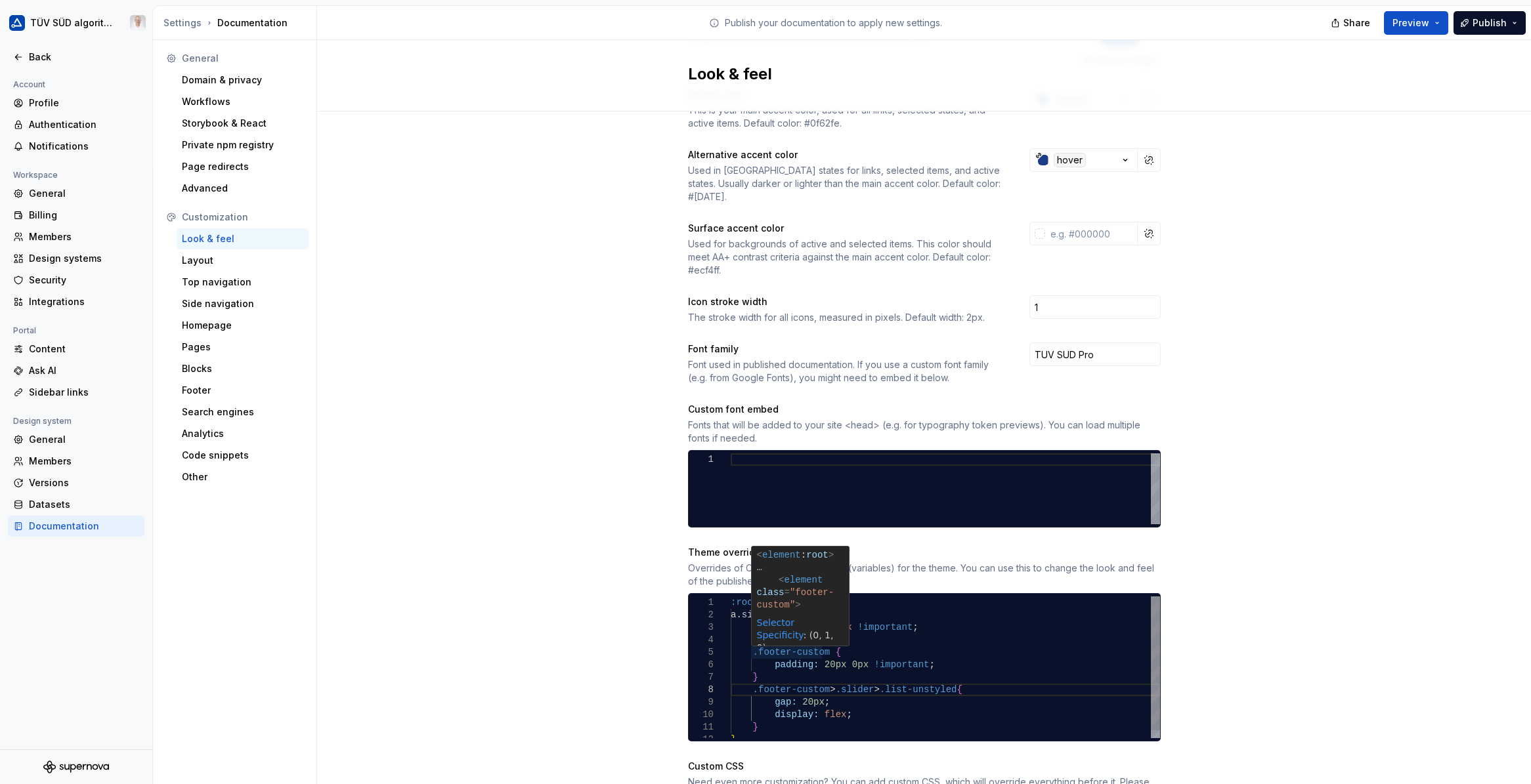
click at [818, 639] on div ":root { a.site-logo { display: block !important ; } .footer-custom > .slider > …" at bounding box center [945, 671] width 430 height 150
click at [933, 679] on div ":root { a.site-logo { display: block !important ; } .footer-custom > .slider > …" at bounding box center [945, 671] width 430 height 150
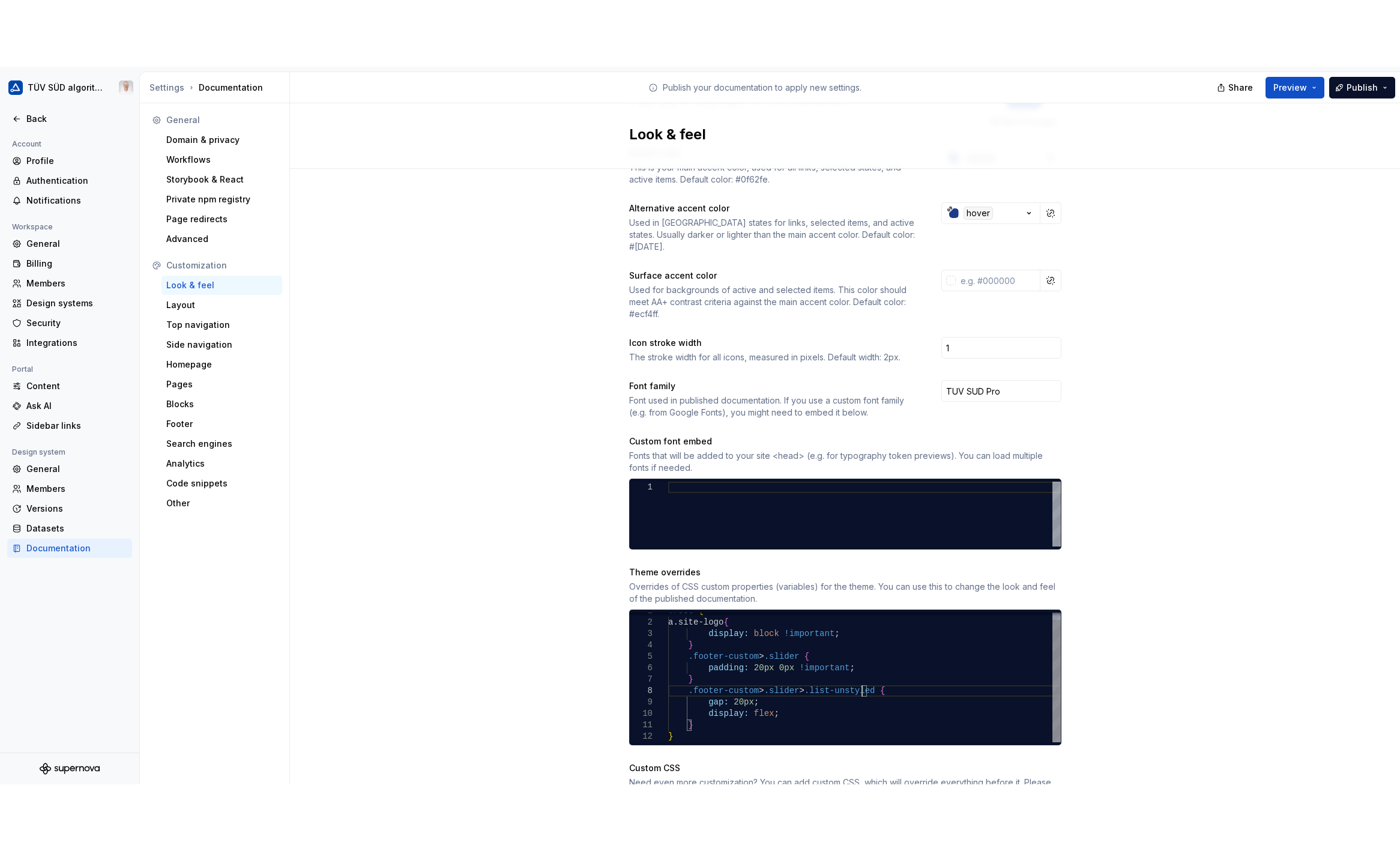
scroll to position [81, 194]
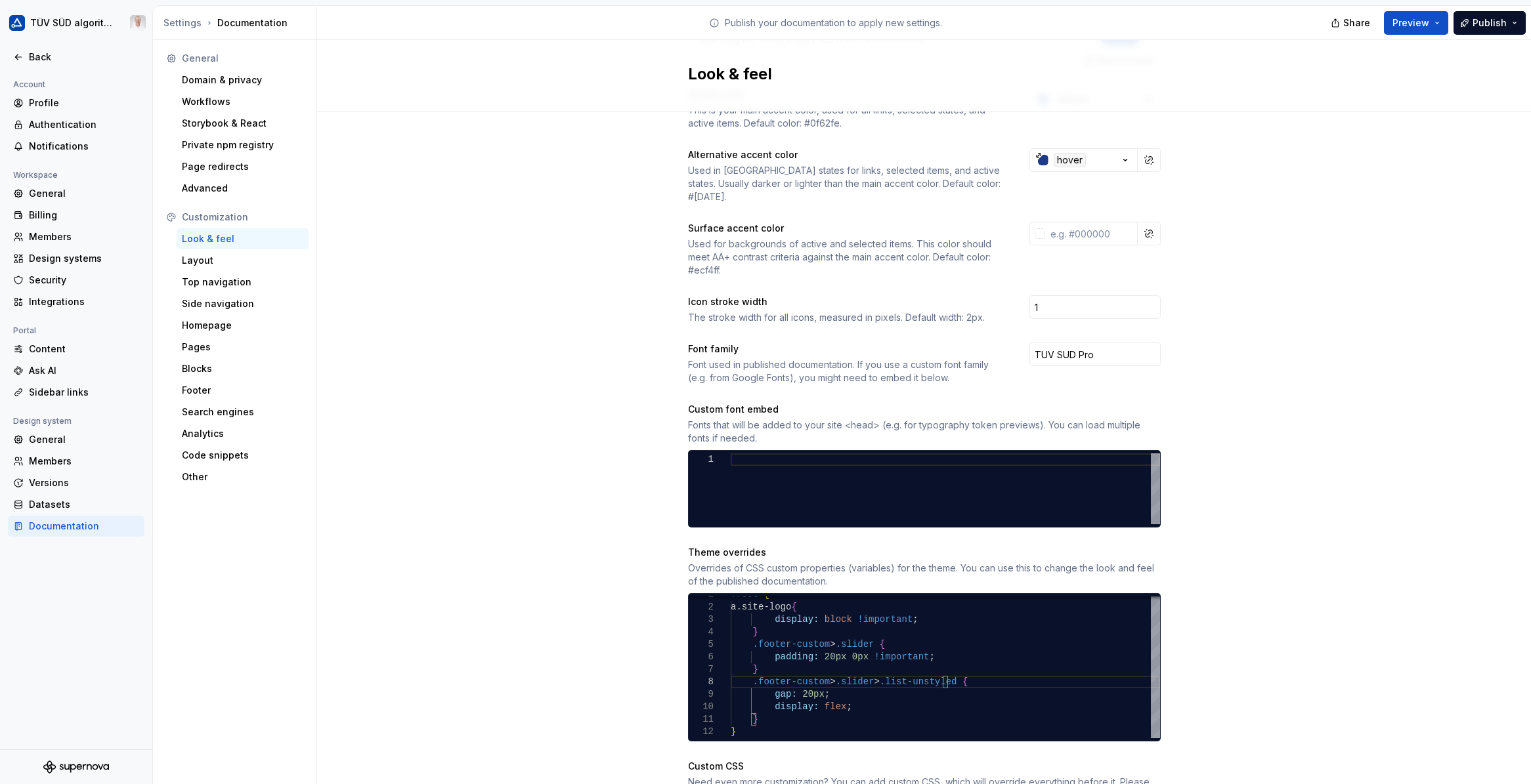
type textarea "**********"
click at [1391, 604] on div "Site logo A company logo that will be displayed on all pages on your documentat…" at bounding box center [924, 392] width 1214 height 1085
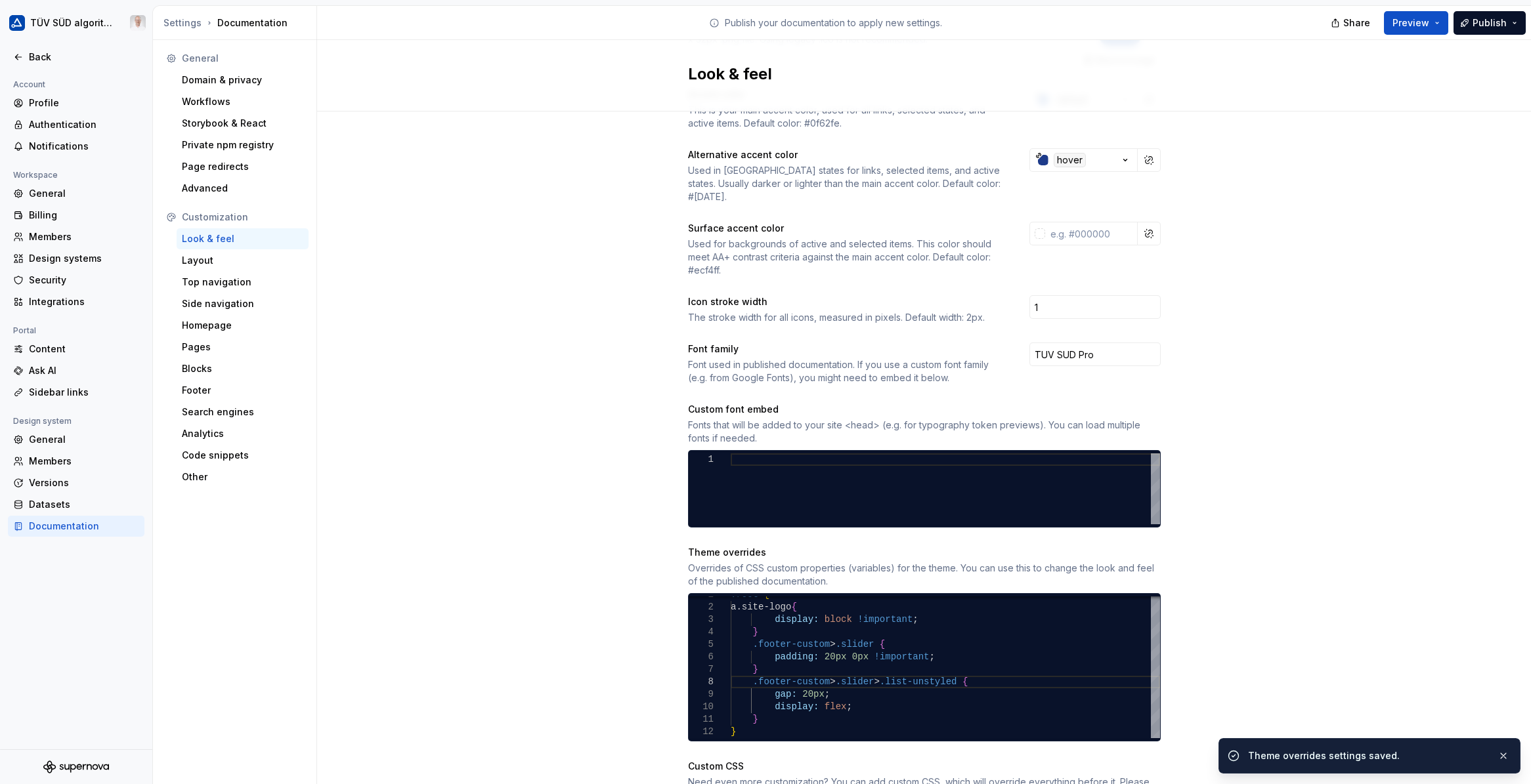
click at [1506, 17] on span "Publish" at bounding box center [1489, 23] width 34 height 13
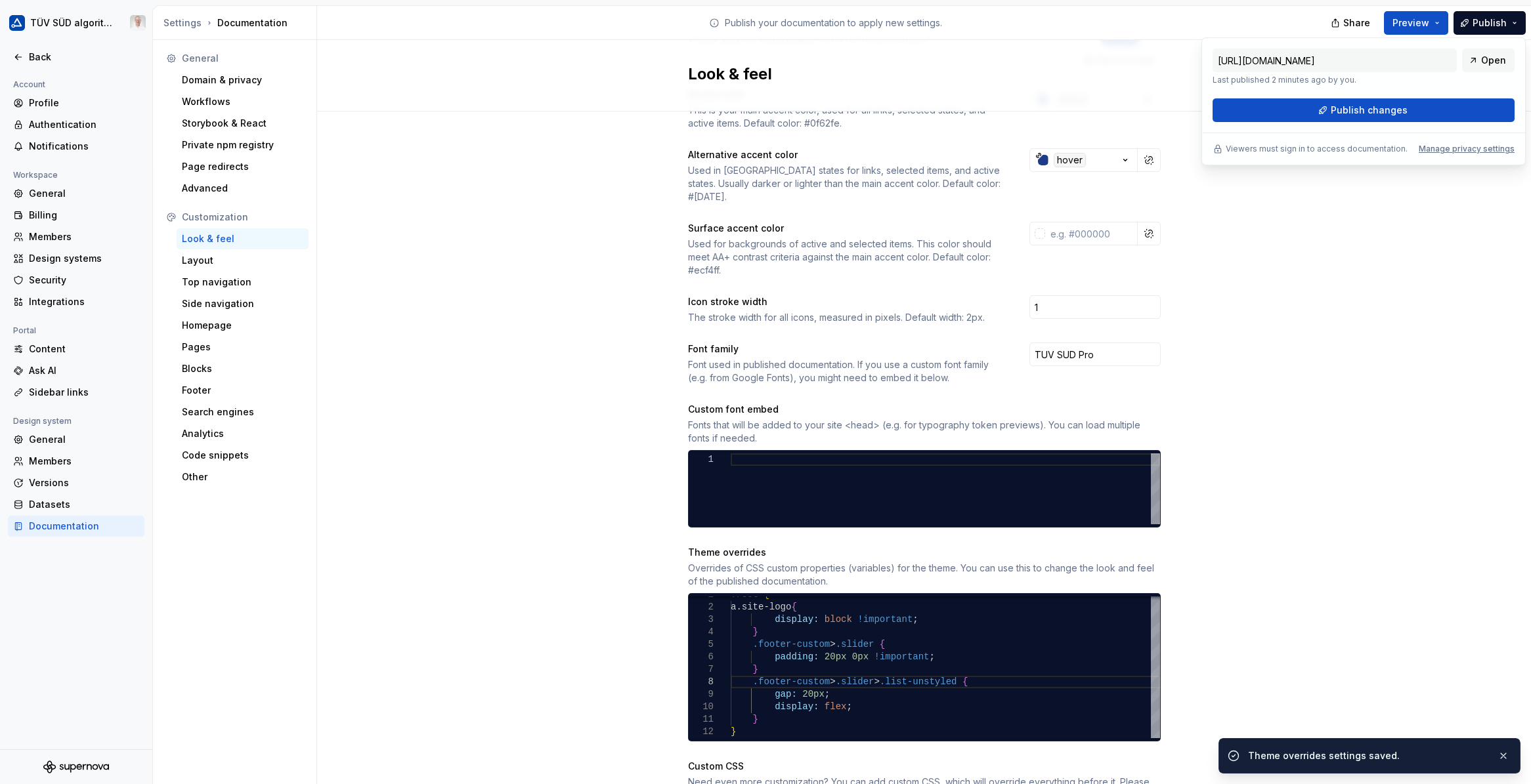
click at [1349, 113] on span "Publish changes" at bounding box center [1368, 111] width 77 height 13
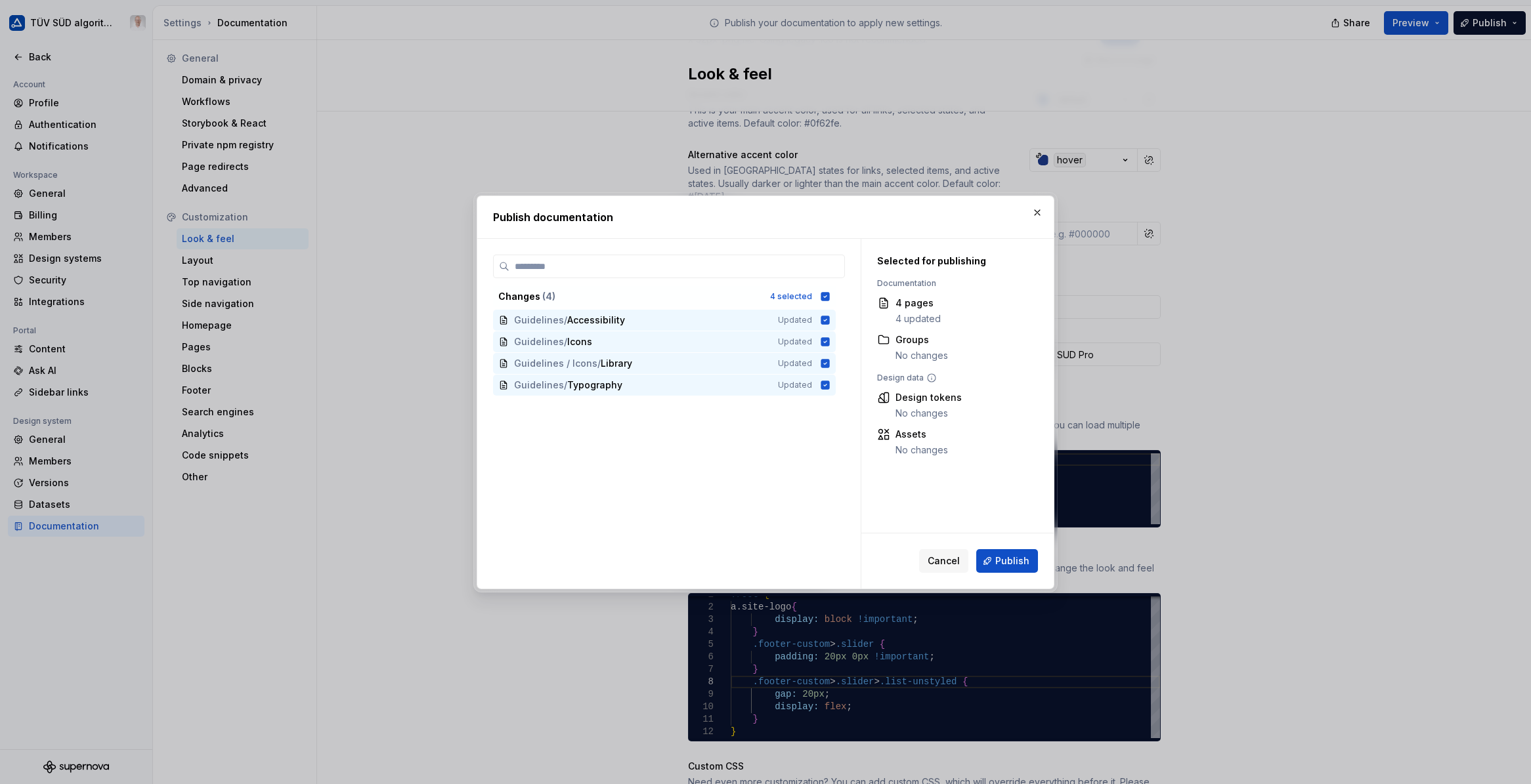
click at [995, 564] on button "Publish" at bounding box center [1006, 561] width 61 height 23
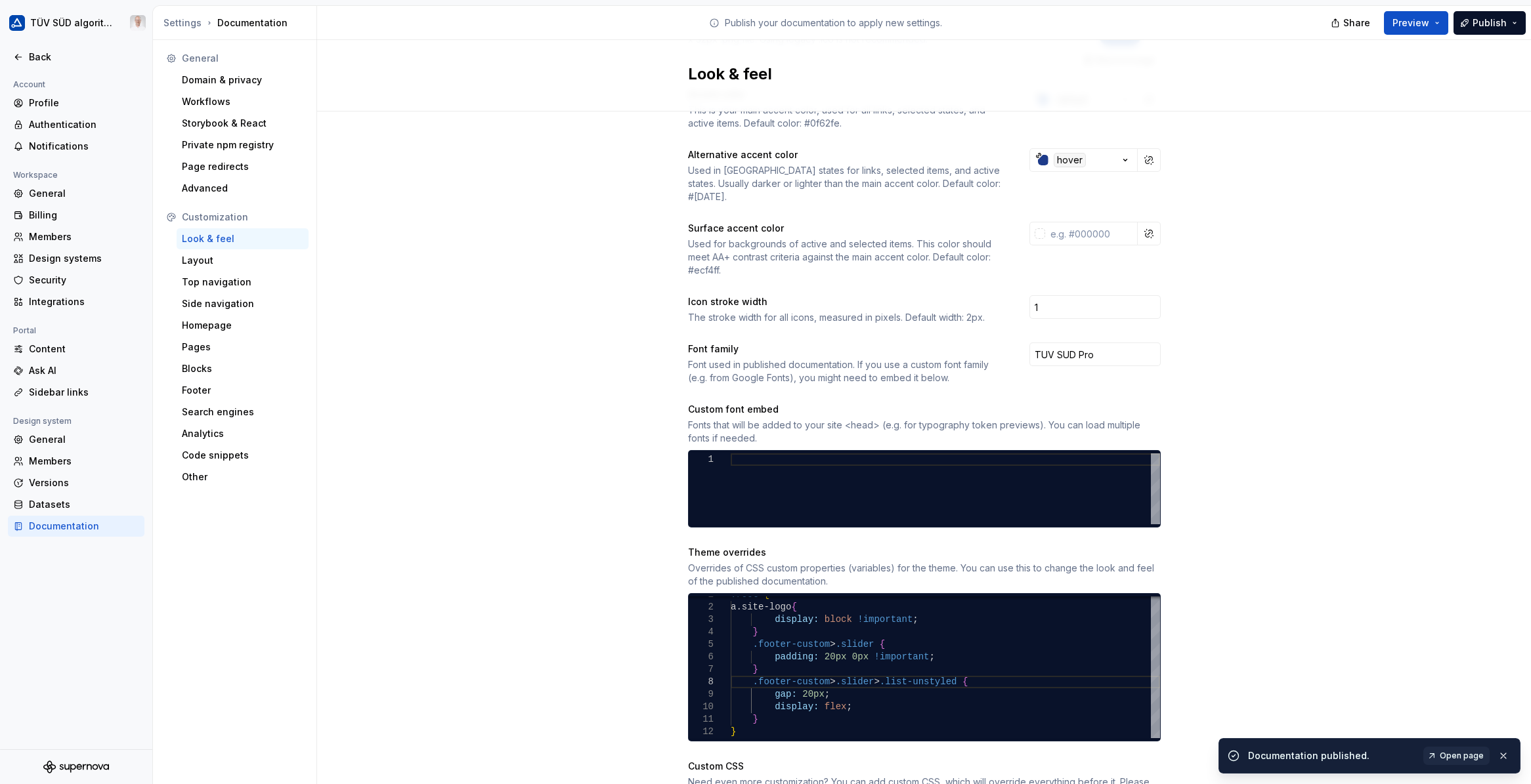
click at [1464, 752] on span "Open page" at bounding box center [1461, 755] width 44 height 10
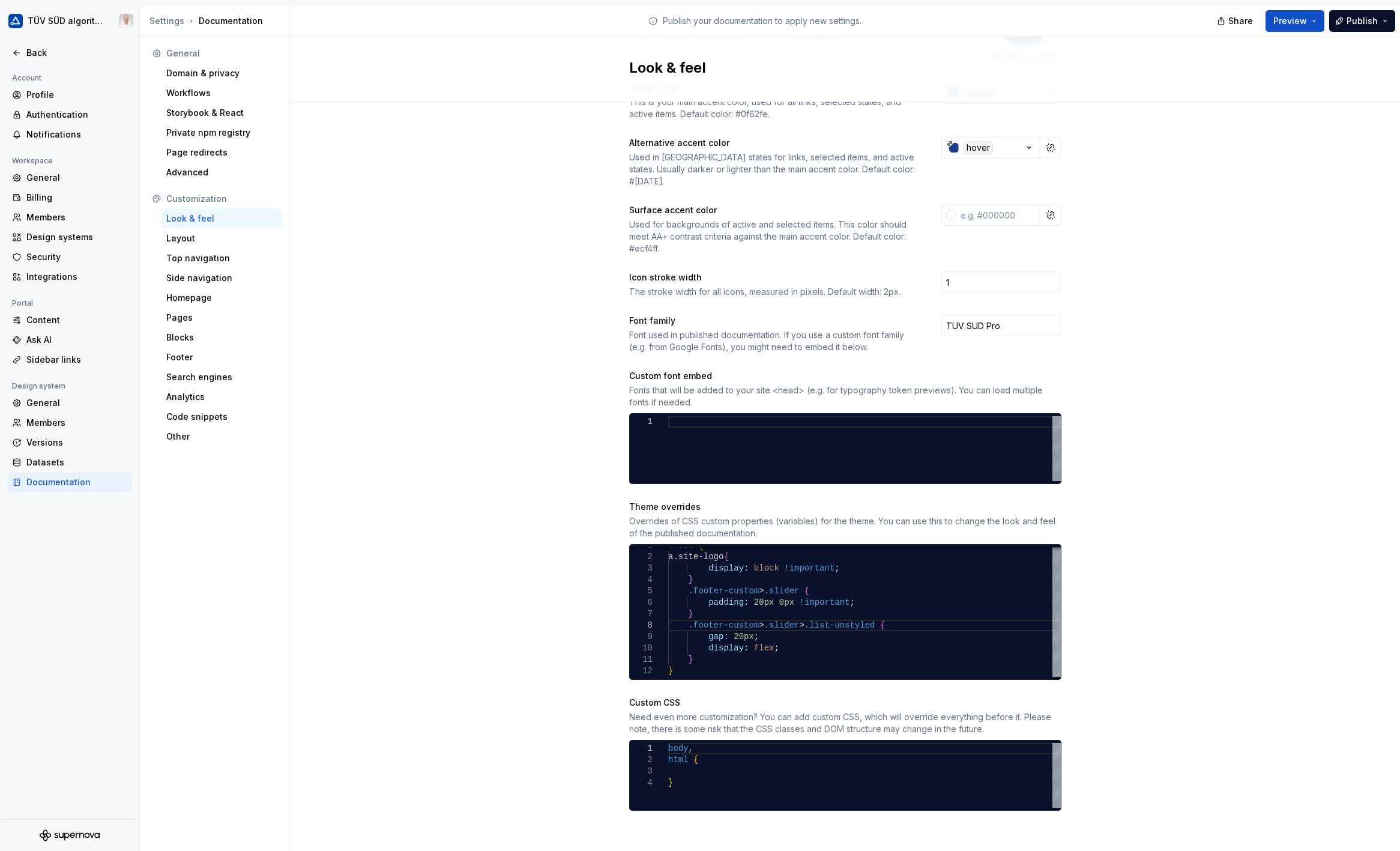
scroll to position [227, 0]
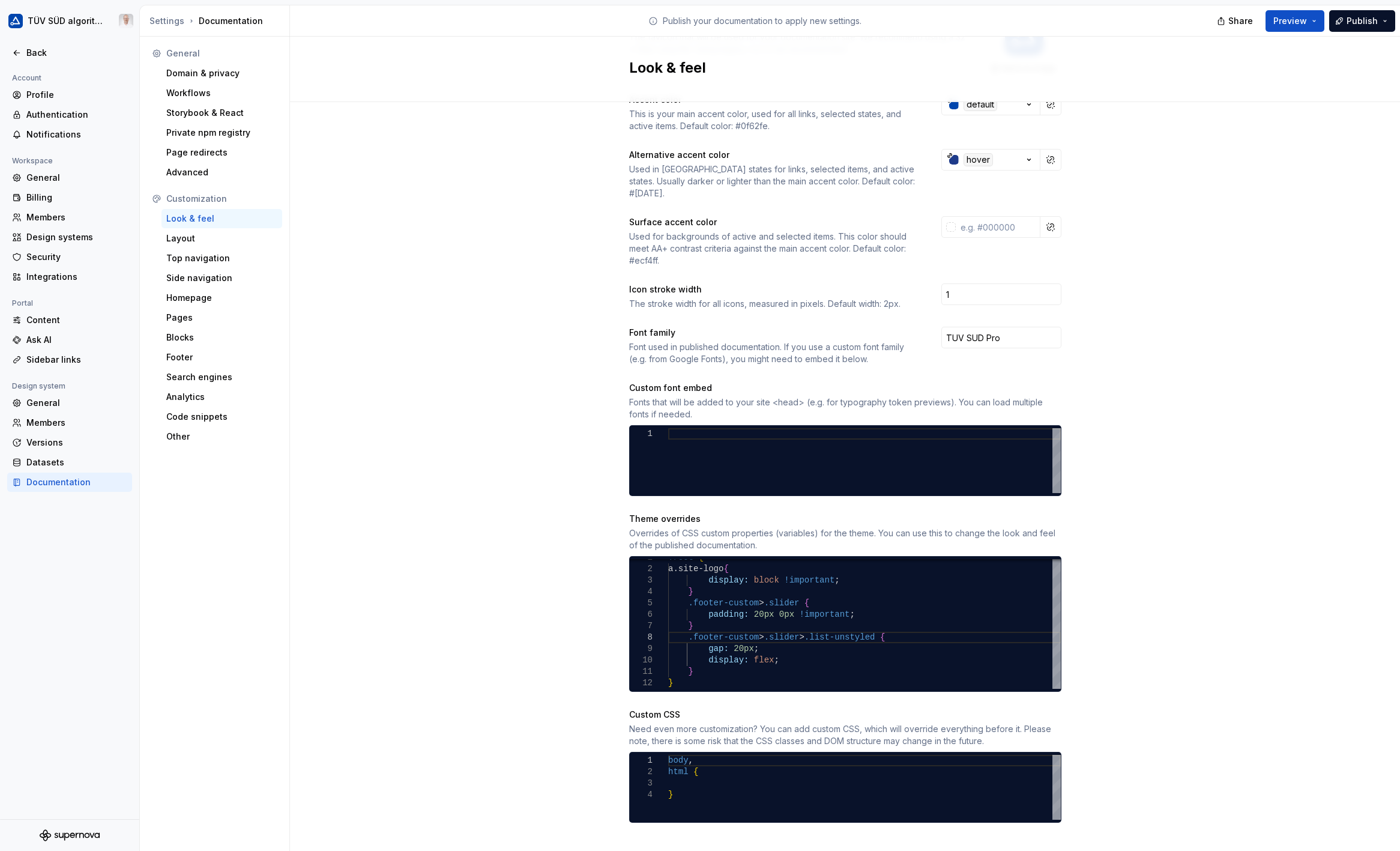
click at [204, 351] on div "Footer" at bounding box center [221, 357] width 111 height 12
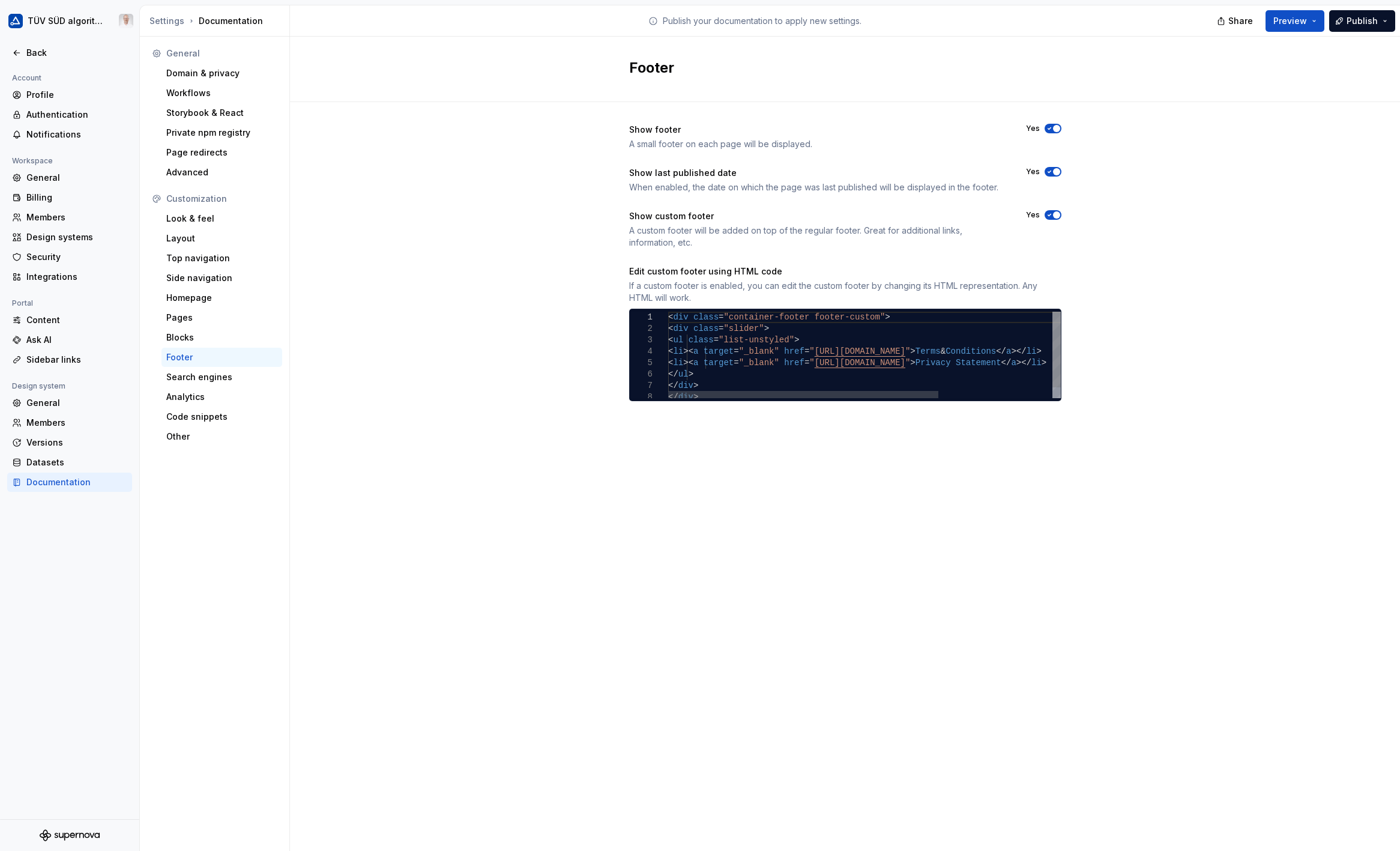
scroll to position [0, 27]
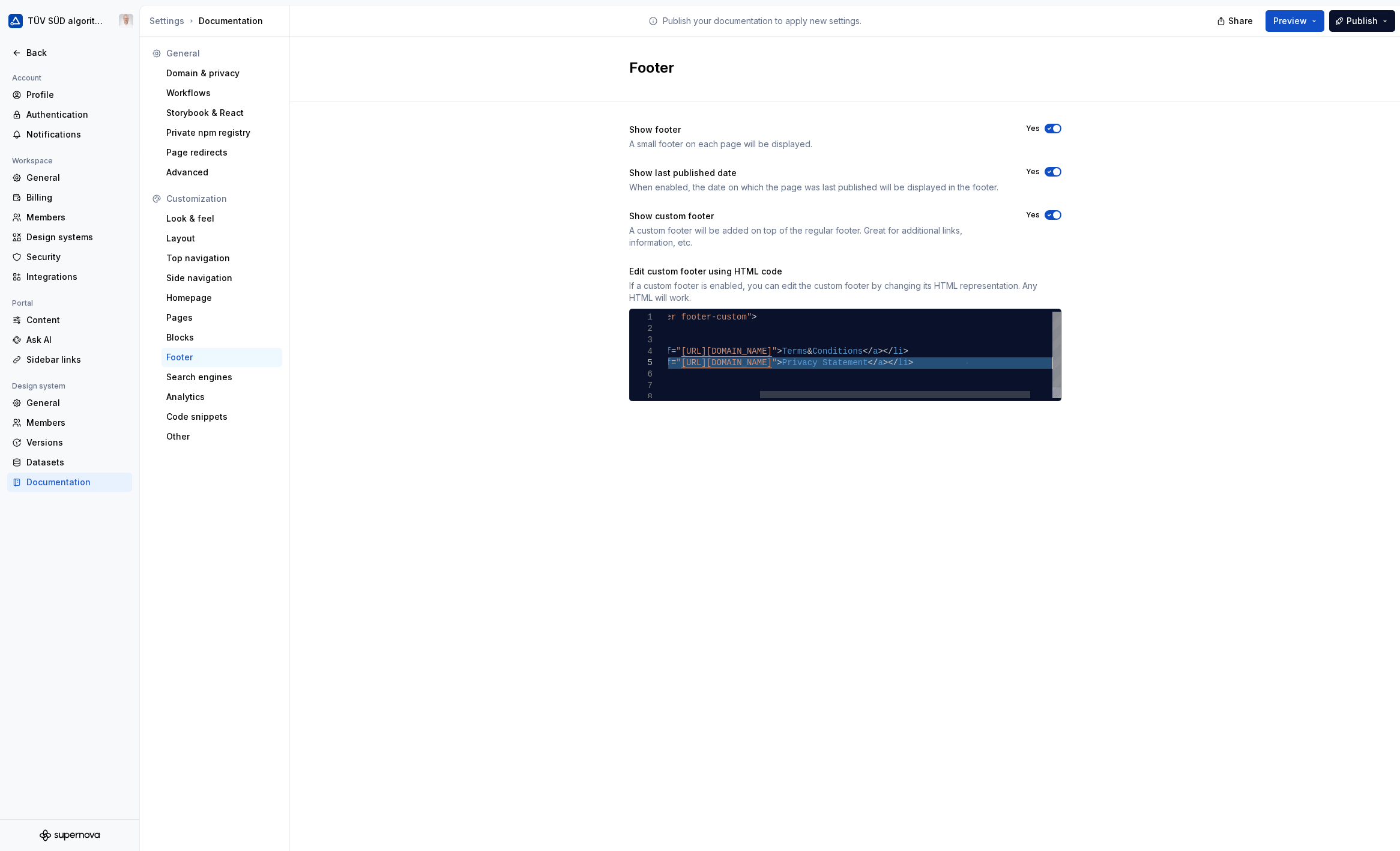
drag, startPoint x: 723, startPoint y: 363, endPoint x: 1056, endPoint y: 364, distance: 333.0
click at [1056, 364] on div "< div class = "container-footer footer-custom" > < div class = "slider" > < ul …" at bounding box center [814, 361] width 558 height 99
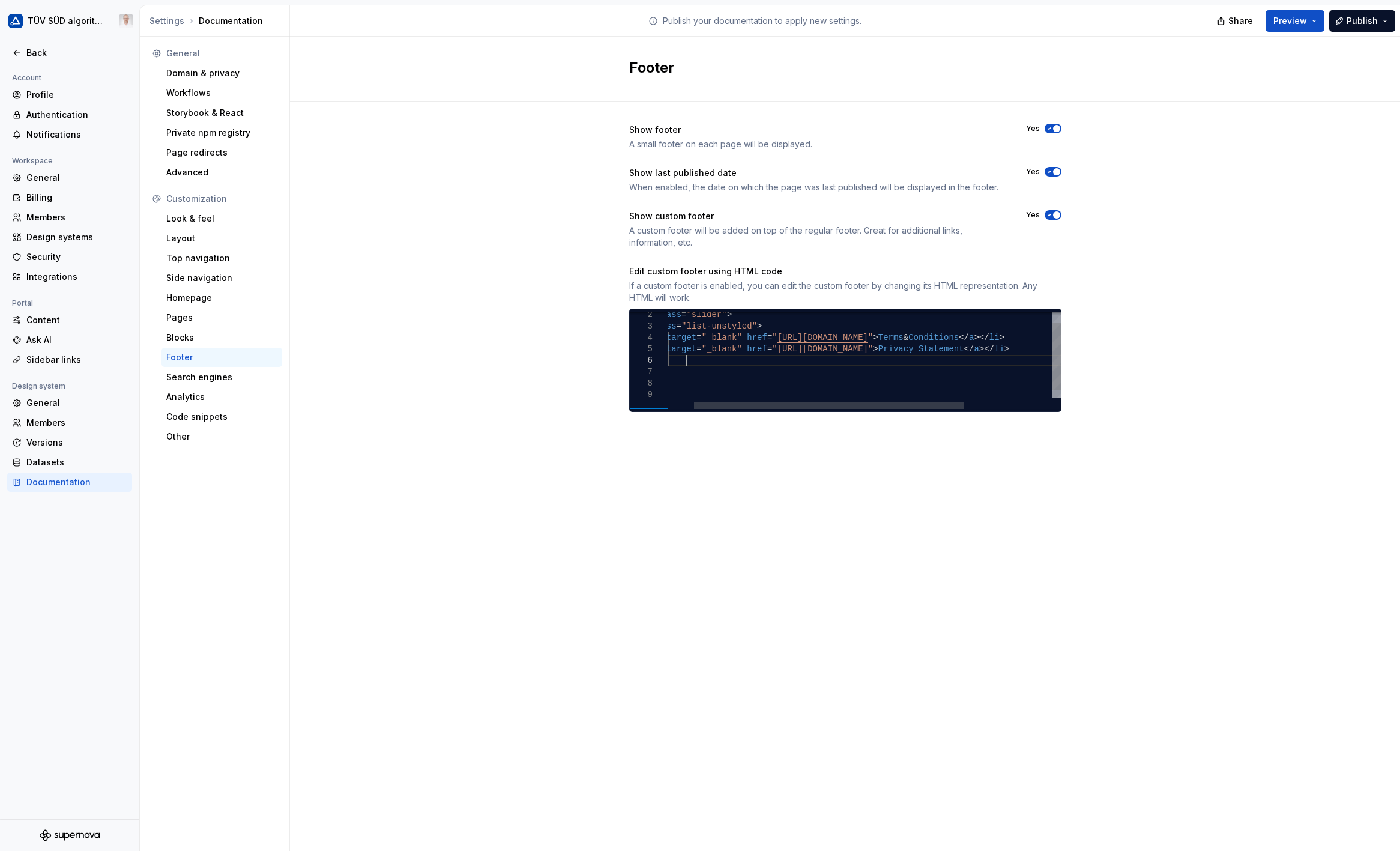
scroll to position [58, 54]
click at [715, 368] on div "2 3 4 5 7 8 6 9 1 < div class = "slider" > < ul class = "list-unstyled" > < li …" at bounding box center [845, 360] width 431 height 97
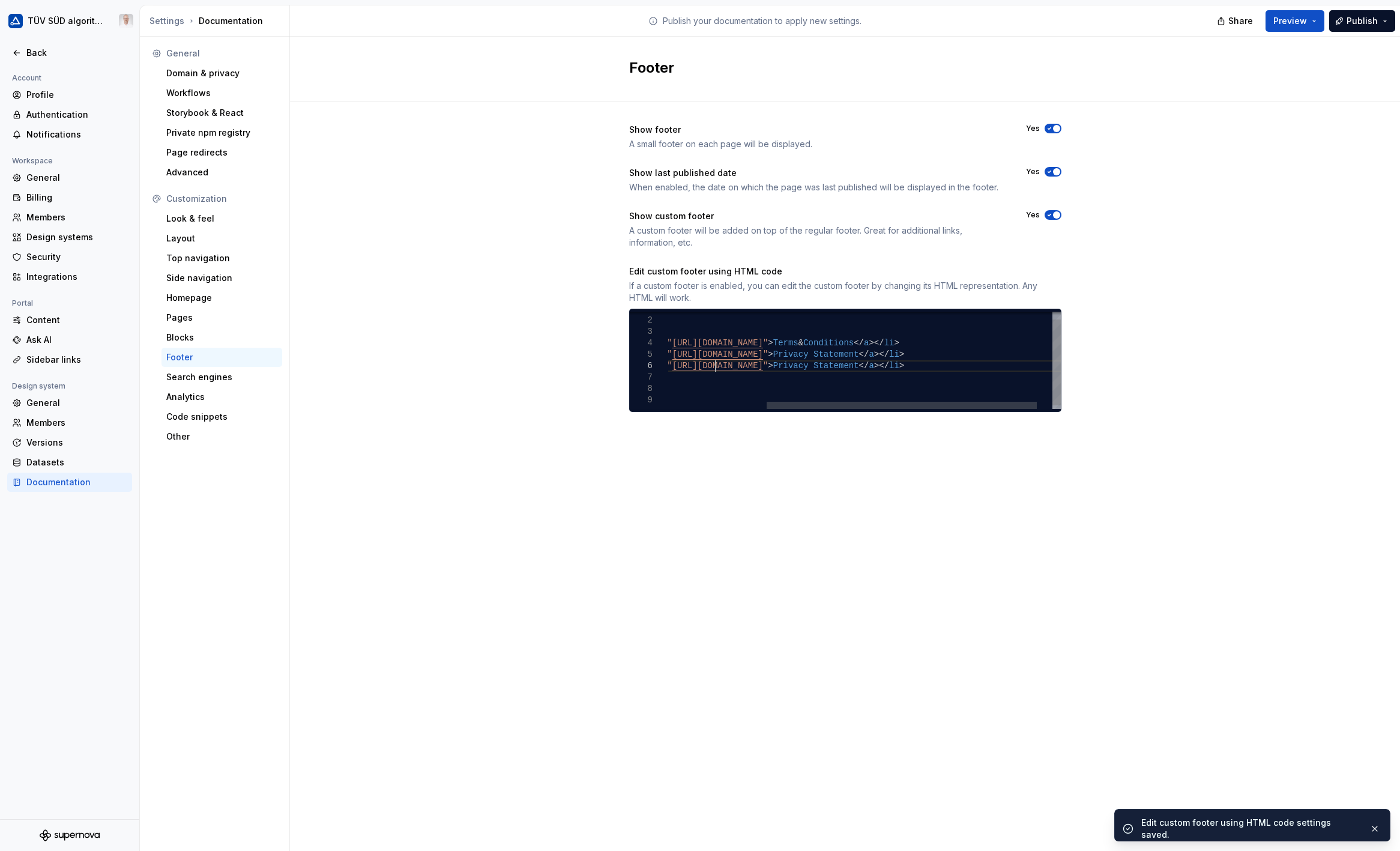
scroll to position [58, 517]
click at [715, 368] on div "< div class = "slider" > < ul class = "list-unstyled" > < li > < a target = "_b…" at bounding box center [805, 357] width 558 height 110
click at [912, 368] on div "< div class = "slider" > < ul class = "list-unstyled" > < li > < a target = "_b…" at bounding box center [805, 357] width 558 height 110
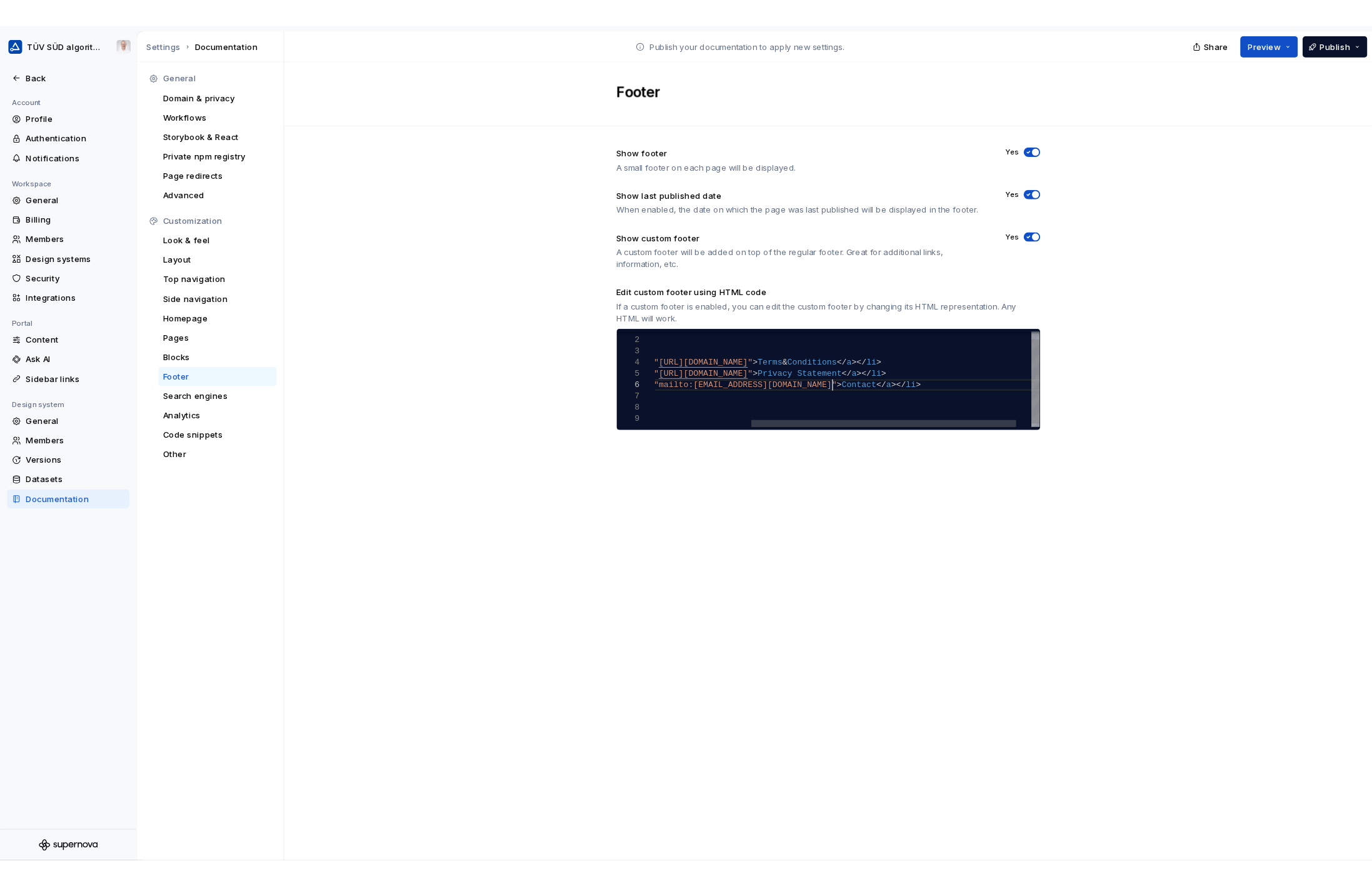
scroll to position [60, 337]
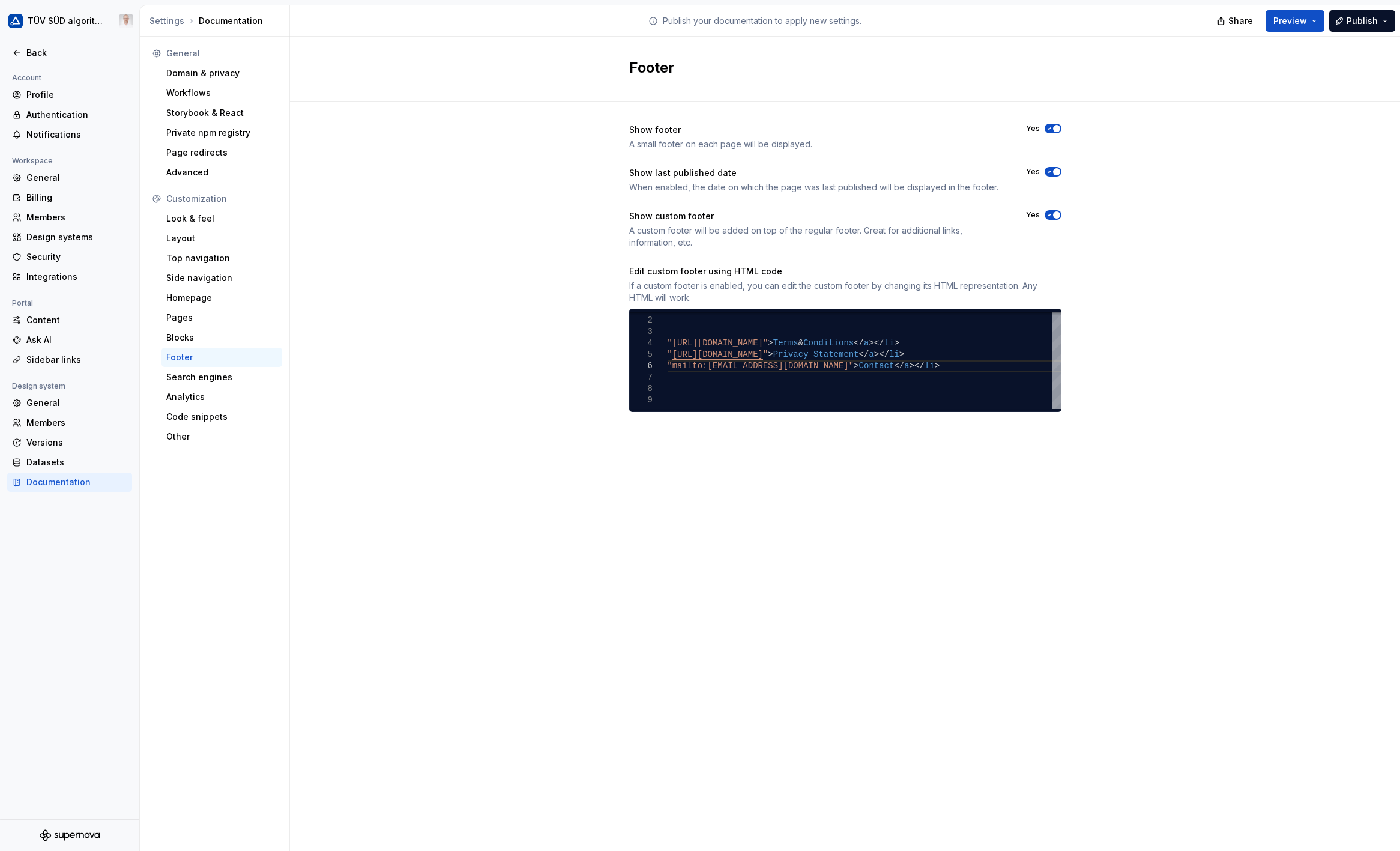
type textarea "**********"
click at [1344, 21] on button "Publish" at bounding box center [1362, 20] width 66 height 21
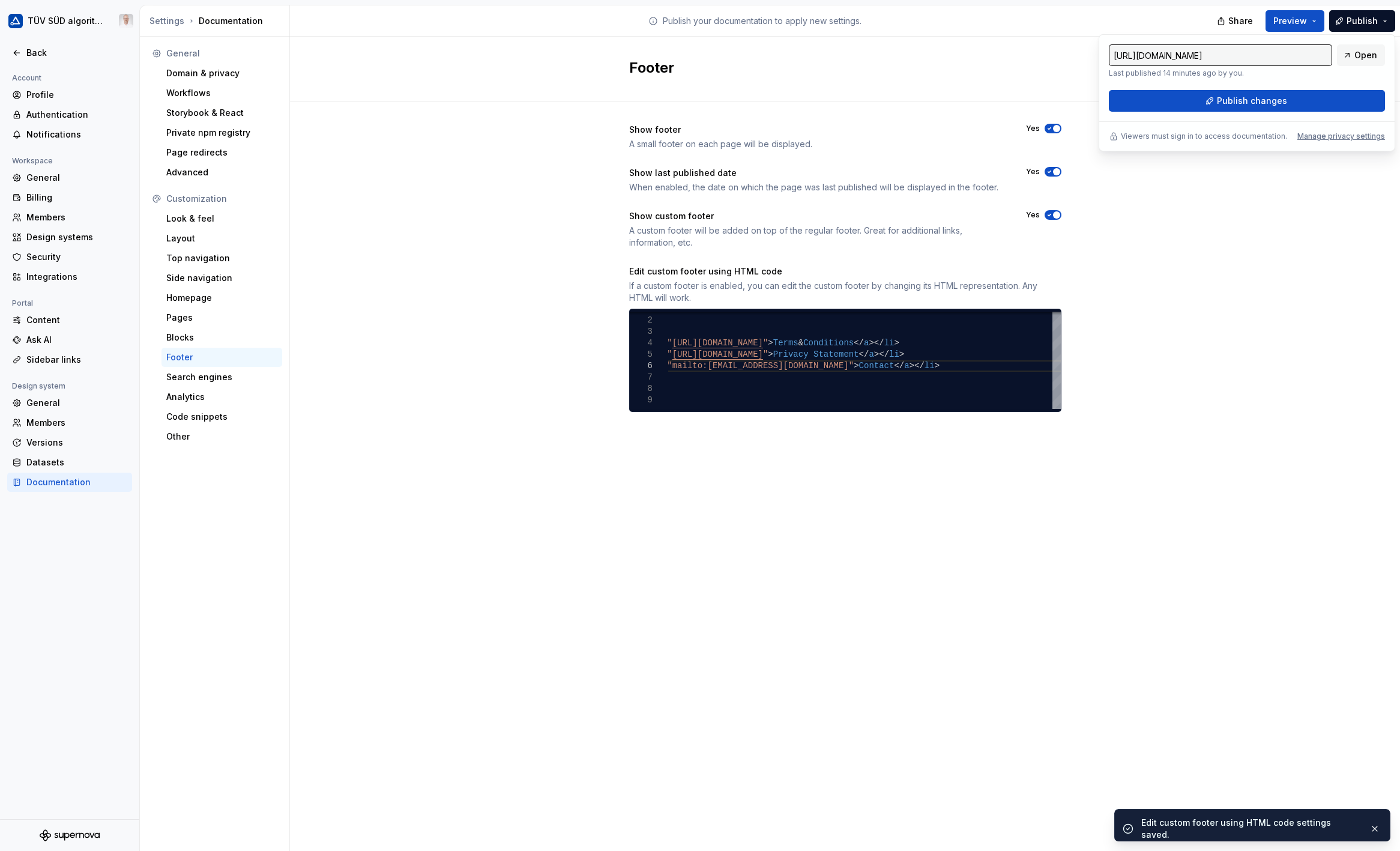
drag, startPoint x: 1325, startPoint y: 66, endPoint x: 1301, endPoint y: 100, distance: 41.6
click at [1301, 100] on button "Publish changes" at bounding box center [1246, 100] width 276 height 21
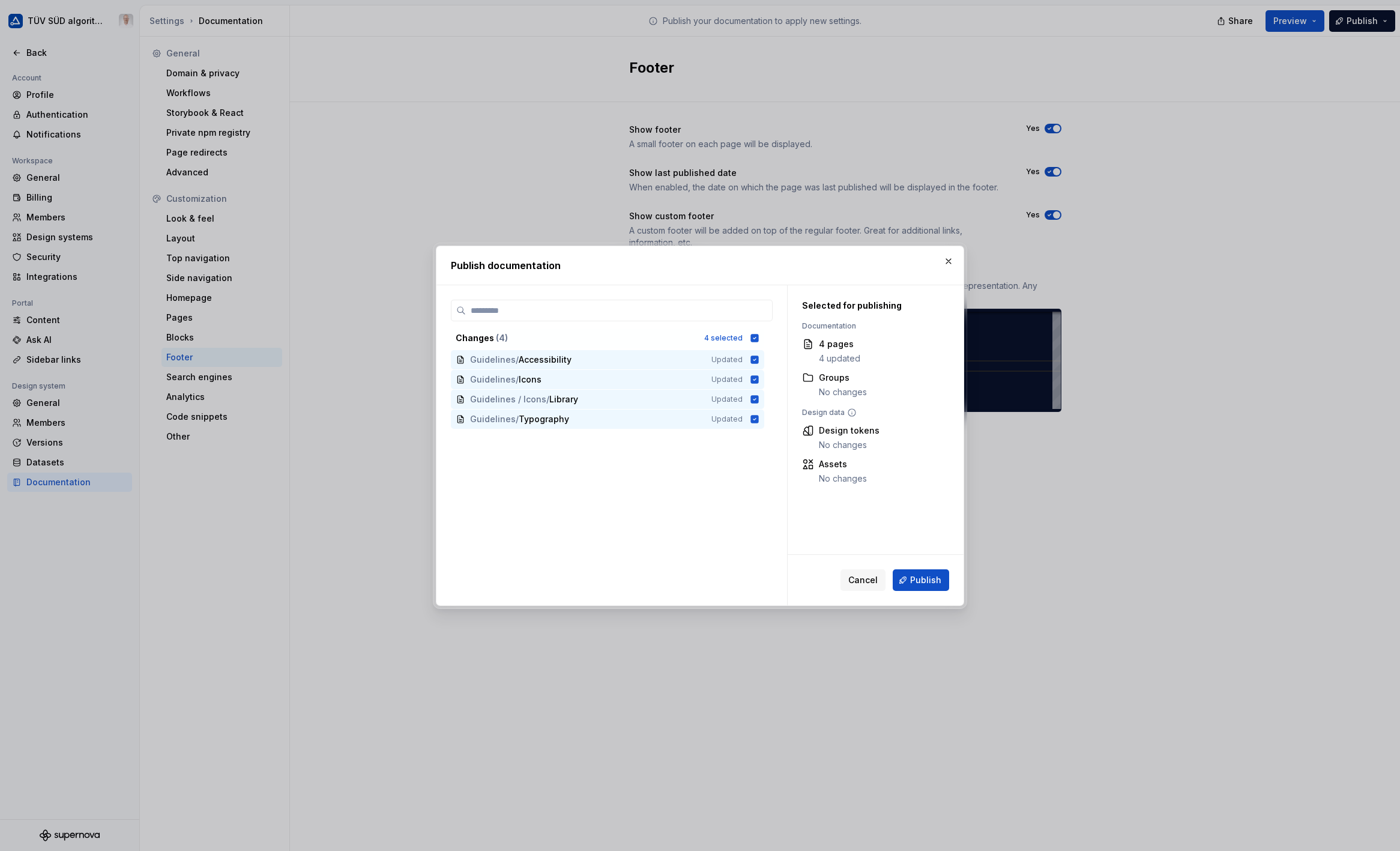
click at [915, 576] on span "Publish" at bounding box center [925, 580] width 31 height 12
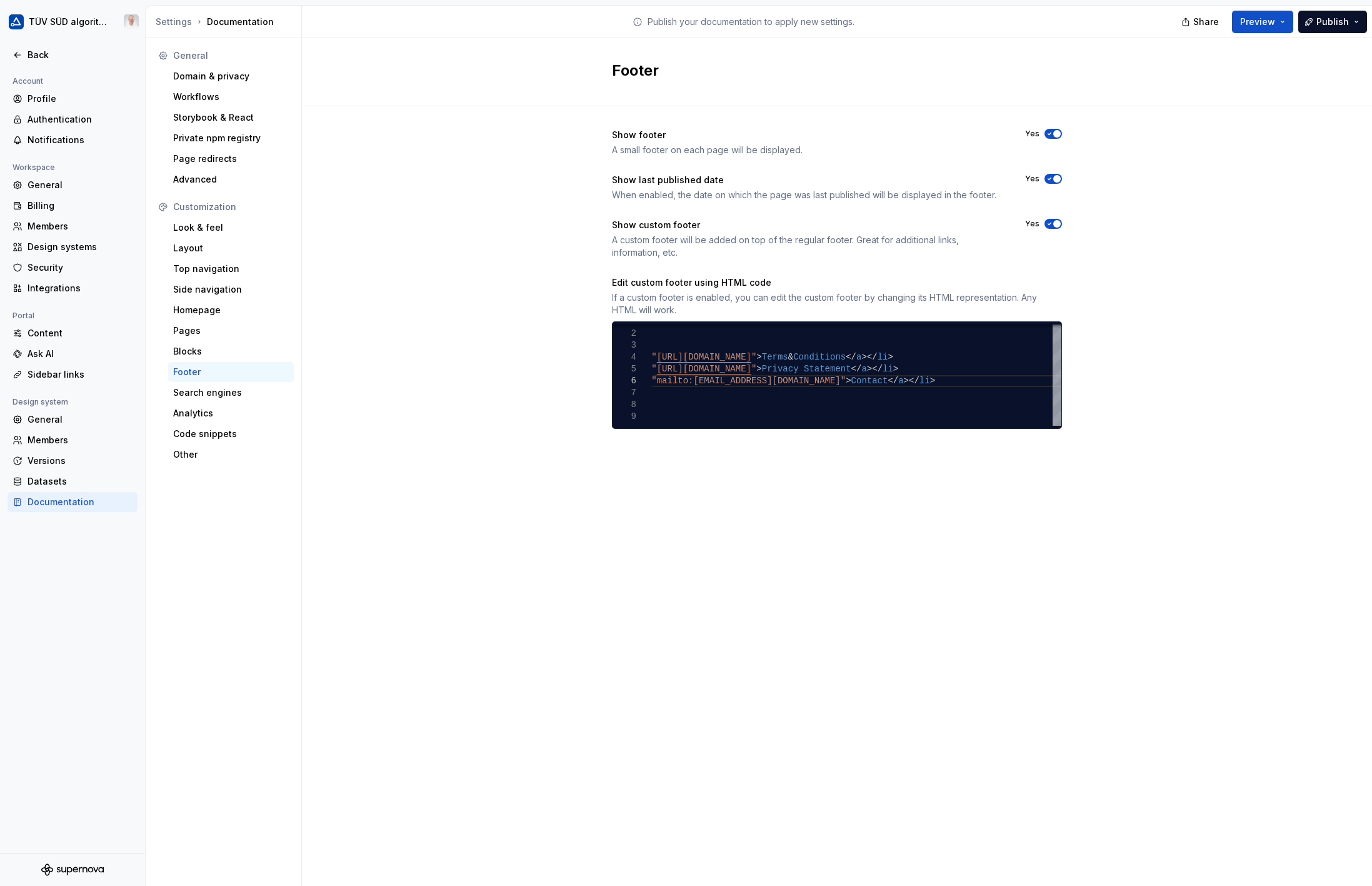
click at [61, 232] on div "Members" at bounding box center [80, 226] width 105 height 12
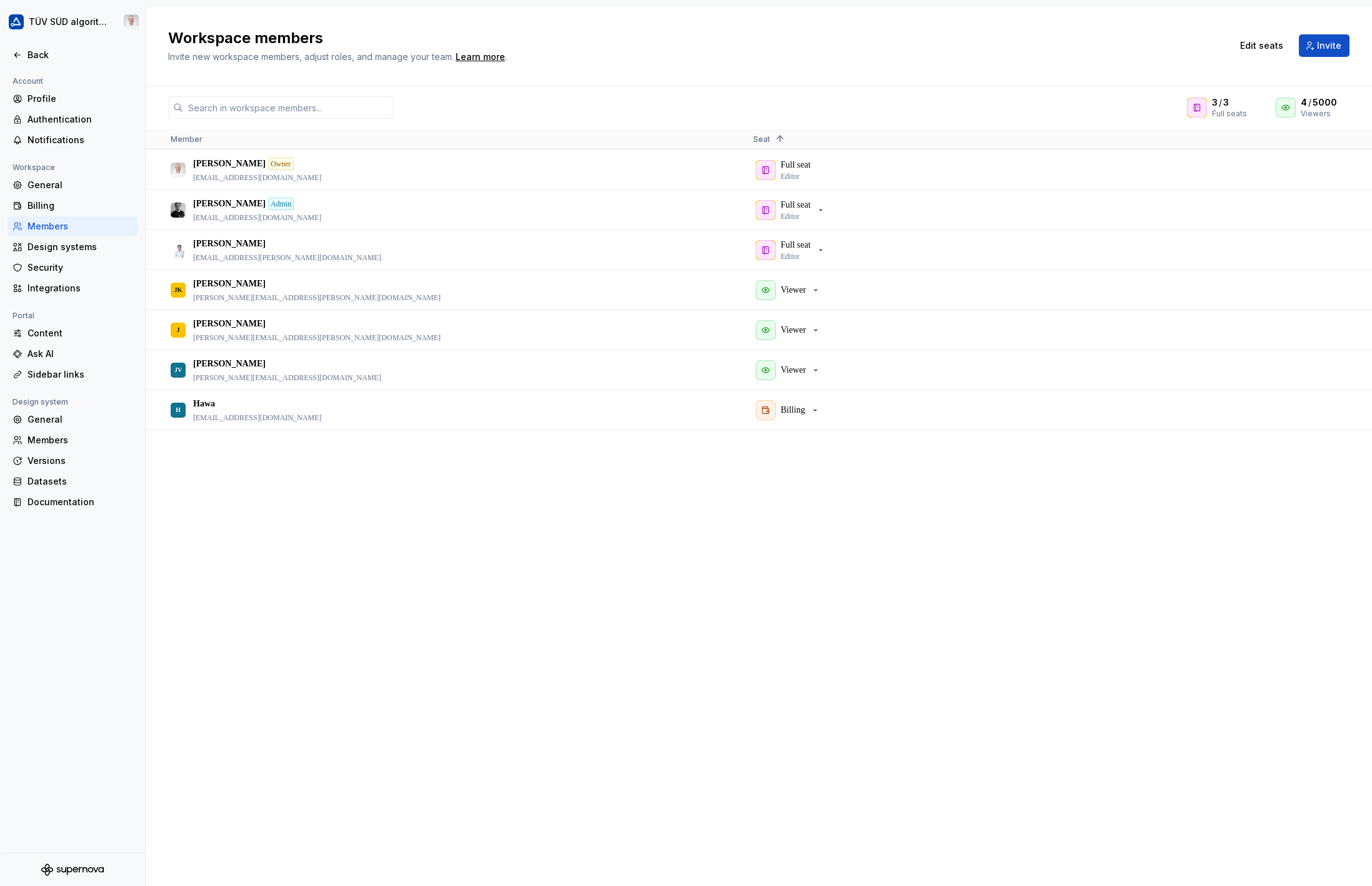
click at [1344, 101] on icon at bounding box center [1344, 102] width 10 height 10
click at [1344, 103] on icon at bounding box center [1344, 102] width 10 height 10
drag, startPoint x: 224, startPoint y: 629, endPoint x: 218, endPoint y: 525, distance: 104.2
click at [224, 626] on div "Marco Schäfer Owner marco.schaefer1@tuvsud.com Full seat Editor Feras Ahmad Adm…" at bounding box center [758, 517] width 1227 height 735
click at [36, 50] on div "Back" at bounding box center [80, 55] width 105 height 12
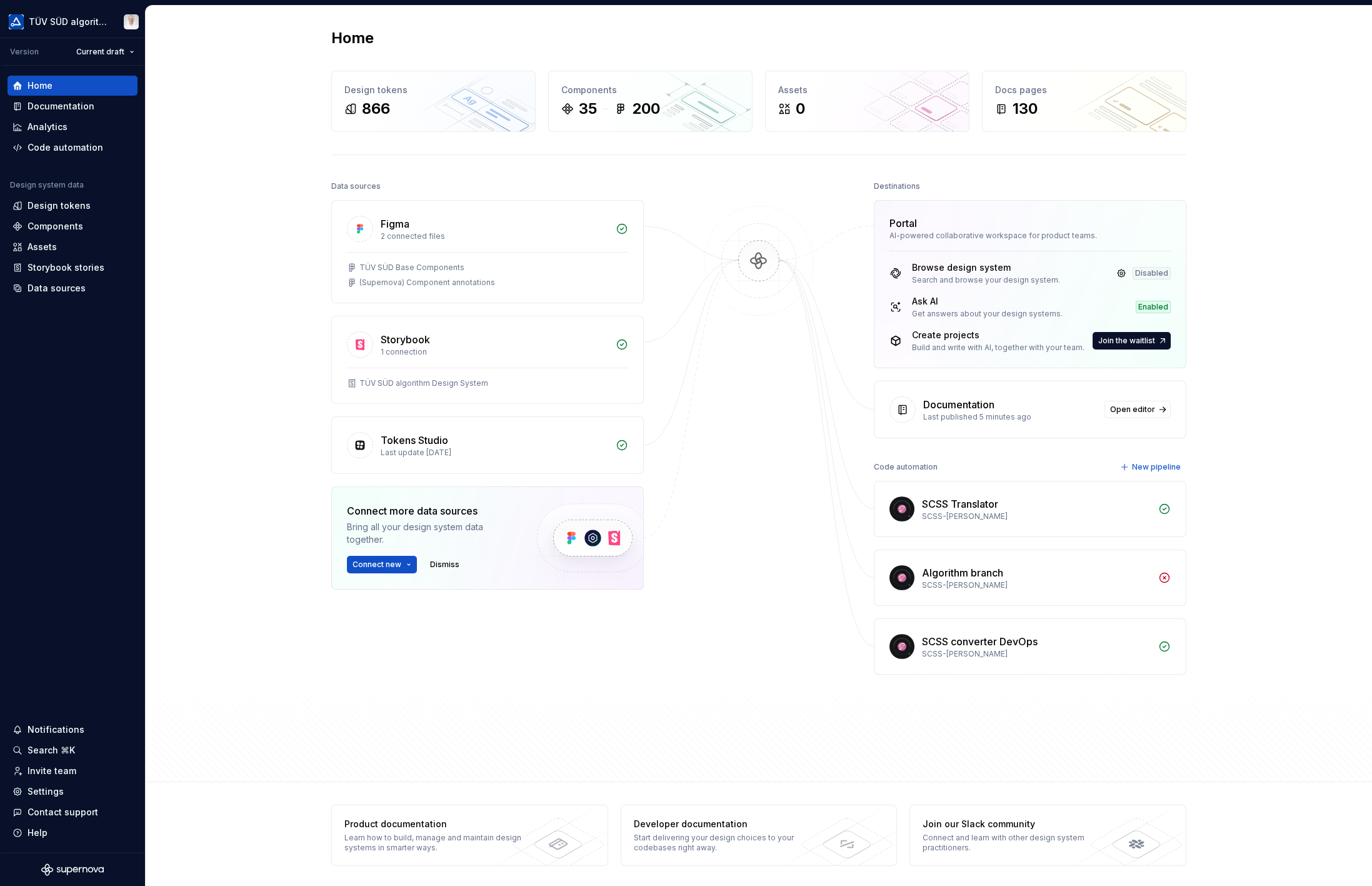
click at [62, 103] on div "Documentation" at bounding box center [61, 106] width 67 height 12
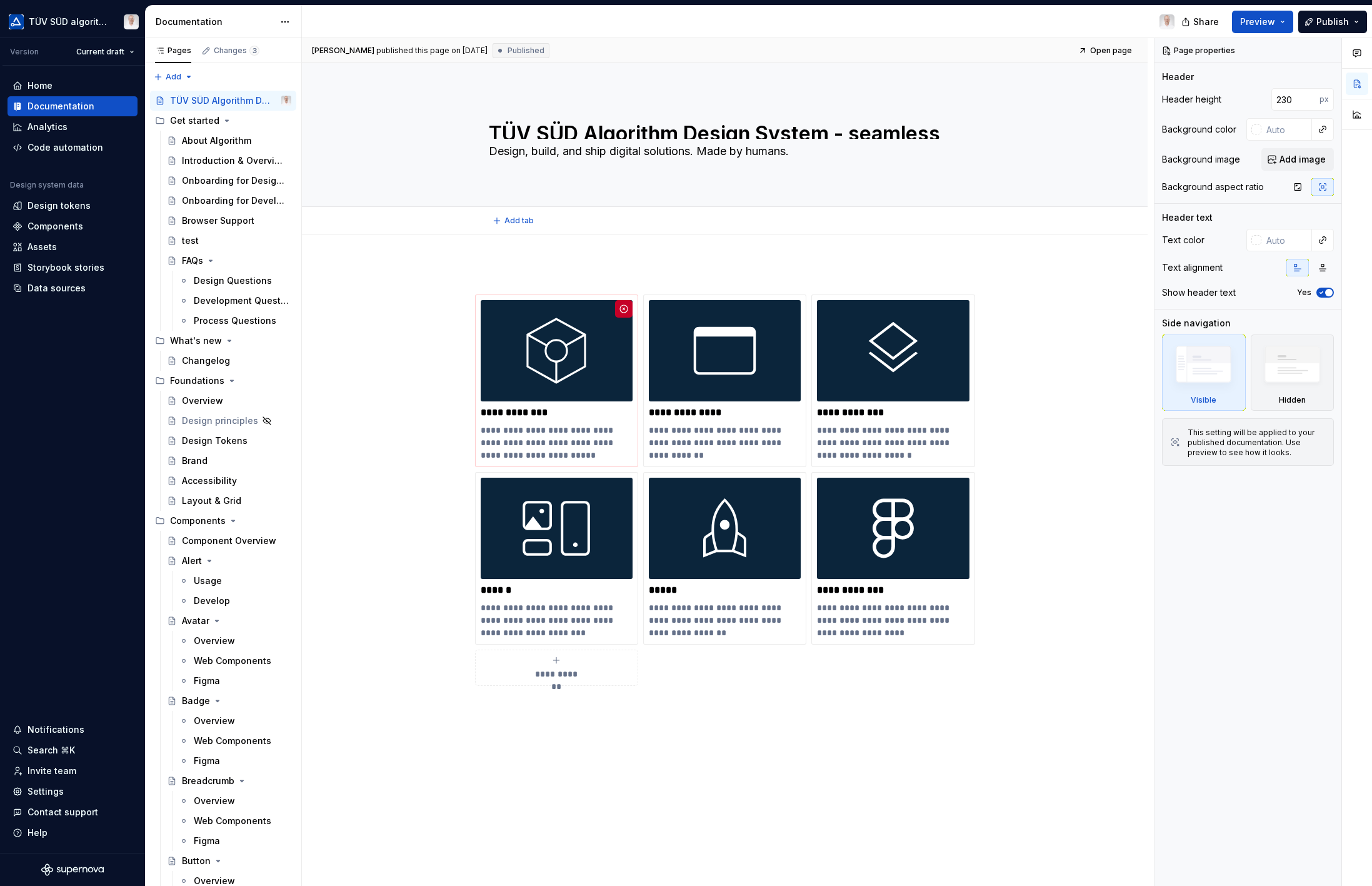
type textarea "*"
click at [452, 273] on button "button" at bounding box center [449, 272] width 18 height 18
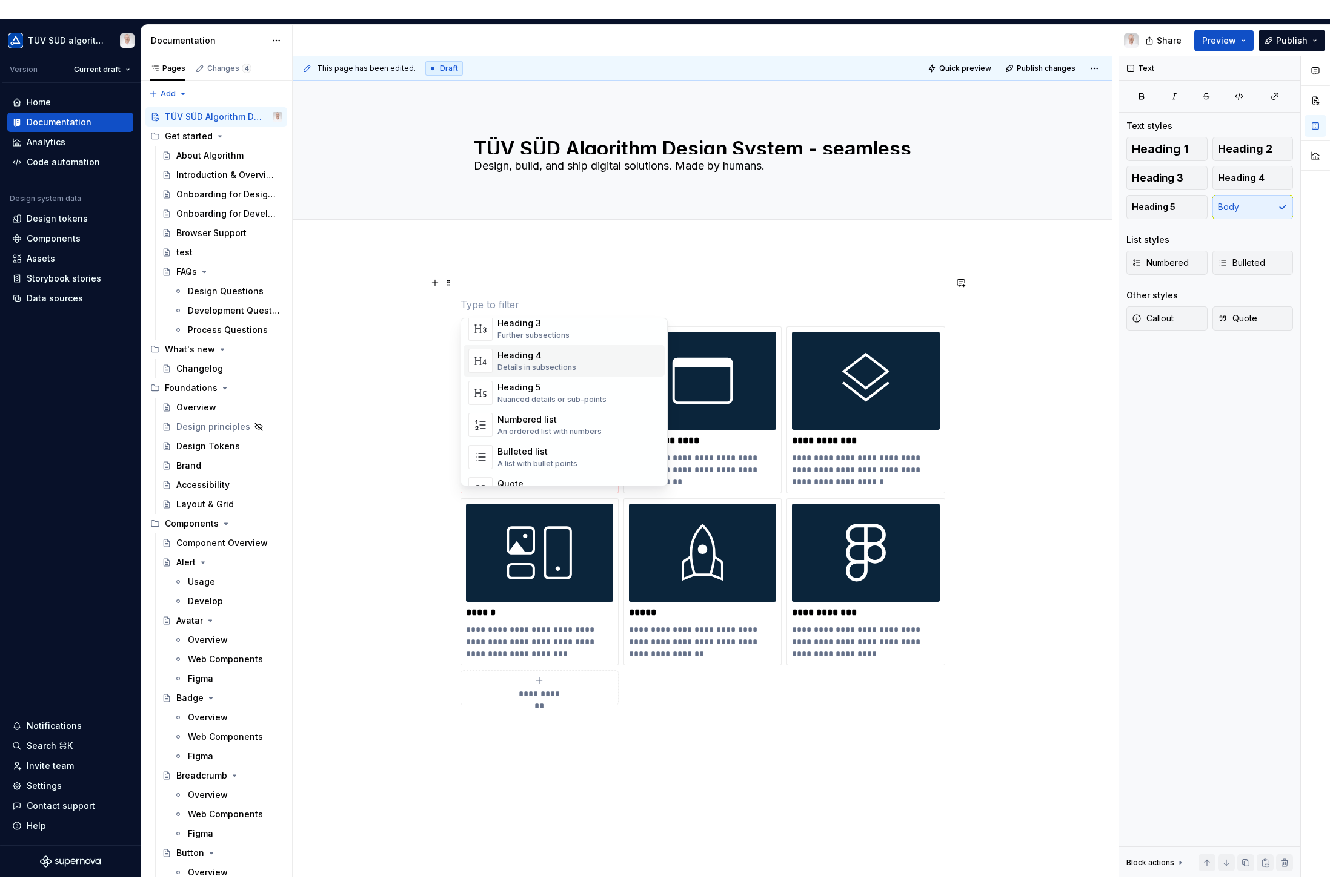
scroll to position [242, 0]
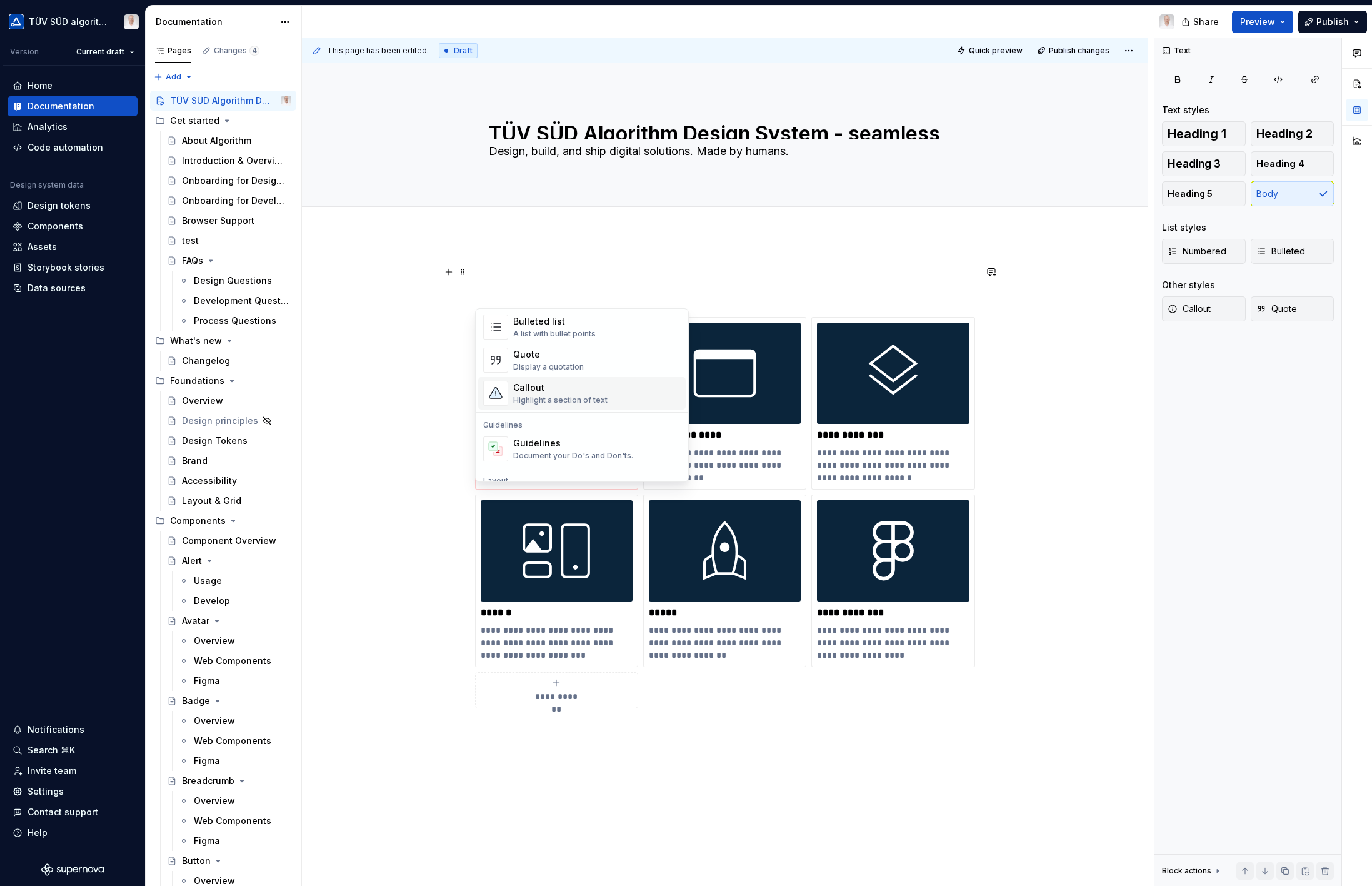
click at [552, 396] on div "Highlight a section of text" at bounding box center [560, 400] width 95 height 10
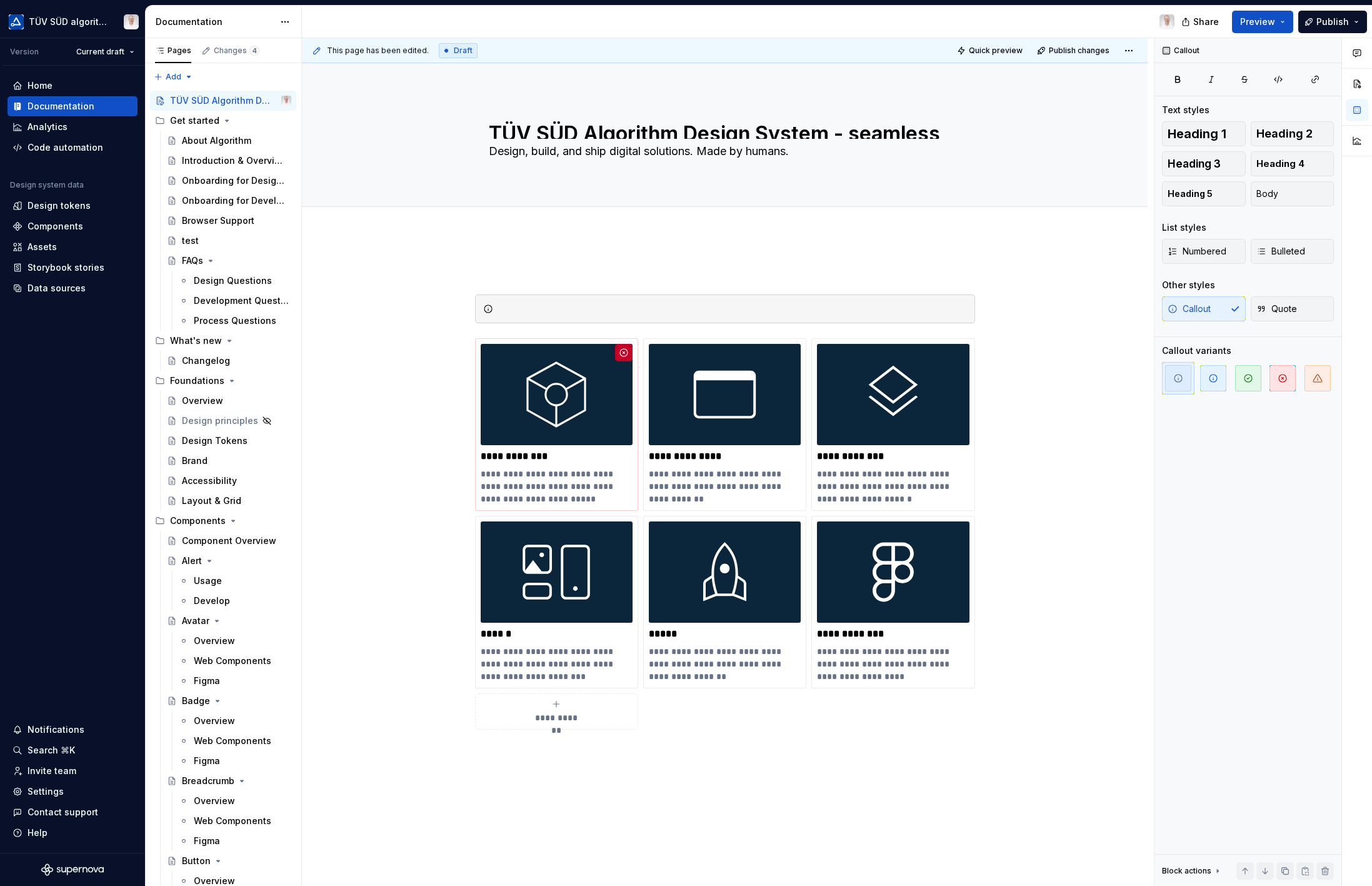
click at [1214, 377] on icon "button" at bounding box center [1213, 377] width 10 height 10
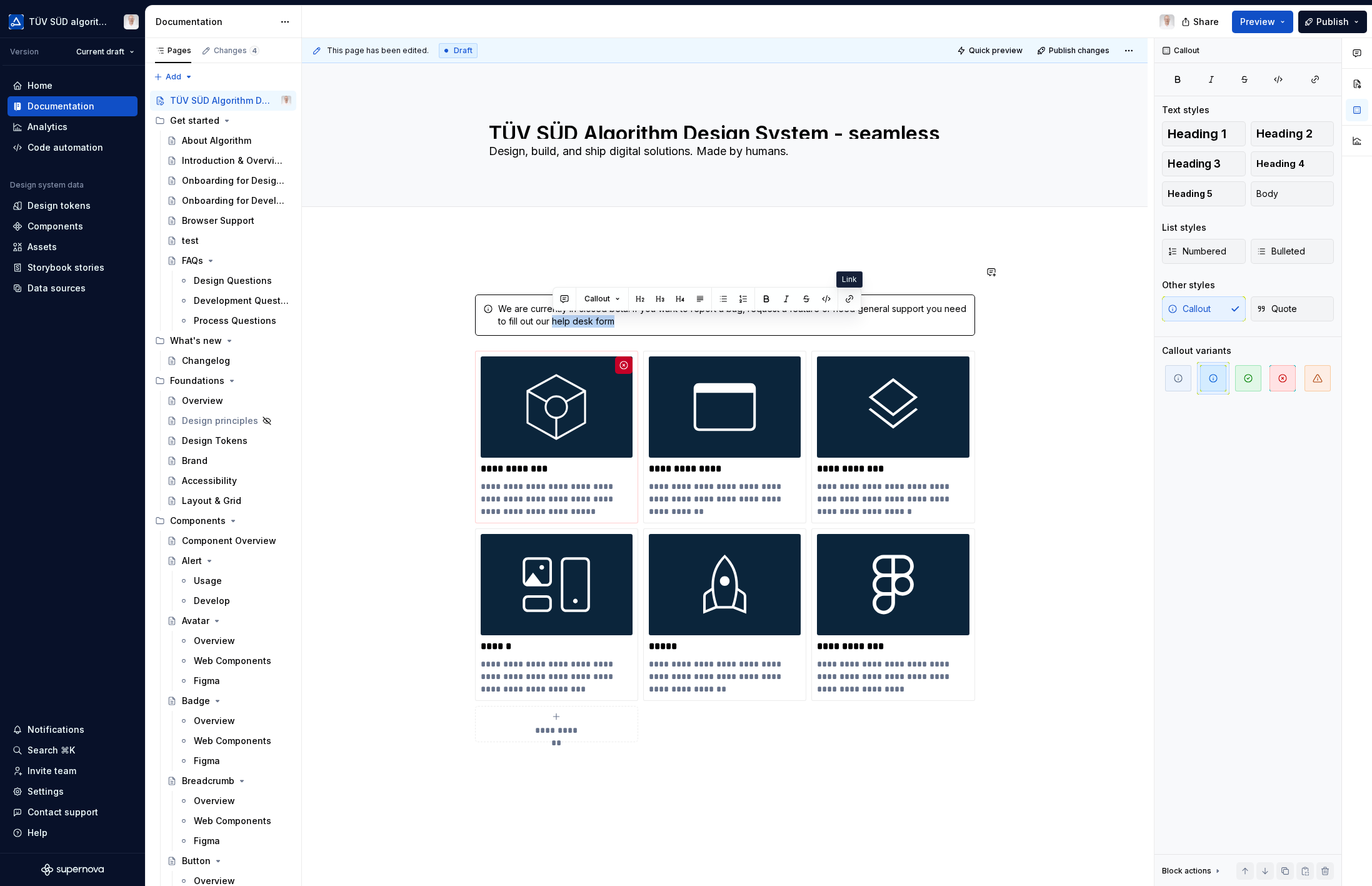
click at [846, 299] on button "button" at bounding box center [849, 299] width 18 height 18
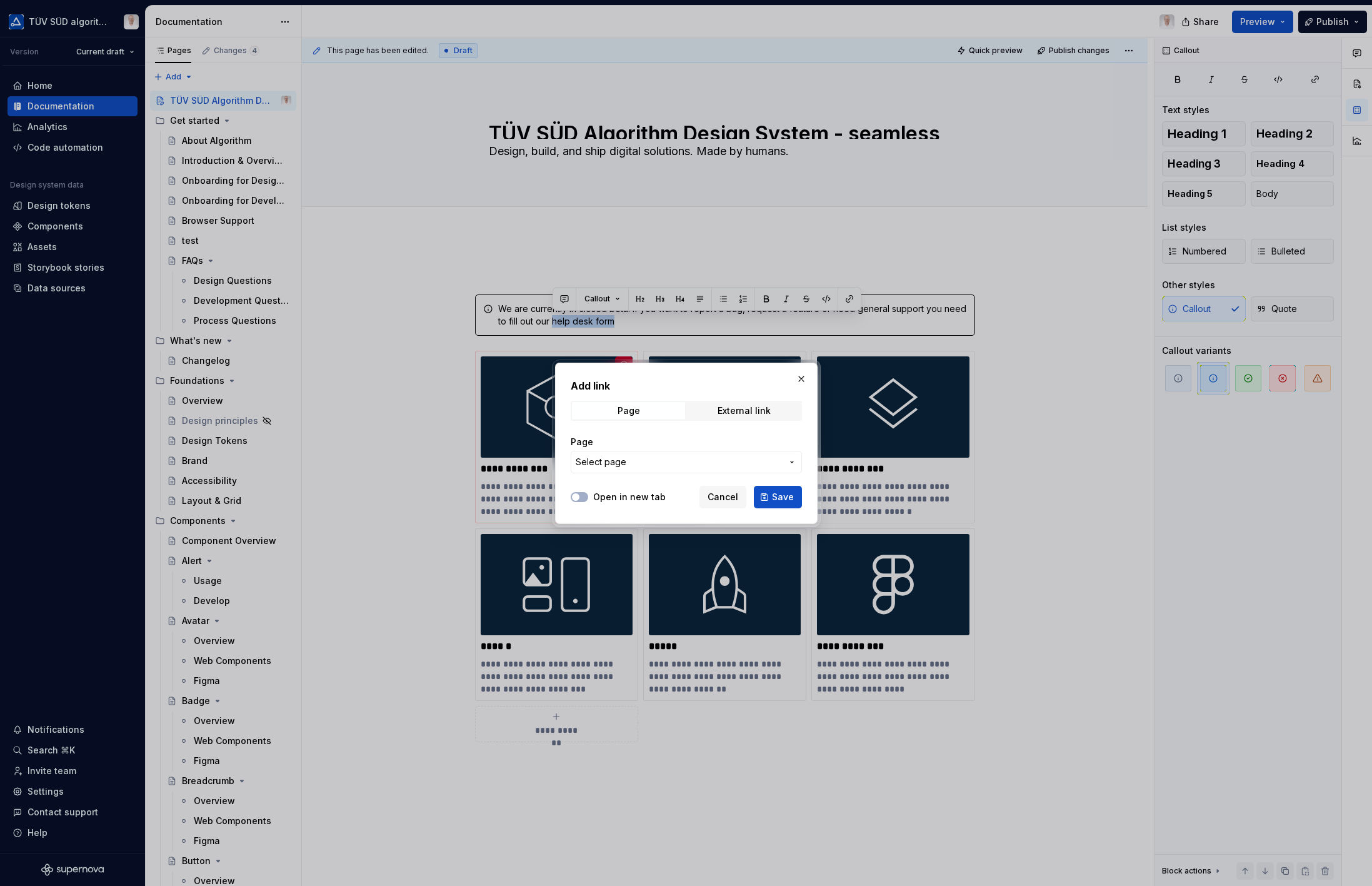
click at [745, 408] on div "External link" at bounding box center [744, 410] width 53 height 10
click at [635, 462] on input "URL" at bounding box center [686, 462] width 231 height 22
type textarea "*"
paste input "https://forms.microsoft.com/e/9Sbux4ct49"
type input "https://forms.microsoft.com/e/9Sbux4ct49"
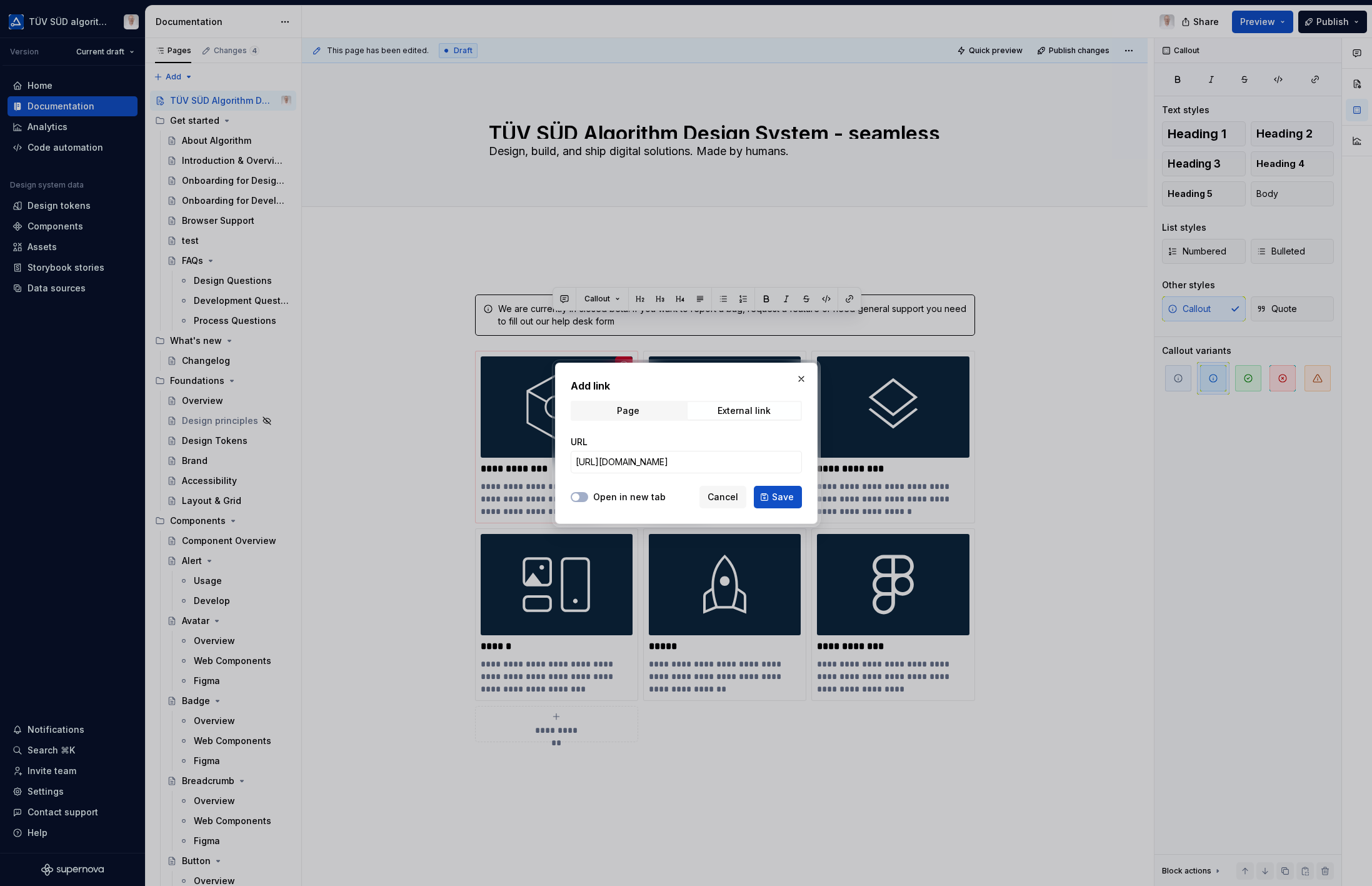
click at [577, 498] on span "button" at bounding box center [576, 497] width 7 height 7
click at [778, 496] on span "Save" at bounding box center [783, 497] width 22 height 12
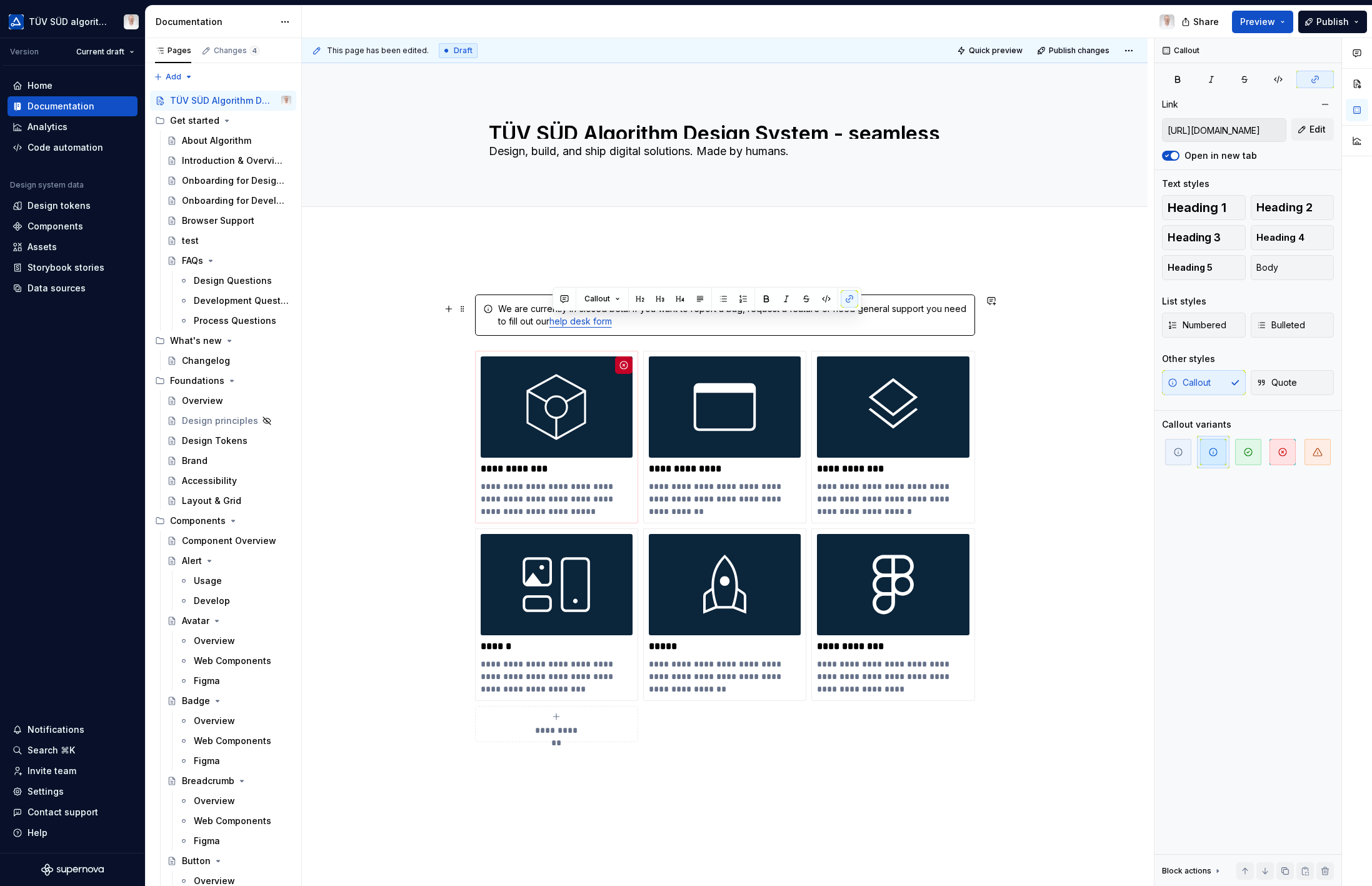
click at [649, 322] on div "We are currently in closed beta. If you want to report a bug, request a feature…" at bounding box center [732, 315] width 469 height 25
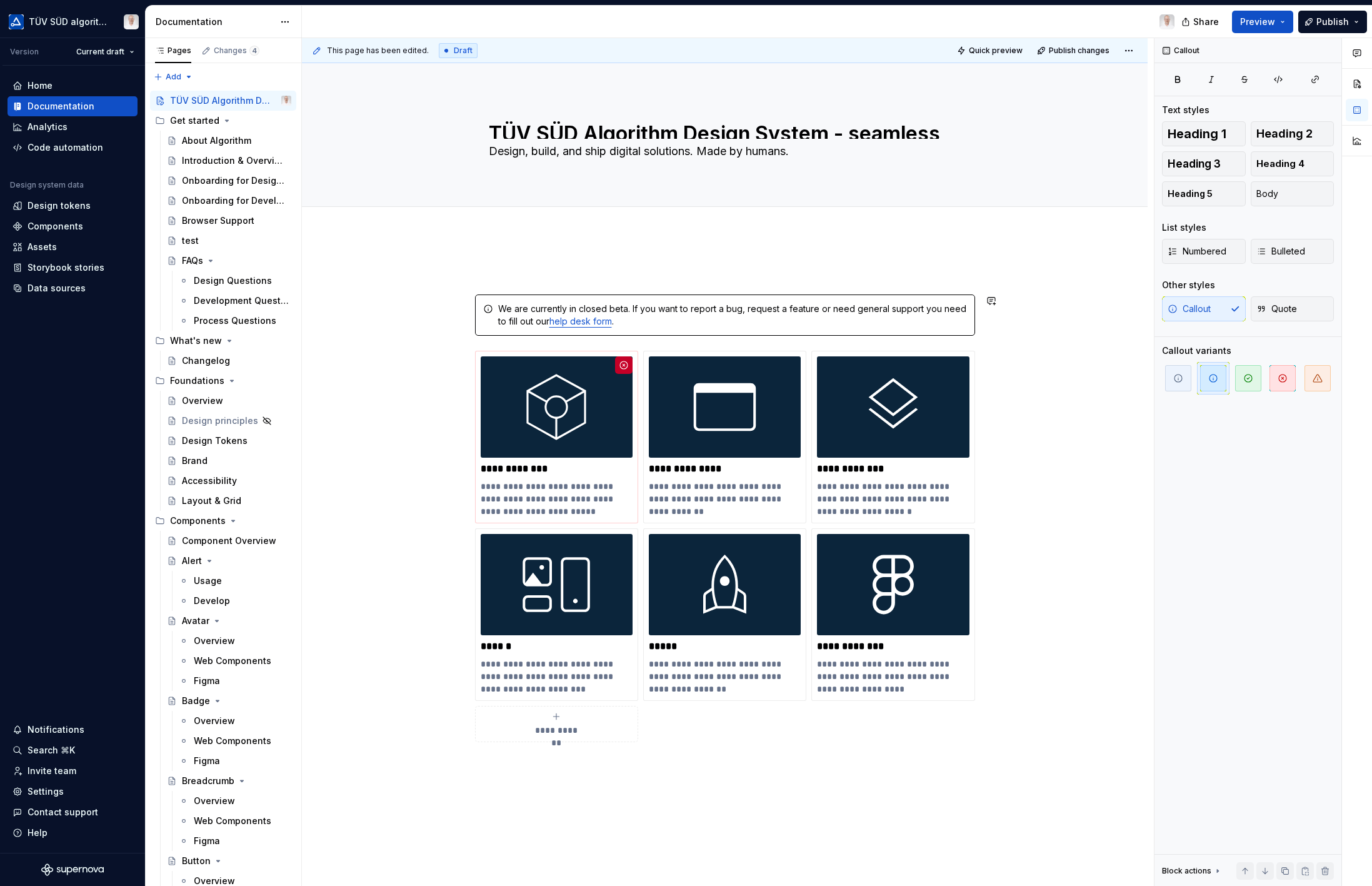
click at [1344, 19] on span "Publish" at bounding box center [1332, 22] width 33 height 12
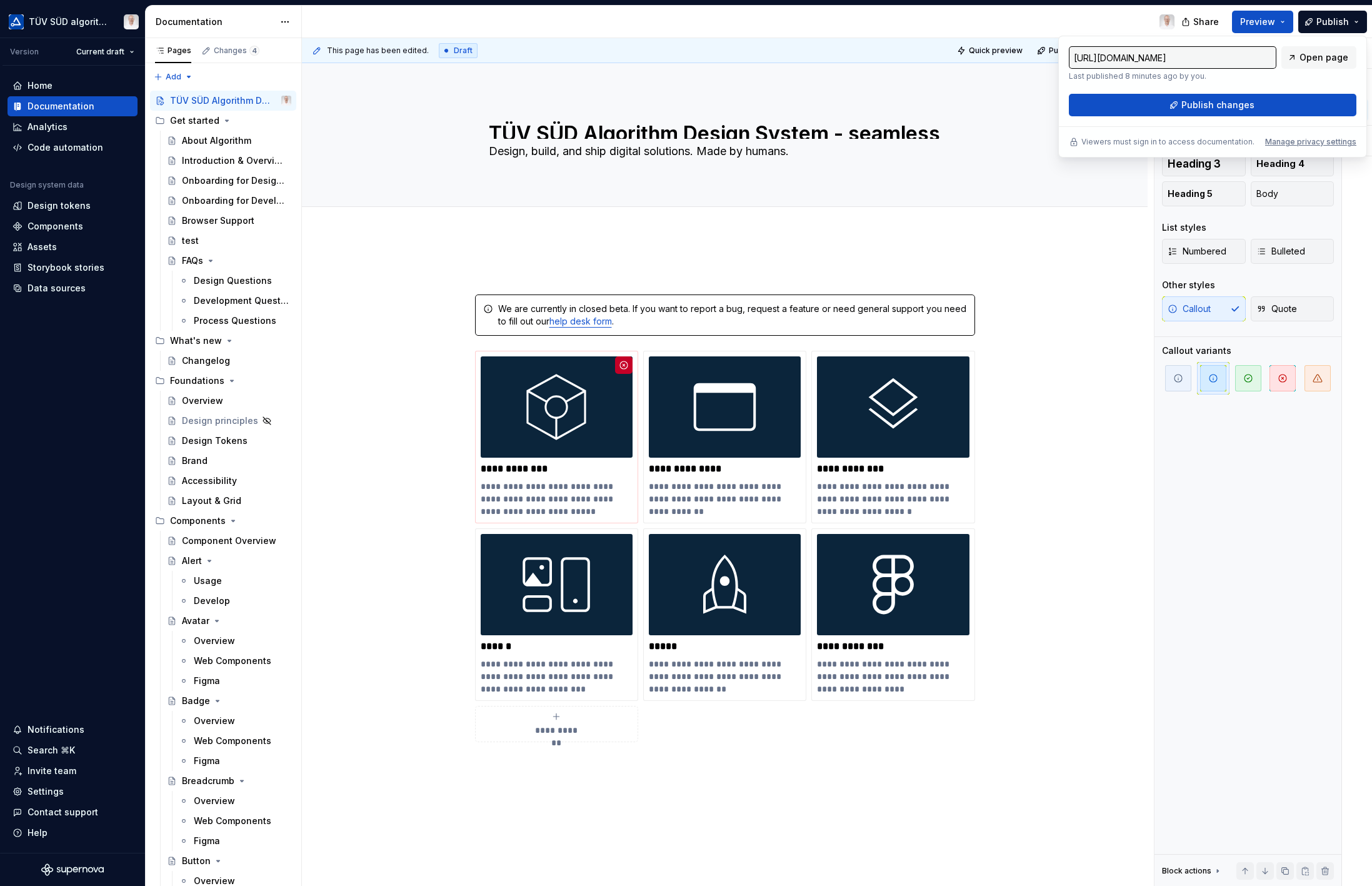
click at [1221, 106] on span "Publish changes" at bounding box center [1218, 105] width 74 height 12
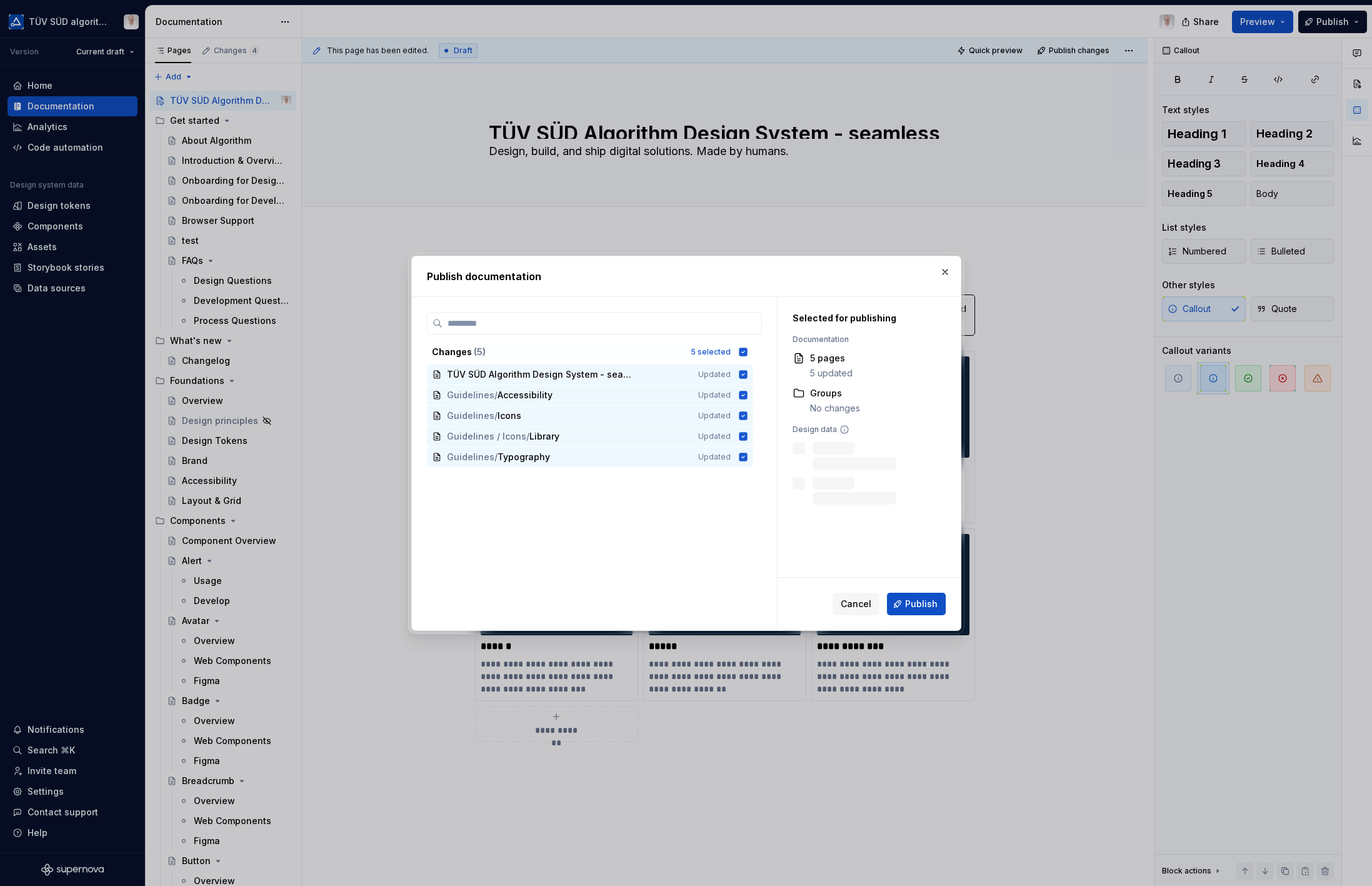
click at [923, 600] on span "Publish" at bounding box center [921, 604] width 33 height 12
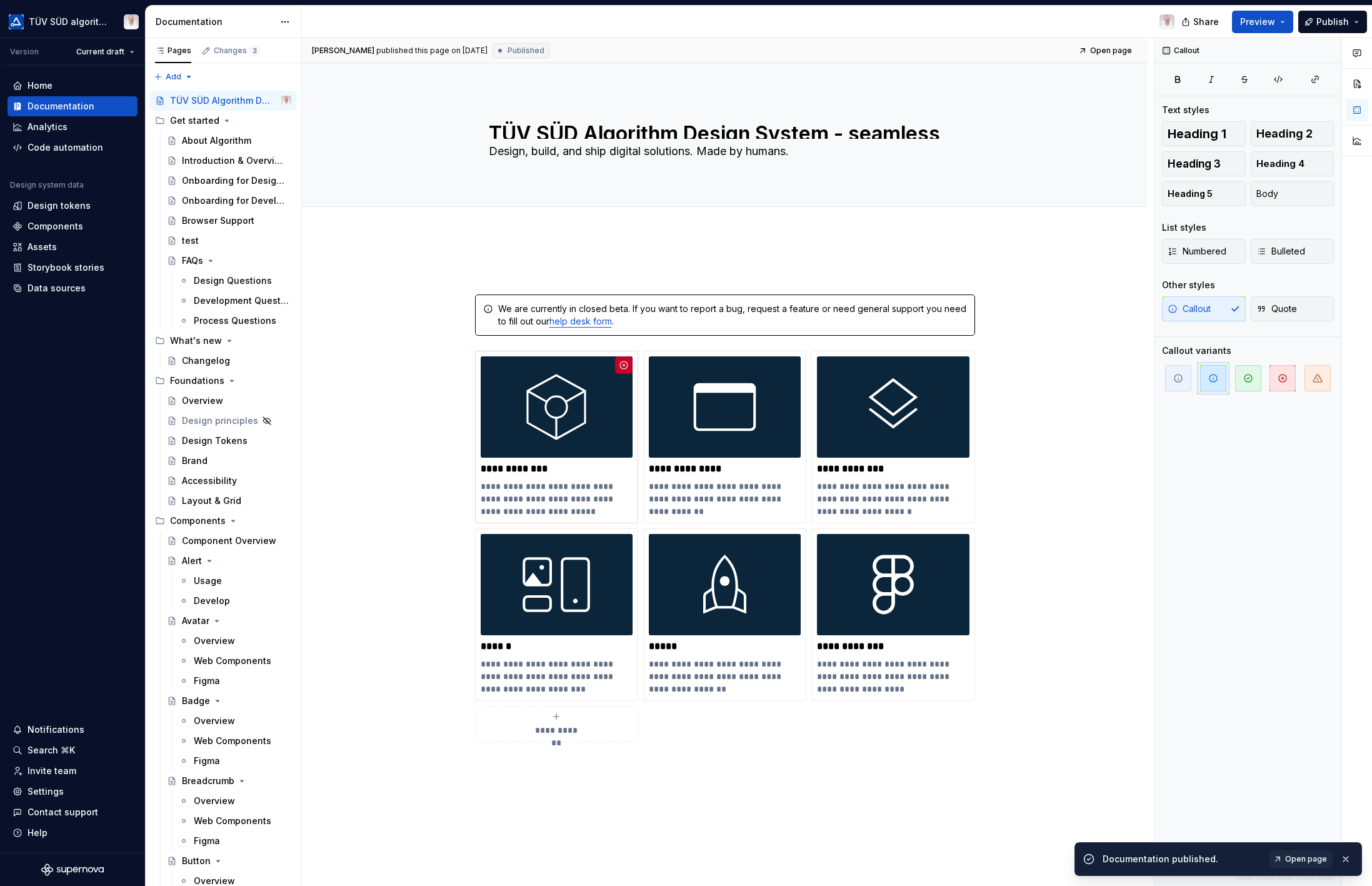
click at [1312, 747] on span "Open page" at bounding box center [1306, 859] width 42 height 10
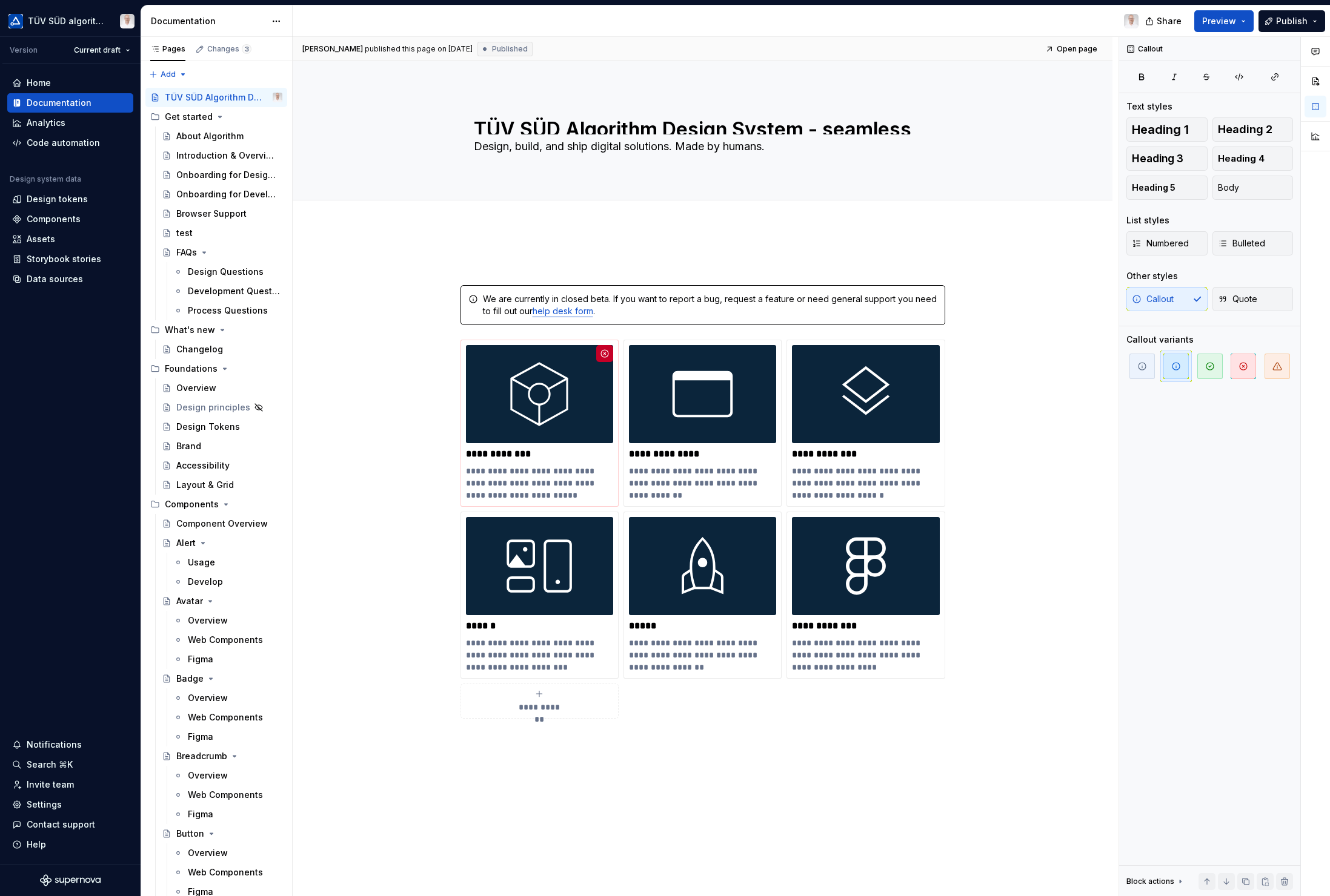
type textarea "*"
click at [540, 295] on div "We are currently in closed beta. If you want to report a bug, request a feature…" at bounding box center [709, 306] width 454 height 24
click at [357, 382] on div "**********" at bounding box center [702, 629] width 820 height 804
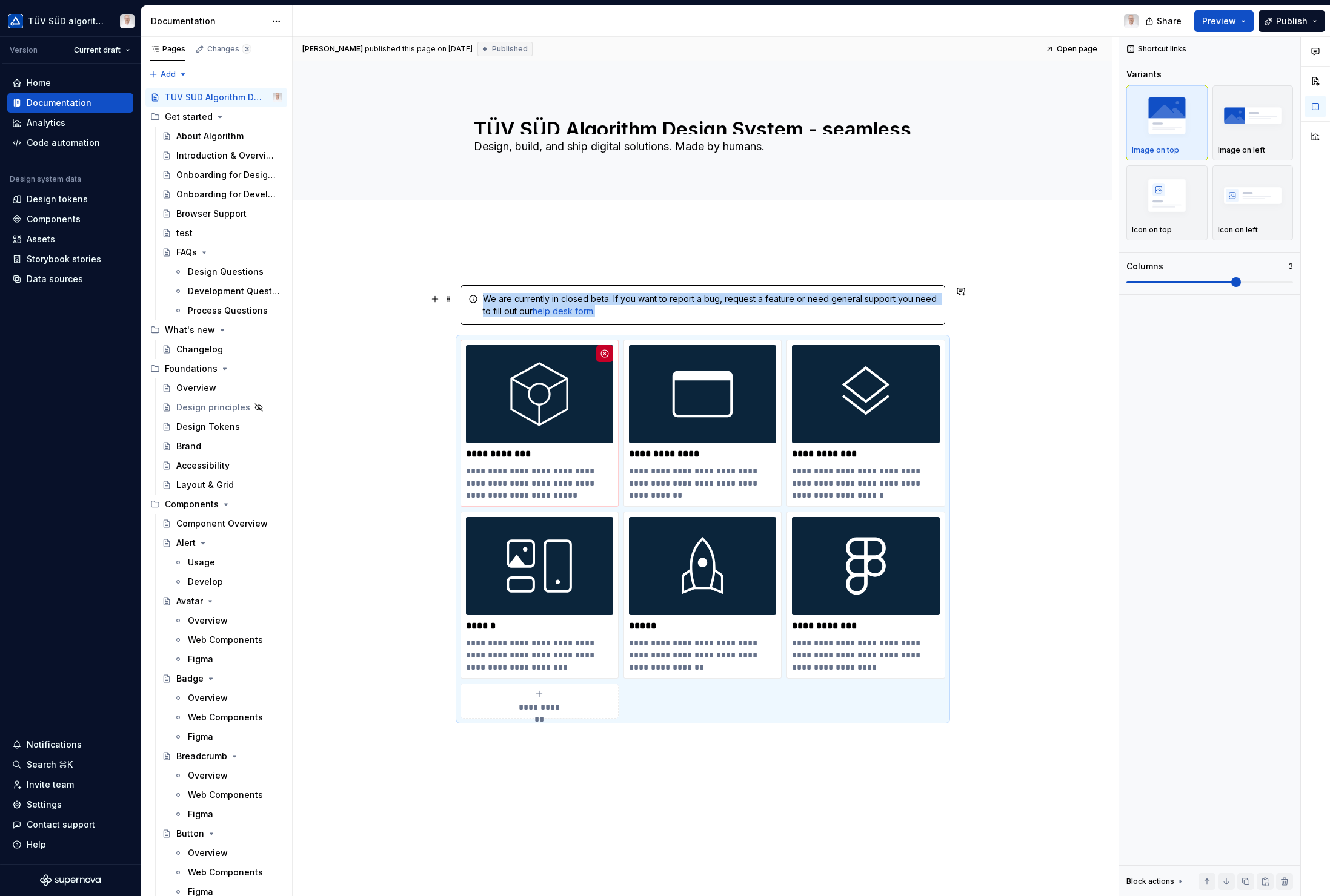
click at [612, 300] on div "We are currently in closed beta. If you want to report a bug, request a feature…" at bounding box center [709, 306] width 454 height 24
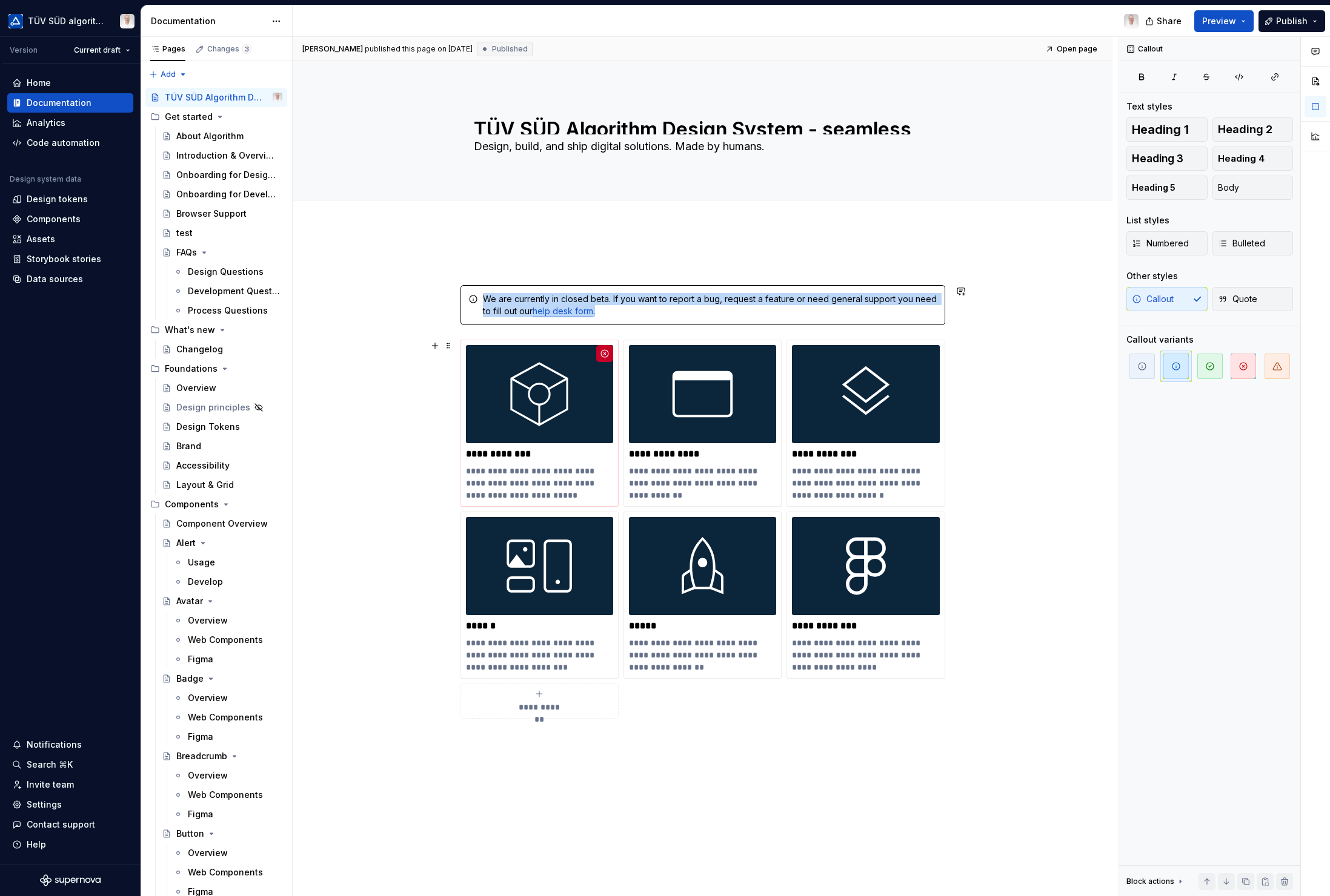
click at [367, 402] on div "**********" at bounding box center [702, 629] width 820 height 804
